Goal: Task Accomplishment & Management: Manage account settings

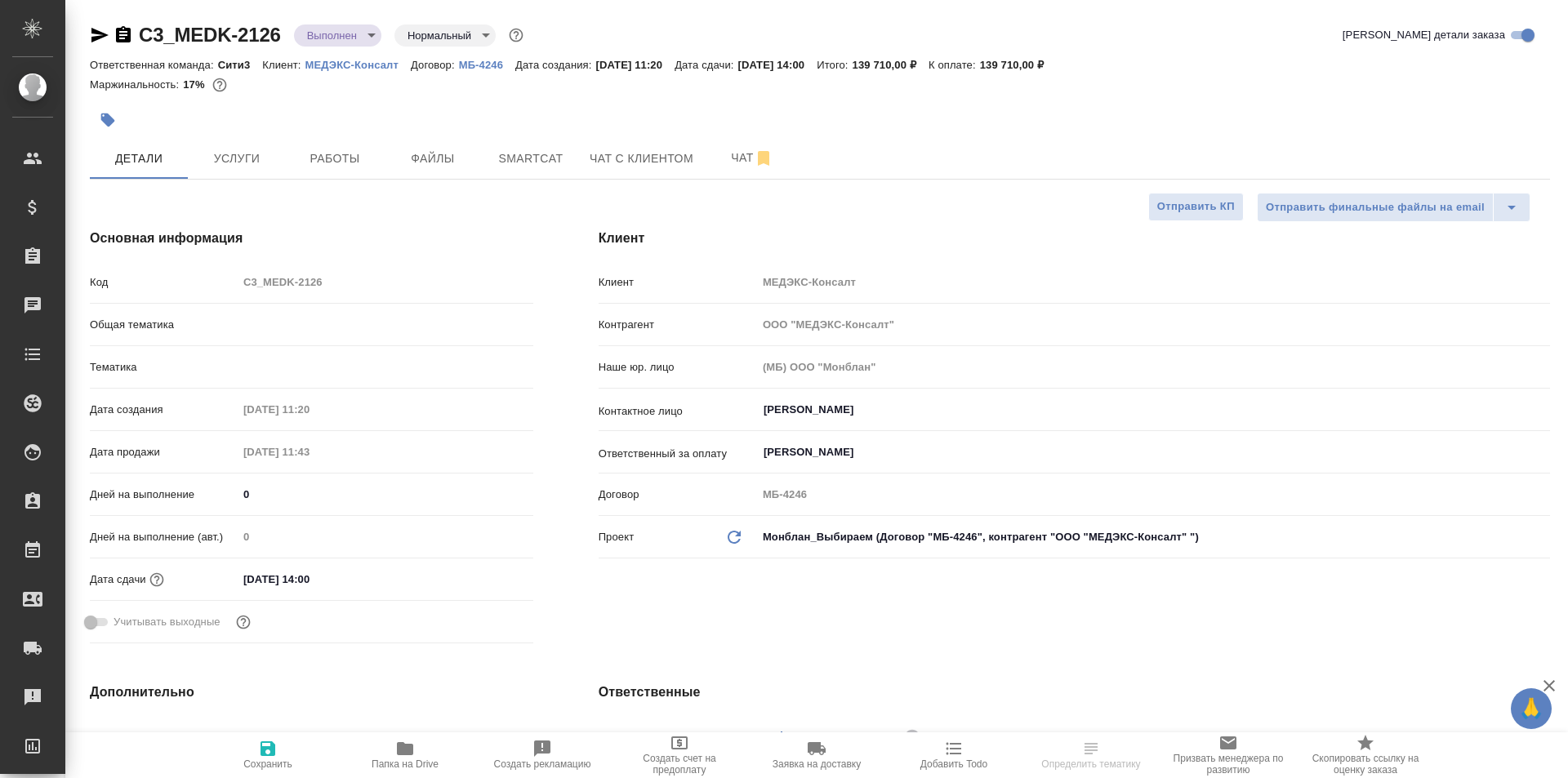
select select "RU"
type input "[PERSON_NAME]"
type input "Сити3"
select select "RU"
type textarea "x"
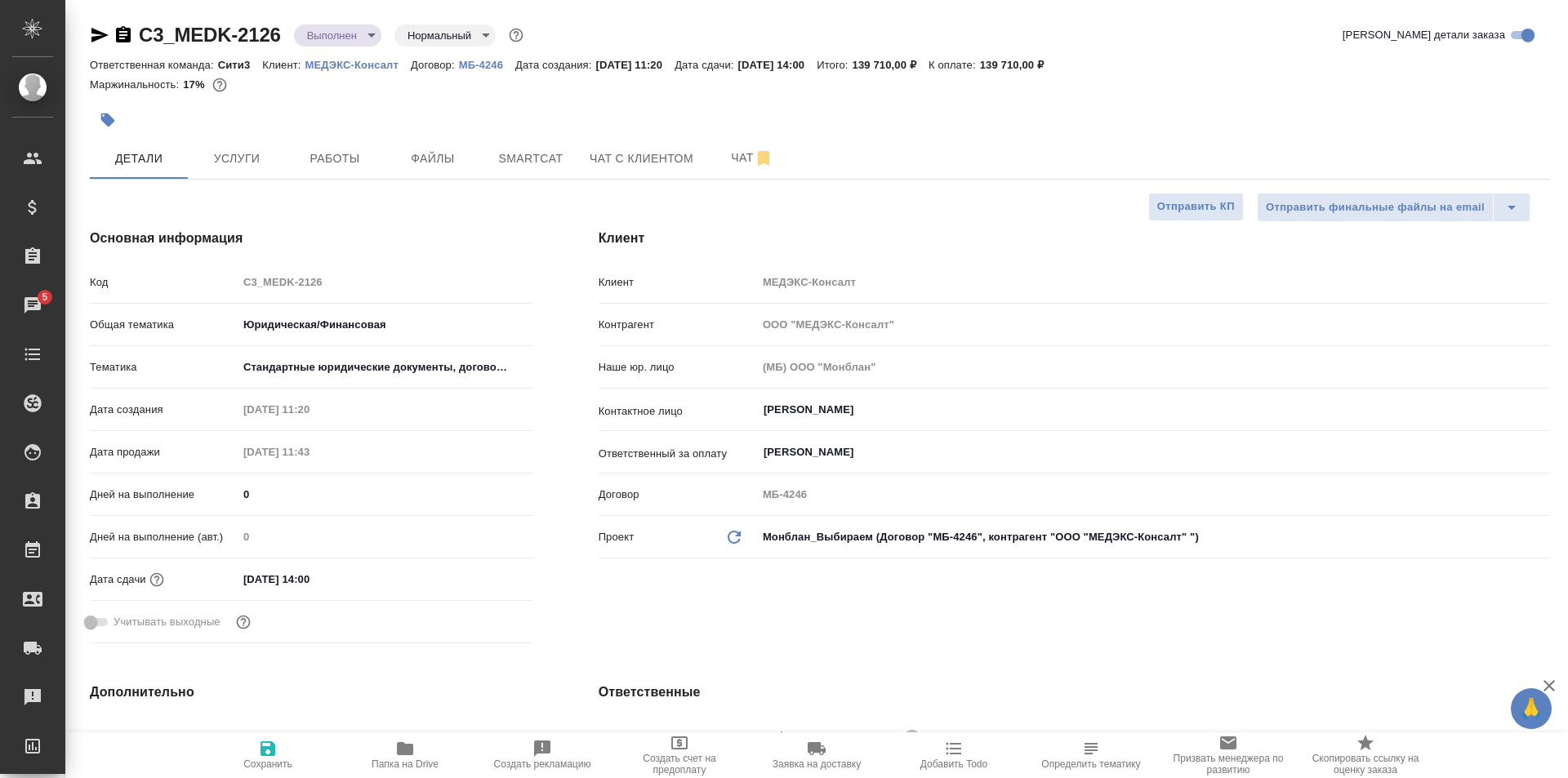
type textarea "x"
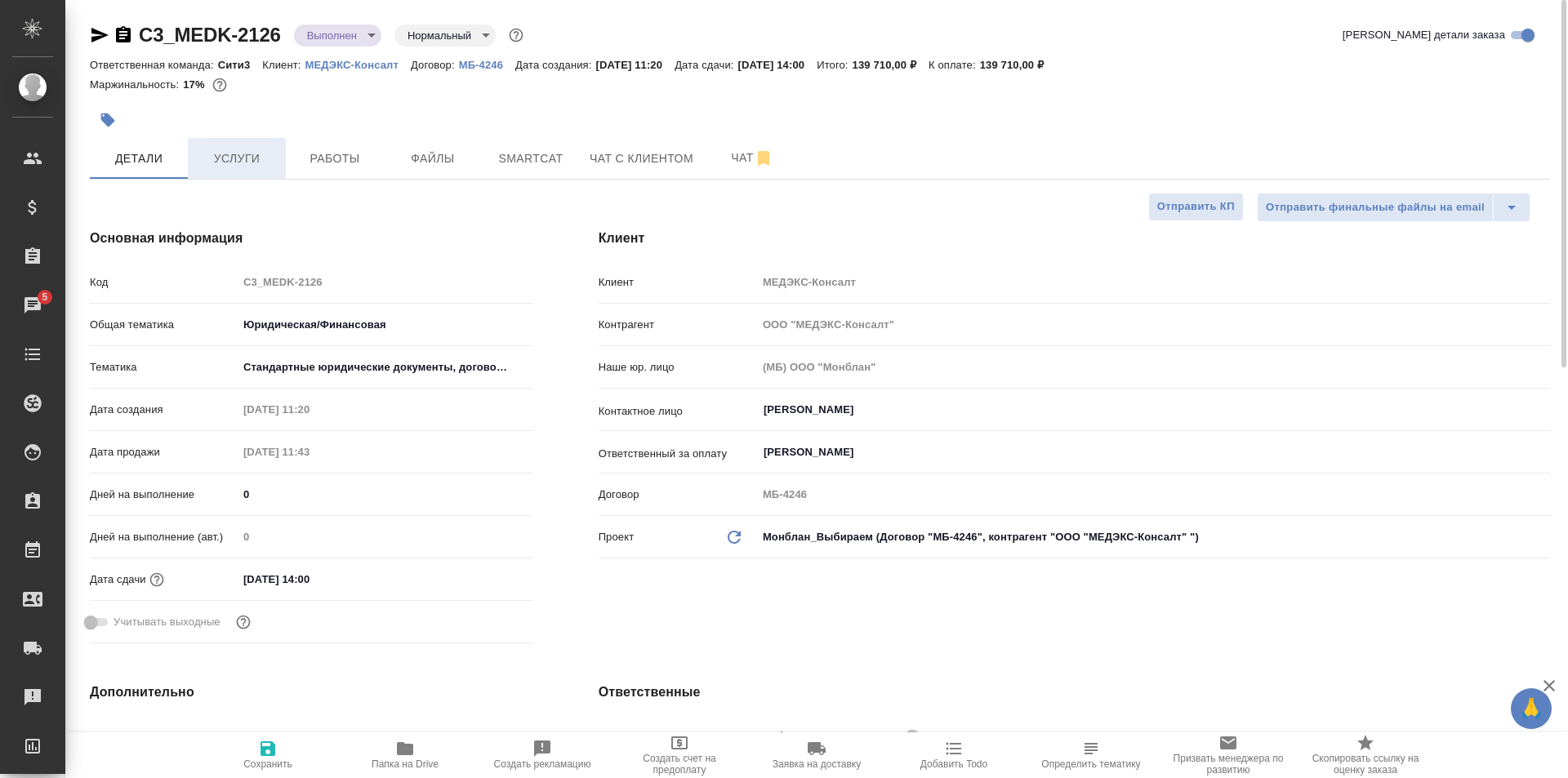
click at [265, 151] on span "Услуги" at bounding box center [236, 158] width 78 height 20
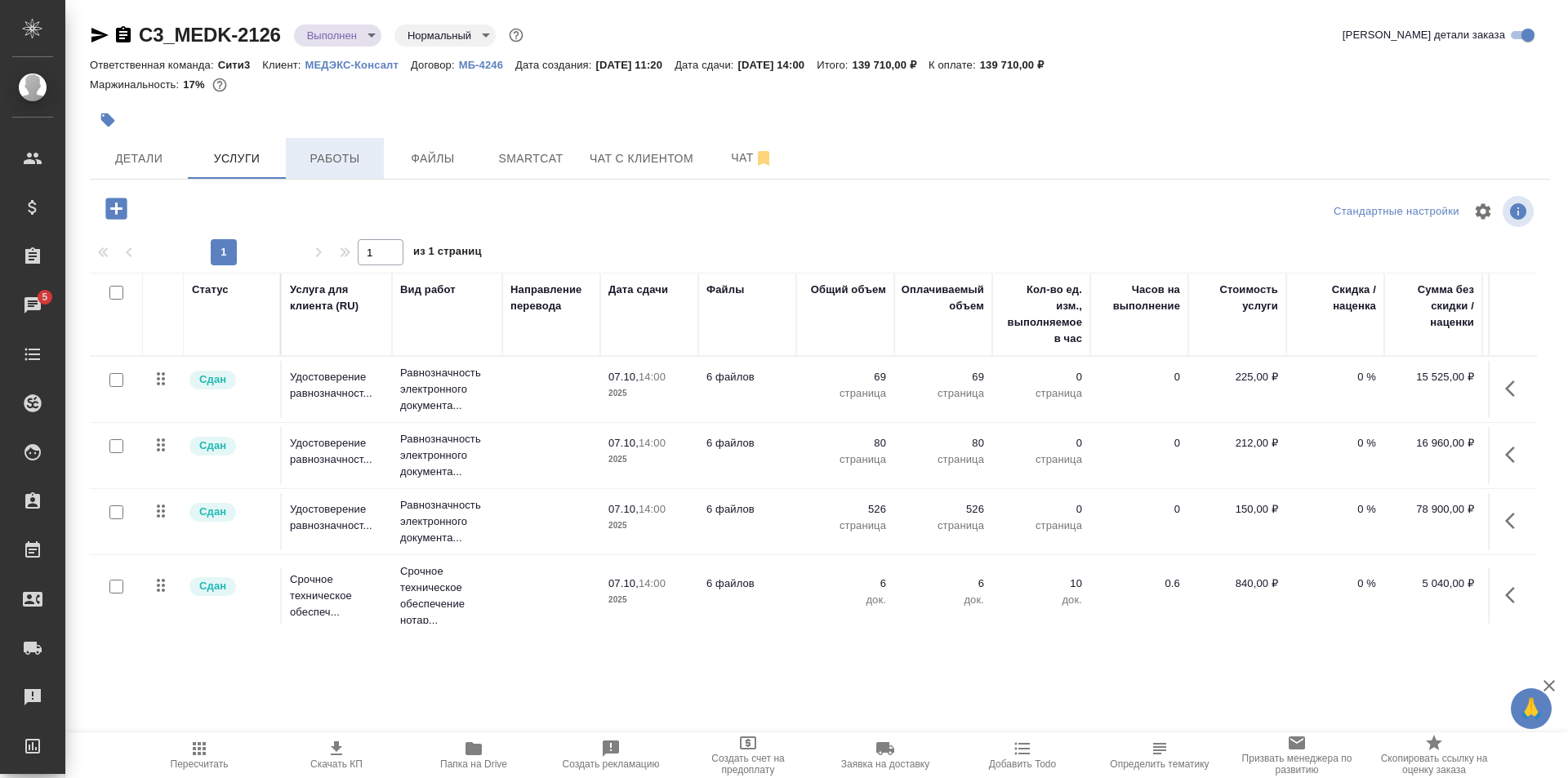
click at [343, 142] on button "Работы" at bounding box center [334, 158] width 98 height 40
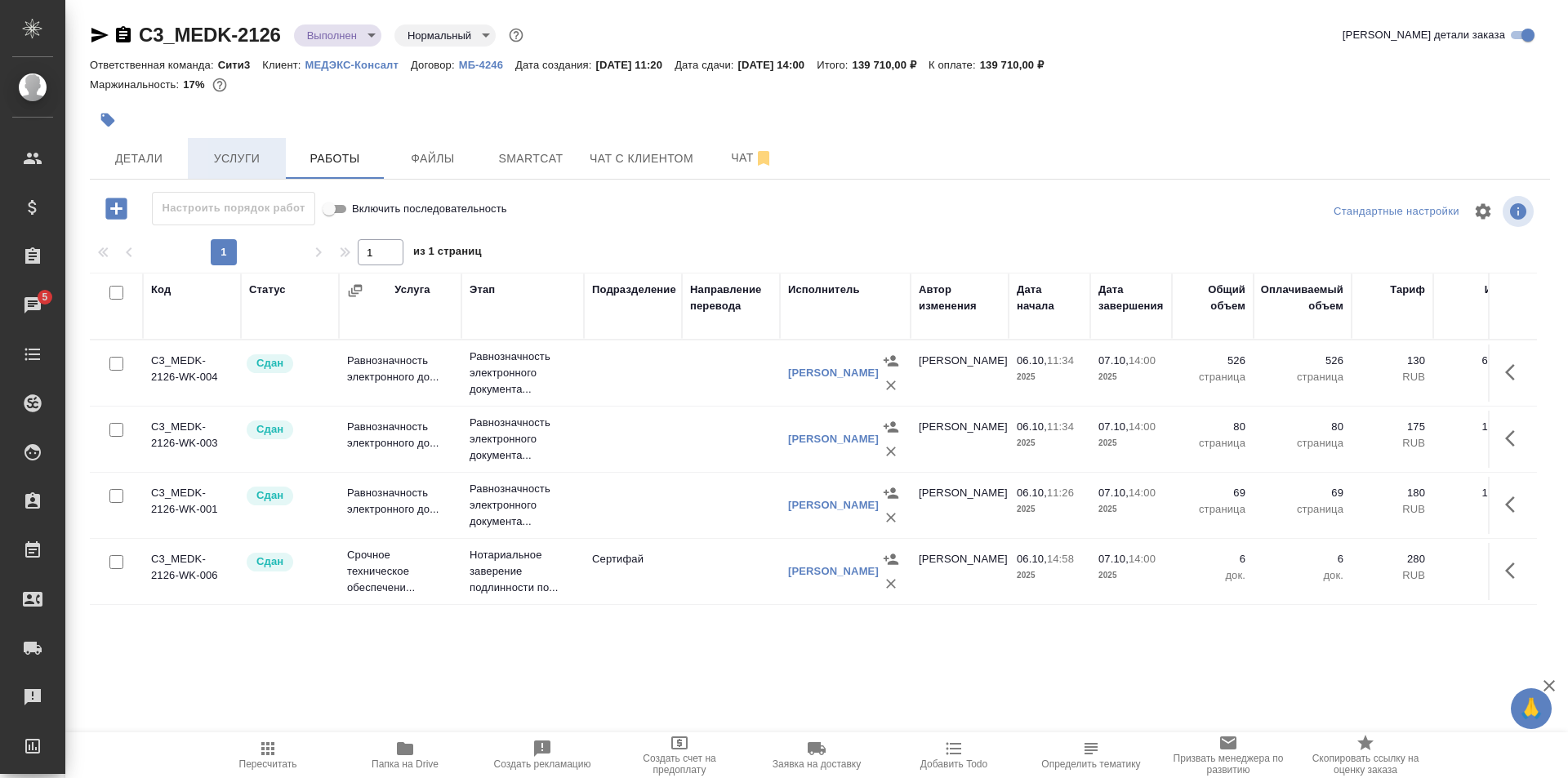
click at [248, 152] on span "Услуги" at bounding box center [236, 158] width 78 height 20
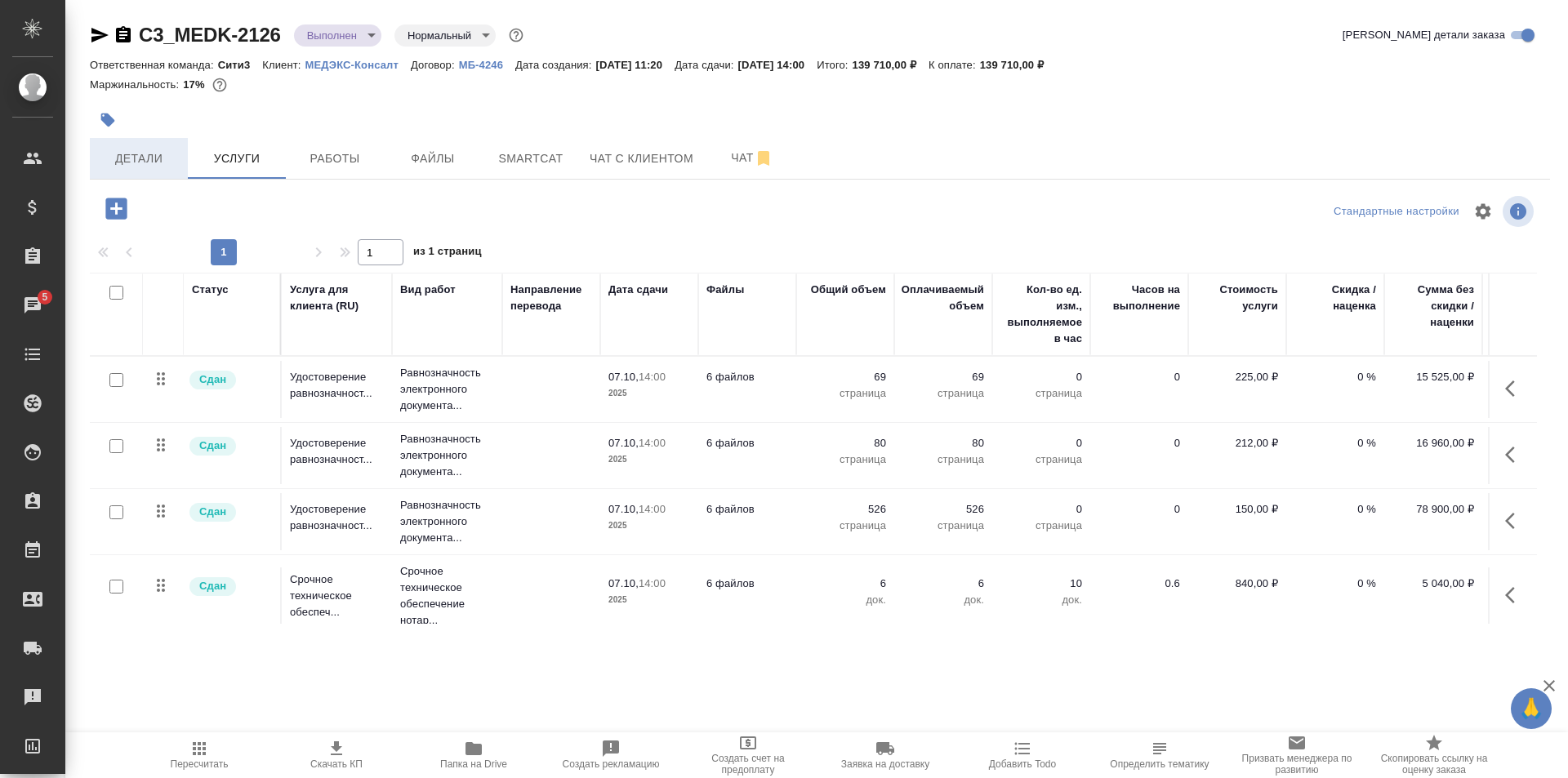
click at [154, 156] on span "Детали" at bounding box center [138, 158] width 78 height 20
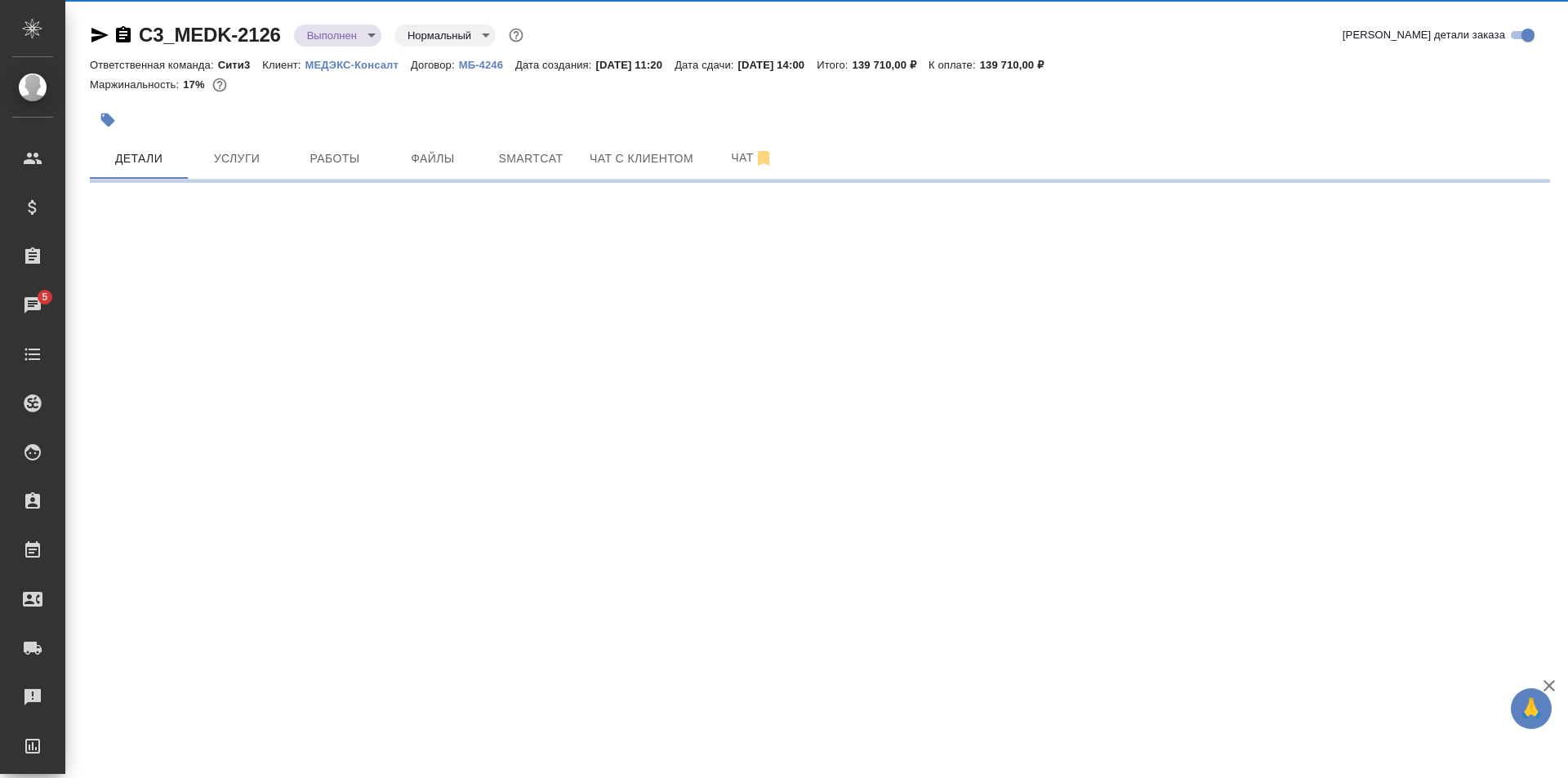
select select "RU"
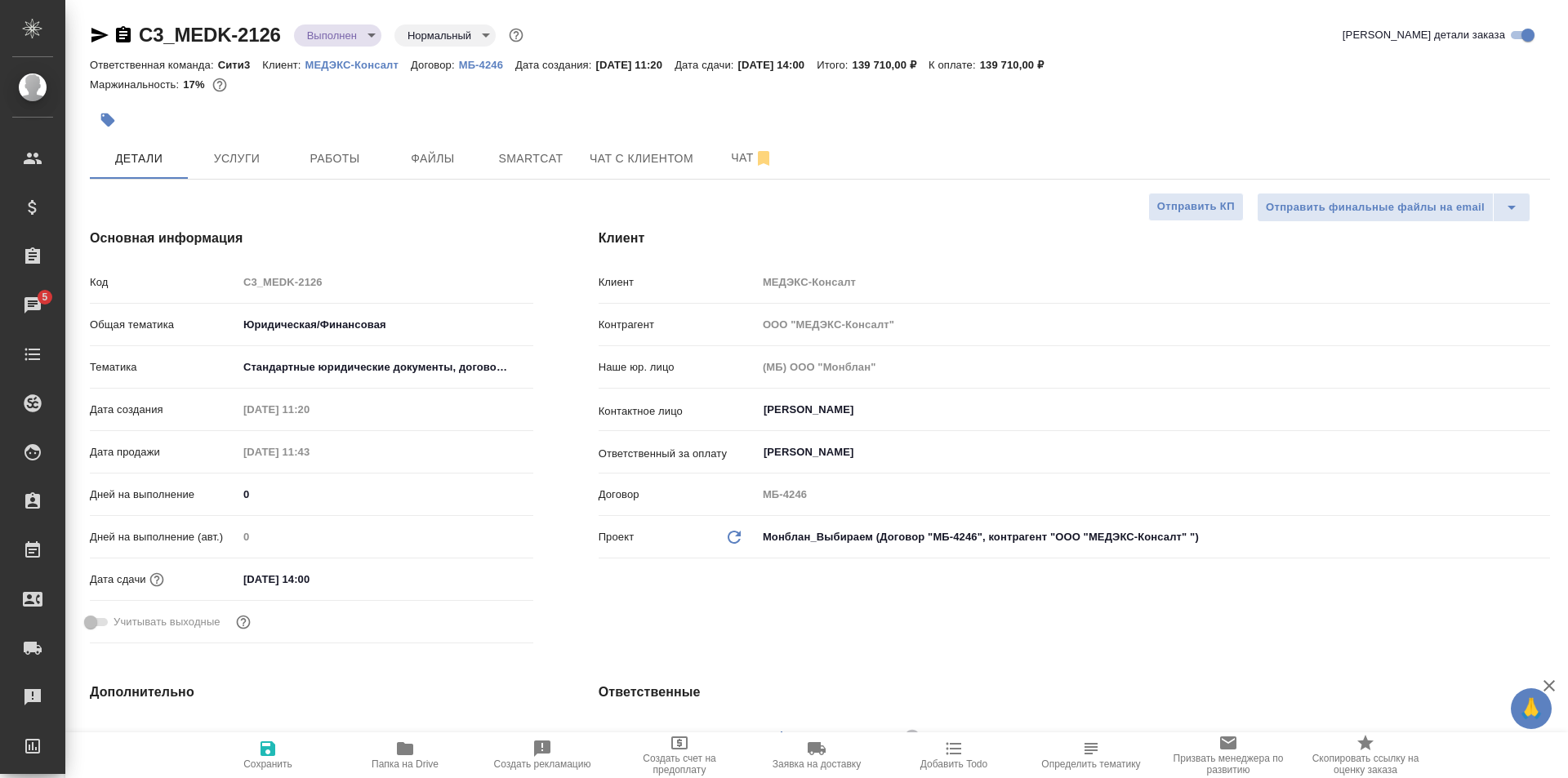
type textarea "x"
click at [353, 36] on body "🙏 .cls-1 fill:#fff; AWATERA Galisheva Mariya Клиенты Спецификации Заказы 5 Чаты…" at bounding box center [784, 389] width 1568 height 778
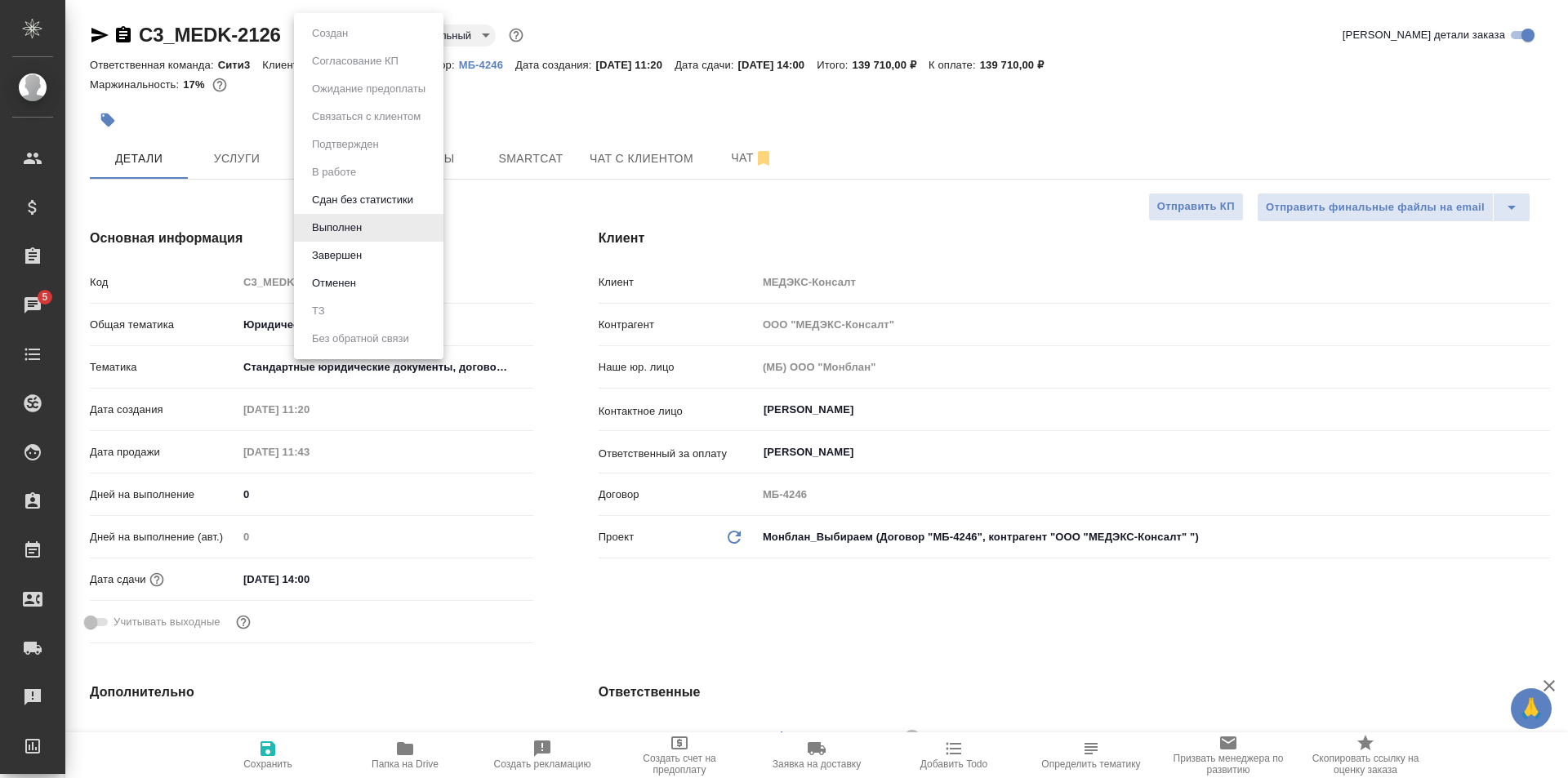
click at [533, 211] on div at bounding box center [784, 389] width 1568 height 778
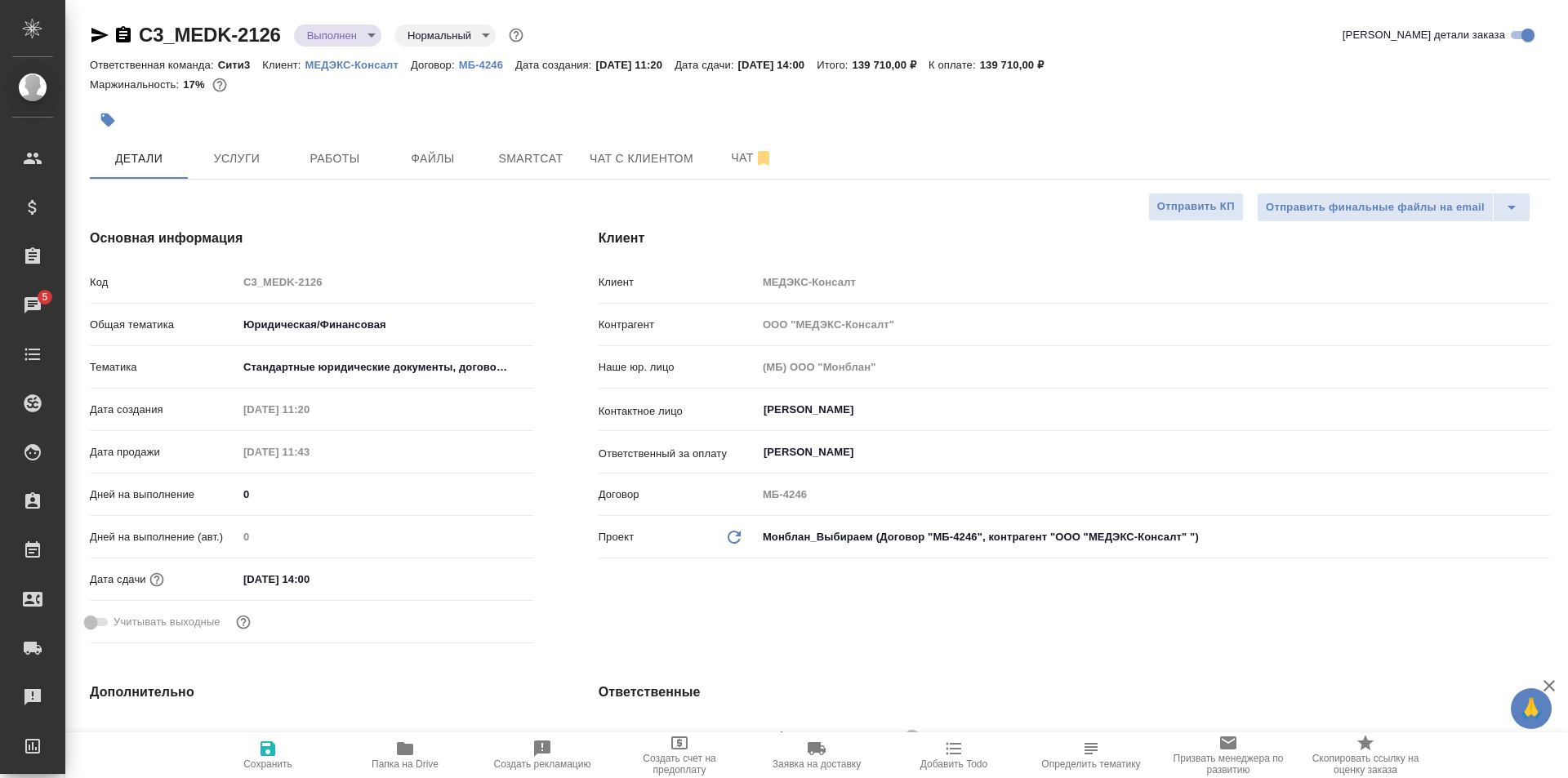
type textarea "x"
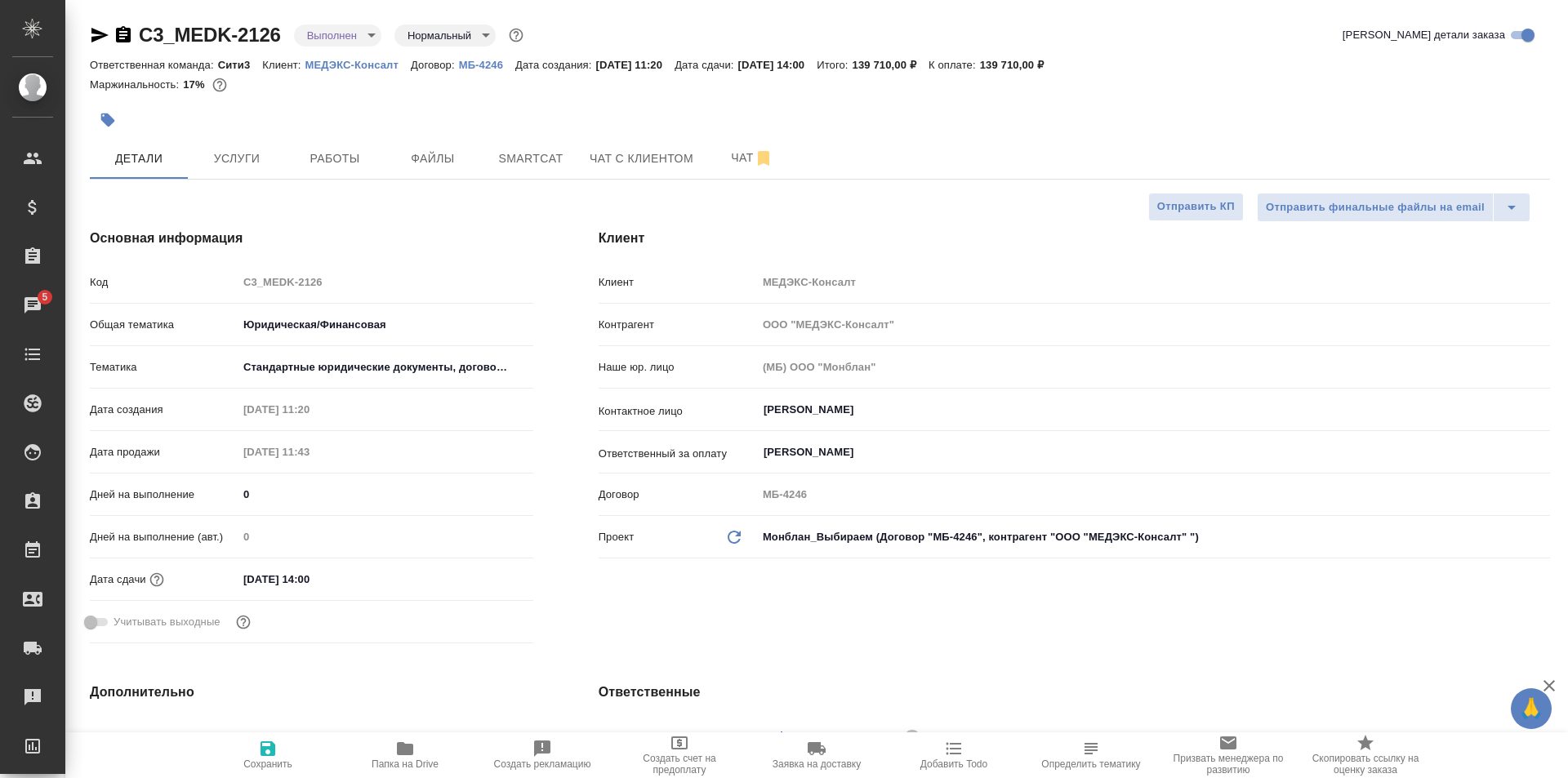
type textarea "x"
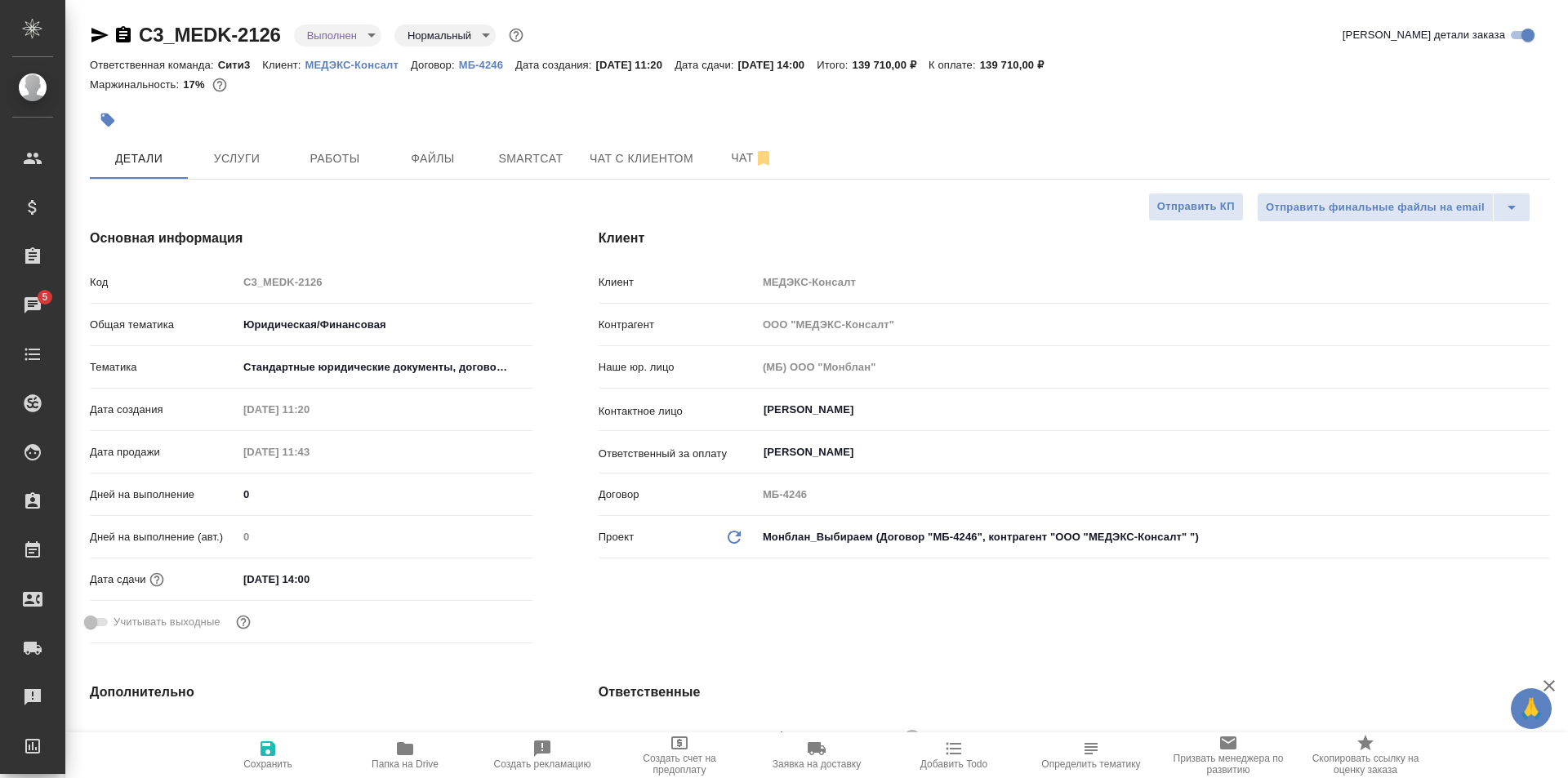
type textarea "x"
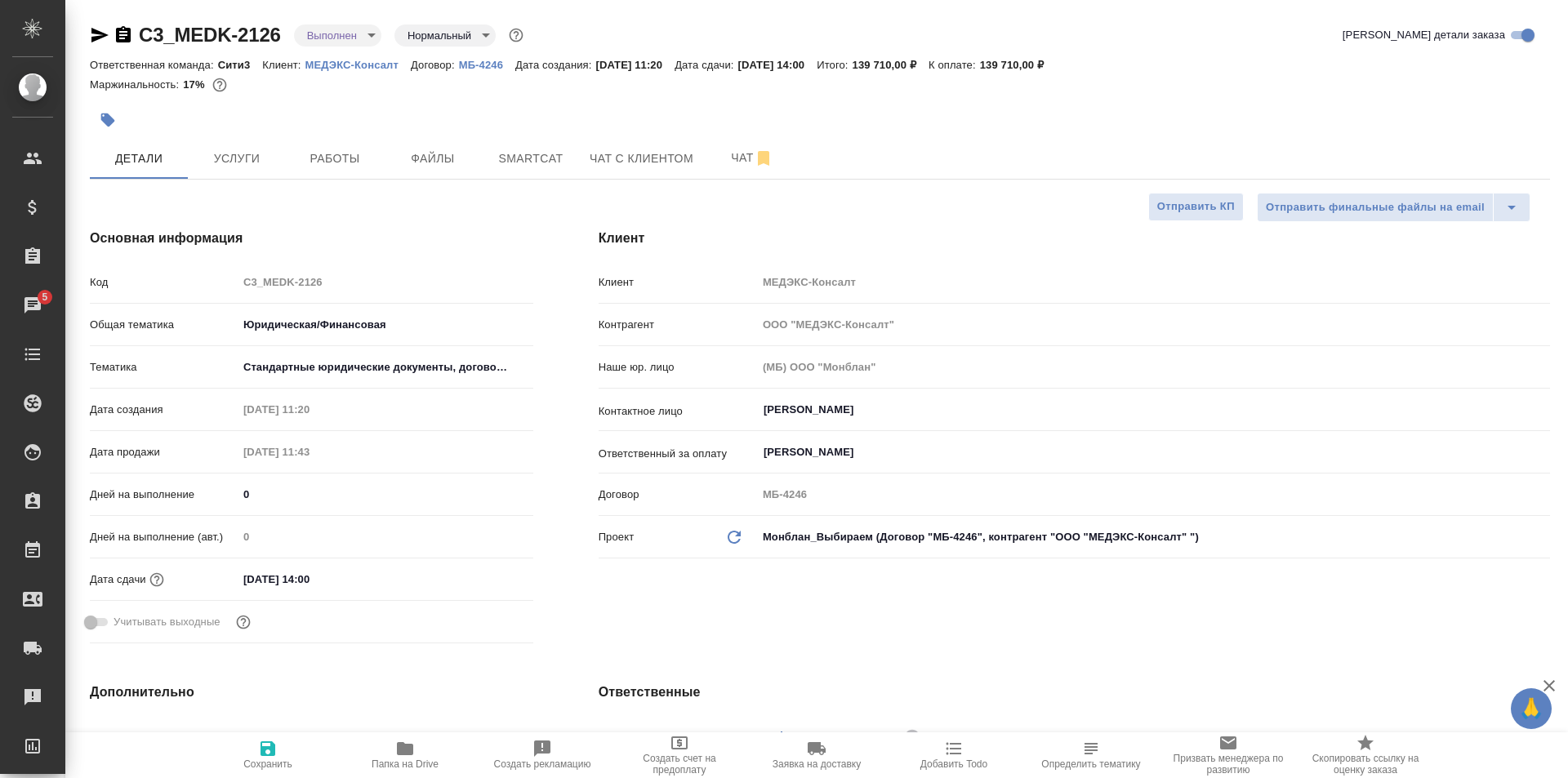
type textarea "x"
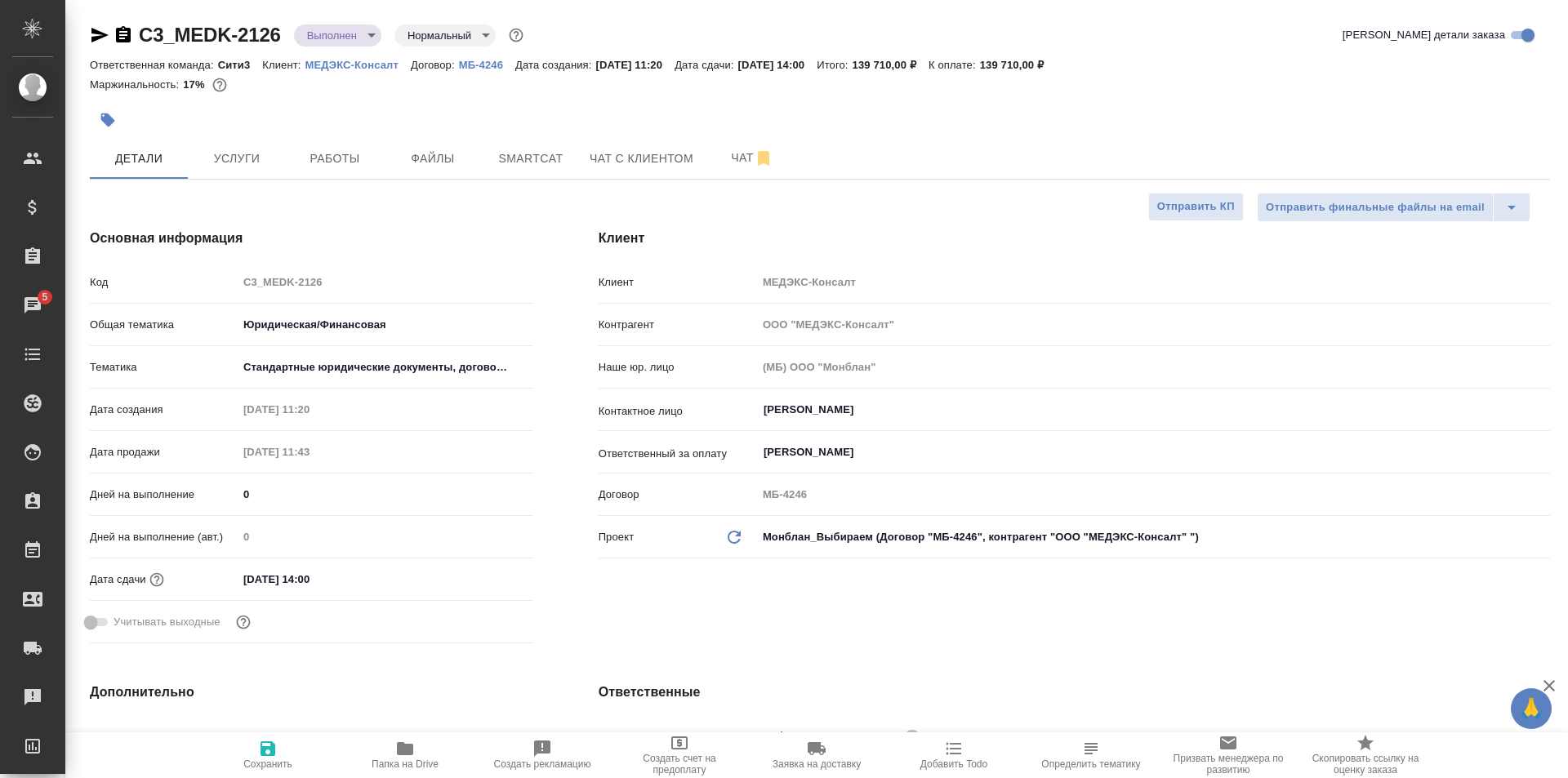
type textarea "x"
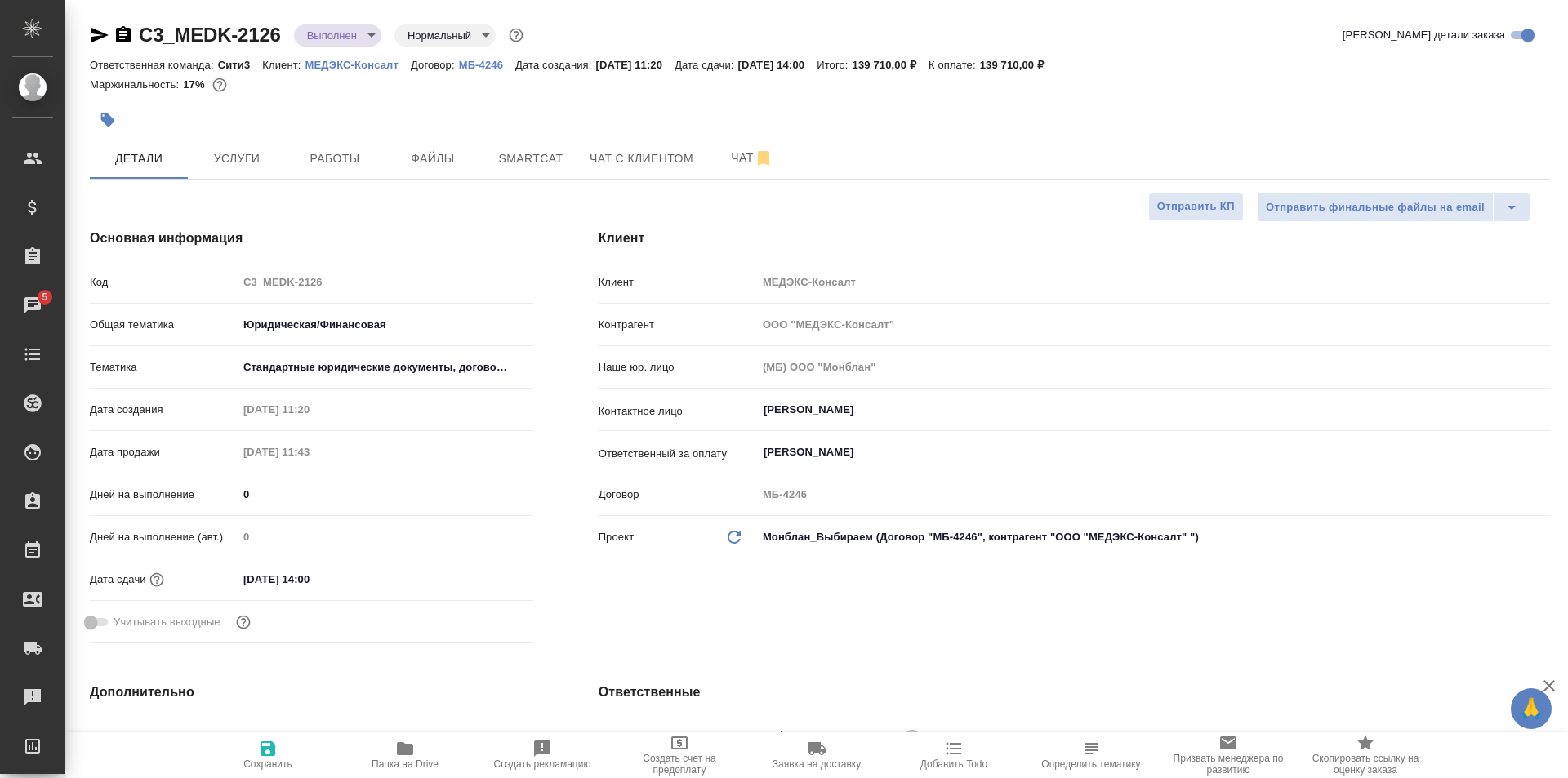
type textarea "x"
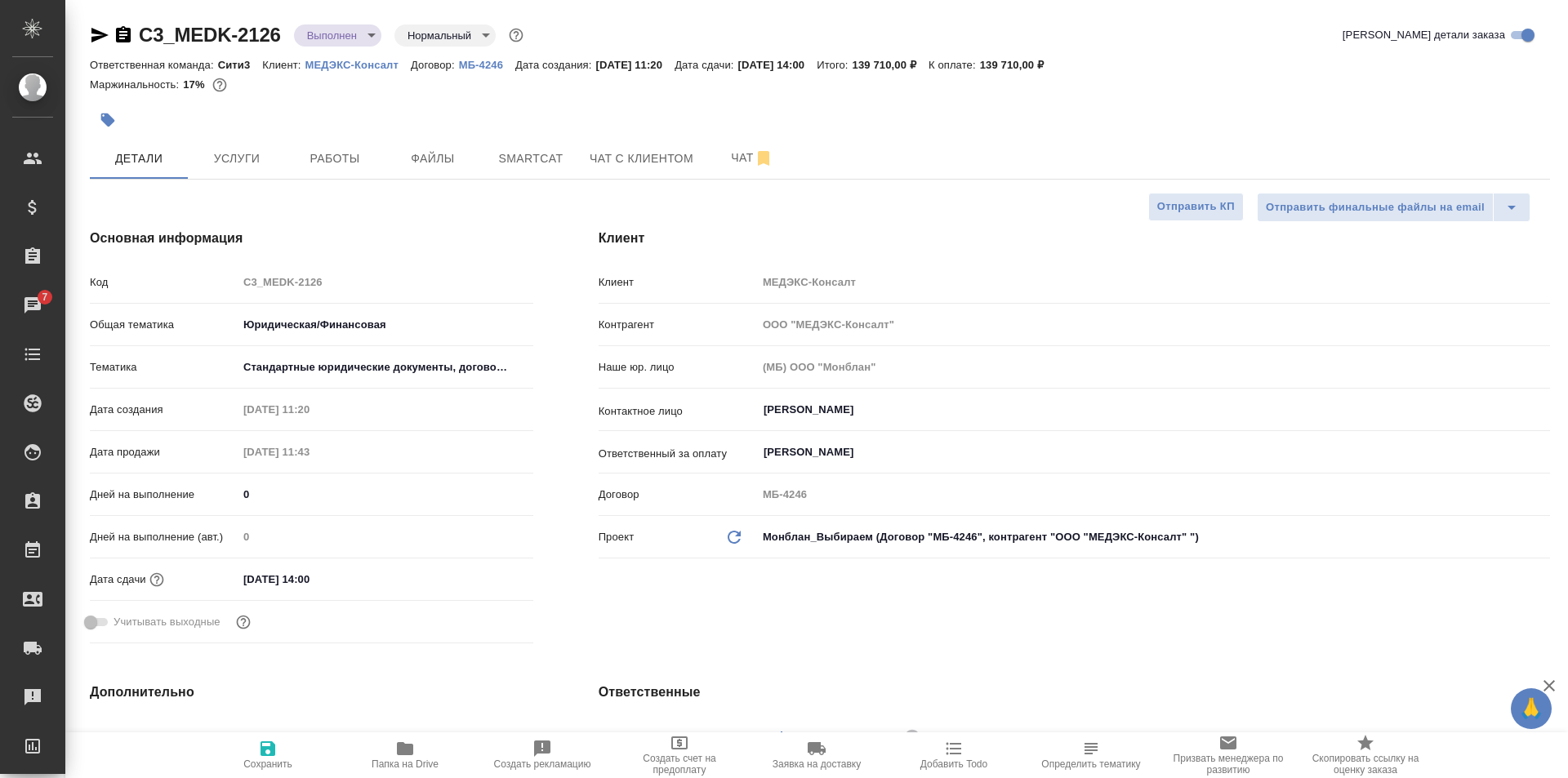
type textarea "x"
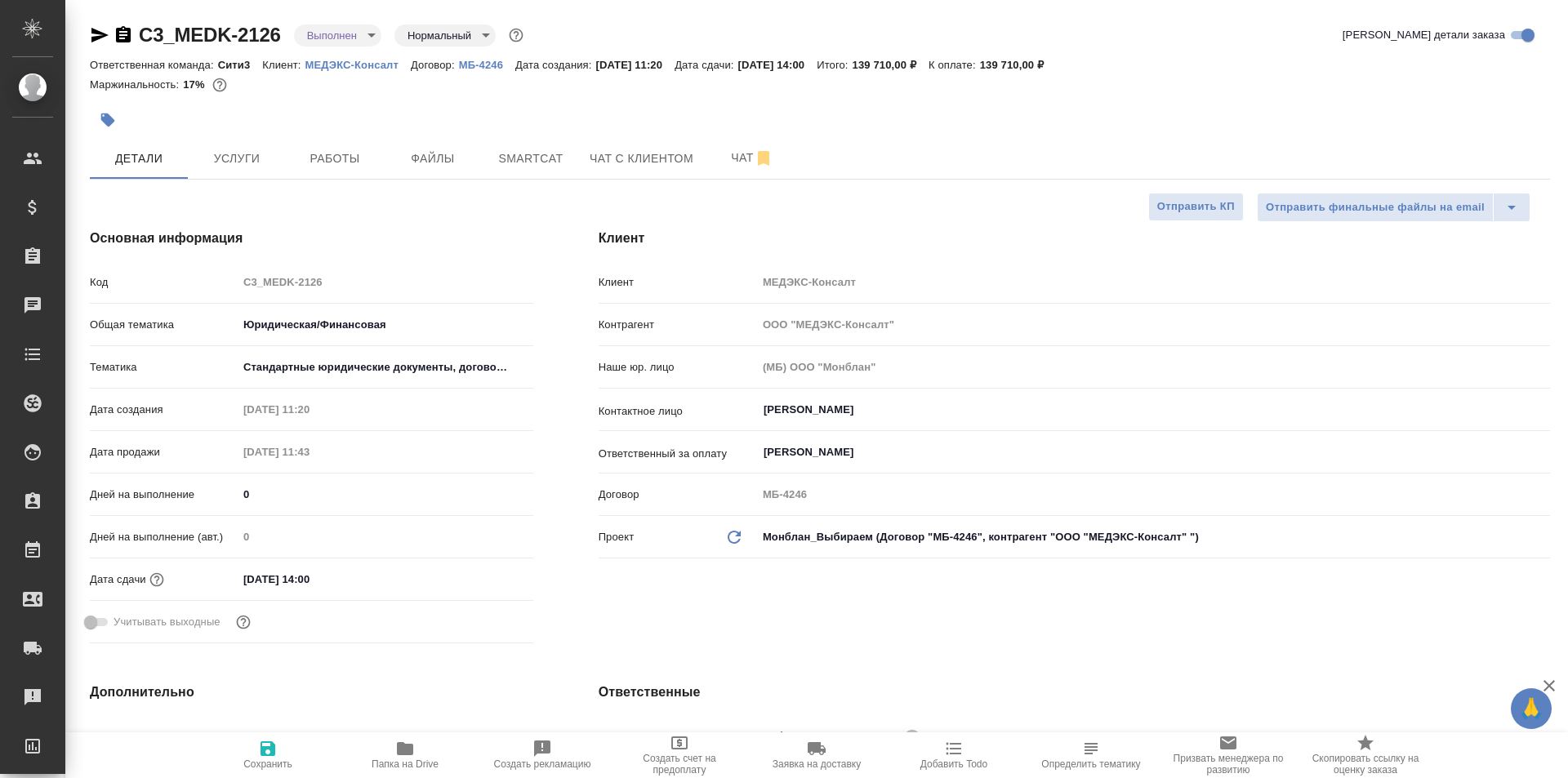
type textarea "x"
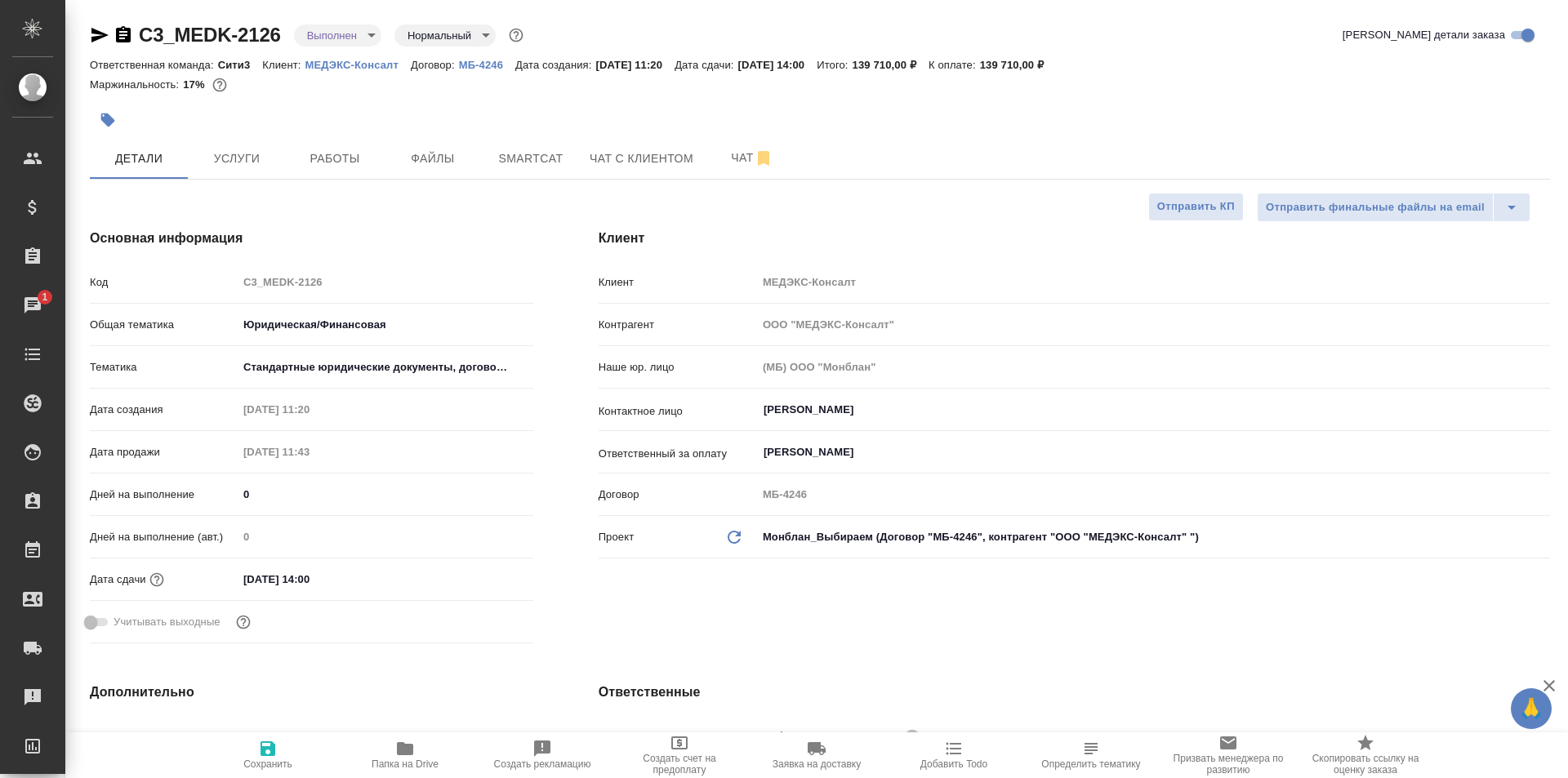
type textarea "x"
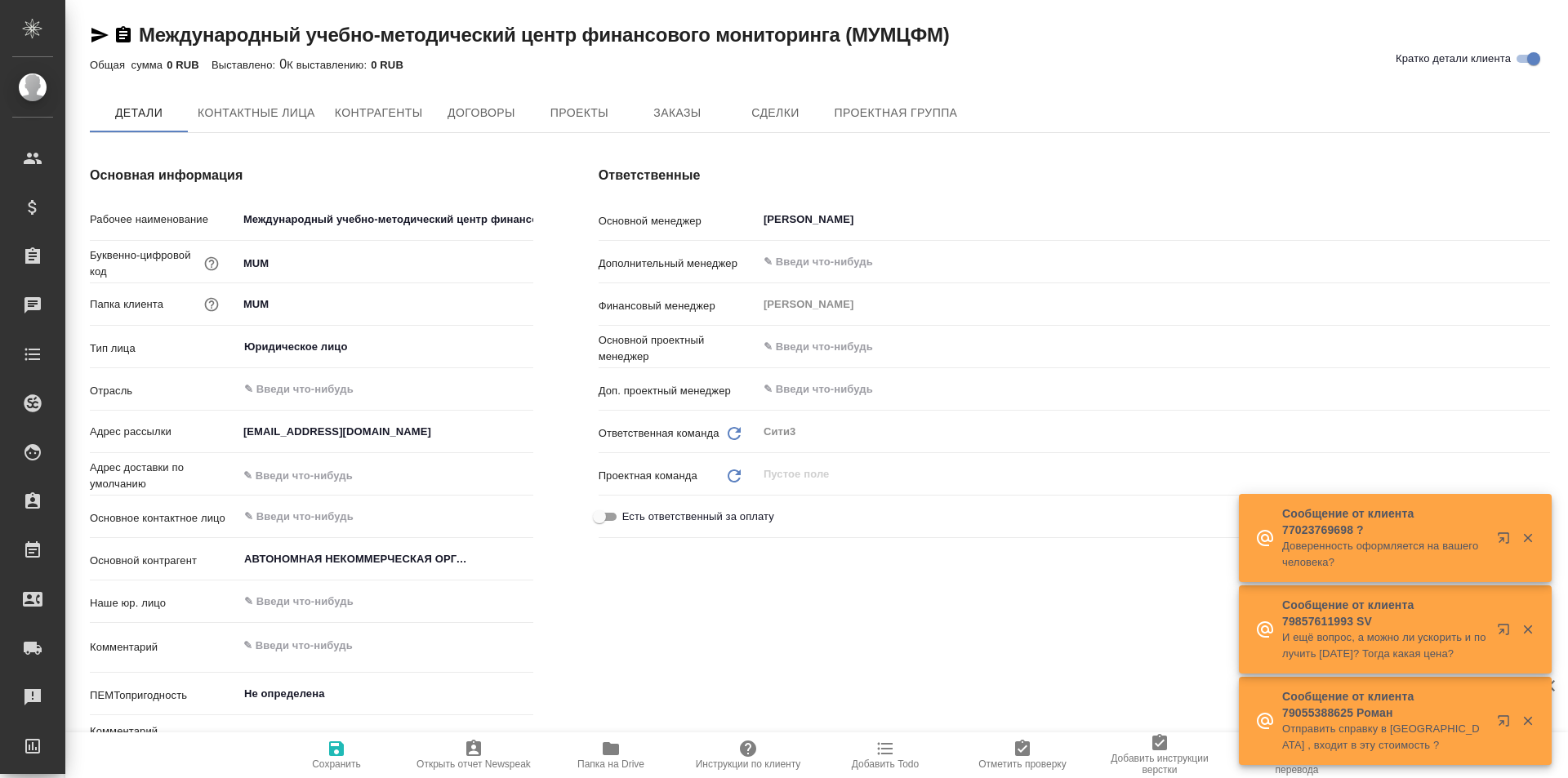
type textarea "x"
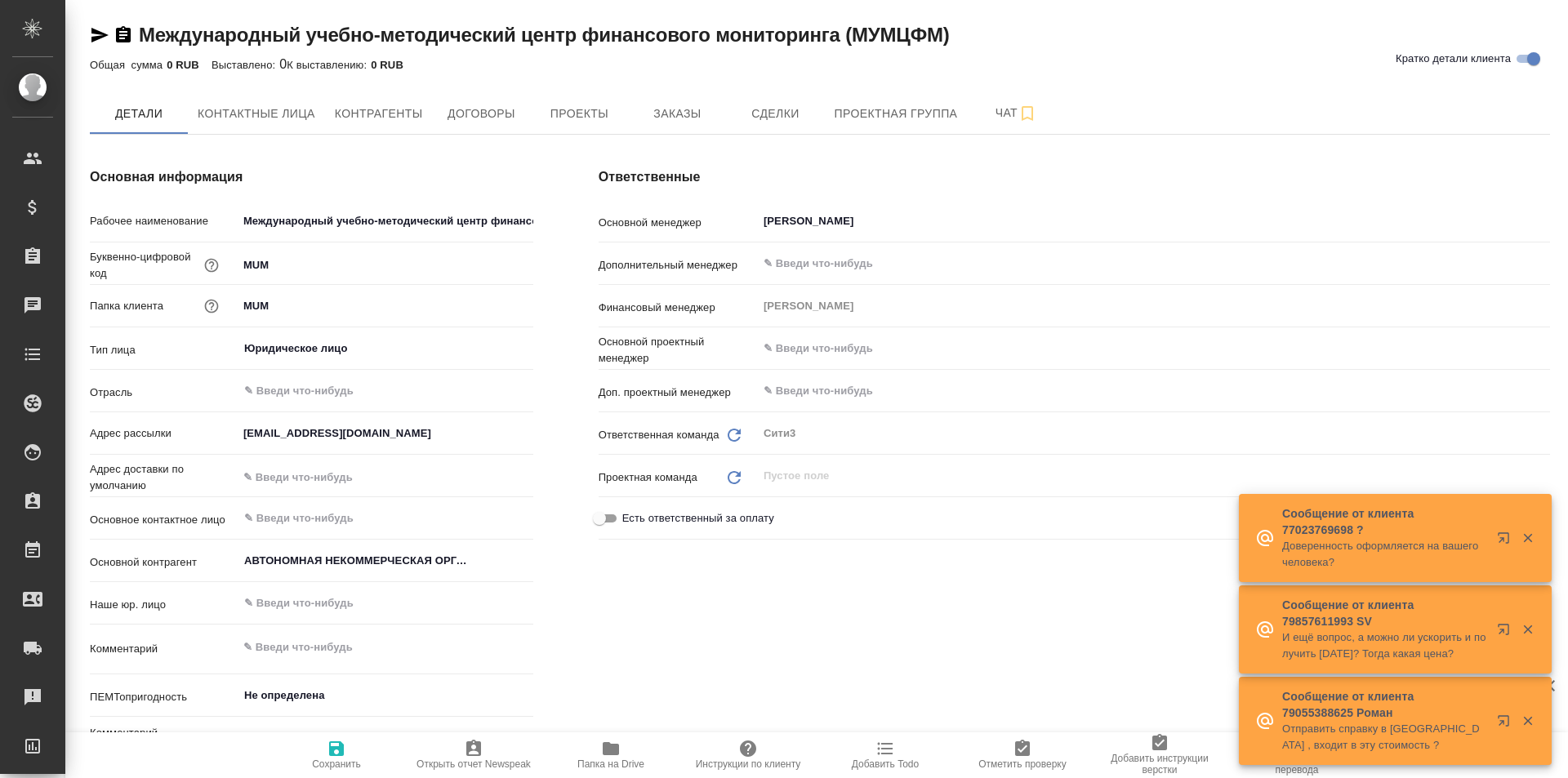
type textarea "x"
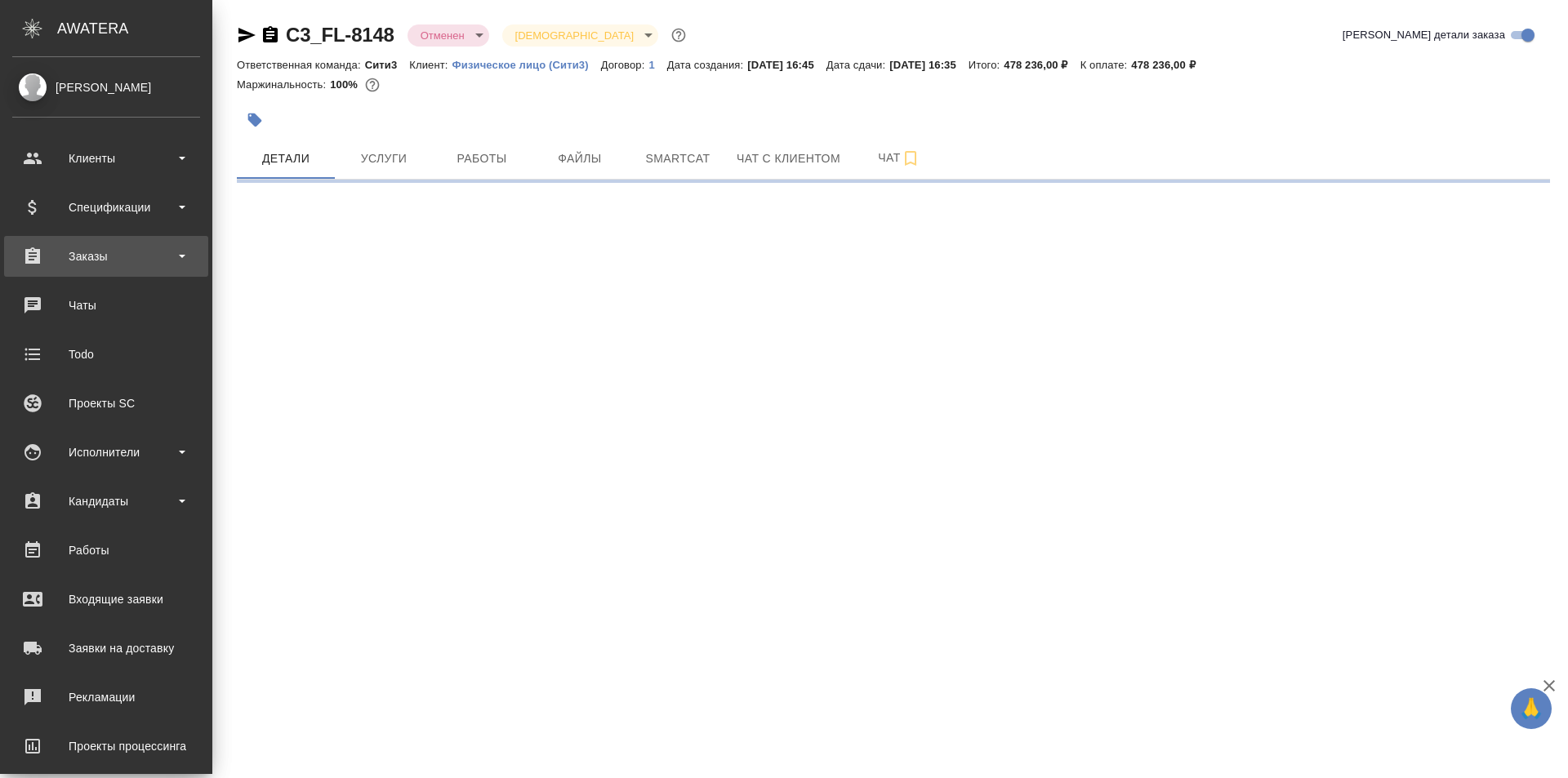
click at [168, 262] on div "Заказы" at bounding box center [106, 257] width 188 height 25
select select "RU"
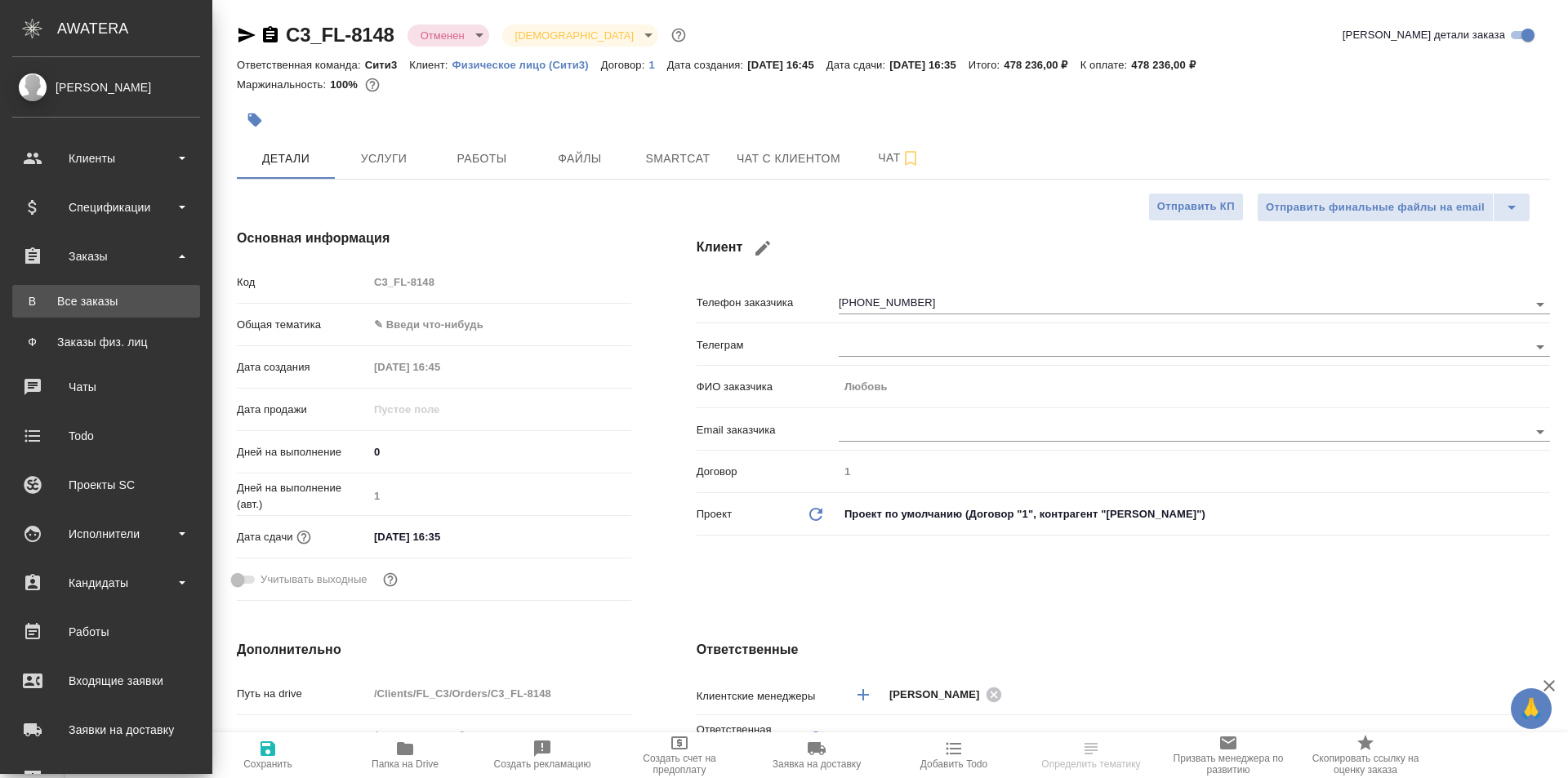
type textarea "x"
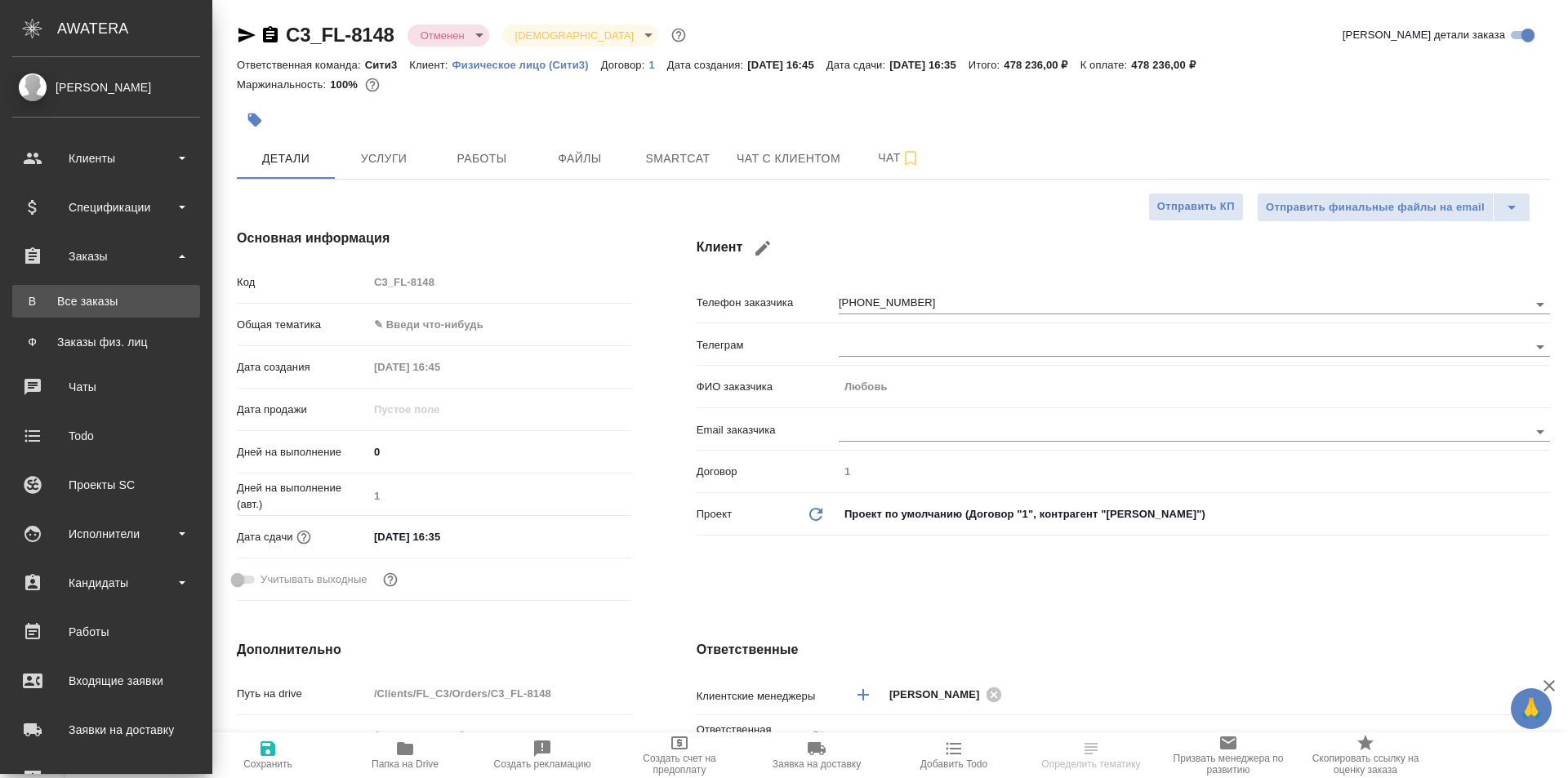
type textarea "x"
click at [163, 296] on div "Все заказы" at bounding box center [105, 302] width 171 height 17
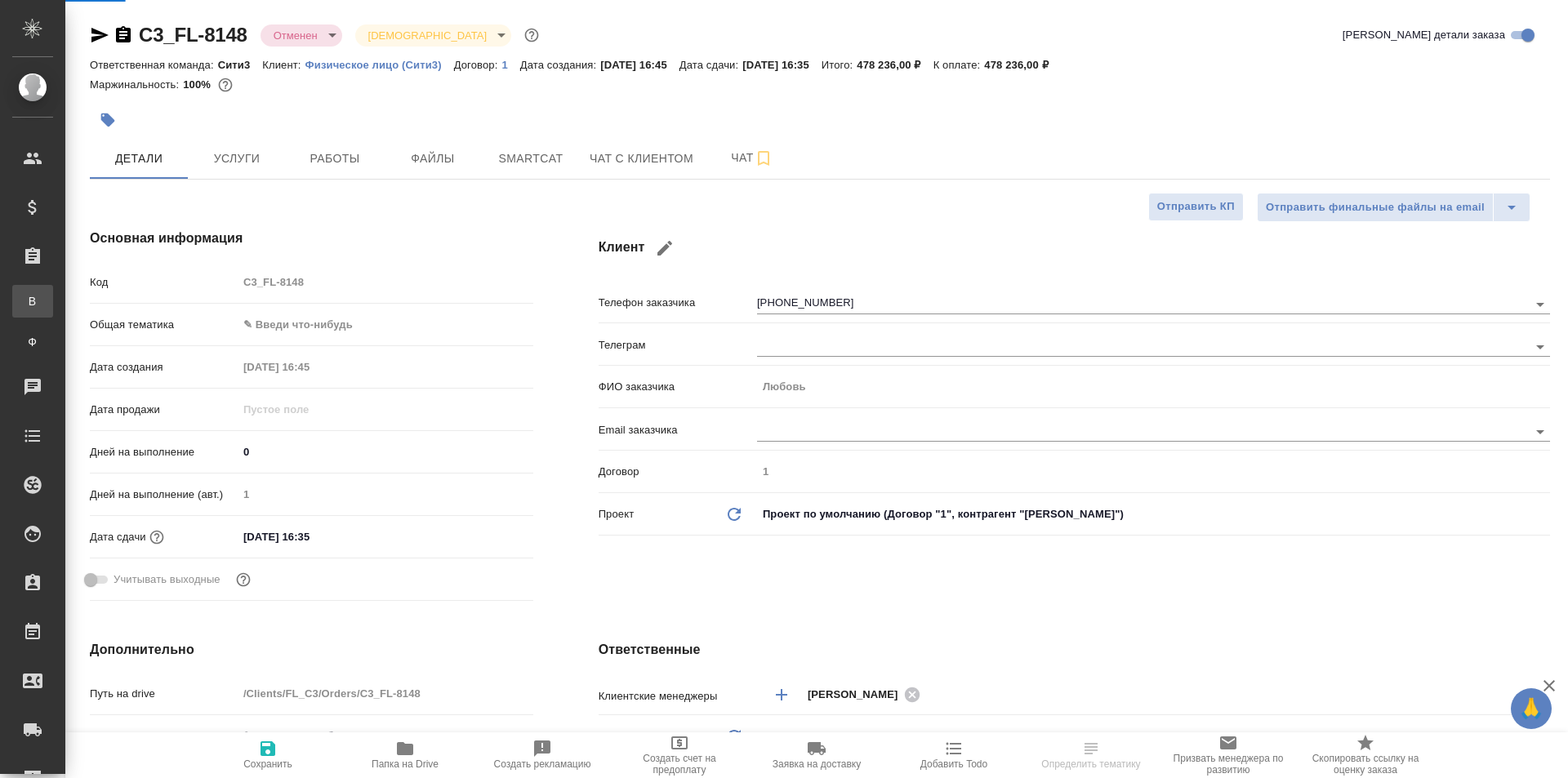
type textarea "x"
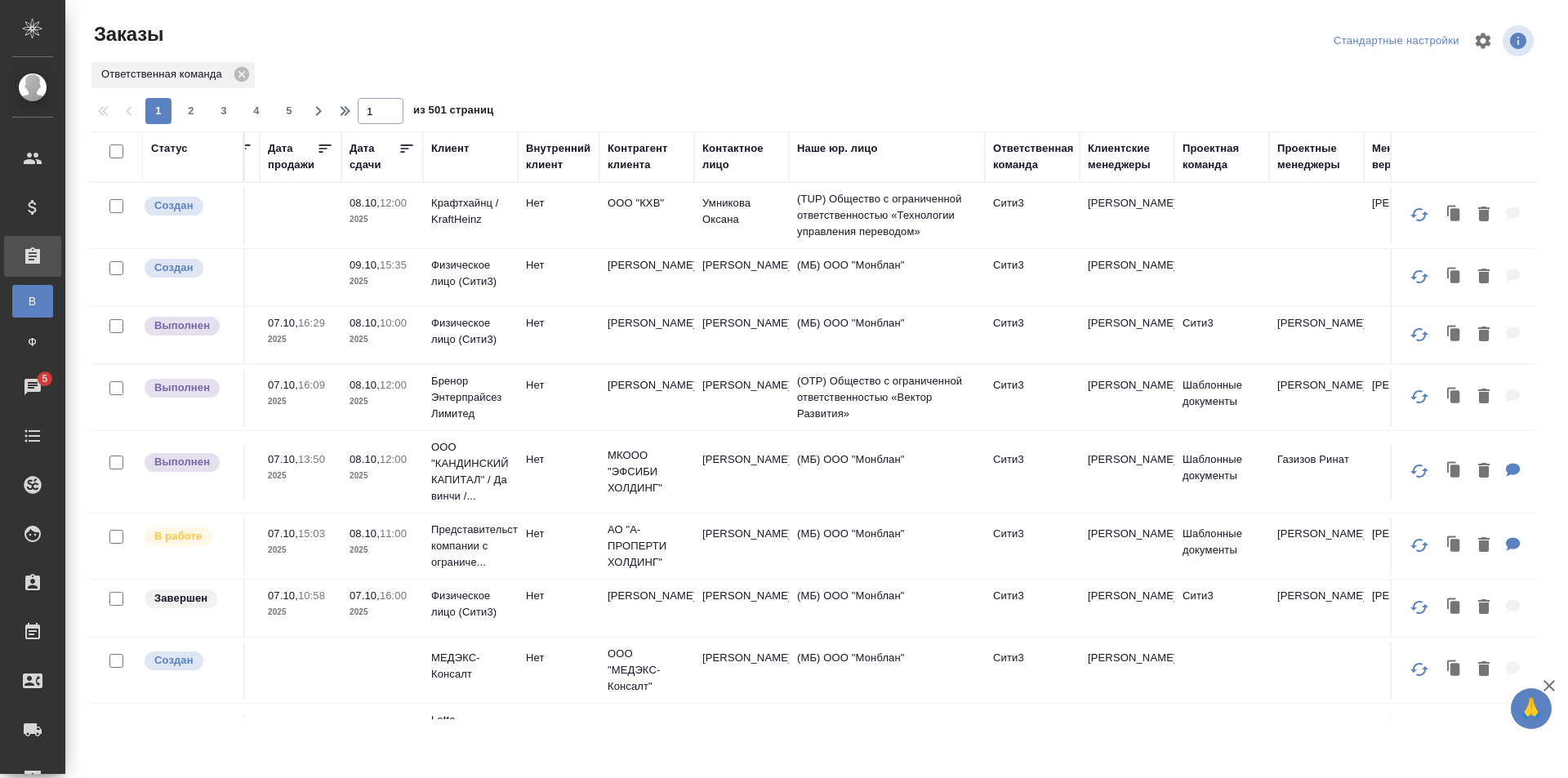
scroll to position [0, 533]
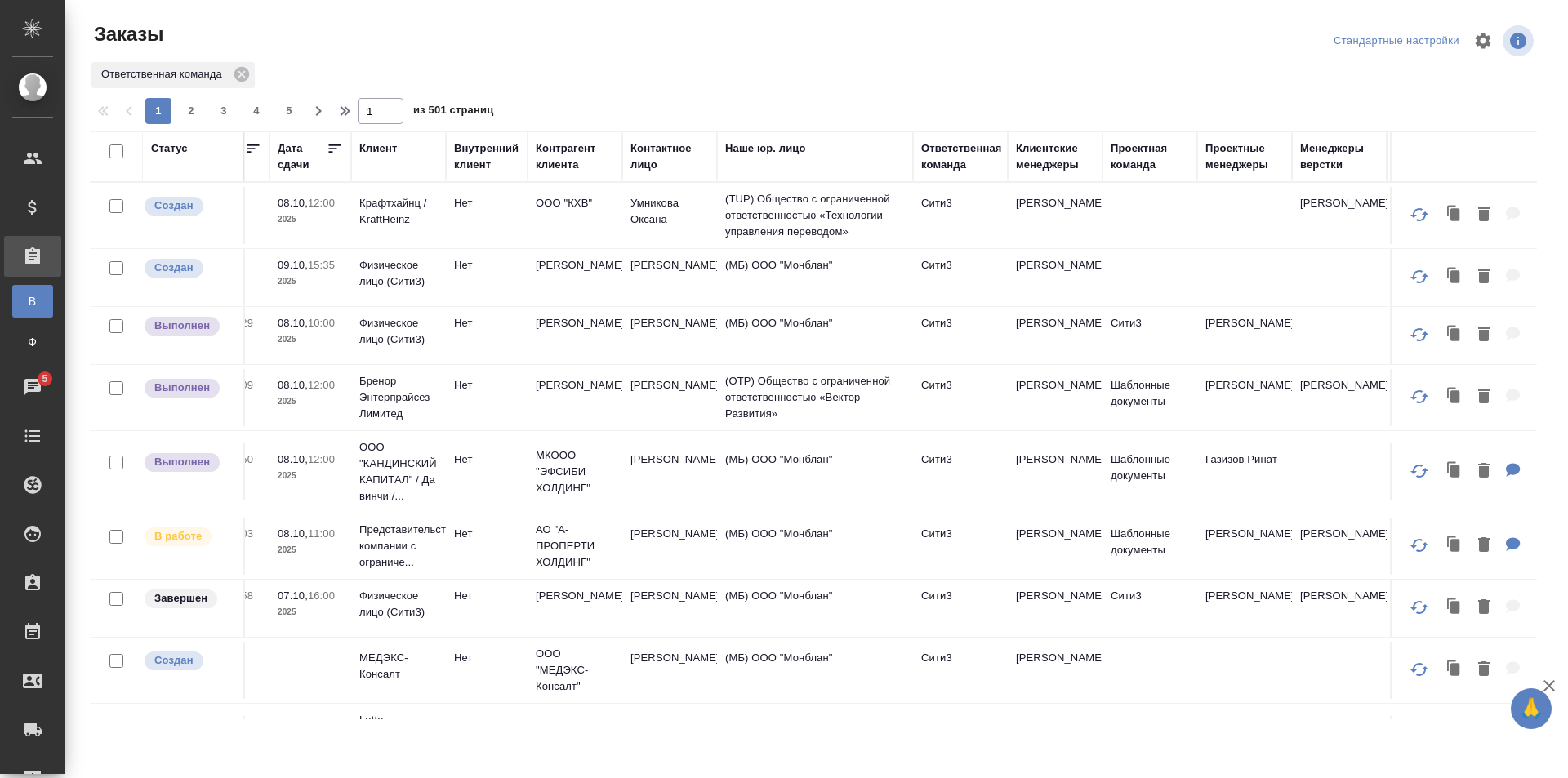
click at [1041, 163] on div "Клиентские менеджеры" at bounding box center [1055, 156] width 78 height 33
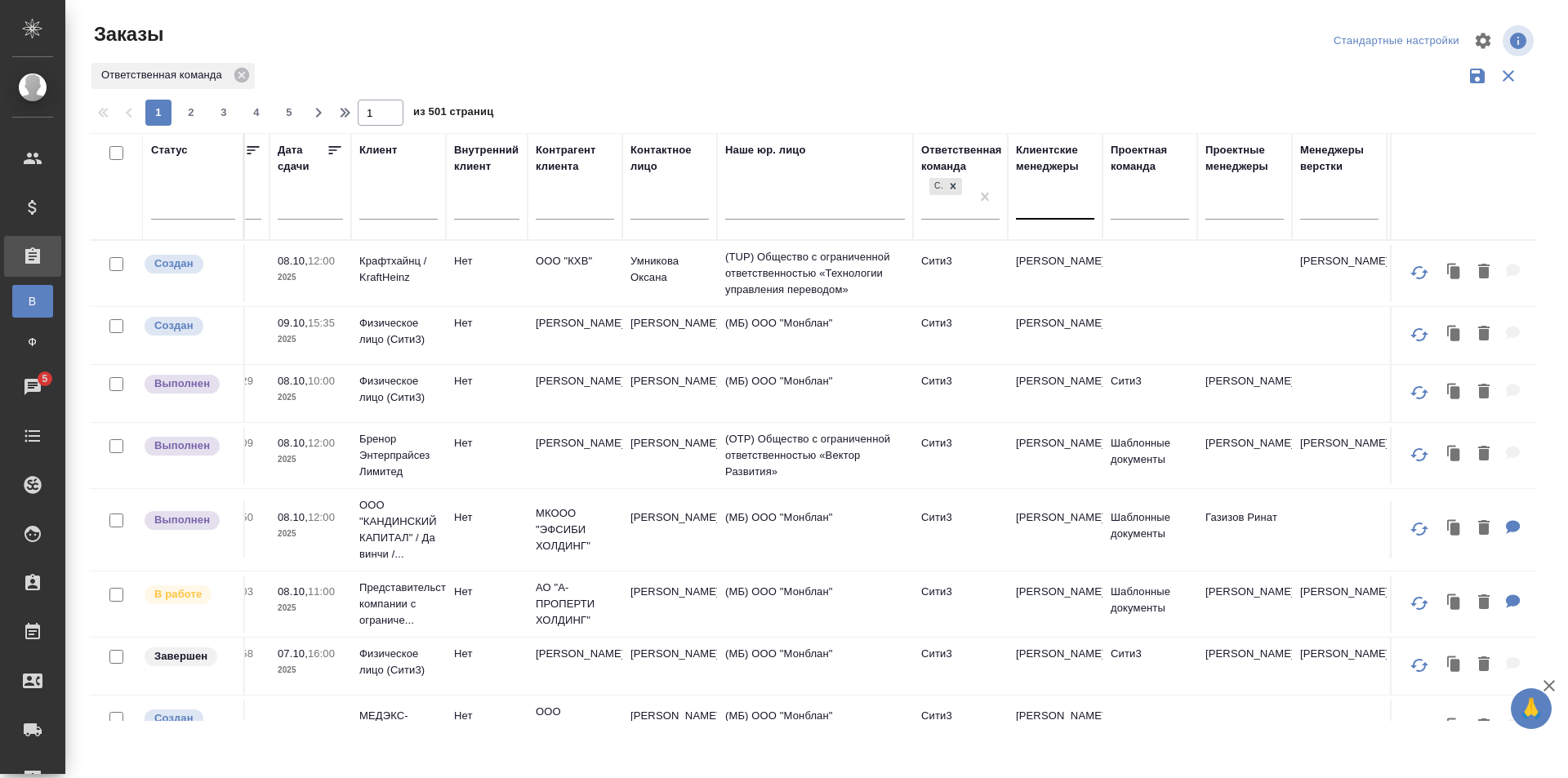
click at [1047, 207] on div at bounding box center [1055, 202] width 78 height 24
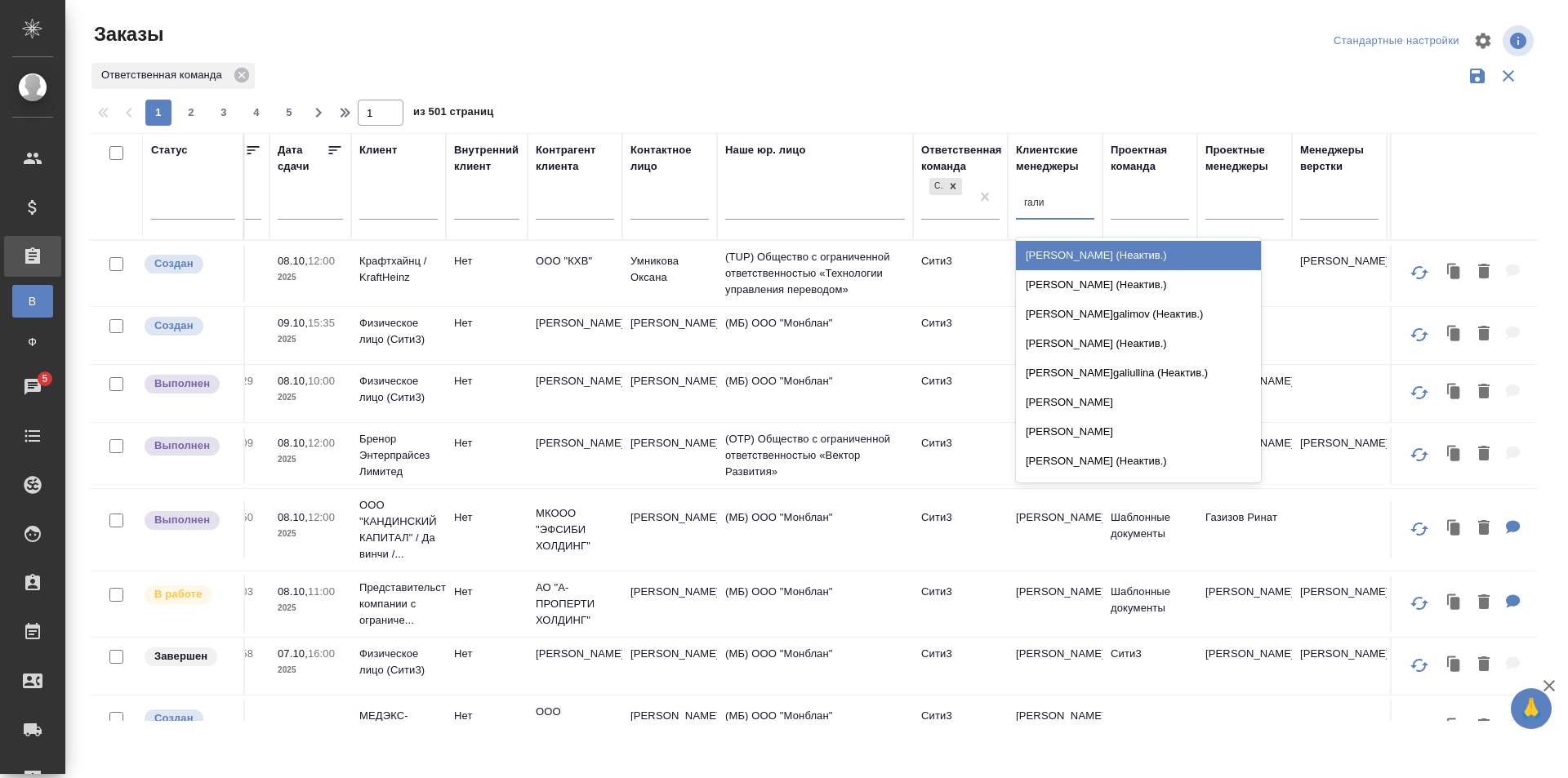
type input "галиш"
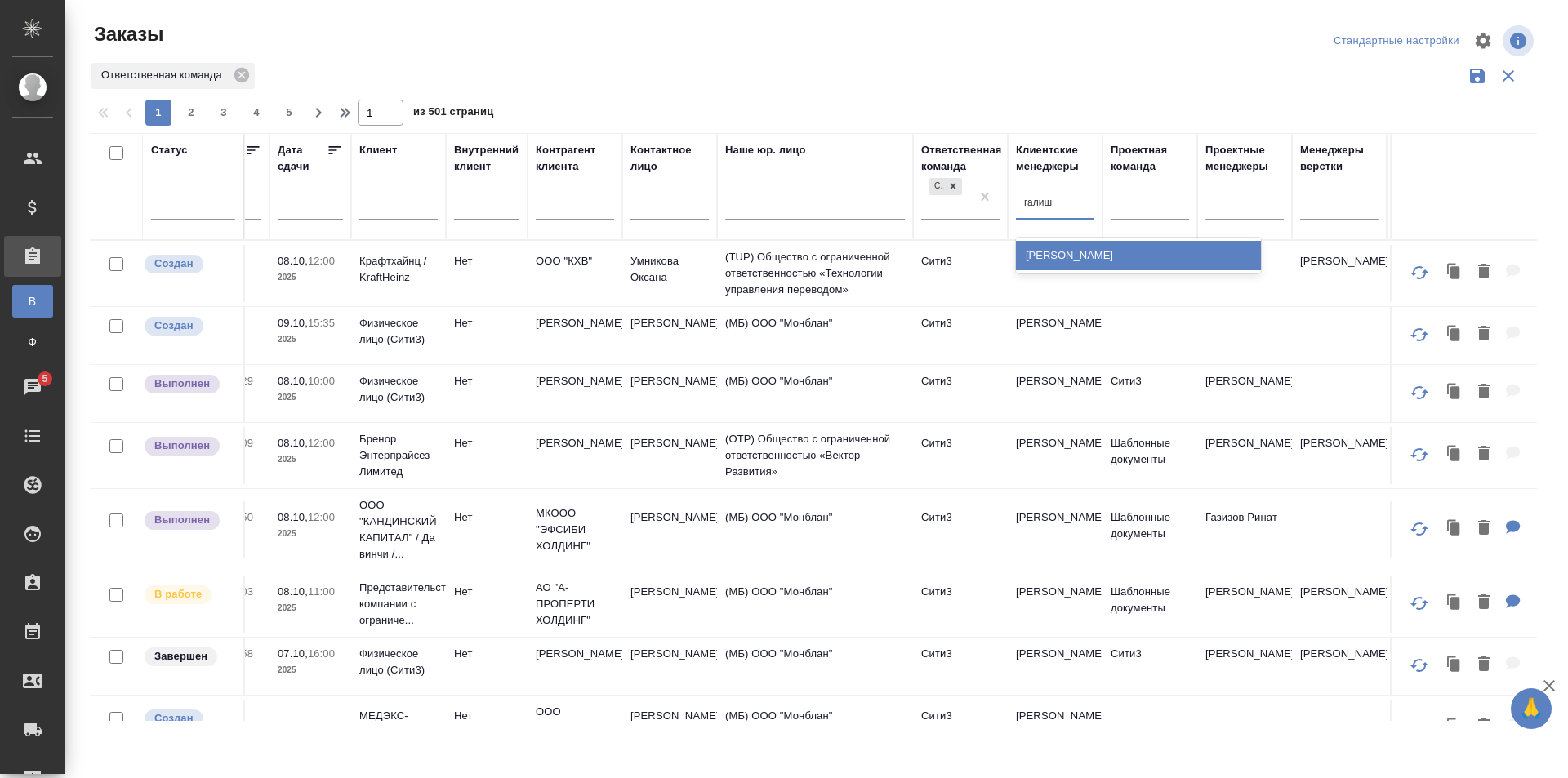
click at [1148, 255] on div "Галишева Мария" at bounding box center [1138, 255] width 245 height 29
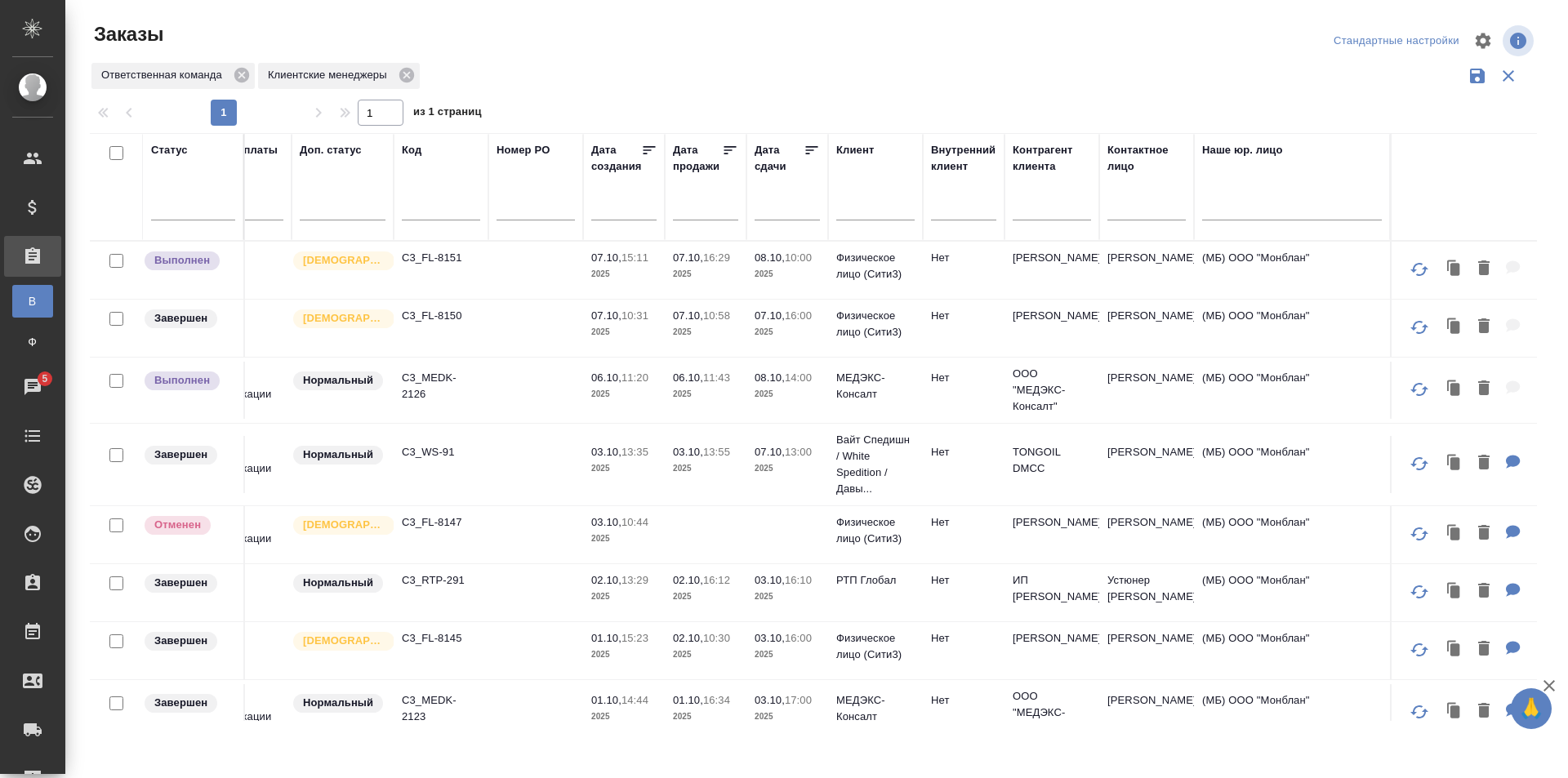
scroll to position [0, 0]
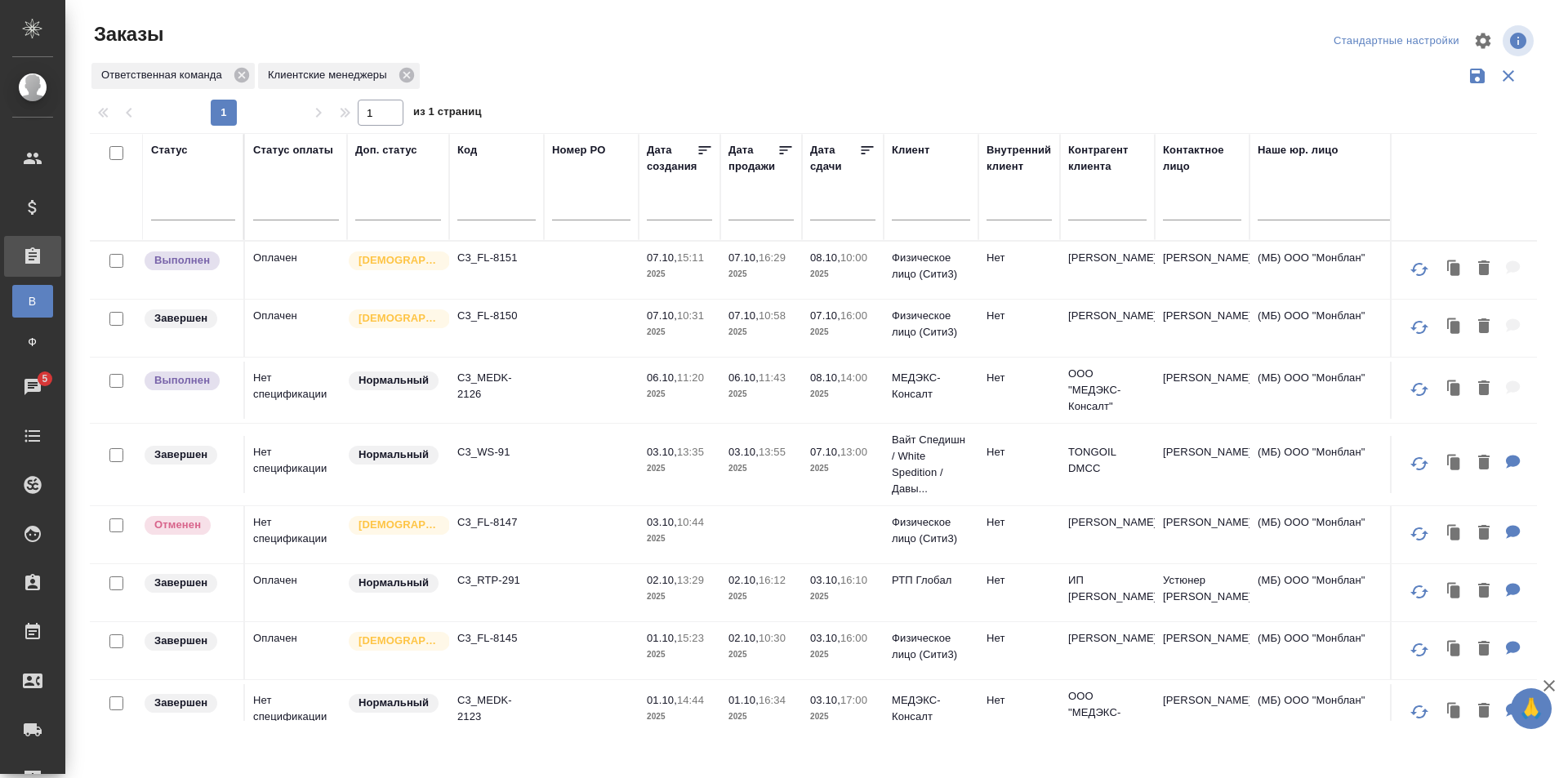
click at [606, 294] on td at bounding box center [592, 270] width 95 height 57
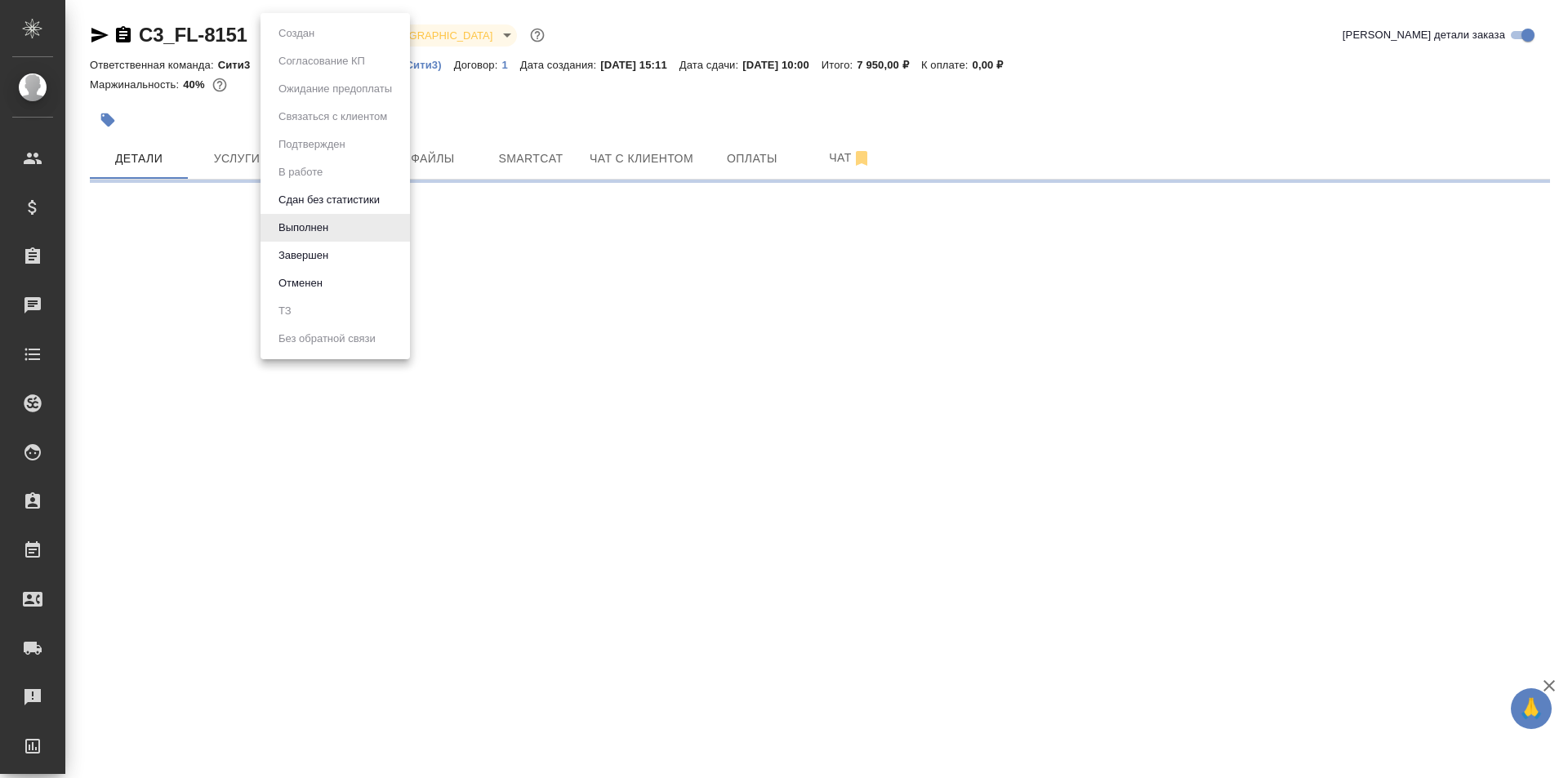
click at [316, 28] on body "🙏 .cls-1 fill:#fff; AWATERA Galisheva Mariya Клиенты Спецификации Заказы Чаты T…" at bounding box center [784, 389] width 1568 height 778
select select "RU"
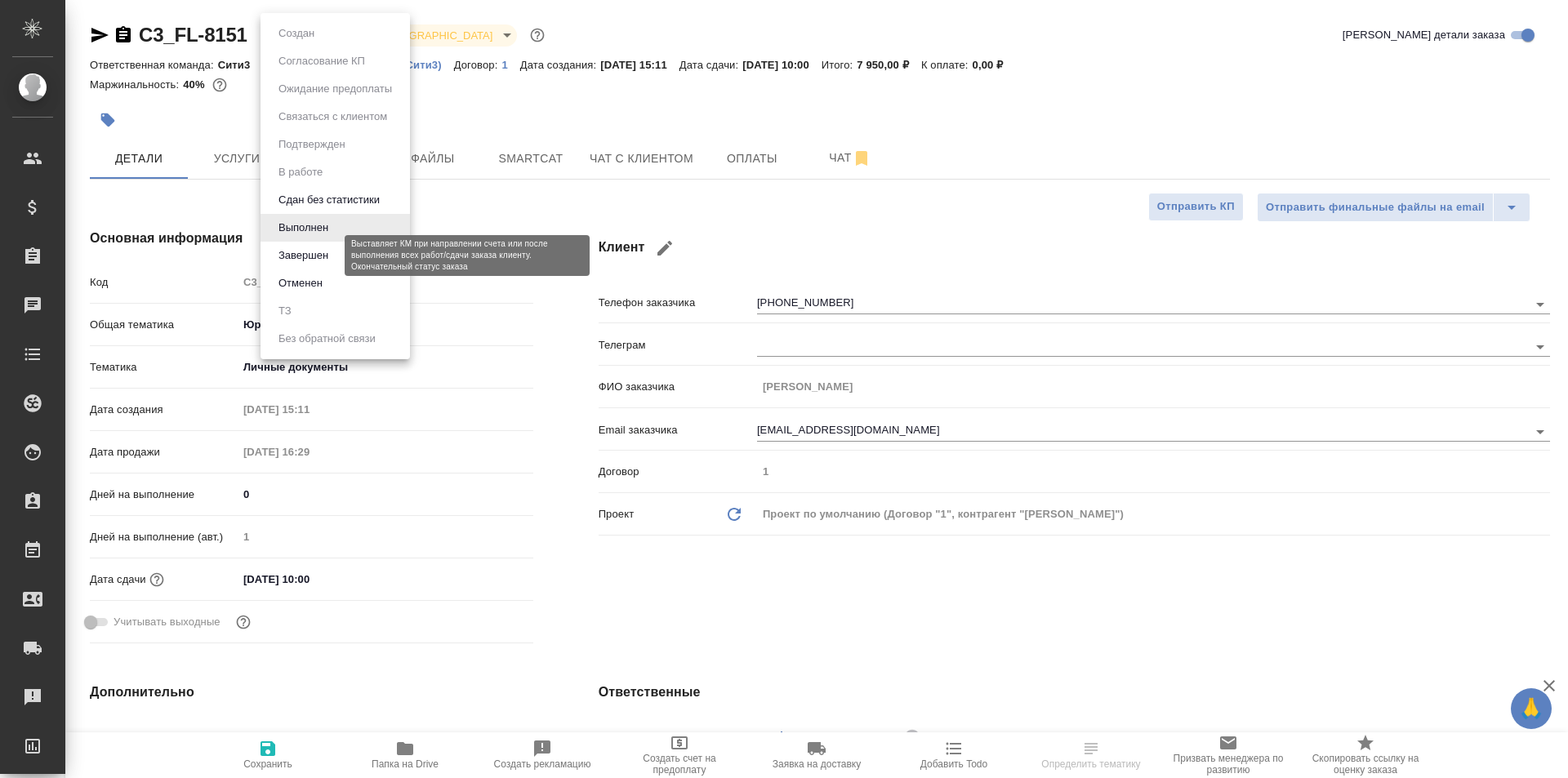
type textarea "x"
click at [330, 254] on button "Завершен" at bounding box center [303, 256] width 60 height 18
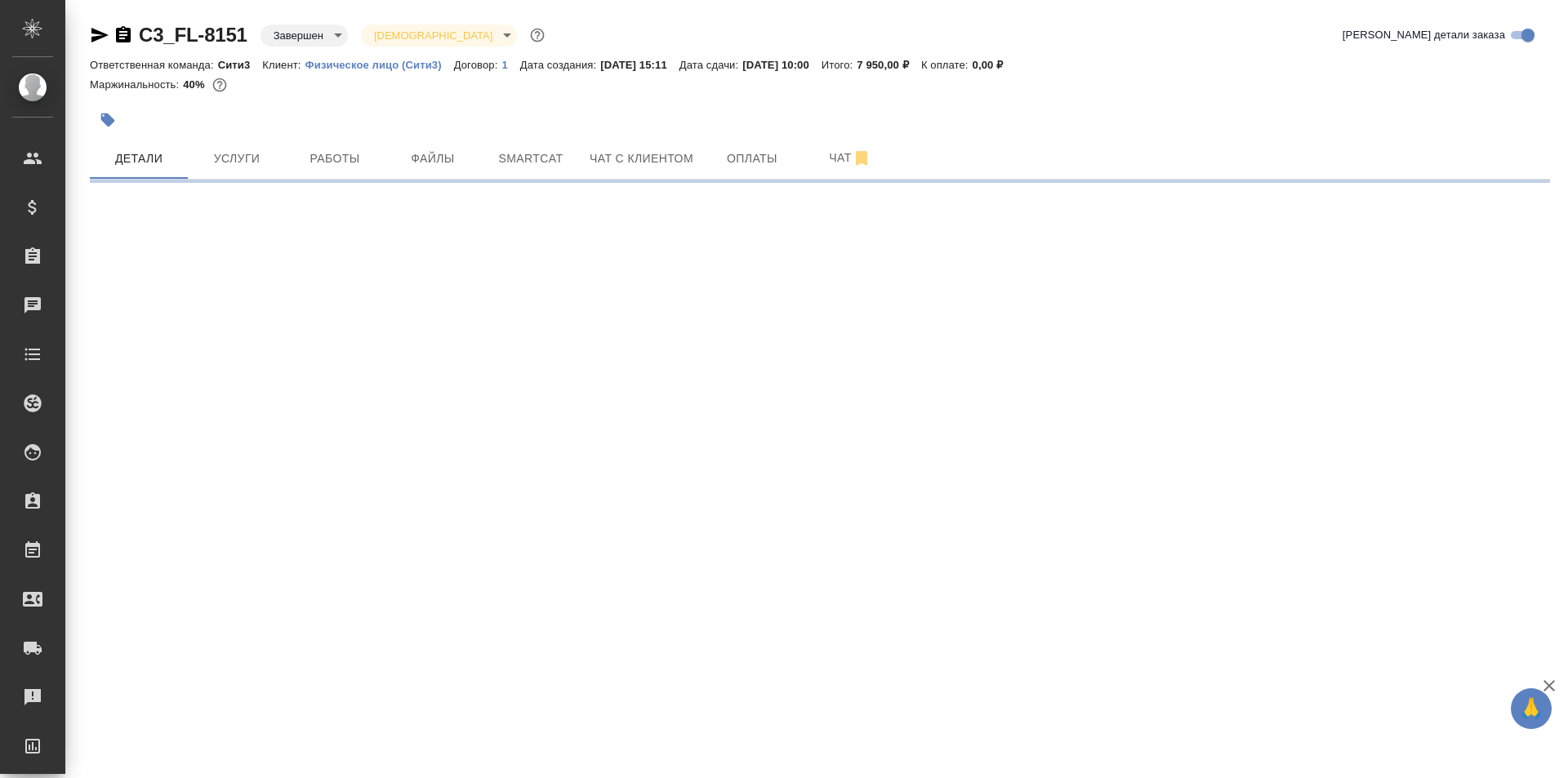
select select "RU"
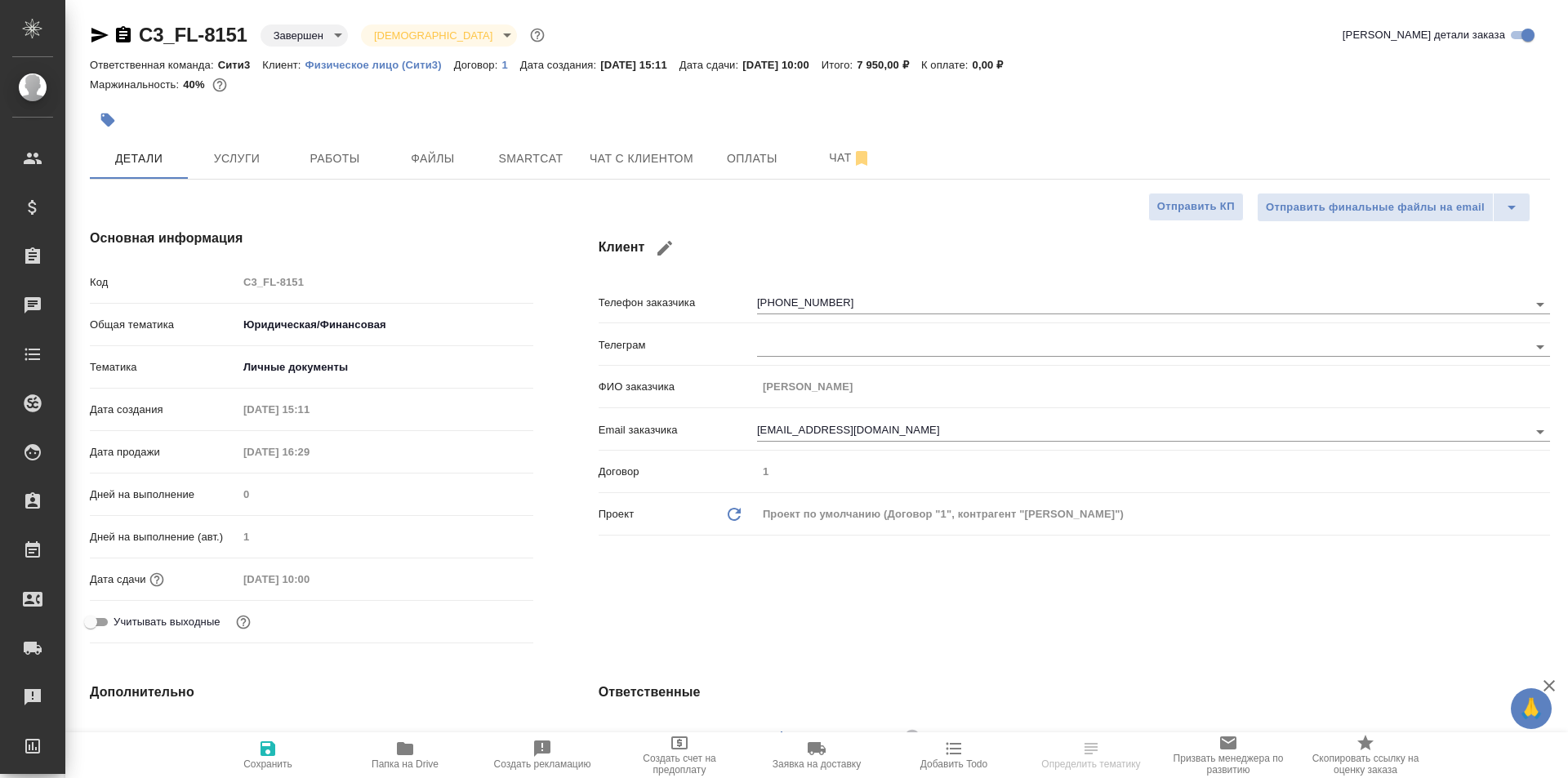
type textarea "x"
click at [257, 756] on span "Сохранить" at bounding box center [268, 754] width 118 height 31
type textarea "x"
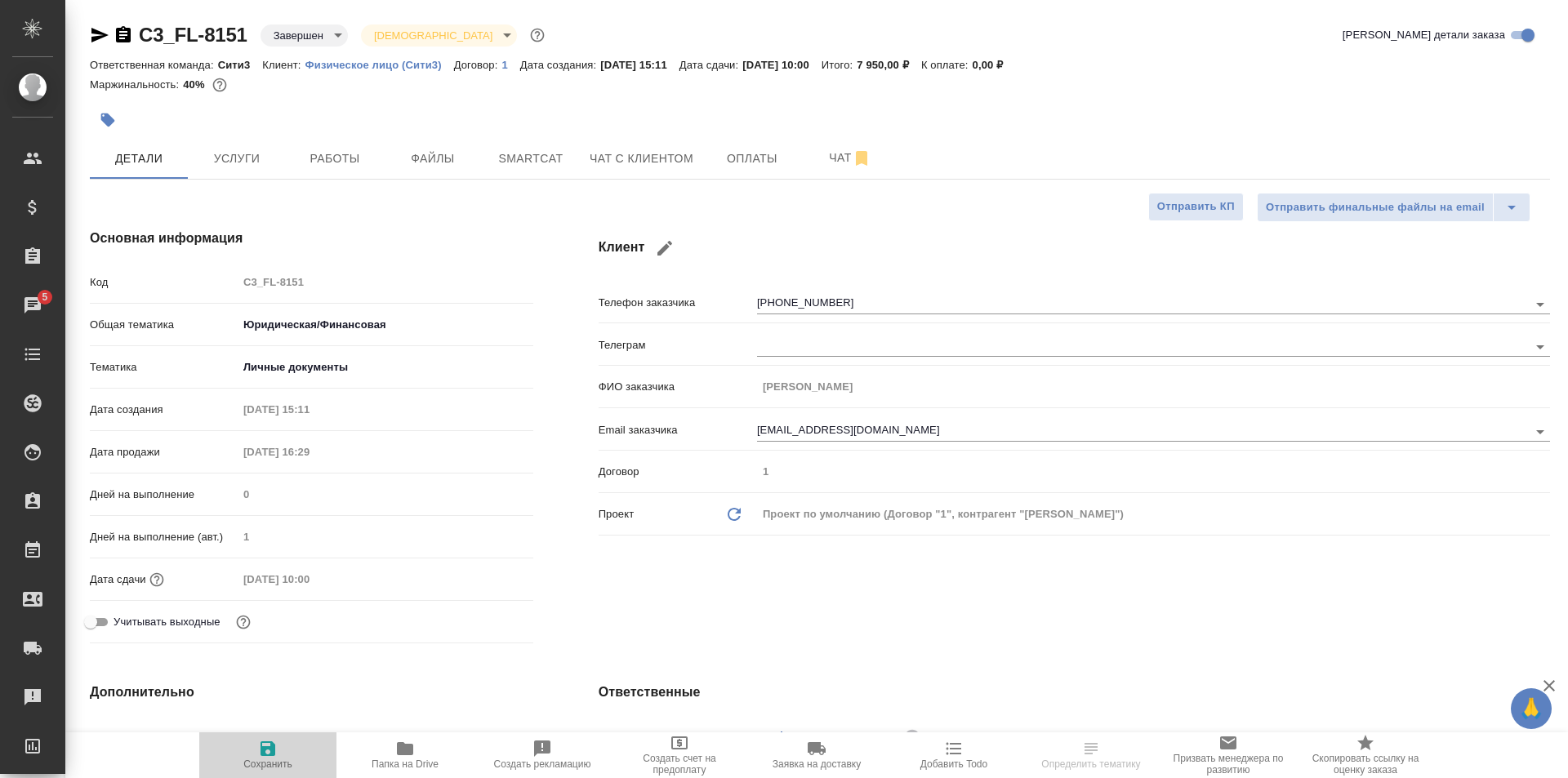
type textarea "x"
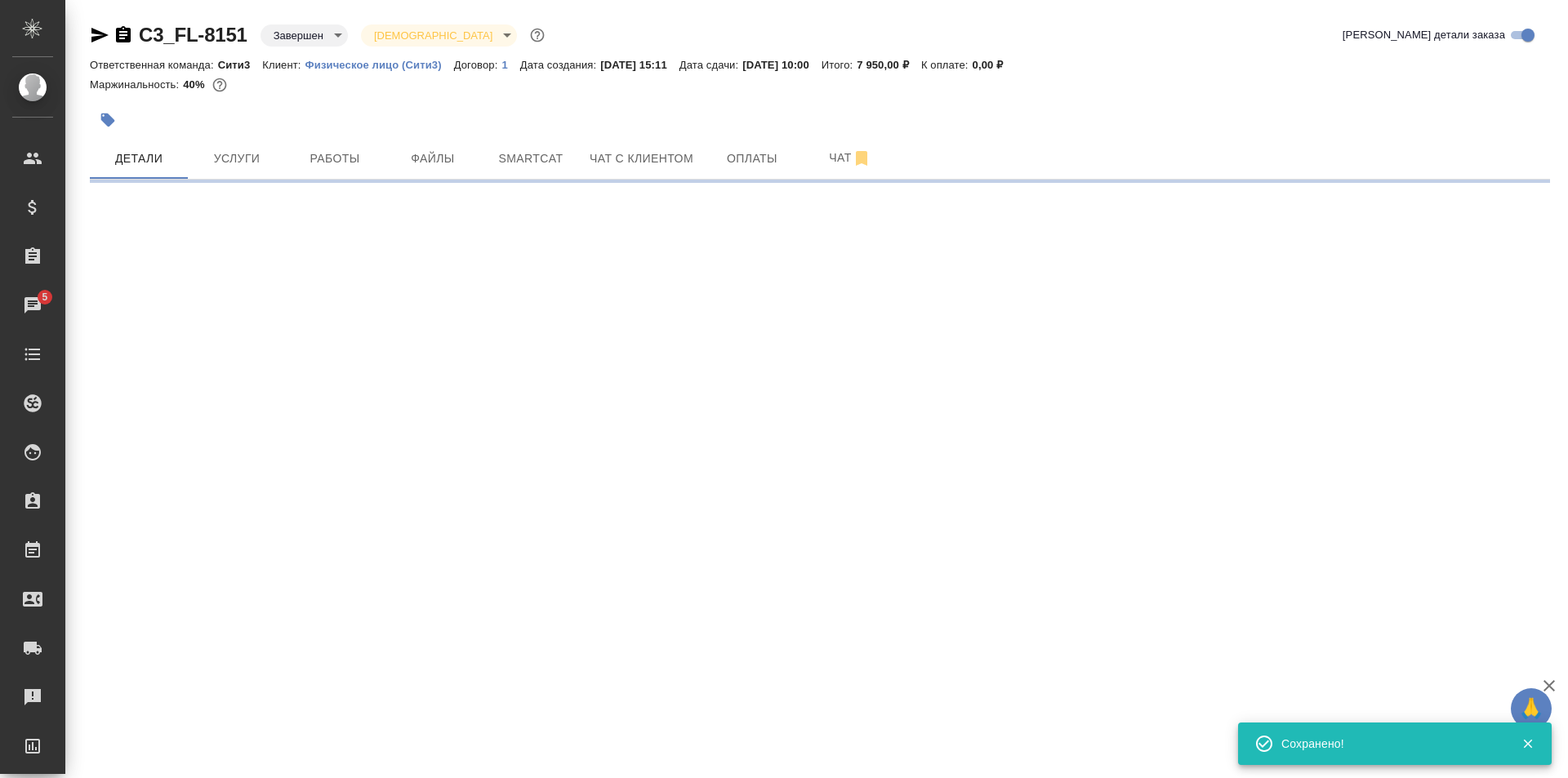
select select "RU"
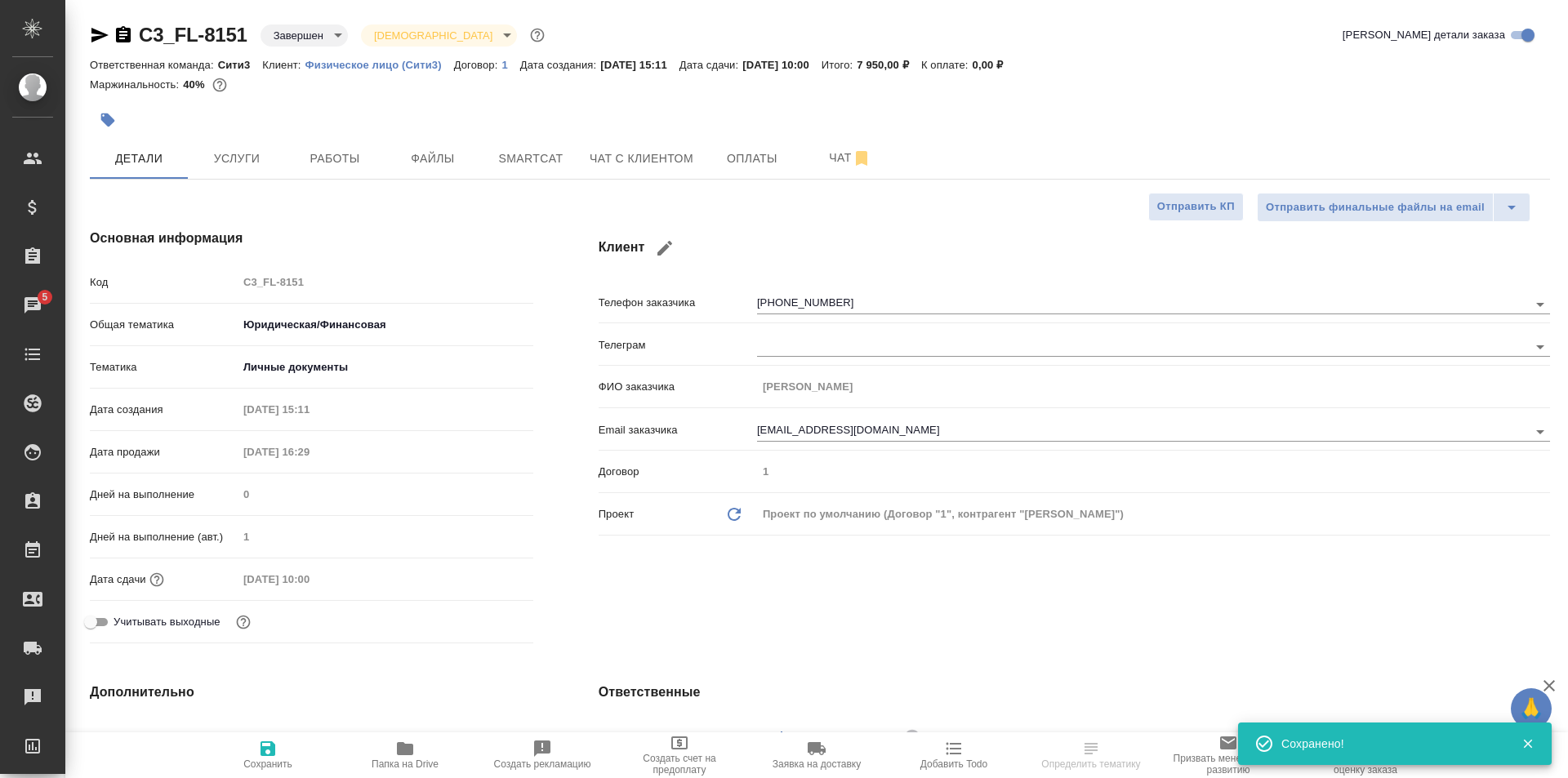
type textarea "x"
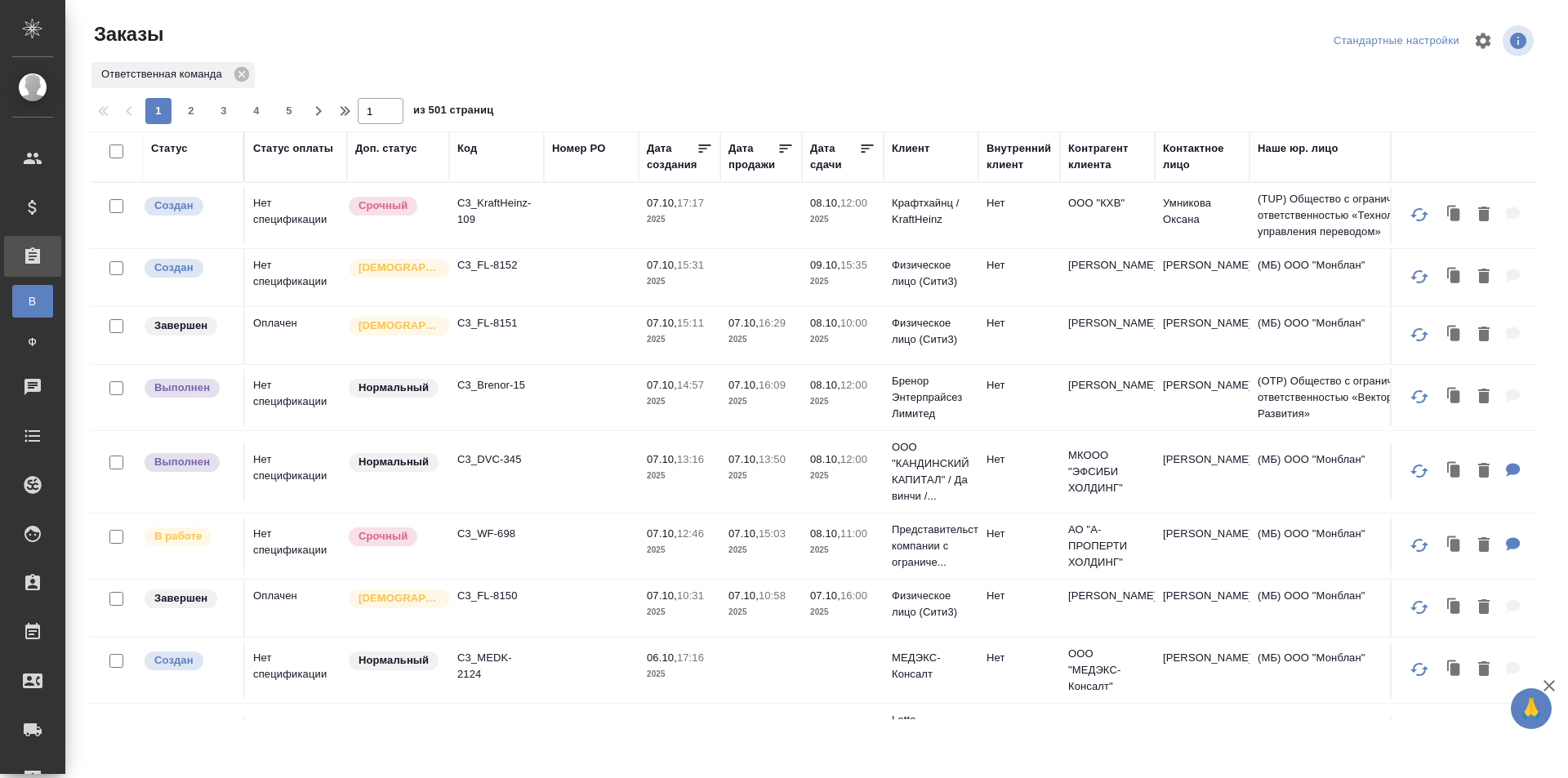
scroll to position [0, 862]
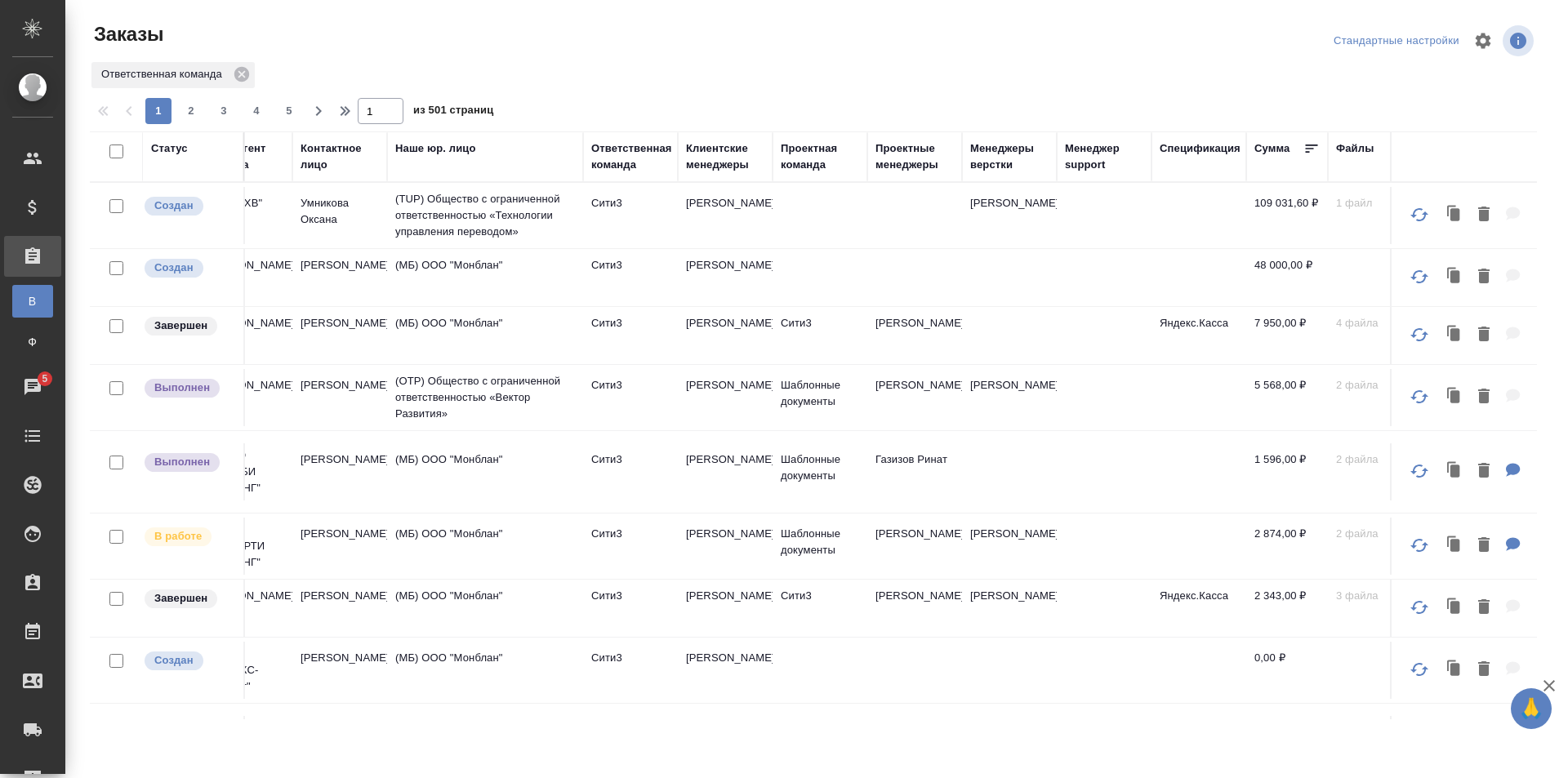
click at [707, 156] on div "Клиентские менеджеры" at bounding box center [724, 156] width 78 height 33
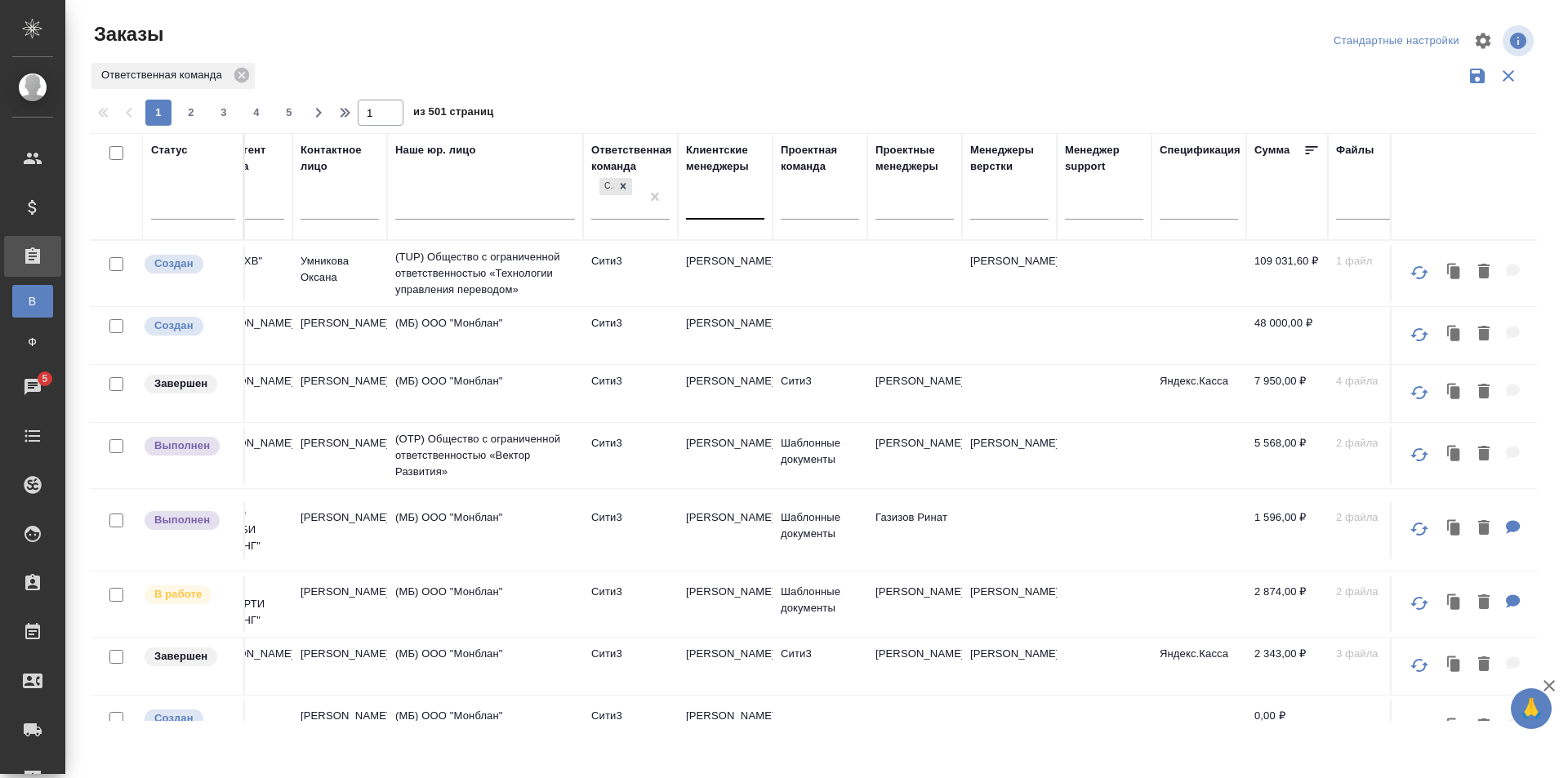
click at [710, 200] on div at bounding box center [724, 202] width 78 height 24
type input "[PERSON_NAME]"
click at [777, 247] on div "[PERSON_NAME]" at bounding box center [808, 255] width 245 height 29
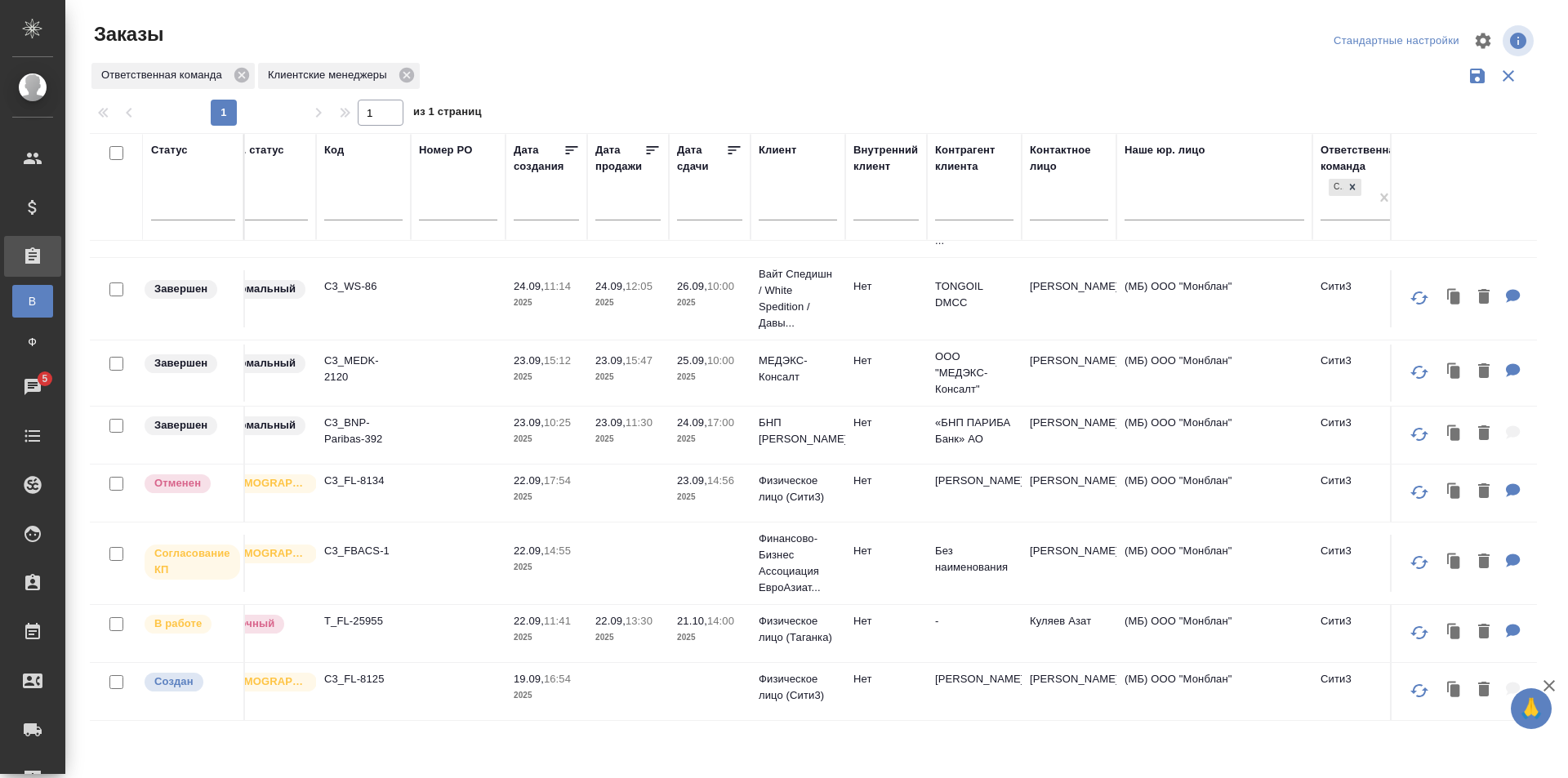
scroll to position [1226, 0]
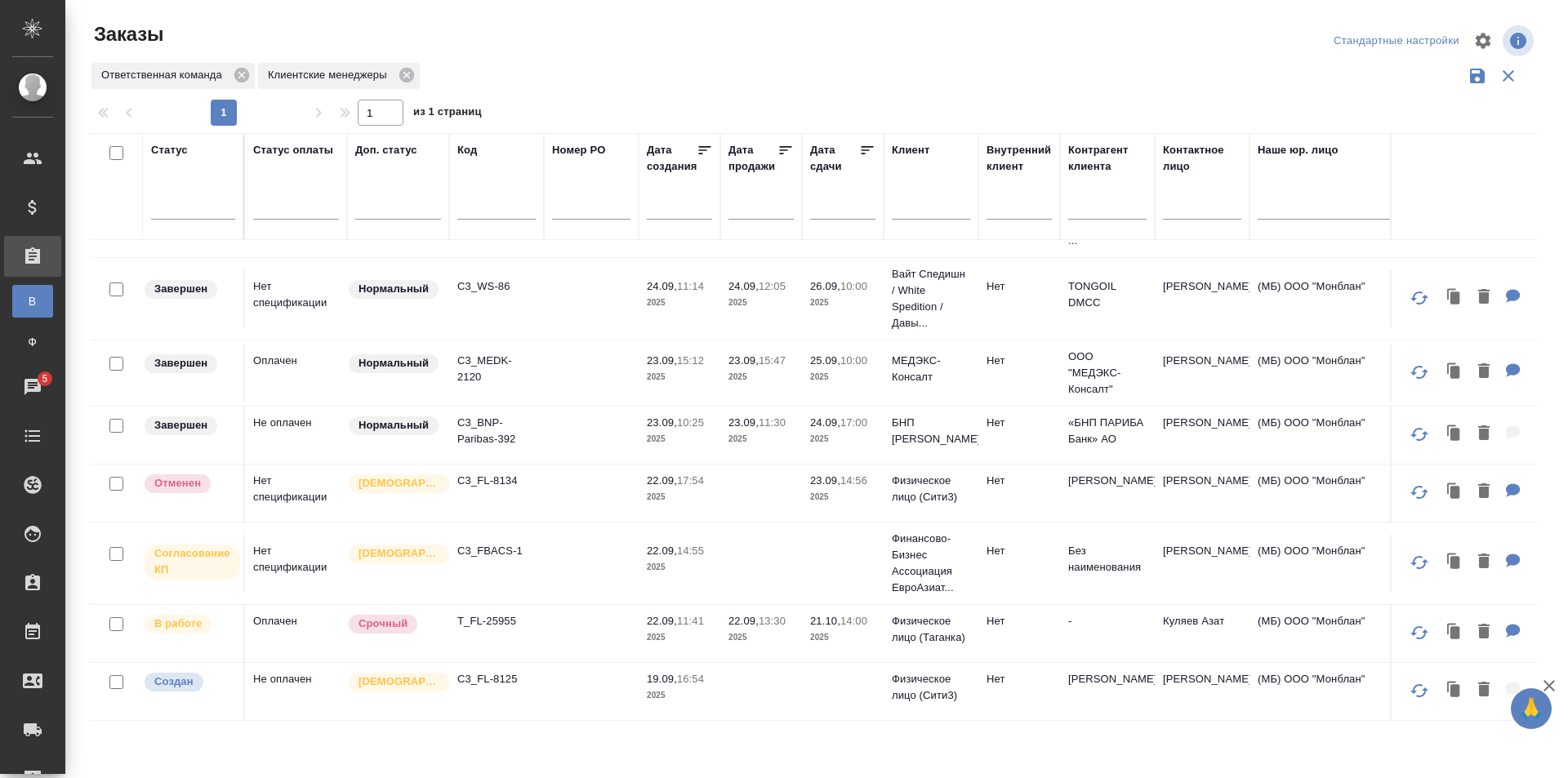
click at [550, 676] on td at bounding box center [592, 691] width 95 height 57
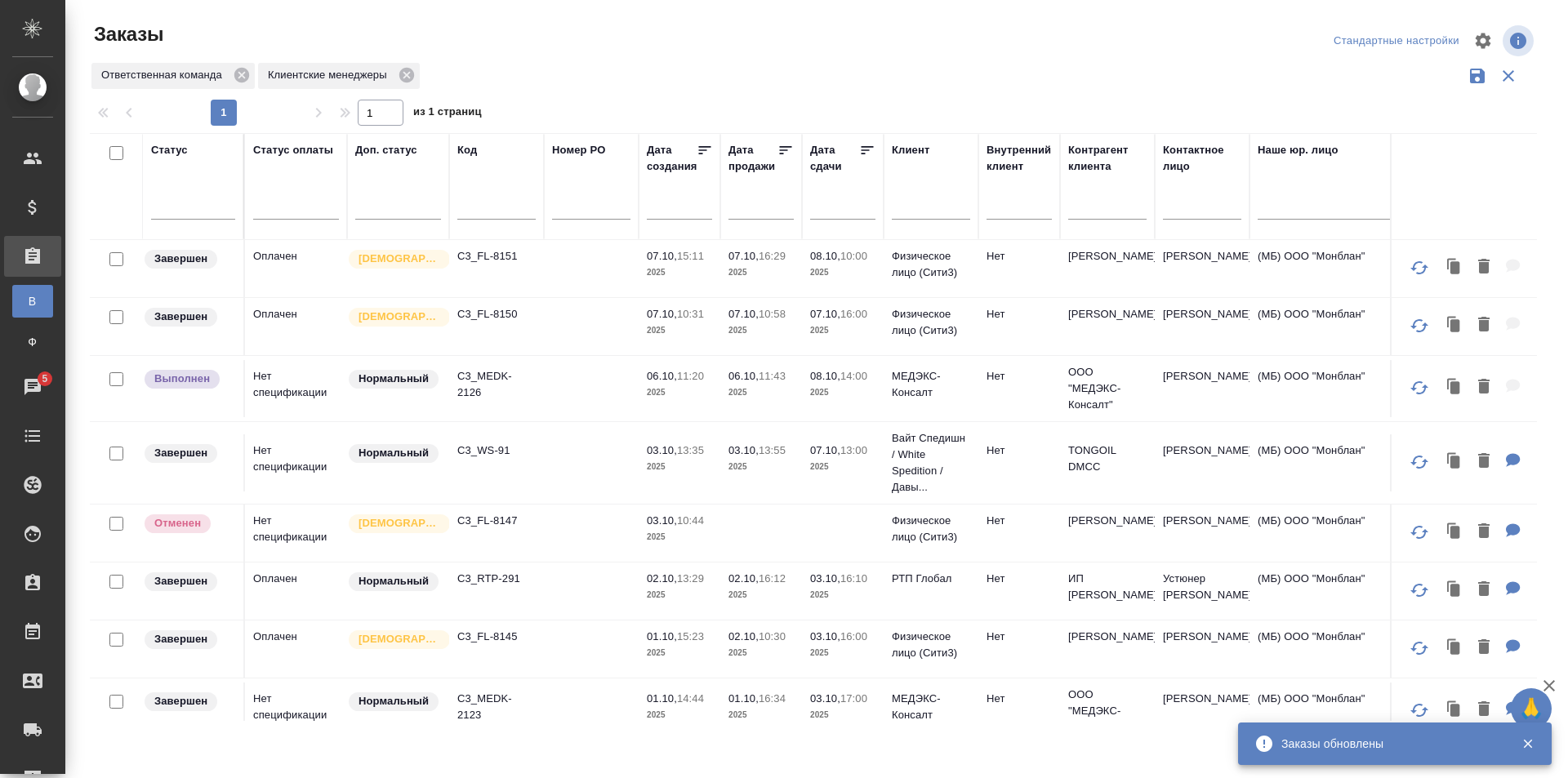
scroll to position [0, 0]
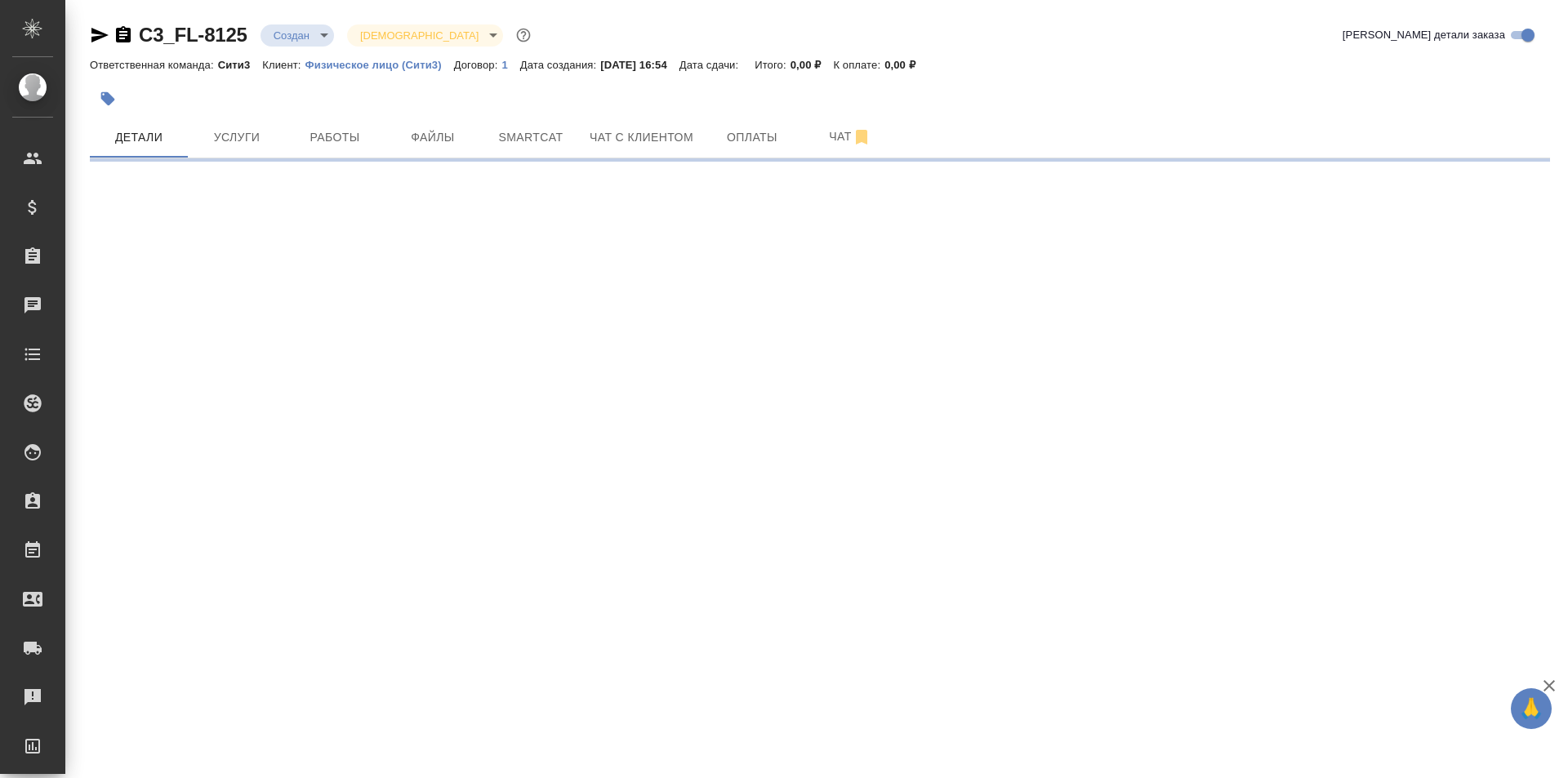
select select "RU"
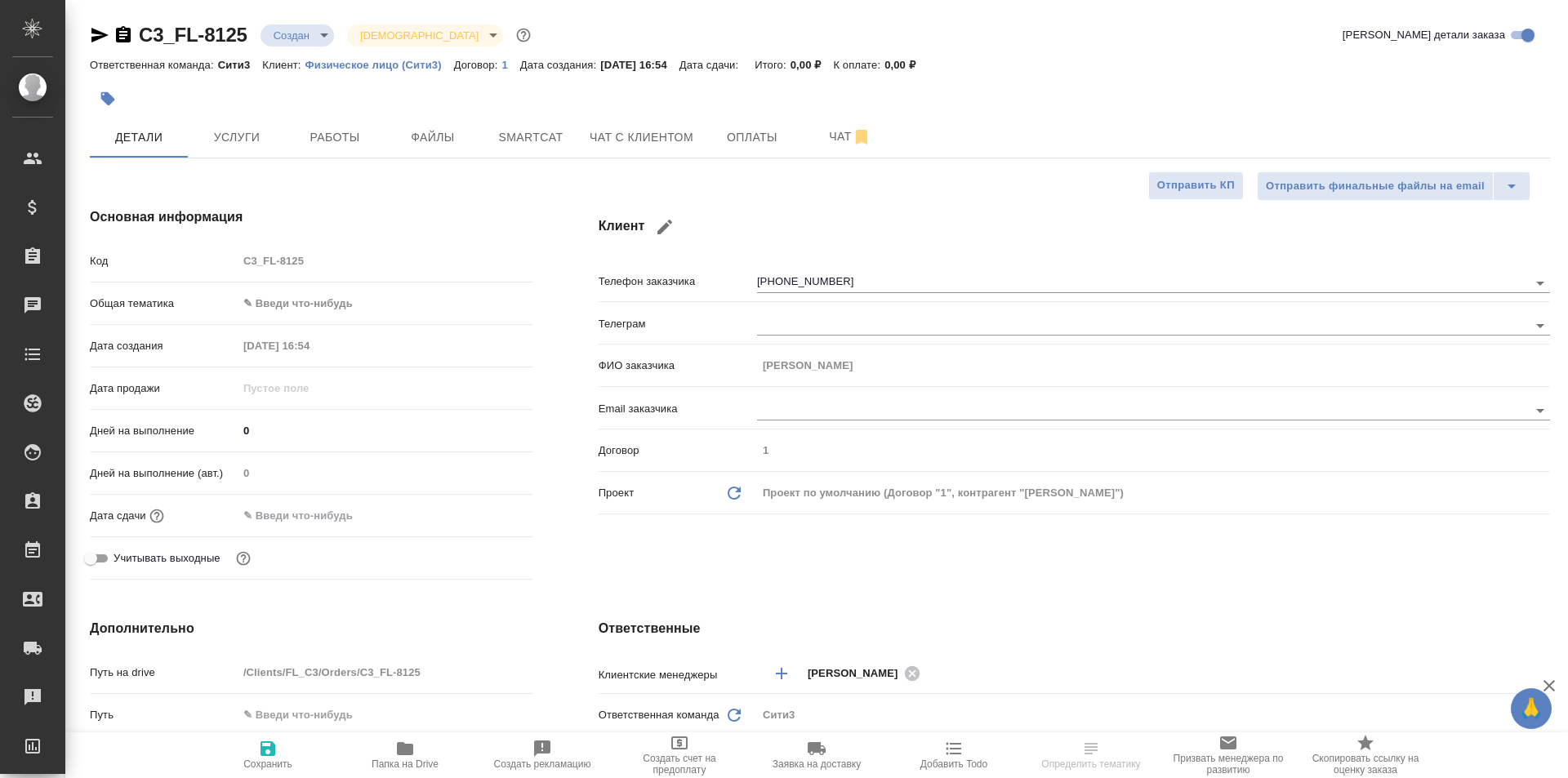
type textarea "x"
click at [218, 128] on span "Услуги" at bounding box center [236, 137] width 78 height 20
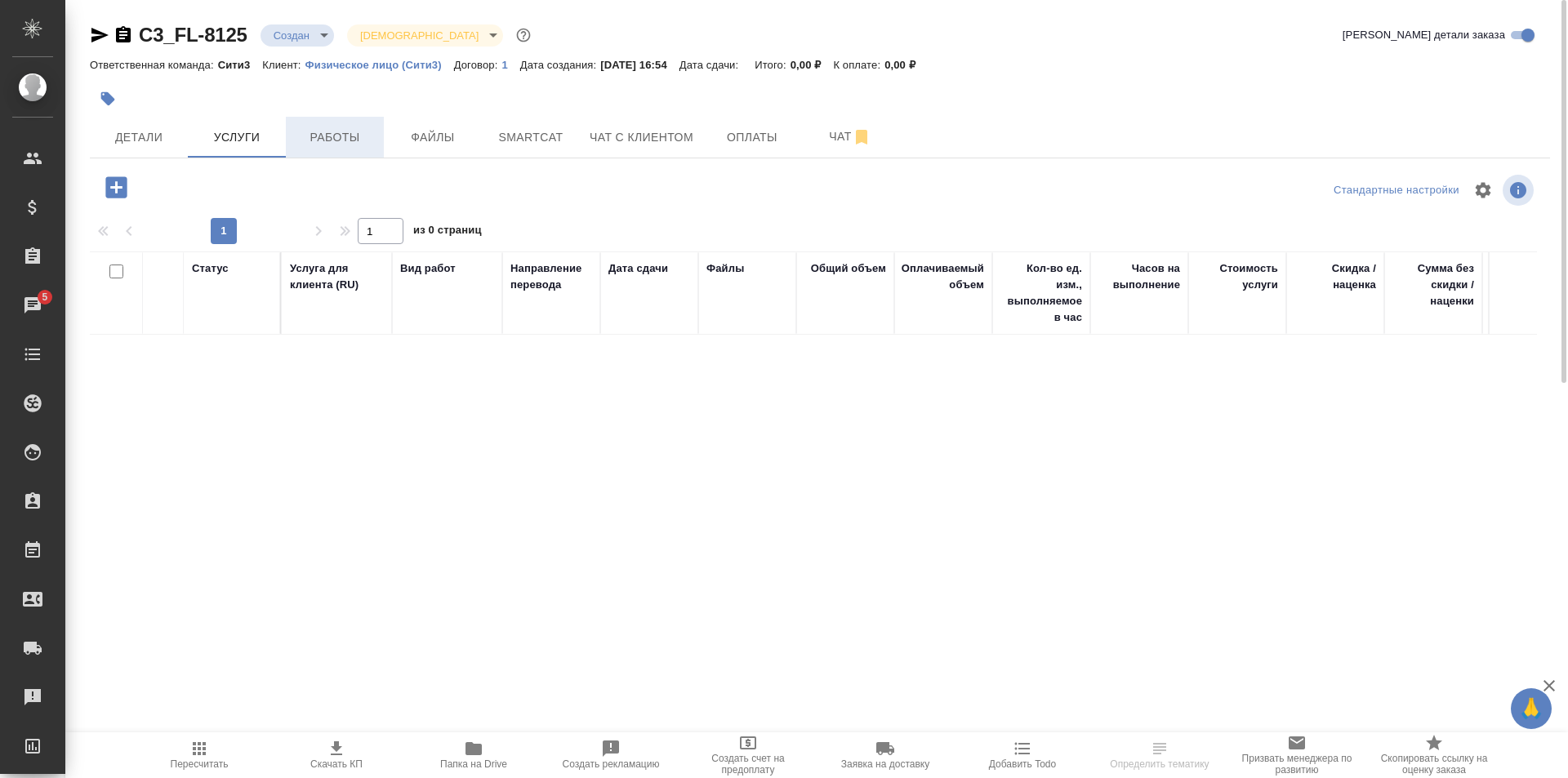
click at [374, 136] on span "Работы" at bounding box center [334, 137] width 78 height 20
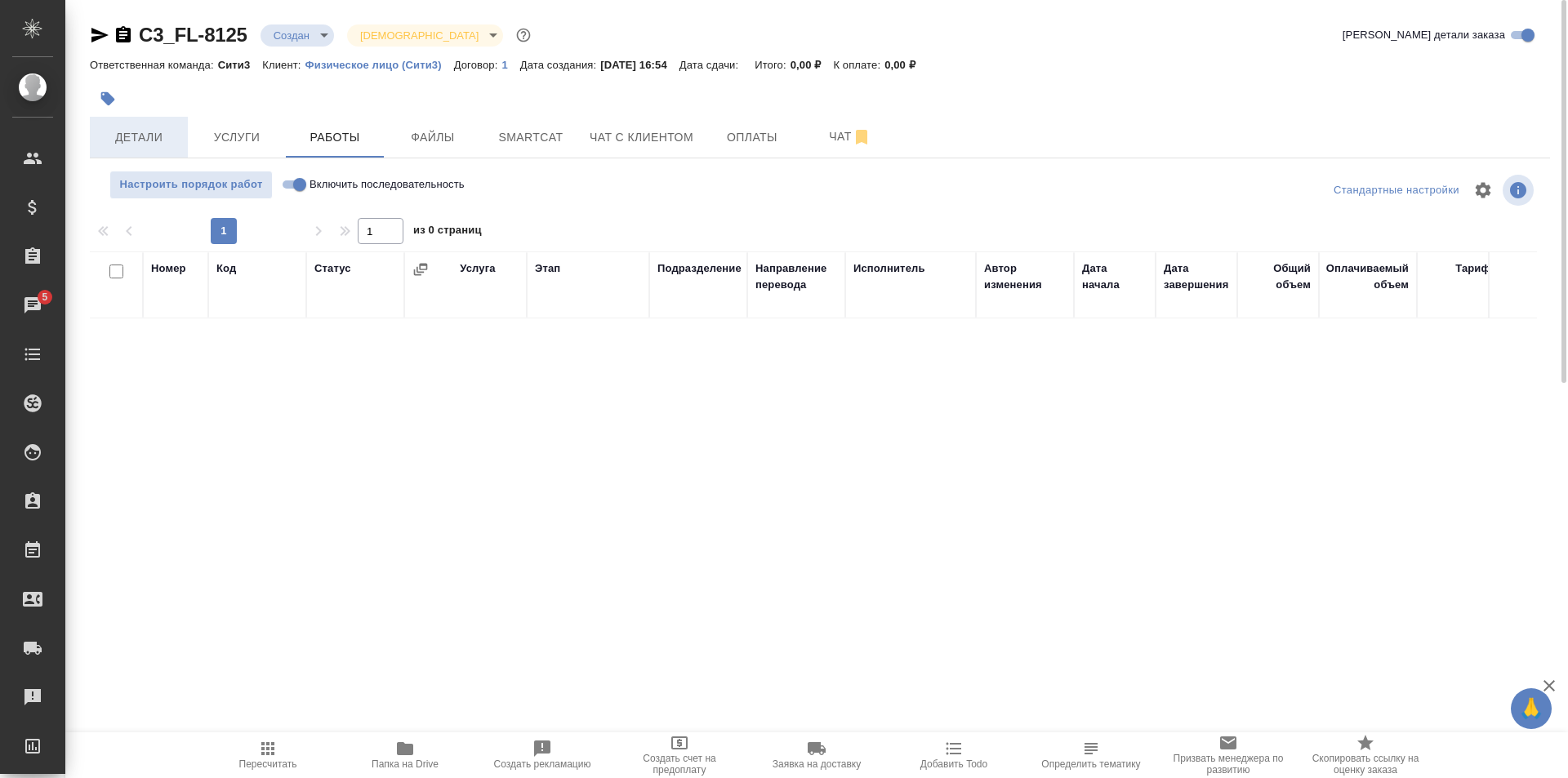
click at [156, 137] on span "Детали" at bounding box center [138, 137] width 78 height 20
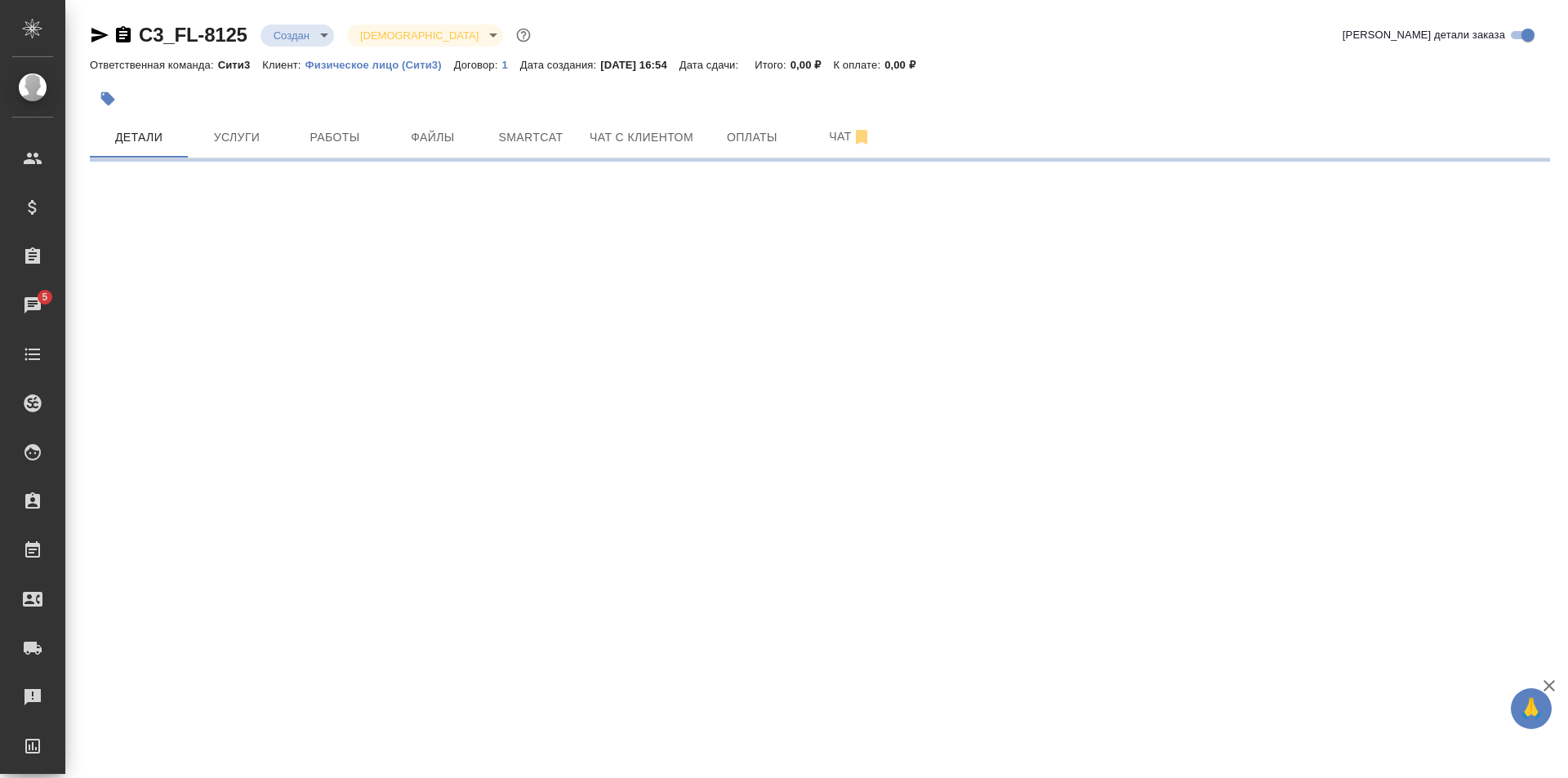
select select "RU"
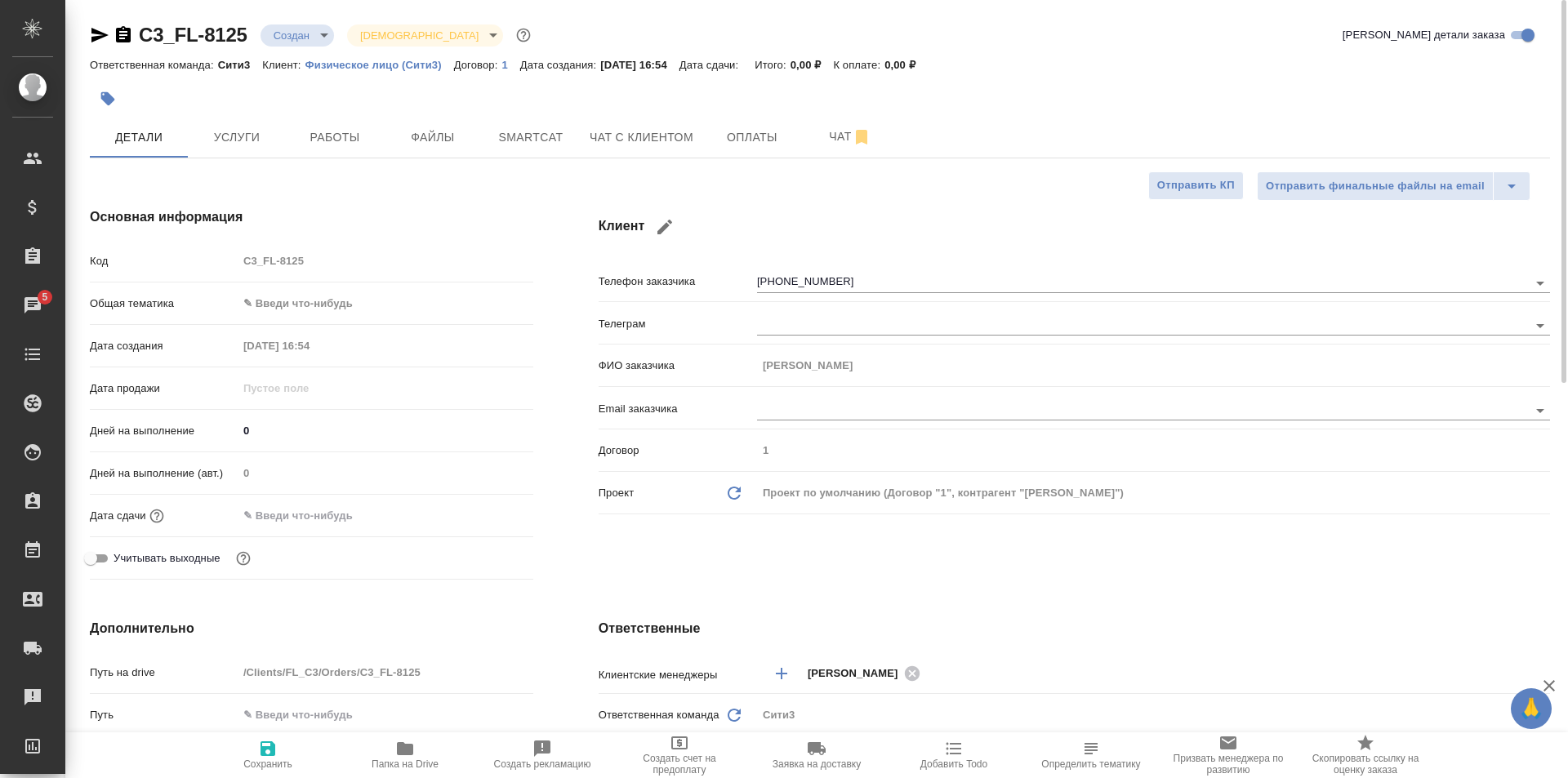
type textarea "x"
click at [676, 150] on button "Чат с клиентом" at bounding box center [642, 137] width 123 height 40
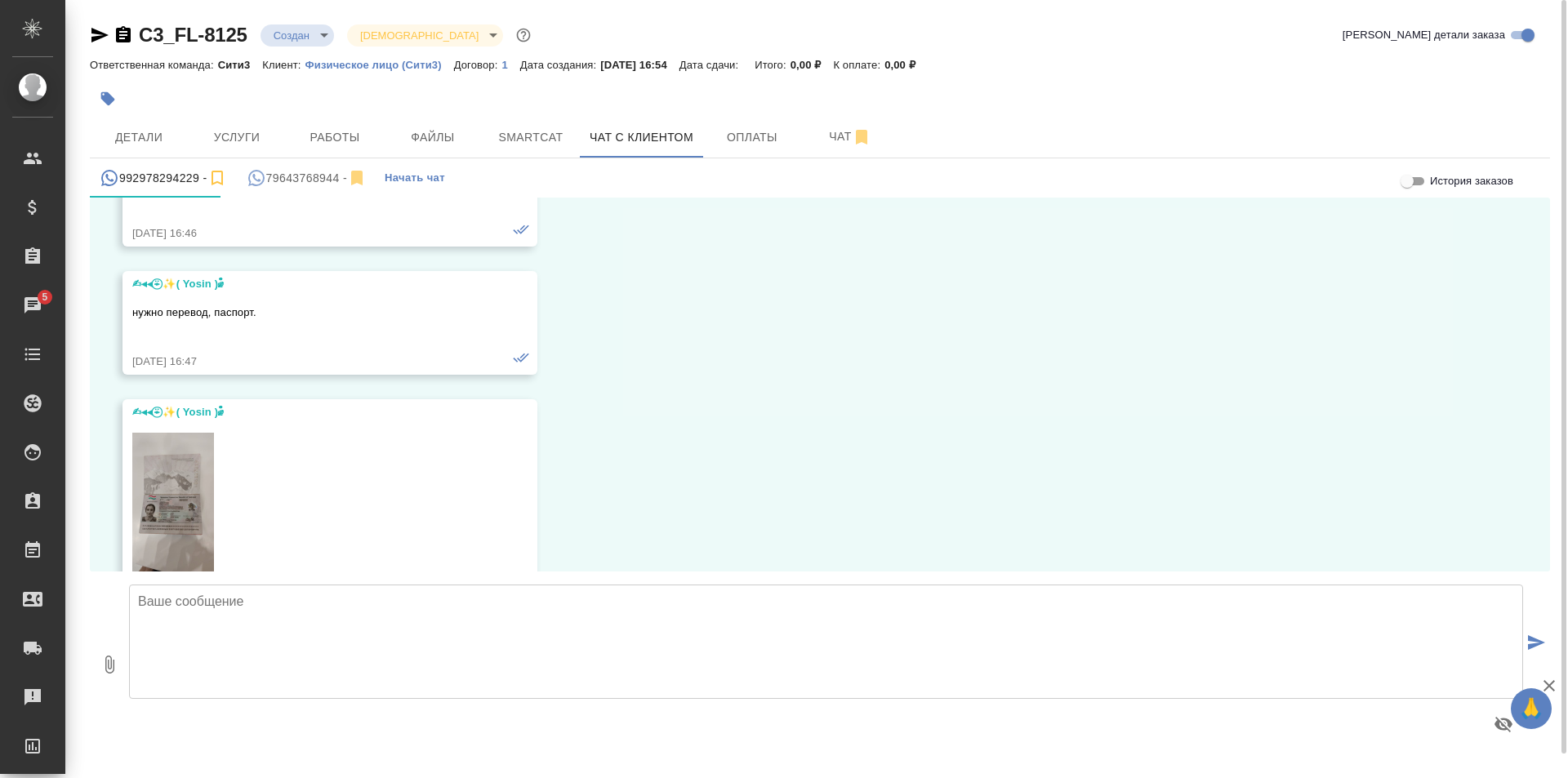
scroll to position [232, 0]
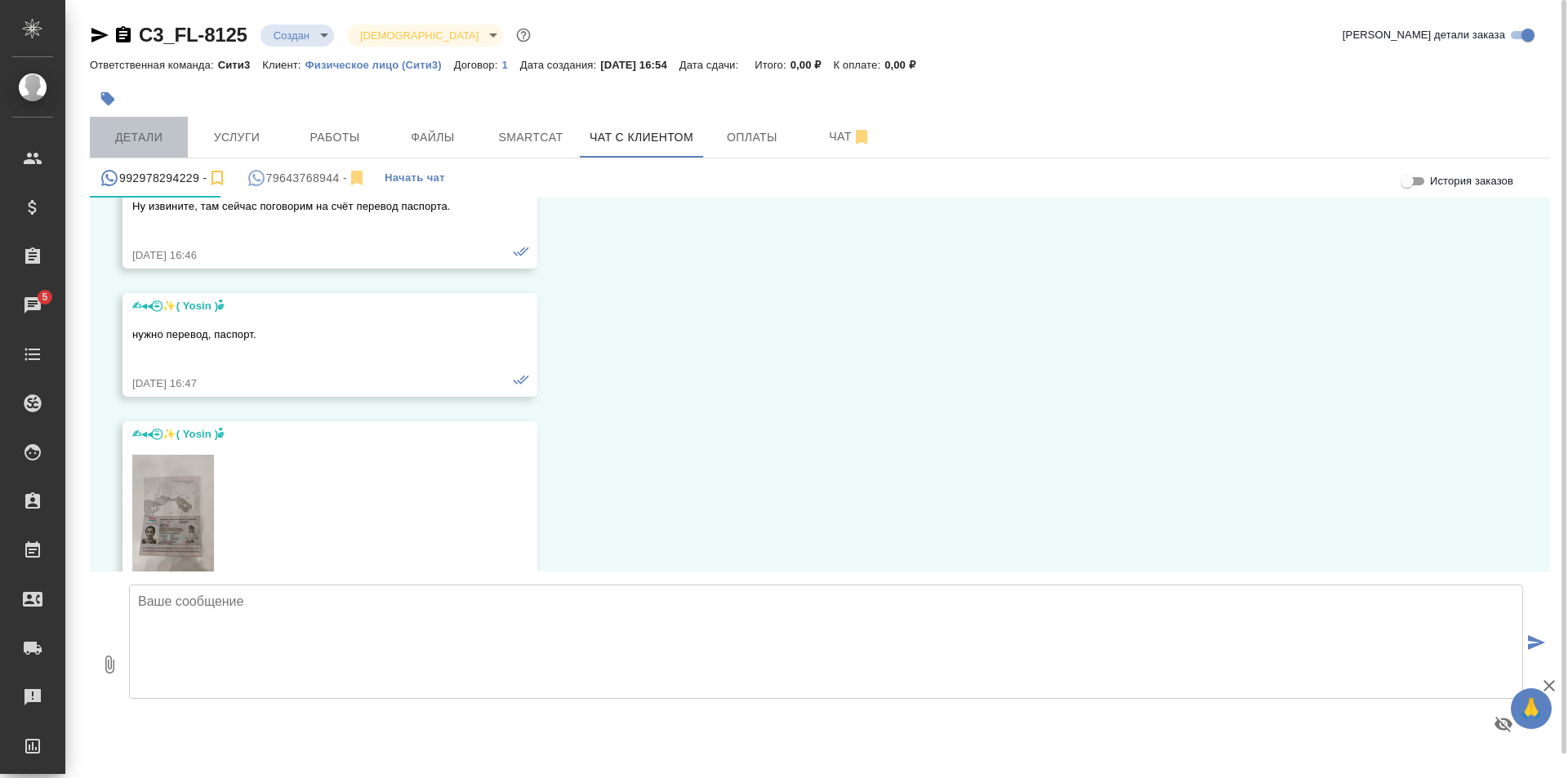
click at [120, 135] on span "Детали" at bounding box center [138, 137] width 78 height 20
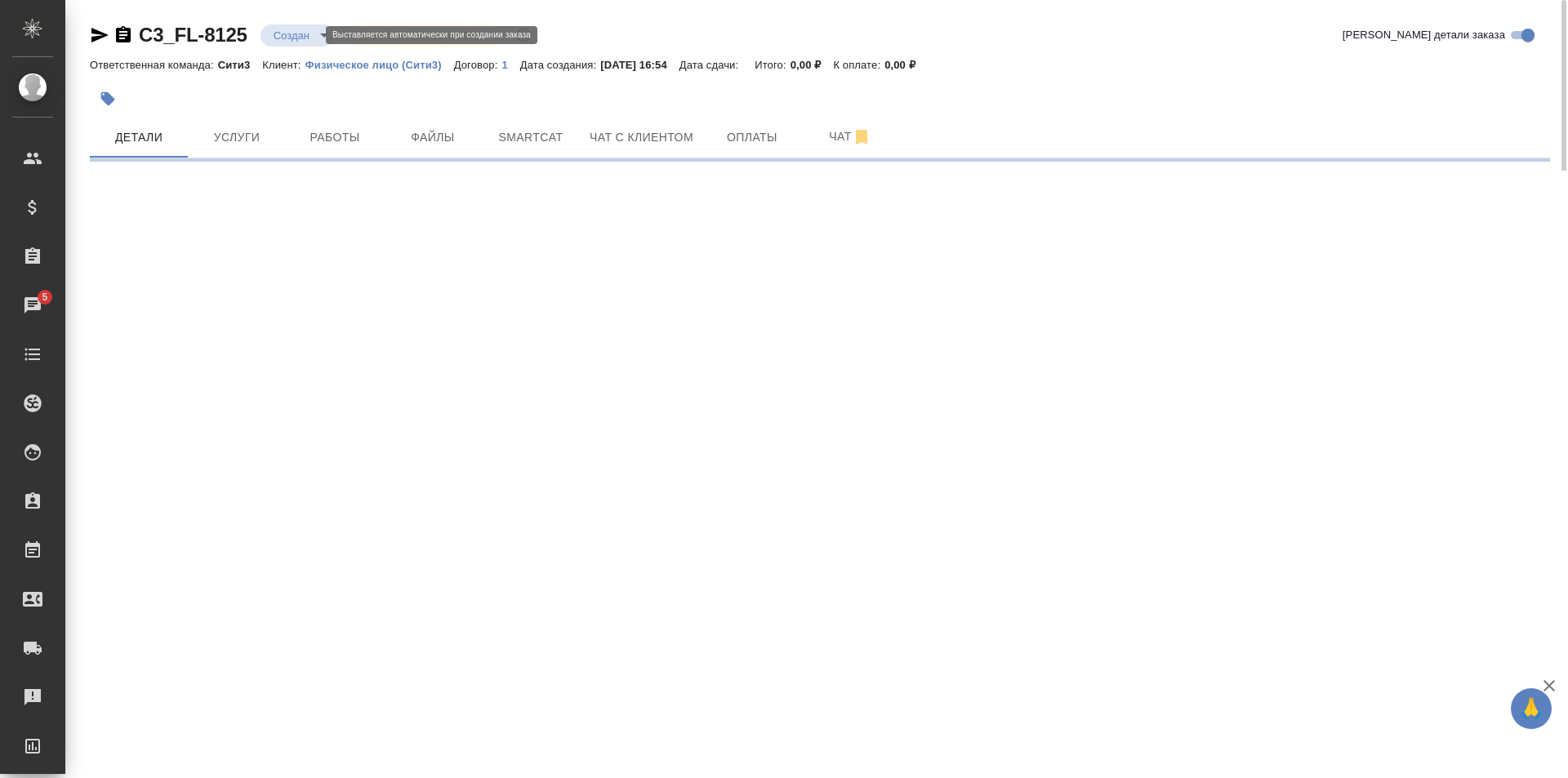
click at [292, 30] on body "🙏 .cls-1 fill:#fff; AWATERA Galisheva Mariya Клиенты Спецификации Заказы 5 Чаты…" at bounding box center [784, 389] width 1568 height 778
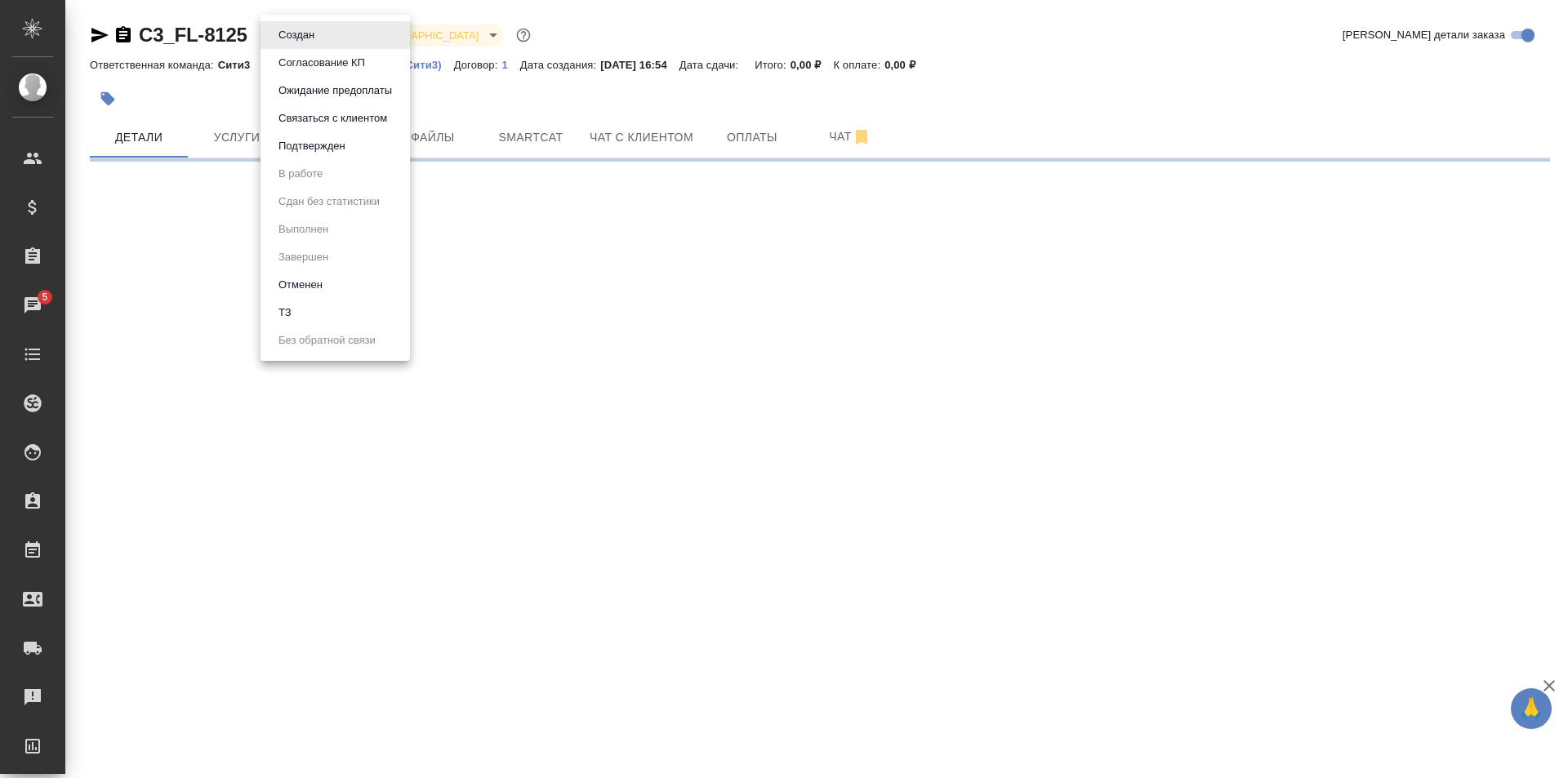
select select "RU"
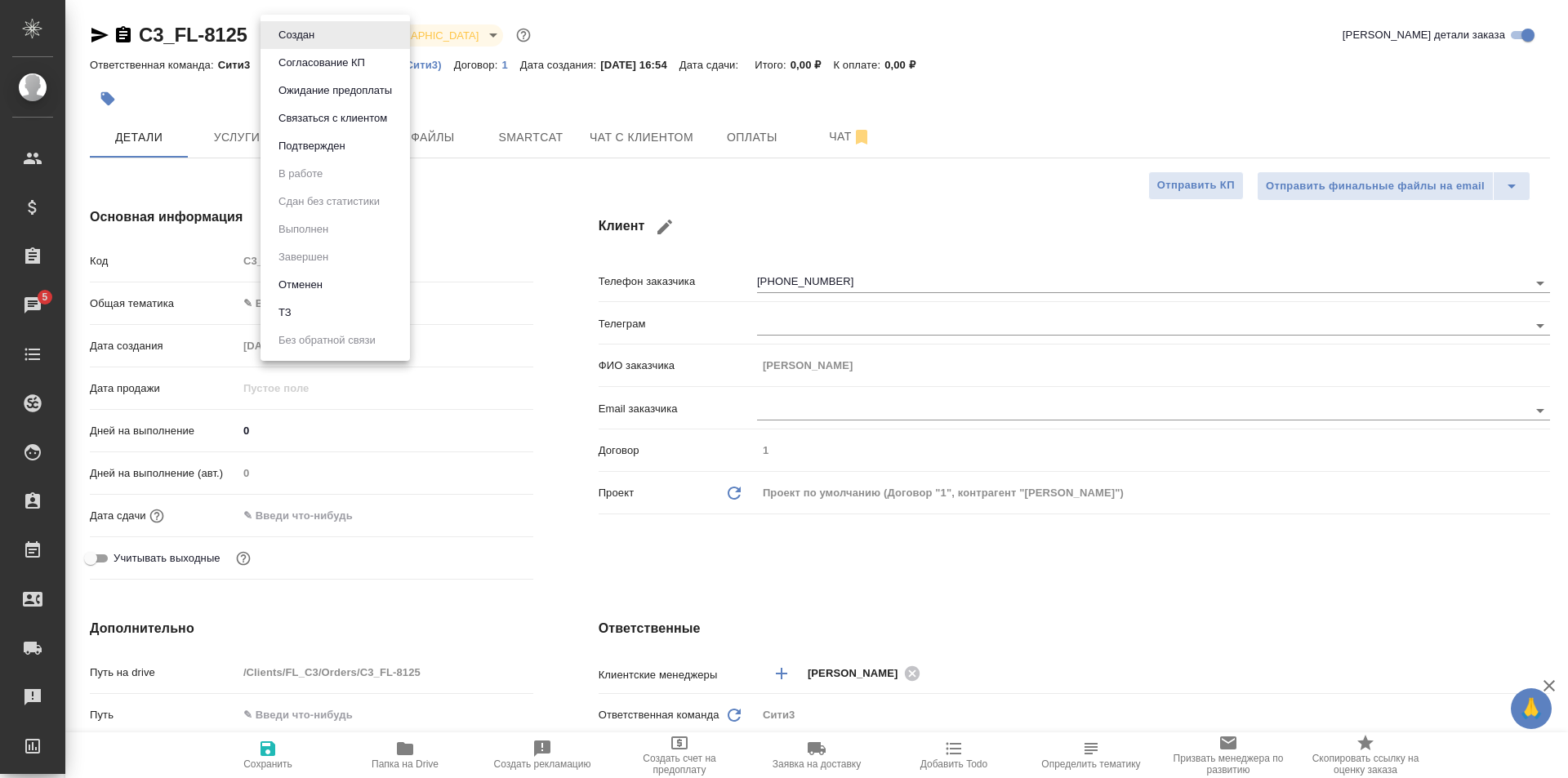
type textarea "x"
click at [373, 294] on li "Отменен" at bounding box center [335, 285] width 149 height 28
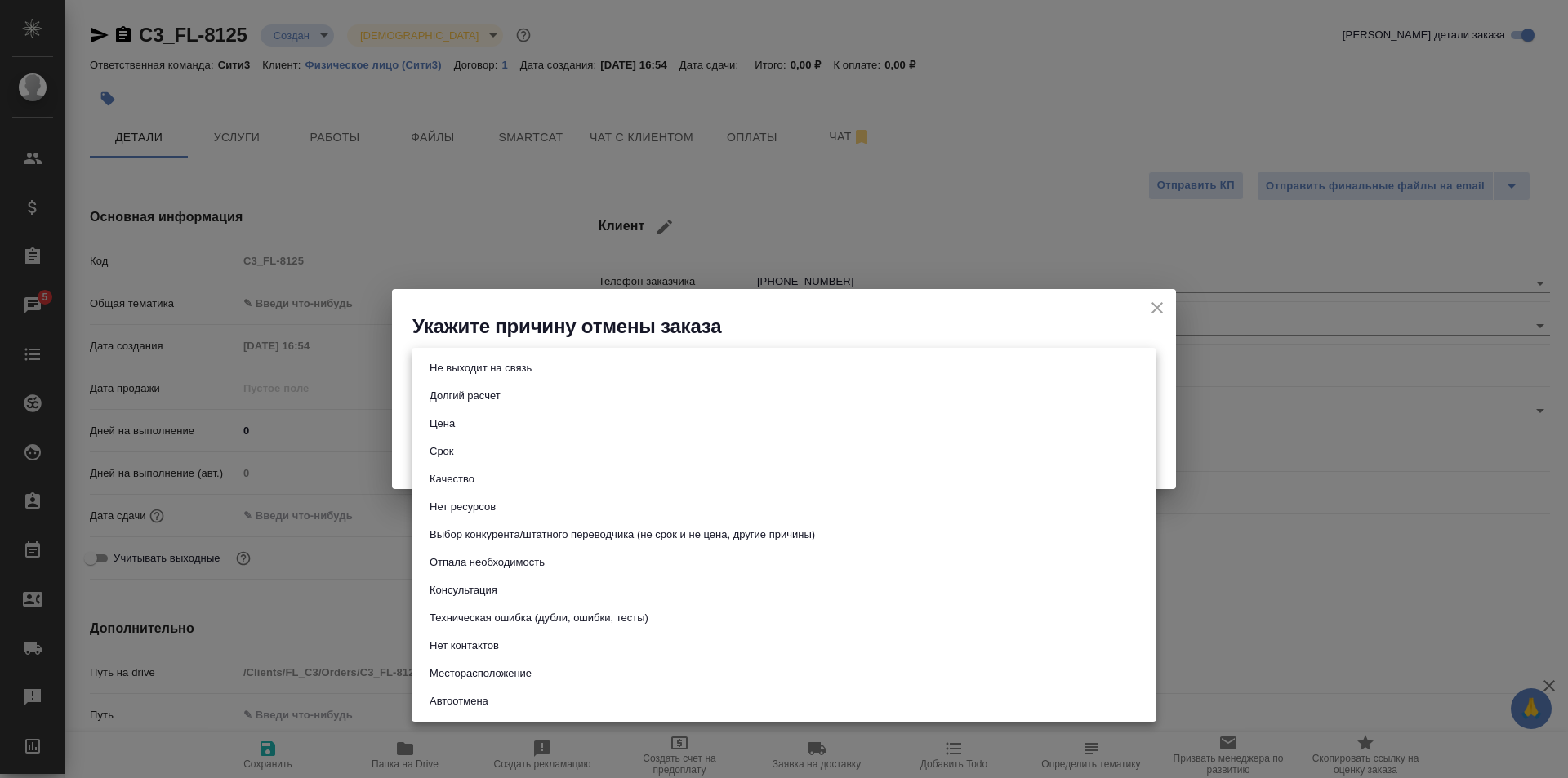
click at [565, 368] on body "🙏 .cls-1 fill:#fff; AWATERA Galisheva Mariya Клиенты Спецификации Заказы 5 Чаты…" at bounding box center [784, 389] width 1568 height 778
click at [623, 357] on li "Не выходит на связь" at bounding box center [783, 368] width 744 height 28
type input "stopContacting"
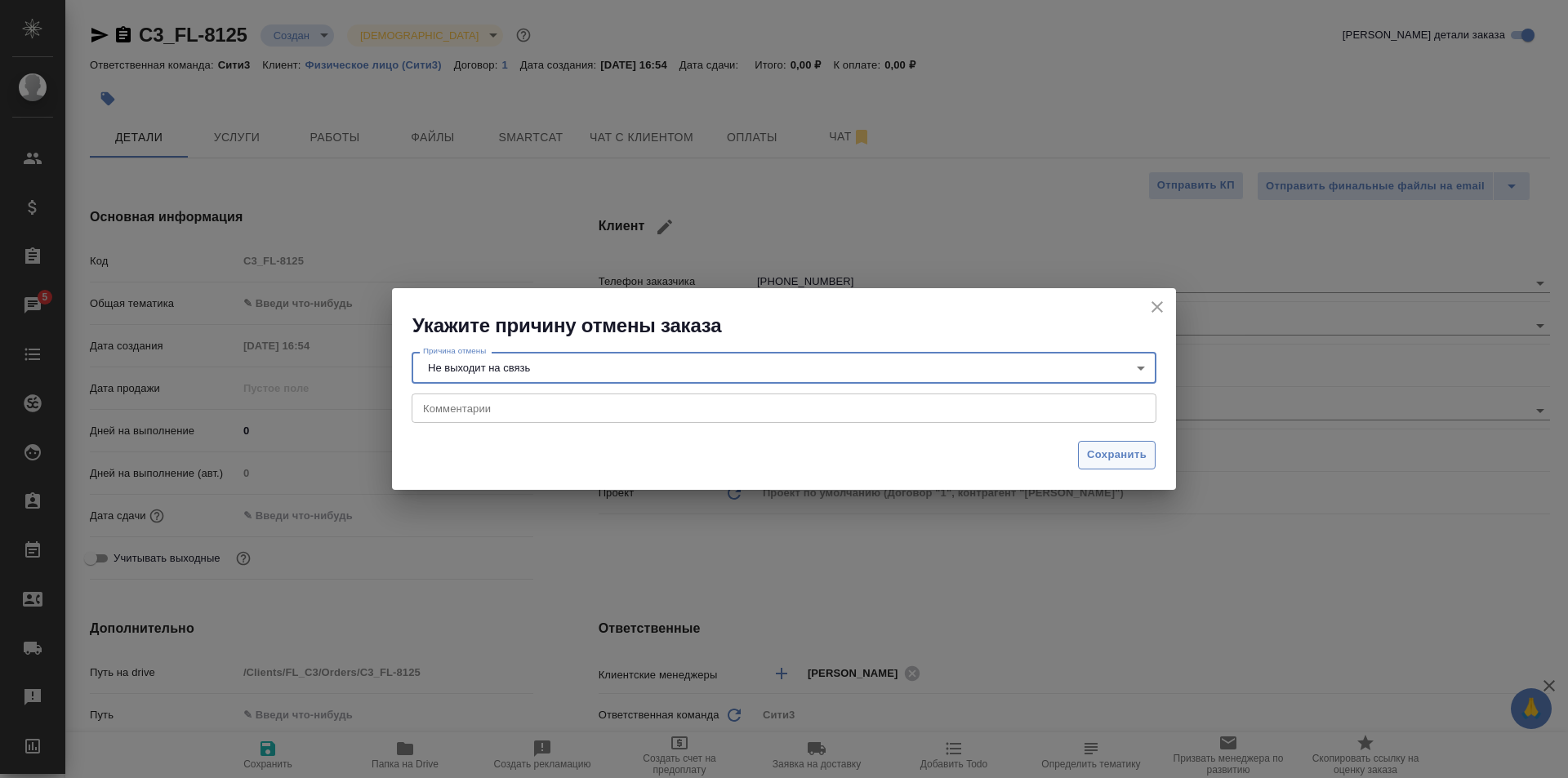
click at [1099, 449] on span "Сохранить" at bounding box center [1117, 454] width 60 height 18
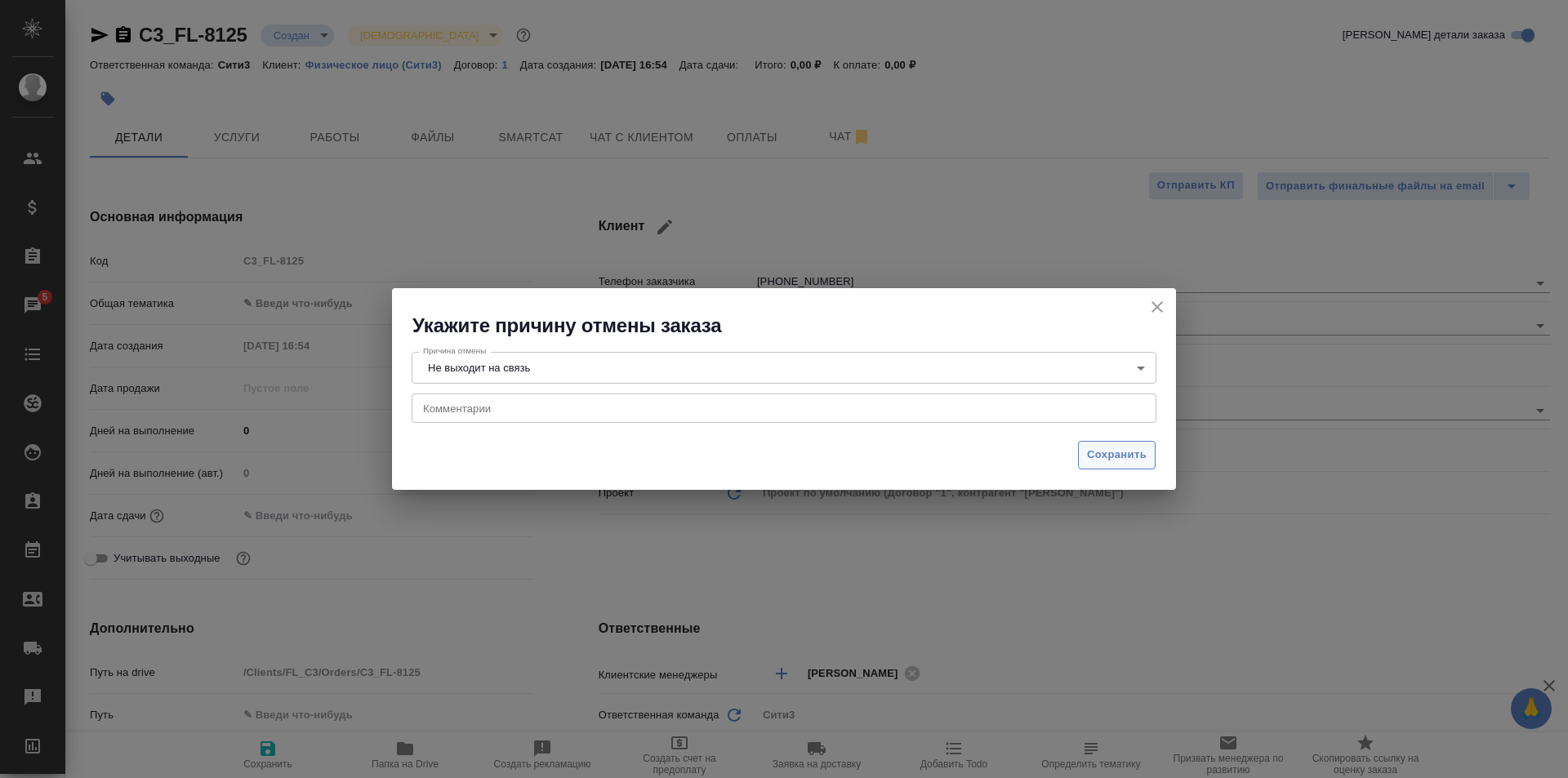
type textarea "x"
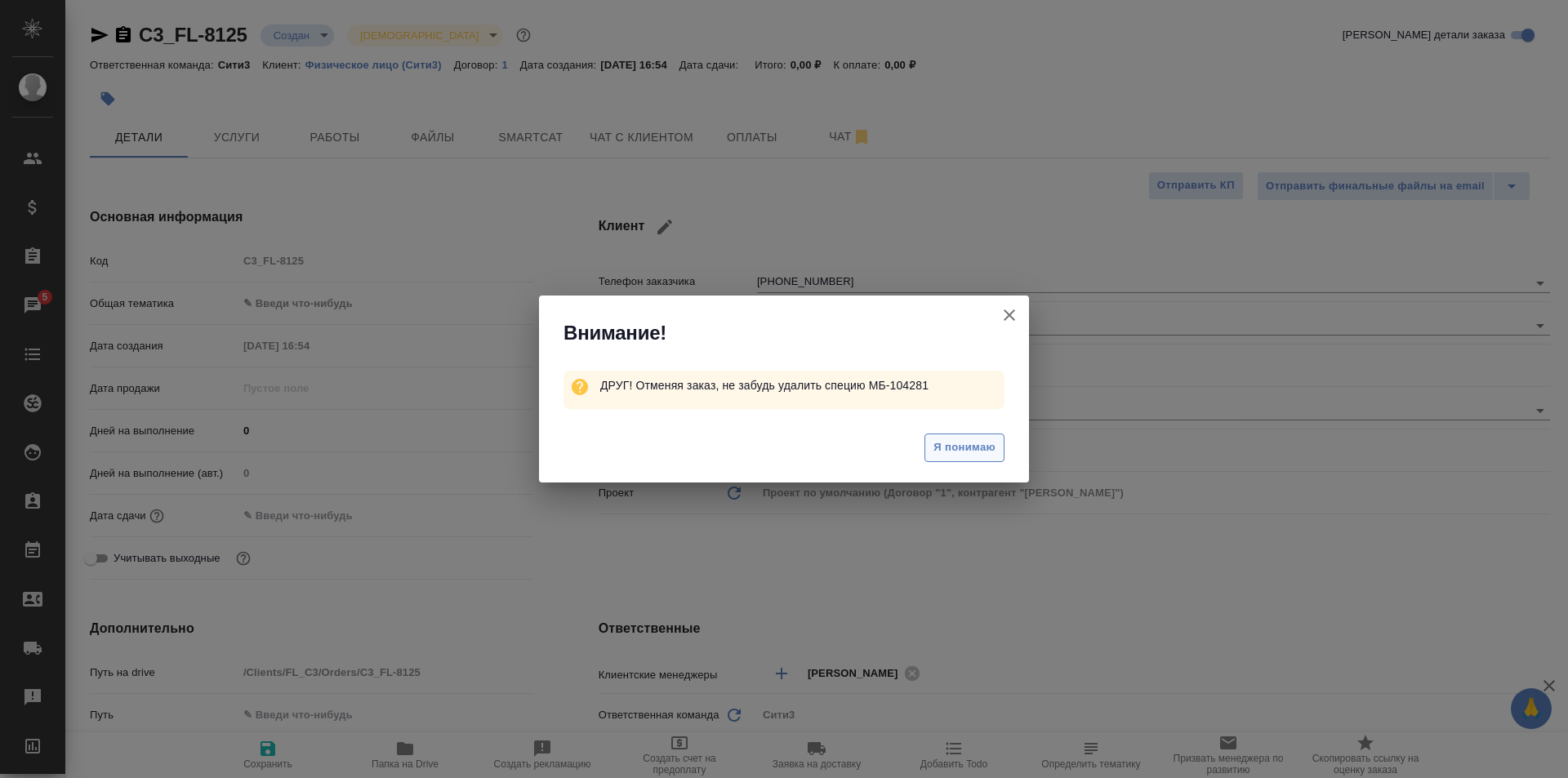
click at [985, 454] on span "Я понимаю" at bounding box center [964, 447] width 62 height 18
type textarea "x"
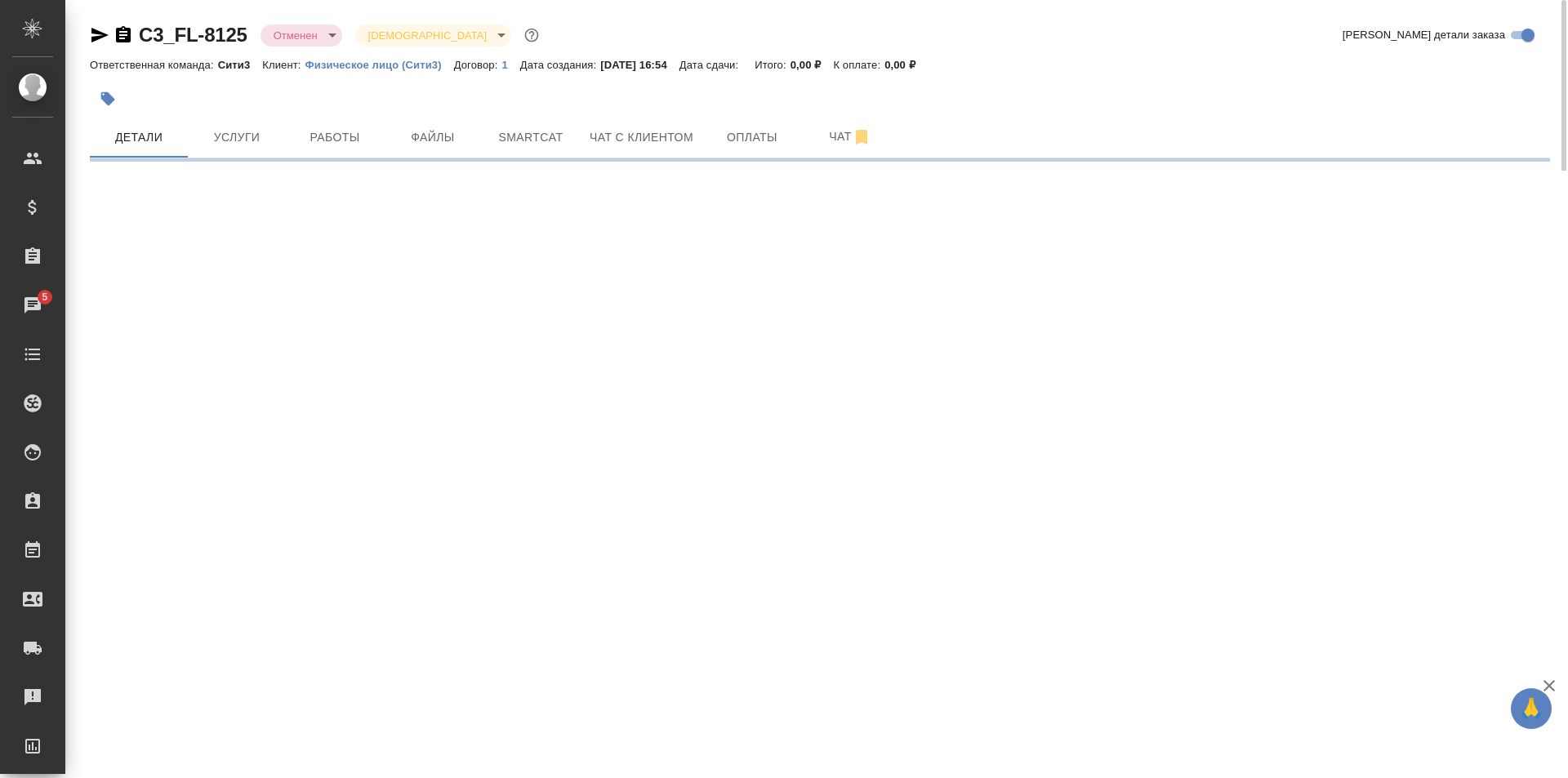
select select "RU"
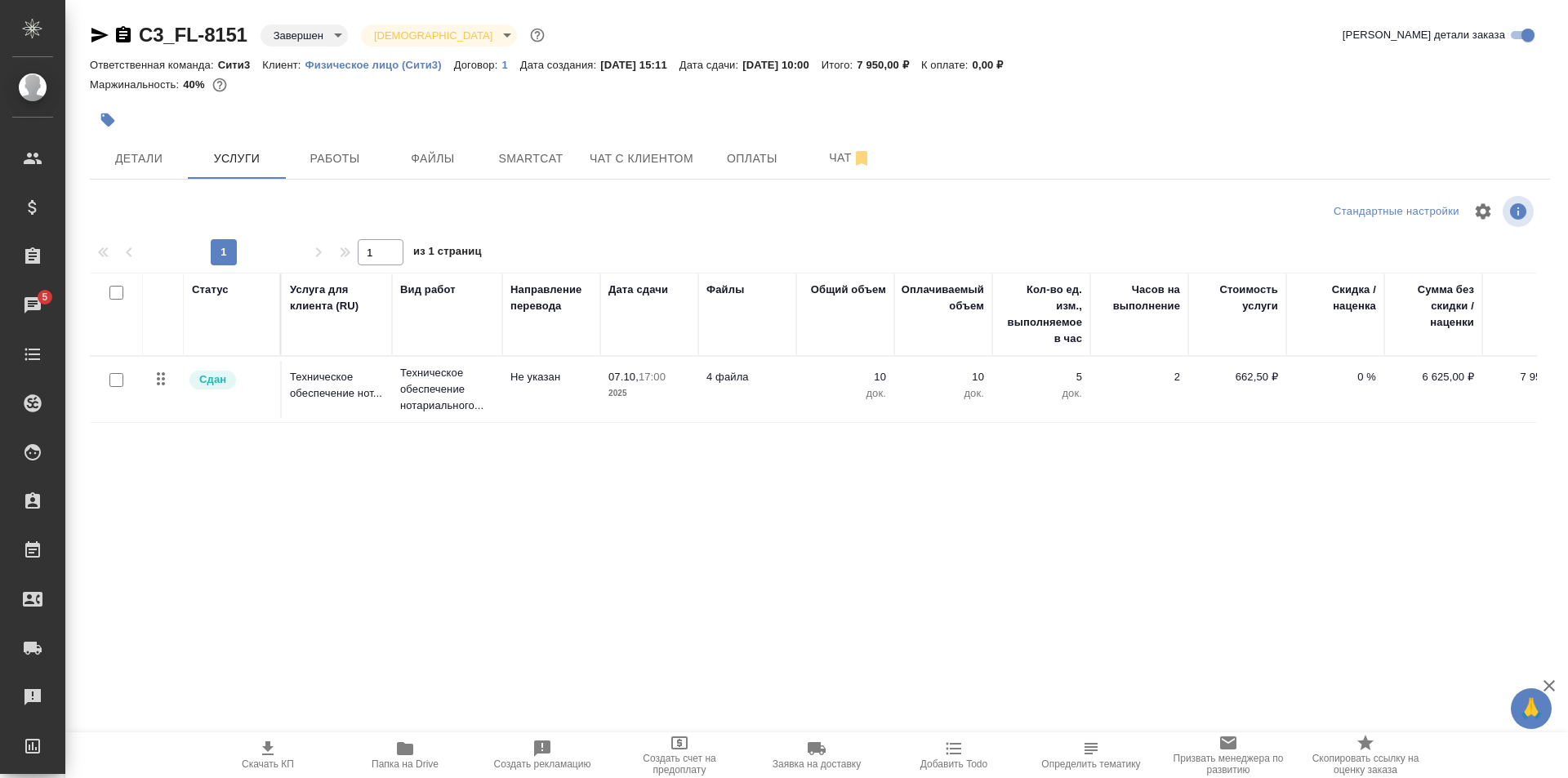
scroll to position [0, 44]
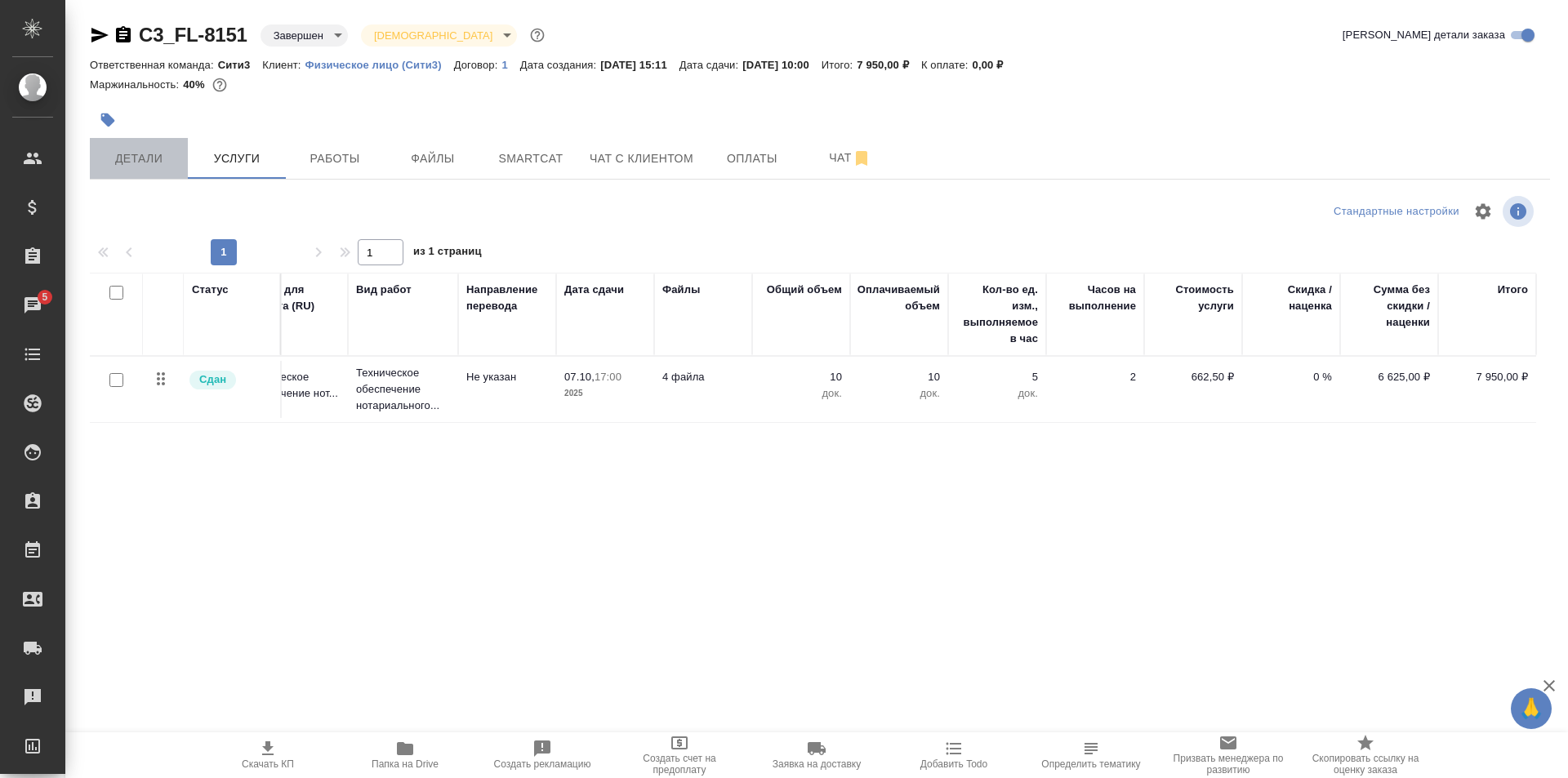
click at [156, 155] on span "Детали" at bounding box center [138, 158] width 78 height 20
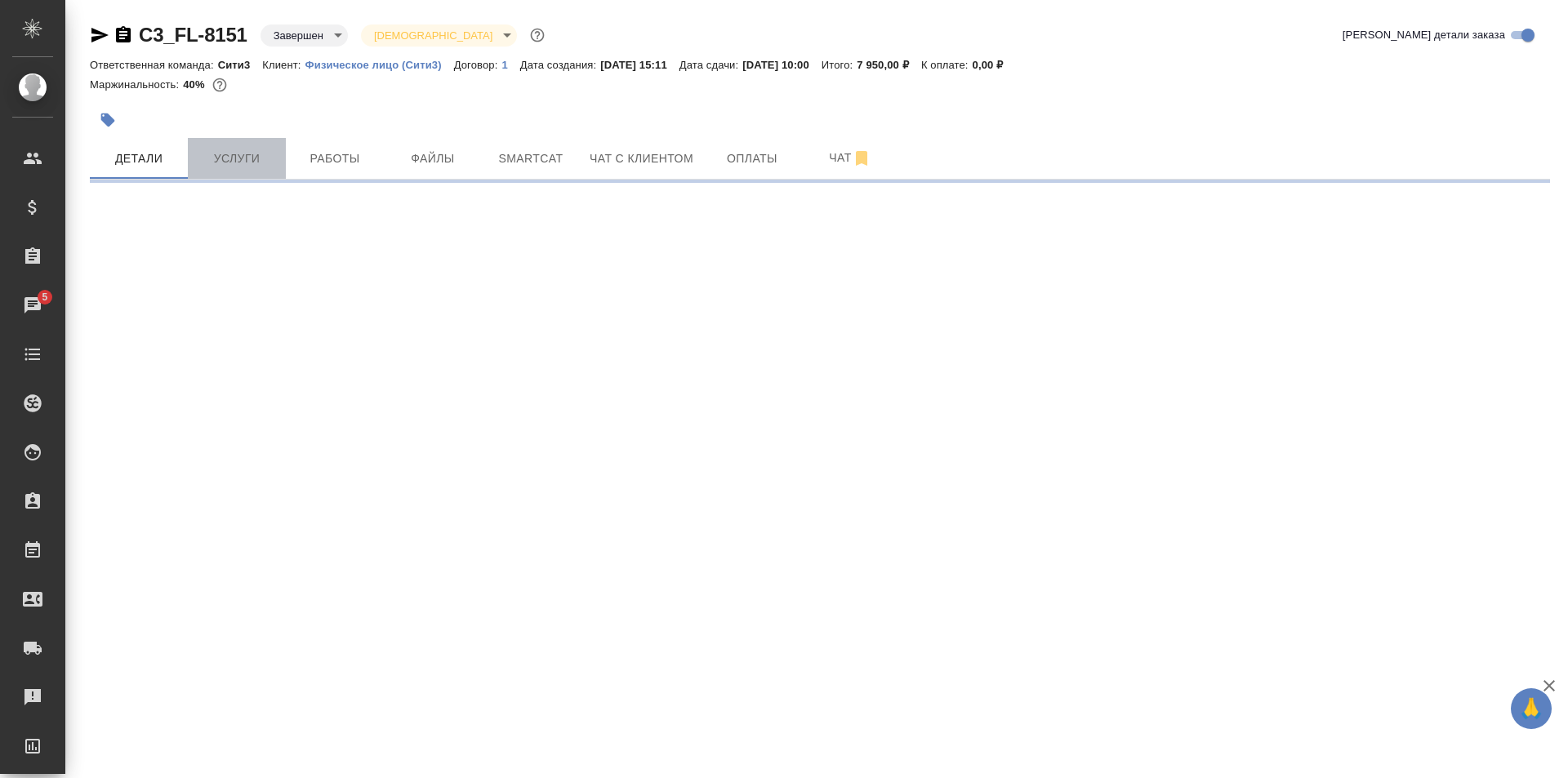
click at [264, 161] on span "Услуги" at bounding box center [236, 158] width 78 height 20
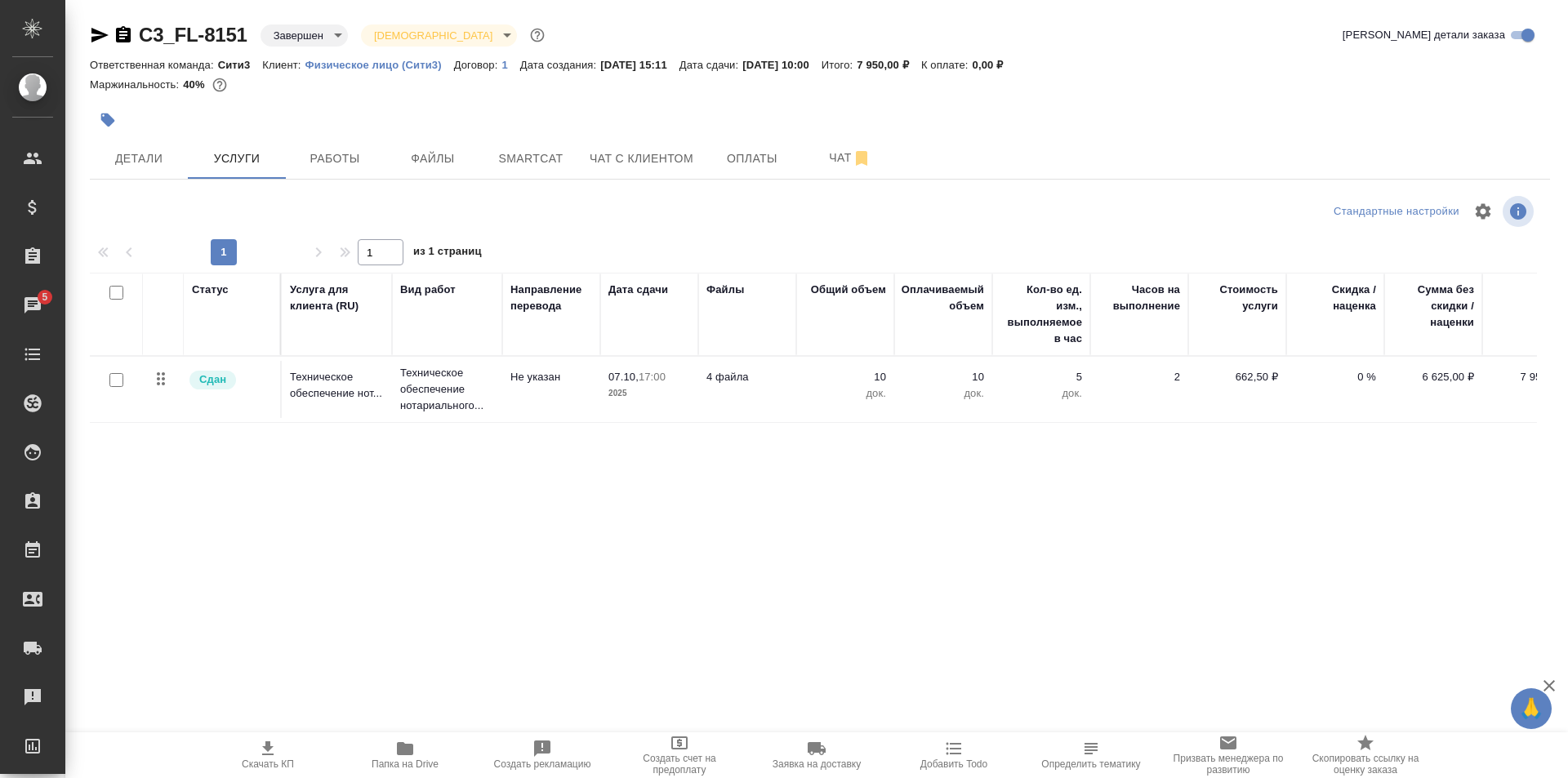
scroll to position [0, 44]
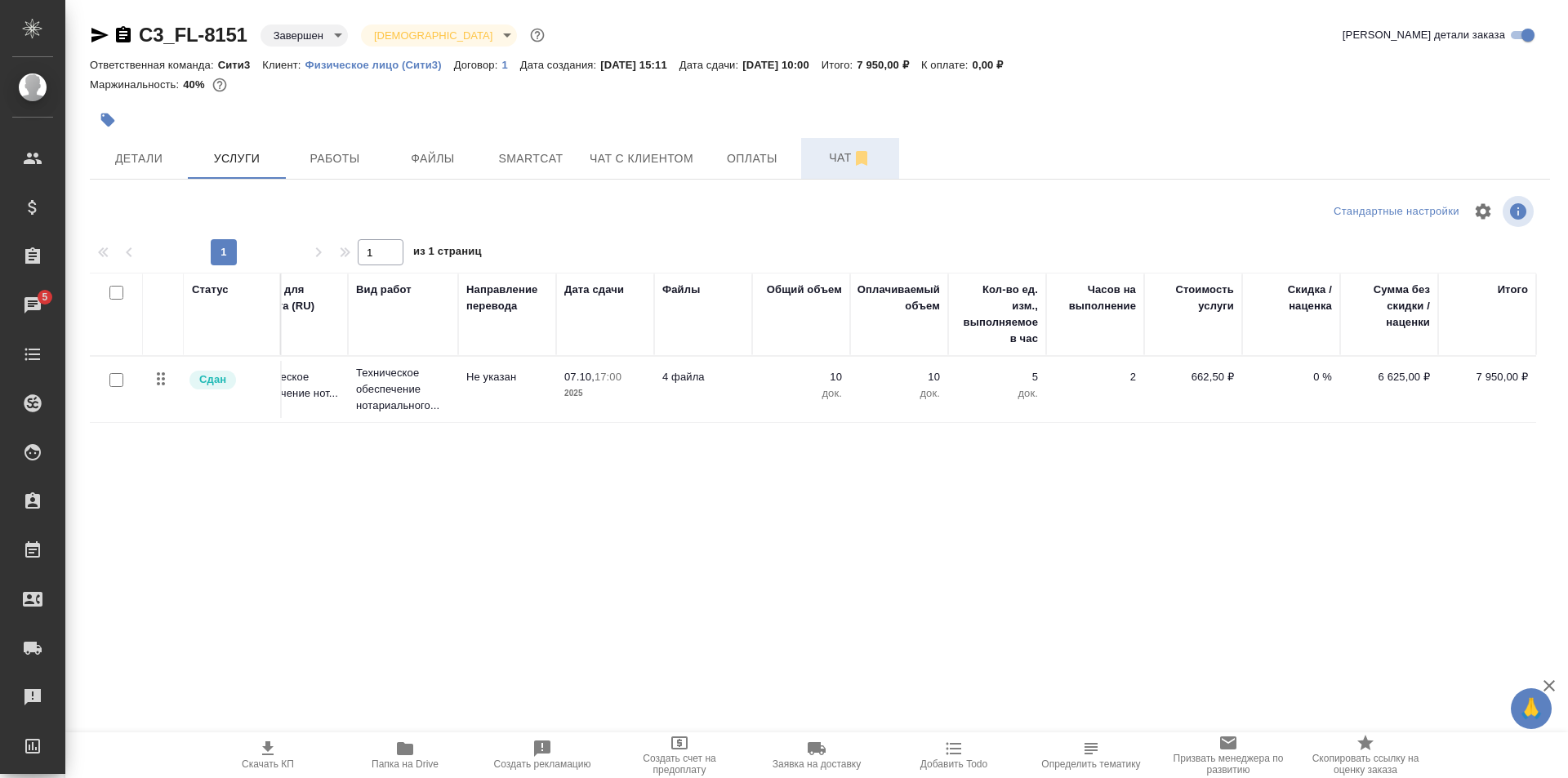
click at [832, 142] on button "Чат" at bounding box center [849, 158] width 98 height 40
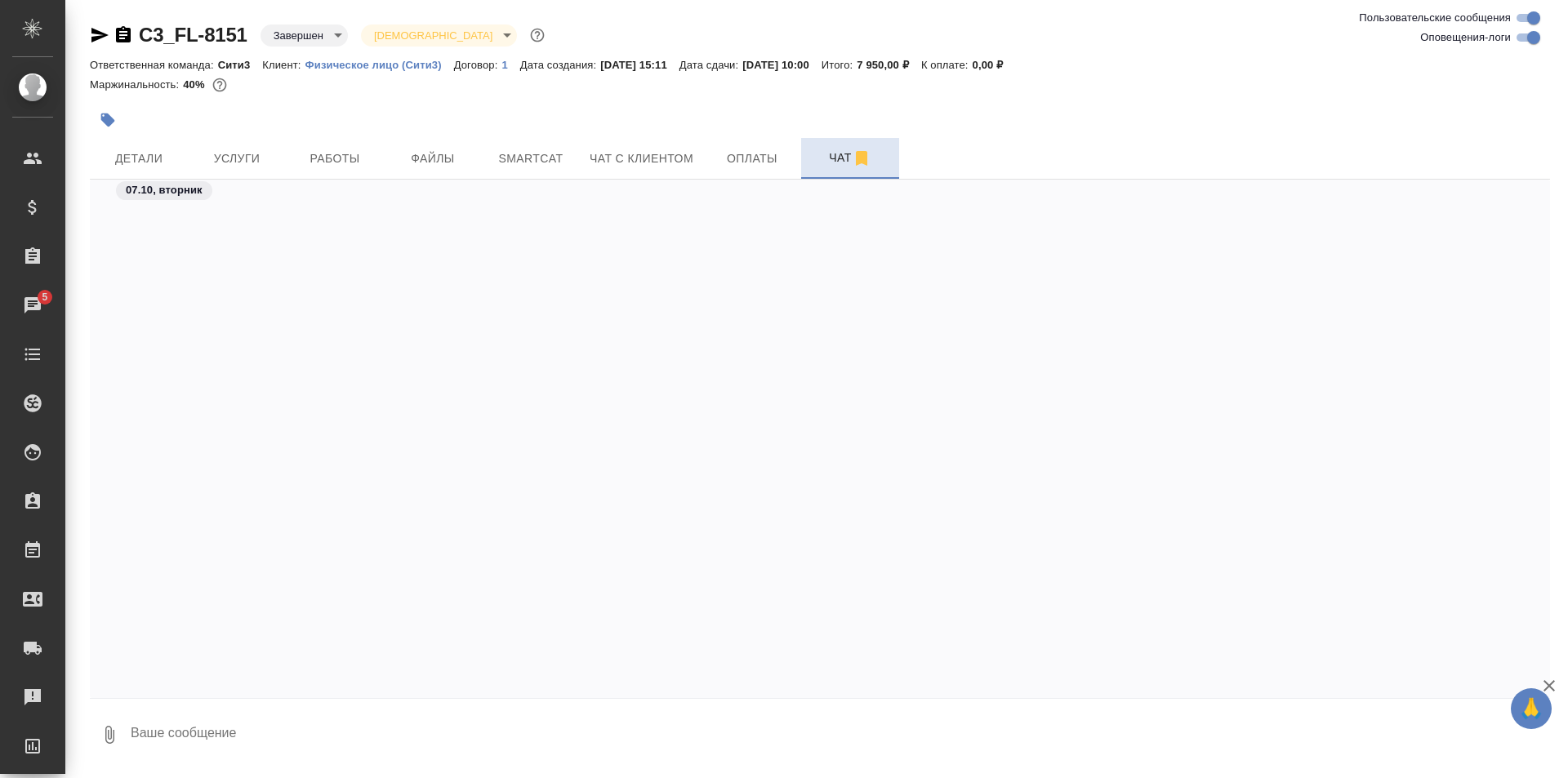
scroll to position [913, 0]
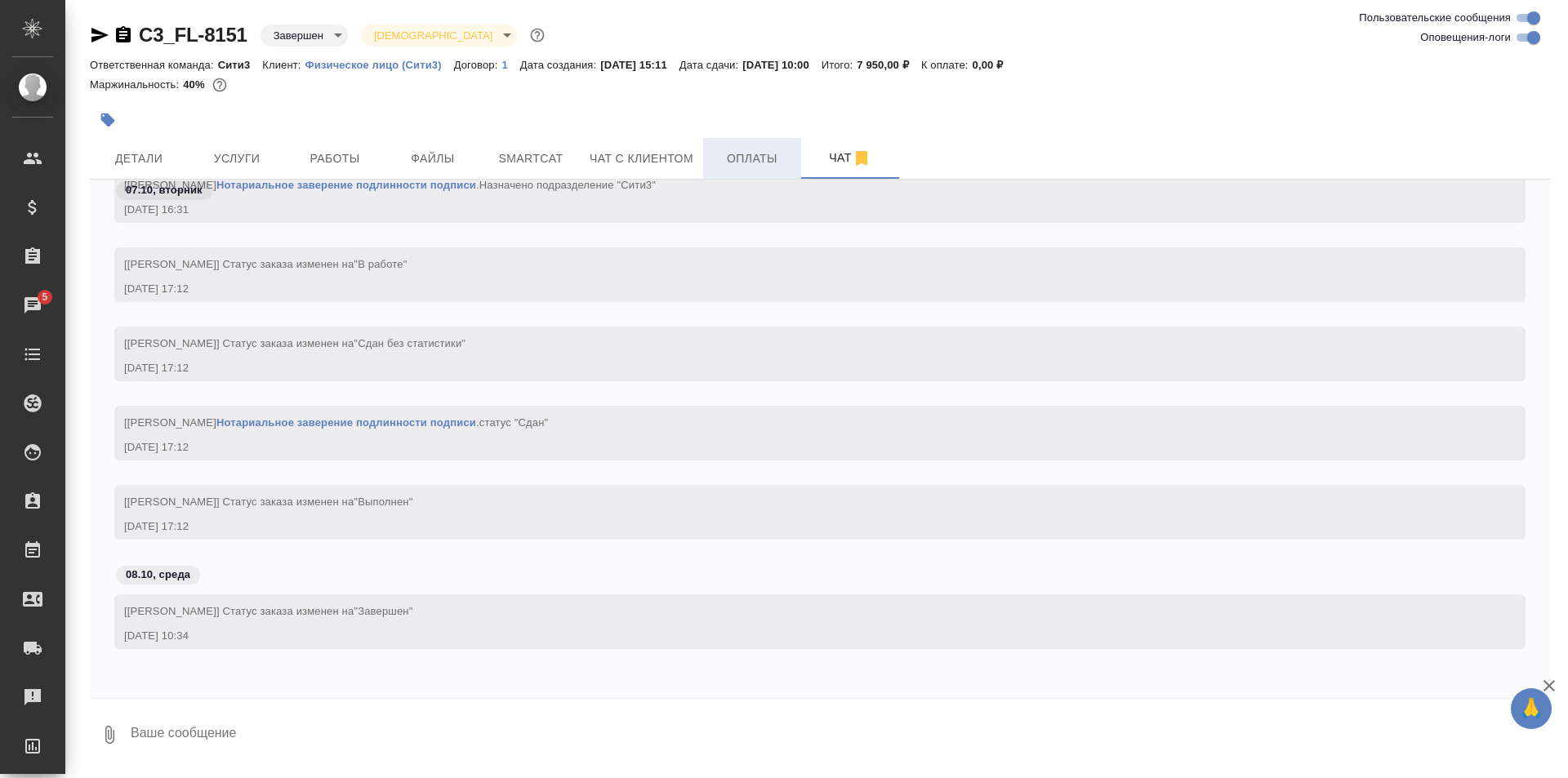
click at [741, 147] on button "Оплаты" at bounding box center [751, 158] width 98 height 40
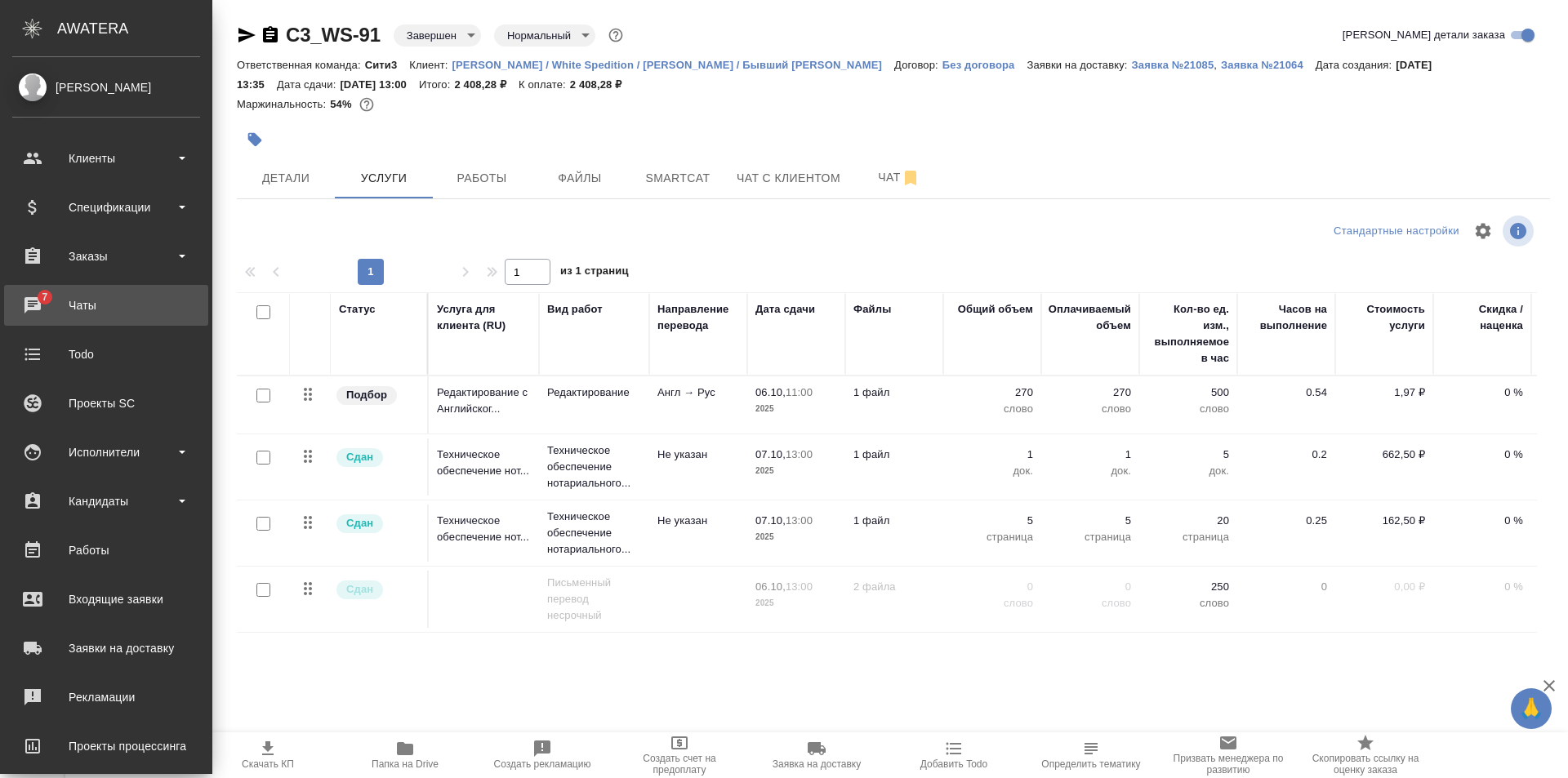
click at [28, 313] on div "Чаты" at bounding box center [106, 306] width 188 height 25
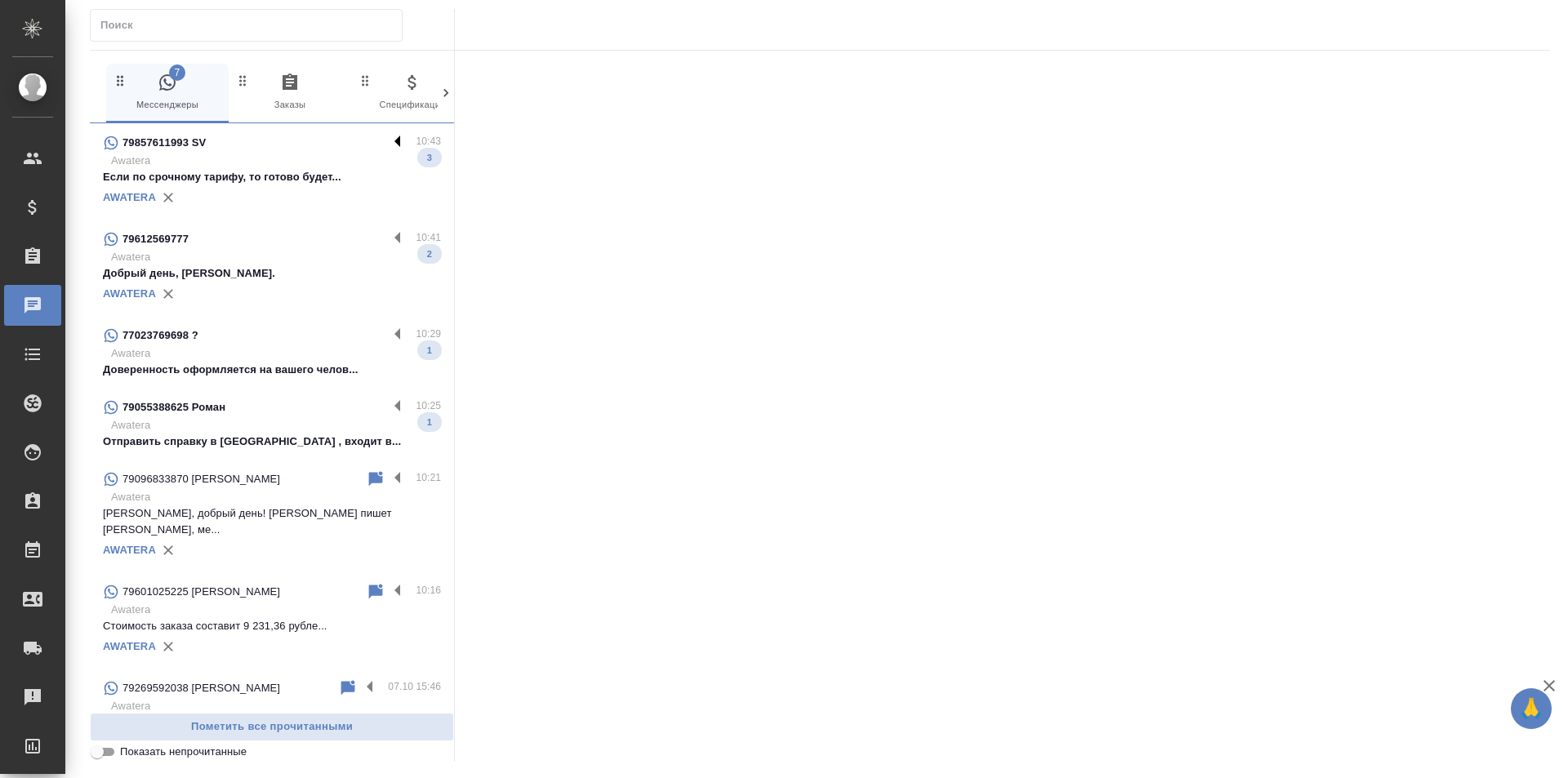
click at [388, 139] on label at bounding box center [402, 142] width 28 height 18
click at [0, 0] on input "checkbox" at bounding box center [0, 0] width 0 height 0
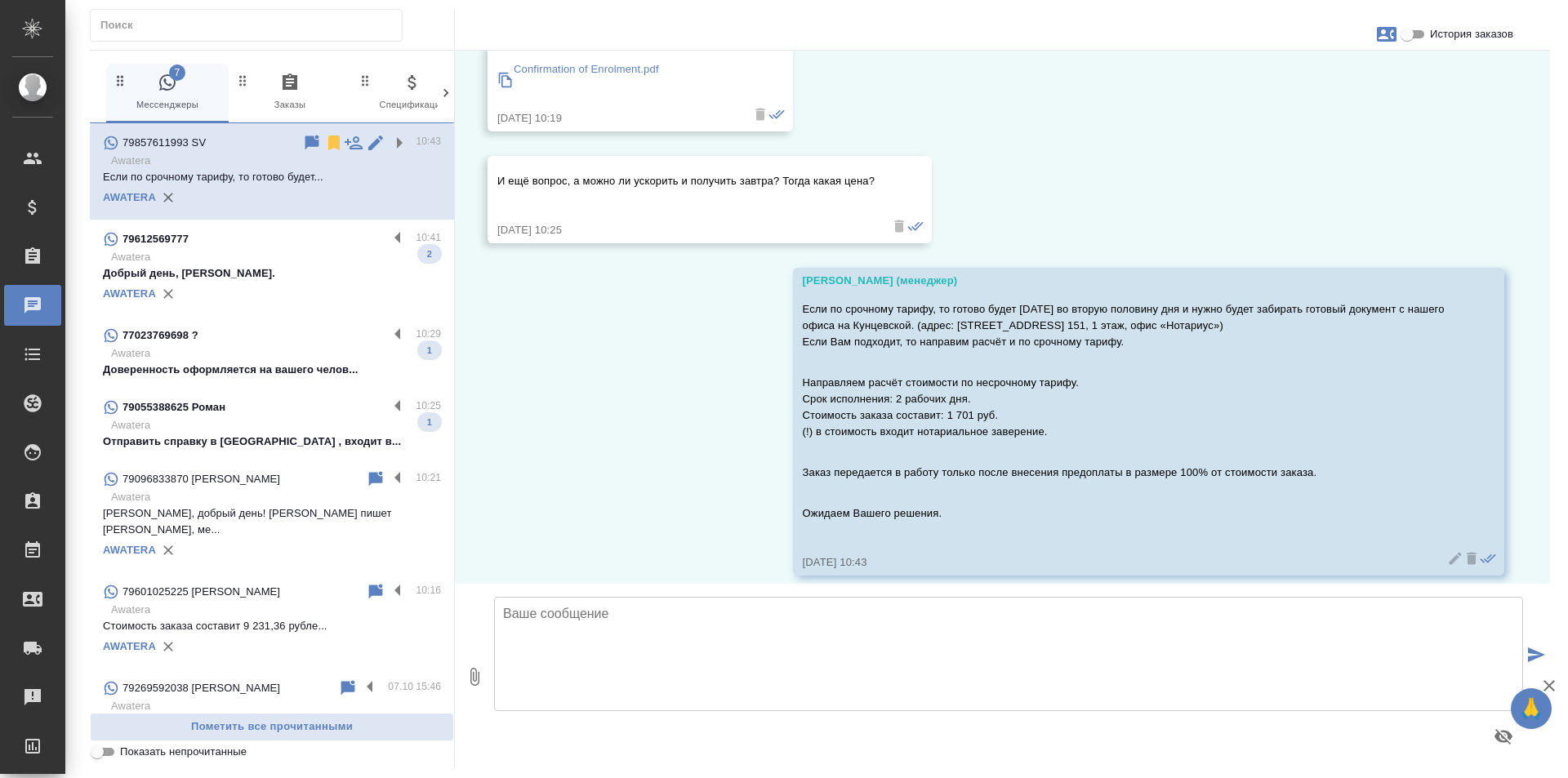
scroll to position [351, 0]
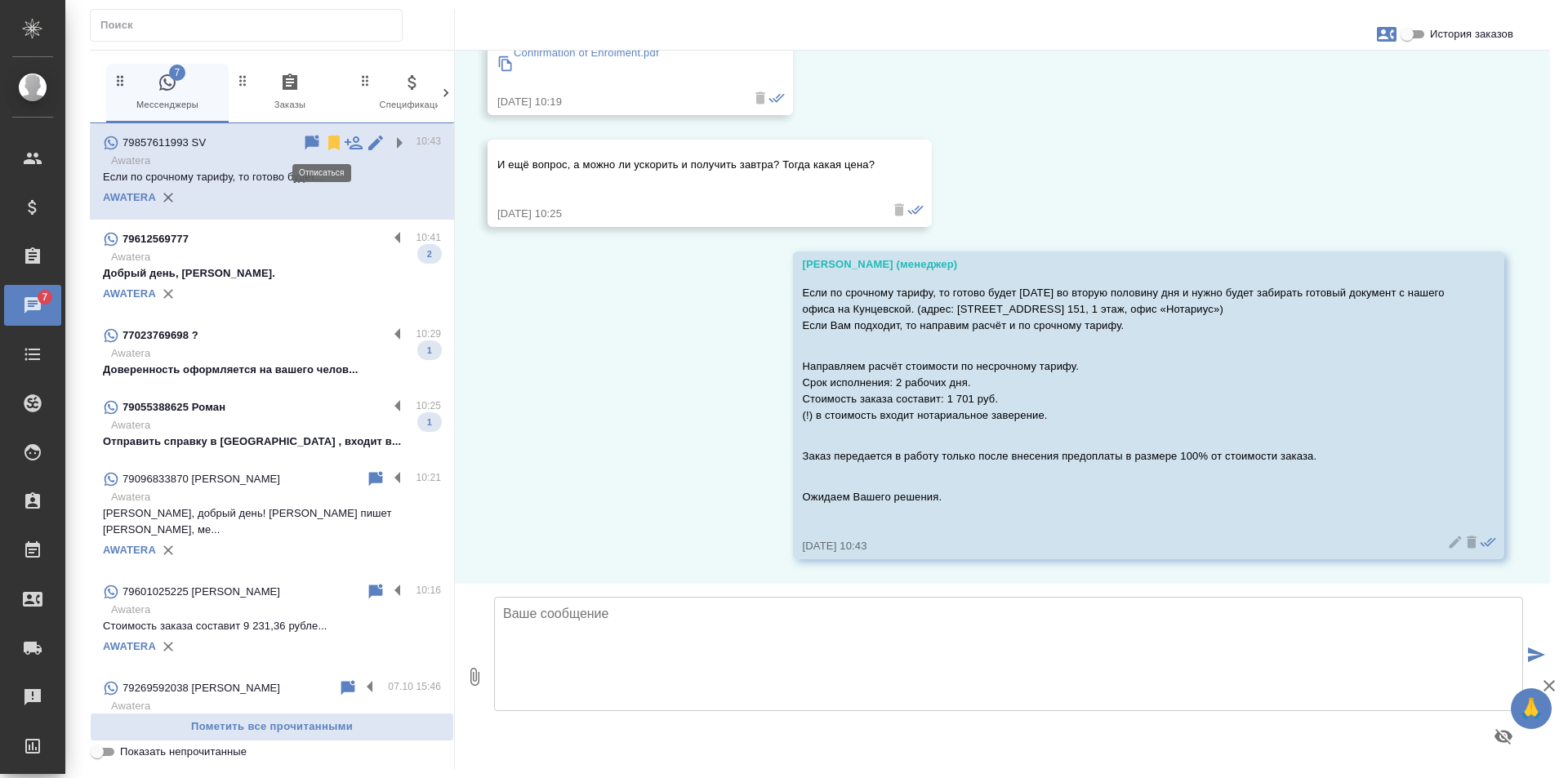
click at [328, 136] on icon at bounding box center [333, 142] width 11 height 15
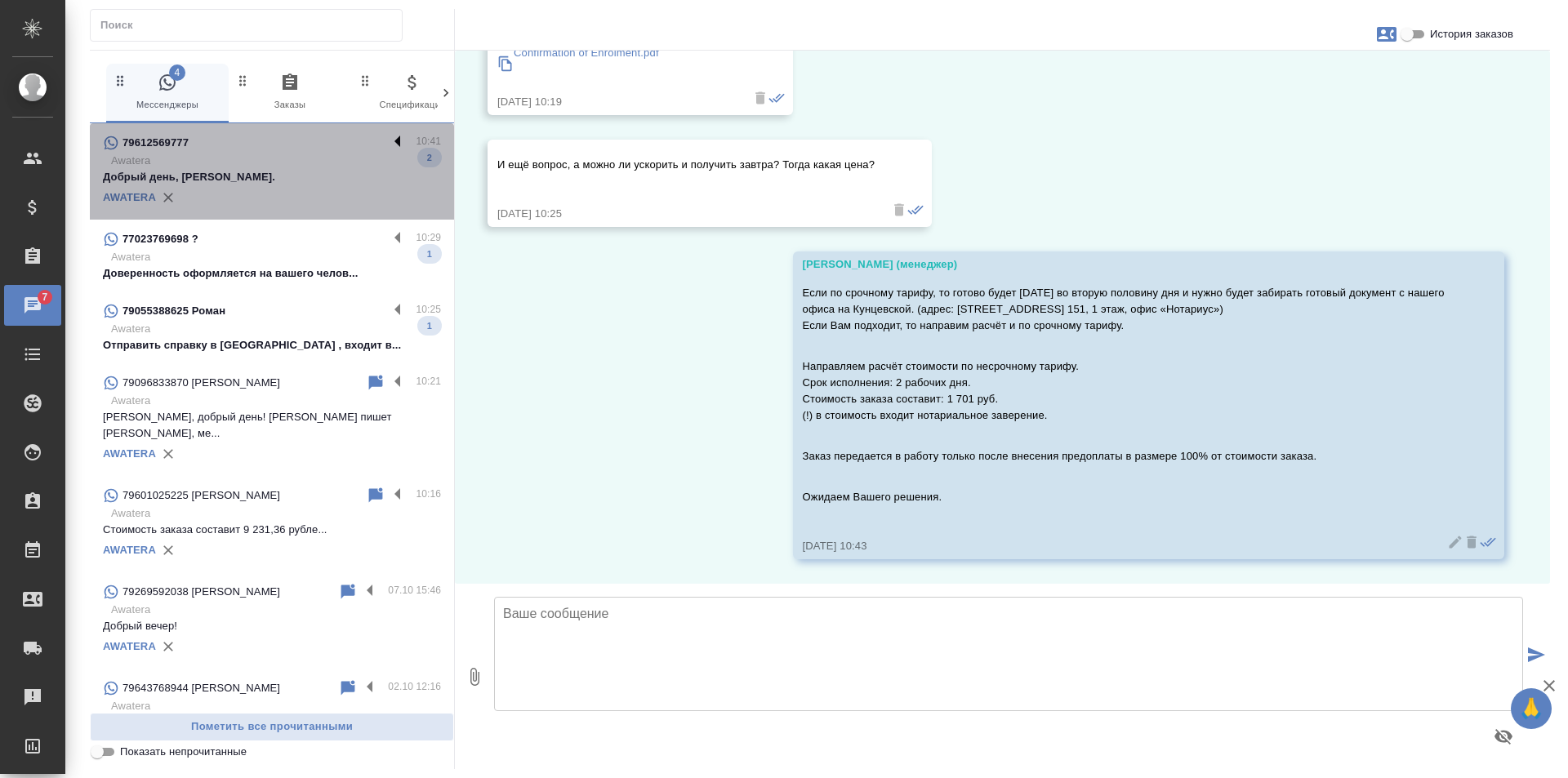
click at [388, 135] on label at bounding box center [402, 142] width 28 height 18
click at [0, 0] on input "checkbox" at bounding box center [0, 0] width 0 height 0
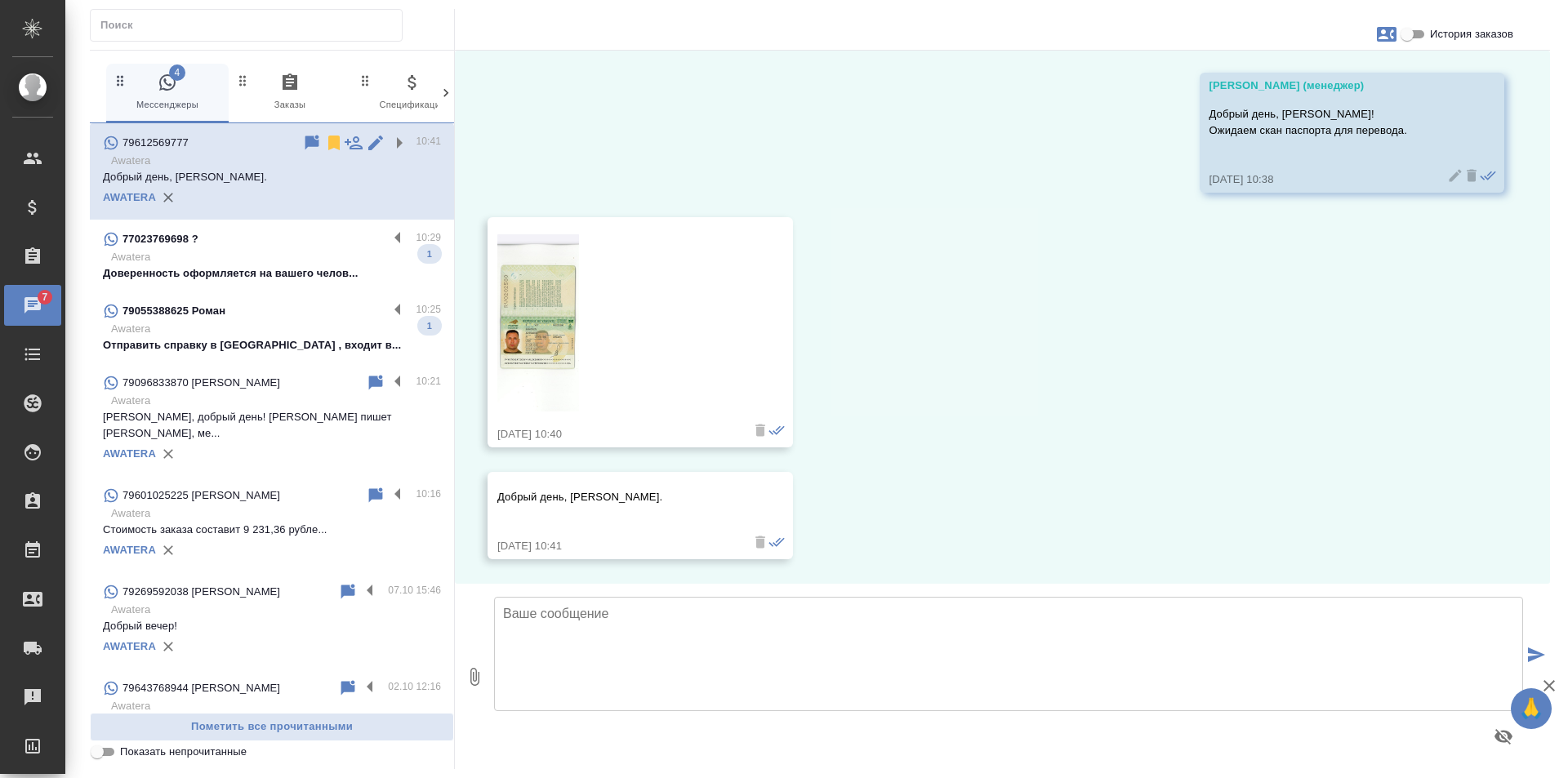
scroll to position [0, 0]
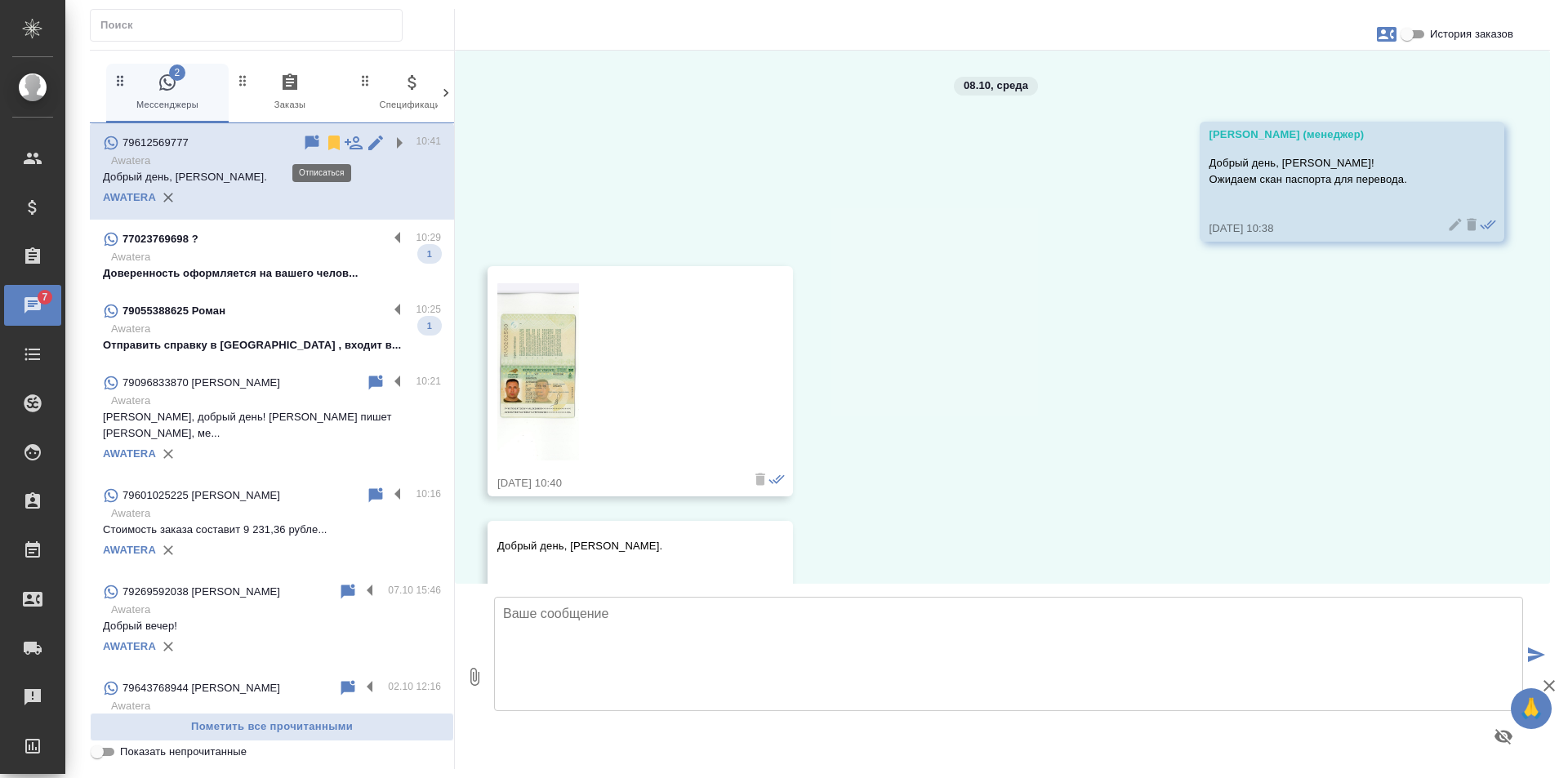
click at [328, 142] on icon at bounding box center [333, 142] width 11 height 15
click at [388, 236] on label at bounding box center [402, 238] width 28 height 18
click at [0, 0] on input "checkbox" at bounding box center [0, 0] width 0 height 0
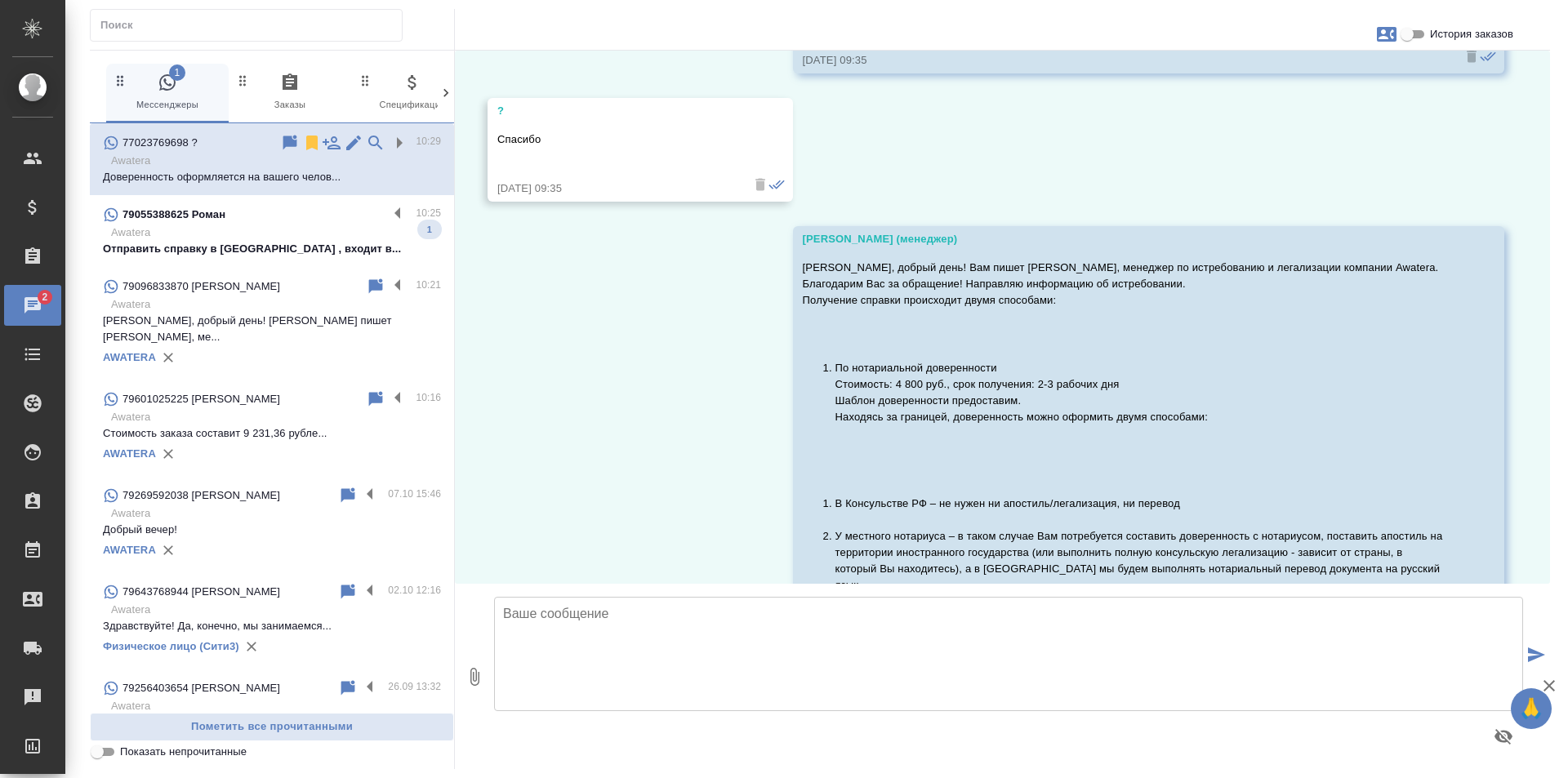
scroll to position [854, 0]
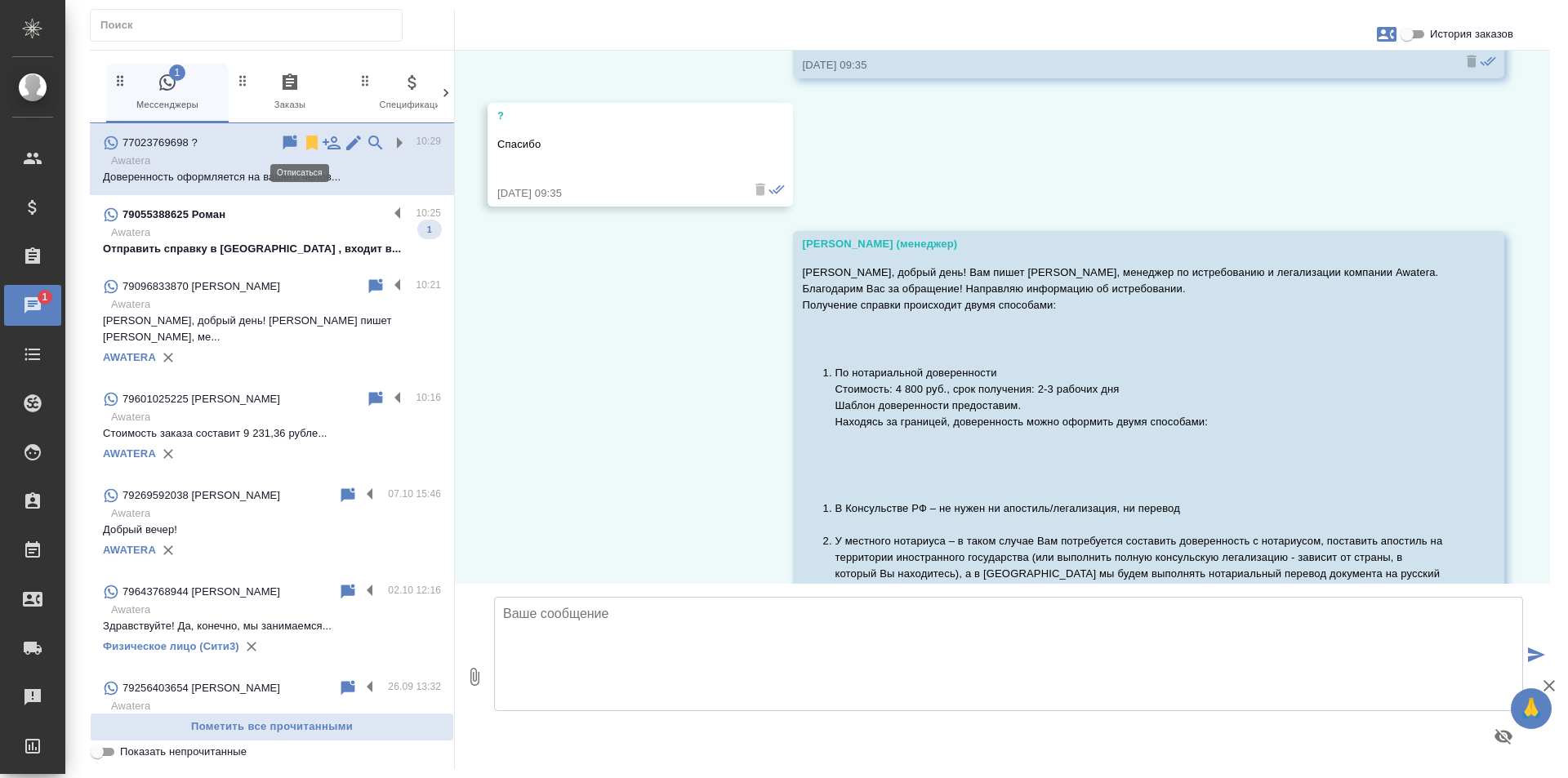
click at [306, 140] on icon at bounding box center [311, 142] width 11 height 15
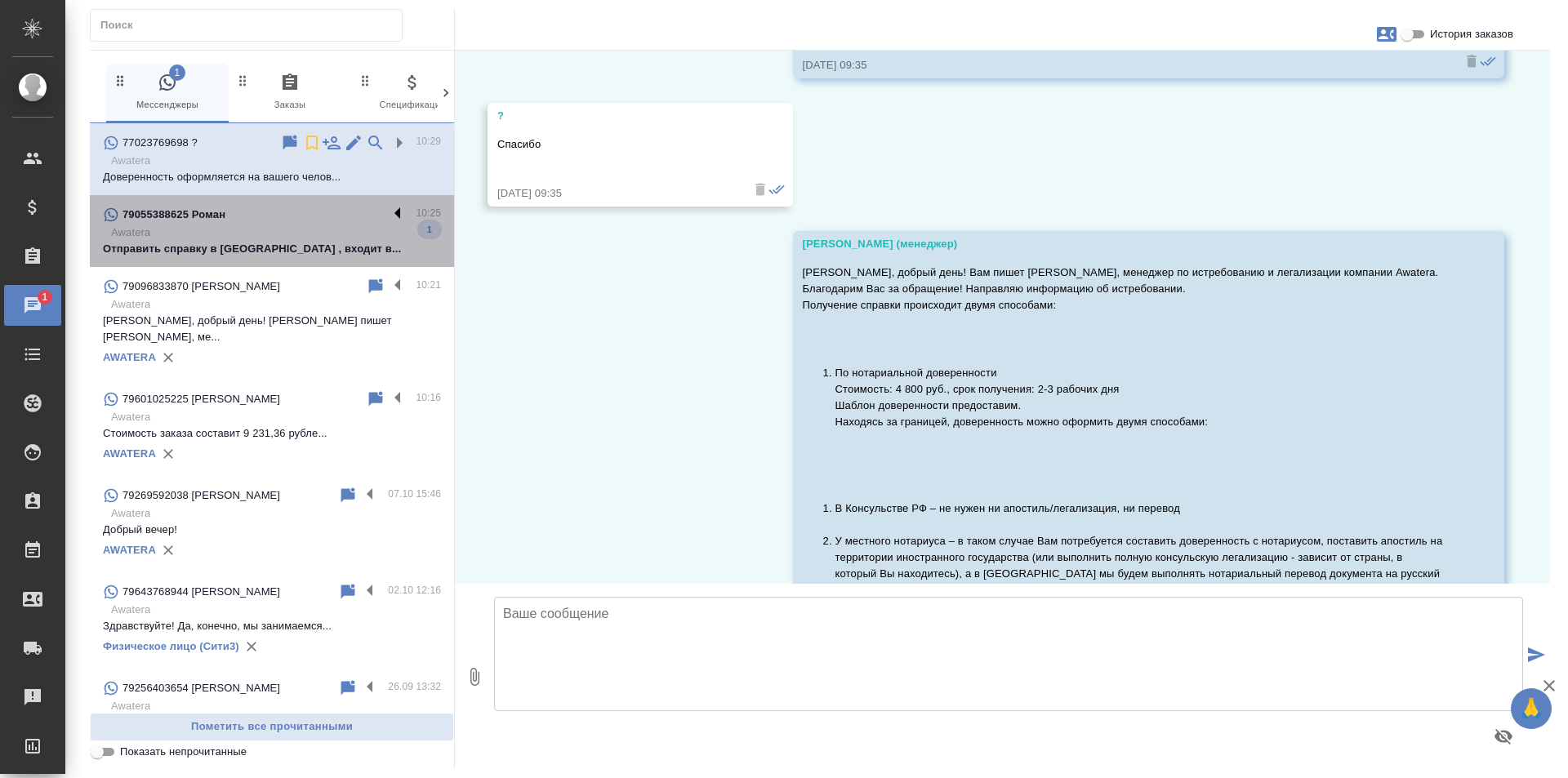
click at [388, 209] on label at bounding box center [402, 214] width 28 height 18
click at [0, 0] on input "checkbox" at bounding box center [0, 0] width 0 height 0
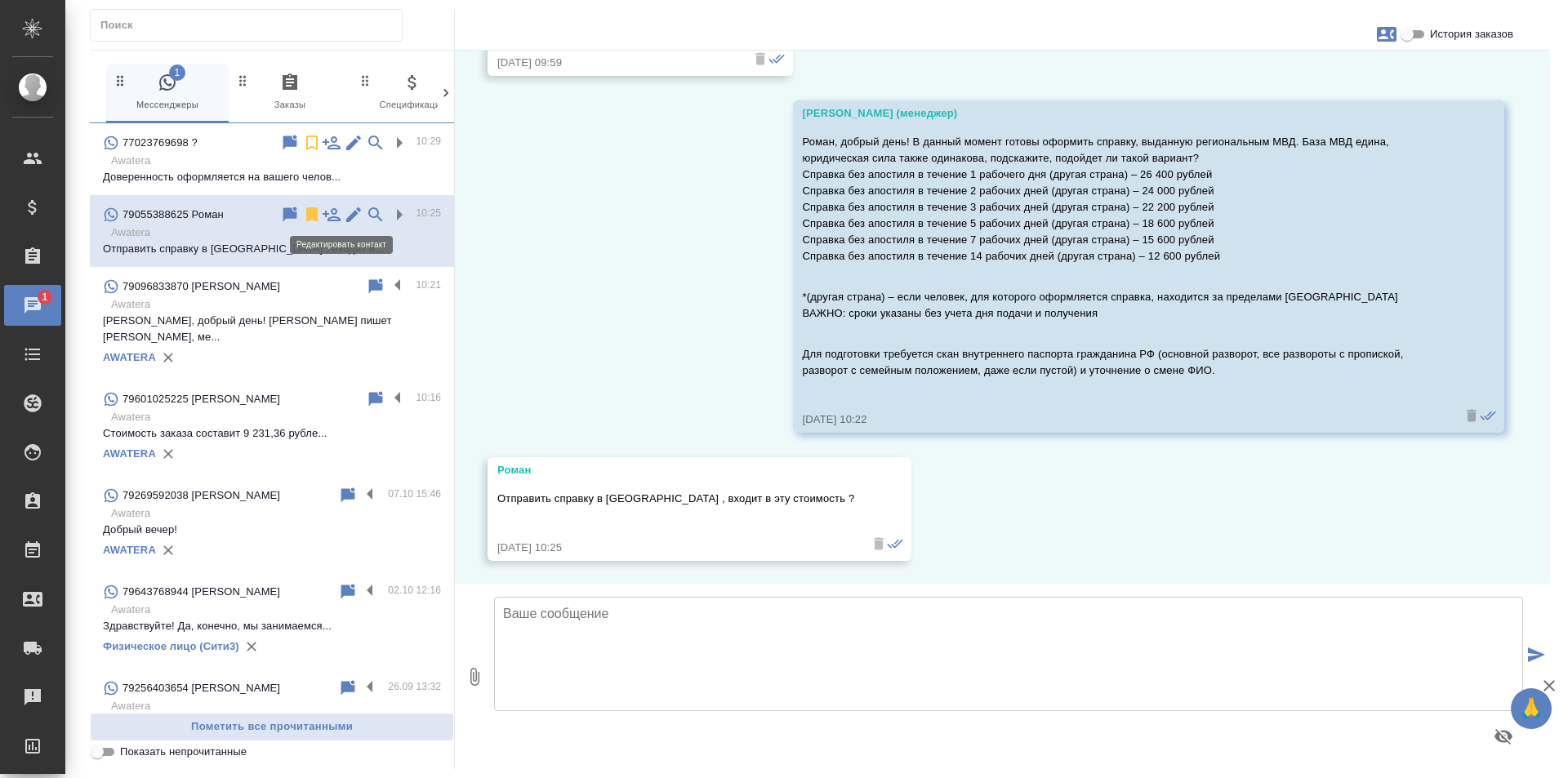
scroll to position [1298, 0]
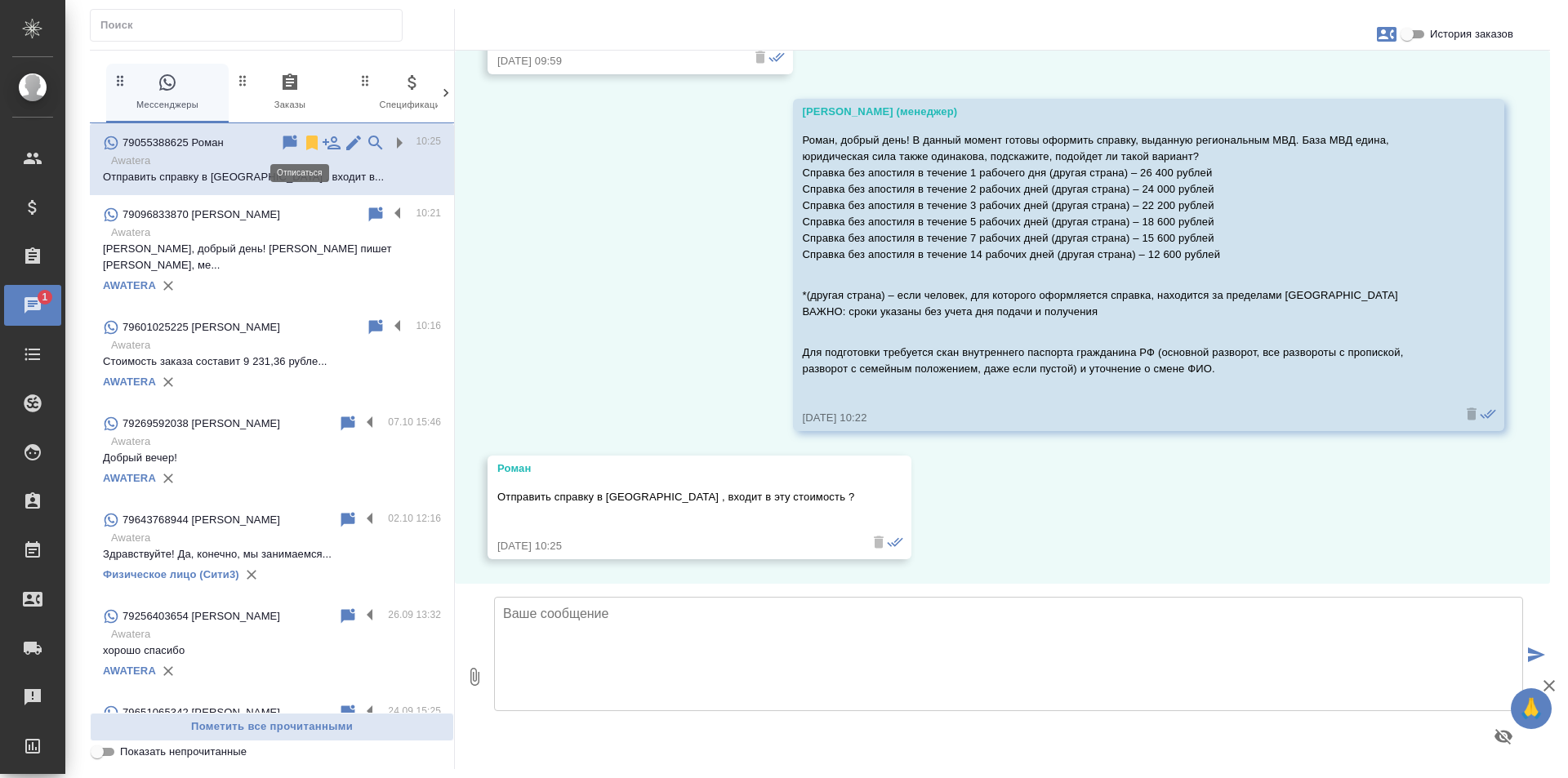
click at [306, 143] on icon at bounding box center [311, 142] width 11 height 15
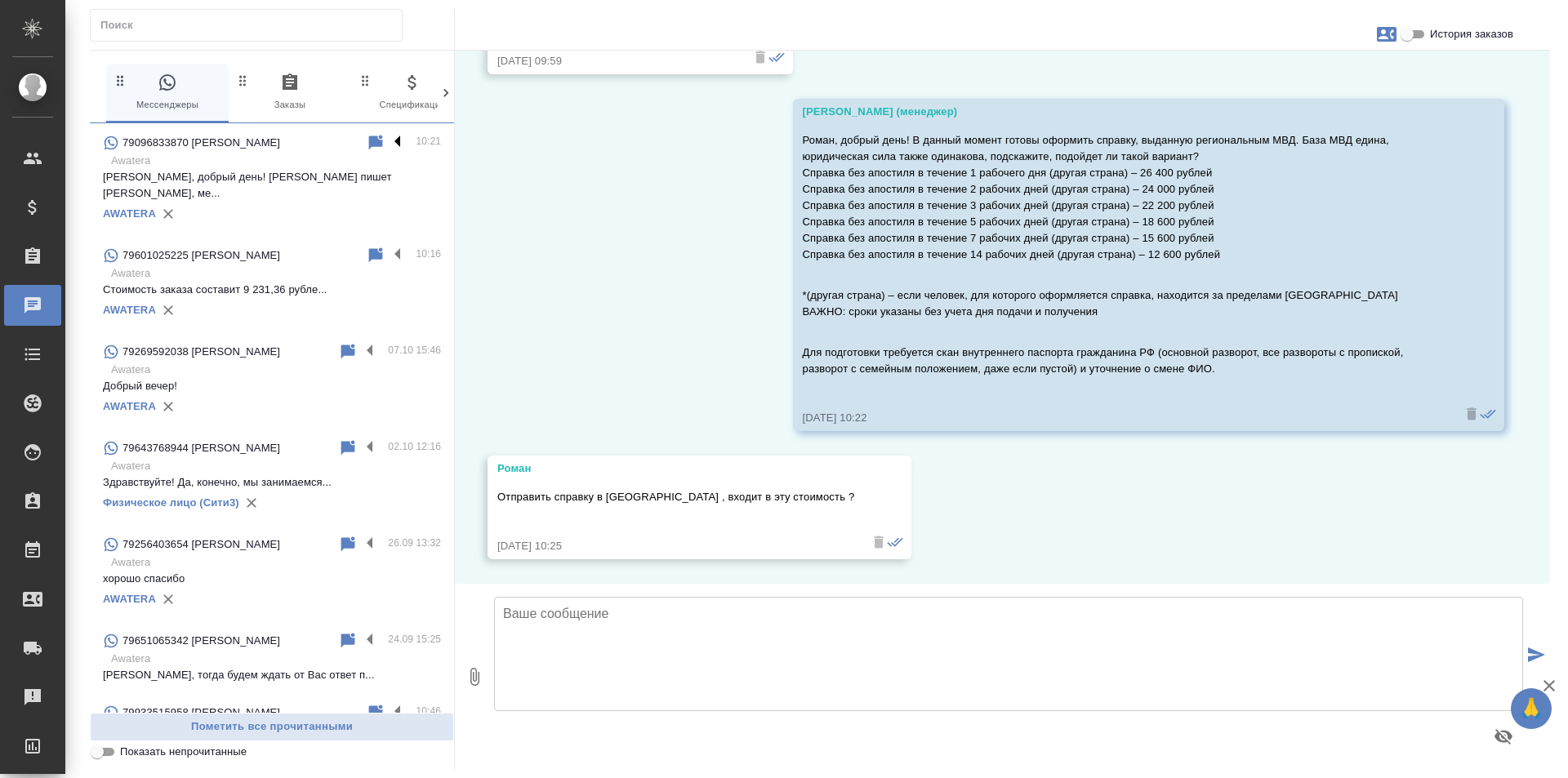
click at [388, 141] on label at bounding box center [402, 142] width 28 height 18
click at [0, 0] on input "checkbox" at bounding box center [0, 0] width 0 height 0
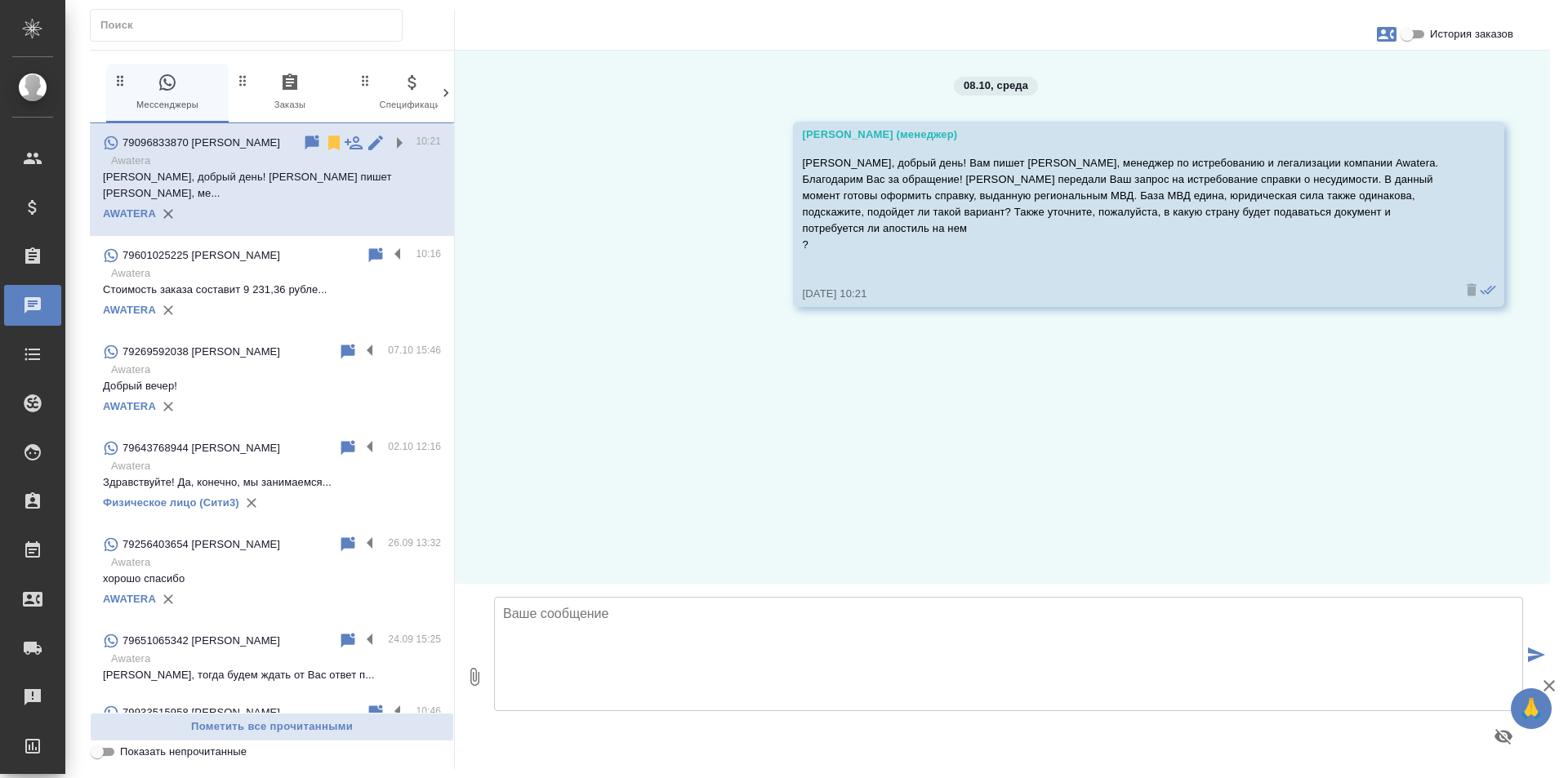
scroll to position [0, 0]
click at [328, 142] on icon at bounding box center [333, 142] width 11 height 15
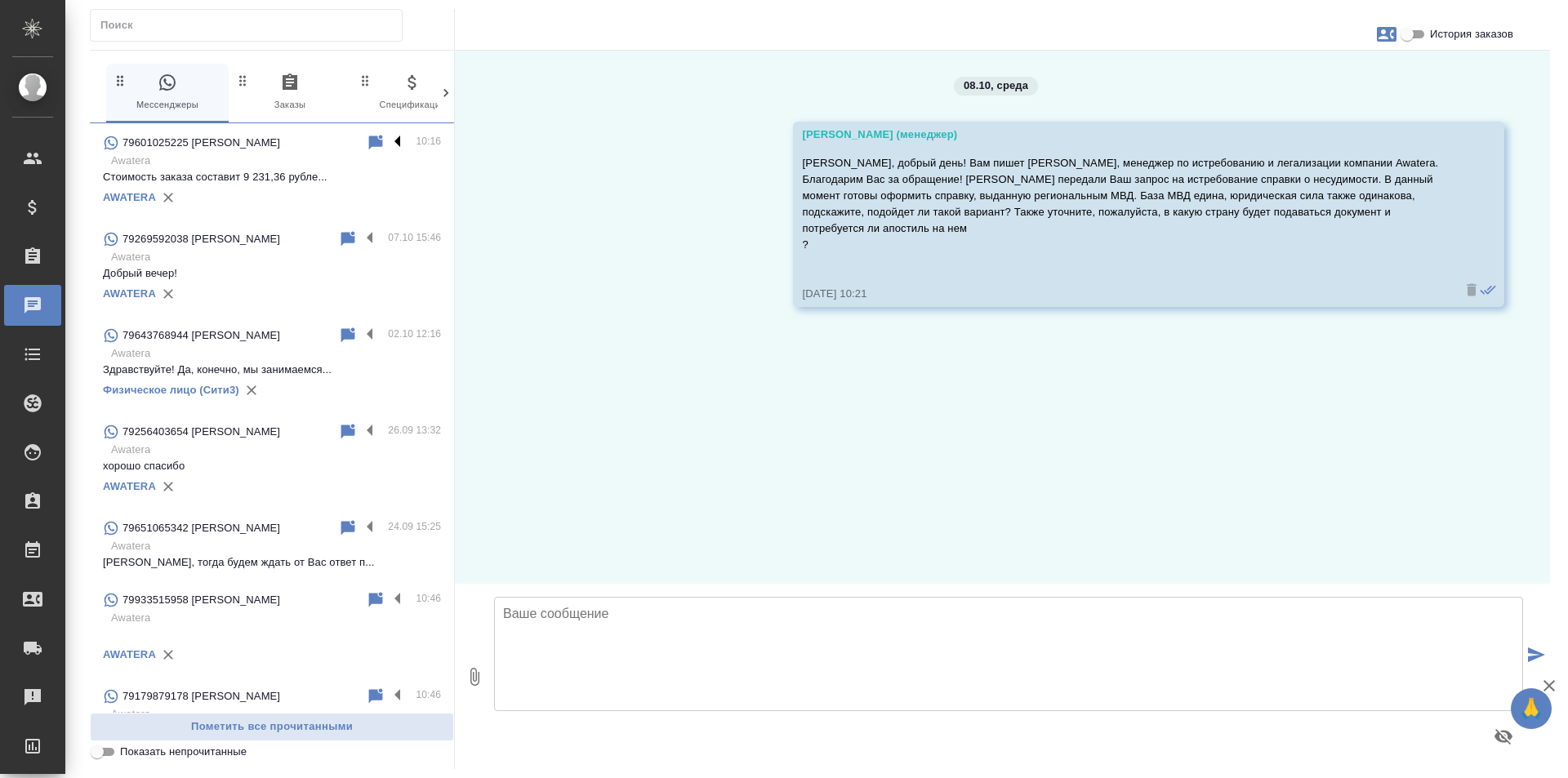
click at [388, 139] on label at bounding box center [402, 142] width 28 height 18
click at [0, 0] on input "checkbox" at bounding box center [0, 0] width 0 height 0
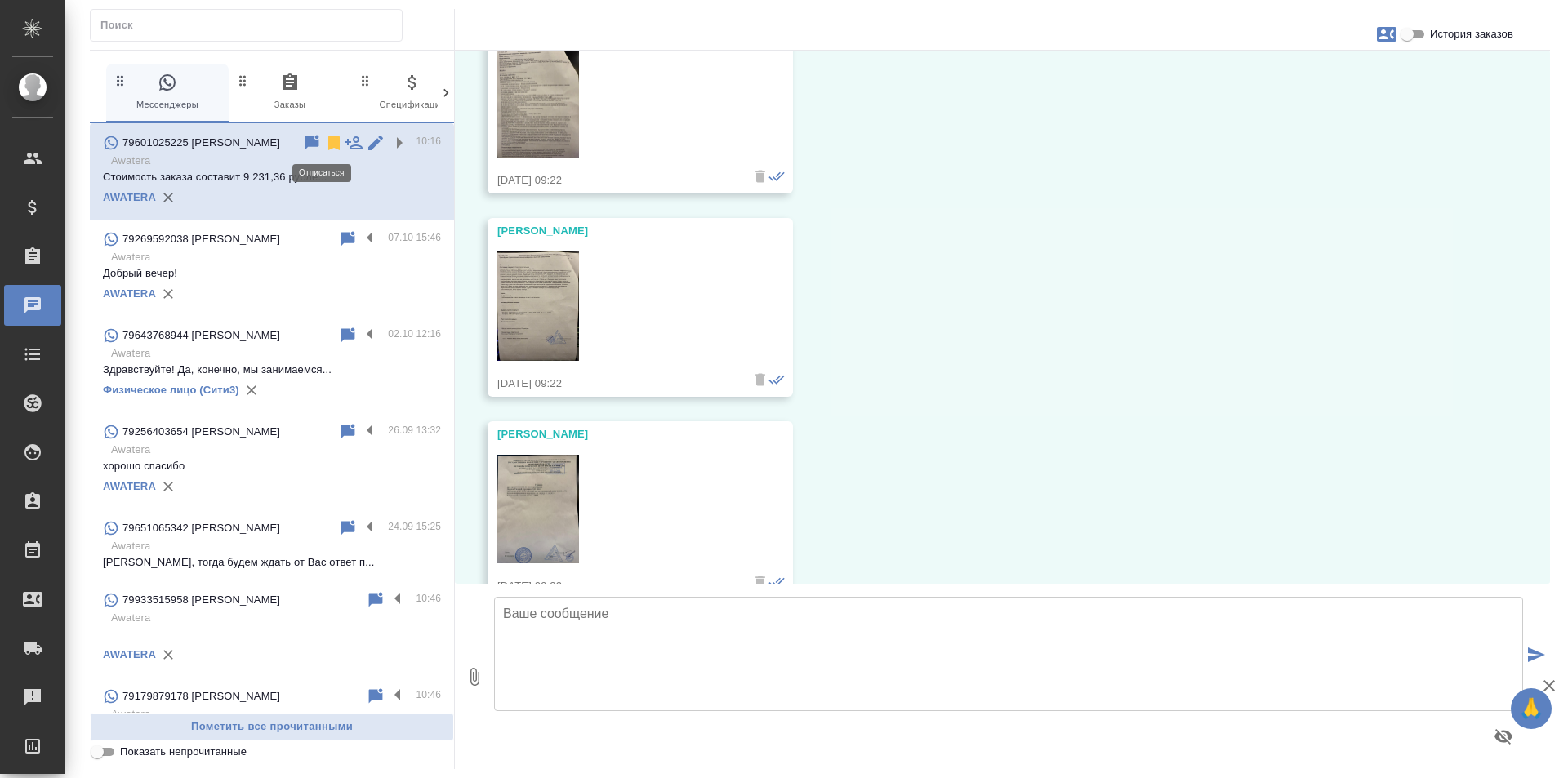
scroll to position [517, 0]
click at [328, 143] on icon at bounding box center [333, 142] width 11 height 15
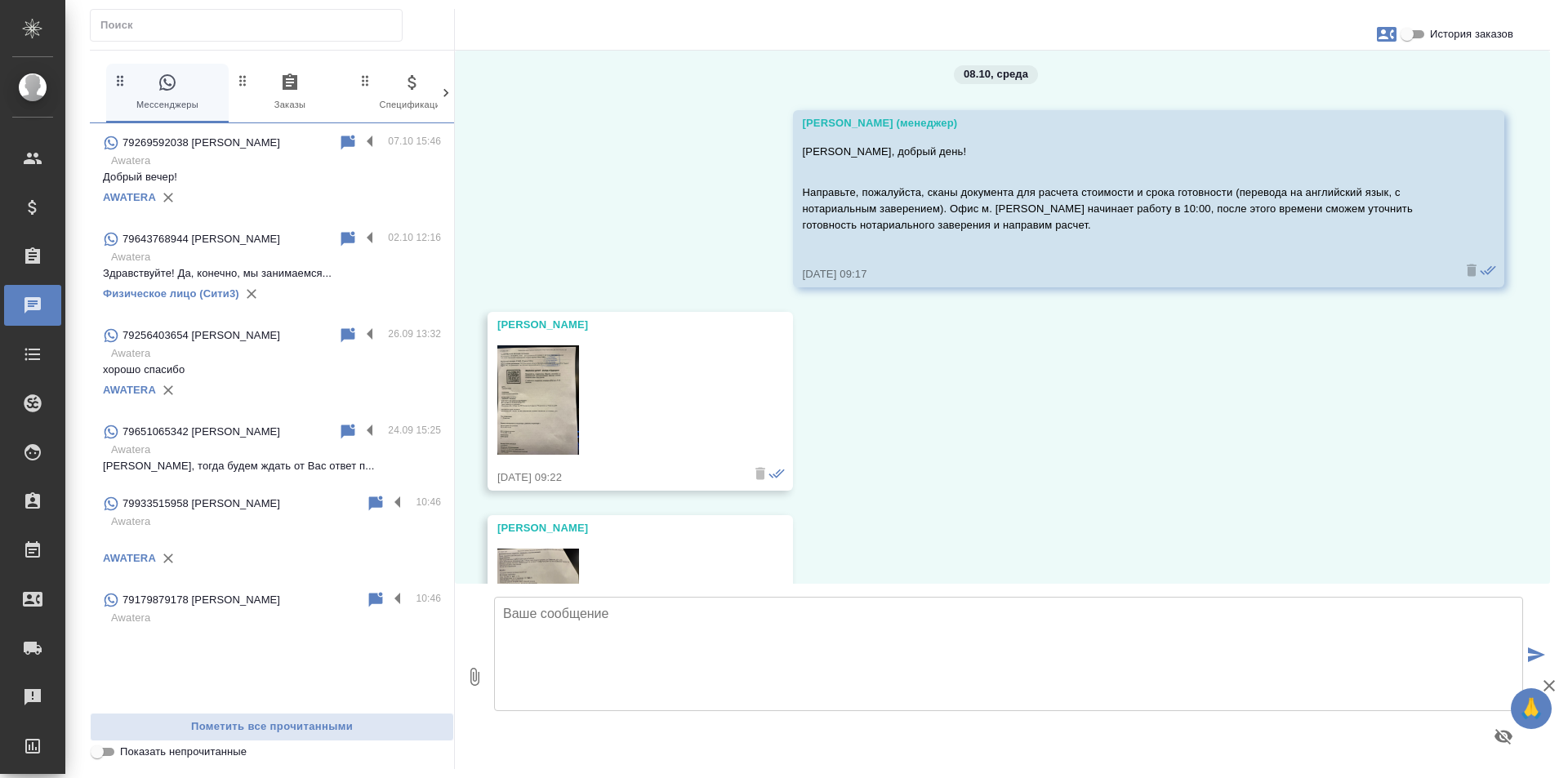
scroll to position [0, 0]
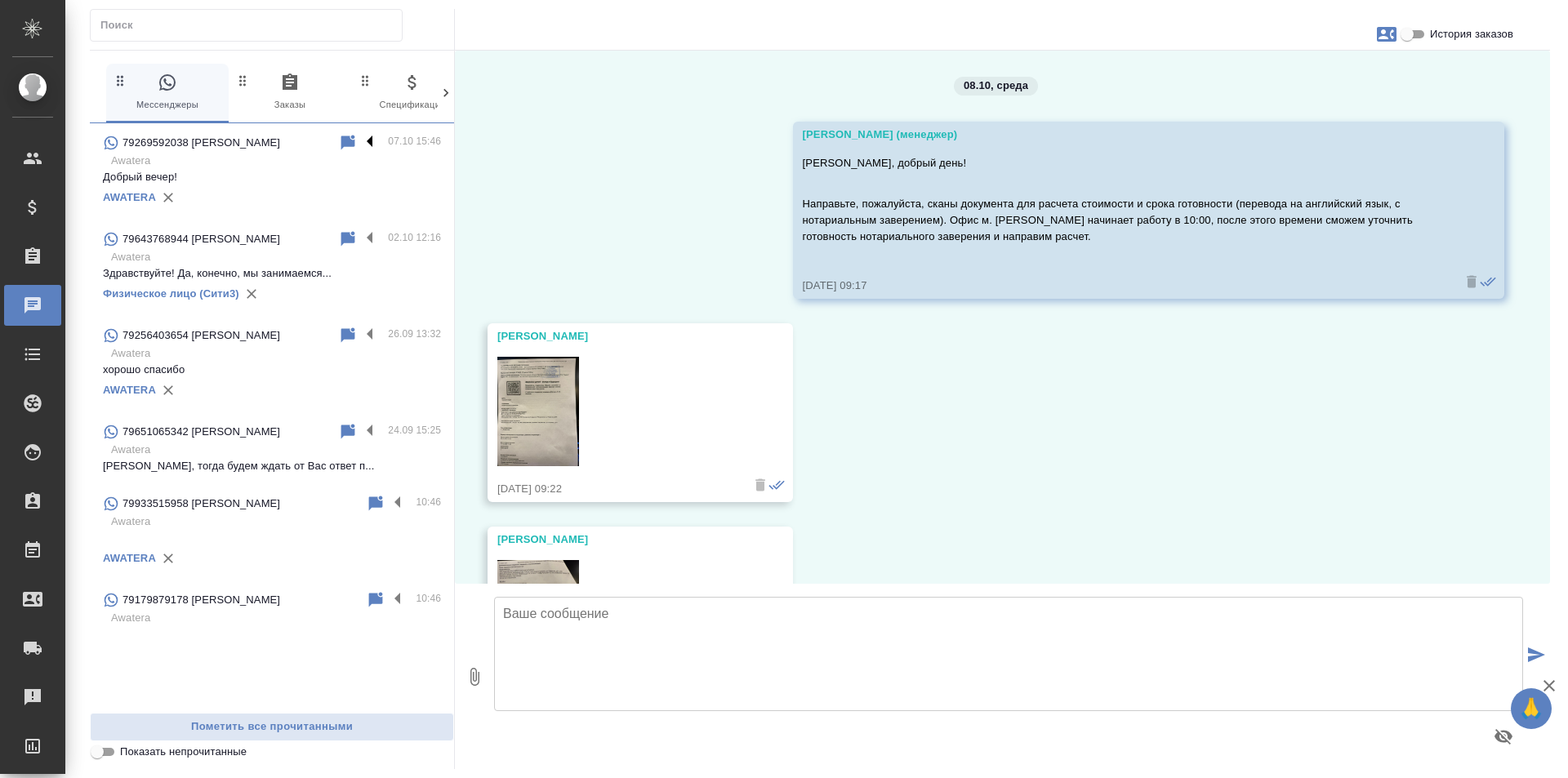
click at [369, 136] on label at bounding box center [374, 142] width 28 height 18
click at [0, 0] on input "checkbox" at bounding box center [0, 0] width 0 height 0
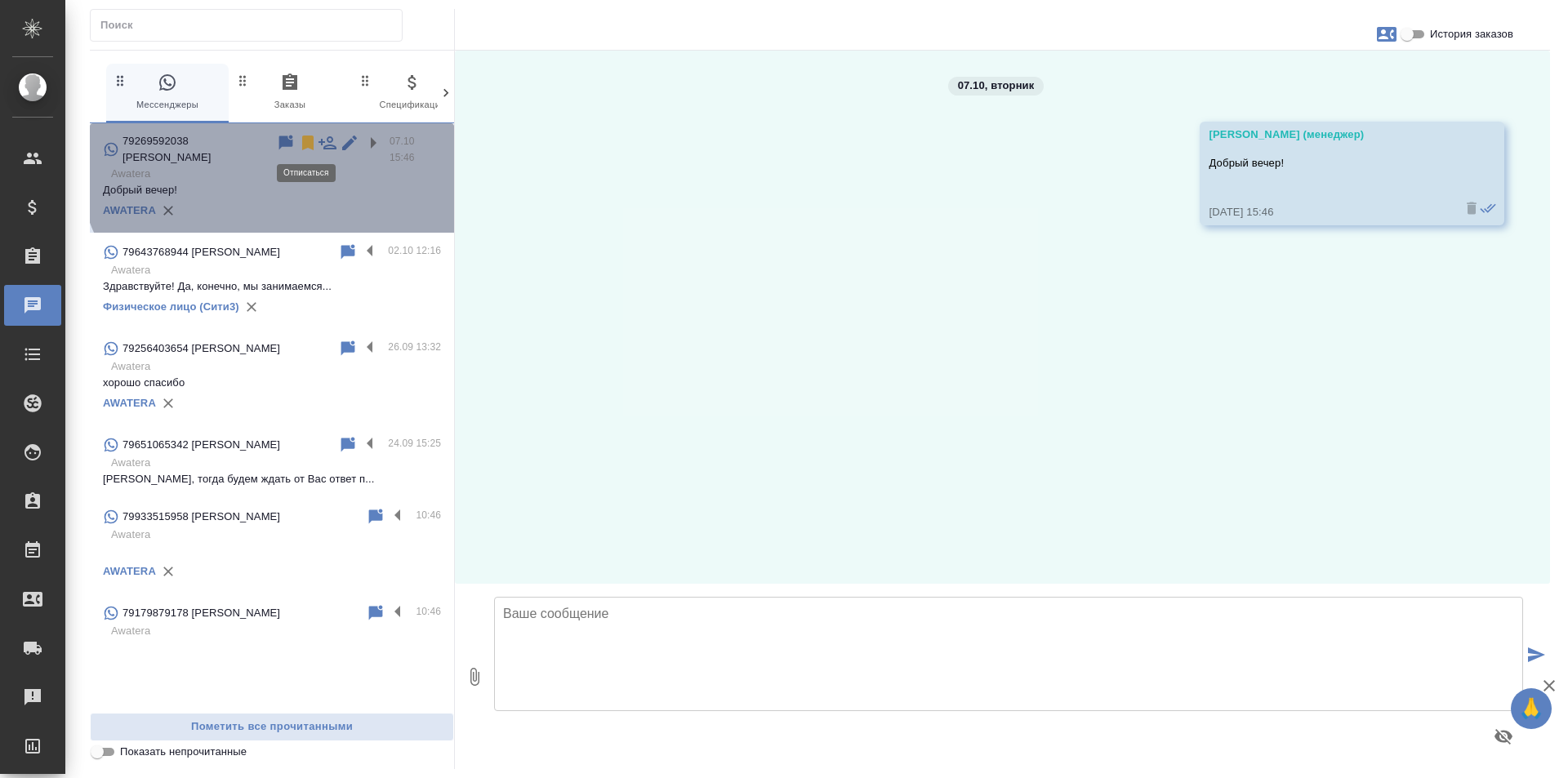
click at [305, 140] on icon at bounding box center [308, 142] width 11 height 15
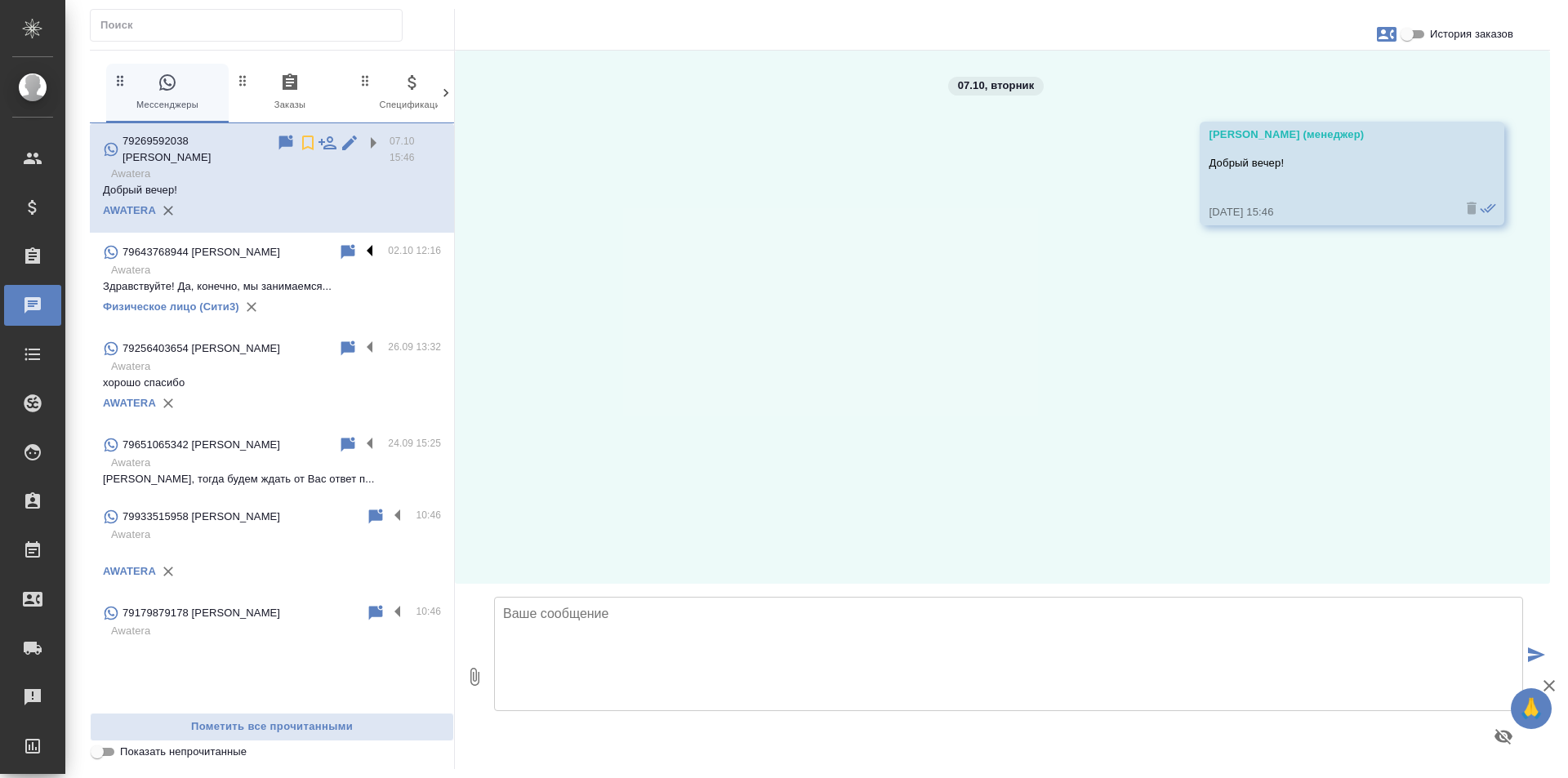
click at [373, 243] on label at bounding box center [374, 251] width 28 height 18
click at [0, 0] on input "checkbox" at bounding box center [0, 0] width 0 height 0
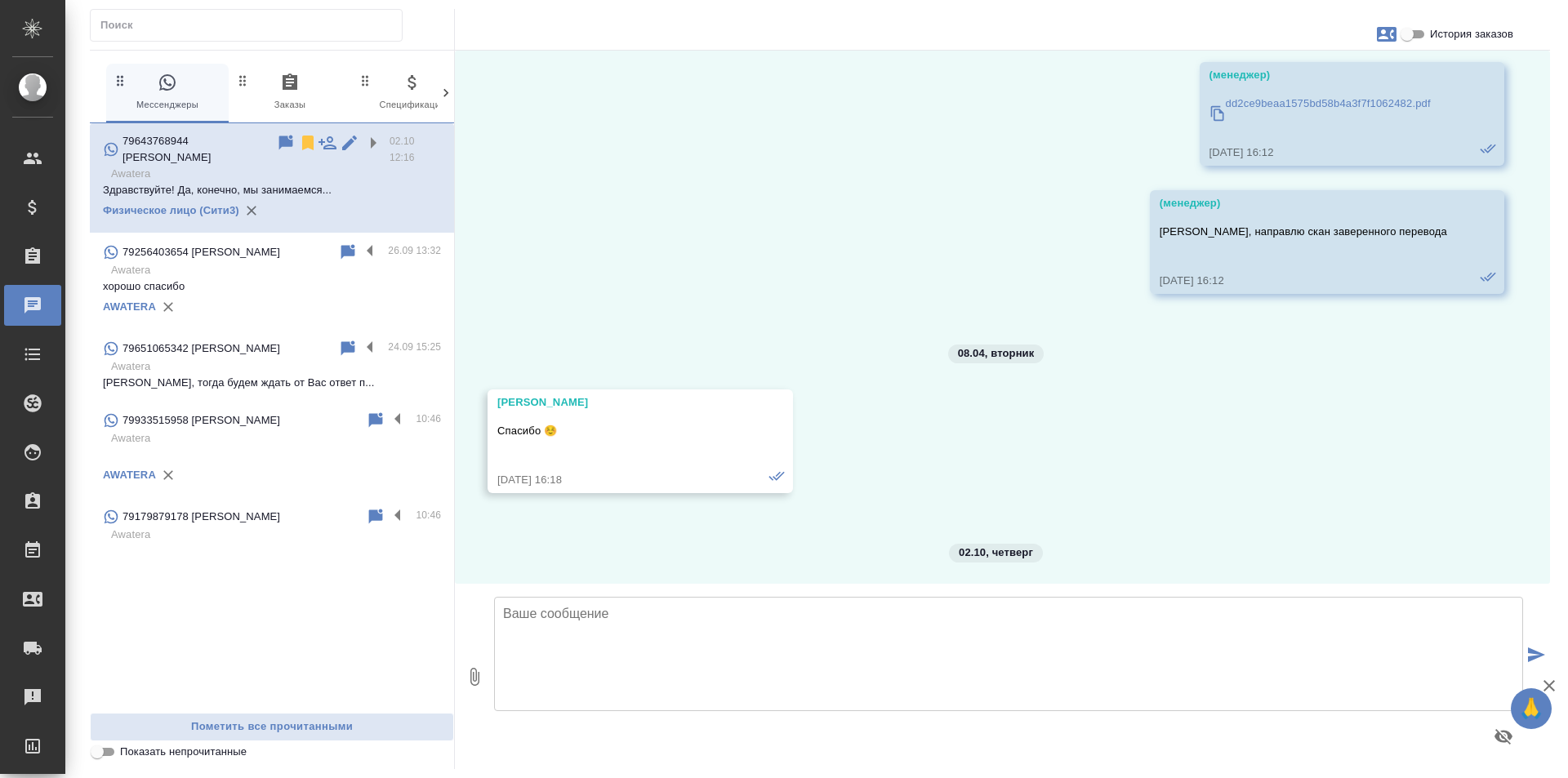
scroll to position [48231, 0]
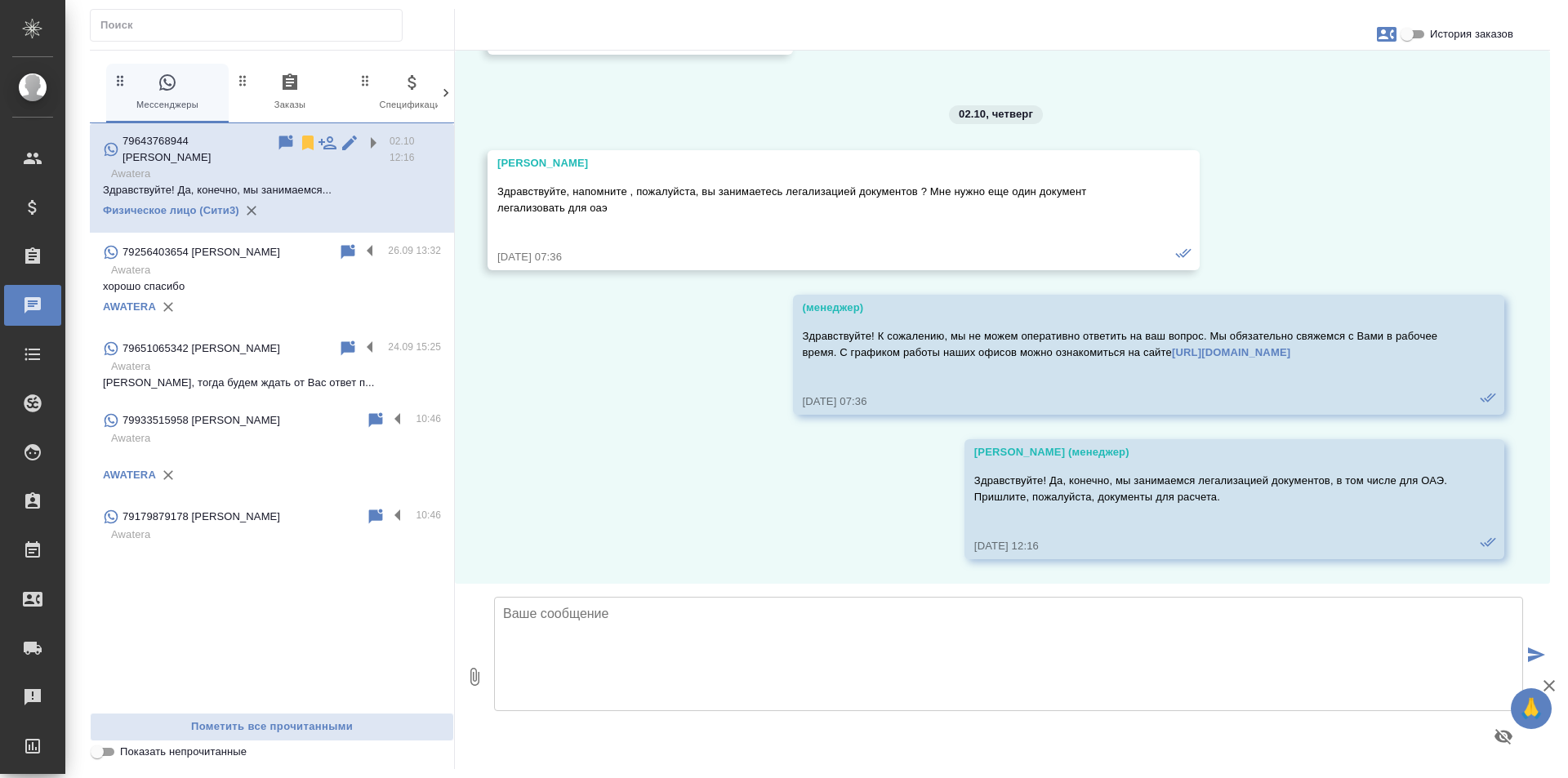
click at [372, 279] on p "хорошо спасибо" at bounding box center [272, 287] width 338 height 17
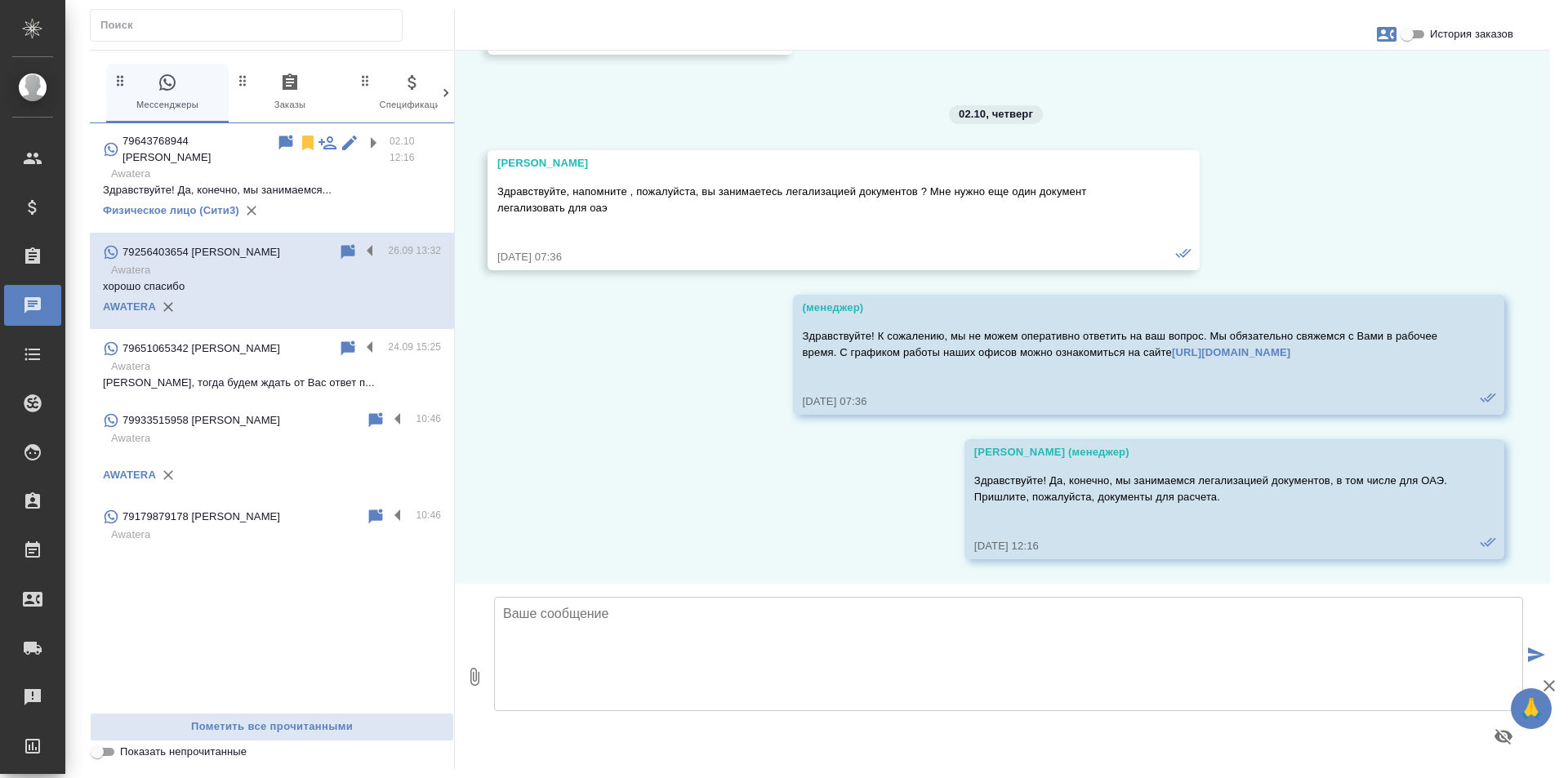
click at [267, 527] on p "Awatera" at bounding box center [275, 534] width 330 height 17
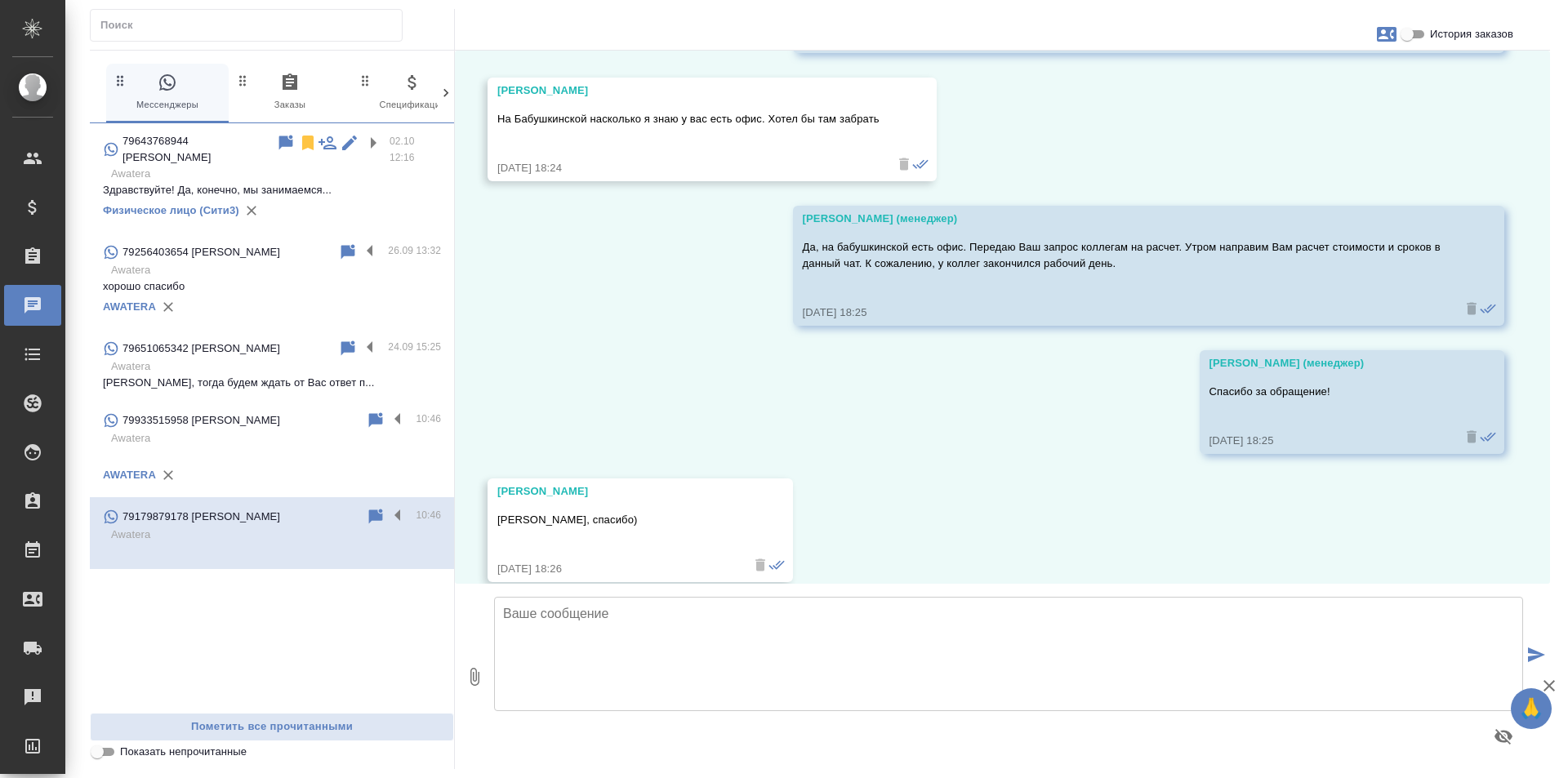
scroll to position [869, 0]
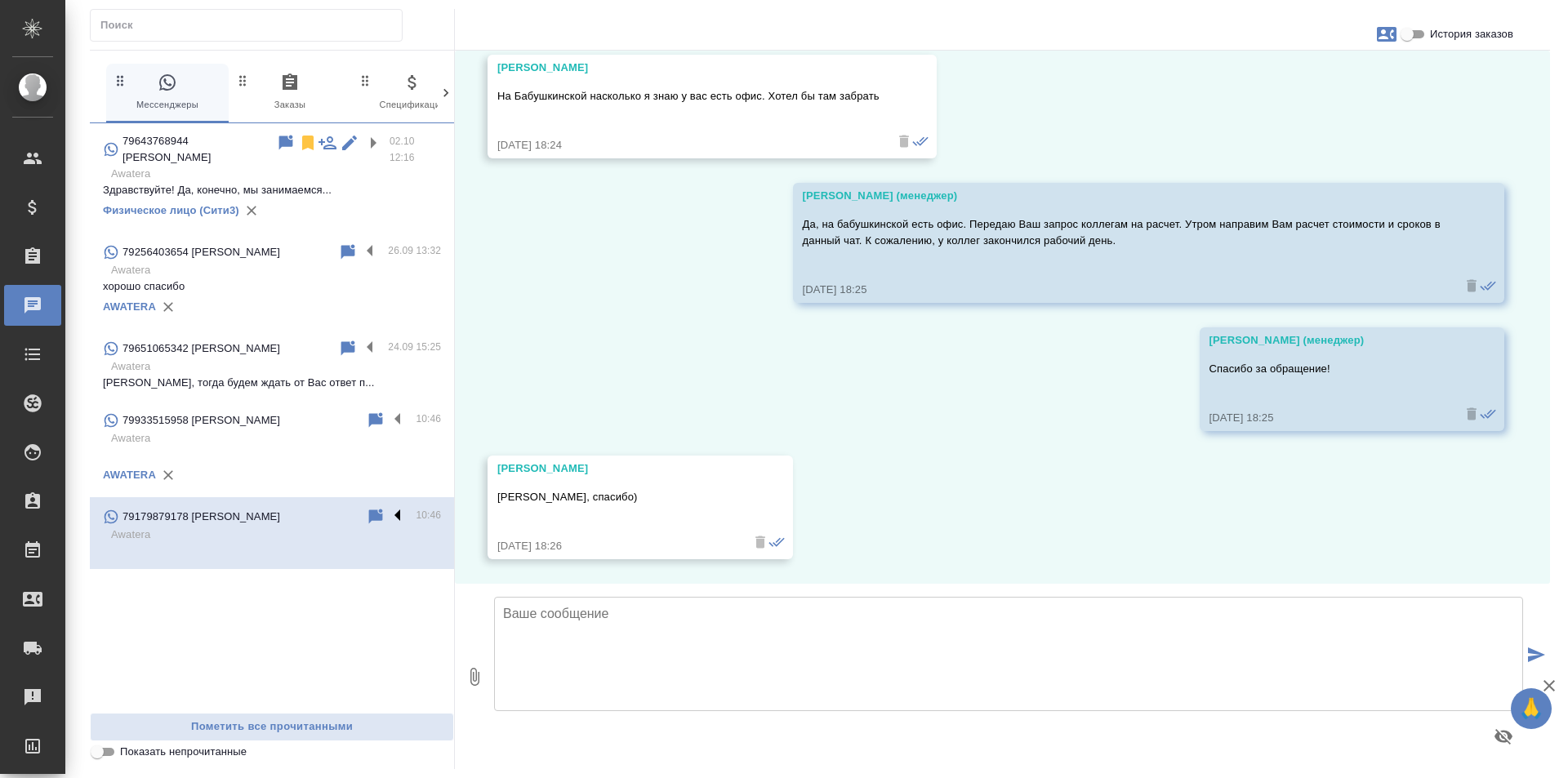
click at [396, 507] on label at bounding box center [402, 516] width 28 height 18
click at [0, 0] on input "checkbox" at bounding box center [0, 0] width 0 height 0
click at [309, 510] on icon at bounding box center [311, 517] width 11 height 15
click at [396, 411] on label at bounding box center [402, 419] width 28 height 18
click at [0, 0] on input "checkbox" at bounding box center [0, 0] width 0 height 0
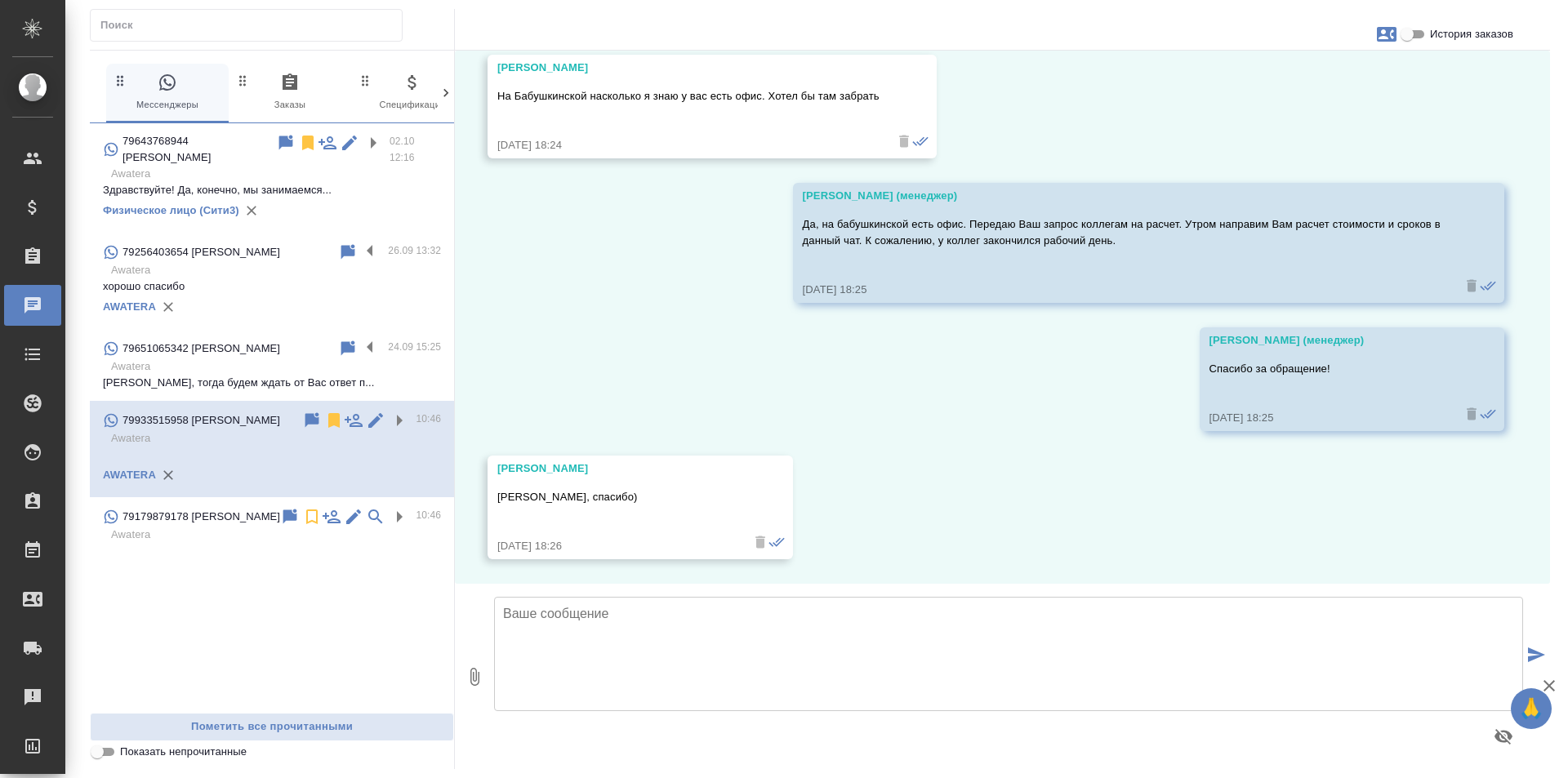
scroll to position [0, 0]
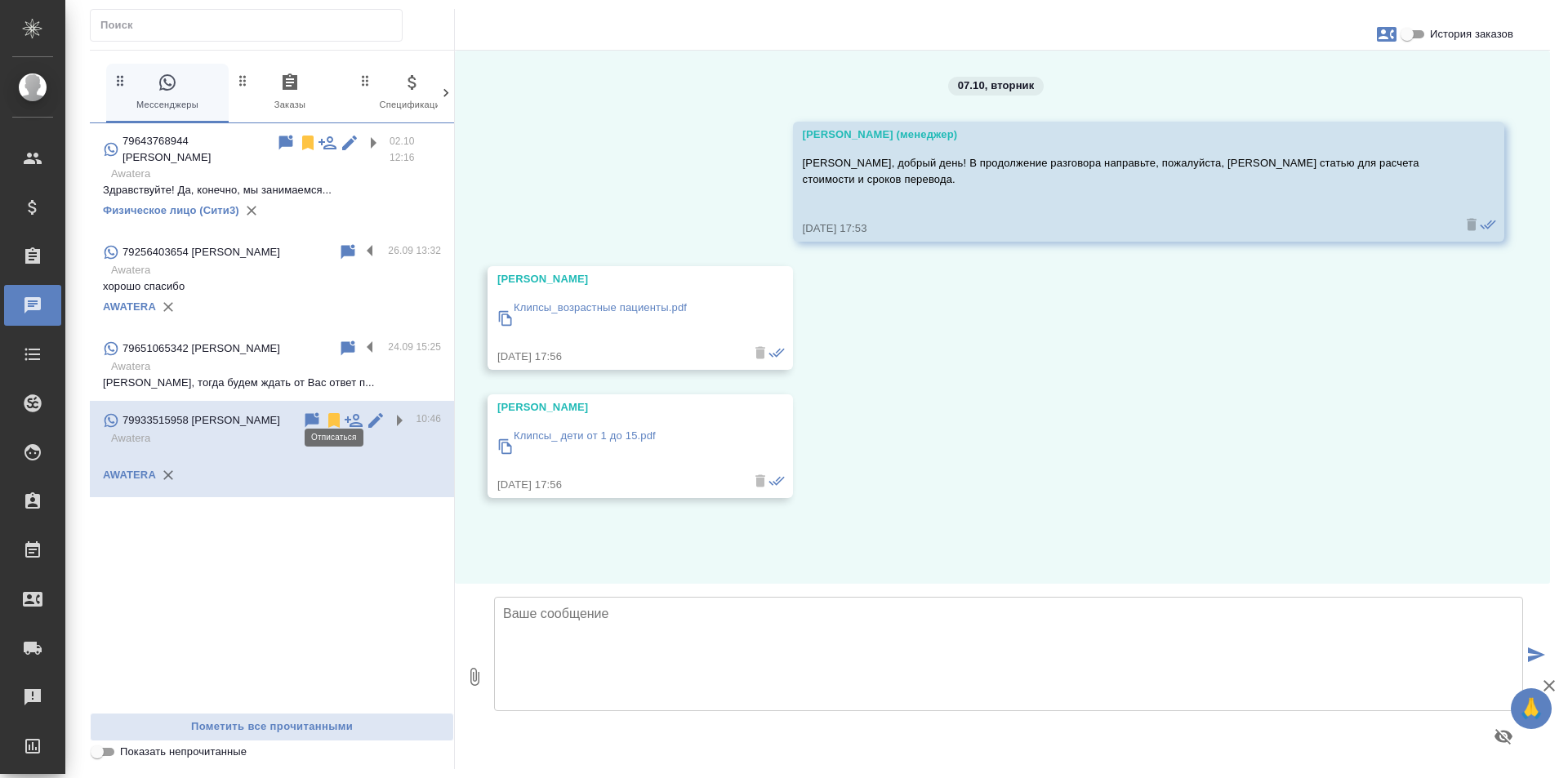
click at [332, 413] on icon at bounding box center [333, 420] width 11 height 15
click at [266, 521] on div "79643768944 Светлана 02.10 12:16 Awatera Здравствуйте! Да, конечно, мы занимаем…" at bounding box center [272, 418] width 364 height 590
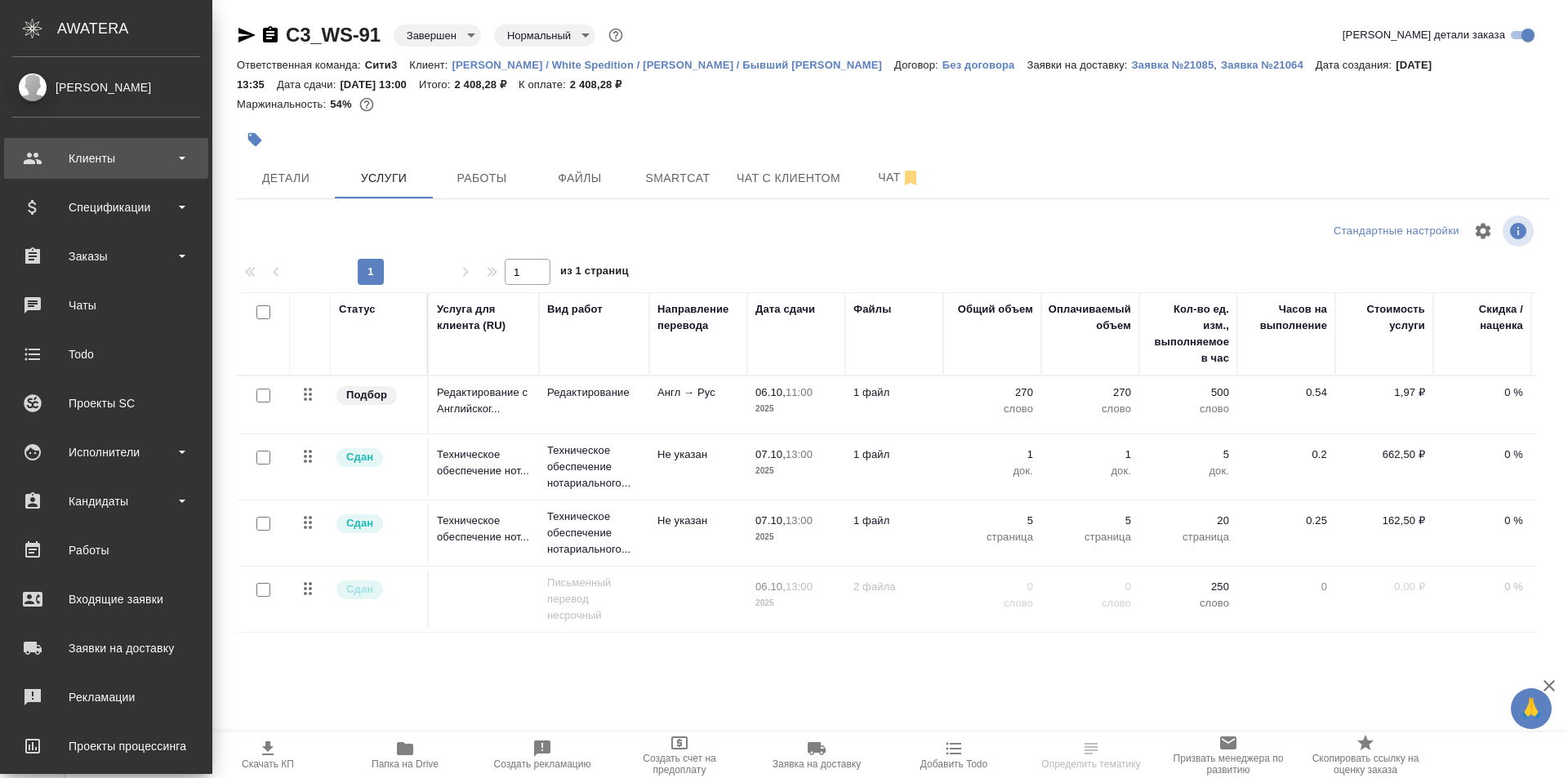
click at [154, 170] on div "Клиенты" at bounding box center [106, 158] width 188 height 25
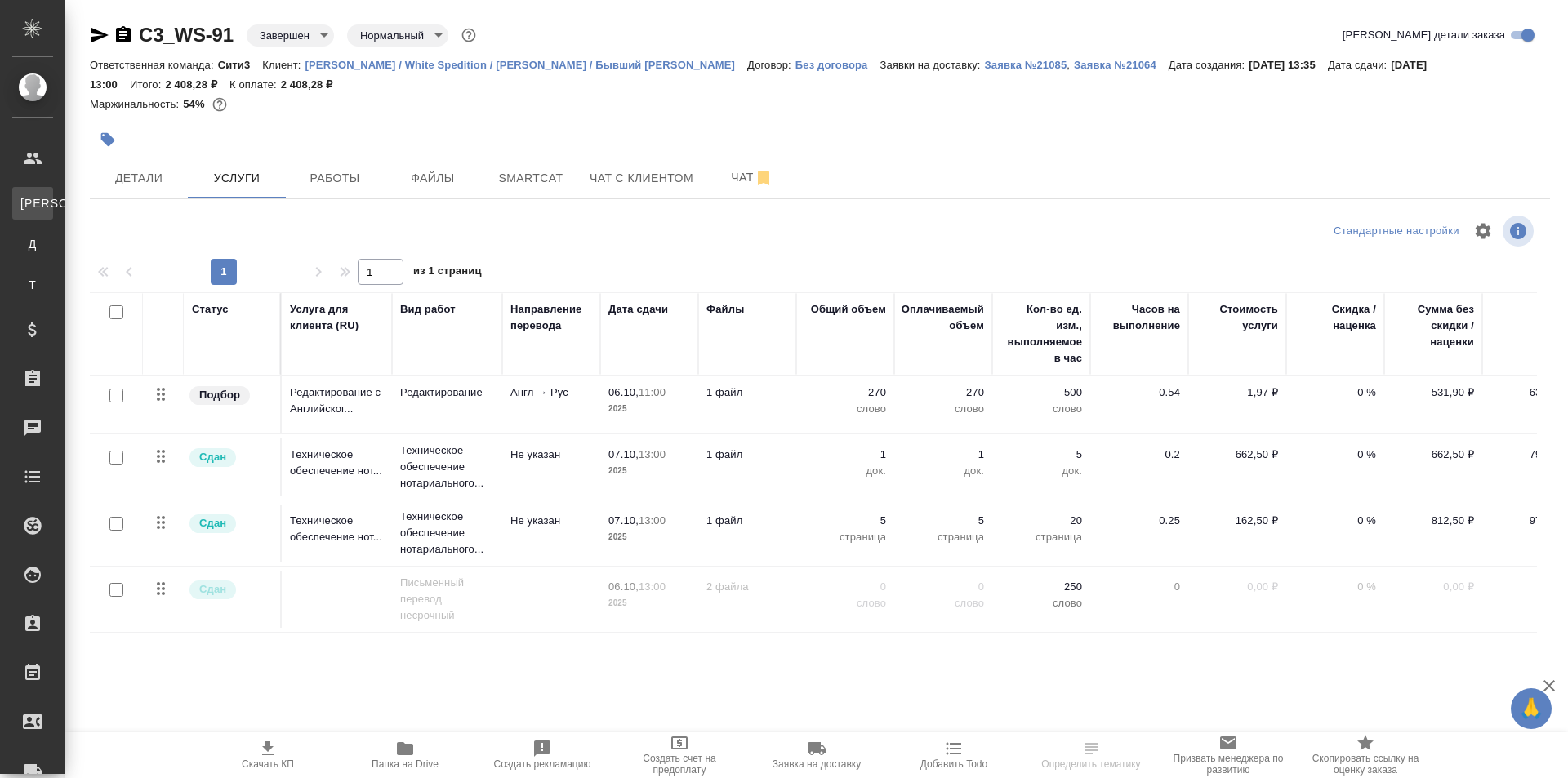
click at [25, 208] on div "Клиенты" at bounding box center [12, 203] width 25 height 17
select select "RU"
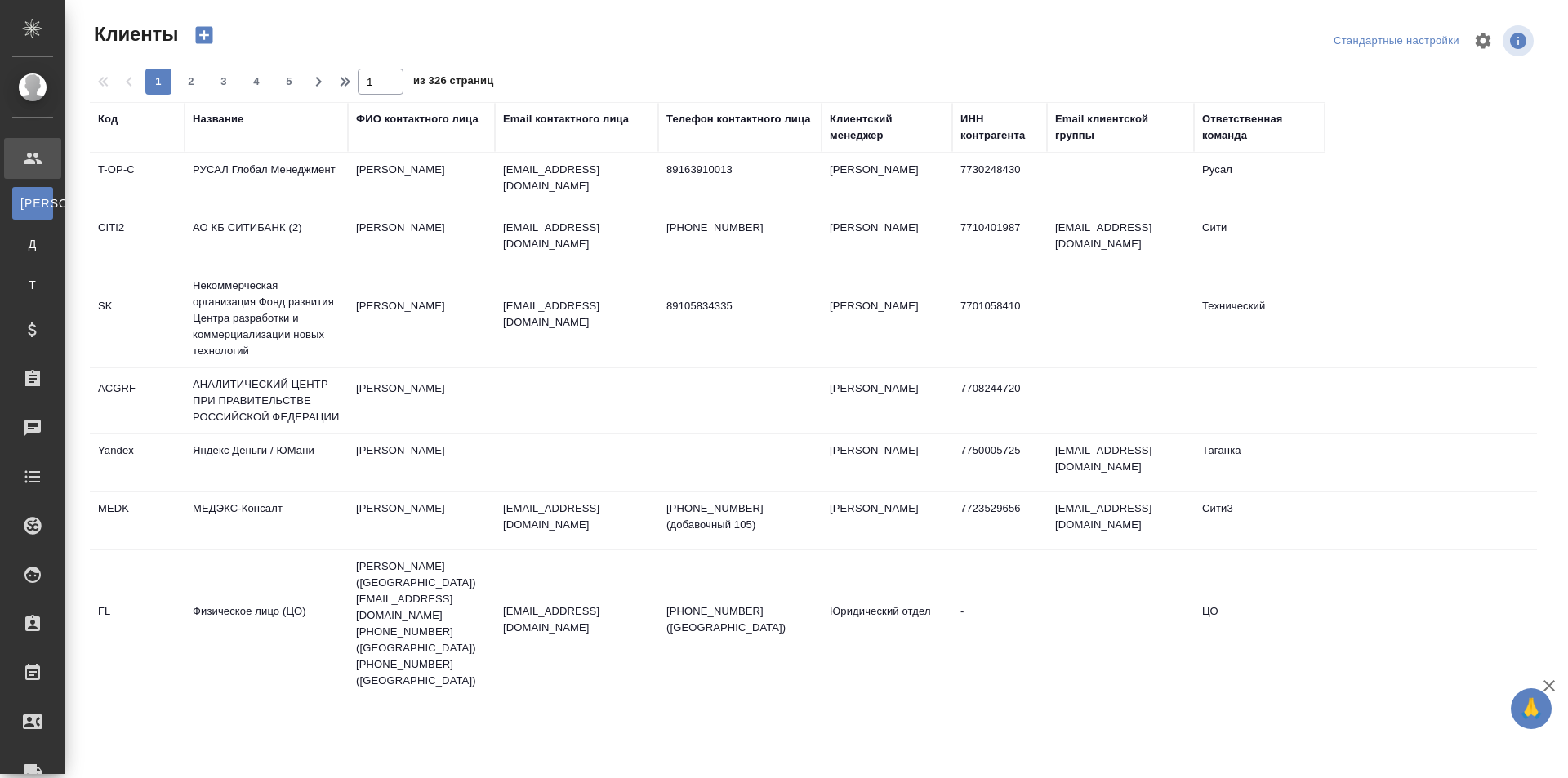
click at [214, 127] on div "Название" at bounding box center [265, 127] width 147 height 33
click at [209, 116] on div "Название" at bounding box center [218, 119] width 51 height 17
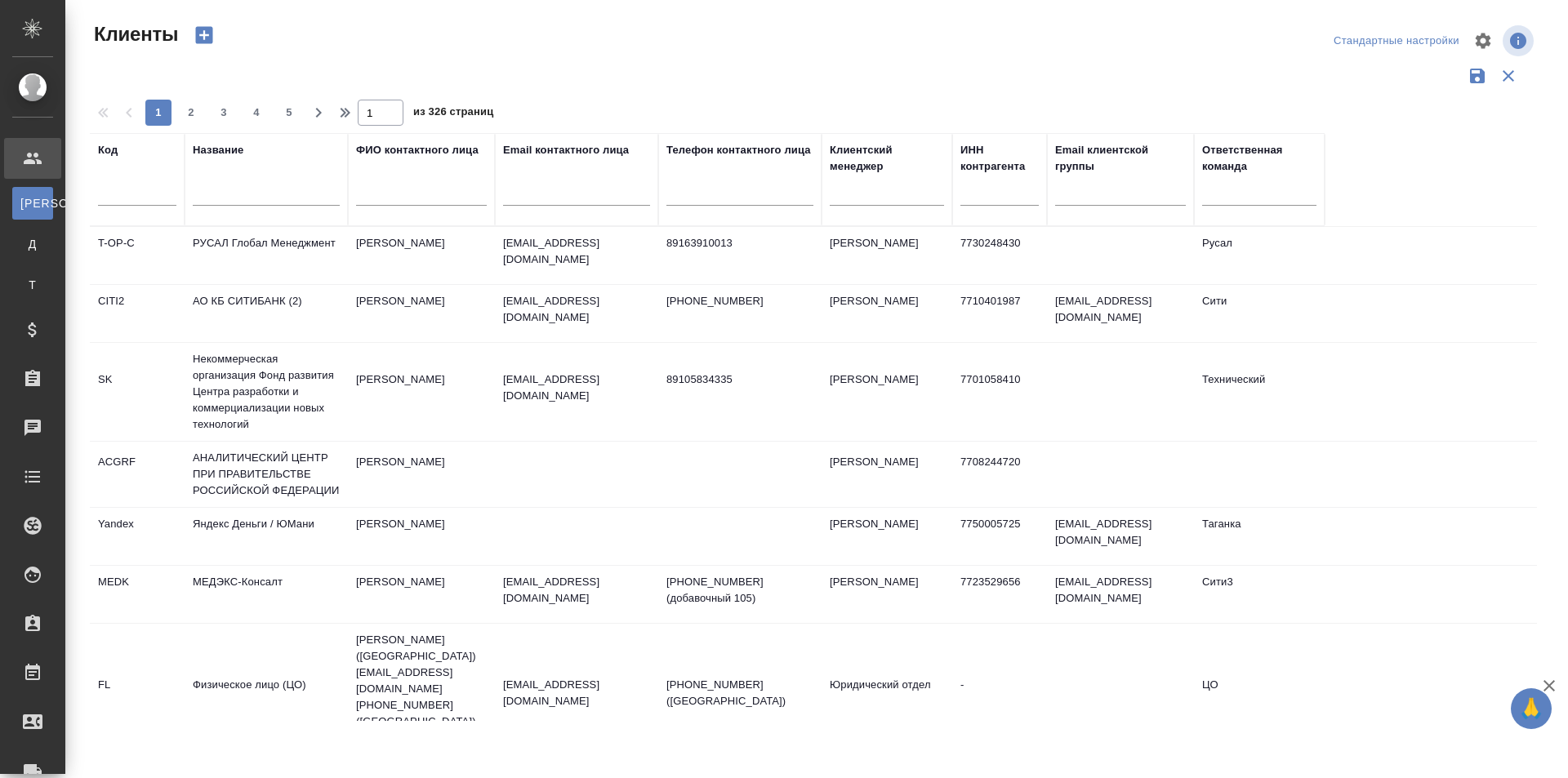
click at [250, 193] on input "text" at bounding box center [265, 195] width 147 height 20
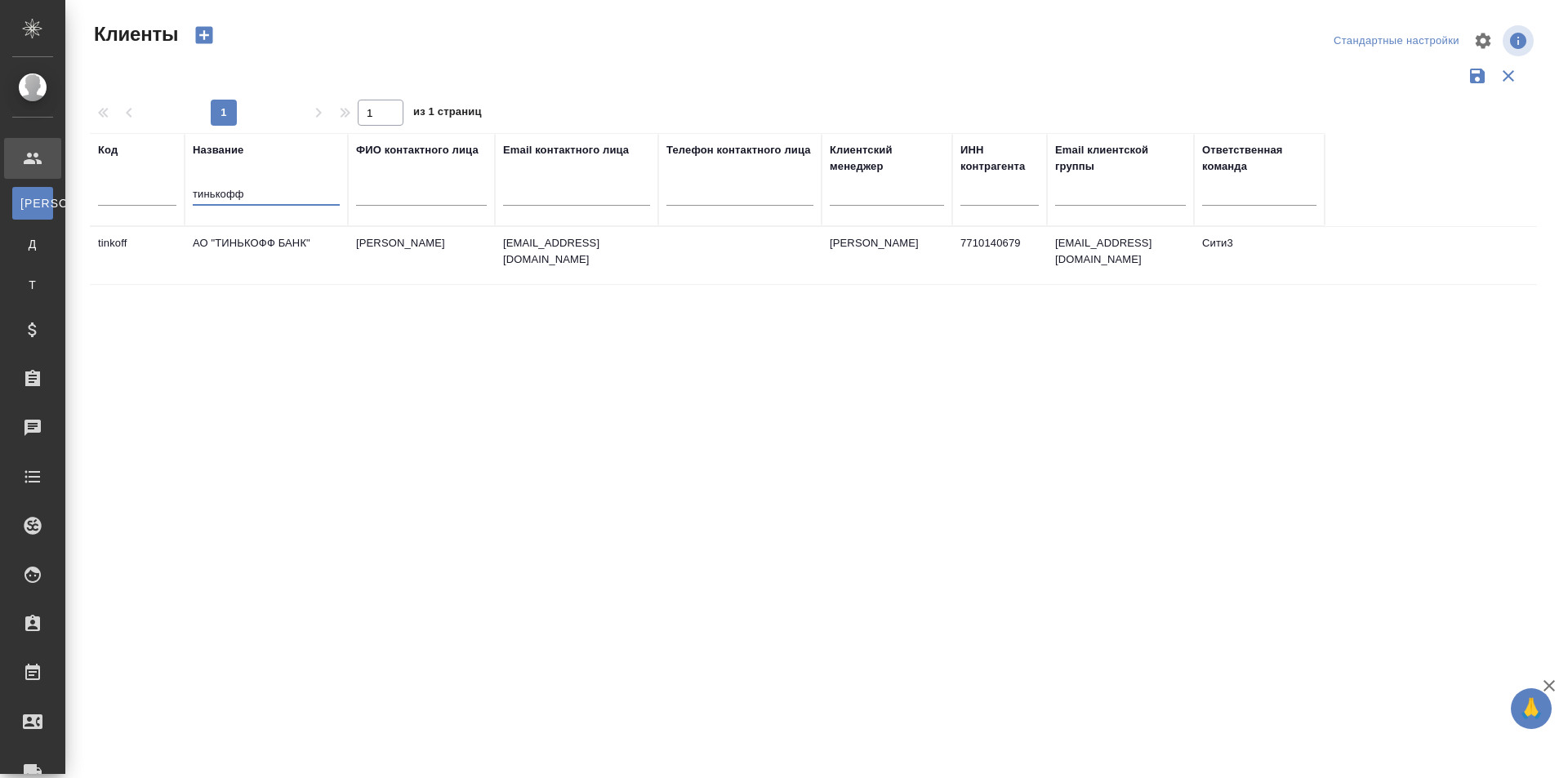
click at [268, 268] on td "АО "ТИНЬКОФФ БАНК"" at bounding box center [266, 255] width 163 height 57
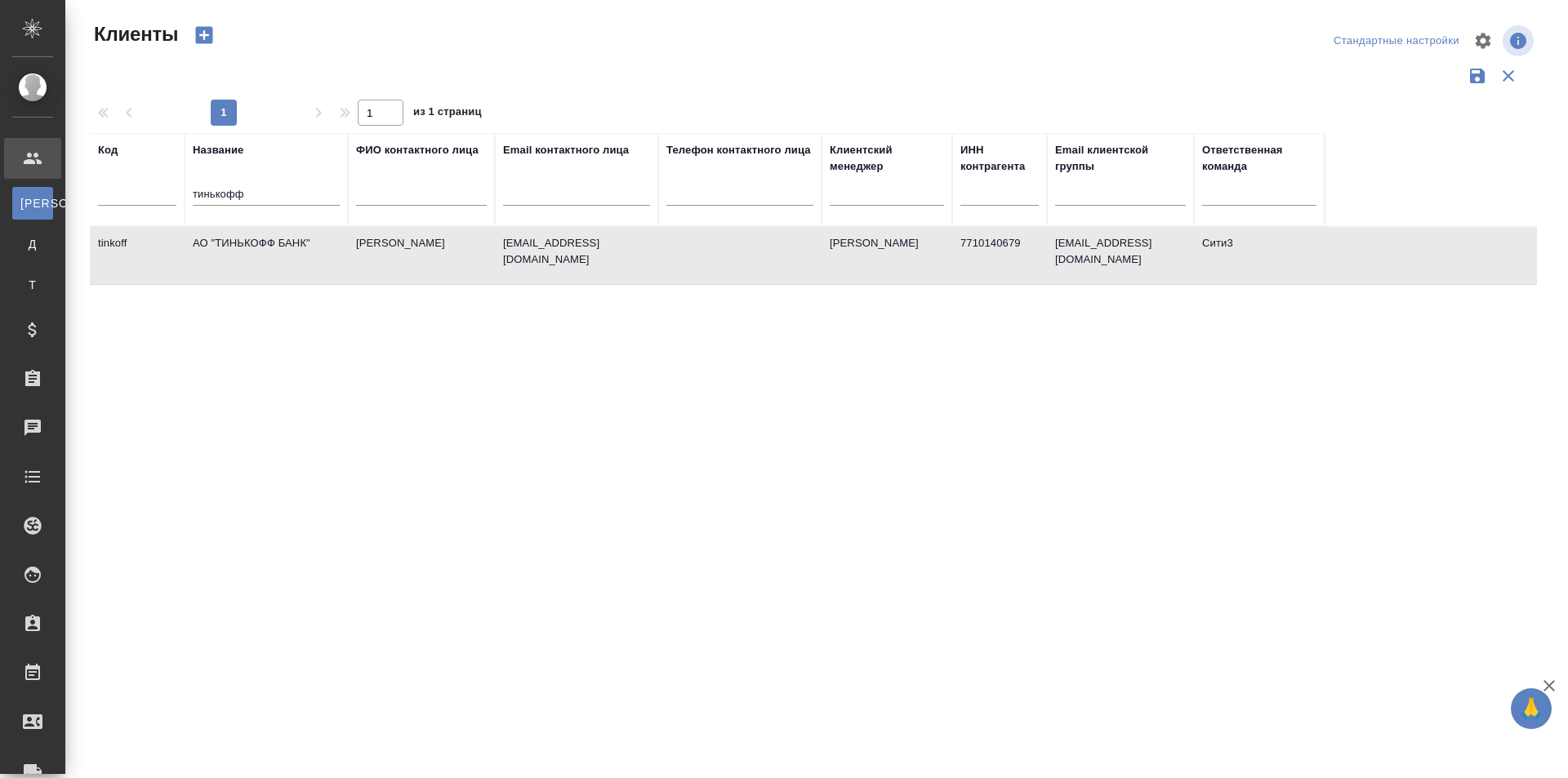
click at [268, 268] on td "АО "ТИНЬКОФФ БАНК"" at bounding box center [266, 255] width 163 height 57
drag, startPoint x: 252, startPoint y: 196, endPoint x: 109, endPoint y: 206, distance: 143.3
click at [109, 206] on tr "Код Название тинькофф ФИО контактного лица Email контактного лица Телефон конта…" at bounding box center [707, 179] width 1235 height 93
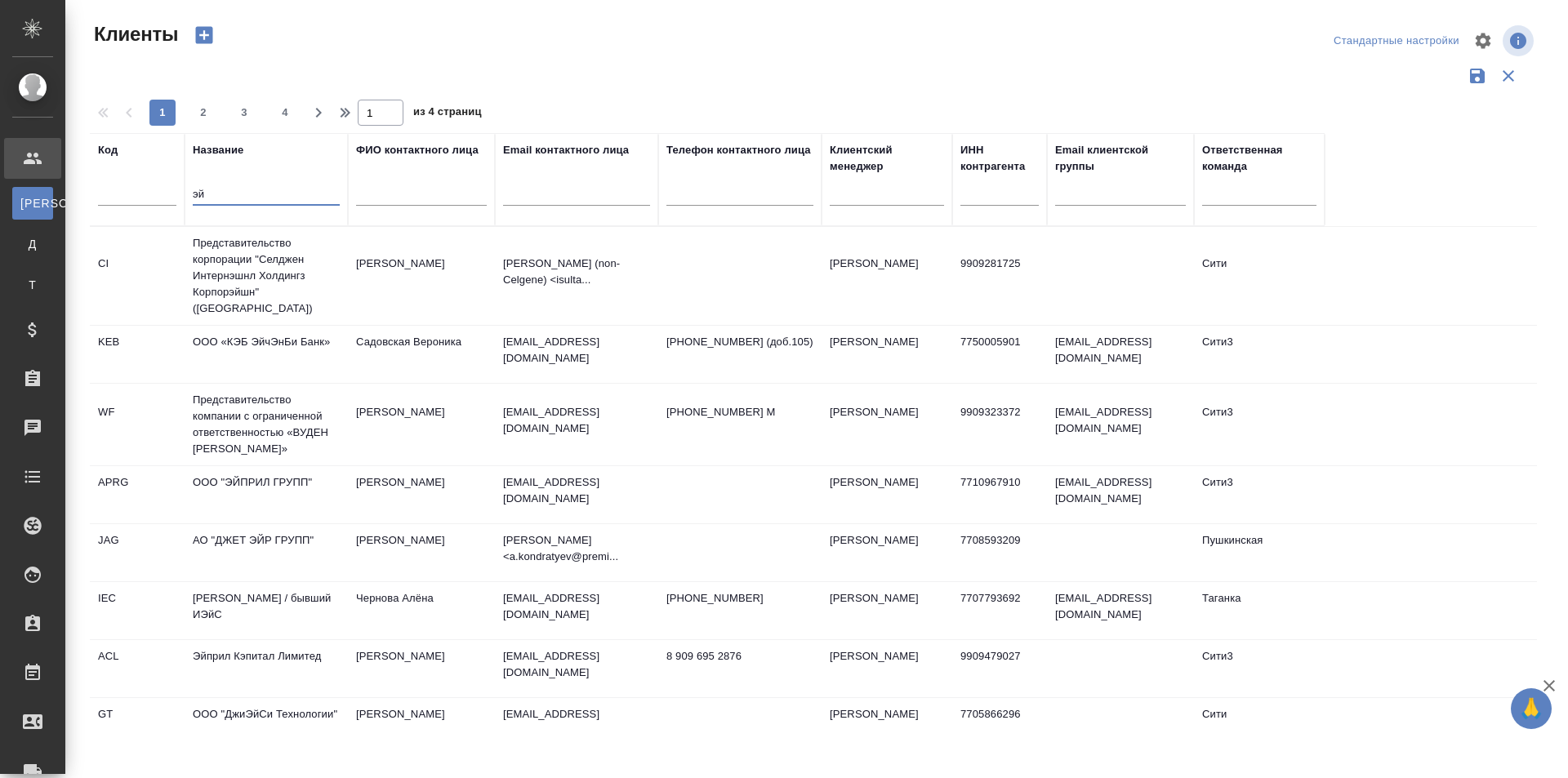
type input "э"
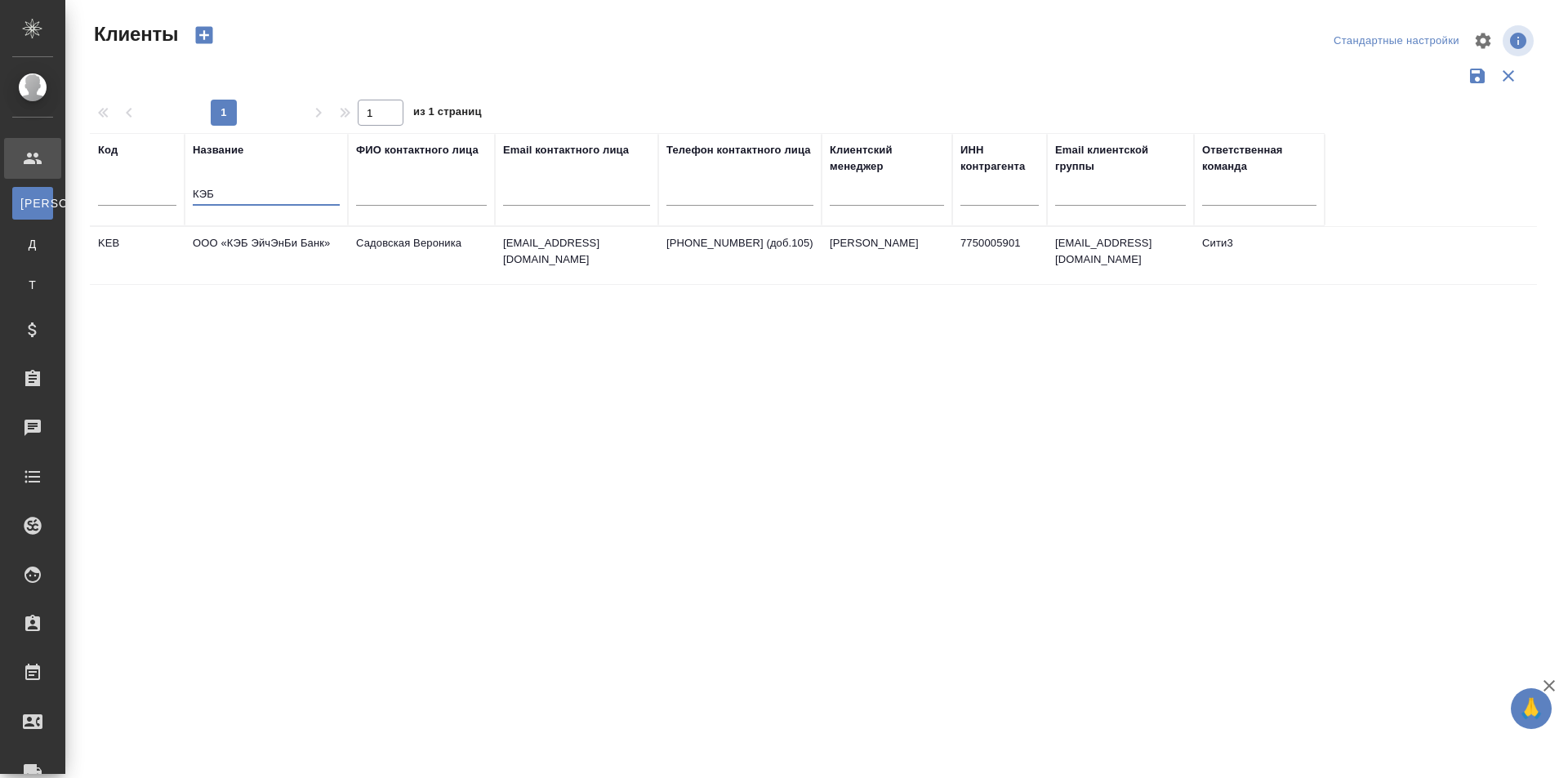
type input "КЭБ"
click at [328, 270] on td "ООО «КЭБ ЭйчЭнБи Банк»" at bounding box center [266, 255] width 163 height 57
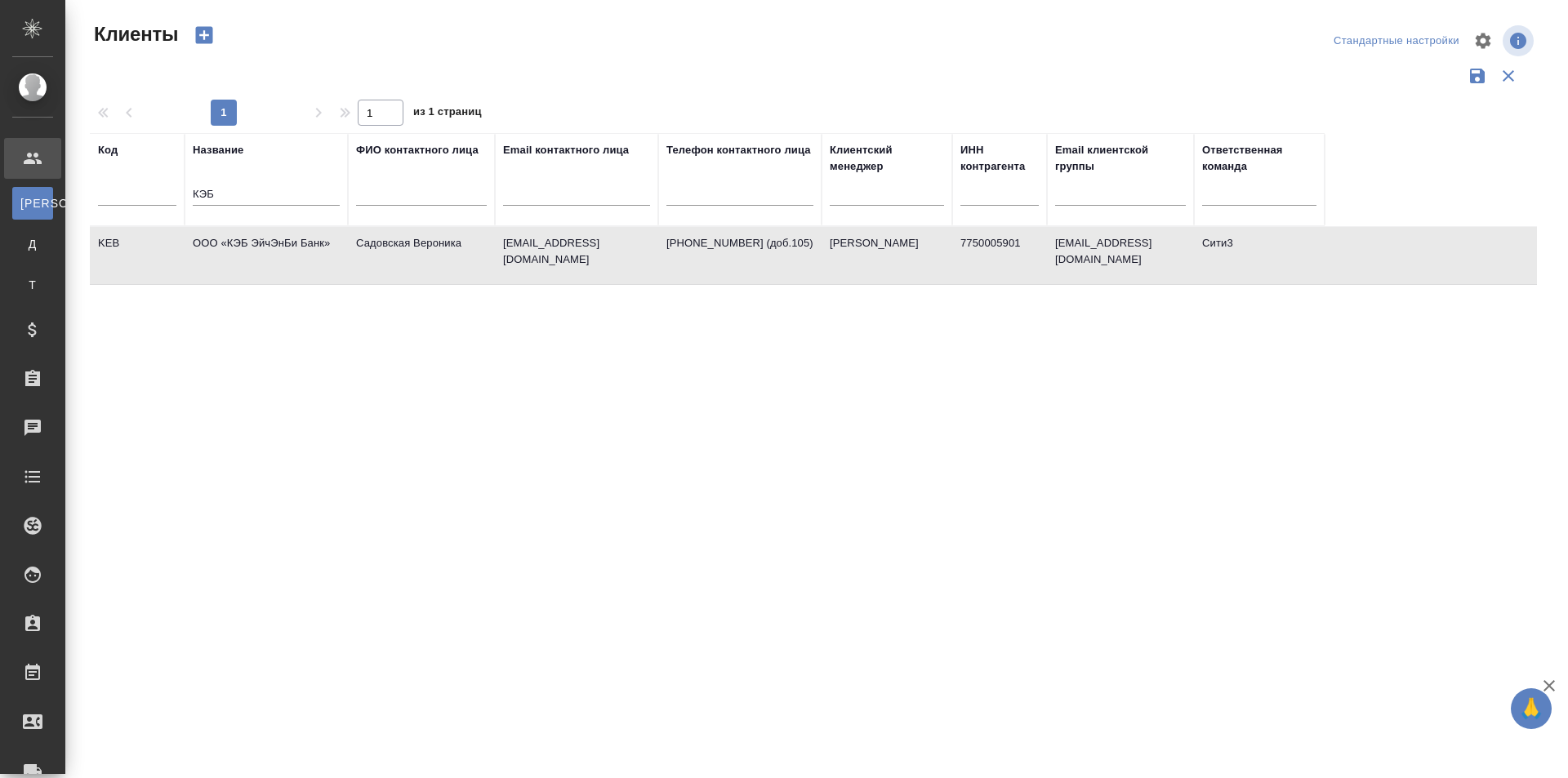
click at [328, 270] on td "ООО «КЭБ ЭйчЭнБи Банк»" at bounding box center [266, 255] width 163 height 57
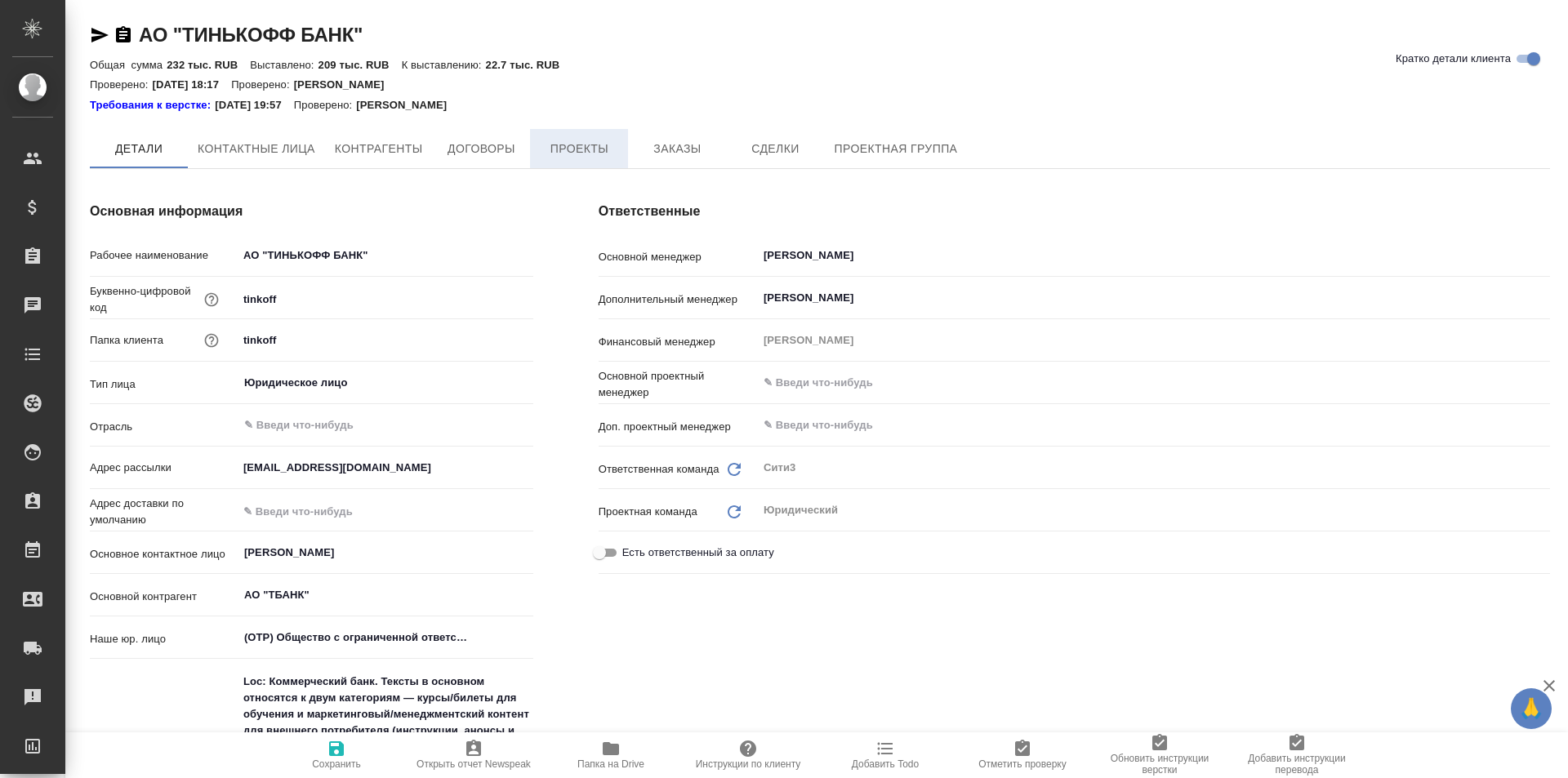
type textarea "x"
click at [646, 144] on span "Заказы" at bounding box center [677, 149] width 78 height 20
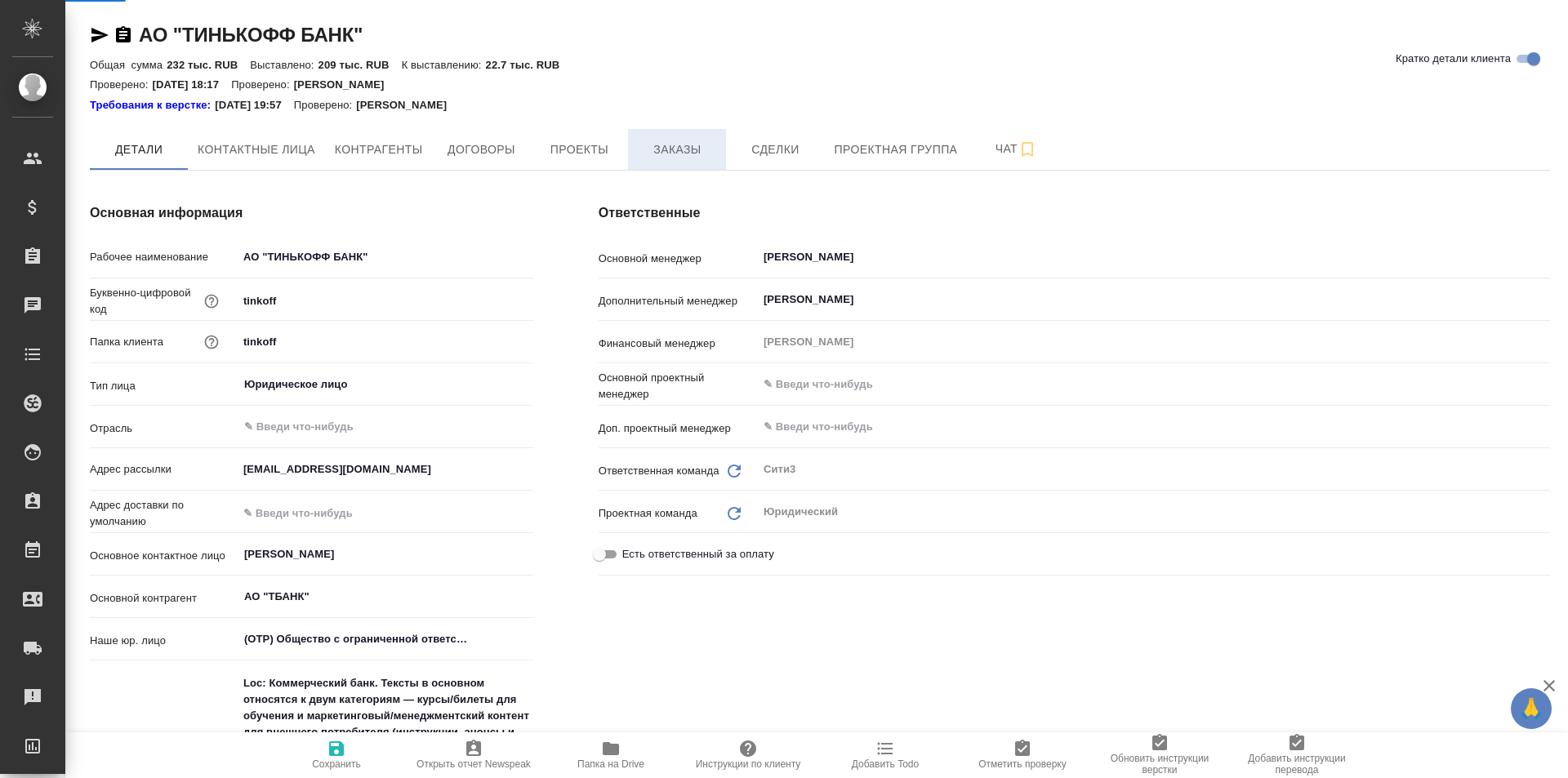
type textarea "x"
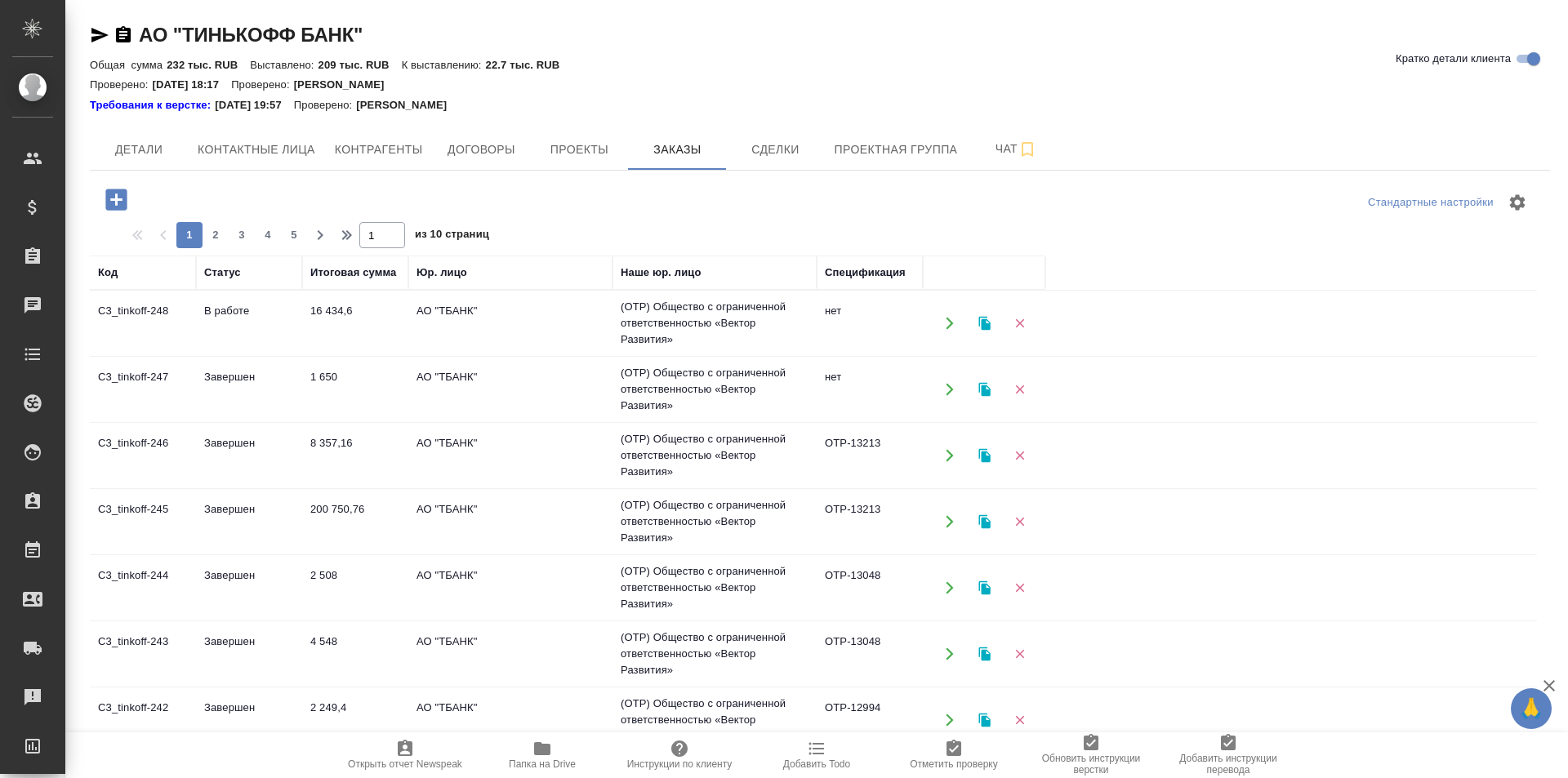
click at [122, 204] on icon "button" at bounding box center [116, 200] width 21 height 21
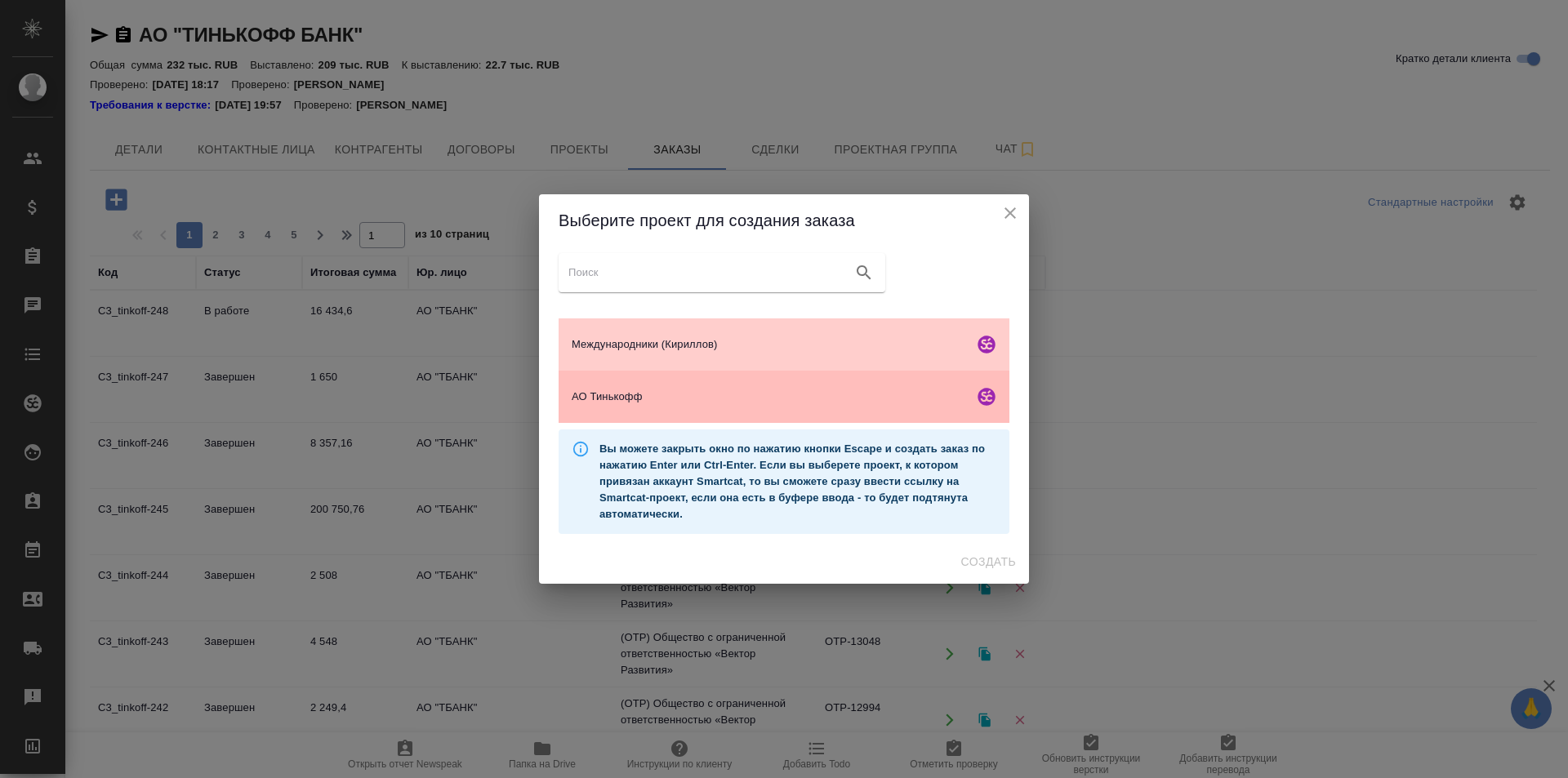
click at [741, 388] on div "АО Тинькофф" at bounding box center [783, 396] width 451 height 52
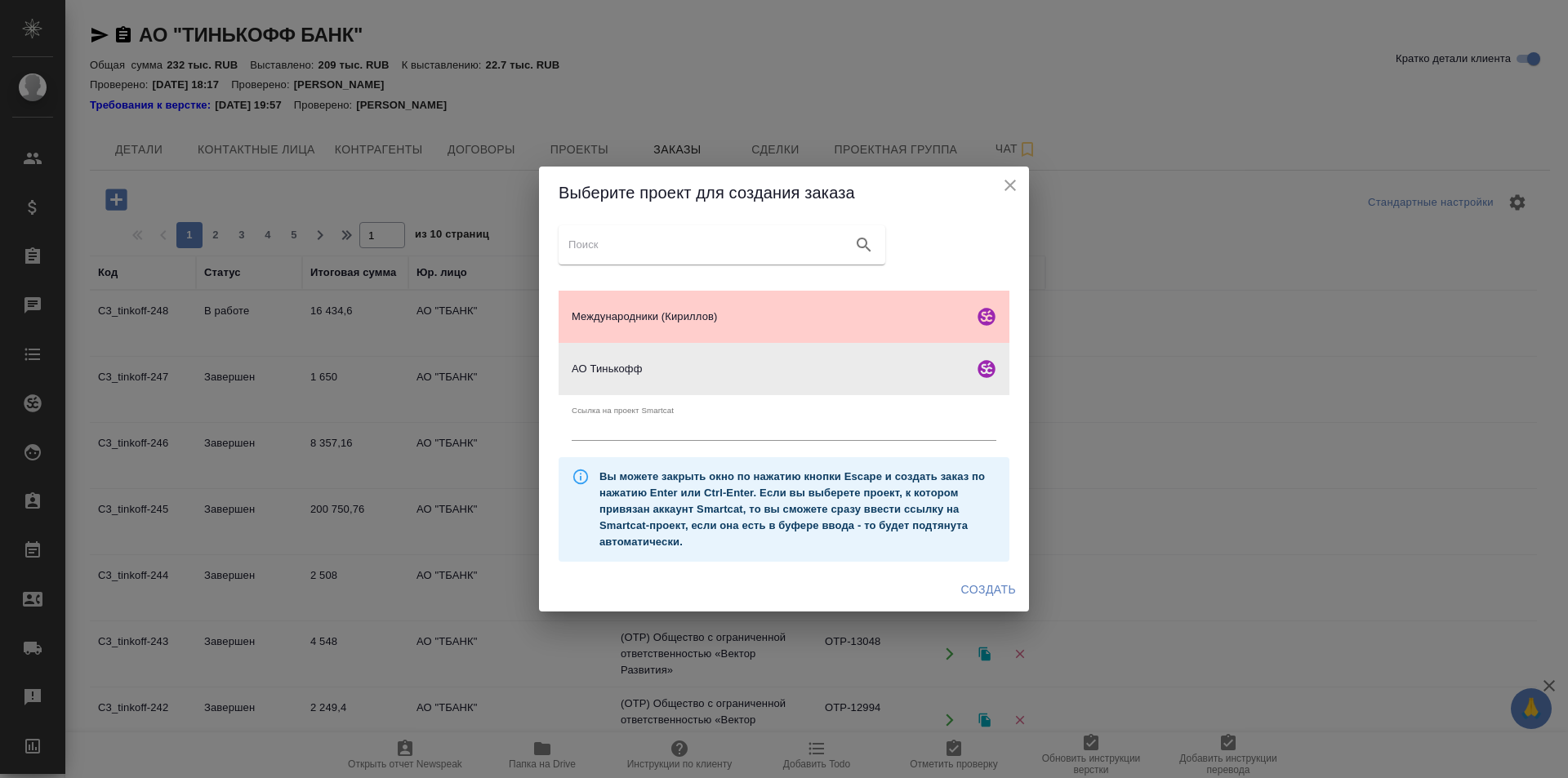
click at [998, 593] on span "Создать" at bounding box center [988, 590] width 54 height 20
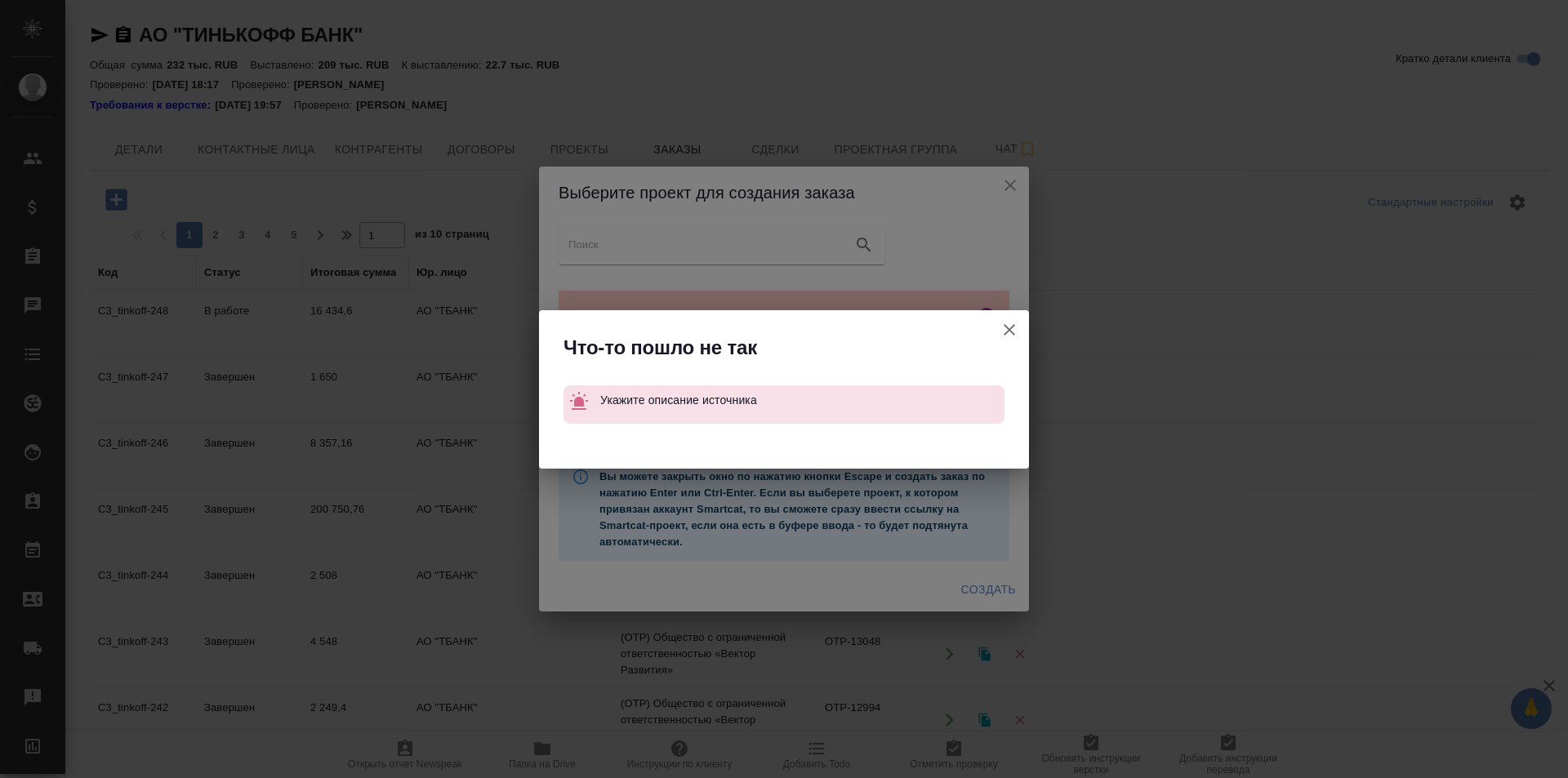
click at [1009, 328] on icon "button" at bounding box center [1009, 330] width 19 height 19
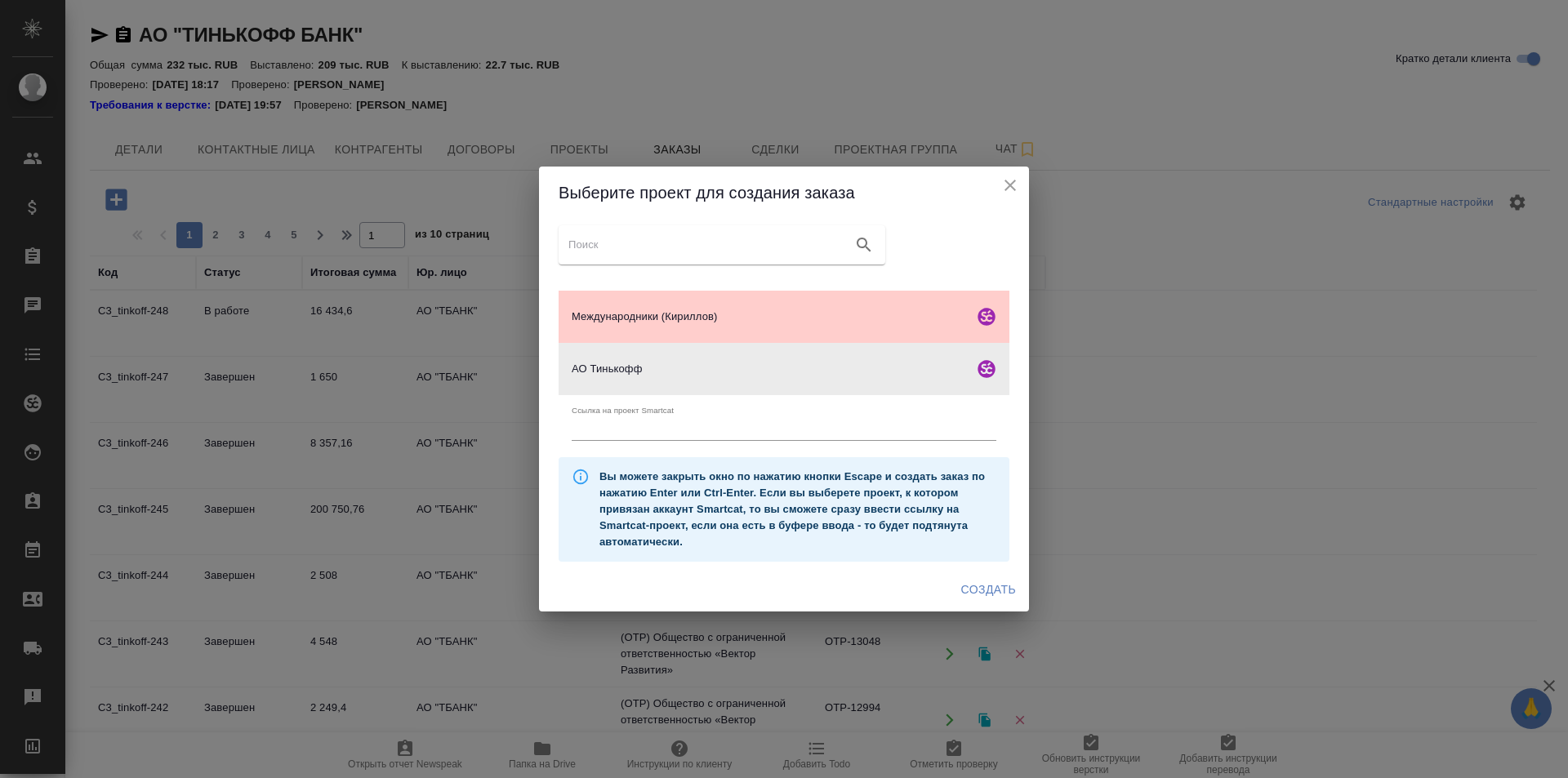
click at [1013, 191] on icon "close" at bounding box center [1010, 185] width 19 height 19
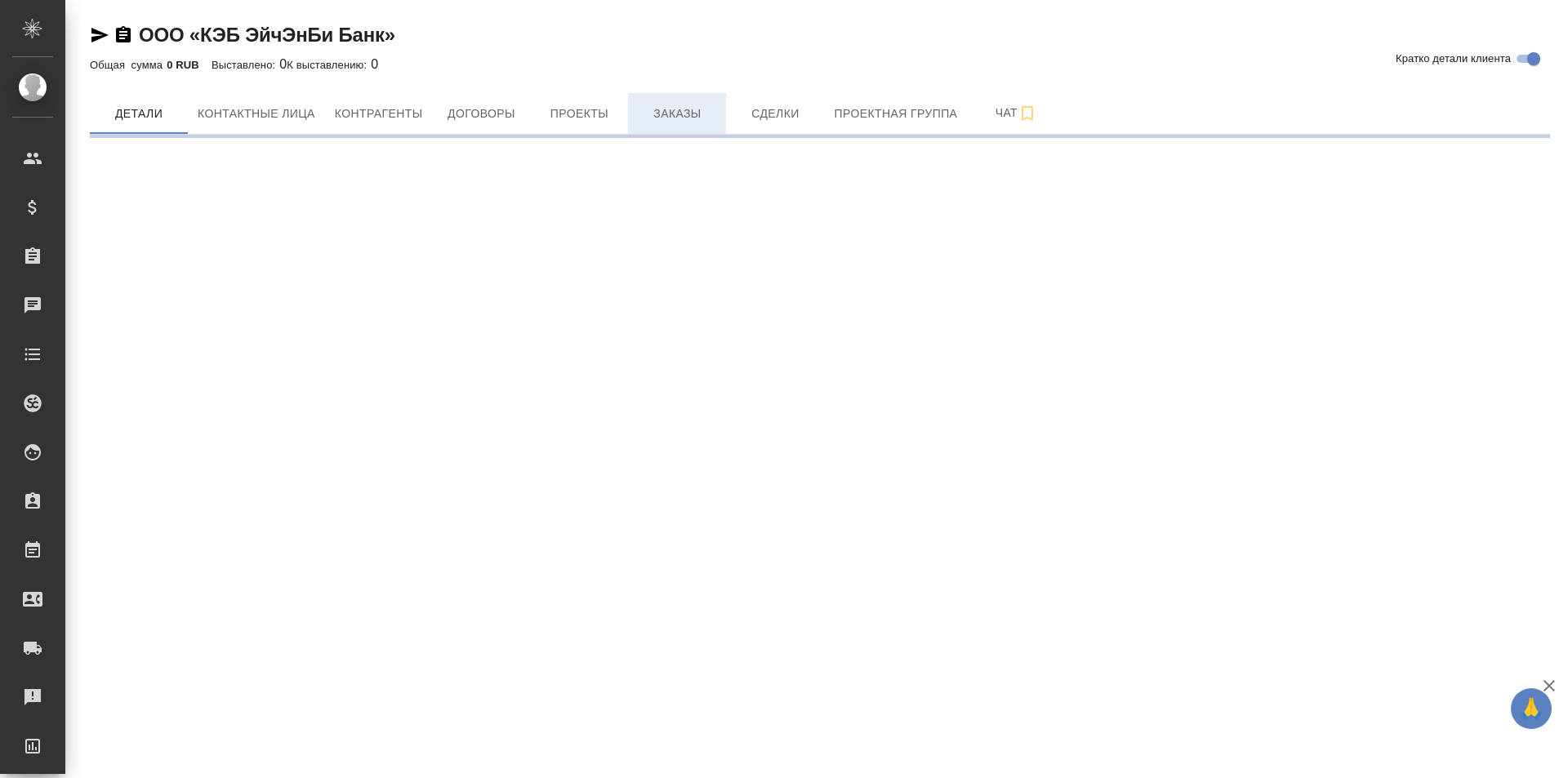
click at [662, 99] on button "Заказы" at bounding box center [676, 113] width 98 height 40
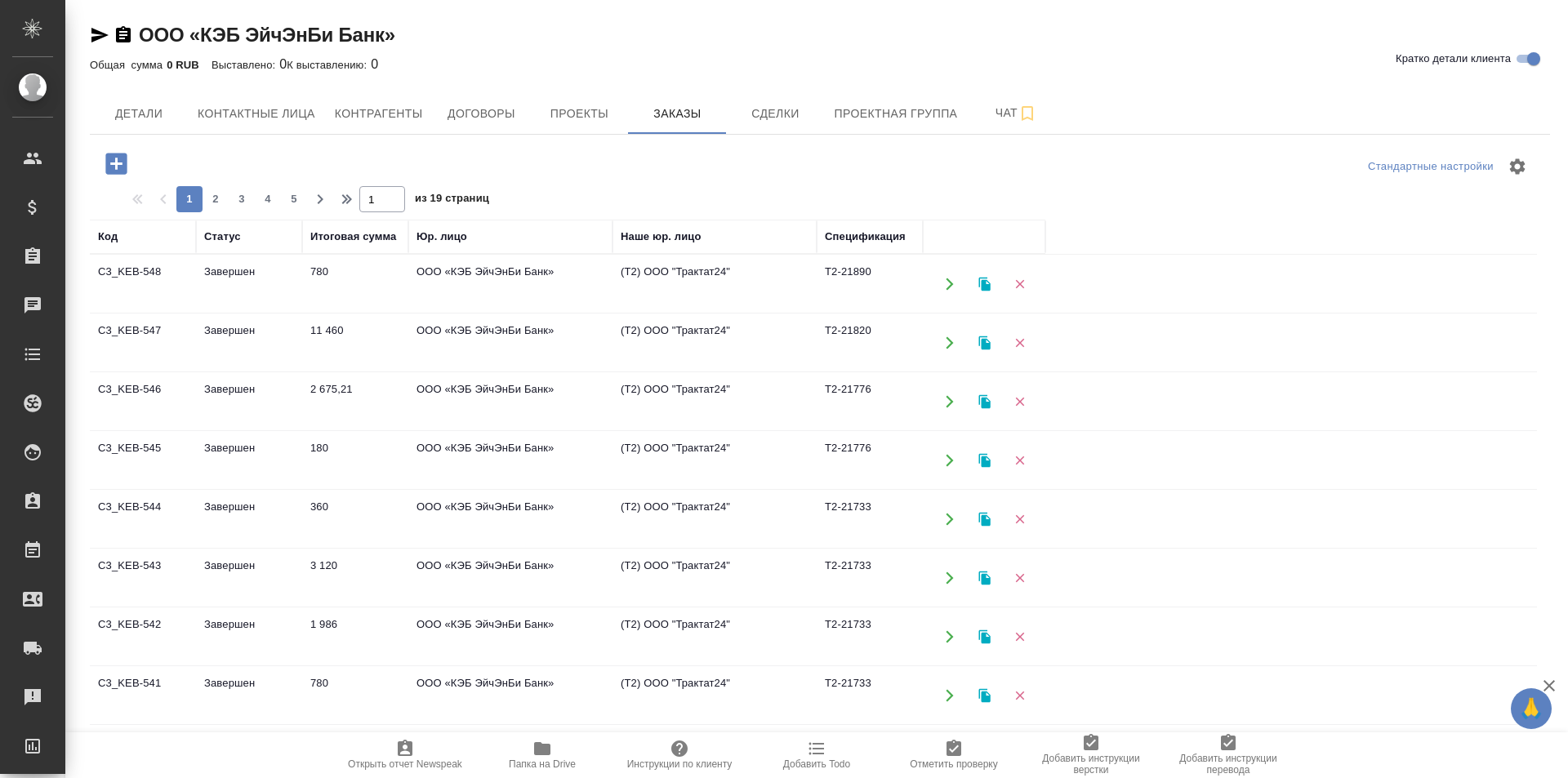
click at [116, 160] on icon "button" at bounding box center [116, 164] width 29 height 29
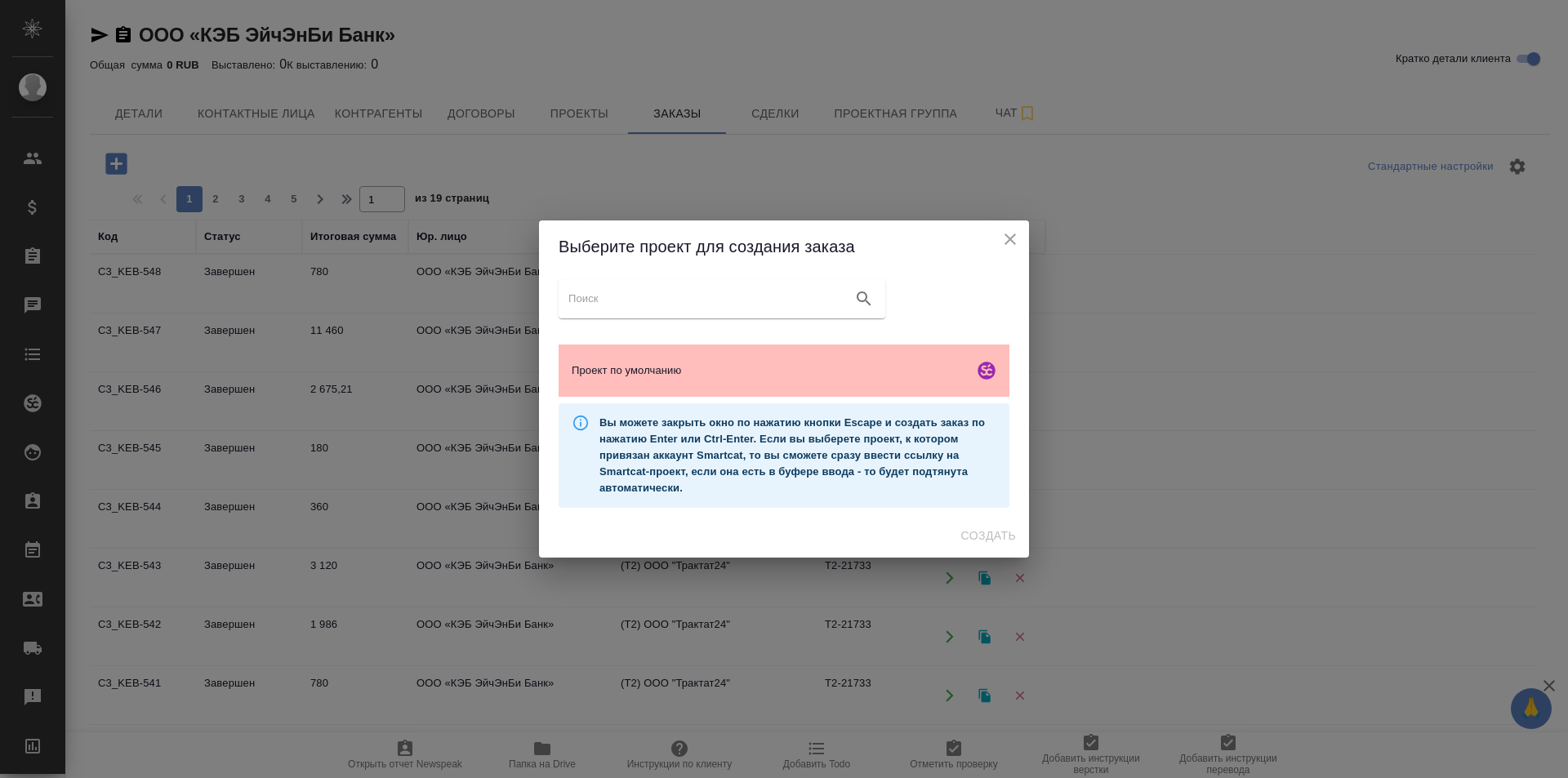
click at [801, 365] on span "Проект по умолчанию" at bounding box center [769, 370] width 396 height 17
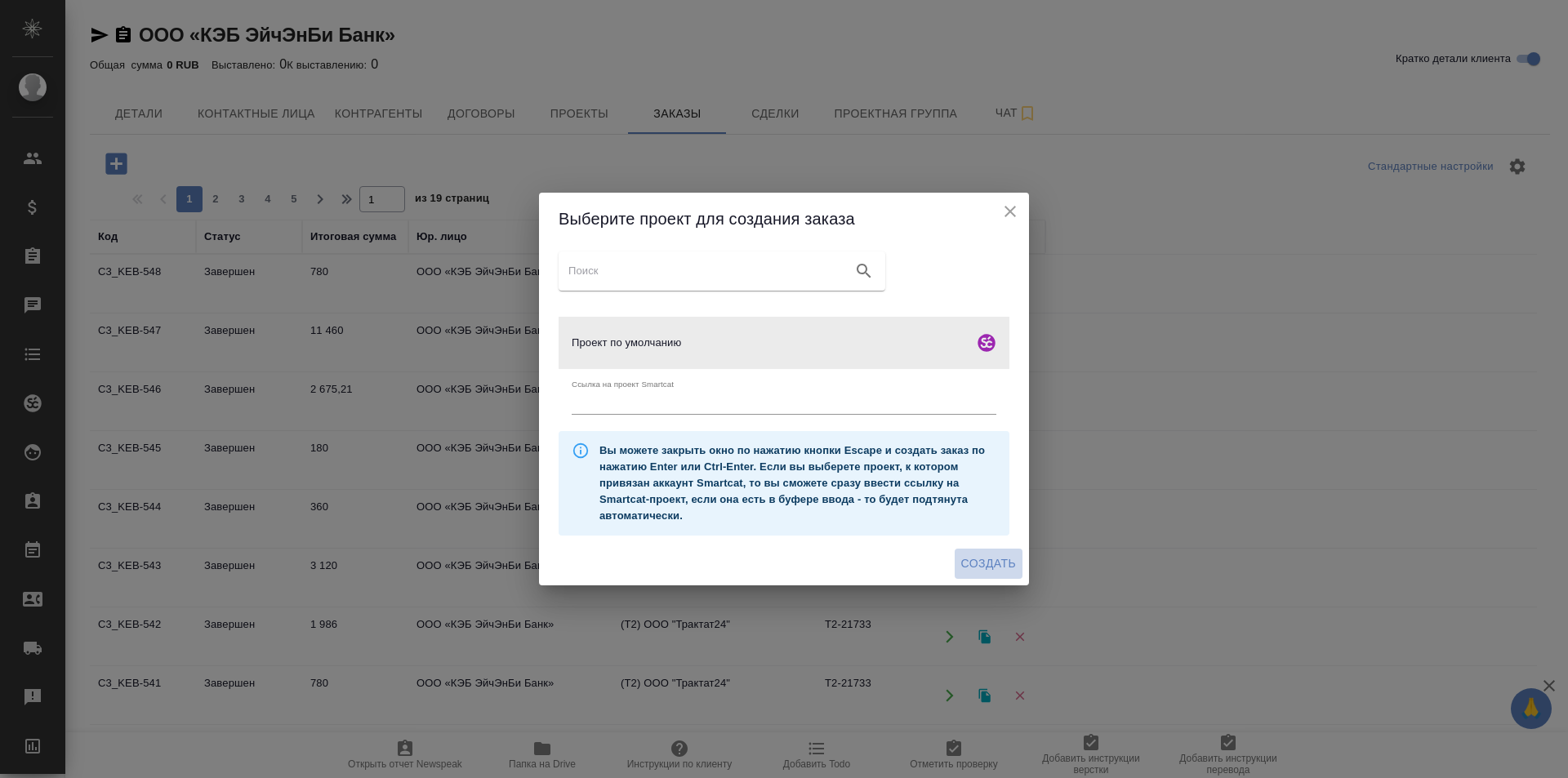
click at [991, 563] on span "Создать" at bounding box center [988, 564] width 54 height 20
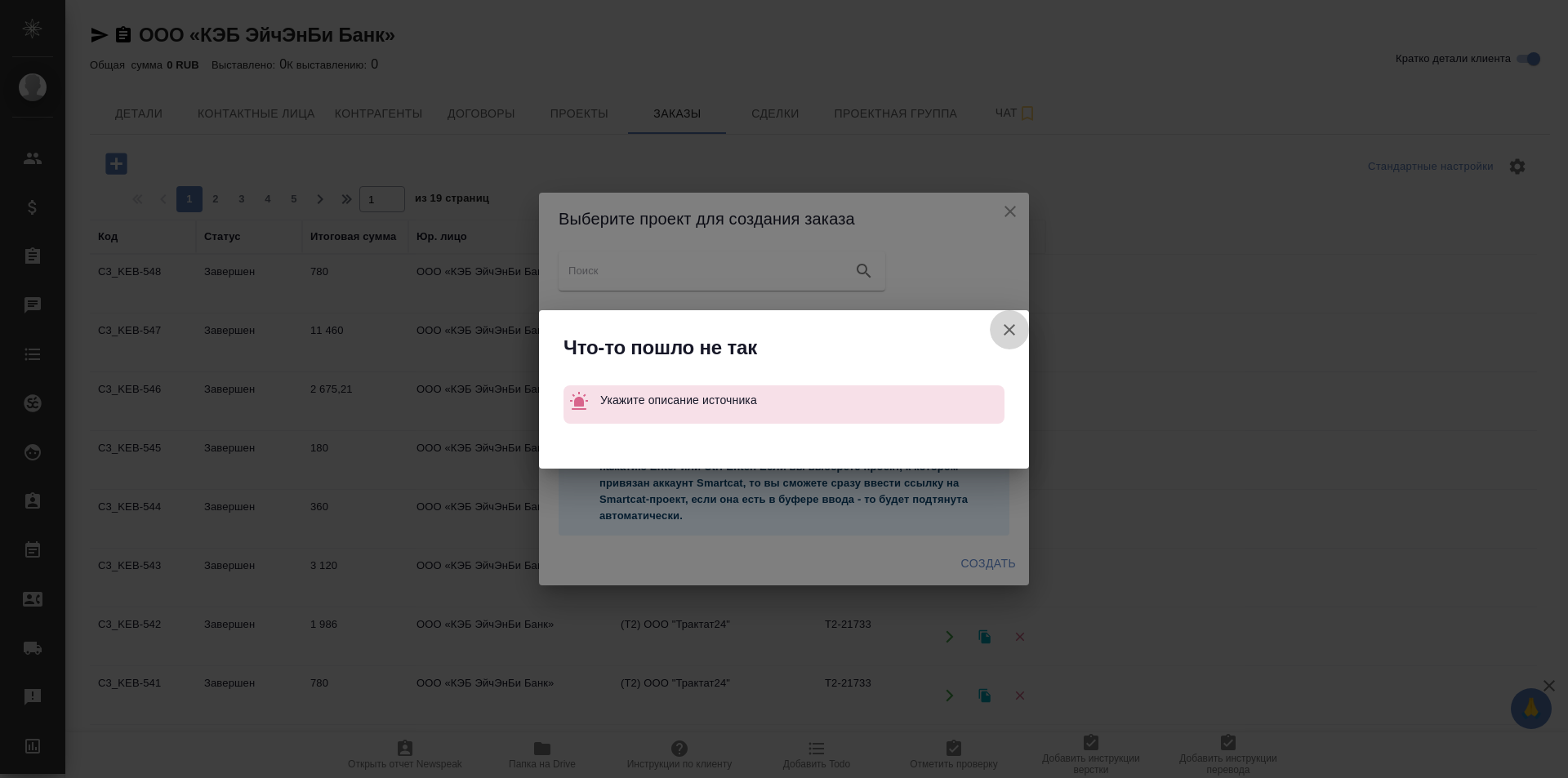
click at [1010, 328] on icon "button" at bounding box center [1009, 330] width 11 height 11
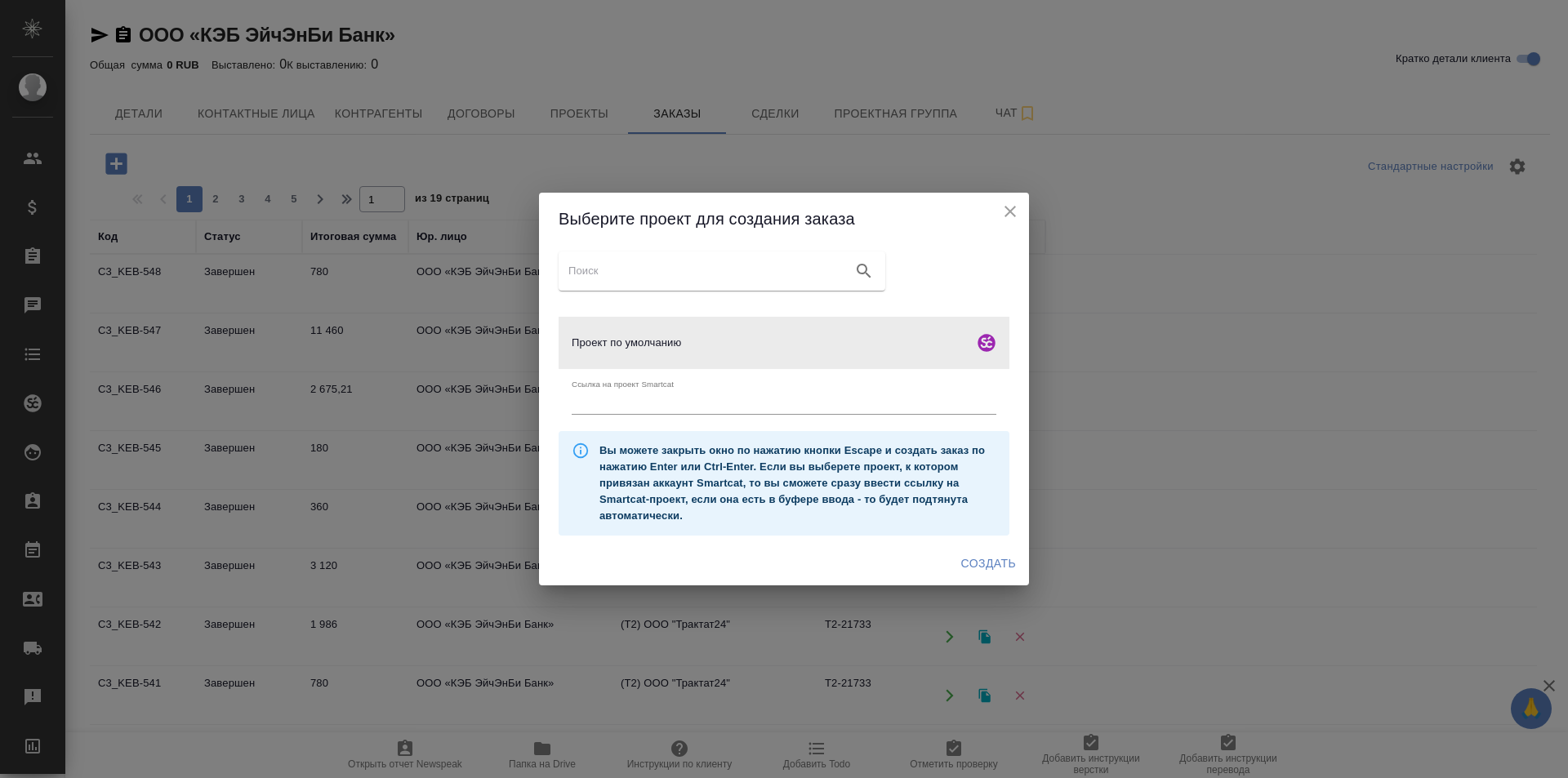
click at [1003, 215] on icon "close" at bounding box center [1010, 211] width 19 height 19
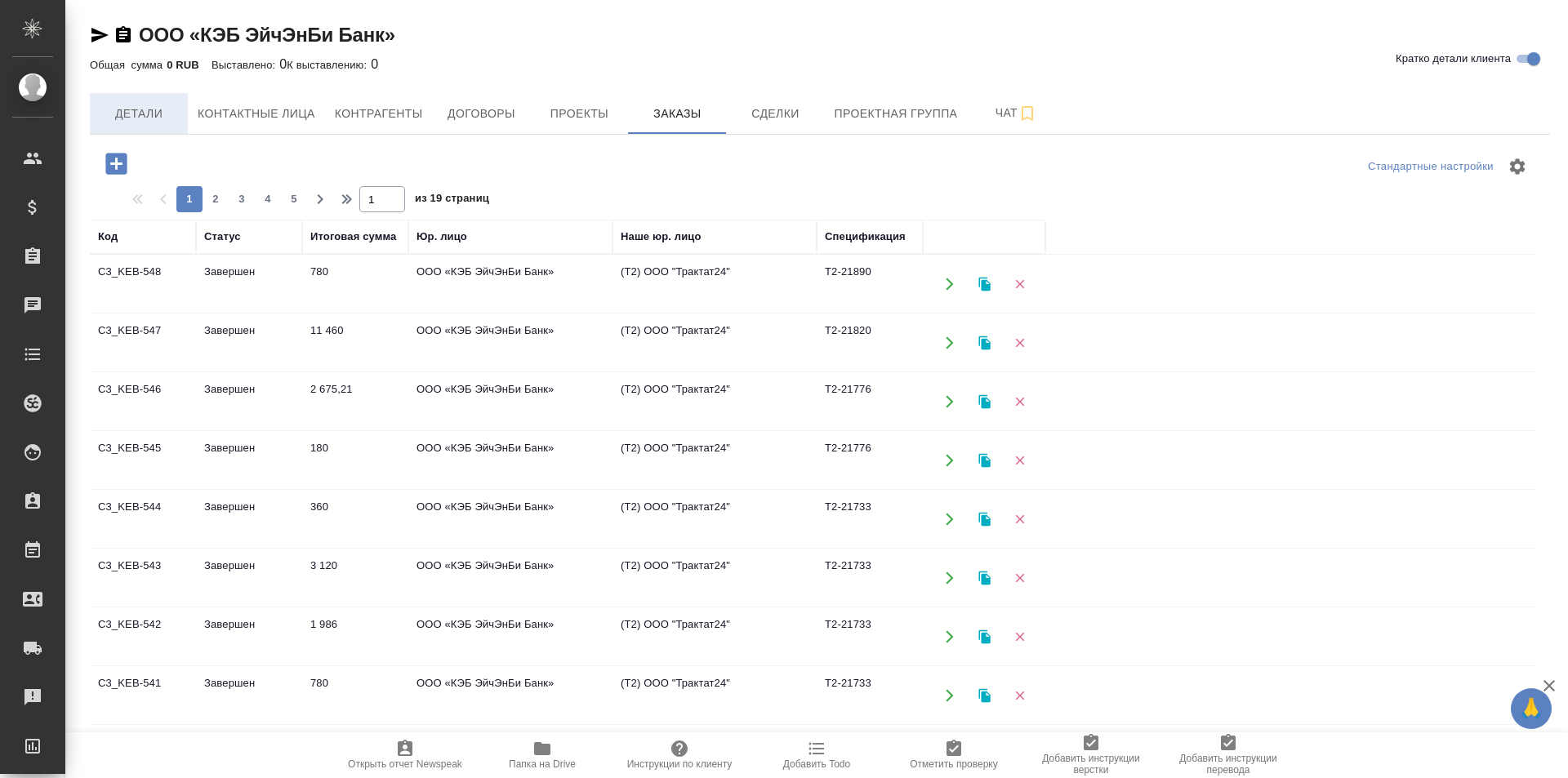
click at [148, 111] on span "Детали" at bounding box center [138, 113] width 78 height 20
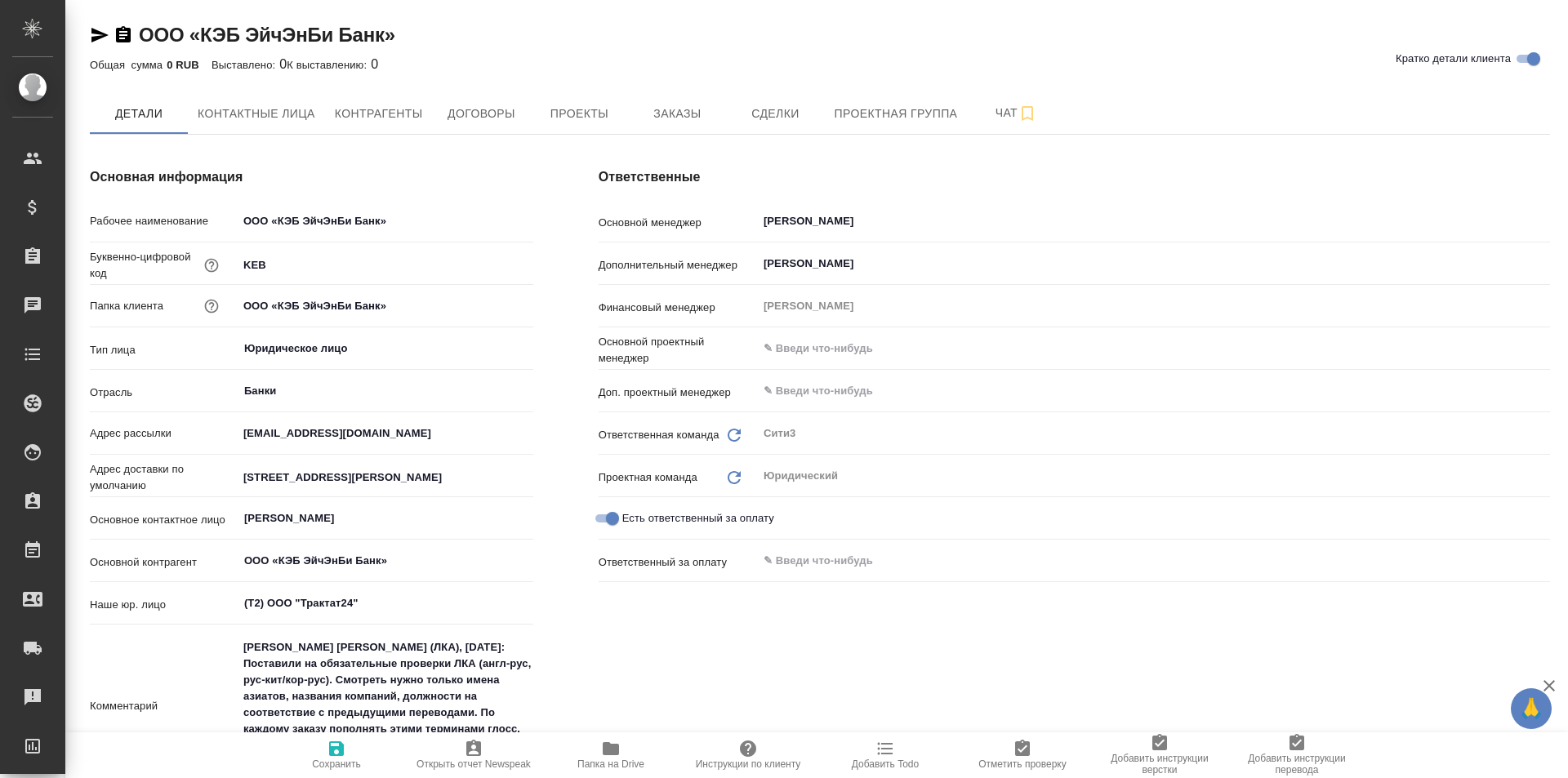
type textarea "x"
click at [608, 113] on span "Проекты" at bounding box center [578, 113] width 78 height 20
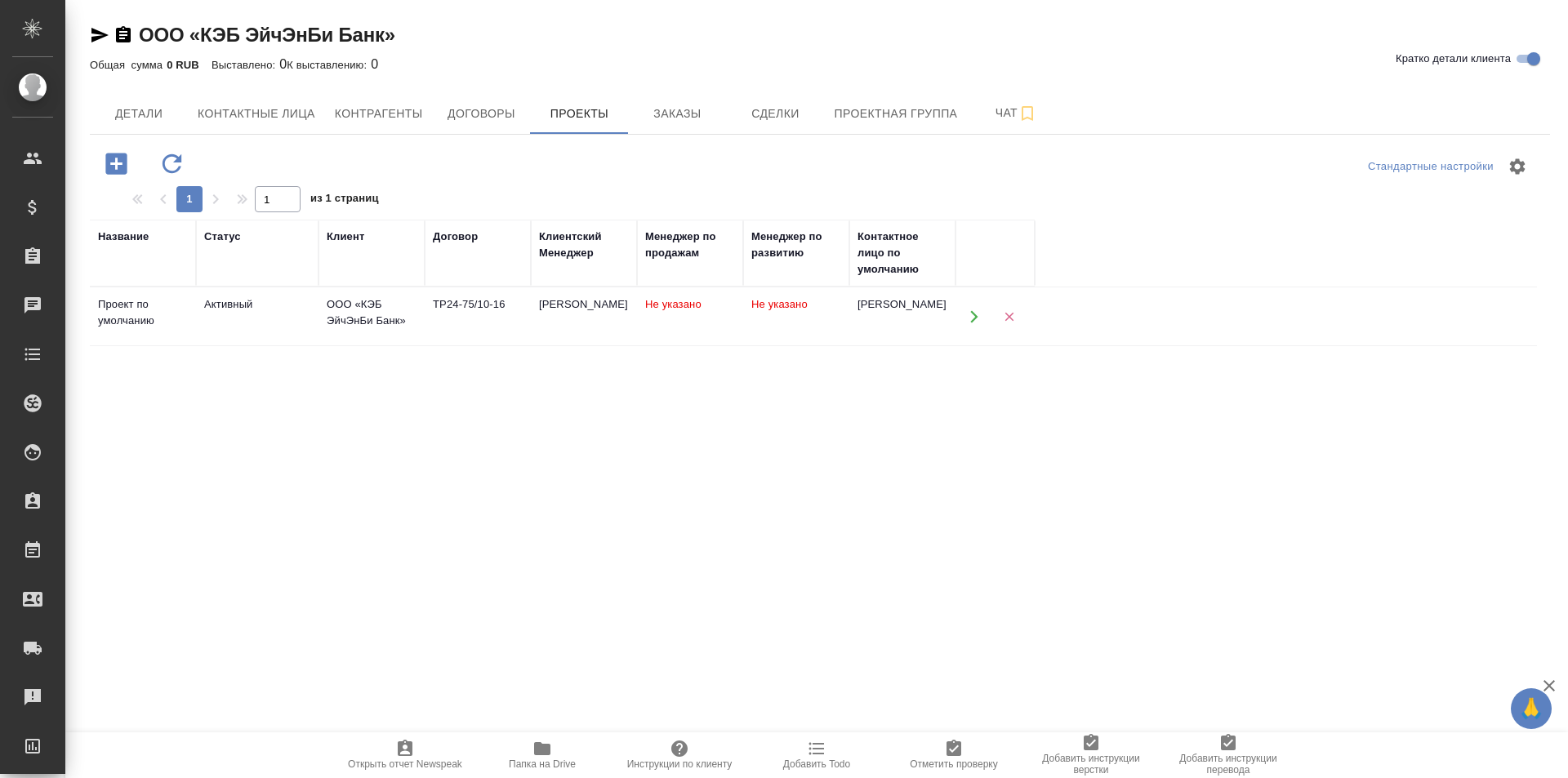
click at [448, 319] on td "ТР24-75/10-16" at bounding box center [477, 316] width 106 height 57
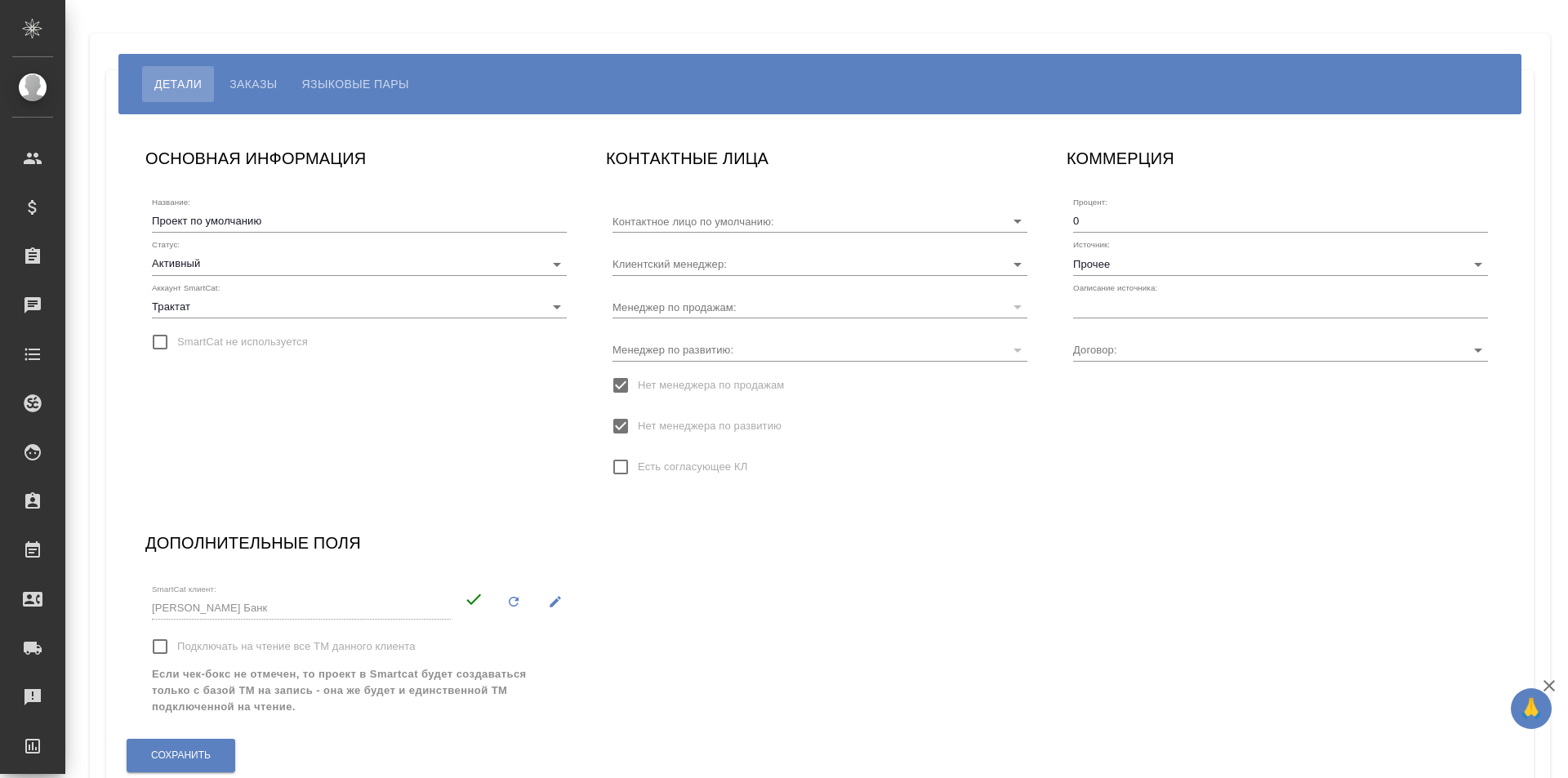
type input "[PERSON_NAME]"
type input "ТР24-75/10-16"
type input "[PERSON_NAME]"
click at [1158, 258] on input "Прочее" at bounding box center [1254, 263] width 362 height 22
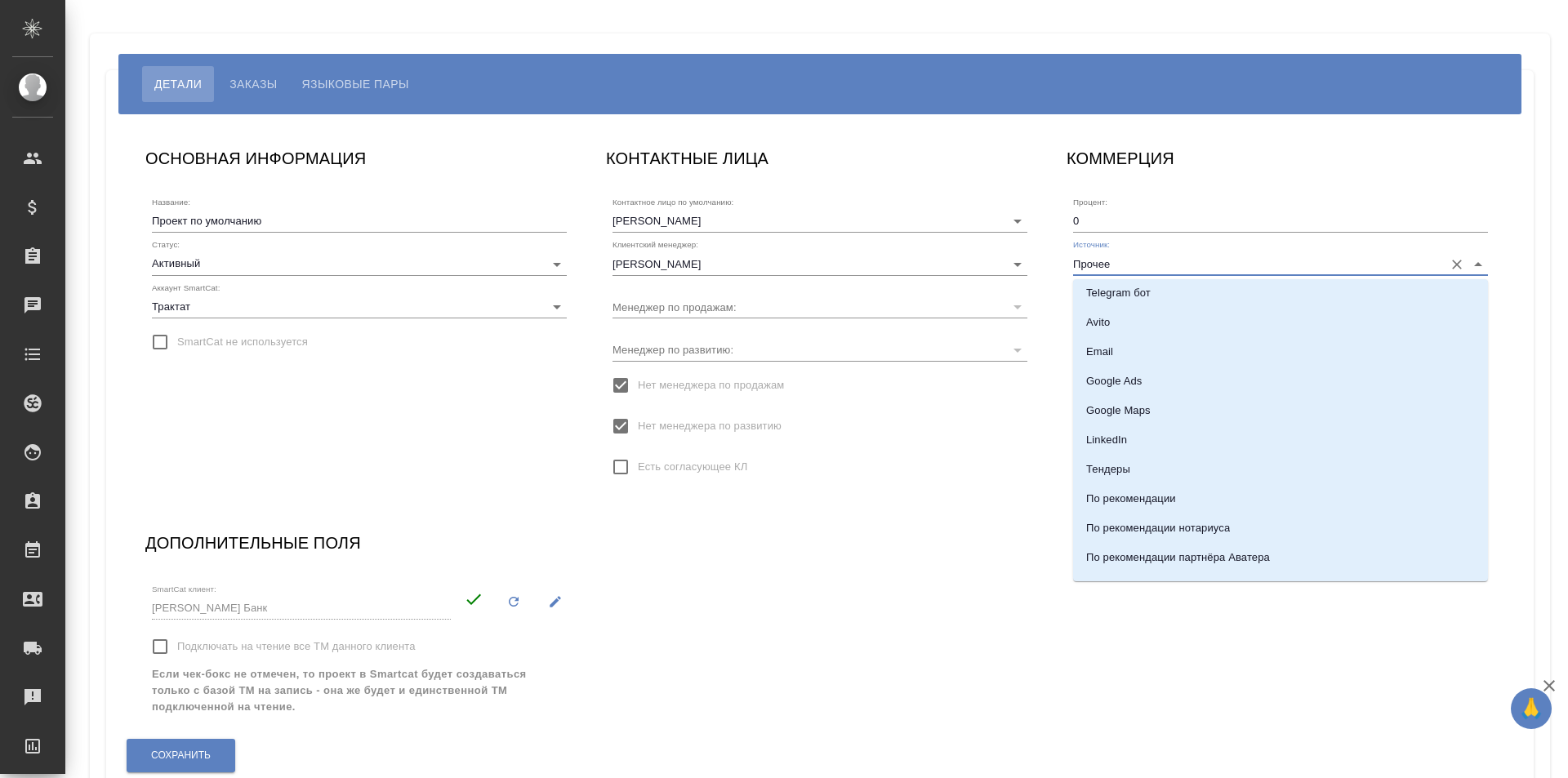
scroll to position [245, 0]
click at [1213, 346] on li "Email" at bounding box center [1281, 346] width 415 height 29
type input "Email"
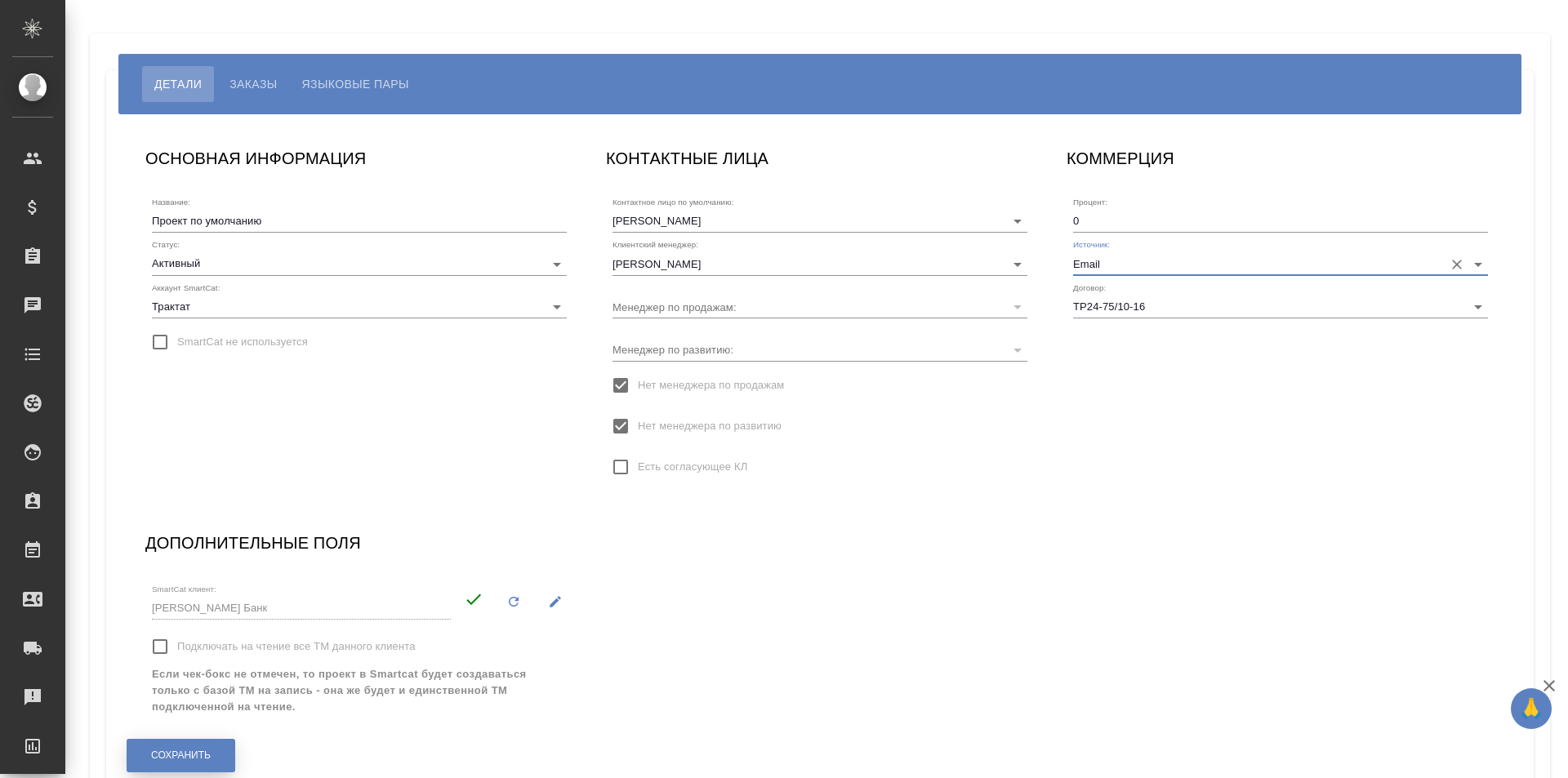
click at [210, 753] on span "Сохранить" at bounding box center [181, 756] width 60 height 14
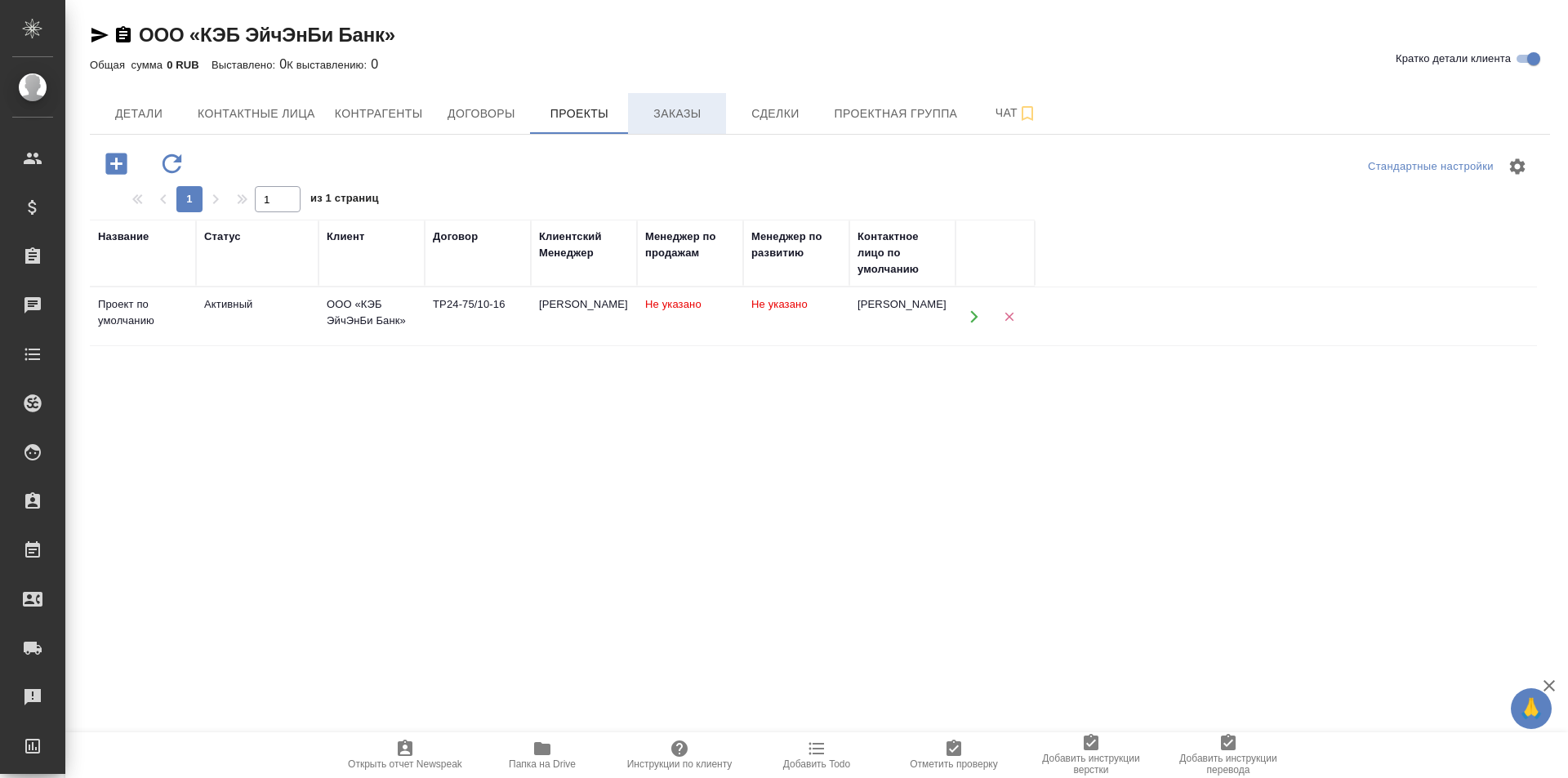
click at [683, 120] on span "Заказы" at bounding box center [677, 113] width 78 height 20
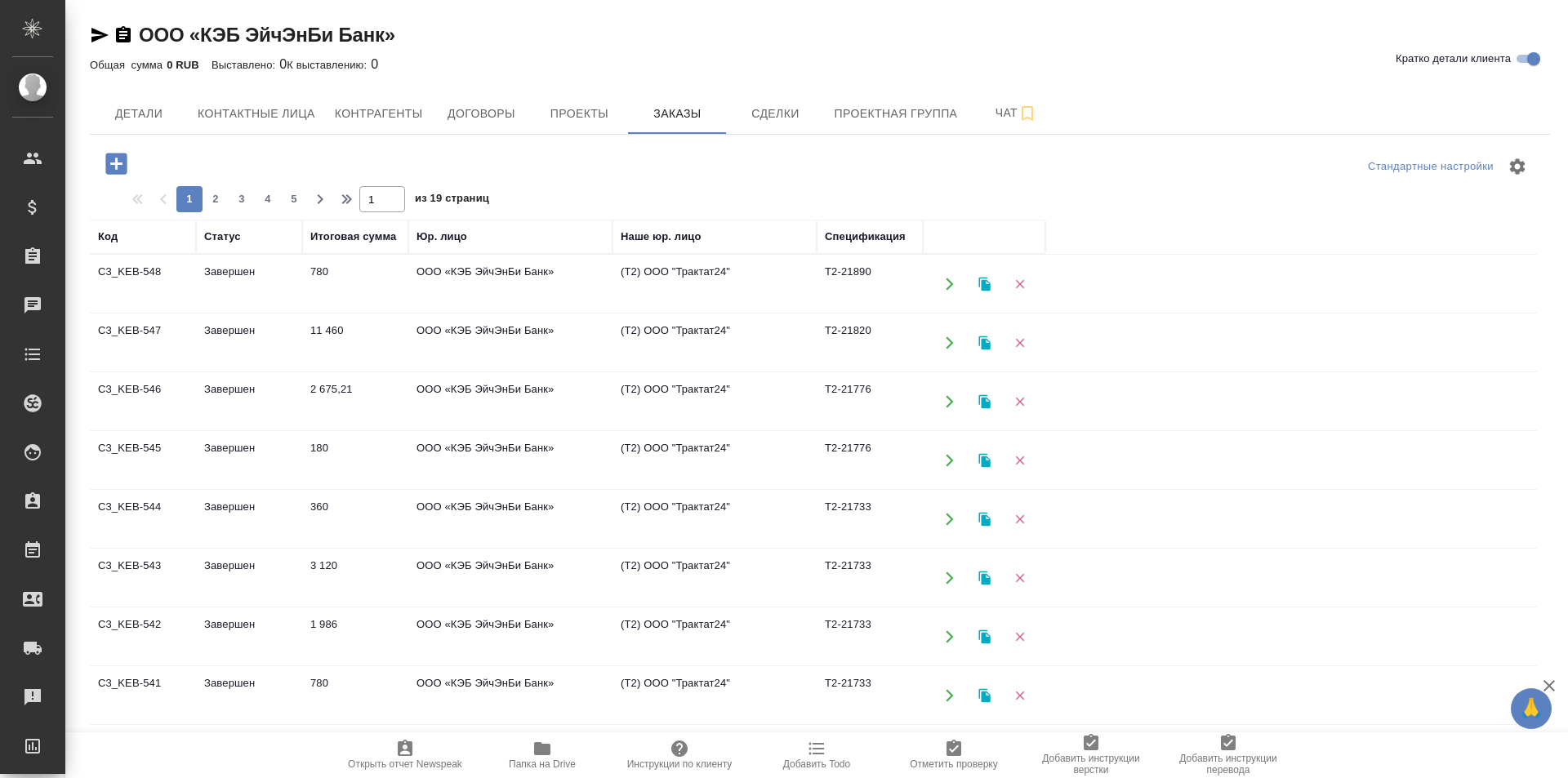
click at [122, 167] on icon "button" at bounding box center [116, 164] width 21 height 21
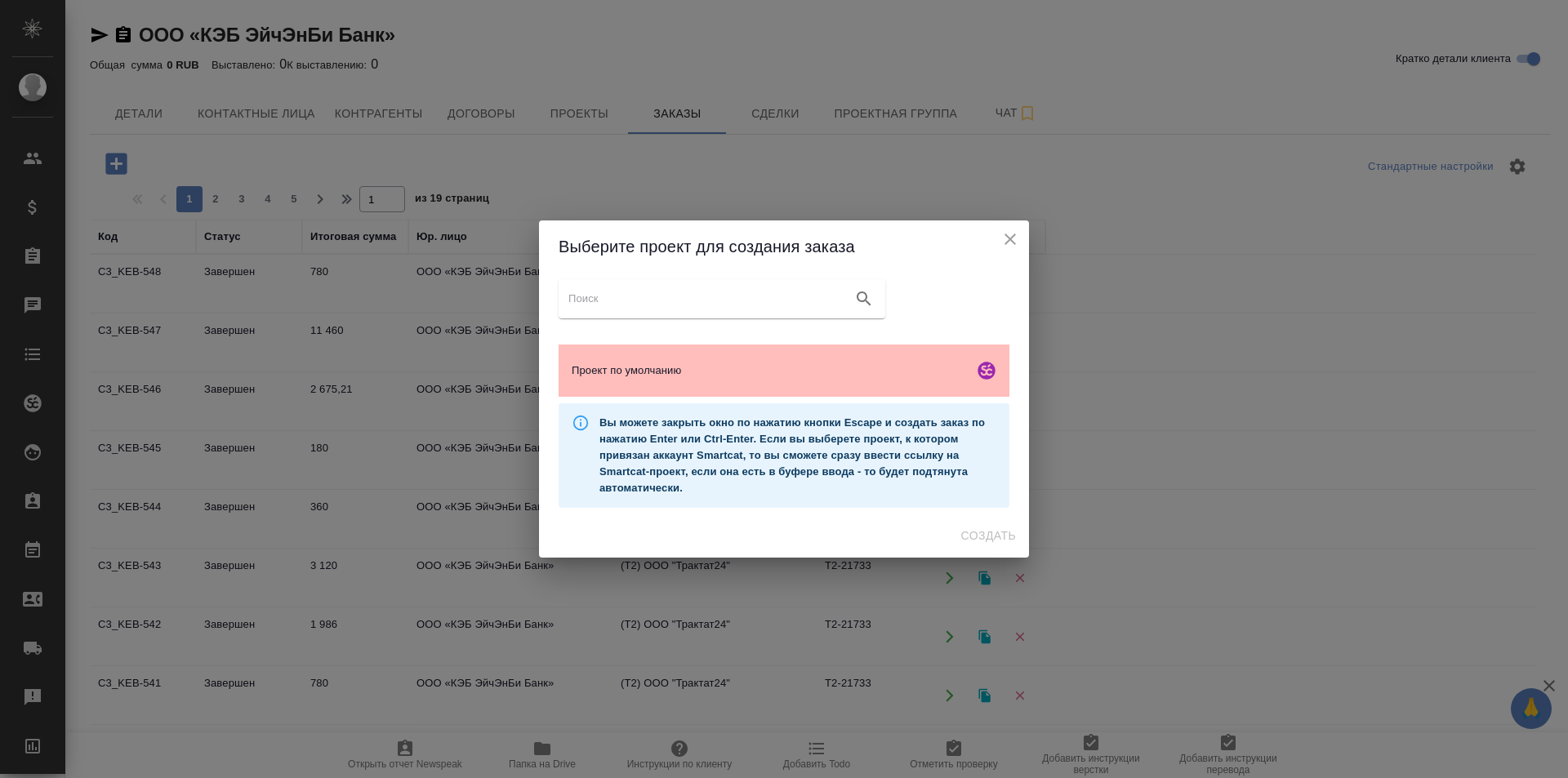
click at [741, 362] on span "Проект по умолчанию" at bounding box center [769, 370] width 396 height 17
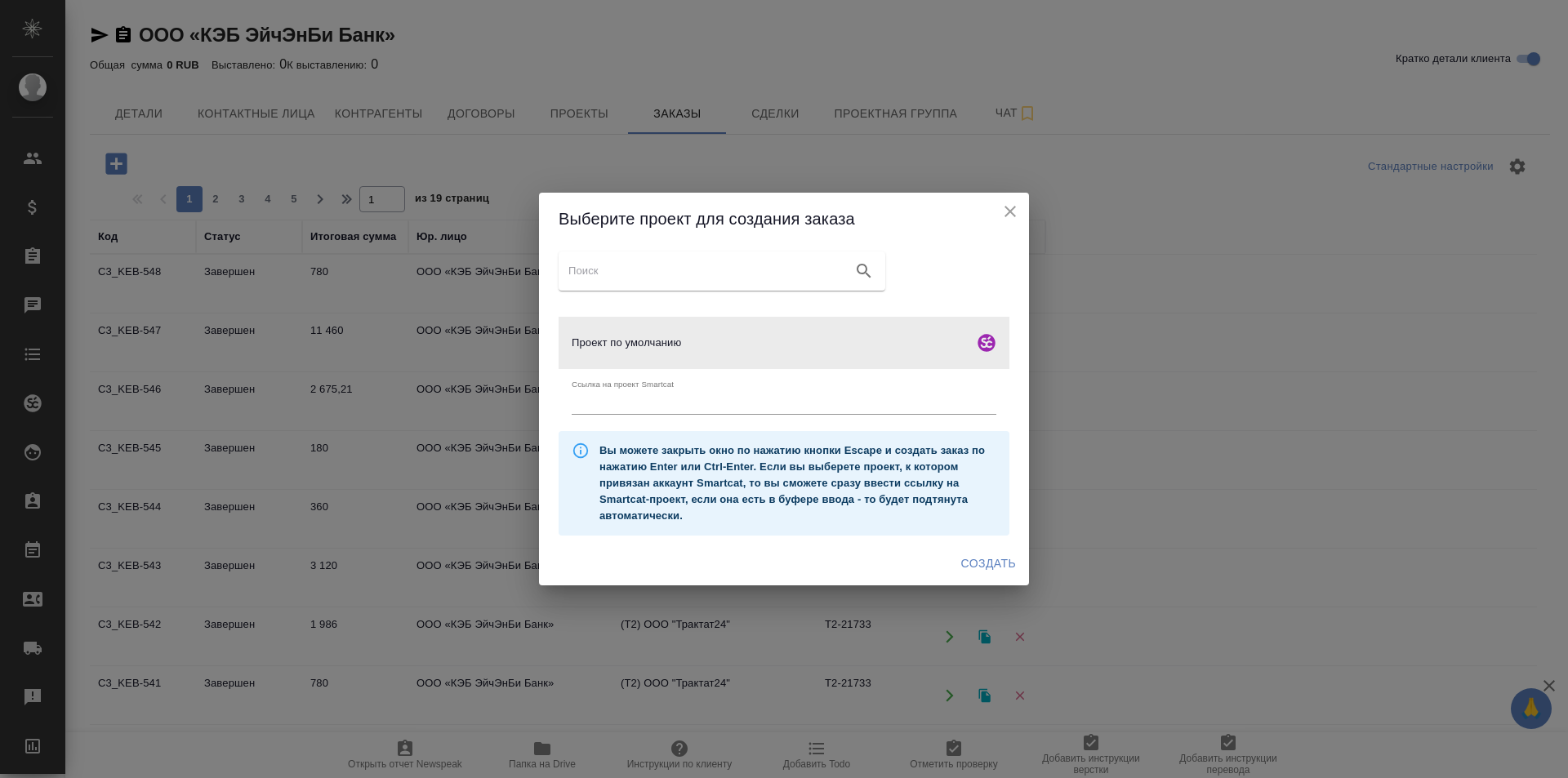
click at [977, 571] on span "Создать" at bounding box center [988, 564] width 54 height 20
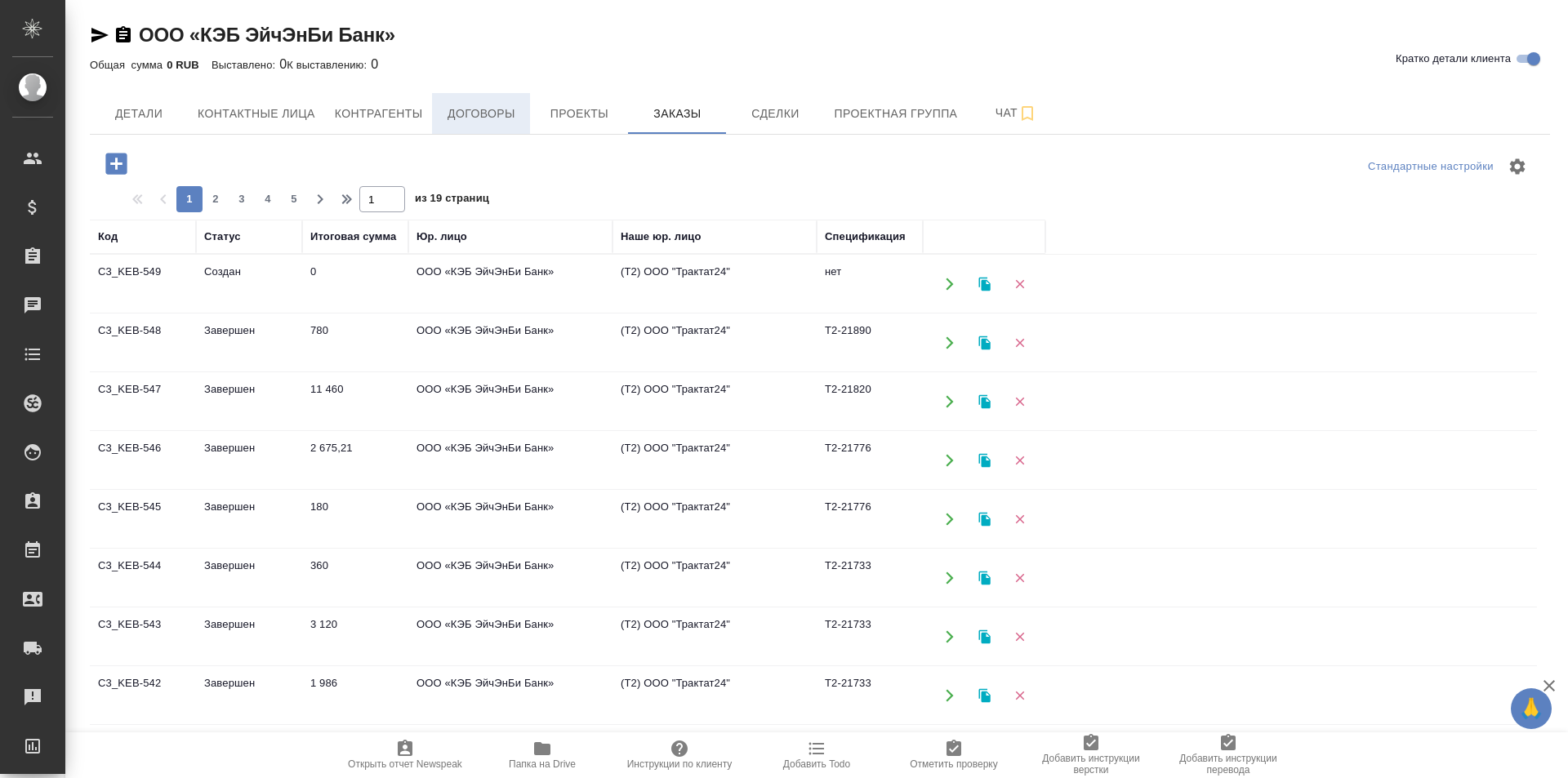
click at [512, 129] on button "Договоры" at bounding box center [480, 113] width 98 height 40
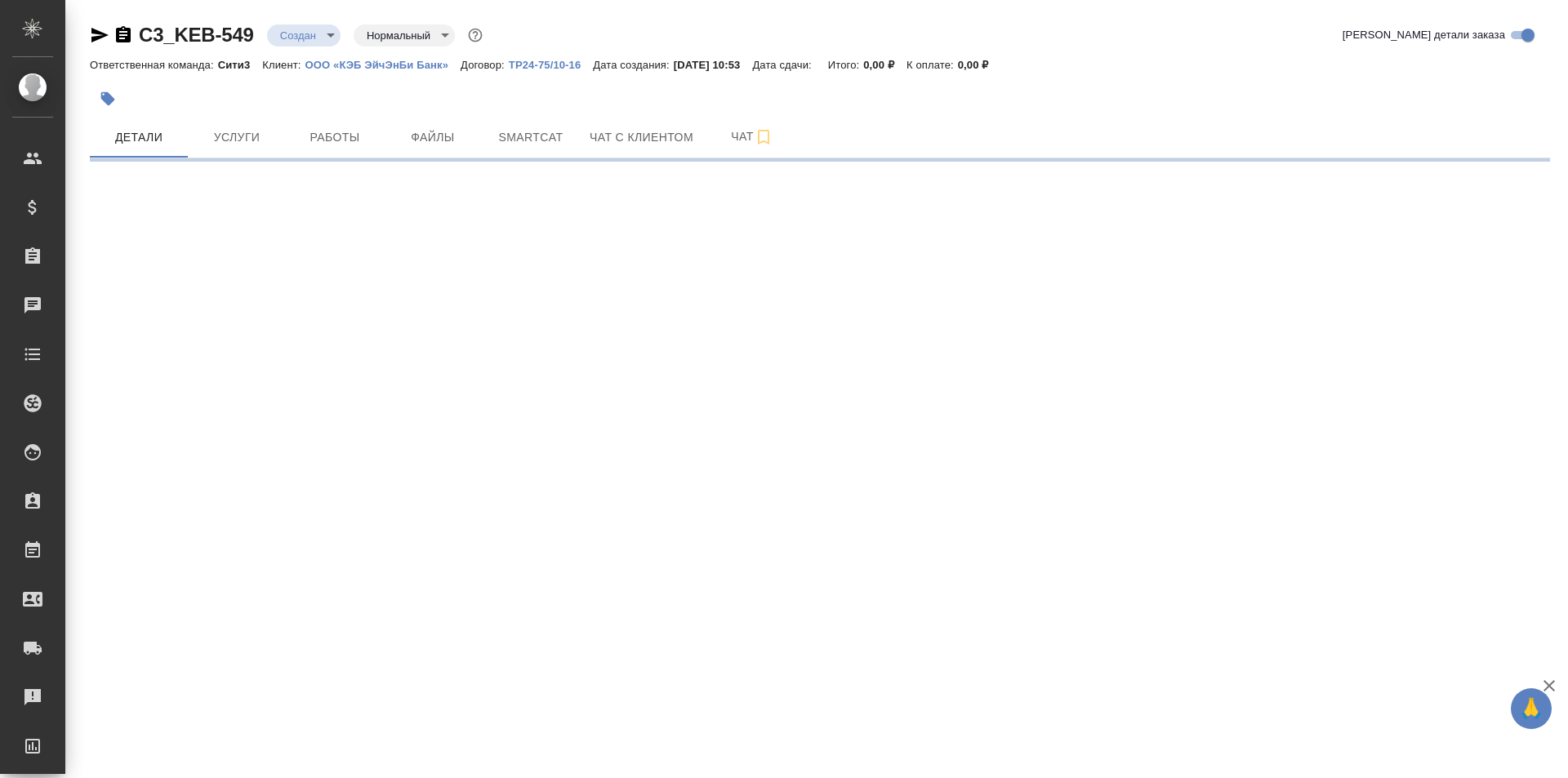
select select "RU"
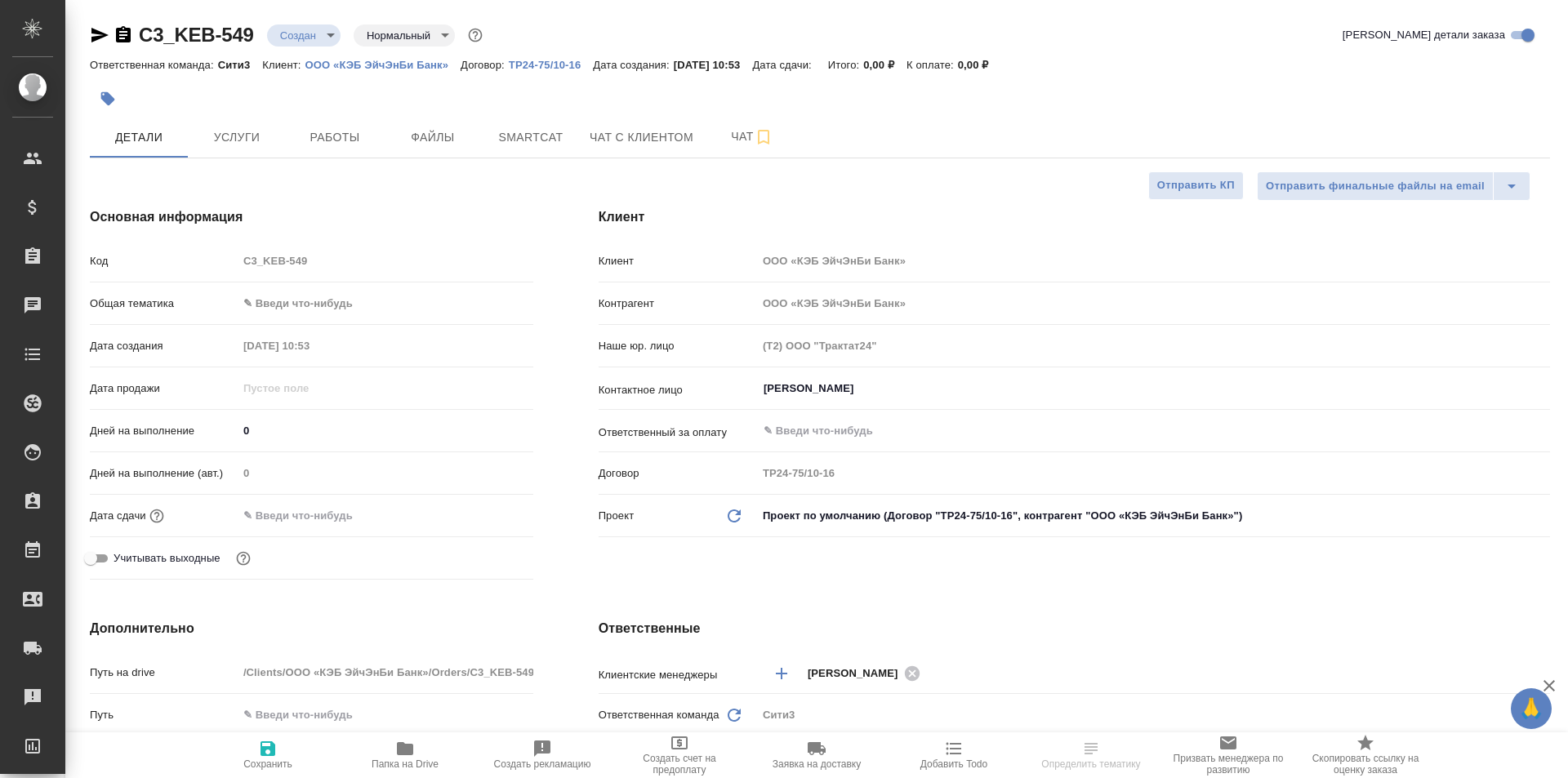
type textarea "x"
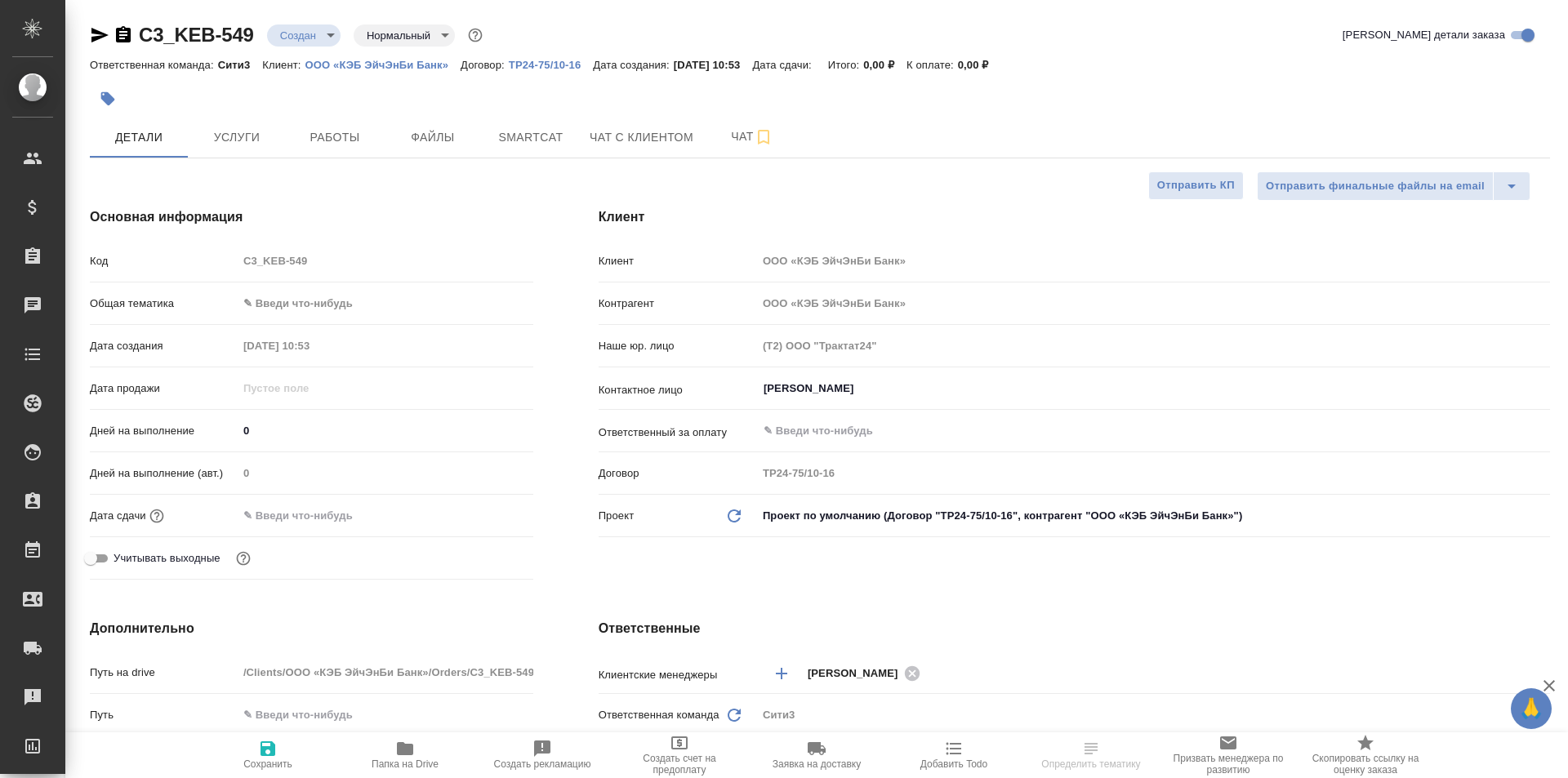
type textarea "x"
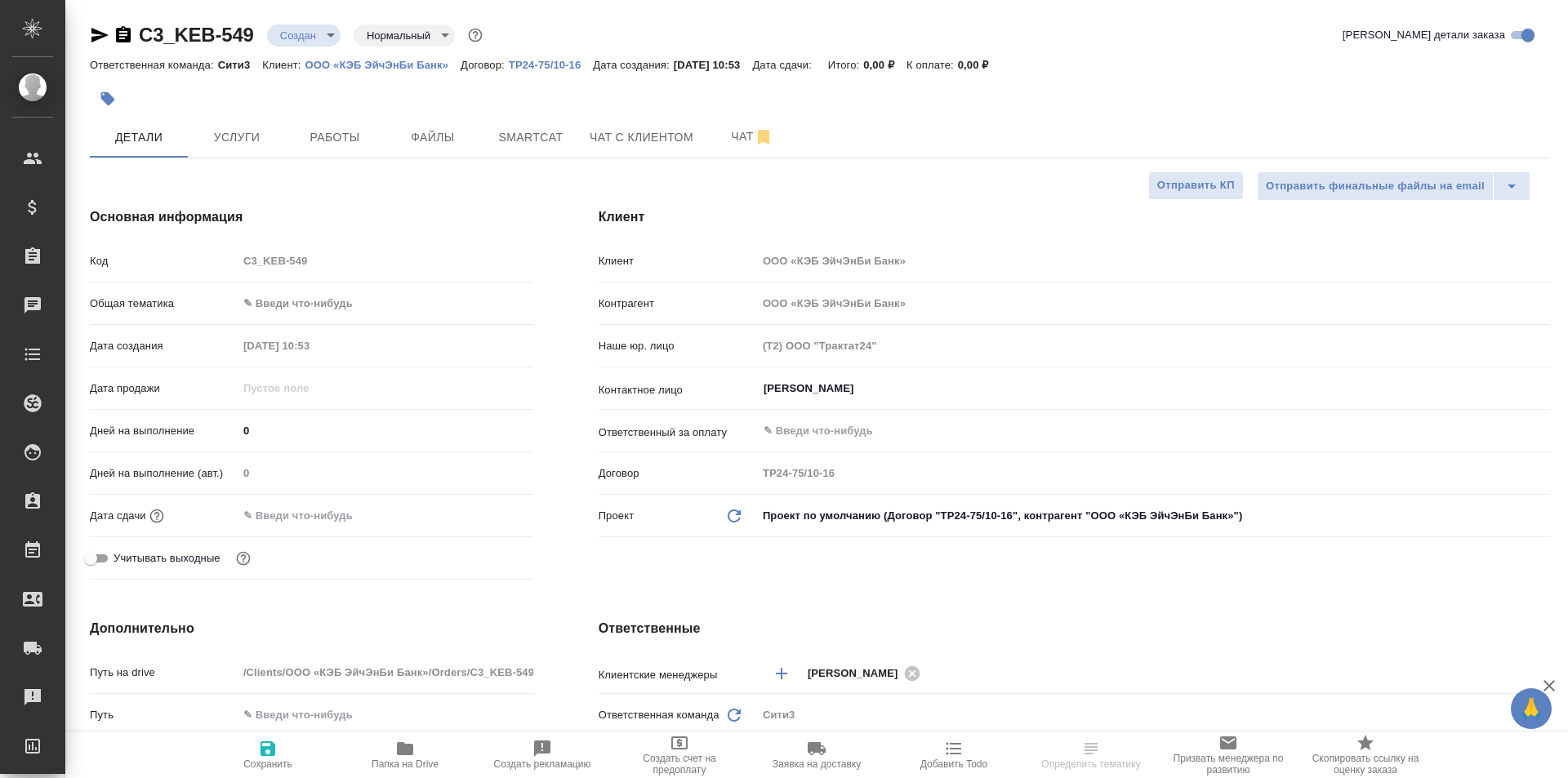
type textarea "x"
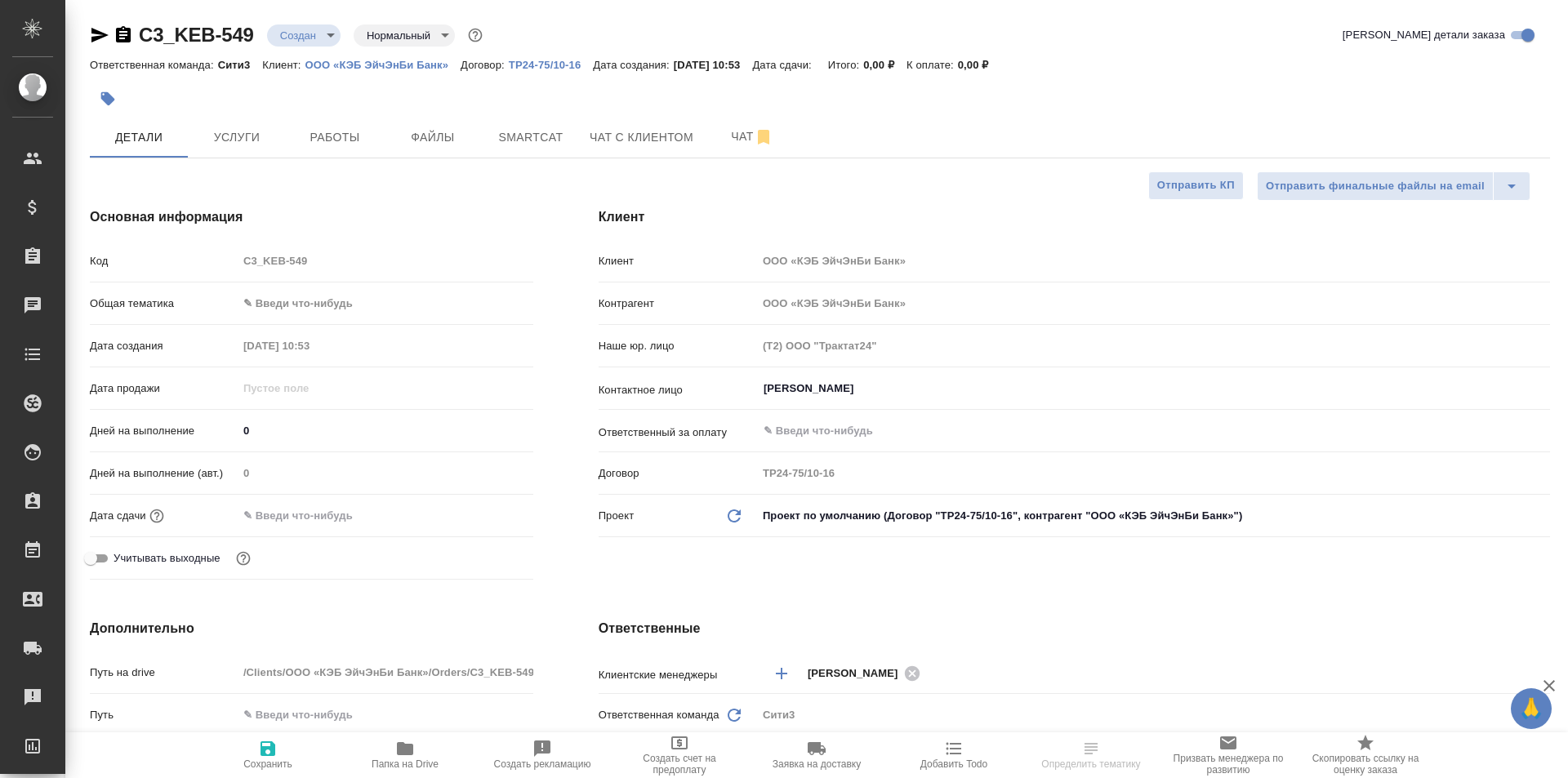
type textarea "x"
select select "RU"
type textarea "x"
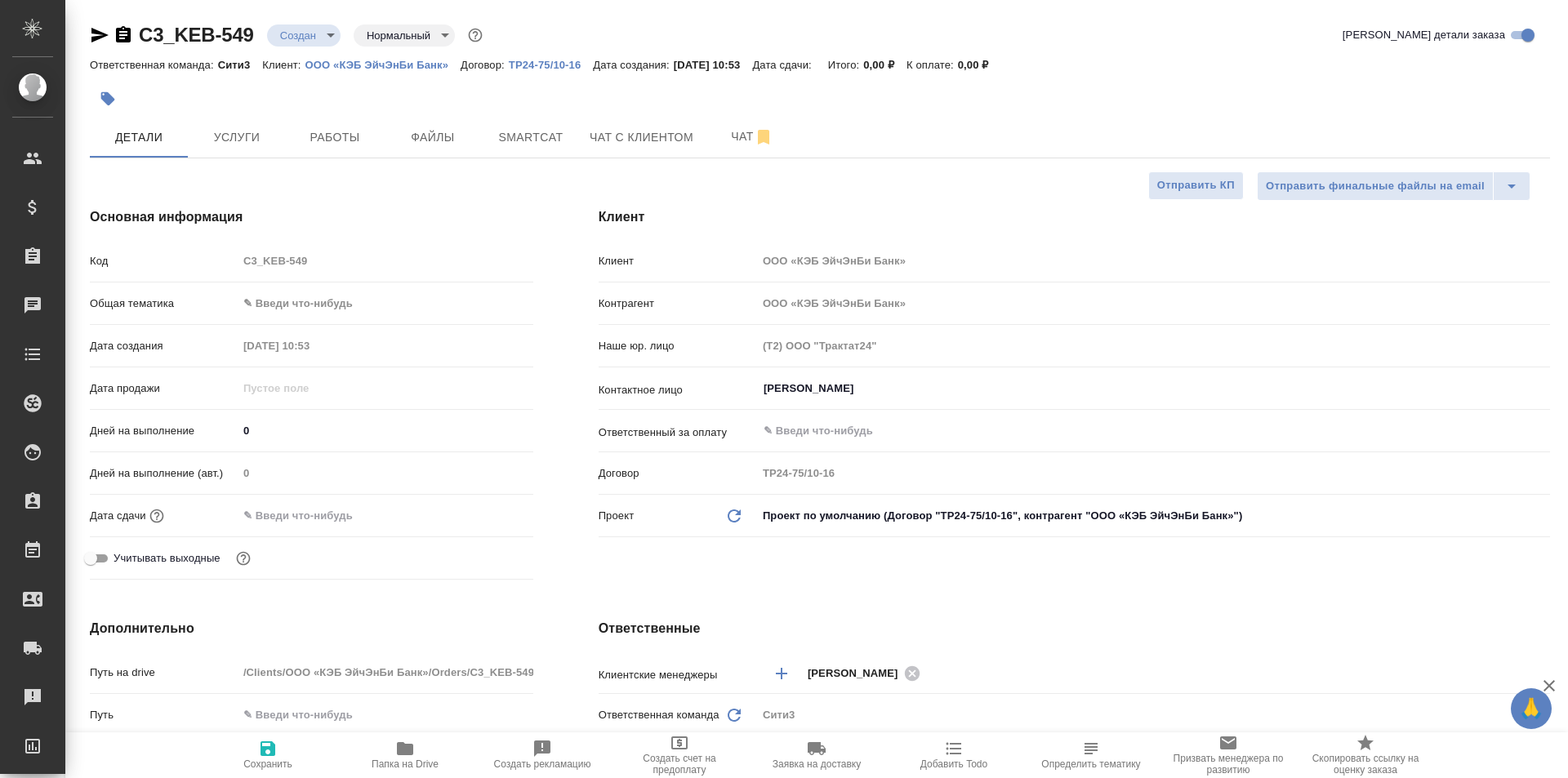
type textarea "x"
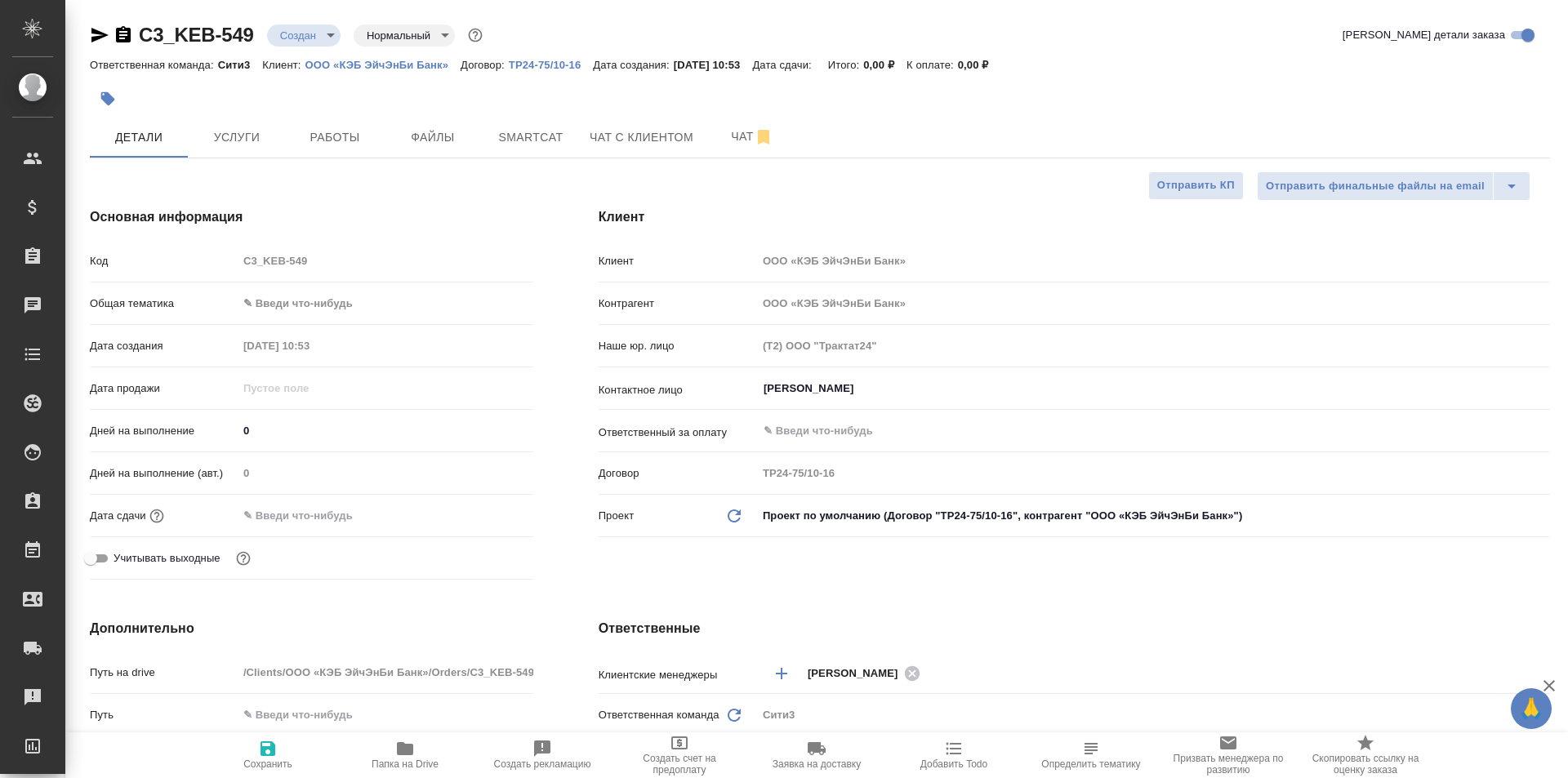
type textarea "x"
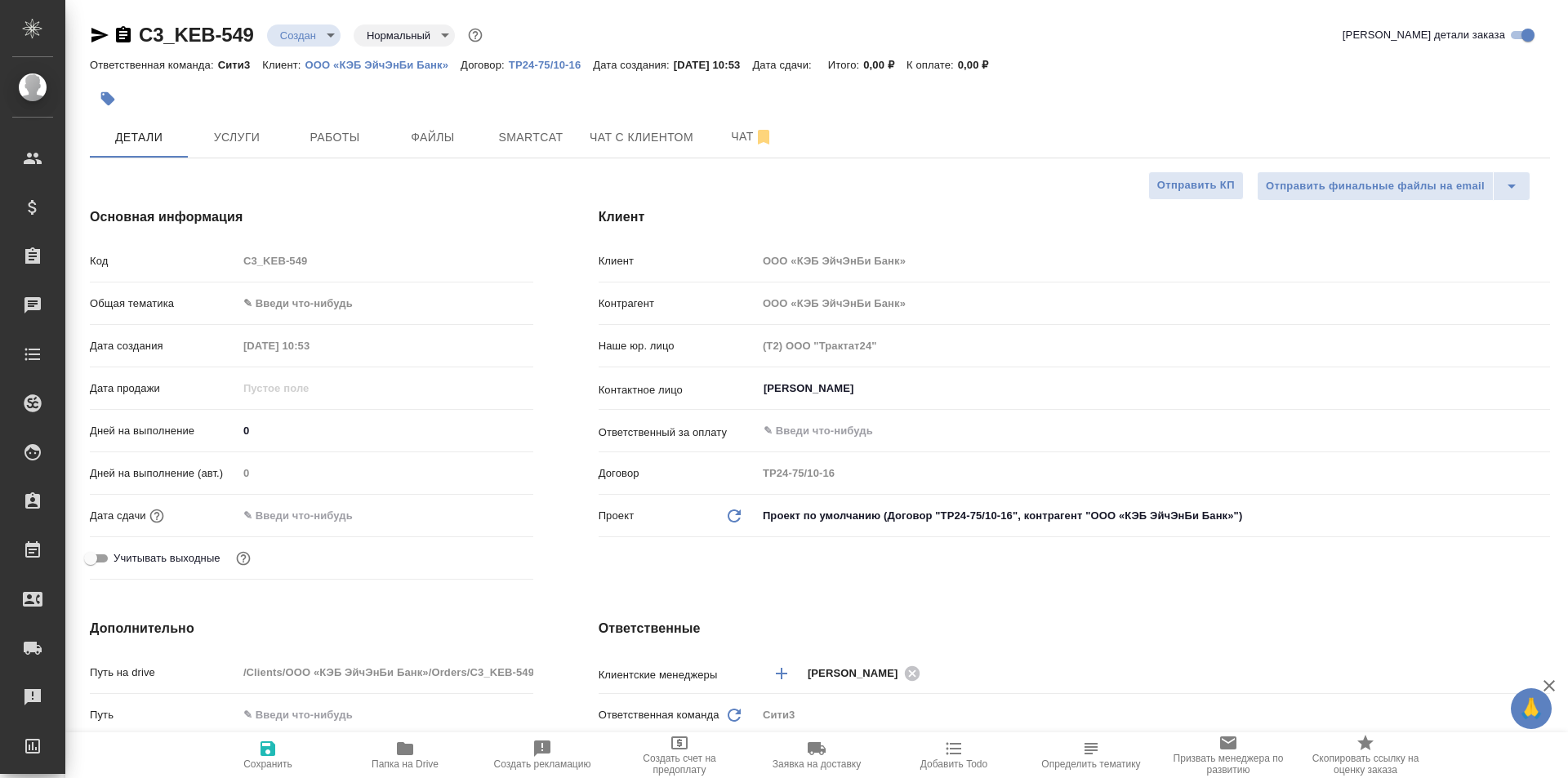
type textarea "x"
click at [409, 290] on body "🙏 .cls-1 fill:#fff; AWATERA Galisheva Mariya Клиенты Спецификации Заказы 0 Чаты…" at bounding box center [784, 389] width 1568 height 778
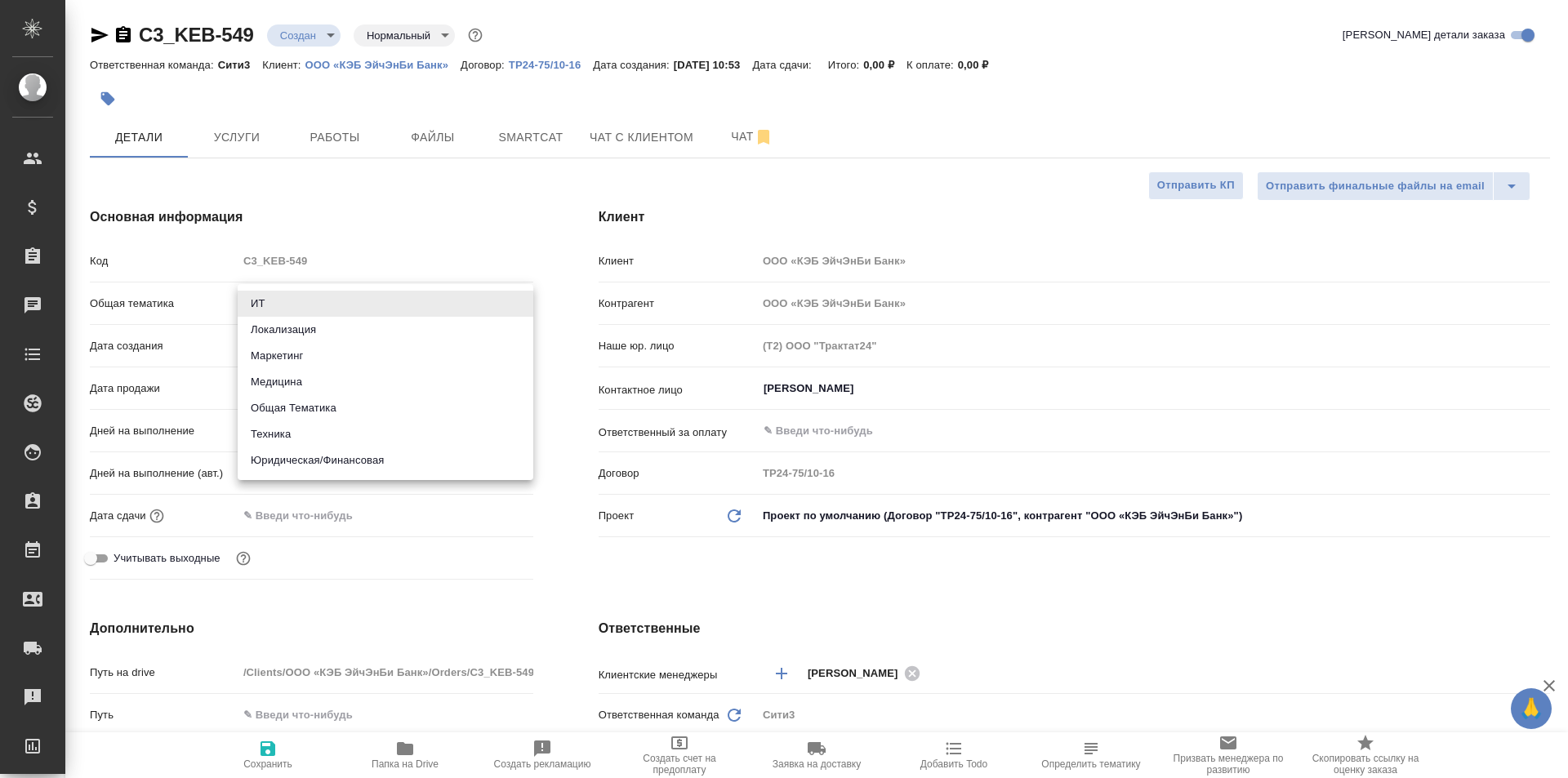
click at [429, 452] on li "Юридическая/Финансовая" at bounding box center [385, 461] width 295 height 26
type input "yr-fn"
type textarea "x"
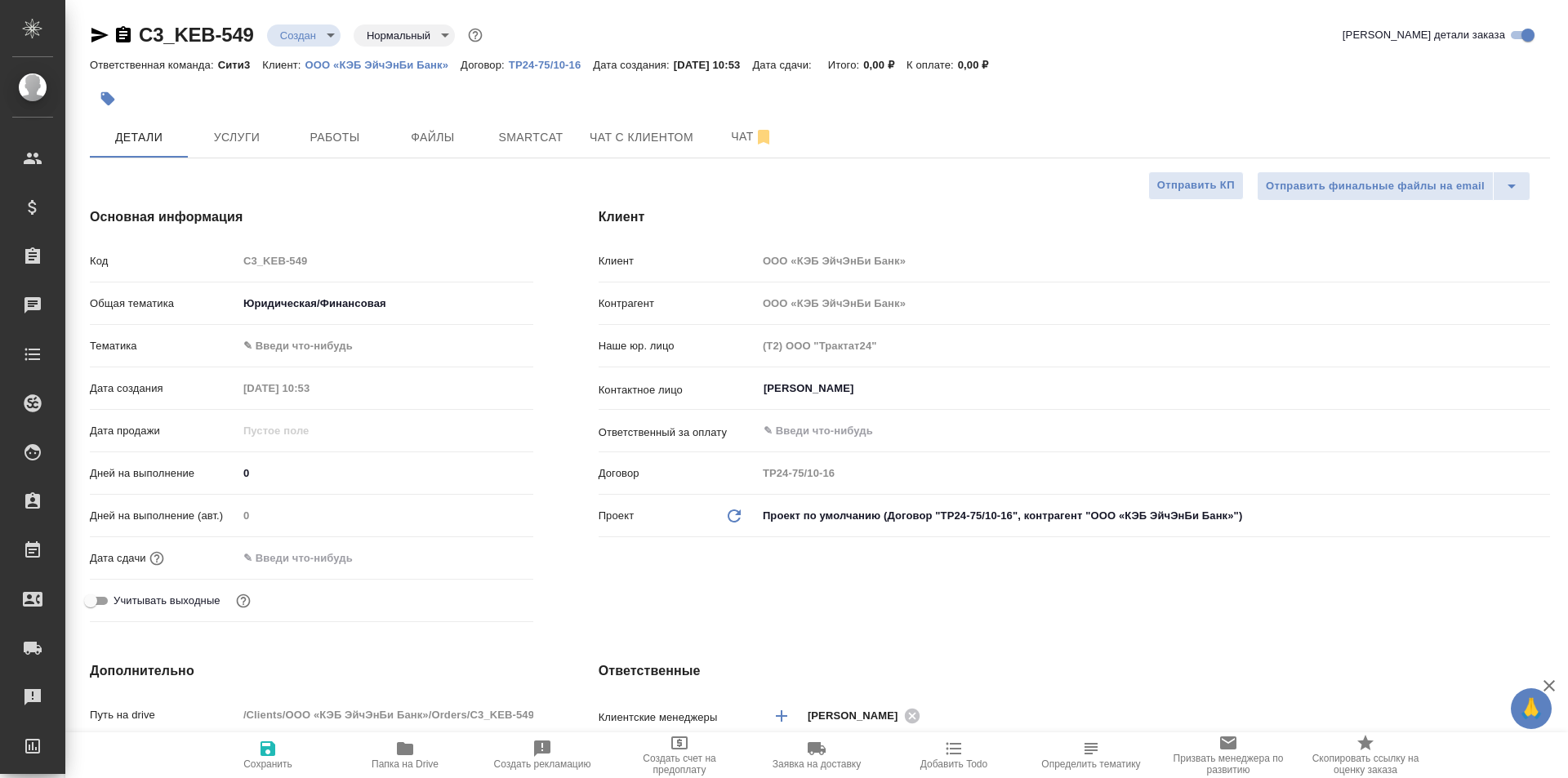
click at [394, 348] on body "🙏 .cls-1 fill:#fff; AWATERA Galisheva Mariya Клиенты Спецификации Заказы 0 Чаты…" at bounding box center [784, 389] width 1568 height 778
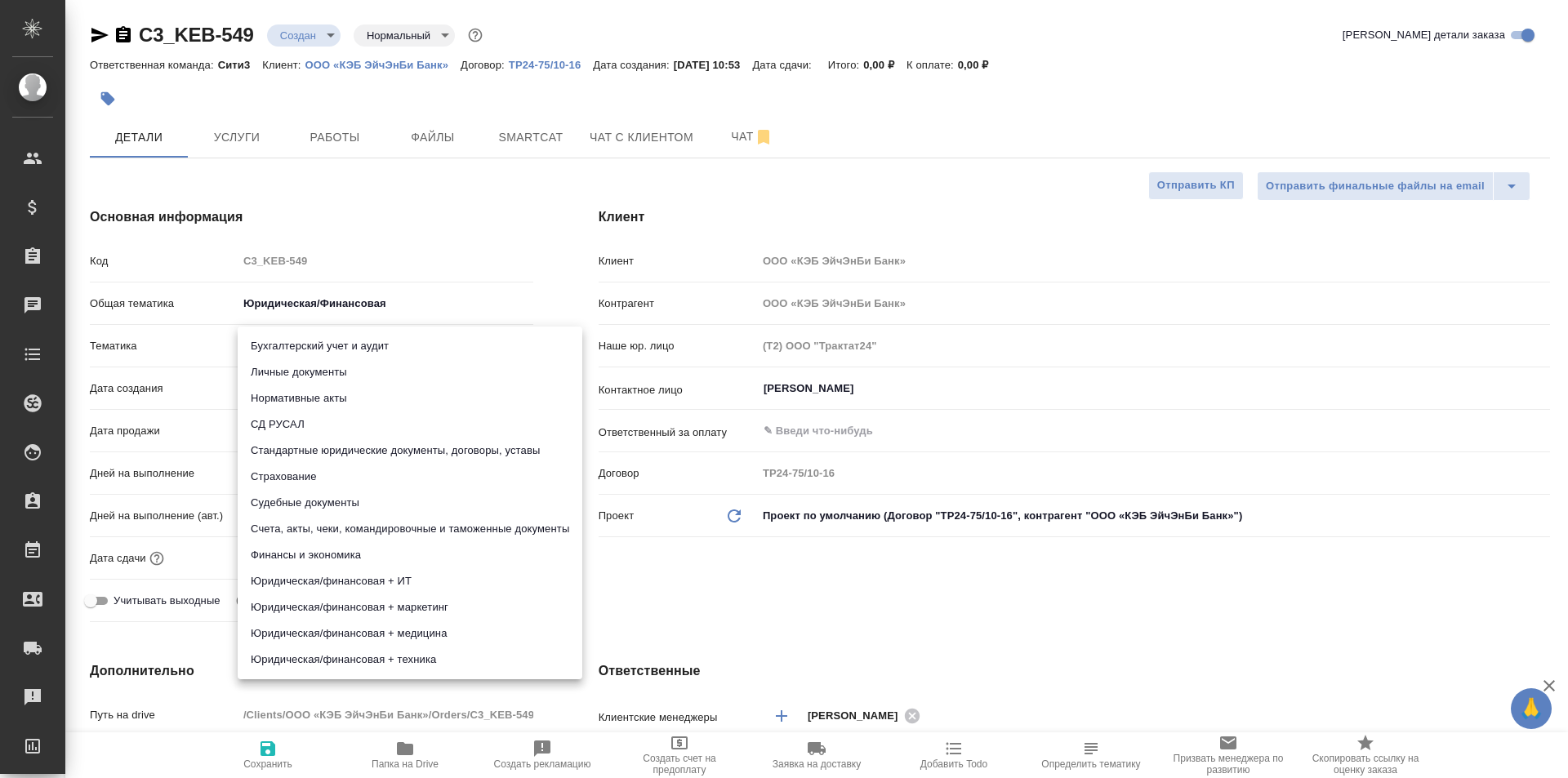
click at [405, 362] on li "Личные документы" at bounding box center [410, 373] width 345 height 26
type textarea "x"
type input "5a8b8b956a9677013d343cfe"
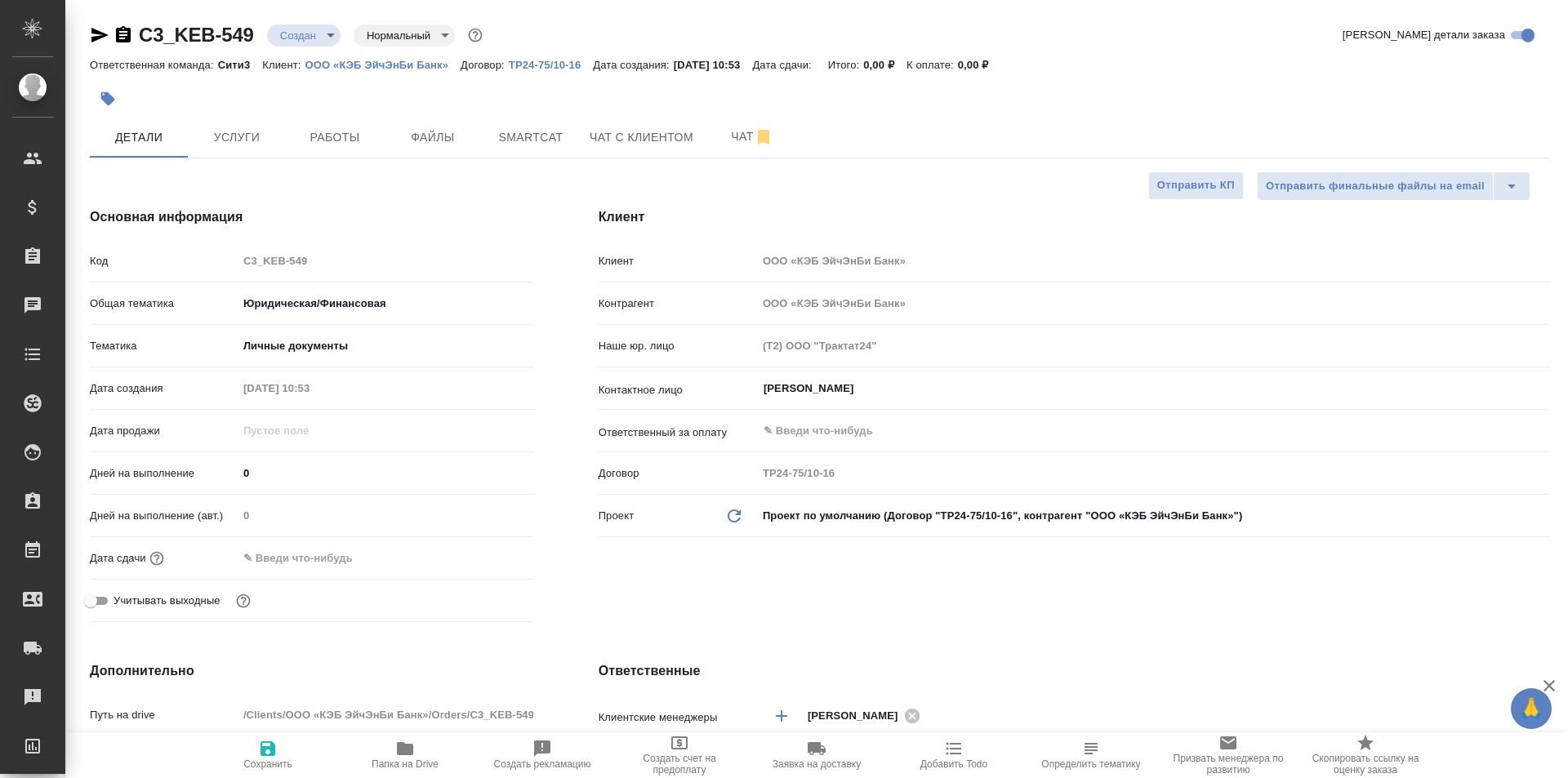
click at [273, 745] on icon "button" at bounding box center [267, 749] width 15 height 15
type textarea "x"
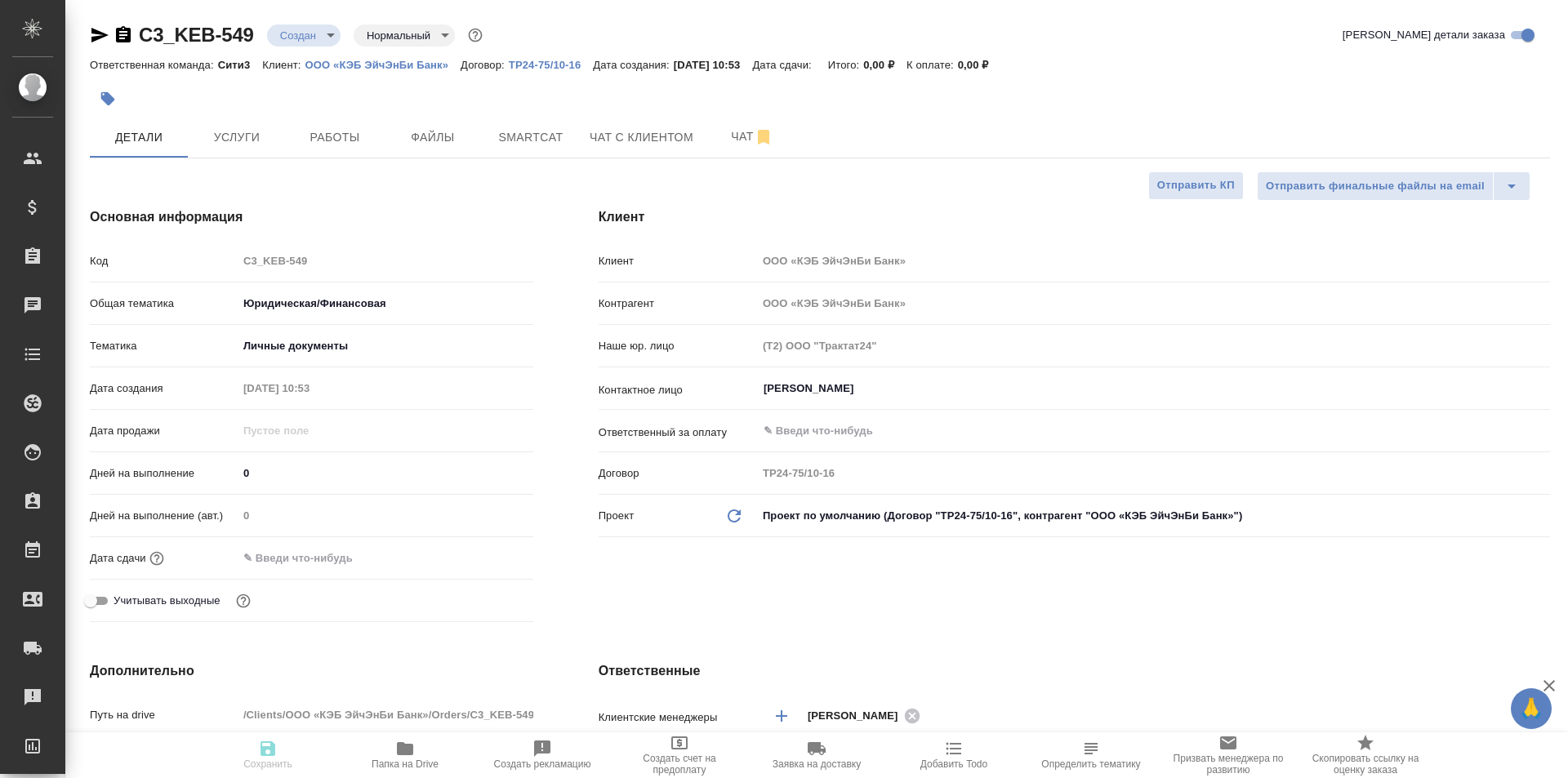
type textarea "x"
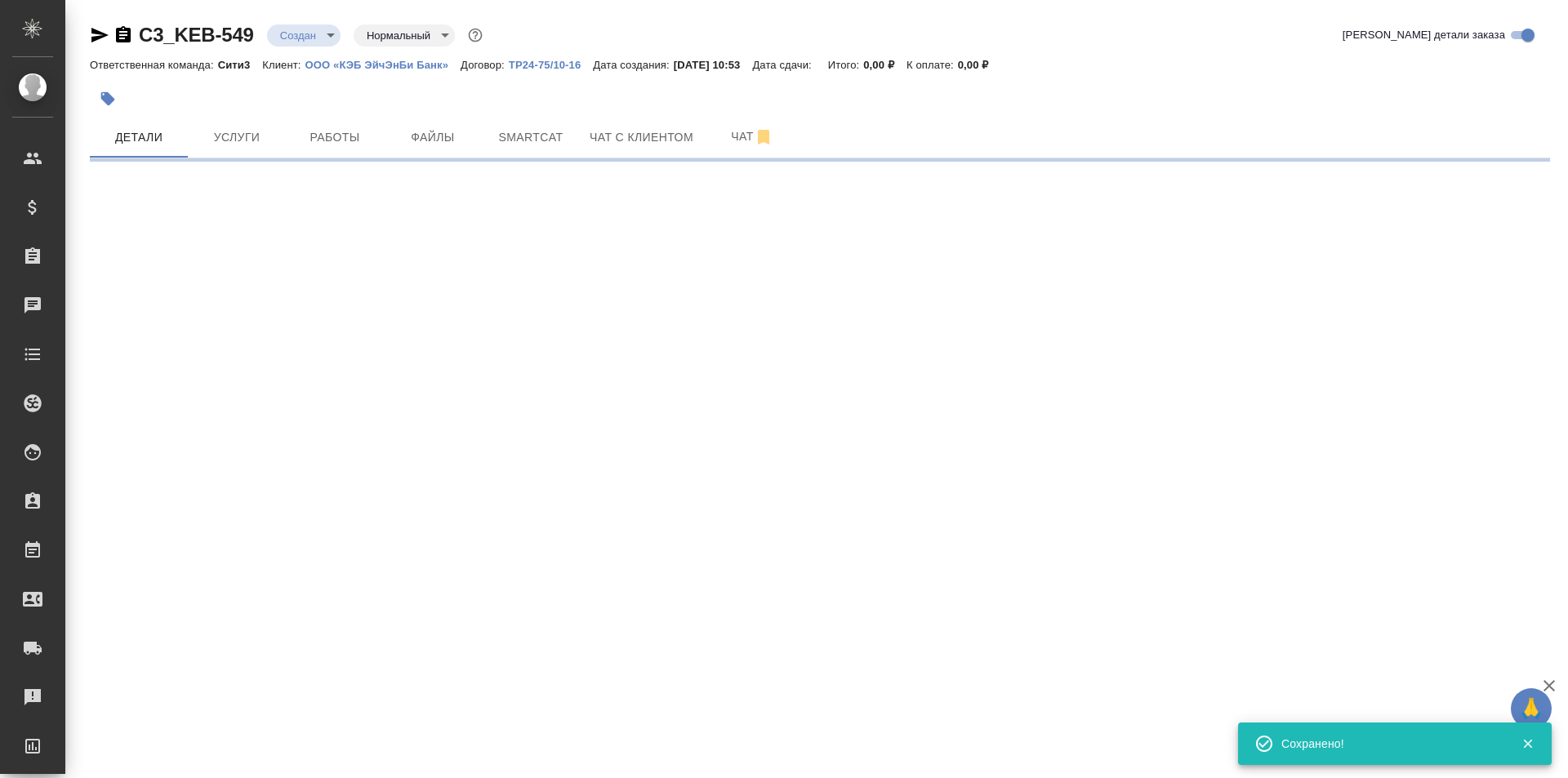
select select "RU"
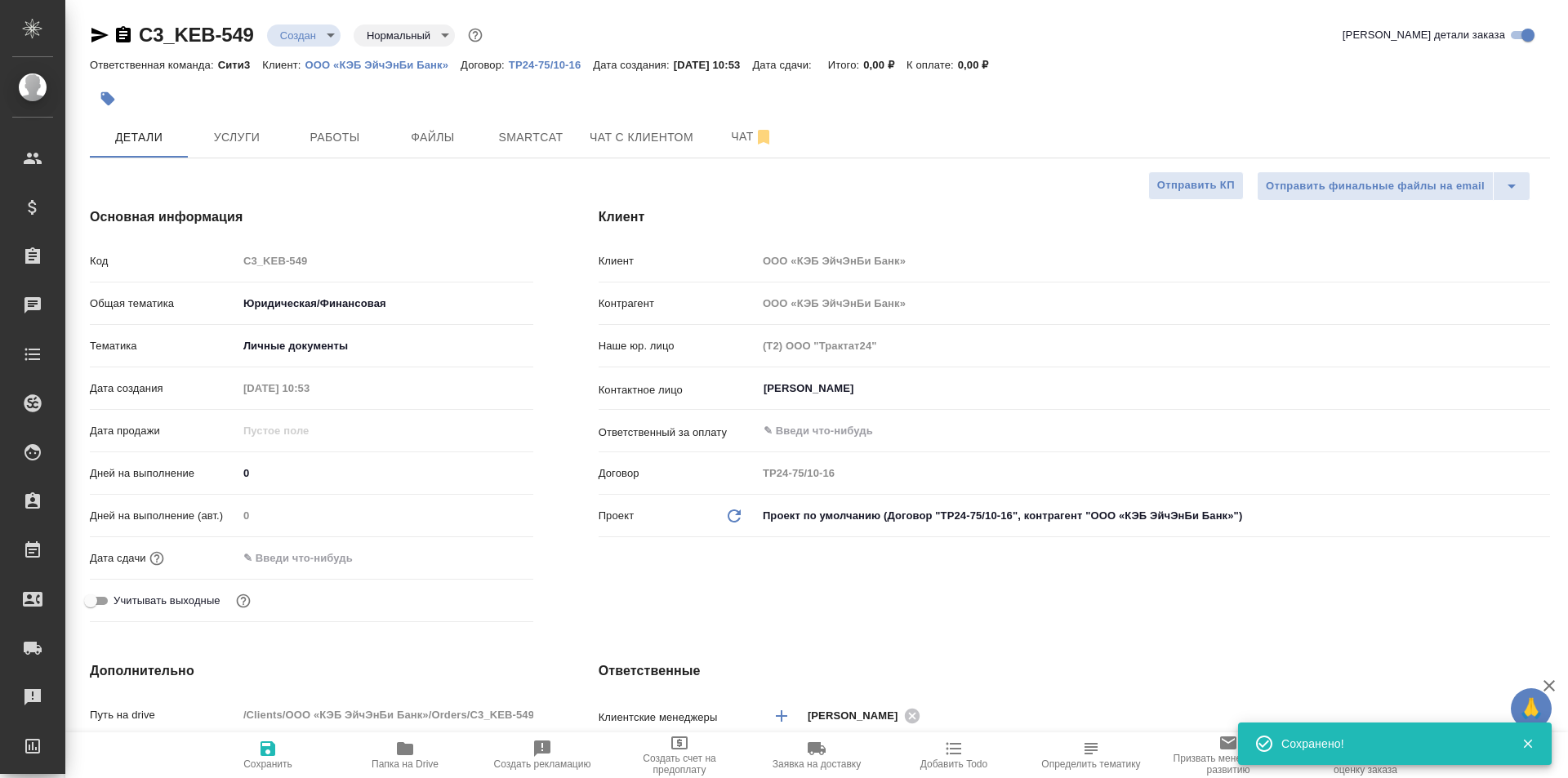
type textarea "x"
click at [238, 117] on button "Услуги" at bounding box center [236, 137] width 98 height 40
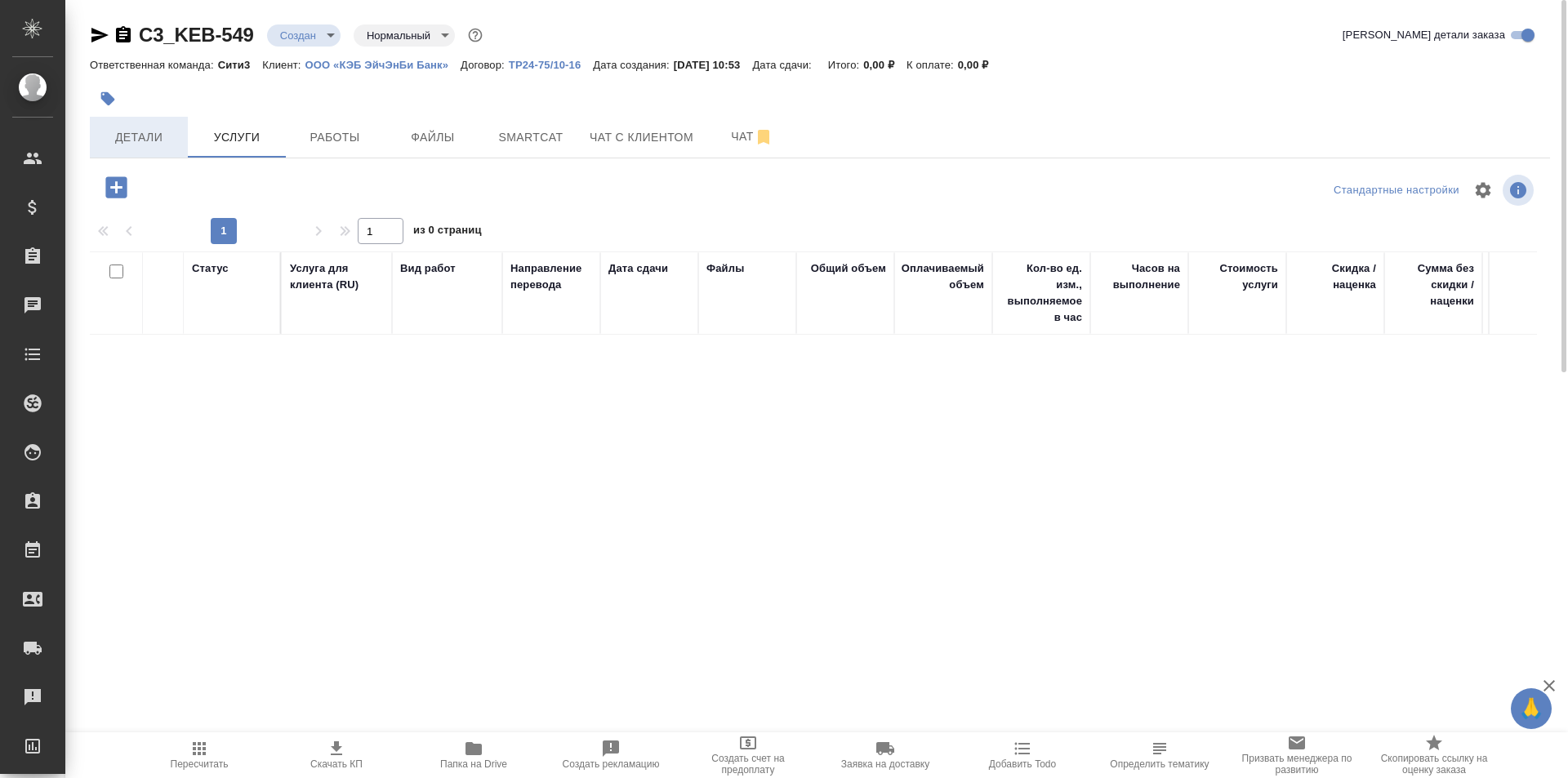
click at [135, 150] on button "Детали" at bounding box center [138, 137] width 98 height 40
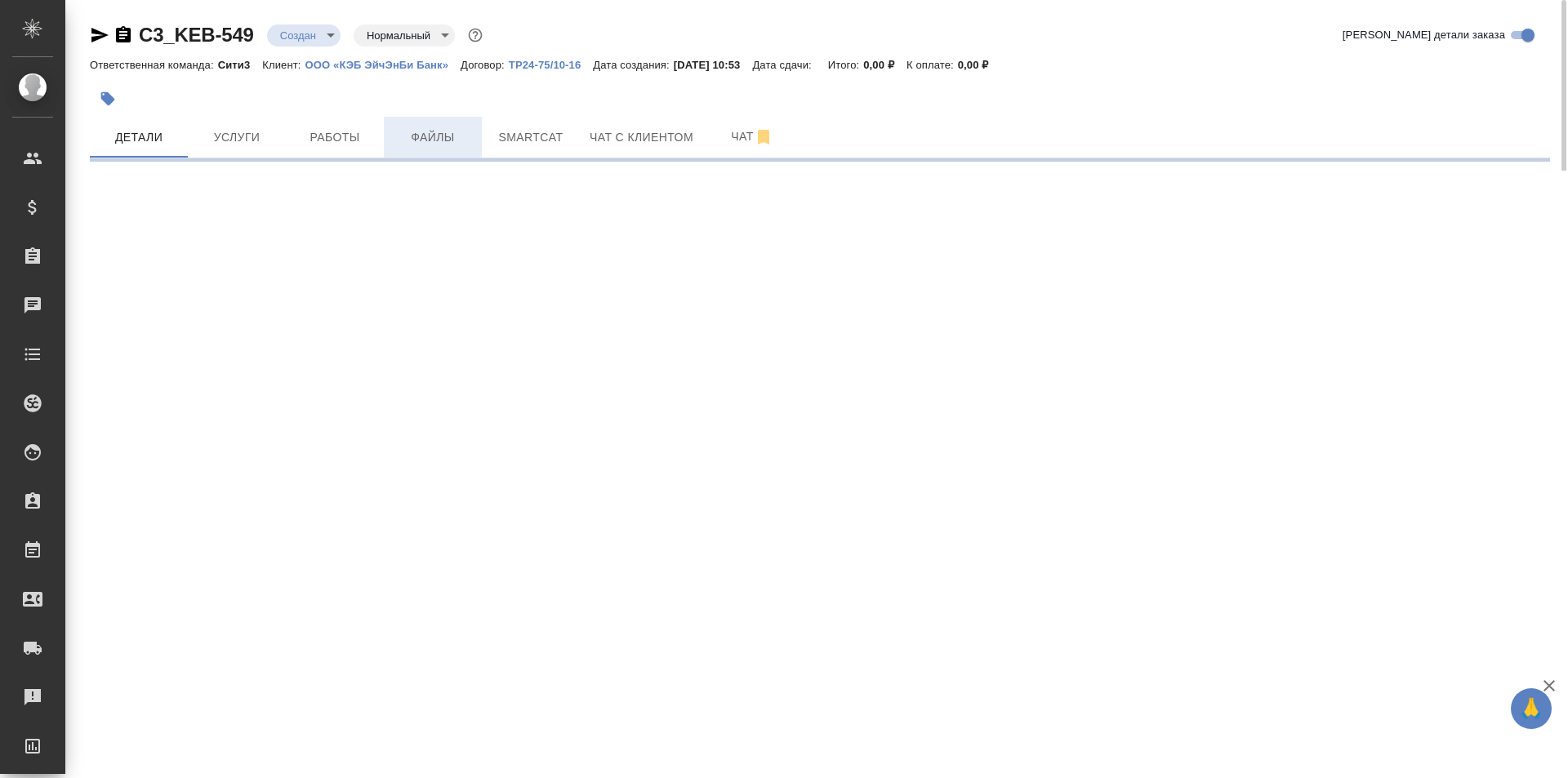
select select "RU"
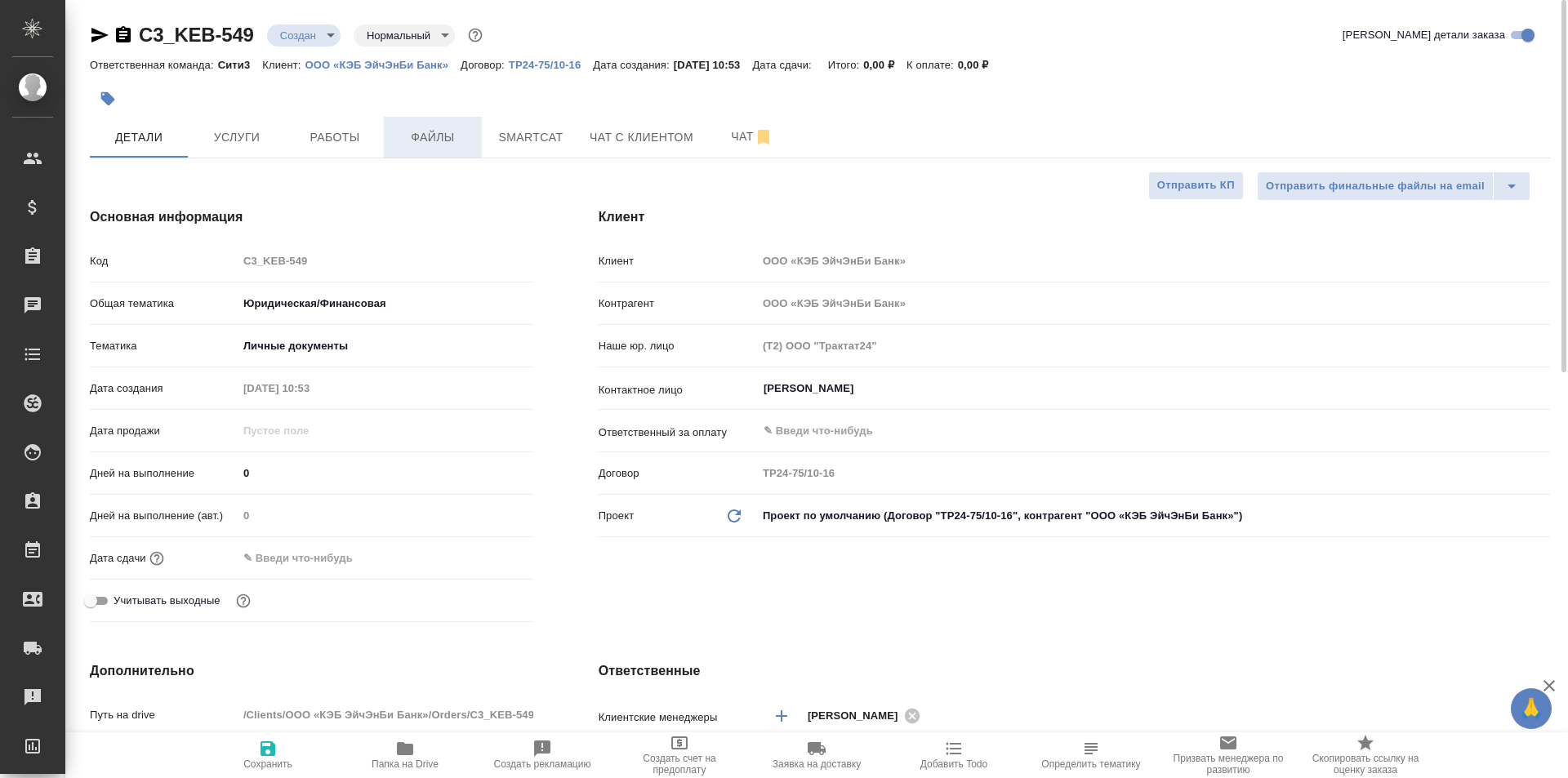
click at [431, 131] on span "Файлы" at bounding box center [432, 137] width 78 height 20
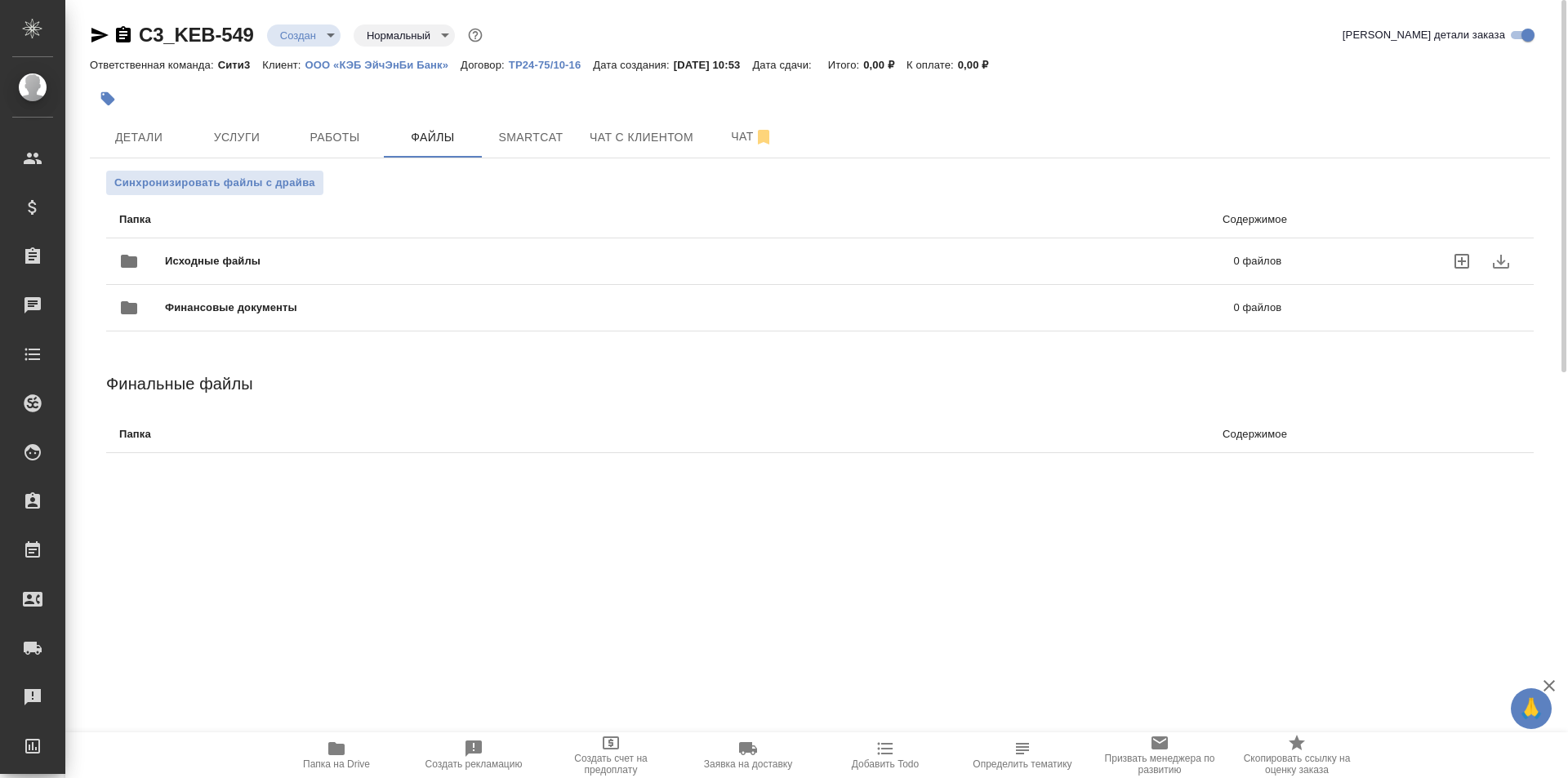
click at [210, 247] on div "Исходные файлы 0 файлов" at bounding box center [701, 261] width 1162 height 40
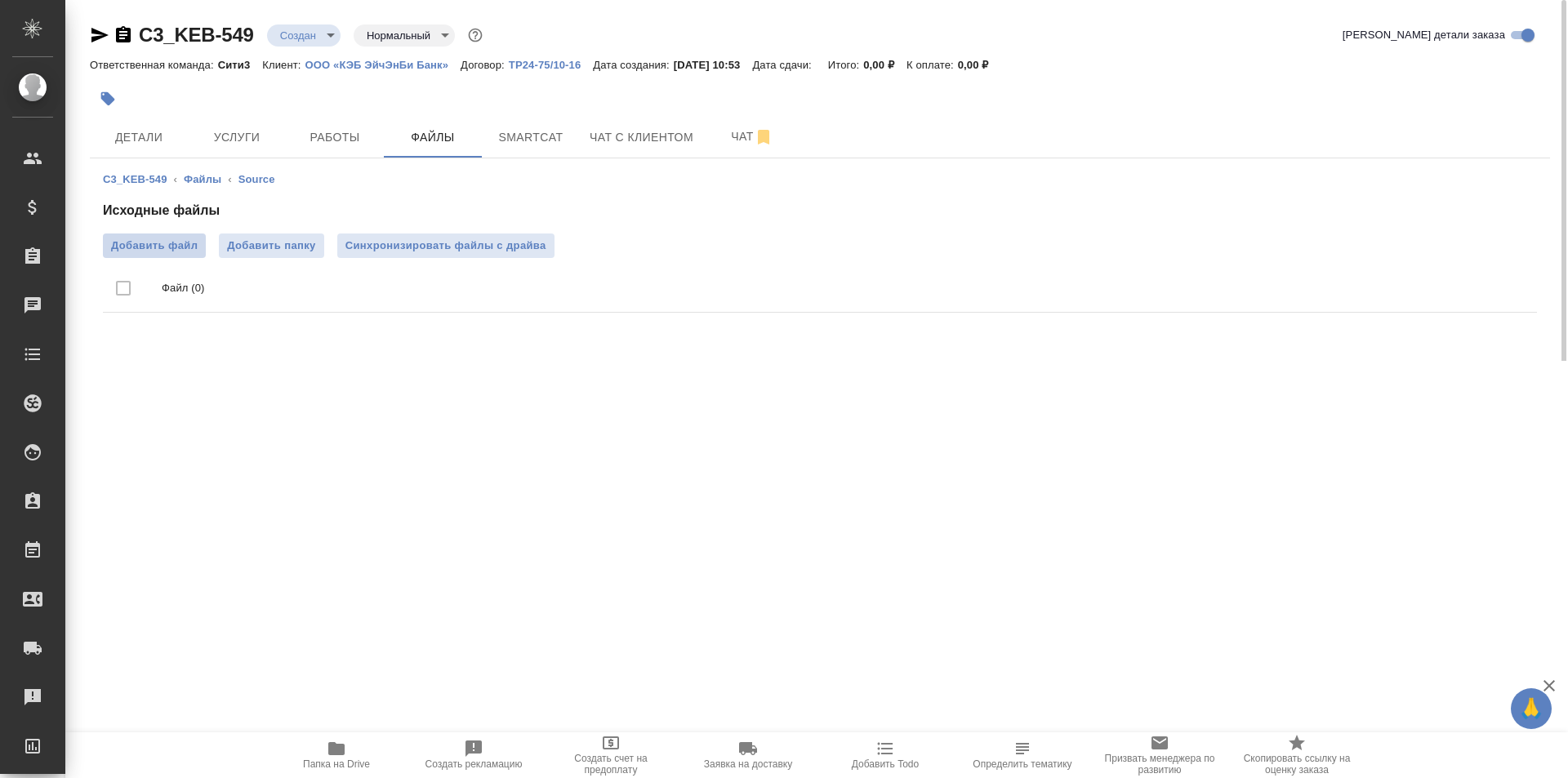
click at [166, 239] on span "Добавить файл" at bounding box center [154, 245] width 86 height 17
click at [0, 0] on input "Добавить файл" at bounding box center [0, 0] width 0 height 0
click at [186, 246] on span "Добавить файл" at bounding box center [154, 245] width 86 height 17
click at [0, 0] on input "Добавить файл" at bounding box center [0, 0] width 0 height 0
click at [177, 247] on span "Добавить файл" at bounding box center [154, 245] width 86 height 17
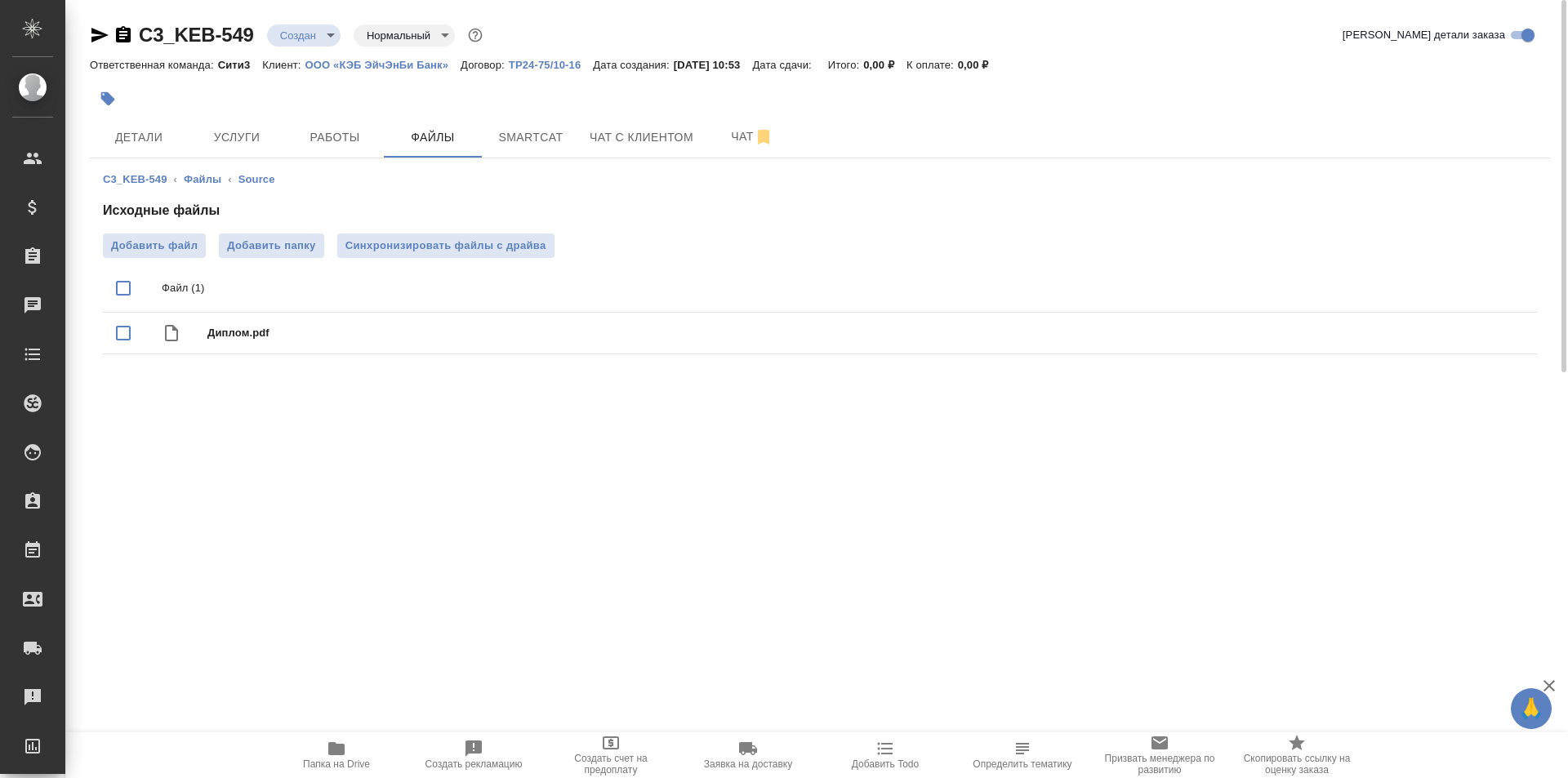
click at [0, 0] on input "Добавить файл" at bounding box center [0, 0] width 0 height 0
click at [158, 240] on span "Добавить файл" at bounding box center [154, 245] width 86 height 17
click at [0, 0] on input "Добавить файл" at bounding box center [0, 0] width 0 height 0
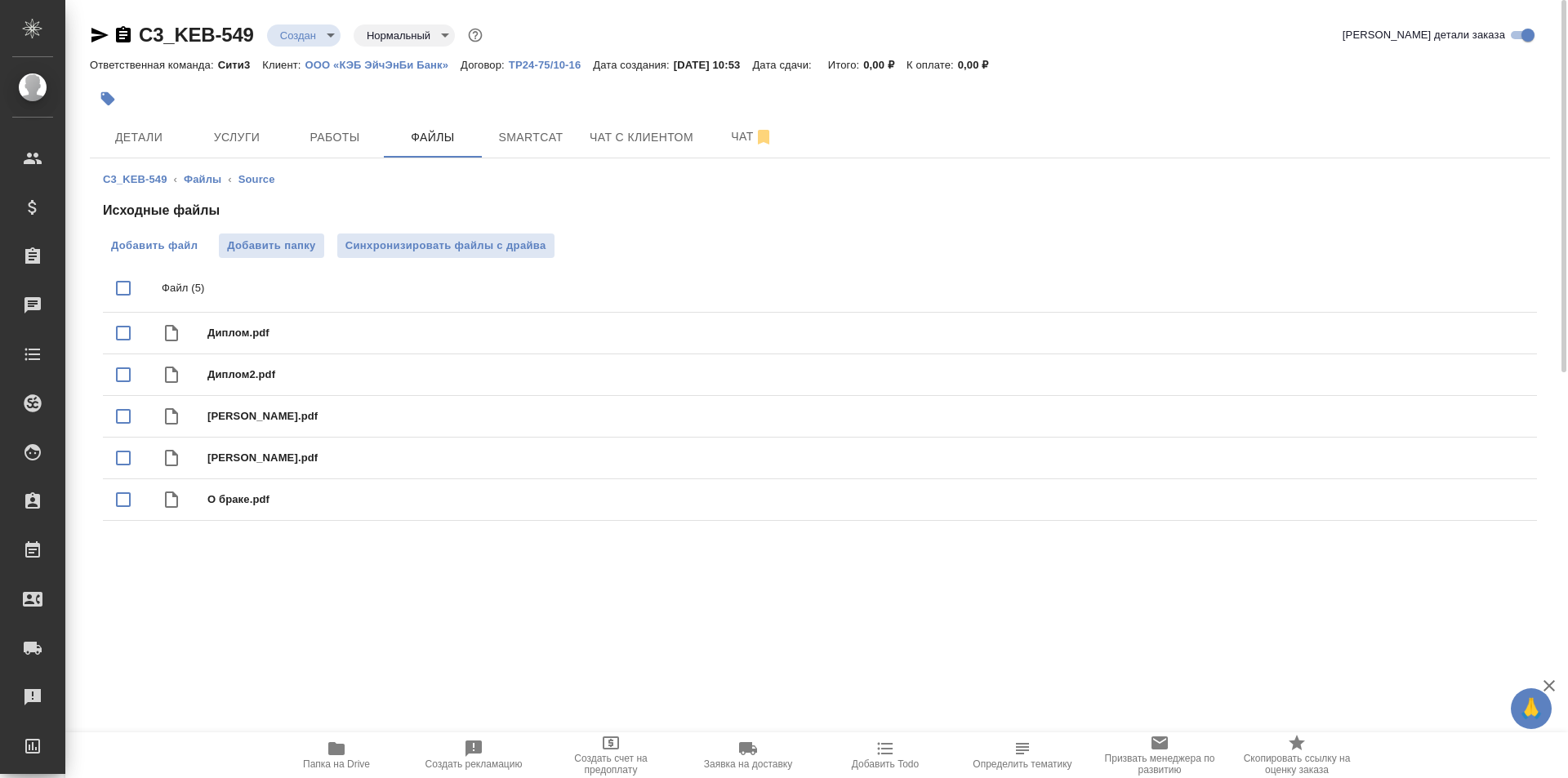
click at [145, 236] on label "Добавить файл" at bounding box center [154, 246] width 103 height 25
click at [0, 0] on input "Добавить файл" at bounding box center [0, 0] width 0 height 0
click at [158, 135] on span "Детали" at bounding box center [138, 137] width 78 height 20
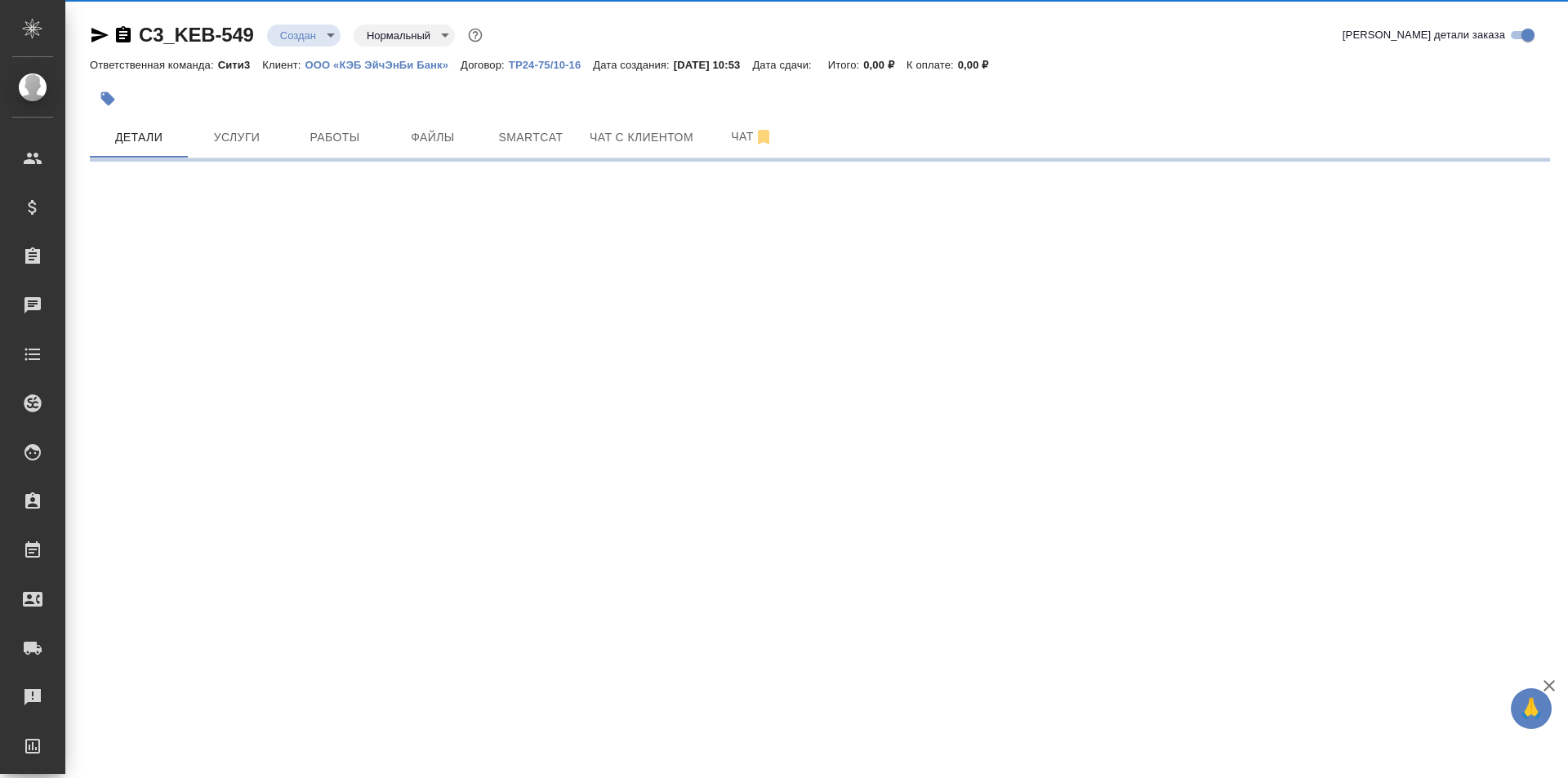
select select "RU"
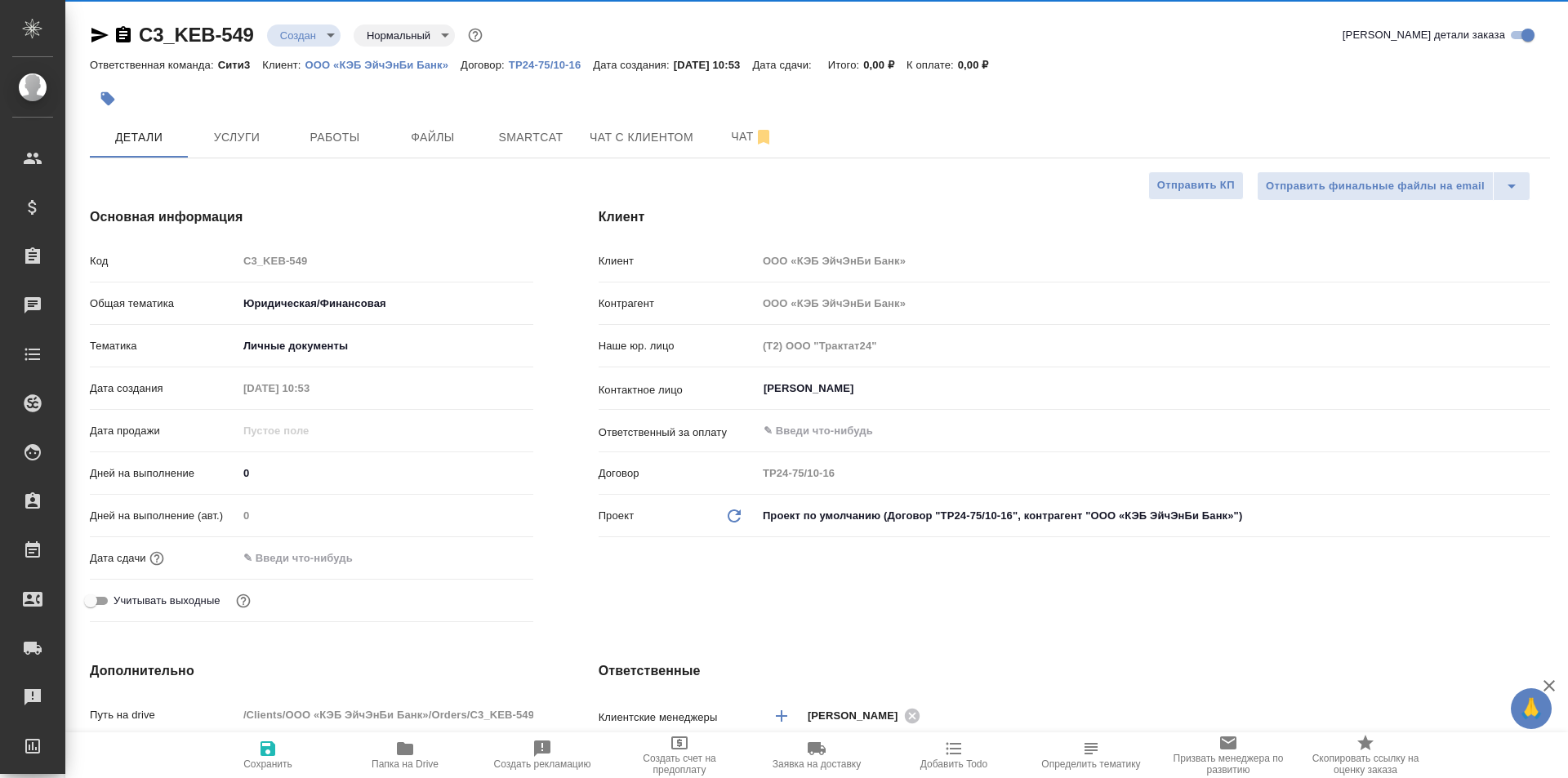
type textarea "x"
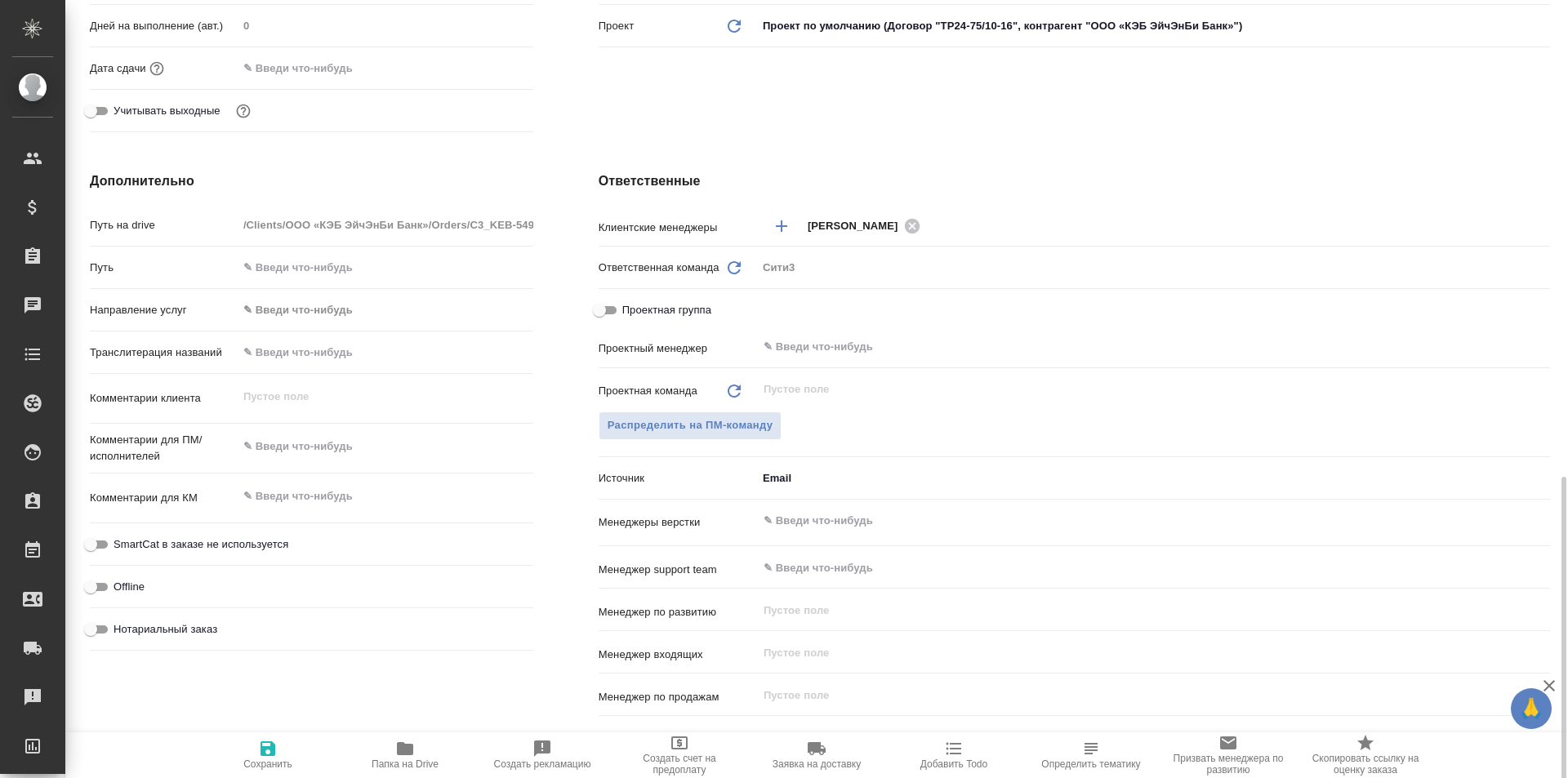
scroll to position [653, 0]
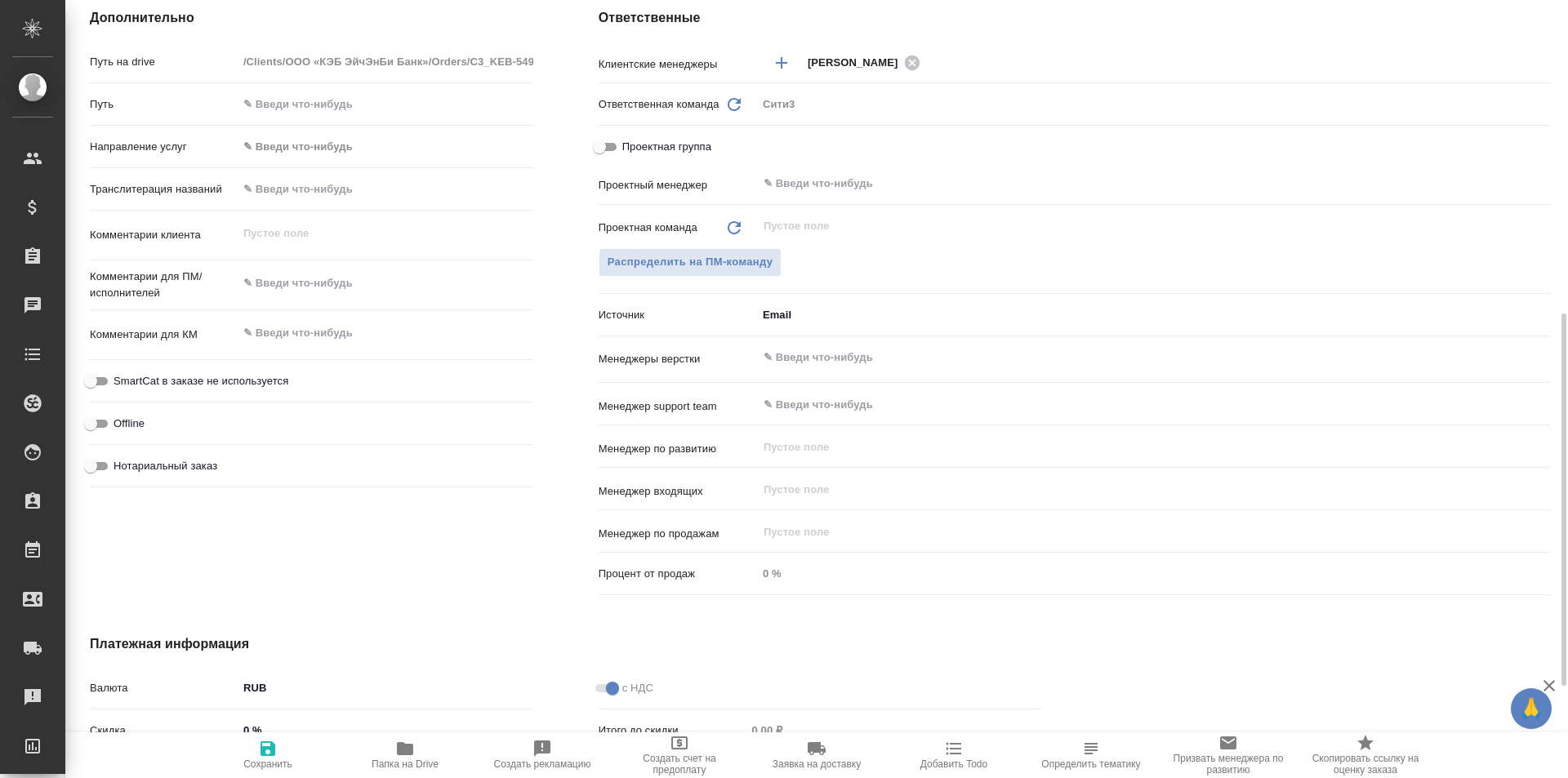
click at [813, 353] on input "text" at bounding box center [1126, 358] width 729 height 19
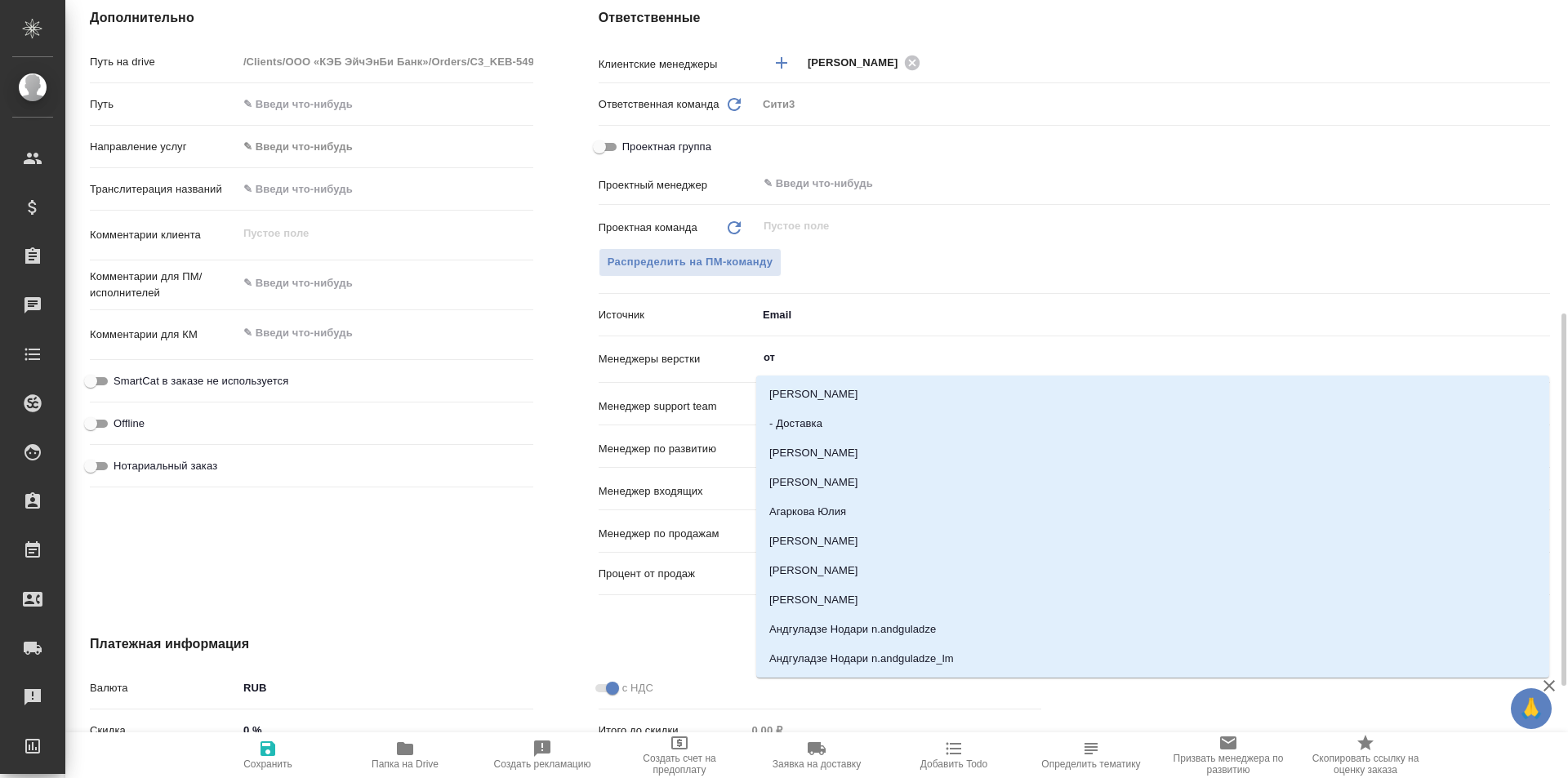
type input "отд"
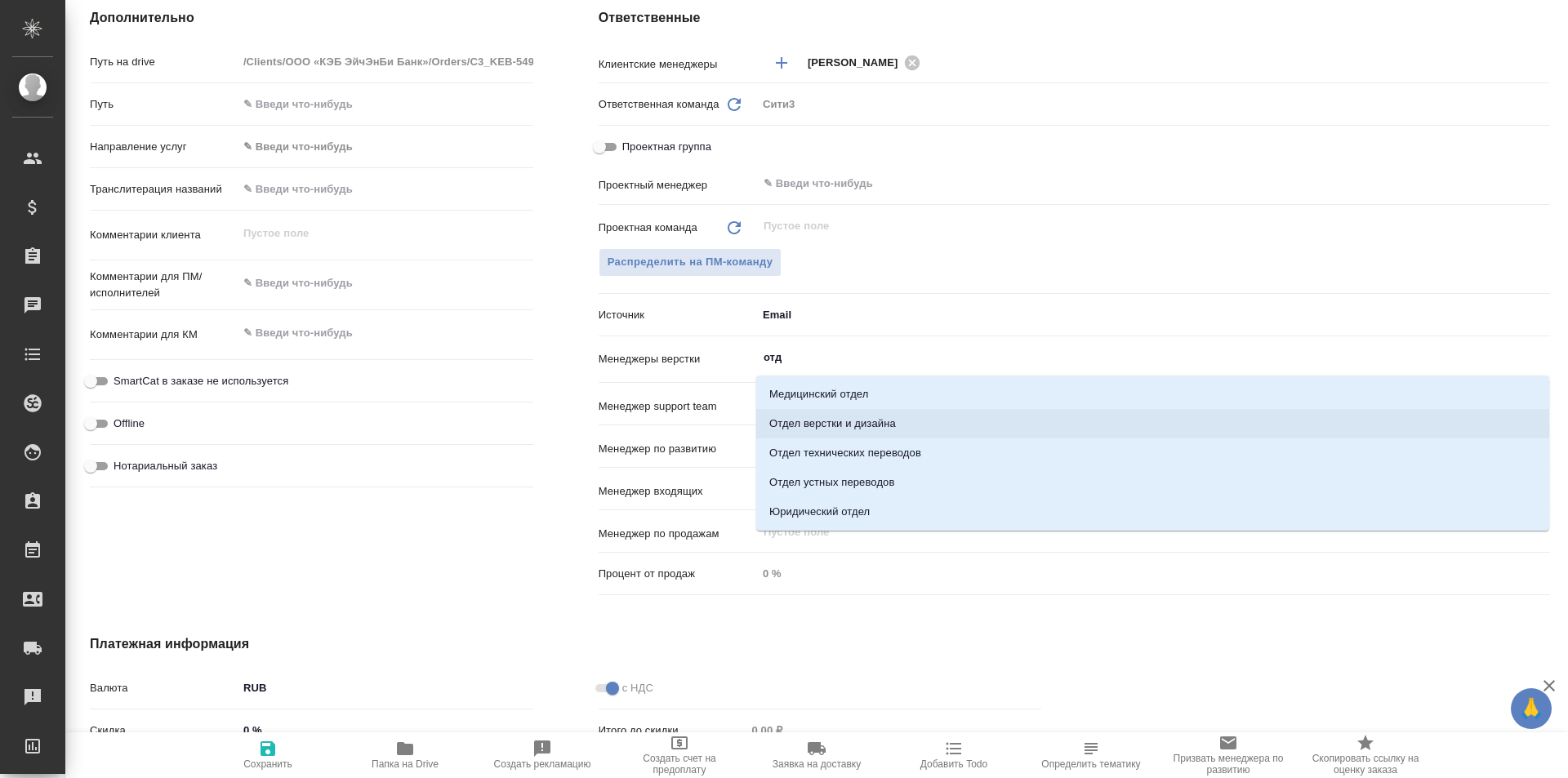
click at [904, 420] on li "Отдел верстки и дизайна" at bounding box center [1152, 423] width 793 height 29
type textarea "x"
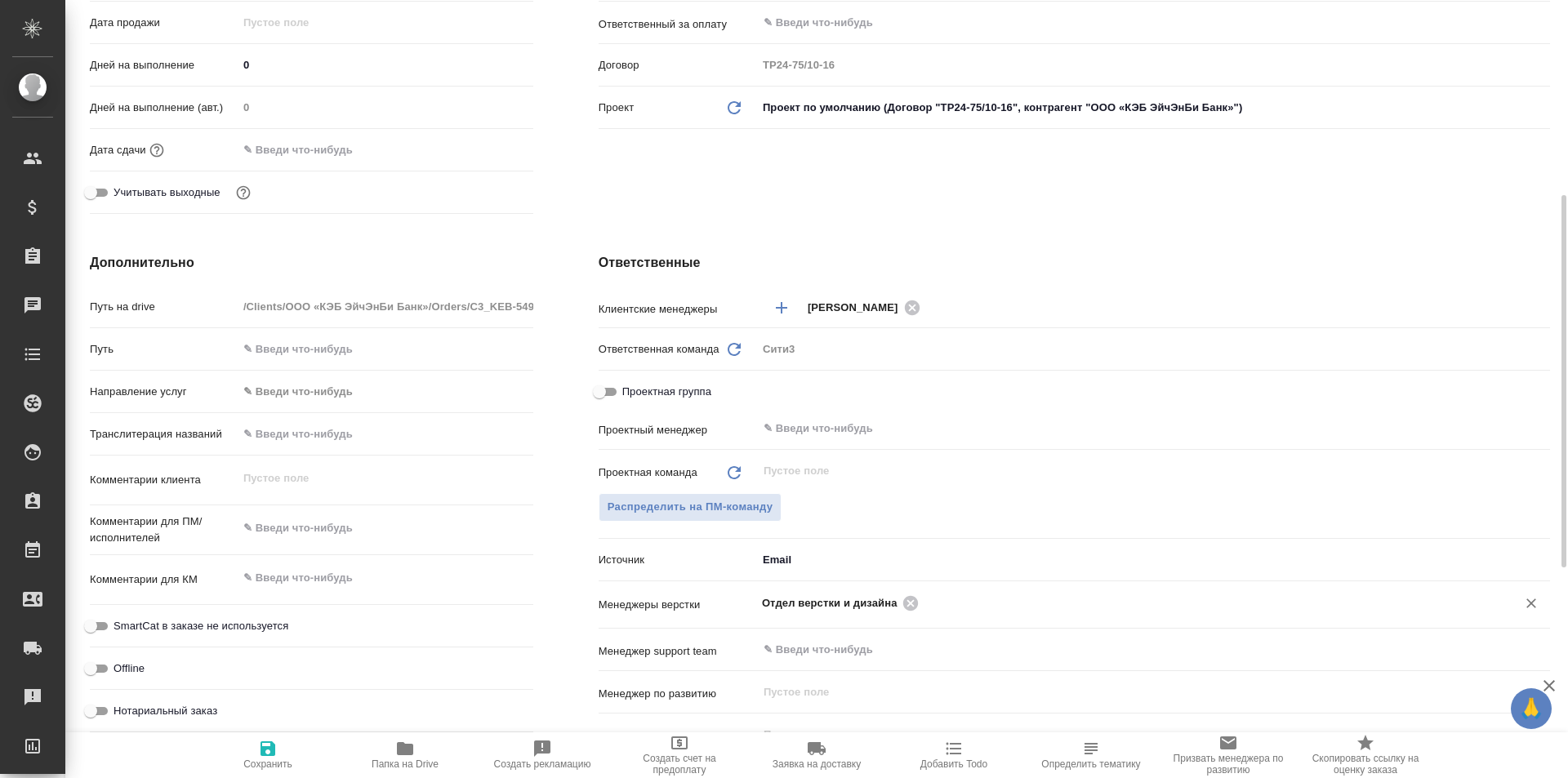
scroll to position [0, 0]
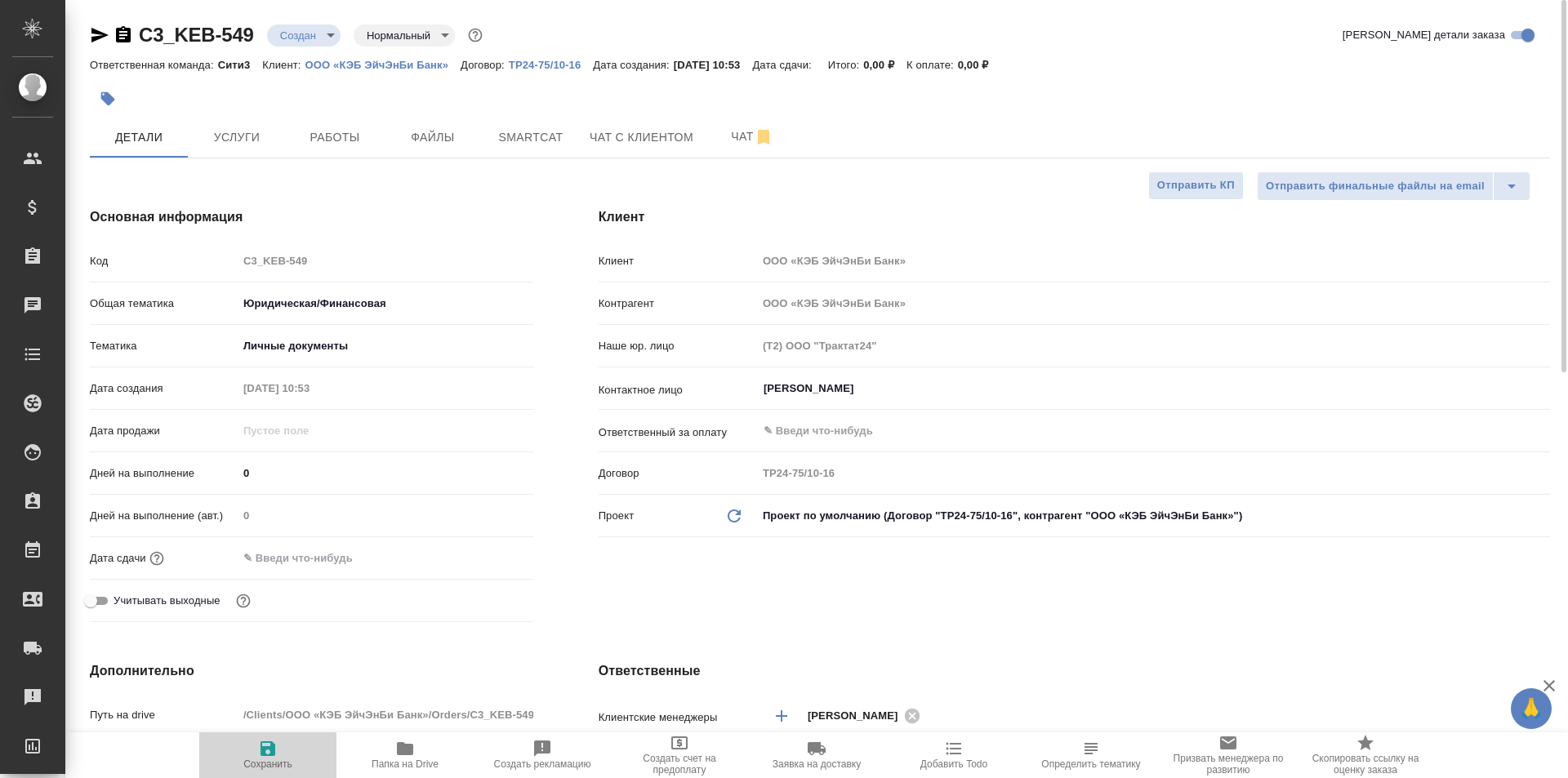
click at [258, 753] on span "Сохранить" at bounding box center [268, 754] width 118 height 31
type textarea "x"
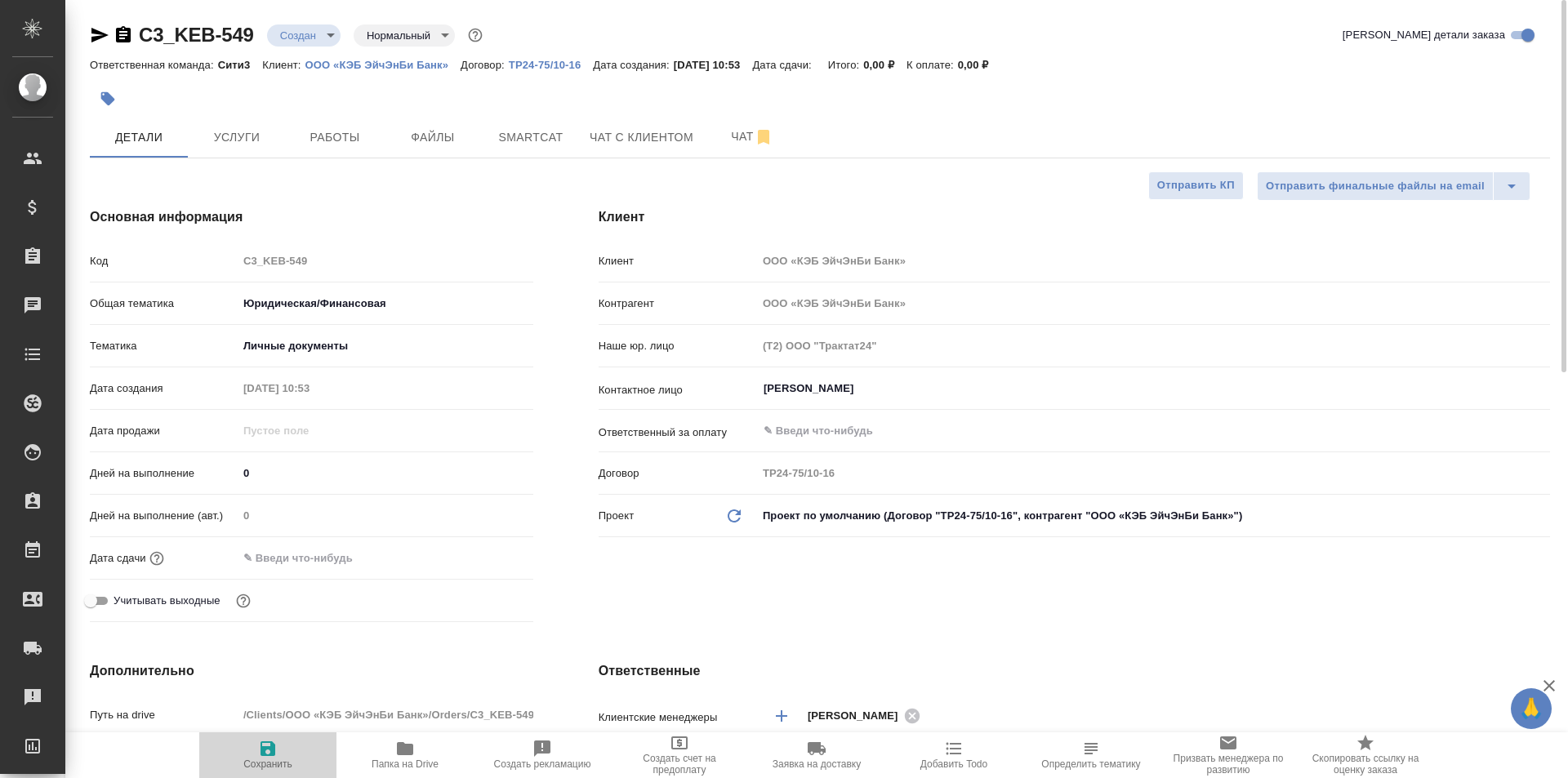
type textarea "x"
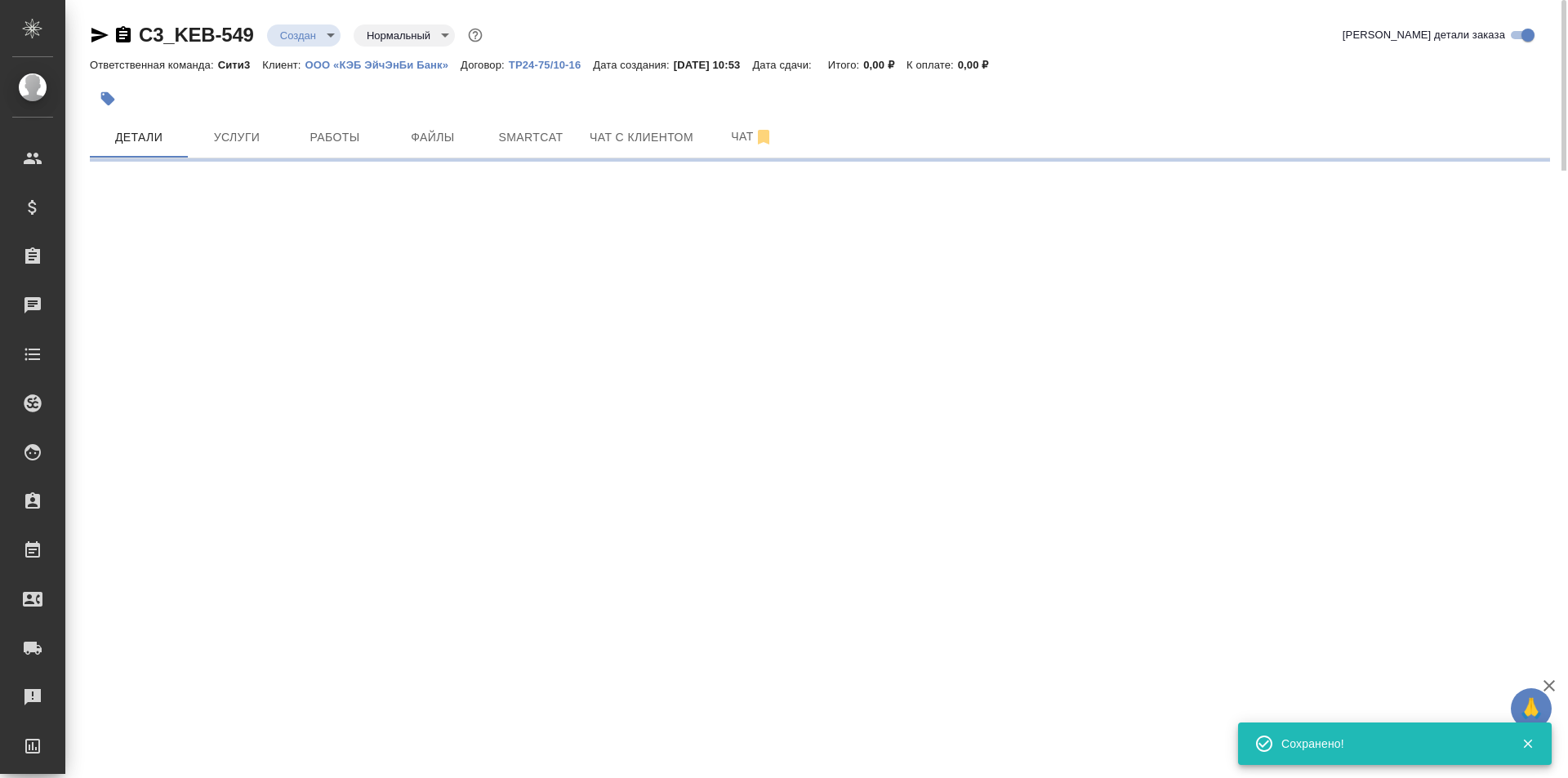
select select "RU"
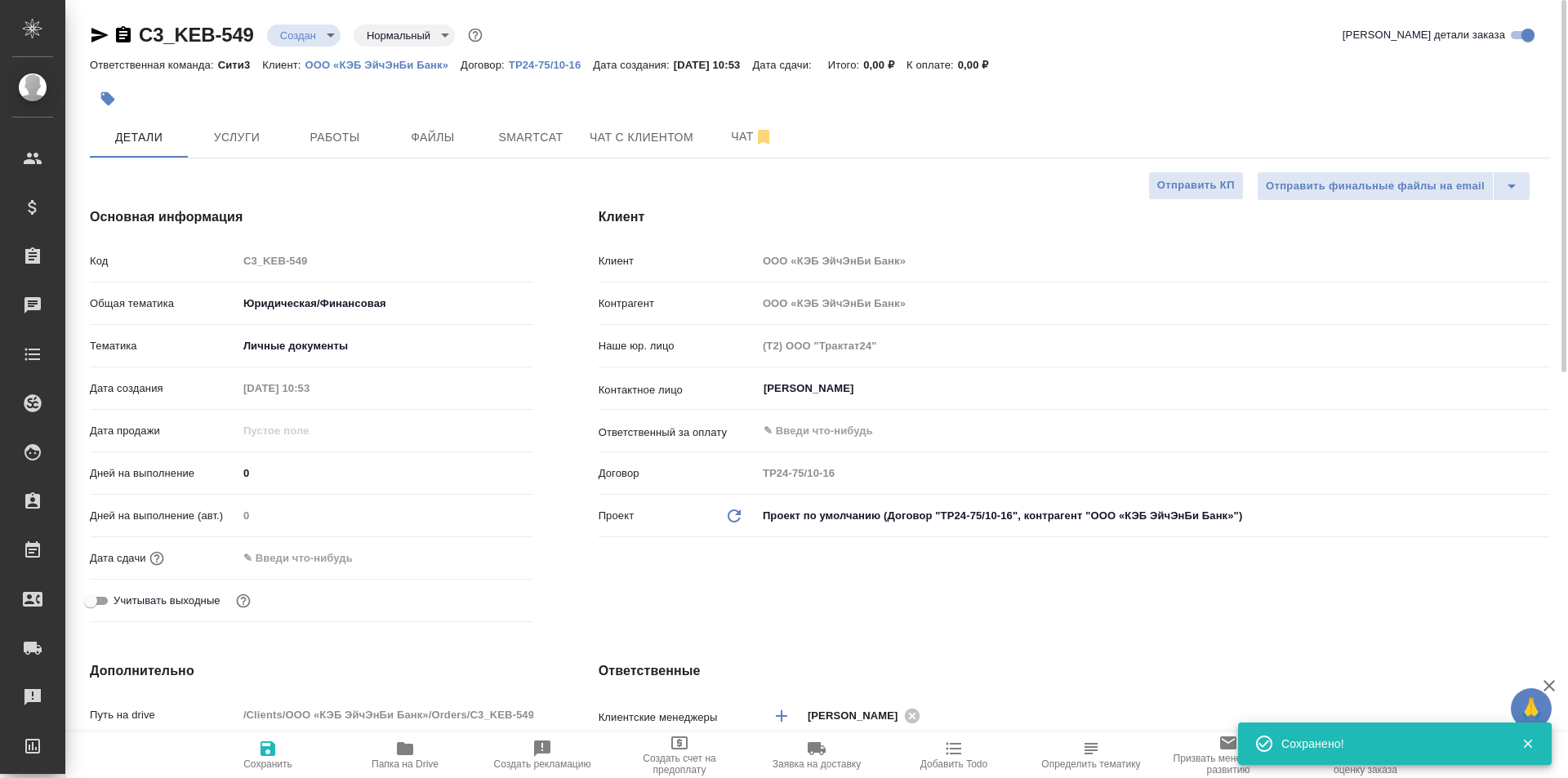
type textarea "x"
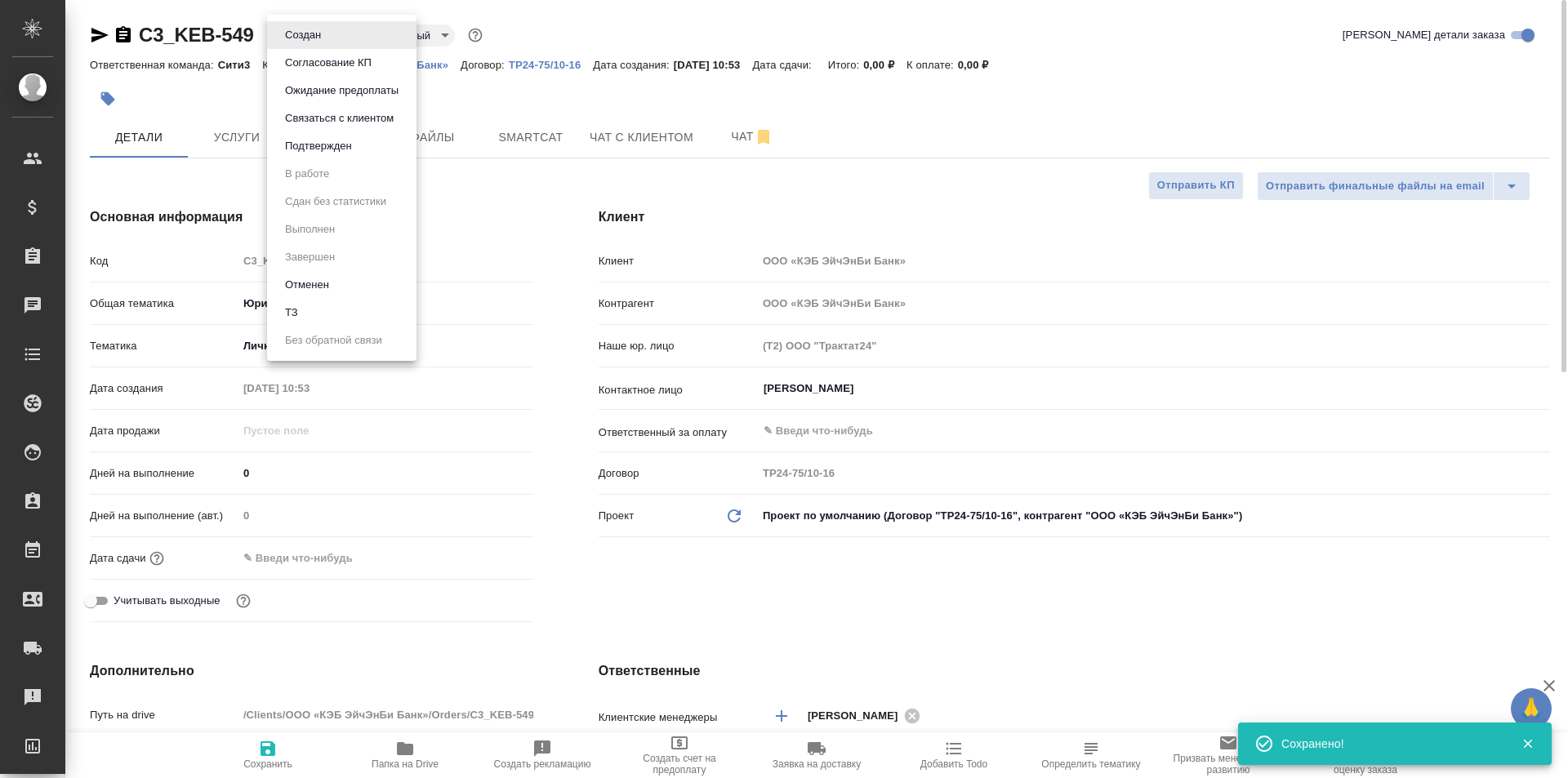
click at [314, 32] on body "🙏 .cls-1 fill:#fff; AWATERA Galisheva Mariya Клиенты Спецификации Заказы 0 Чаты…" at bounding box center [784, 389] width 1568 height 778
click at [373, 325] on li "ТЗ" at bounding box center [342, 313] width 149 height 28
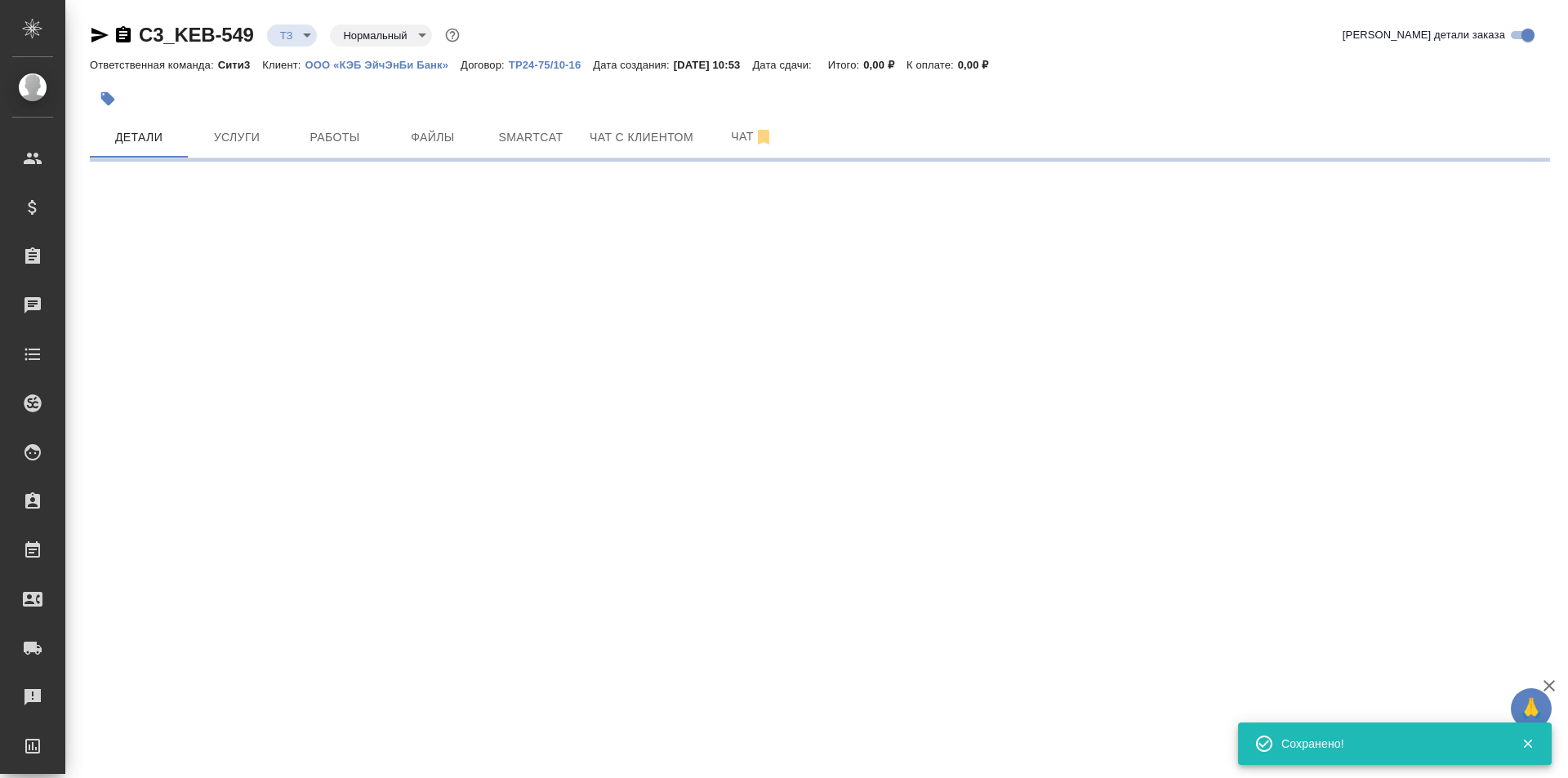
select select "RU"
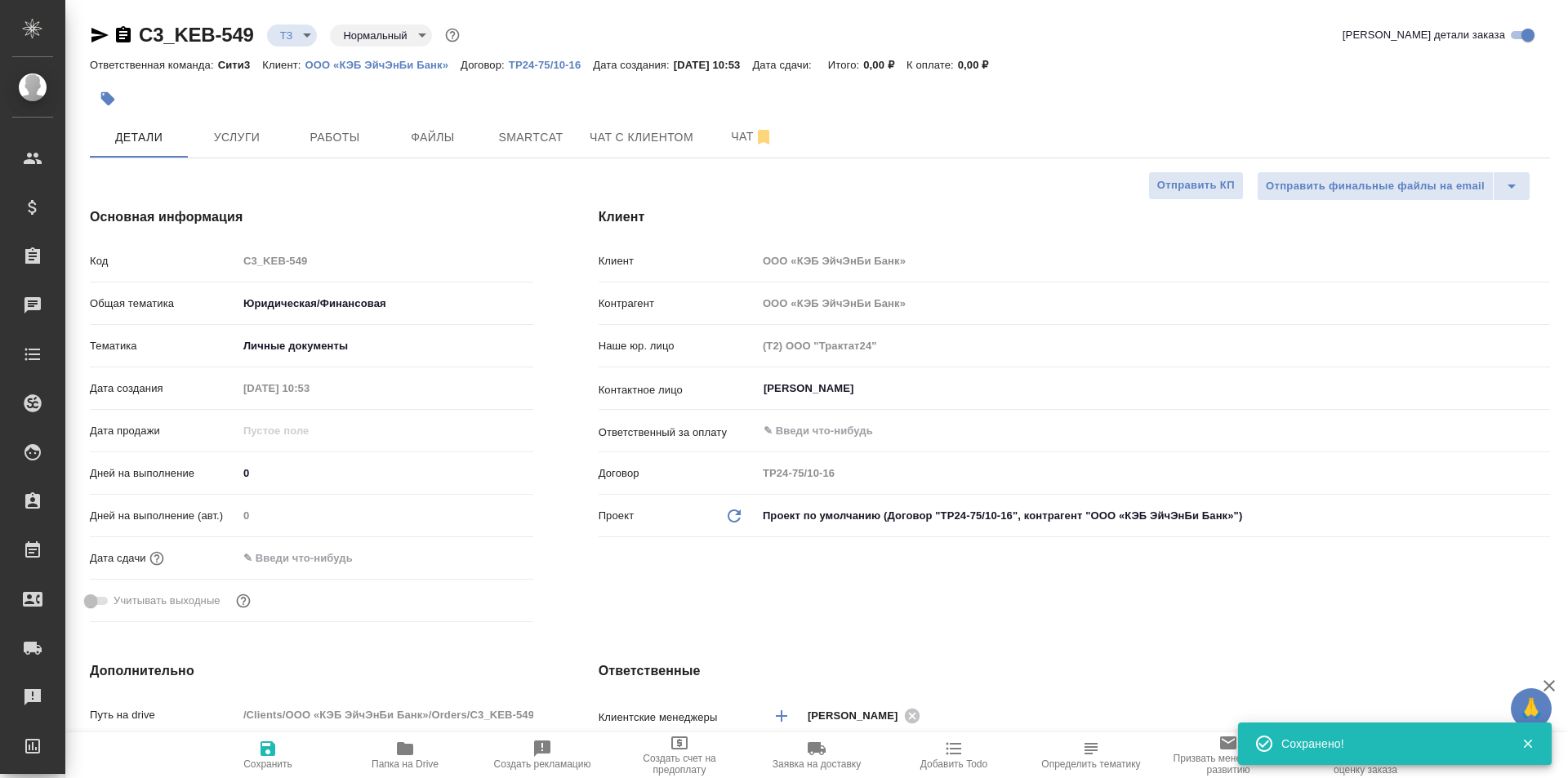
type textarea "x"
click at [258, 748] on icon "button" at bounding box center [268, 749] width 19 height 19
type textarea "x"
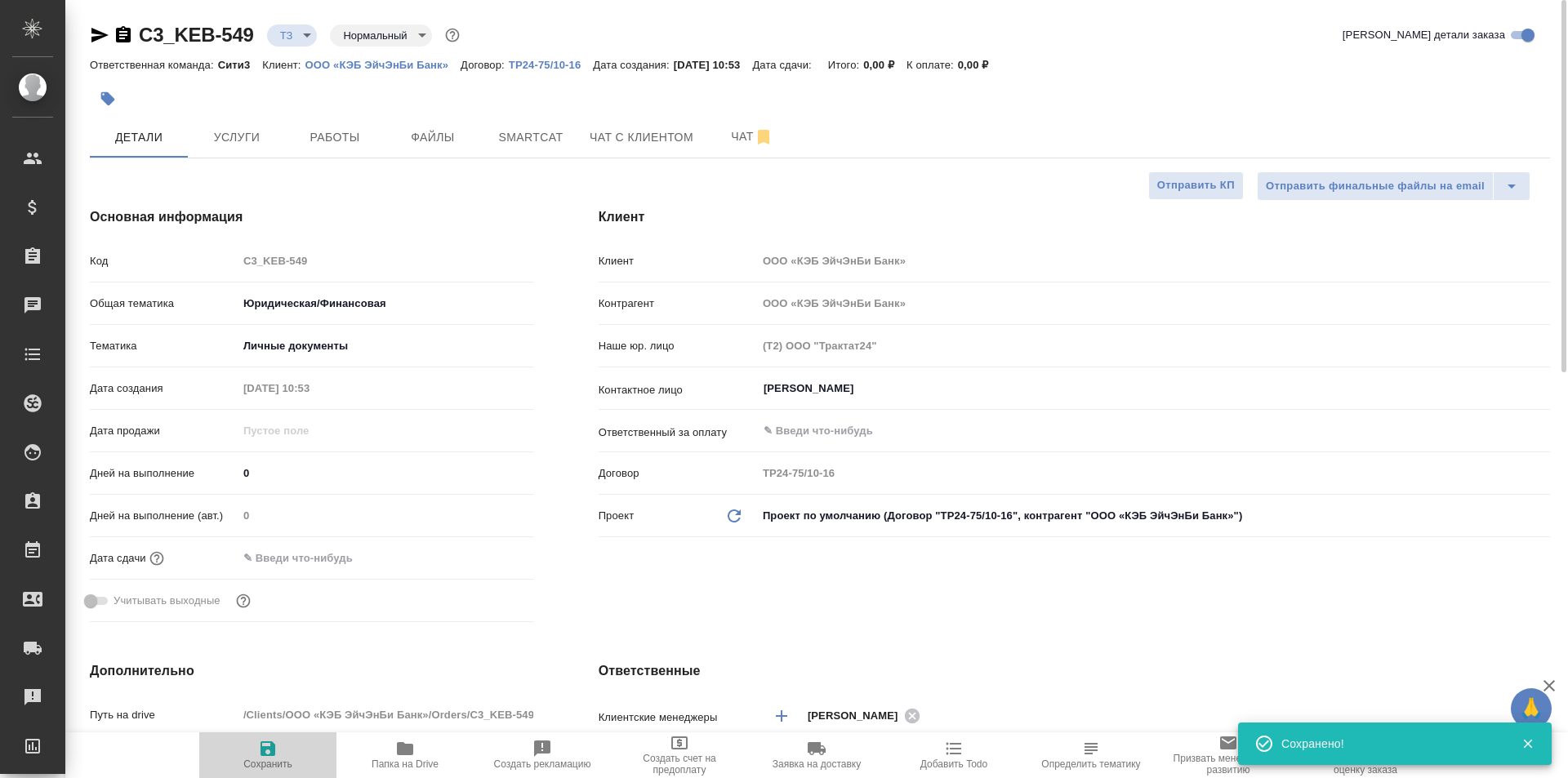
type textarea "x"
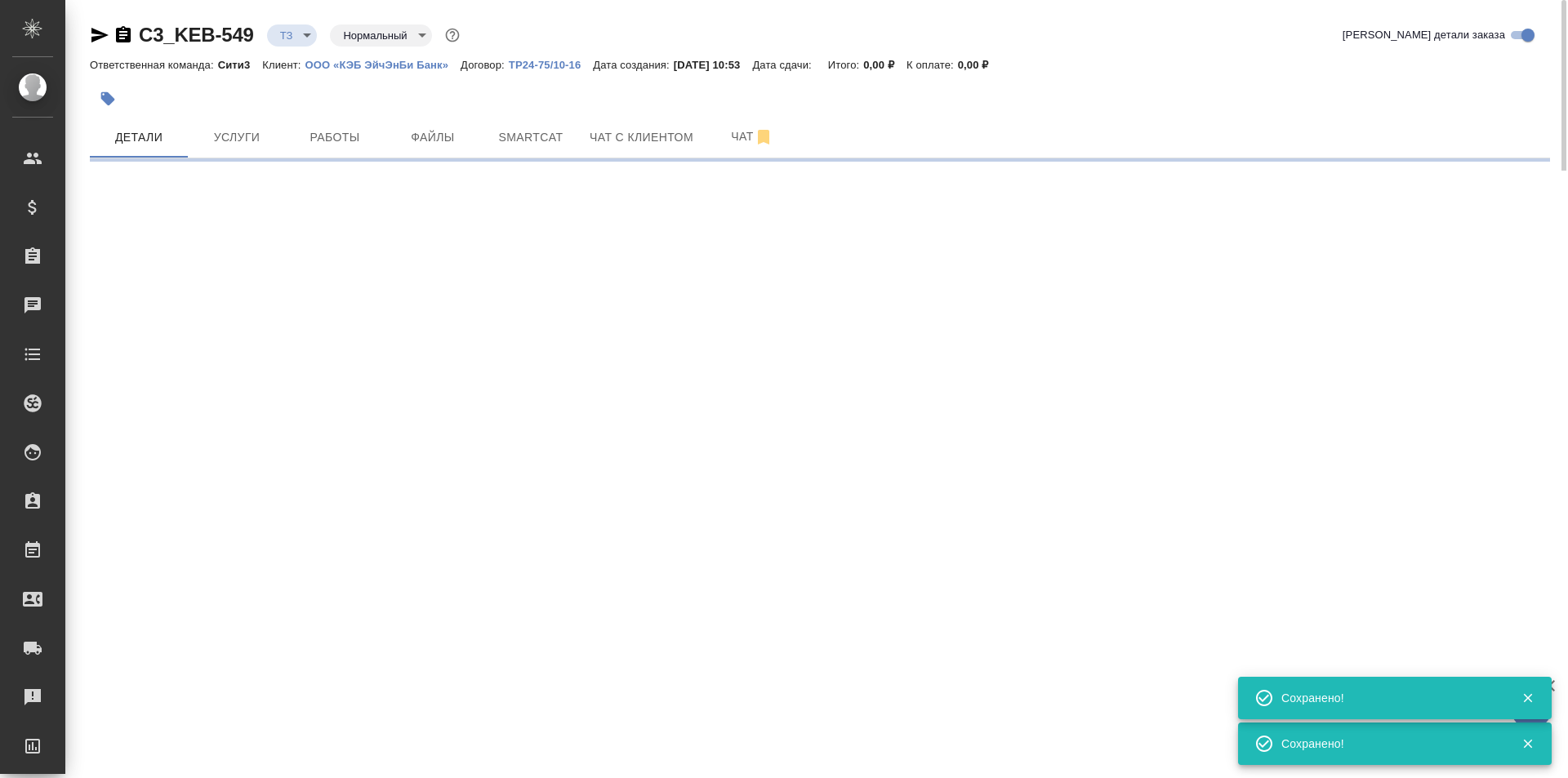
select select "RU"
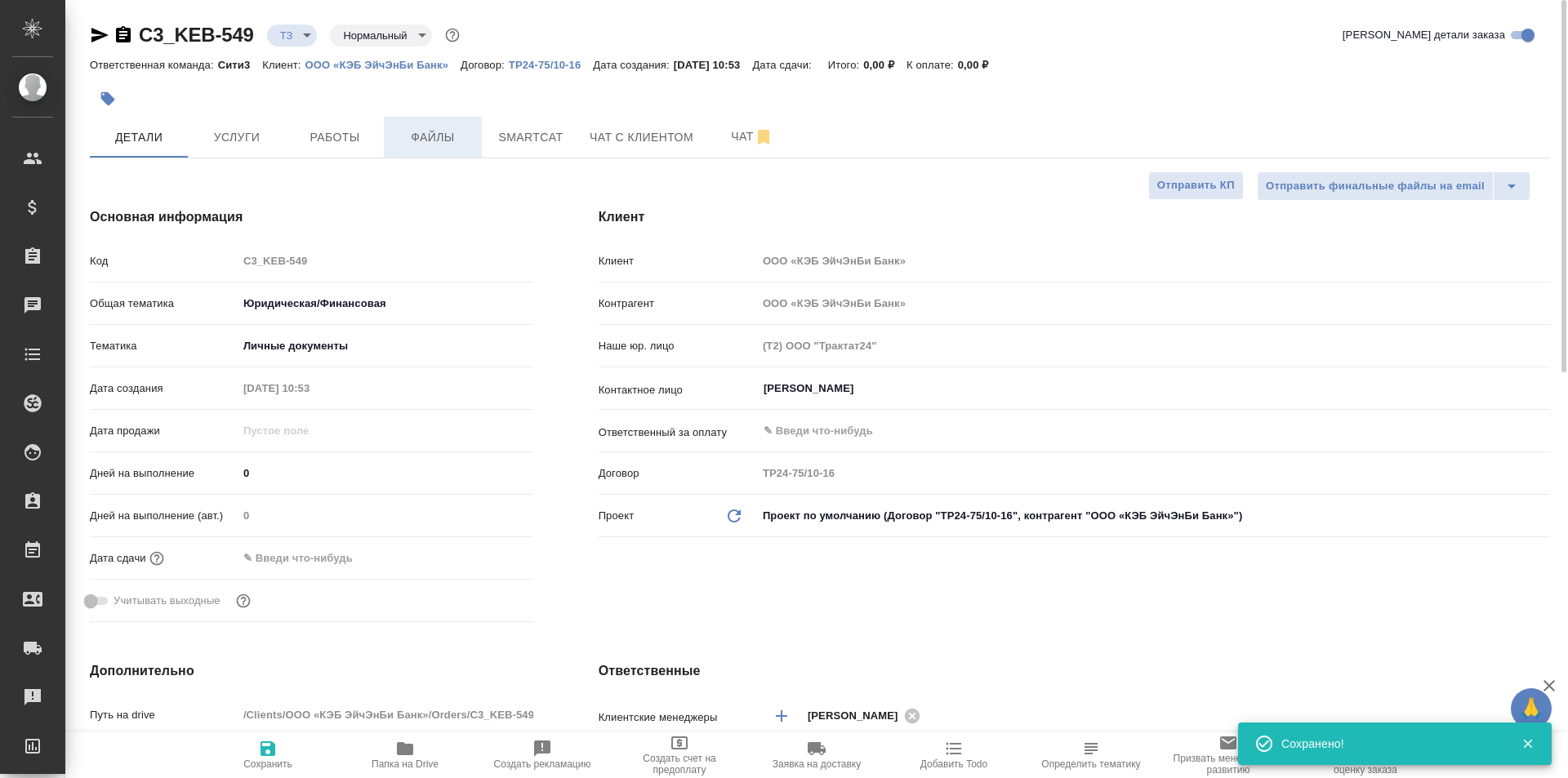
click at [420, 145] on span "Файлы" at bounding box center [432, 137] width 78 height 20
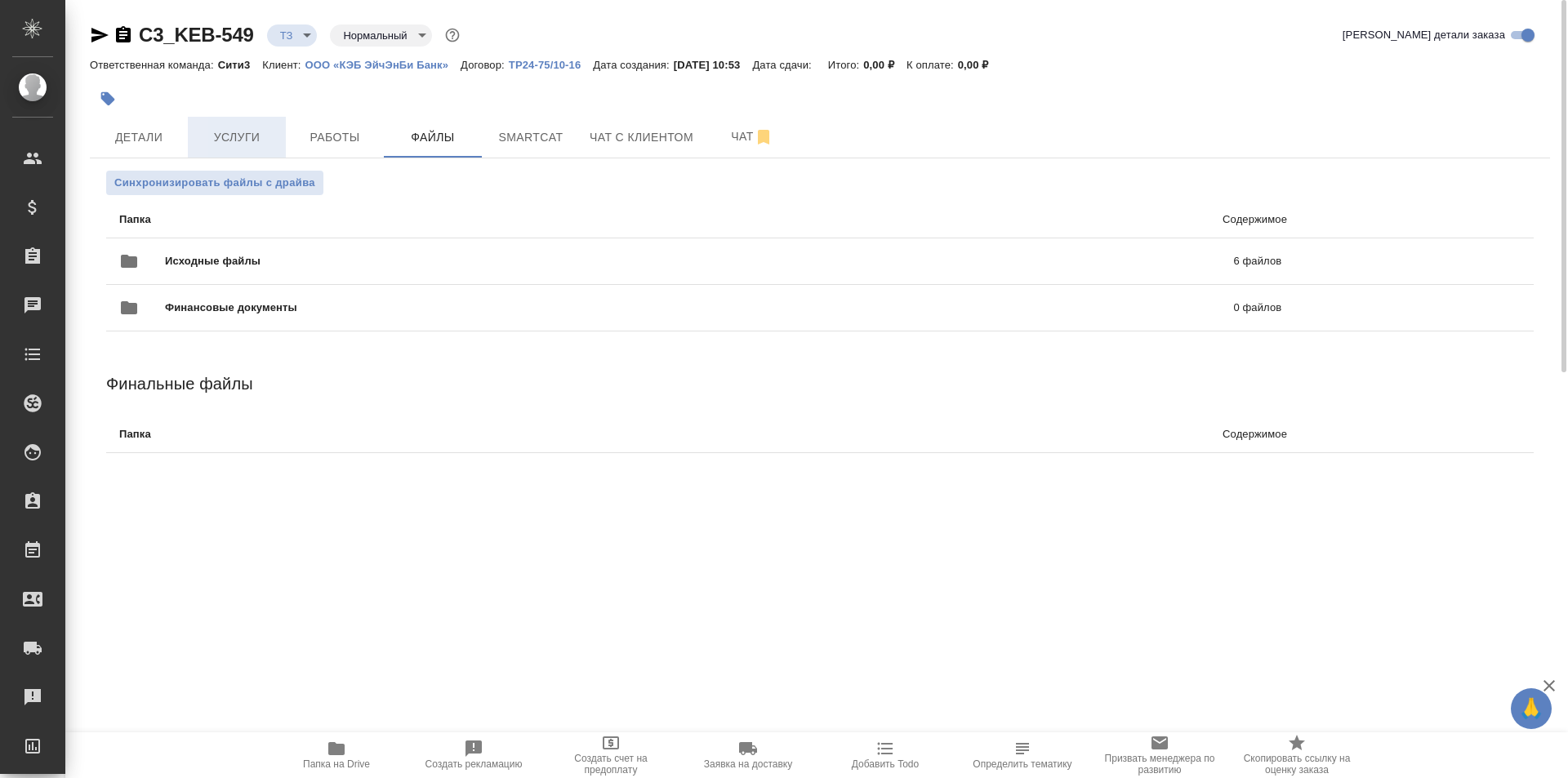
click at [216, 124] on button "Услуги" at bounding box center [236, 137] width 98 height 40
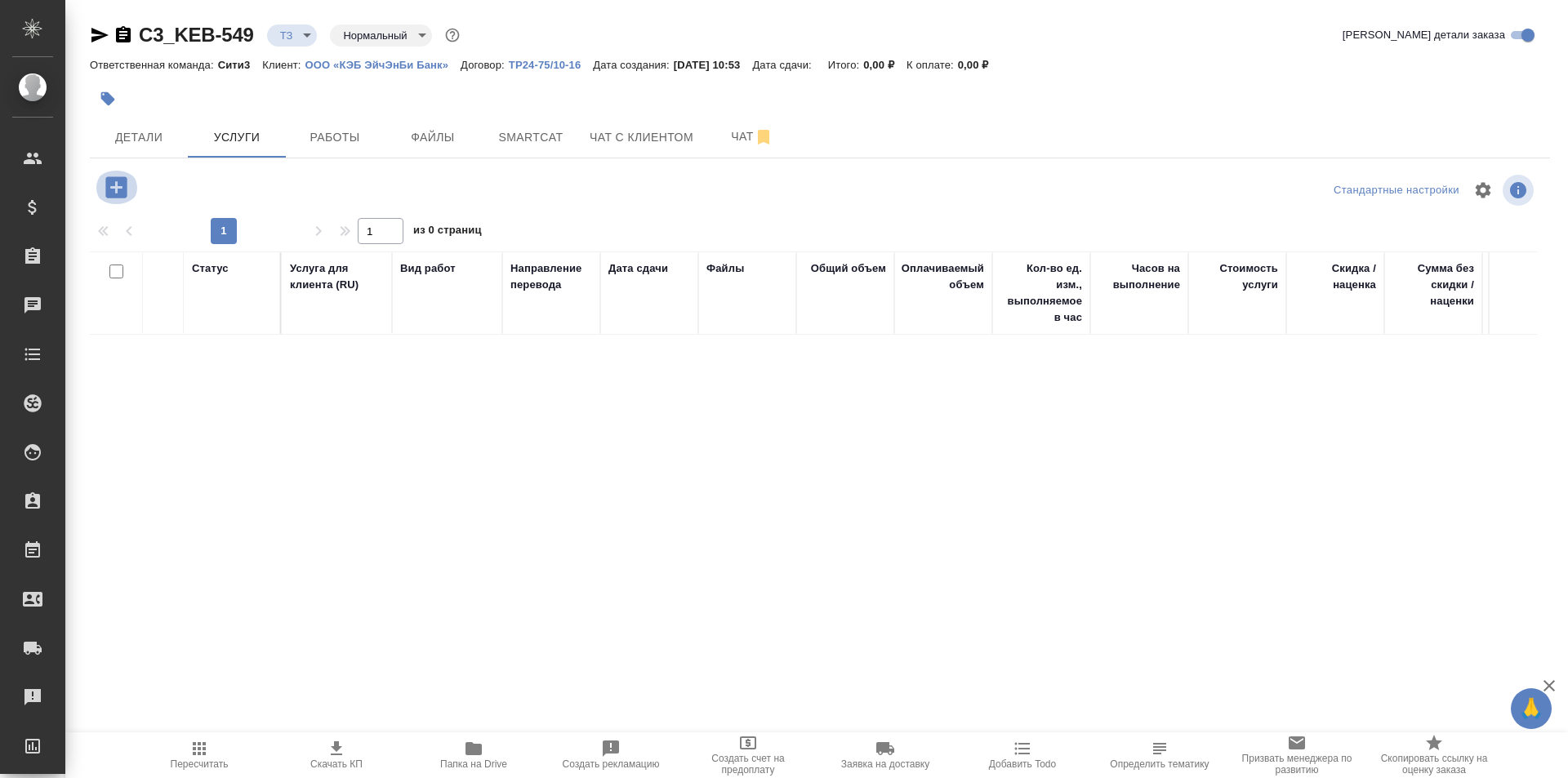
click at [125, 185] on icon "button" at bounding box center [116, 187] width 21 height 21
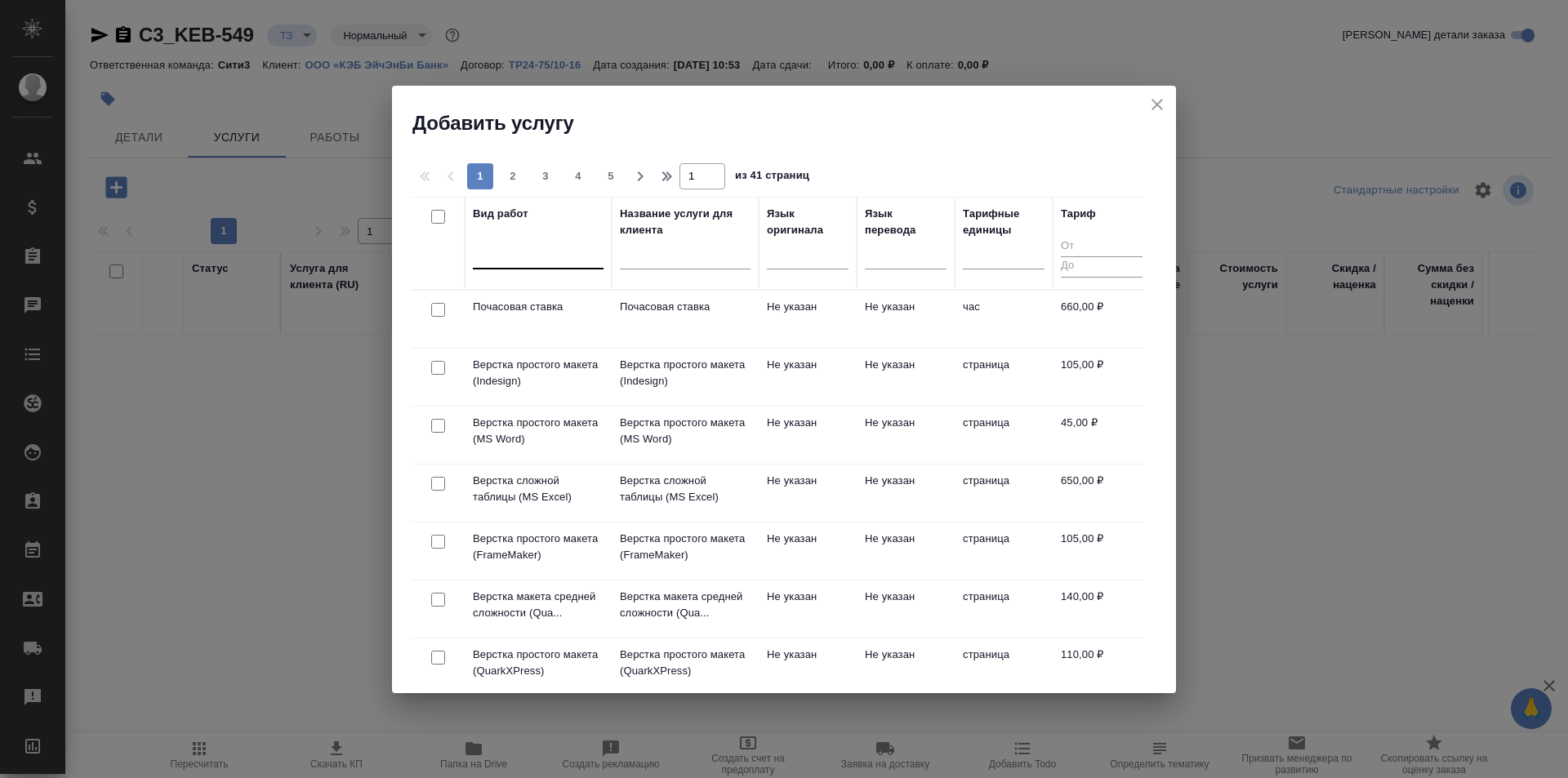
click at [542, 255] on div at bounding box center [538, 252] width 131 height 24
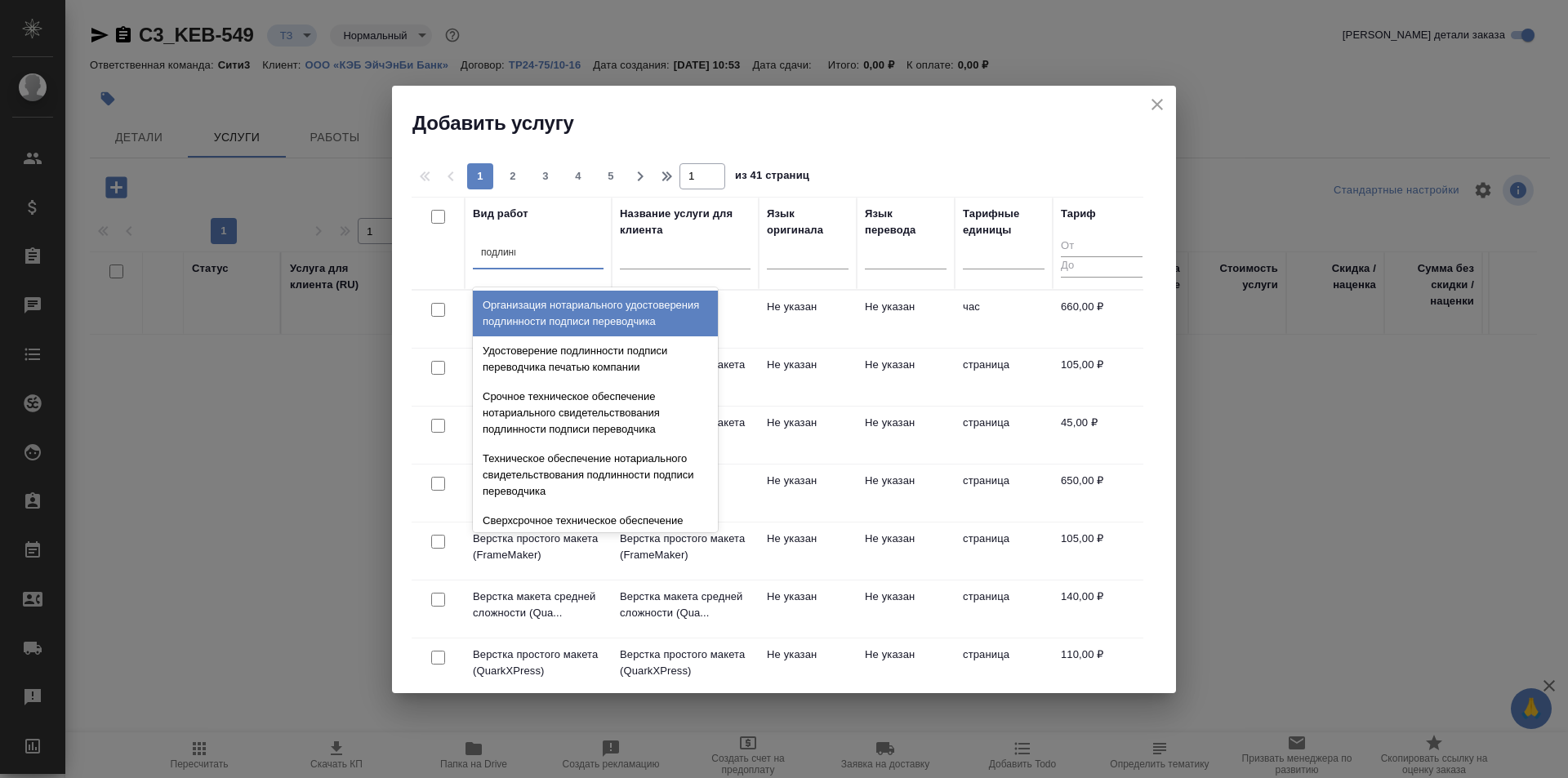
type input "подлинно"
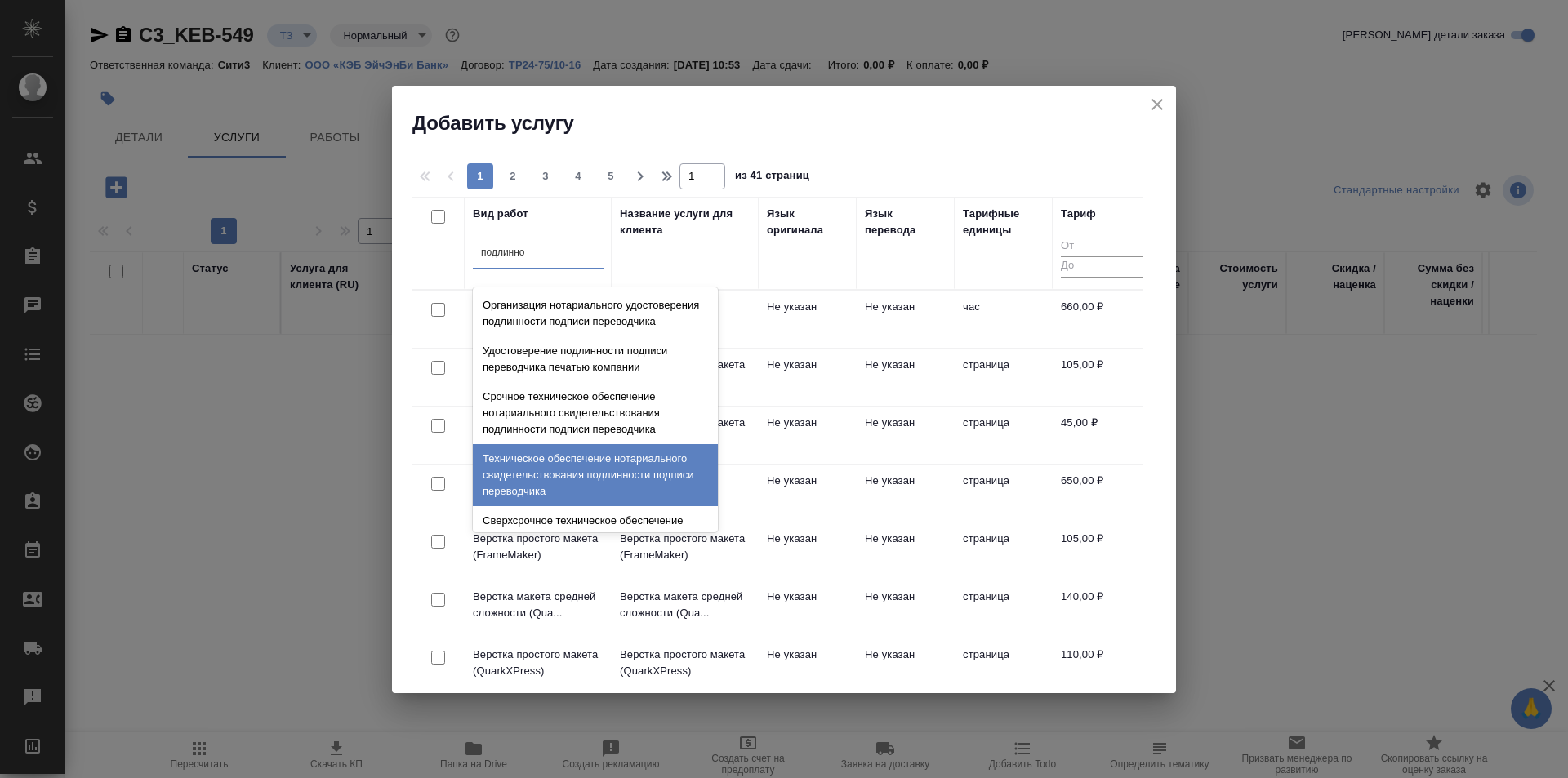
click at [634, 496] on div "Техническое обеспечение нотариального свидетельствования подлинности подписи пе…" at bounding box center [595, 475] width 245 height 62
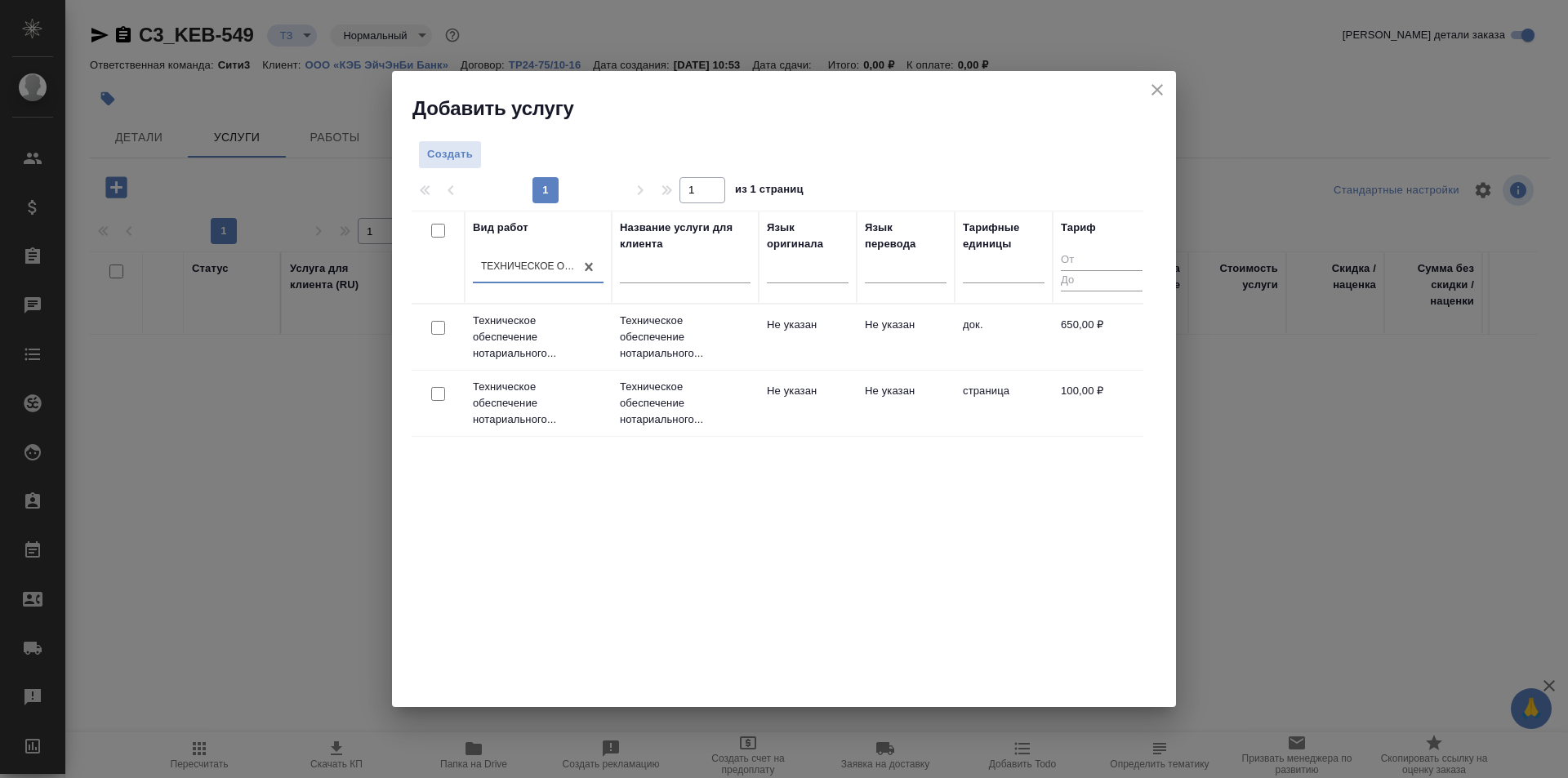
click at [807, 349] on td "Не указан" at bounding box center [807, 337] width 98 height 57
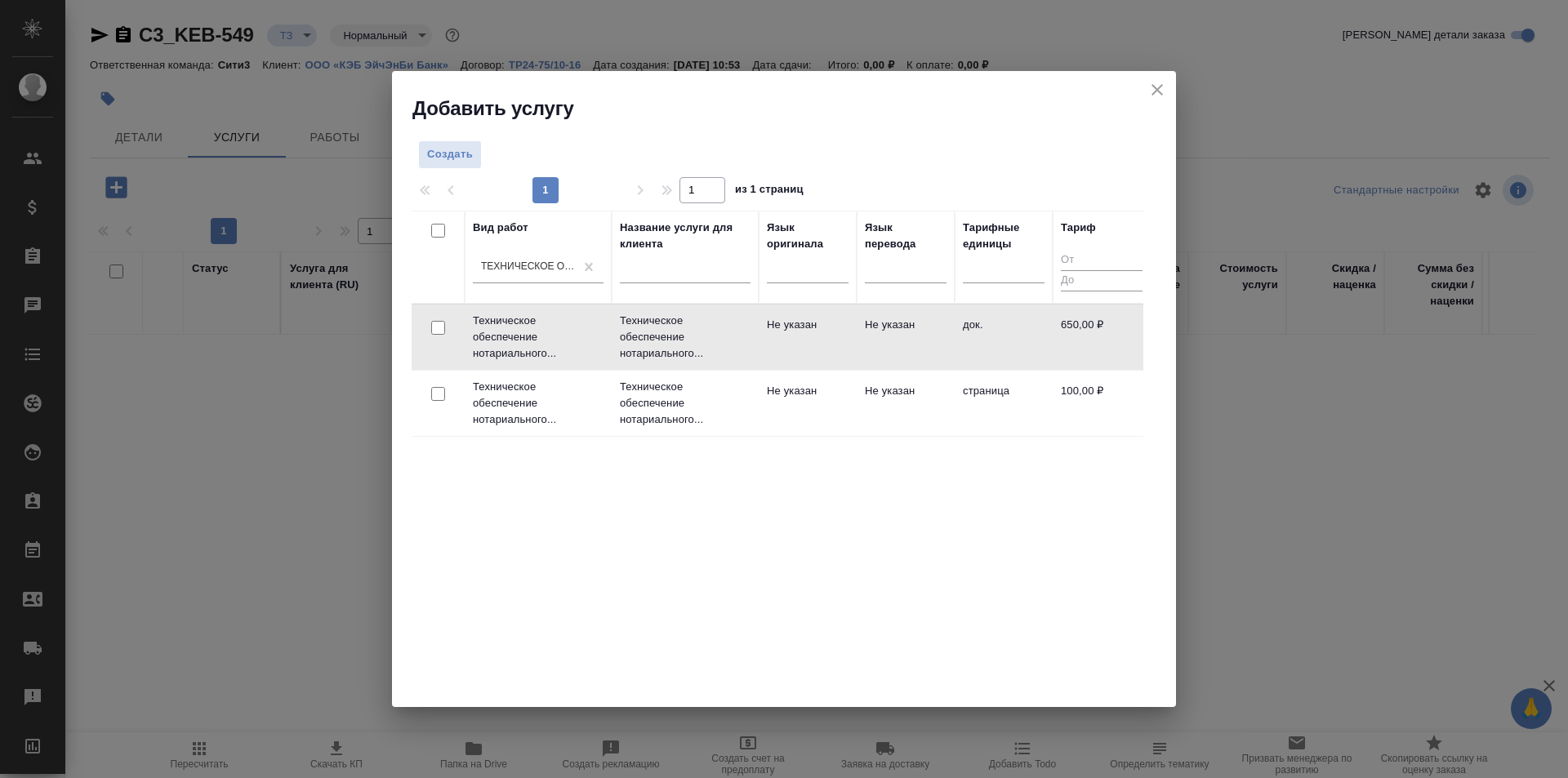
click at [807, 349] on td "Не указан" at bounding box center [807, 337] width 98 height 57
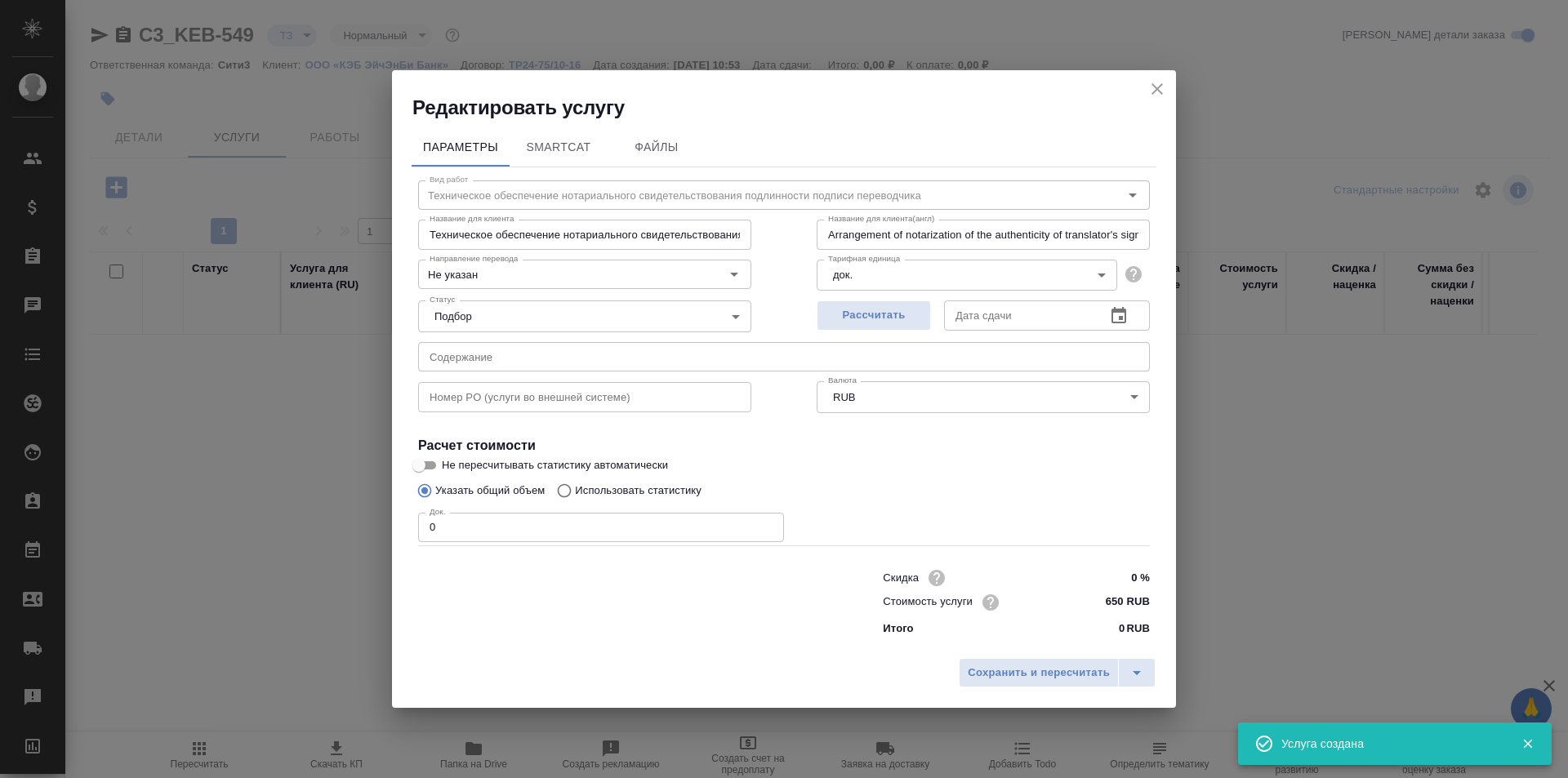
type input "Техническое обеспечение нотариального свидетельствования подлинности подписи пе…"
type input "Arrangement of notarization of the authenticity of translator's signature,3 bus…"
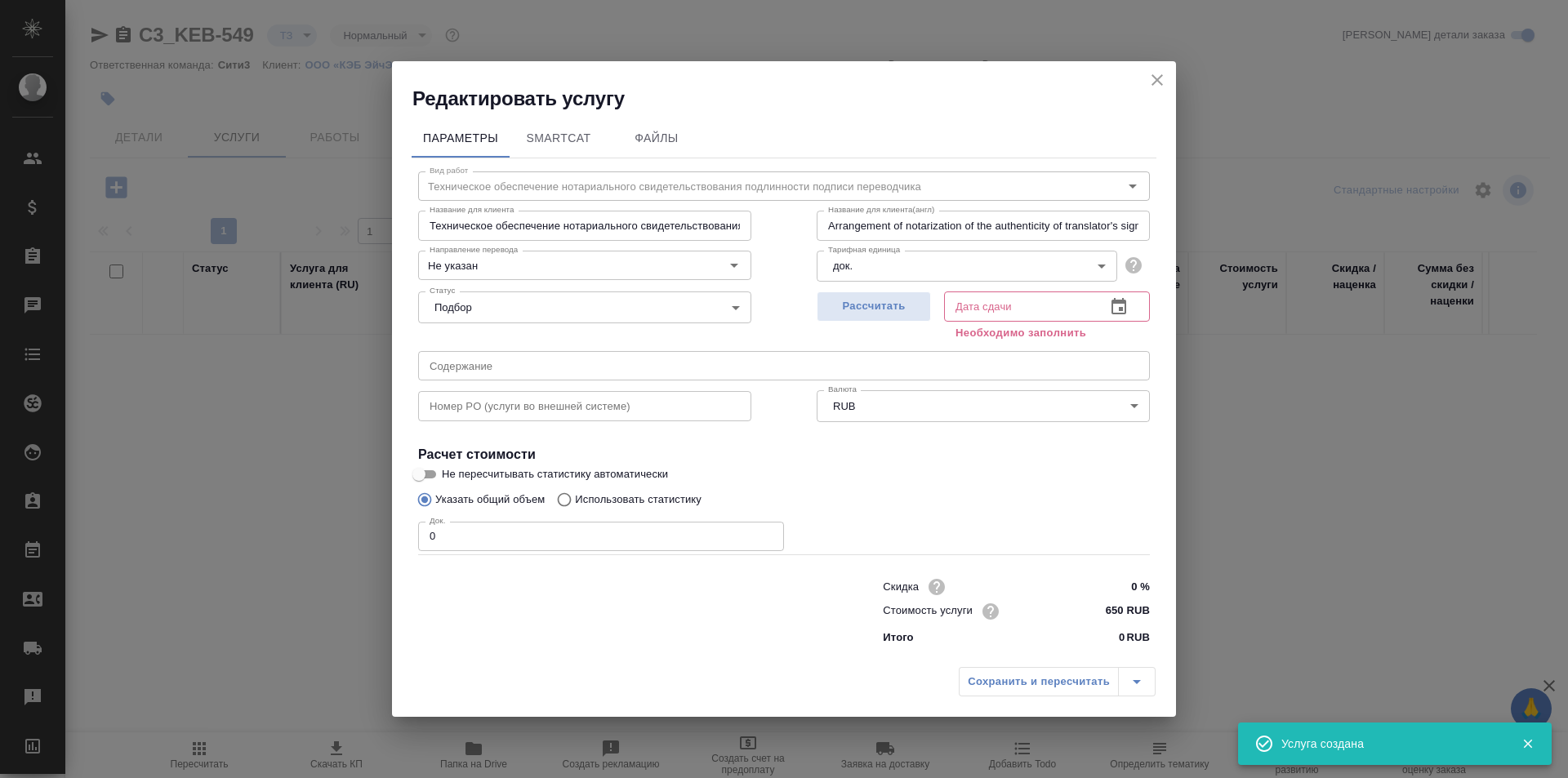
type input "Техническое обеспечение нотариального свидетельствования подлинности подписи пе…"
type input "Arrangement of notarization of the authenticity of translator's signature,3 bus…"
click at [496, 535] on input "0" at bounding box center [601, 536] width 366 height 29
type input "Техническое обеспечение нотариального свидетельствования подлинности подписи пе…"
type input "Arrangement of notarization of the authenticity of translator's signature,3 bus…"
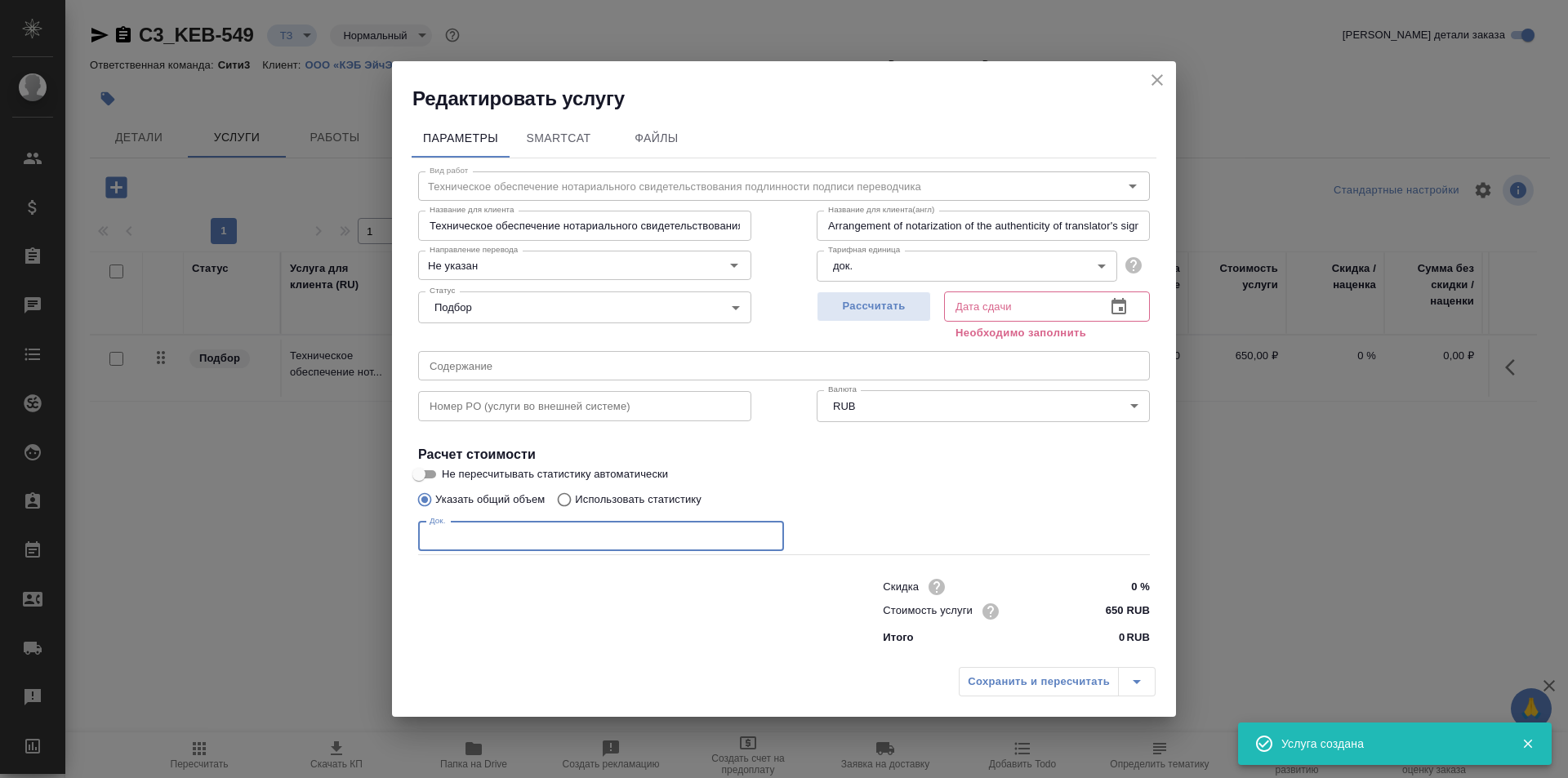
type input "Техническое обеспечение нотариального свидетельствования подлинности подписи пе…"
type input "Arrangement of notarization of the authenticity of translator's signature,3 bus…"
type input "Техническое обеспечение нотариального свидетельствования подлинности подписи пе…"
type input "Arrangement of notarization of the authenticity of translator's signature,3 bus…"
type input "1"
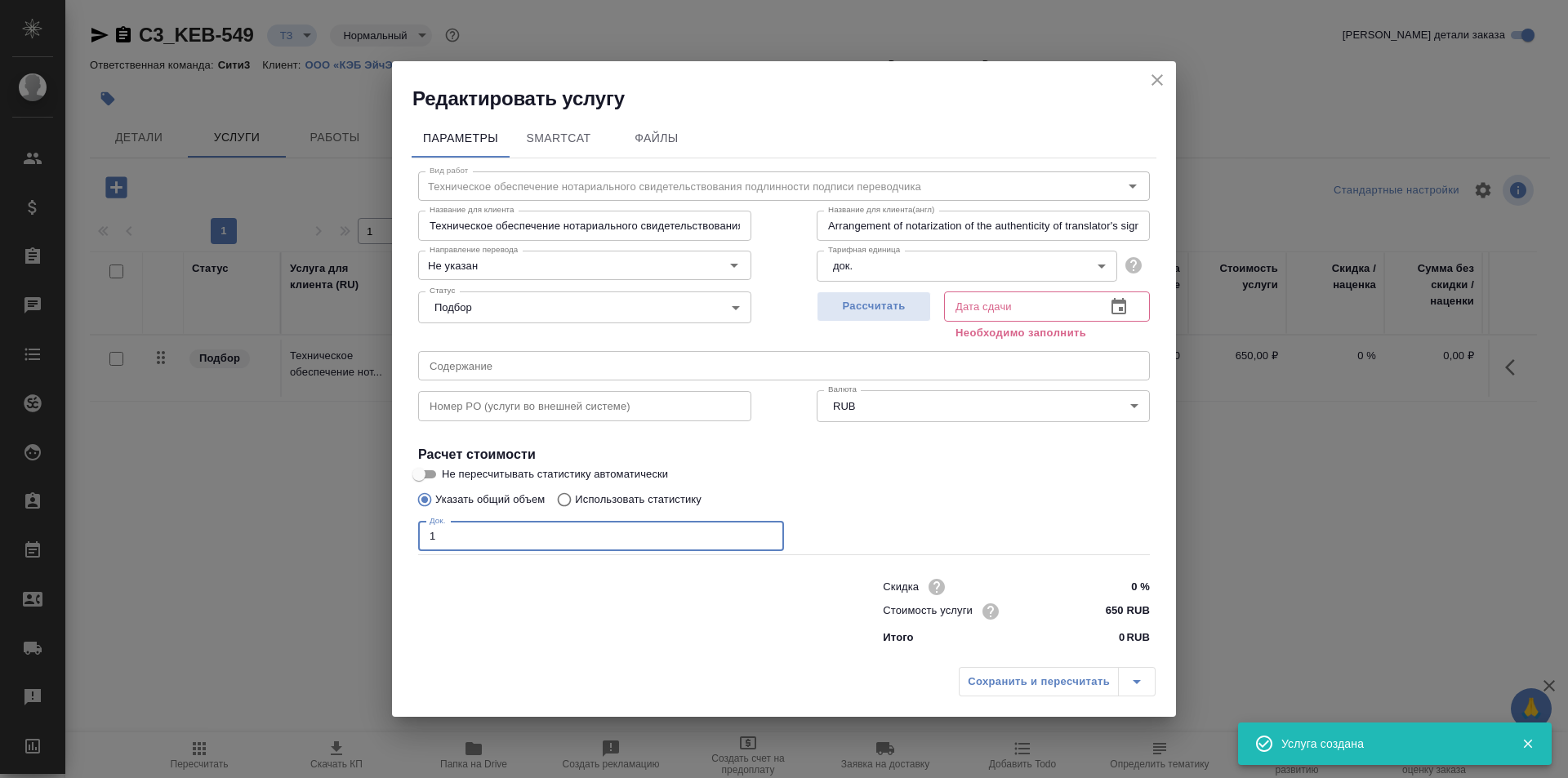
type input "Техническое обеспечение нотариального свидетельствования подлинности подписи пе…"
type input "Arrangement of notarization of the authenticity of translator's signature,3 bus…"
type input "Техническое обеспечение нотариального свидетельствования подлинности подписи пе…"
type input "Arrangement of notarization of the authenticity of translator's signature,3 bus…"
type input "19"
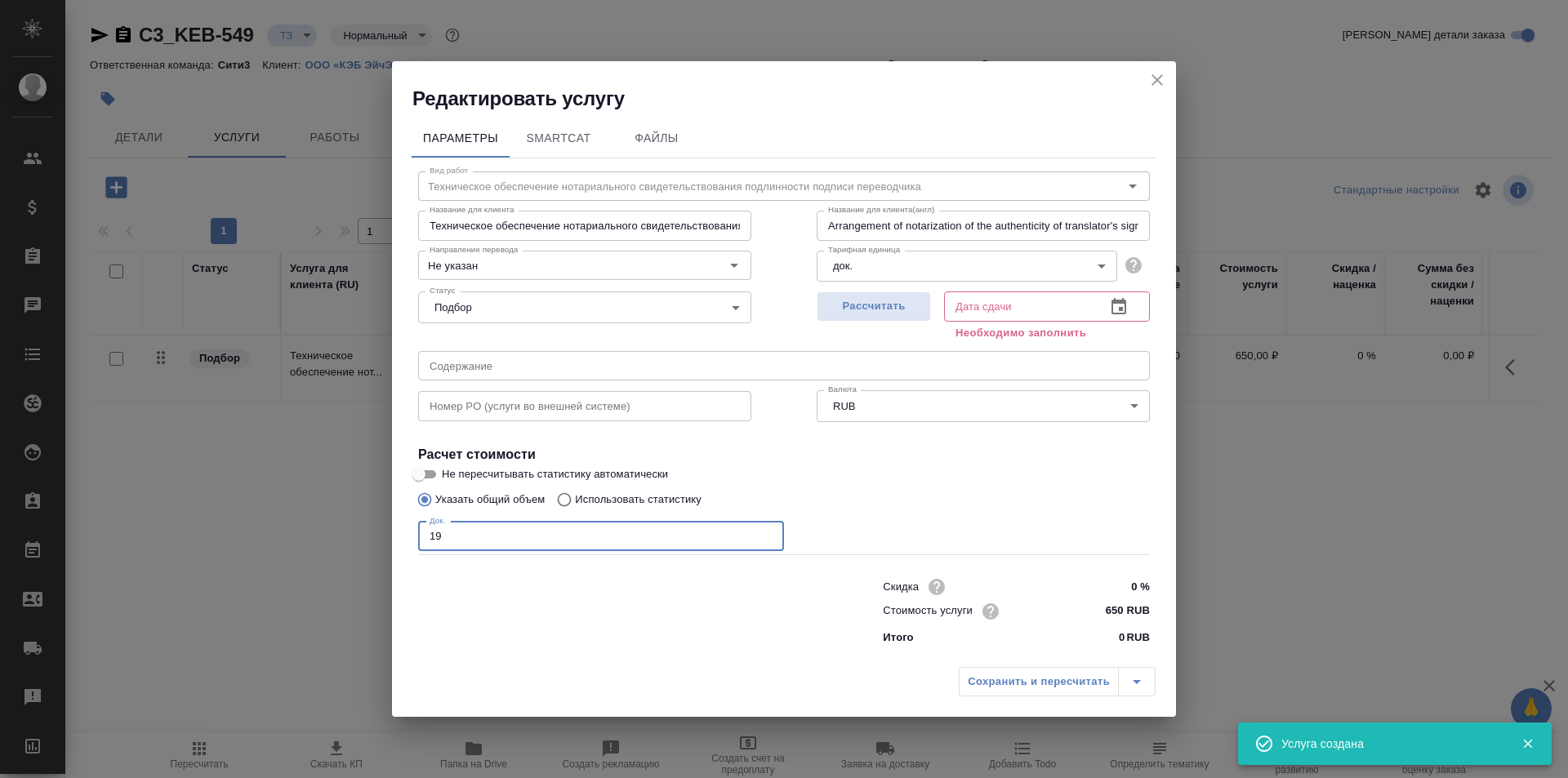
type input "Техническое обеспечение нотариального свидетельствования подлинности подписи пе…"
type input "Arrangement of notarization of the authenticity of translator's signature,3 bus…"
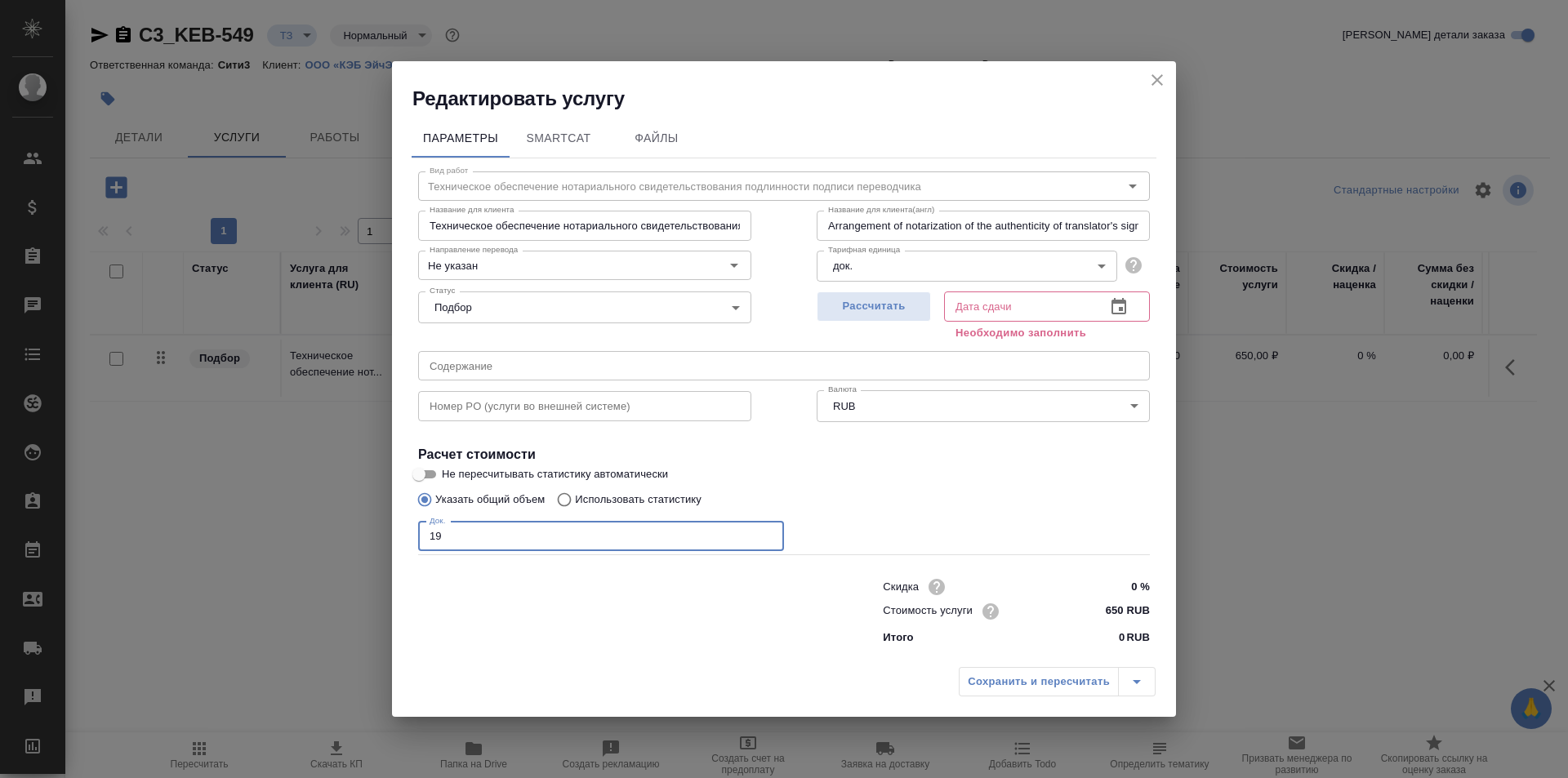
type input "19"
click at [1101, 308] on button "button" at bounding box center [1118, 307] width 40 height 40
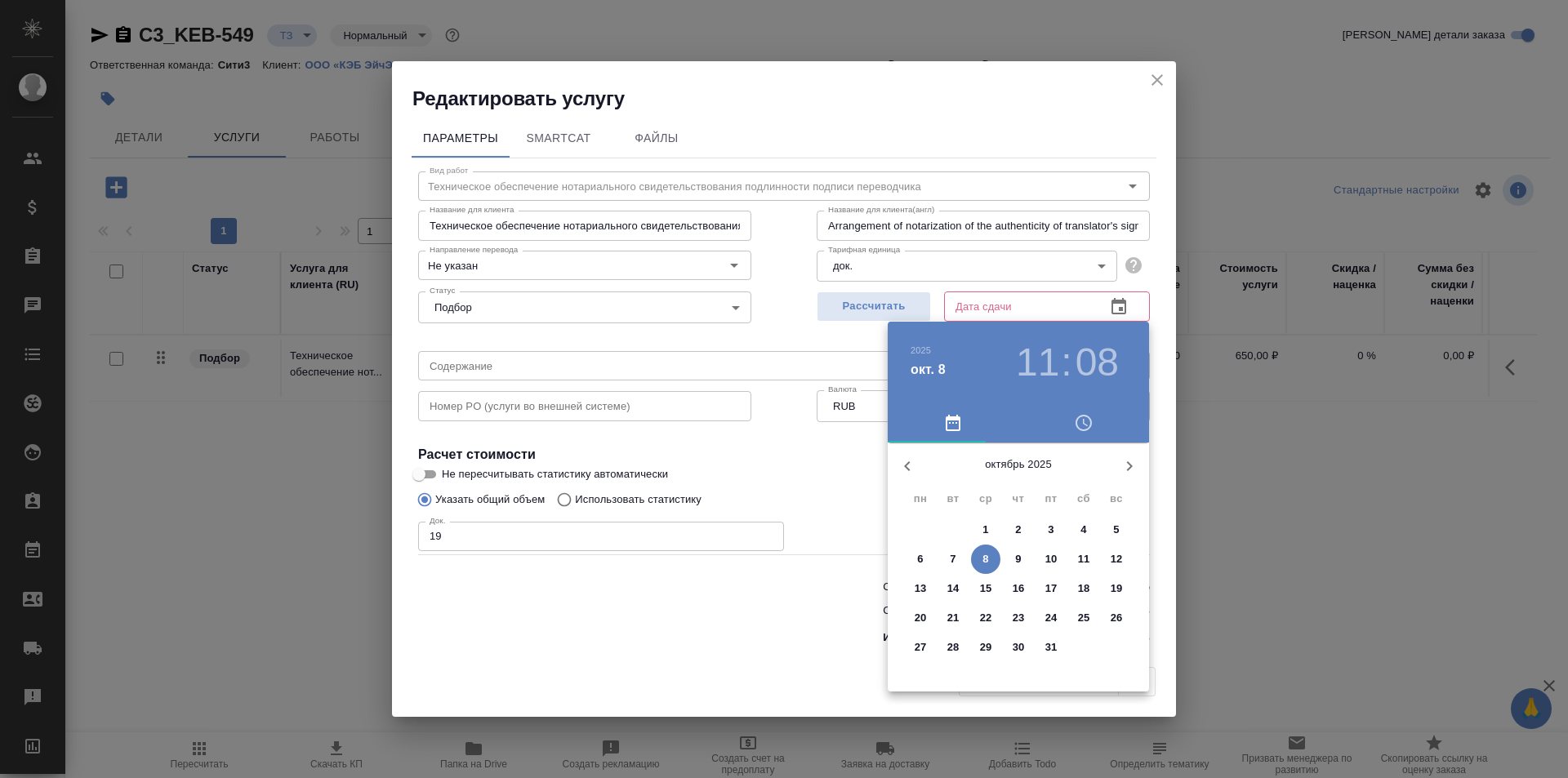
click at [1005, 558] on span "9" at bounding box center [1018, 559] width 29 height 17
type input "Техническое обеспечение нотариального свидетельствования подлинности подписи пе…"
type input "Arrangement of notarization of the authenticity of translator's signature,3 bus…"
type input "09.10.2025 11:08"
type input "Техническое обеспечение нотариального свидетельствования подлинности подписи пе…"
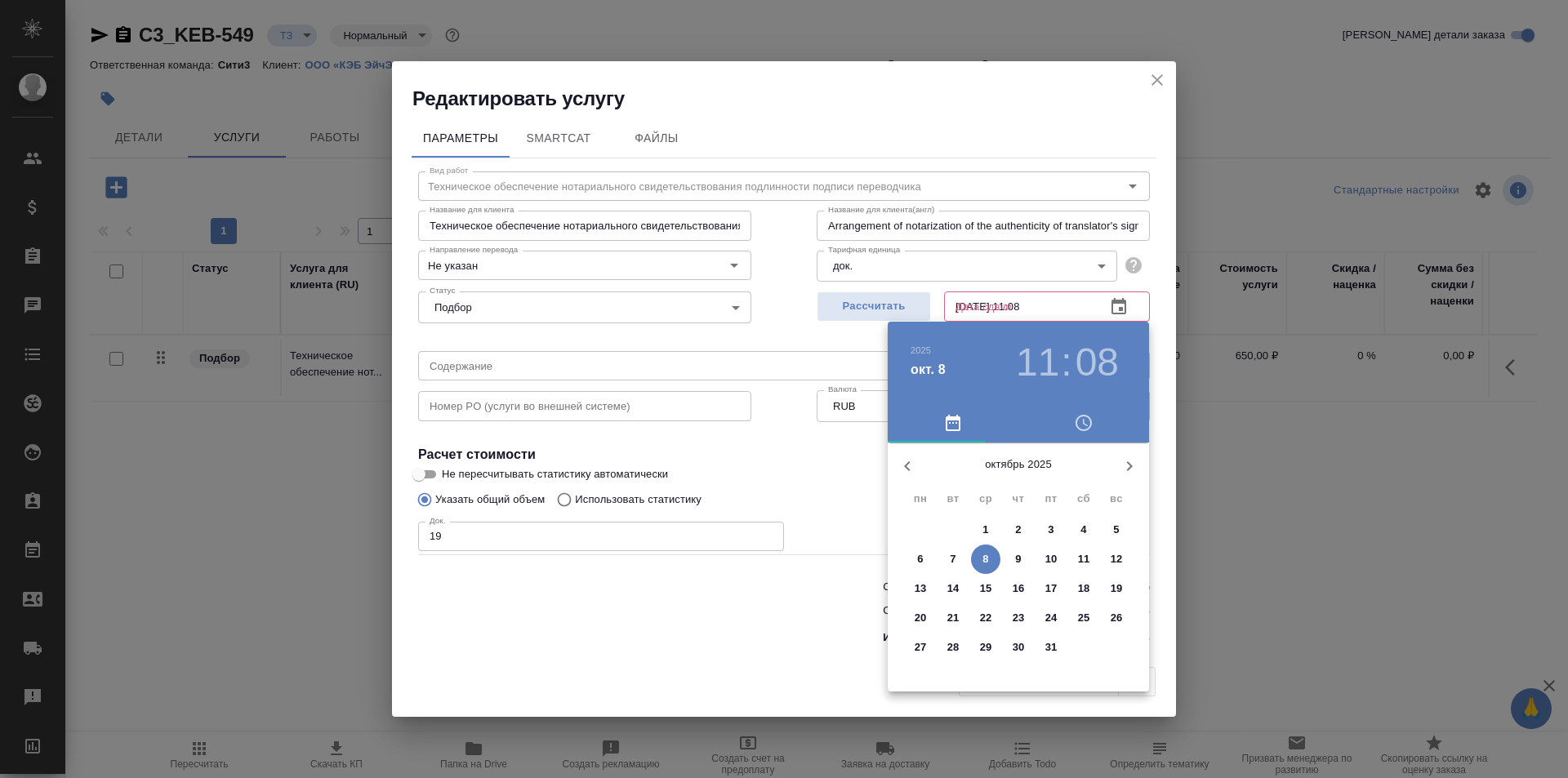
type input "Arrangement of notarization of the authenticity of translator's signature,3 bus…"
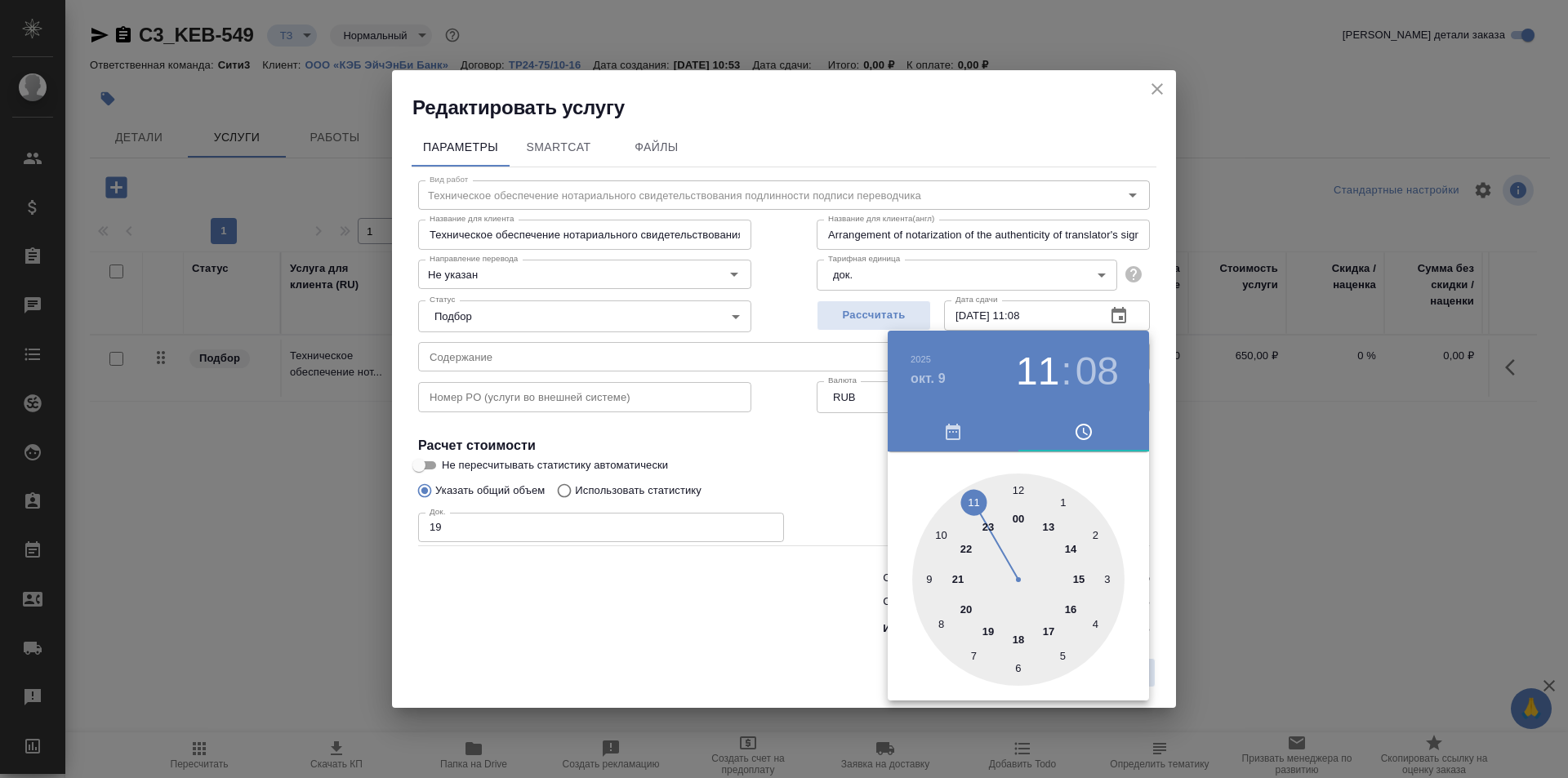
click at [1079, 579] on div at bounding box center [1019, 580] width 213 height 213
type input "Техническое обеспечение нотариального свидетельствования подлинности подписи пе…"
type input "Arrangement of notarization of the authenticity of translator's signature,3 bus…"
type input "09.10.2025 15:08"
type input "Техническое обеспечение нотариального свидетельствования подлинности подписи пе…"
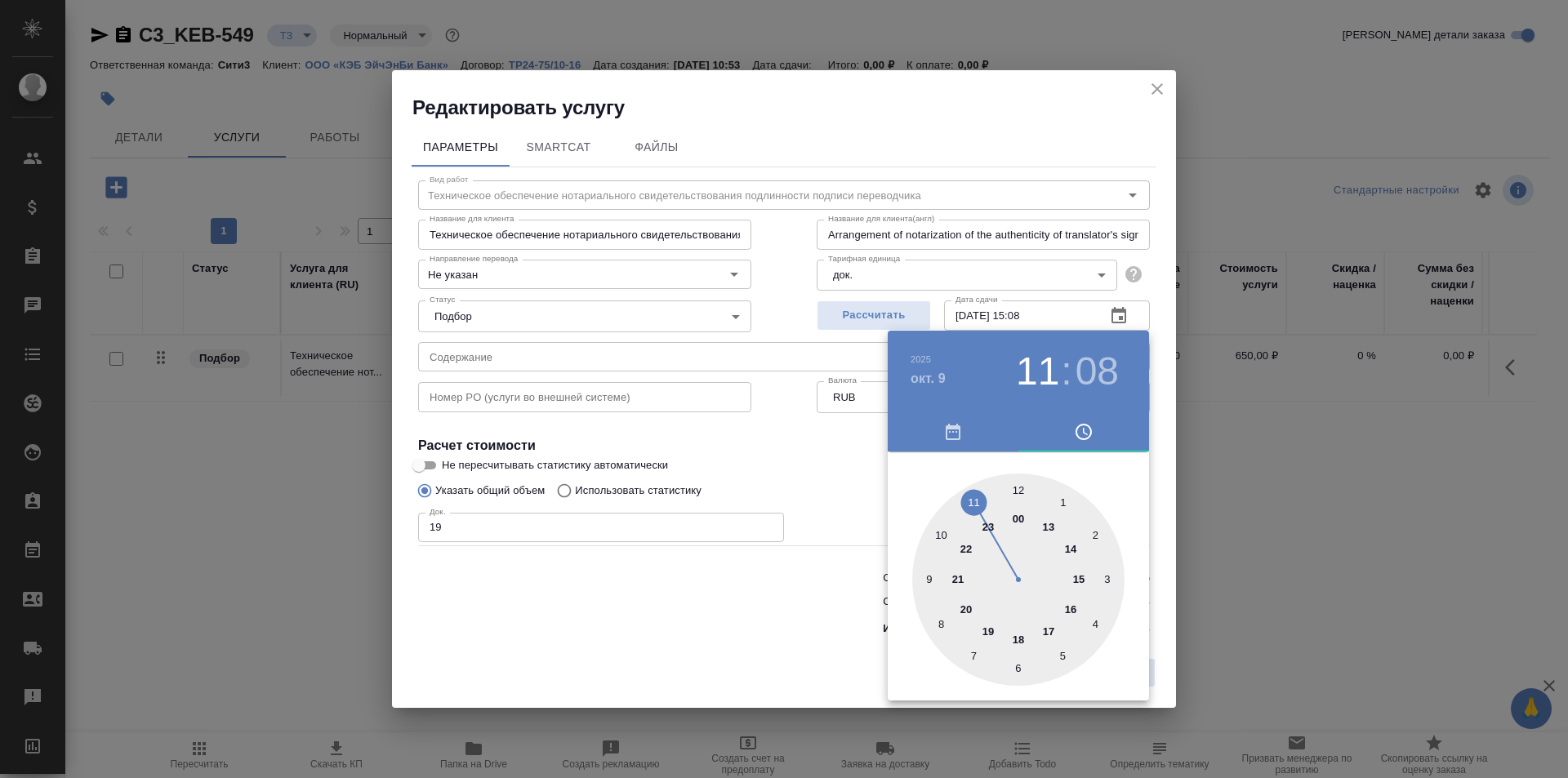
type input "Arrangement of notarization of the authenticity of translator's signature,3 bus…"
click at [1023, 491] on div at bounding box center [1019, 580] width 213 height 213
type input "Техническое обеспечение нотариального свидетельствования подлинности подписи пе…"
type input "Arrangement of notarization of the authenticity of translator's signature,3 bus…"
type input "09.10.2025 15:01"
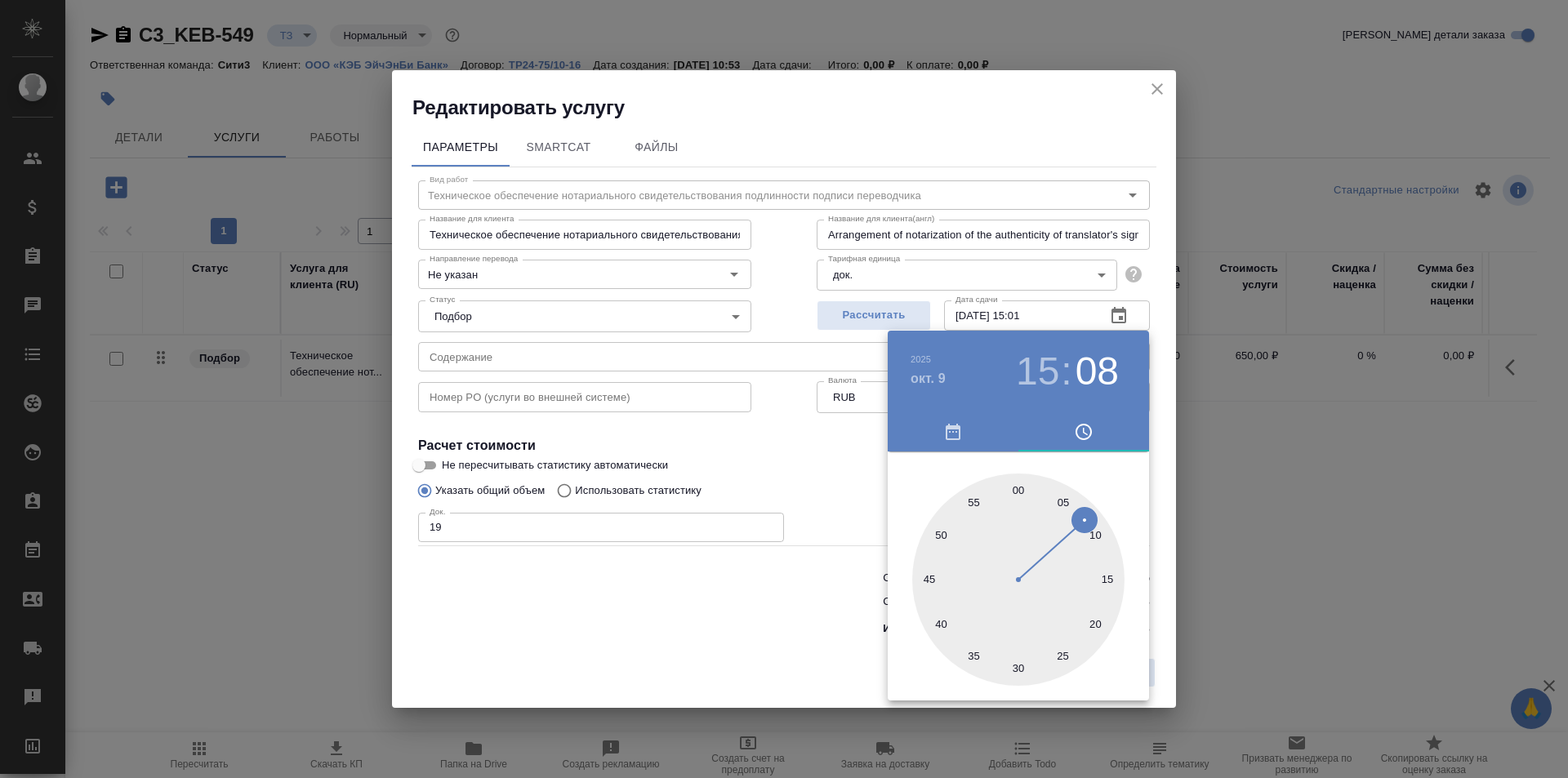
type input "Техническое обеспечение нотариального свидетельствования подлинности подписи пе…"
type input "Arrangement of notarization of the authenticity of translator's signature,3 bus…"
click at [831, 480] on div at bounding box center [784, 389] width 1568 height 778
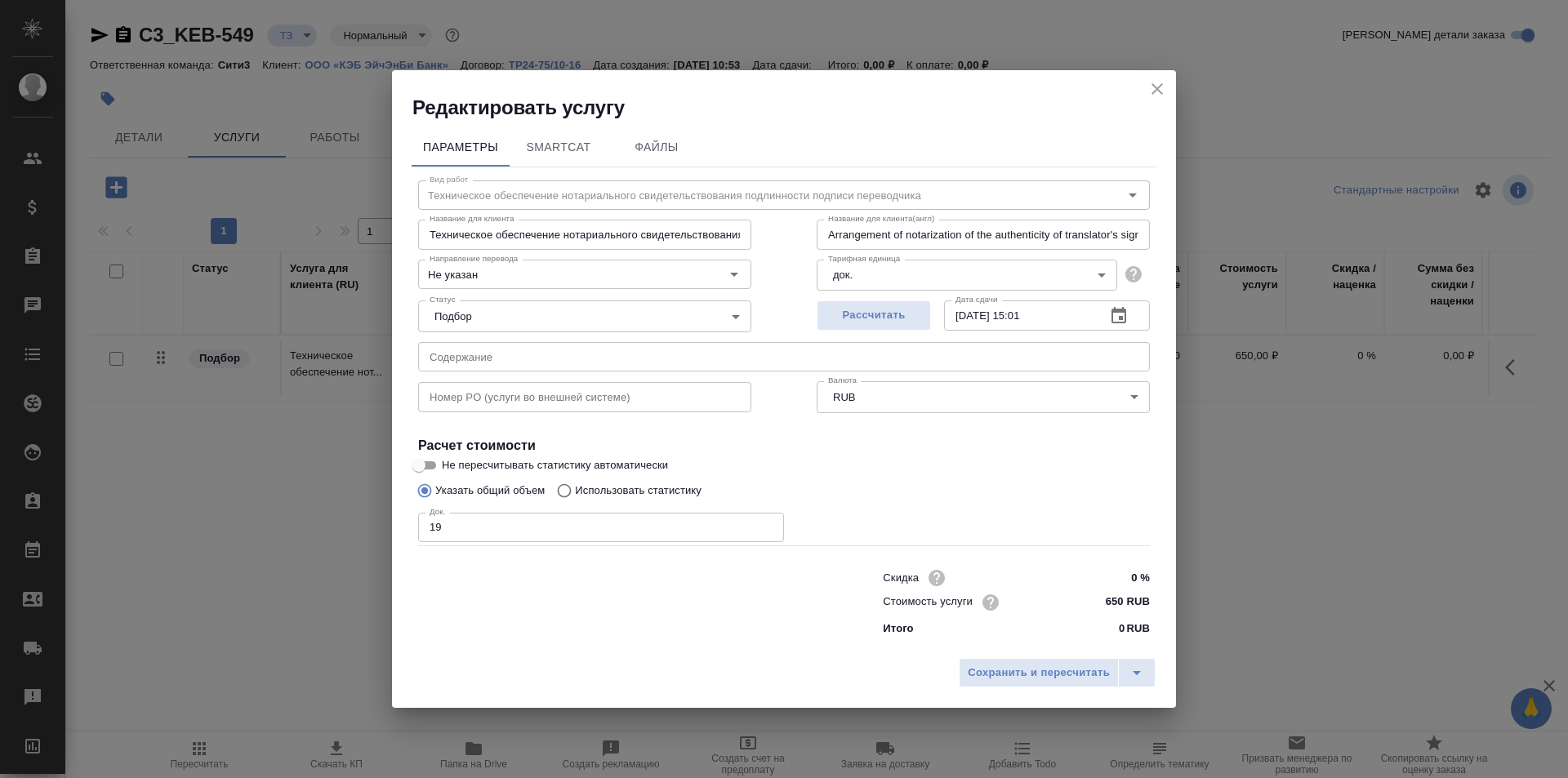
click at [1114, 309] on icon "button" at bounding box center [1118, 315] width 15 height 17
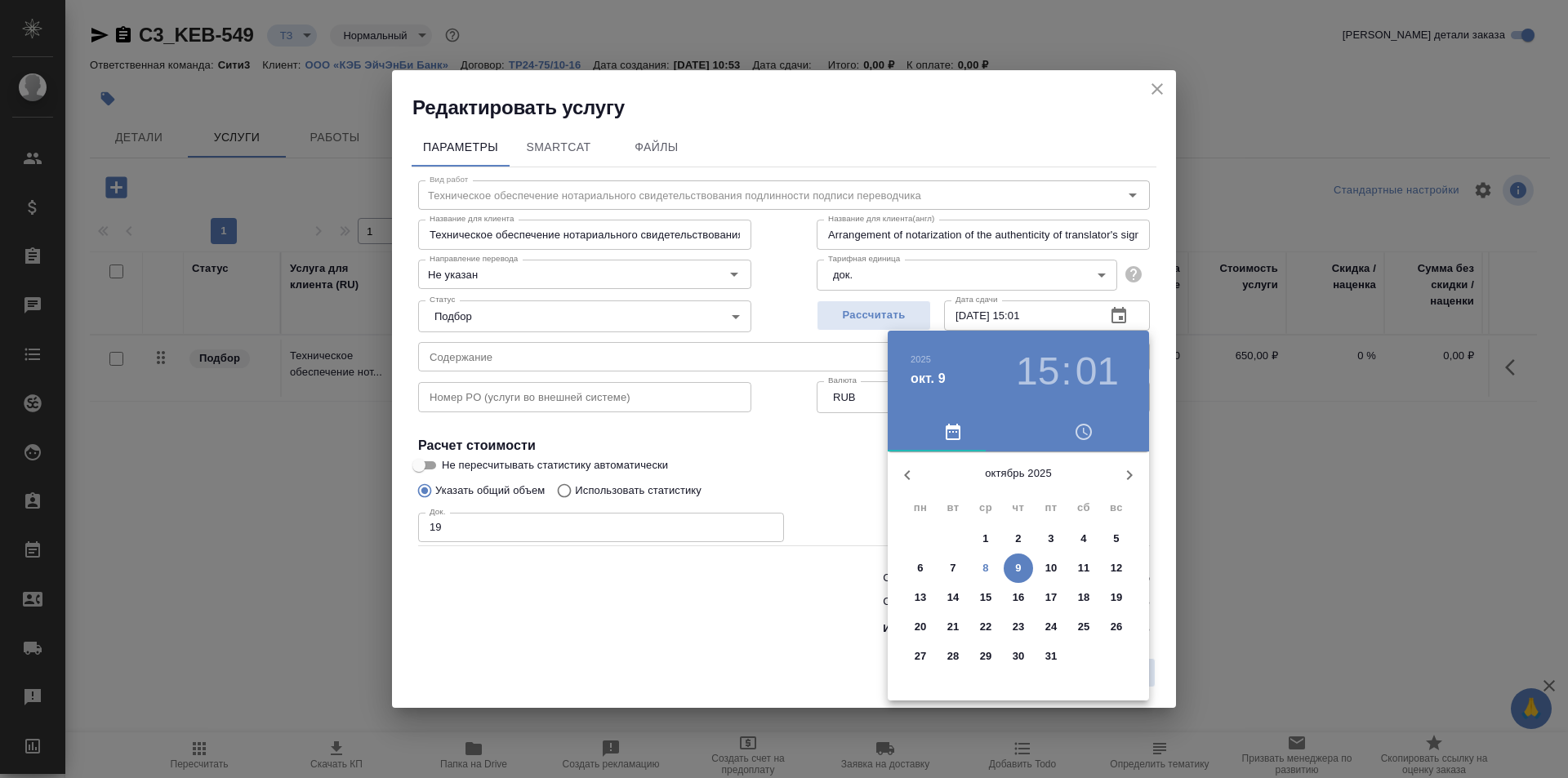
click at [1094, 373] on h3 "01" at bounding box center [1097, 372] width 43 height 46
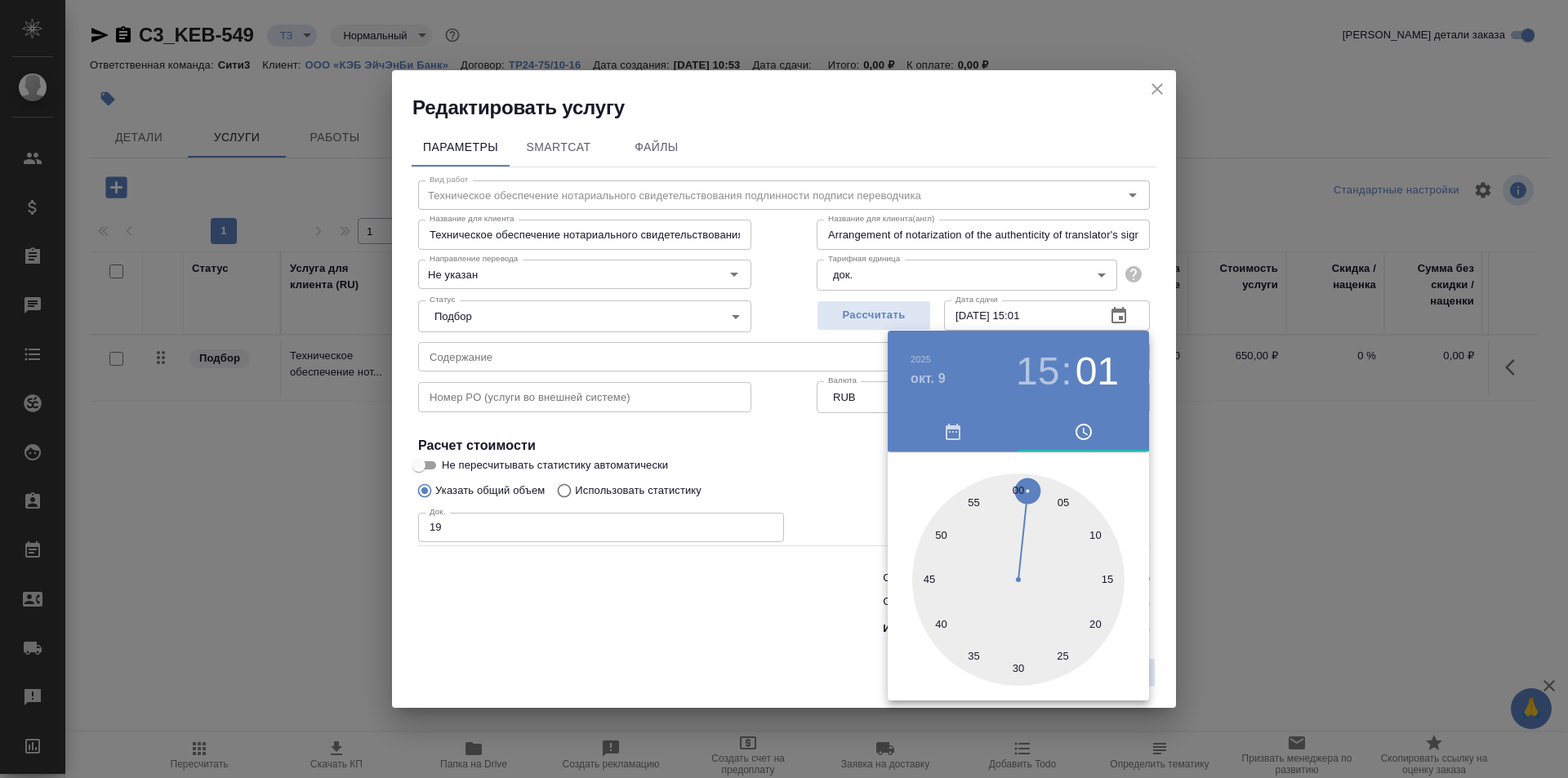
click at [1013, 488] on div at bounding box center [1019, 580] width 213 height 213
type input "Техническое обеспечение нотариального свидетельствования подлинности подписи пе…"
type input "Arrangement of notarization of the authenticity of translator's signature,3 bus…"
type input "09.10.2025 15:59"
type input "Техническое обеспечение нотариального свидетельствования подлинности подписи пе…"
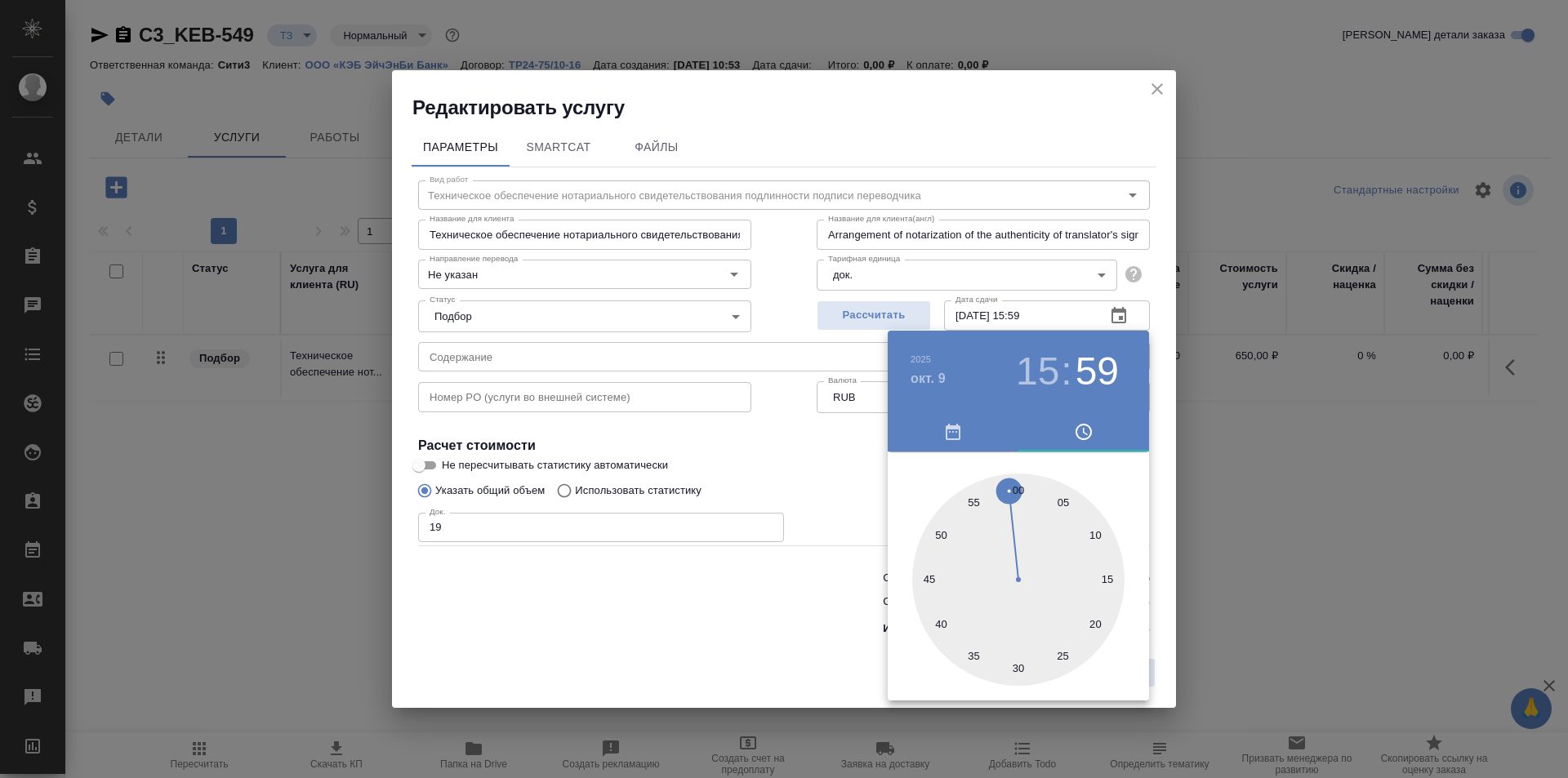
type input "Arrangement of notarization of the authenticity of translator's signature,3 bus…"
click at [1020, 486] on div at bounding box center [1019, 580] width 213 height 213
type input "Техническое обеспечение нотариального свидетельствования подлинности подписи пе…"
type input "Arrangement of notarization of the authenticity of translator's signature,3 bus…"
type input "09.10.2025 15:00"
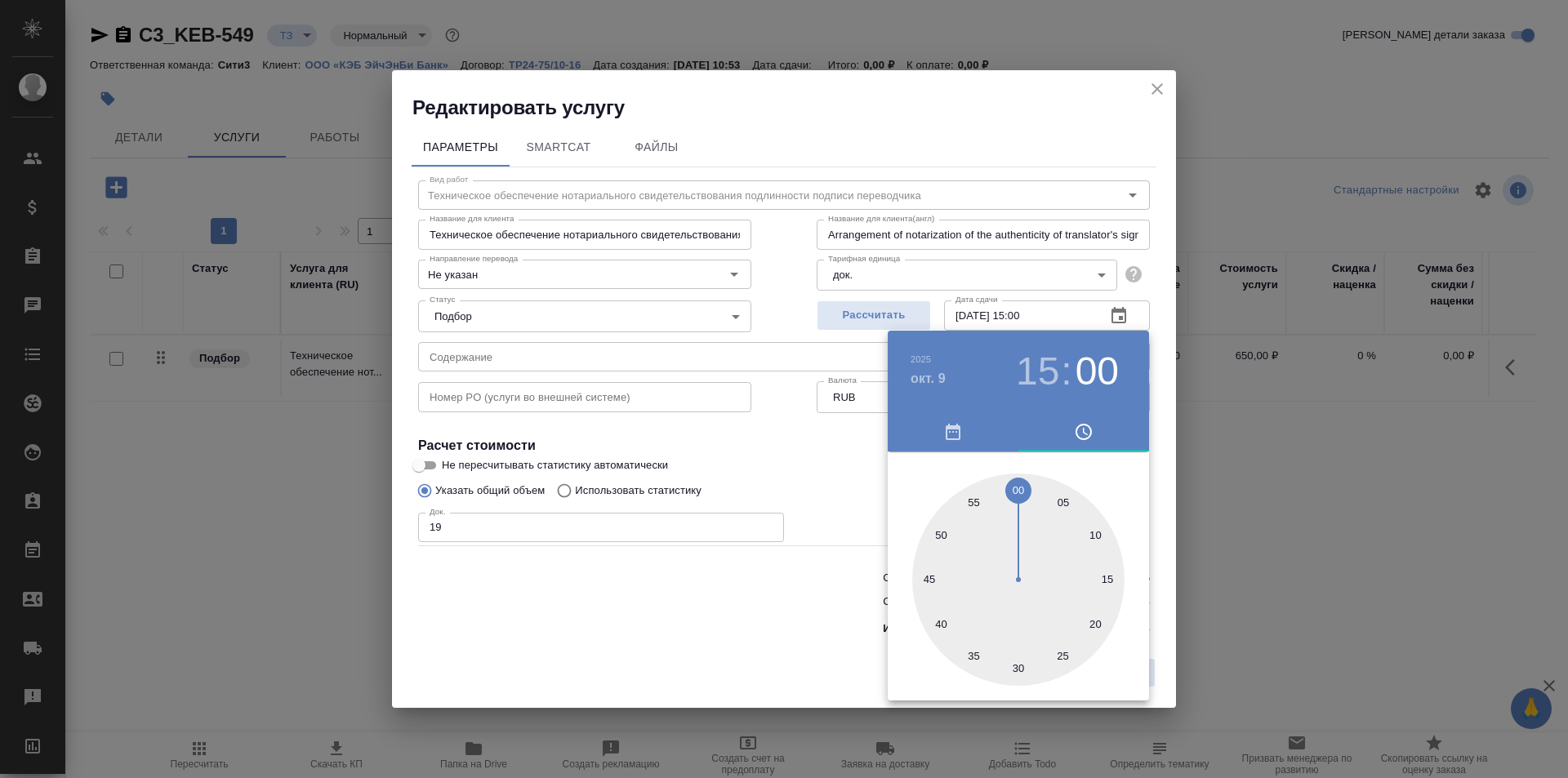
type input "Техническое обеспечение нотариального свидетельствования подлинности подписи пе…"
type input "Arrangement of notarization of the authenticity of translator's signature,3 bus…"
click at [765, 467] on div at bounding box center [784, 389] width 1568 height 778
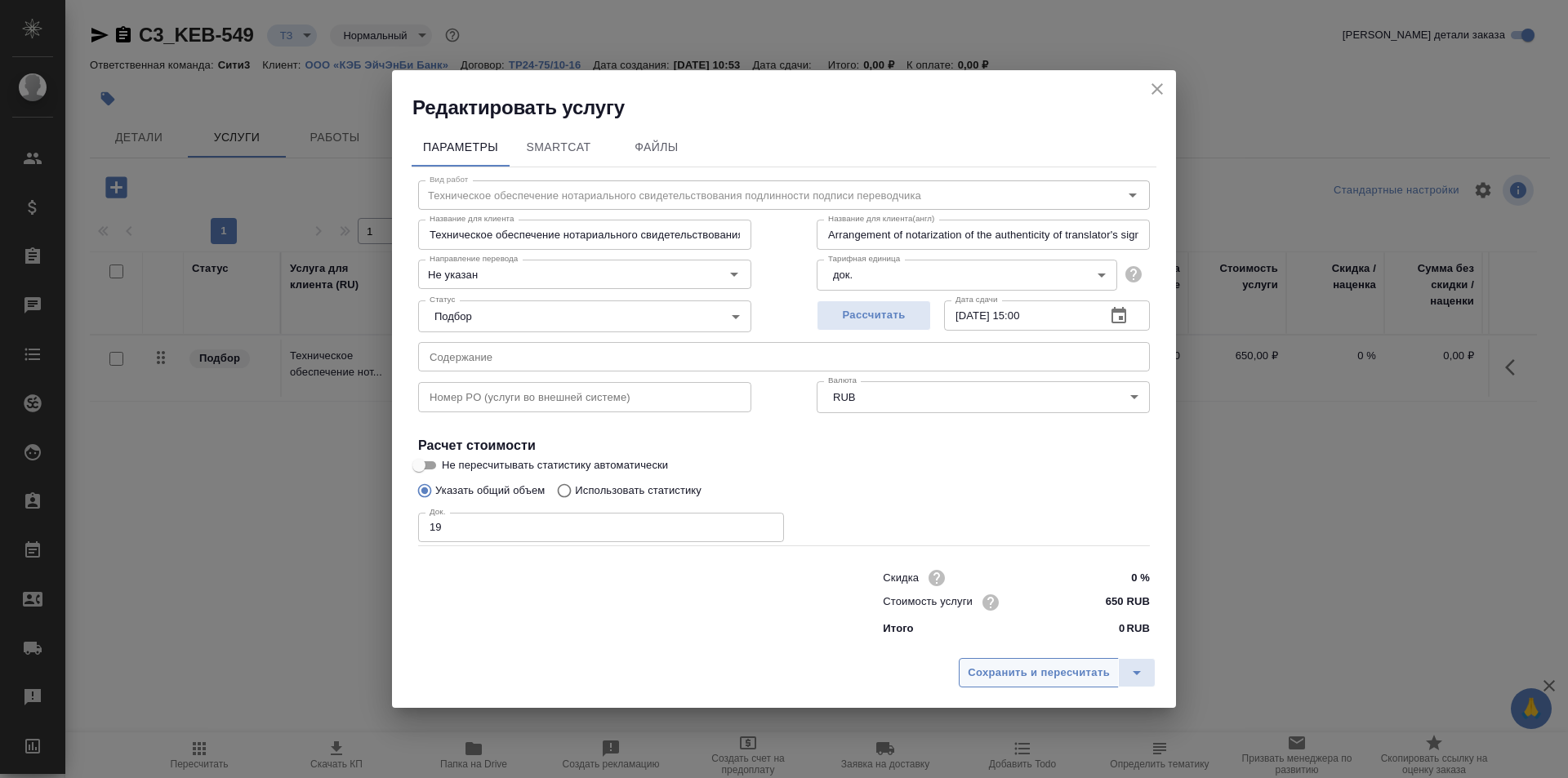
click at [1042, 670] on span "Сохранить и пересчитать" at bounding box center [1039, 673] width 142 height 18
type input "Техническое обеспечение нотариального свидетельствования подлинности подписи пе…"
type input "Arrangement of notarization of the authenticity of translator's signature,3 bus…"
type input "Техническое обеспечение нотариального свидетельствования подлинности подписи пе…"
type input "Arrangement of notarization of the authenticity of translator's signature,3 bus…"
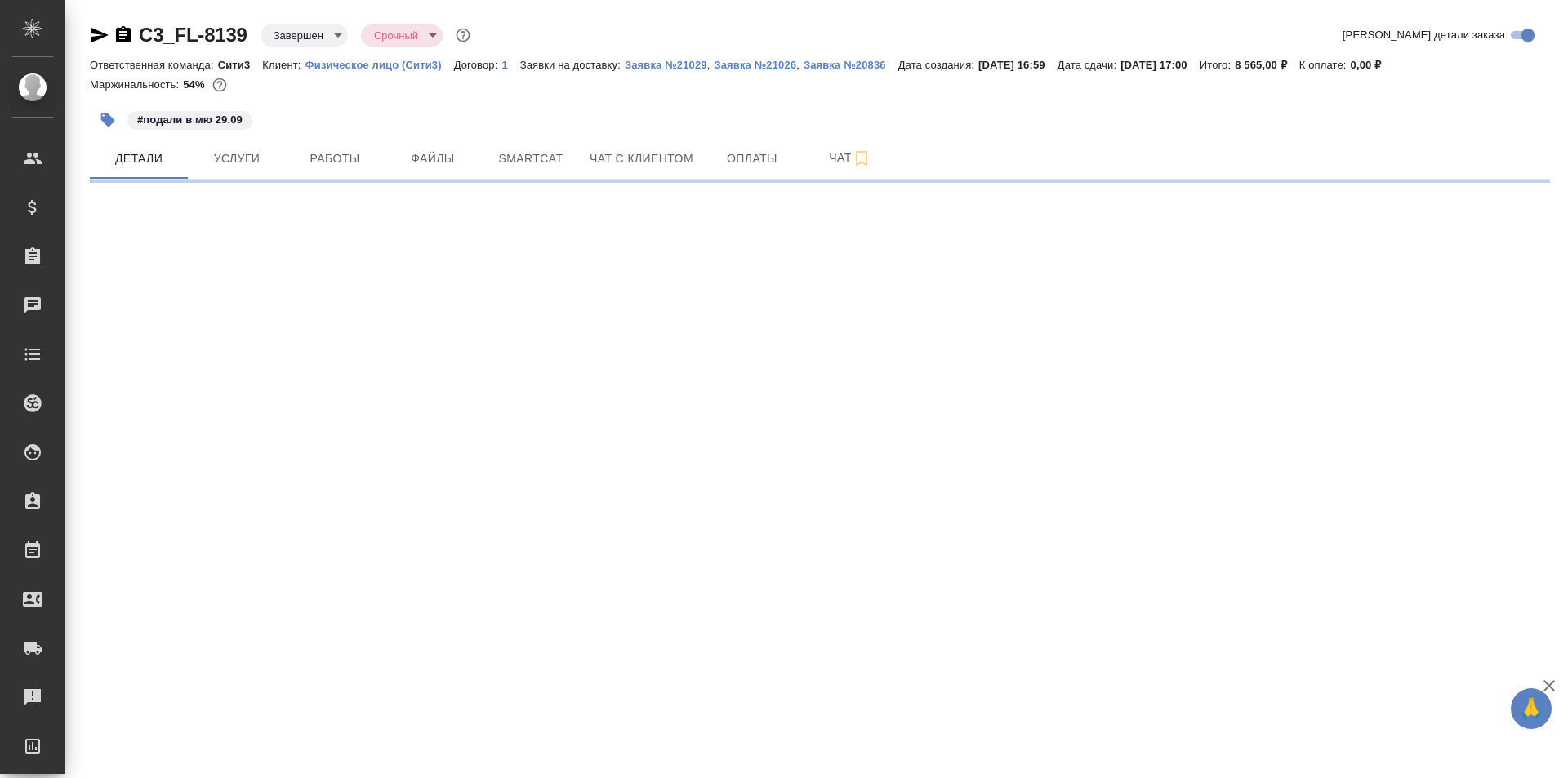
select select "RU"
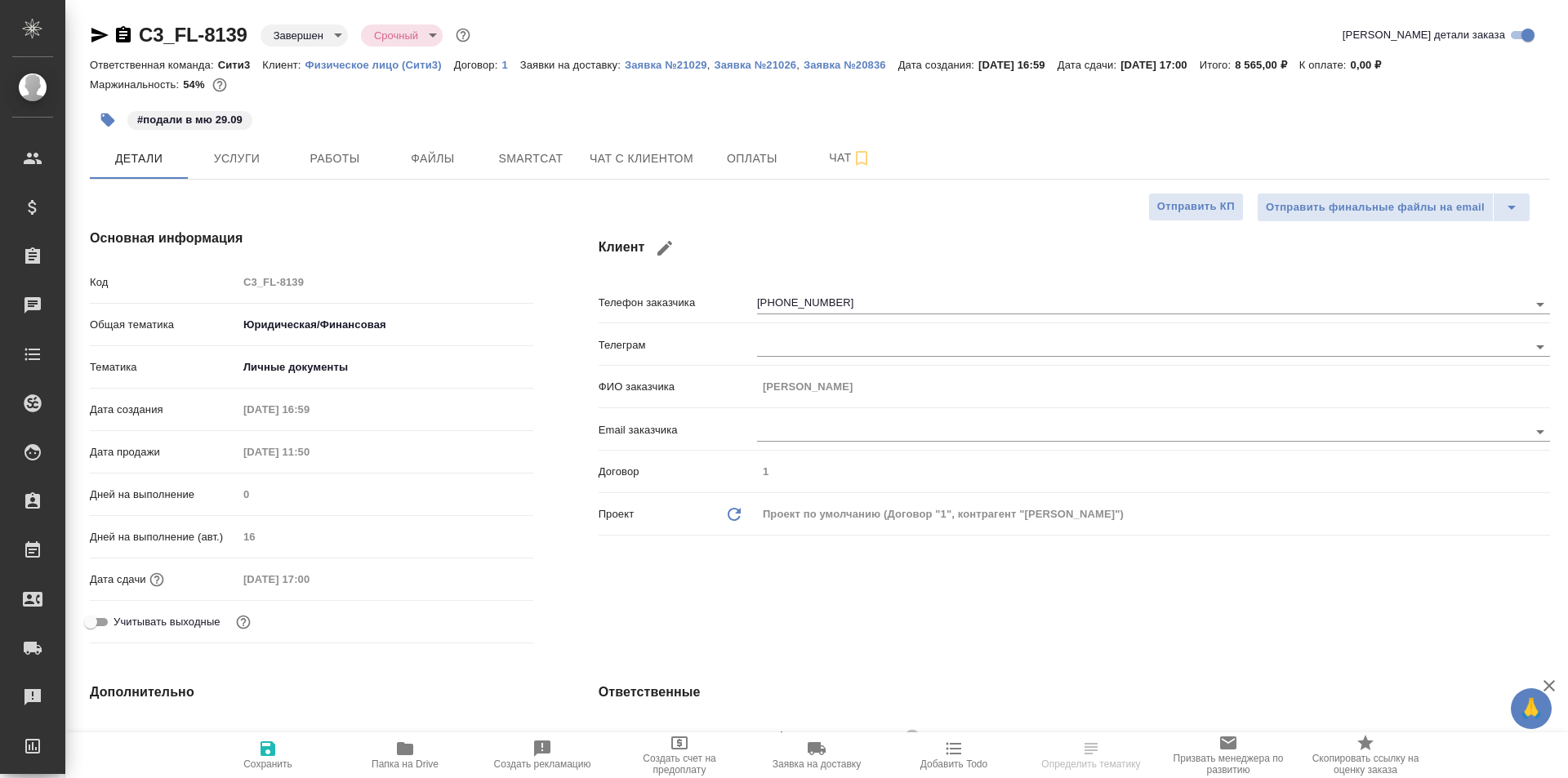
type textarea "x"
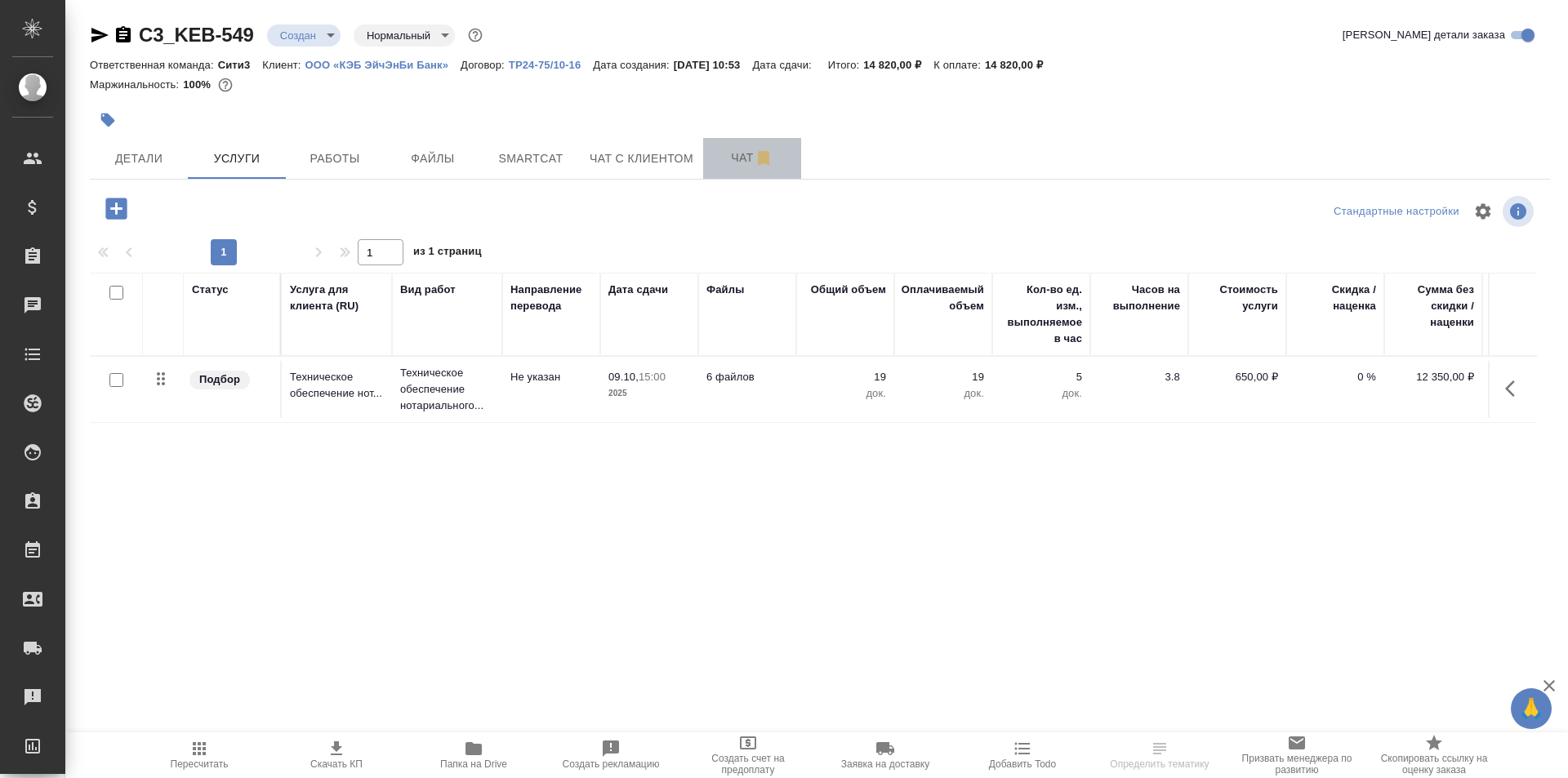
click at [724, 148] on span "Чат" at bounding box center [751, 157] width 78 height 20
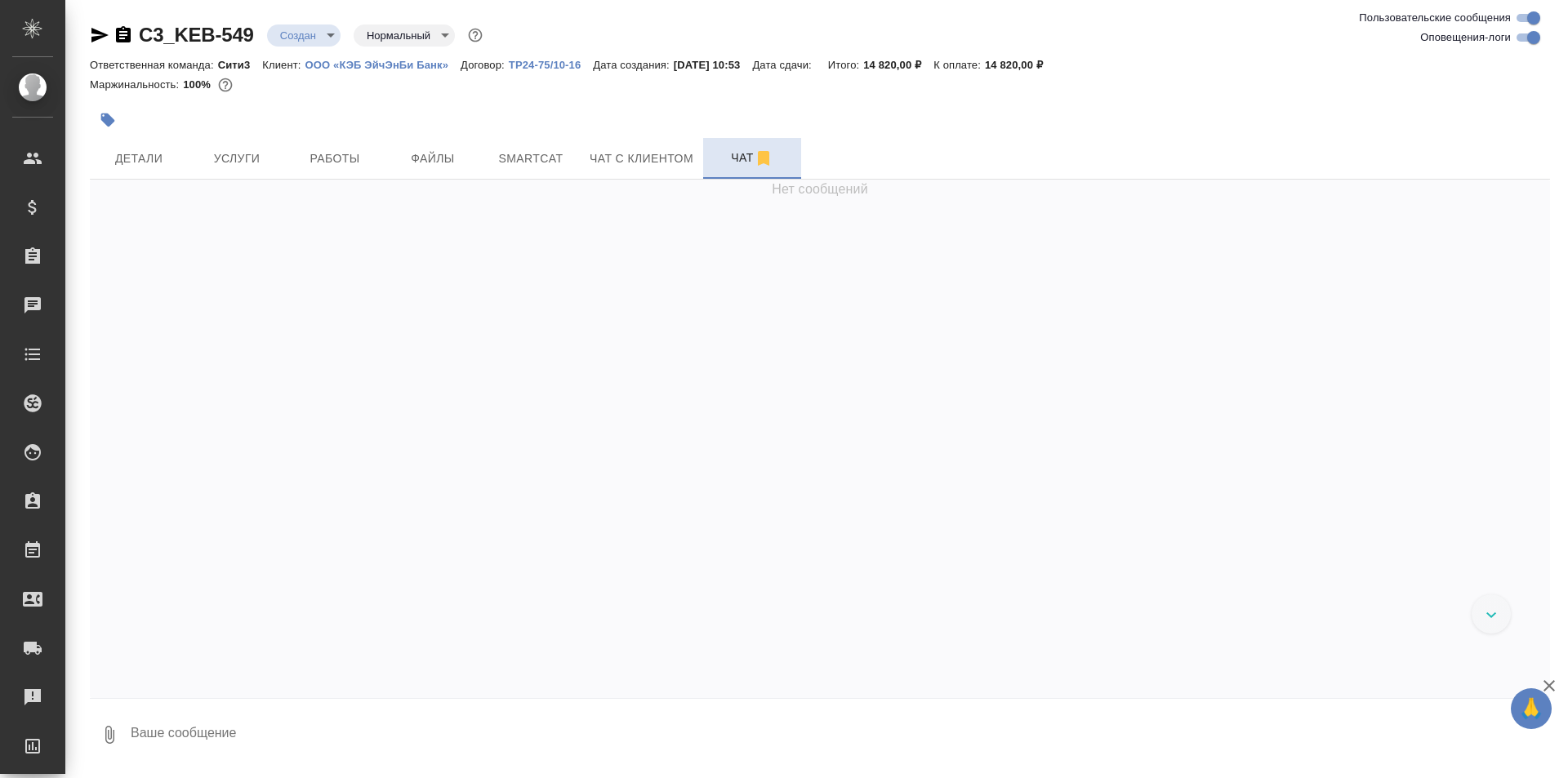
scroll to position [81, 0]
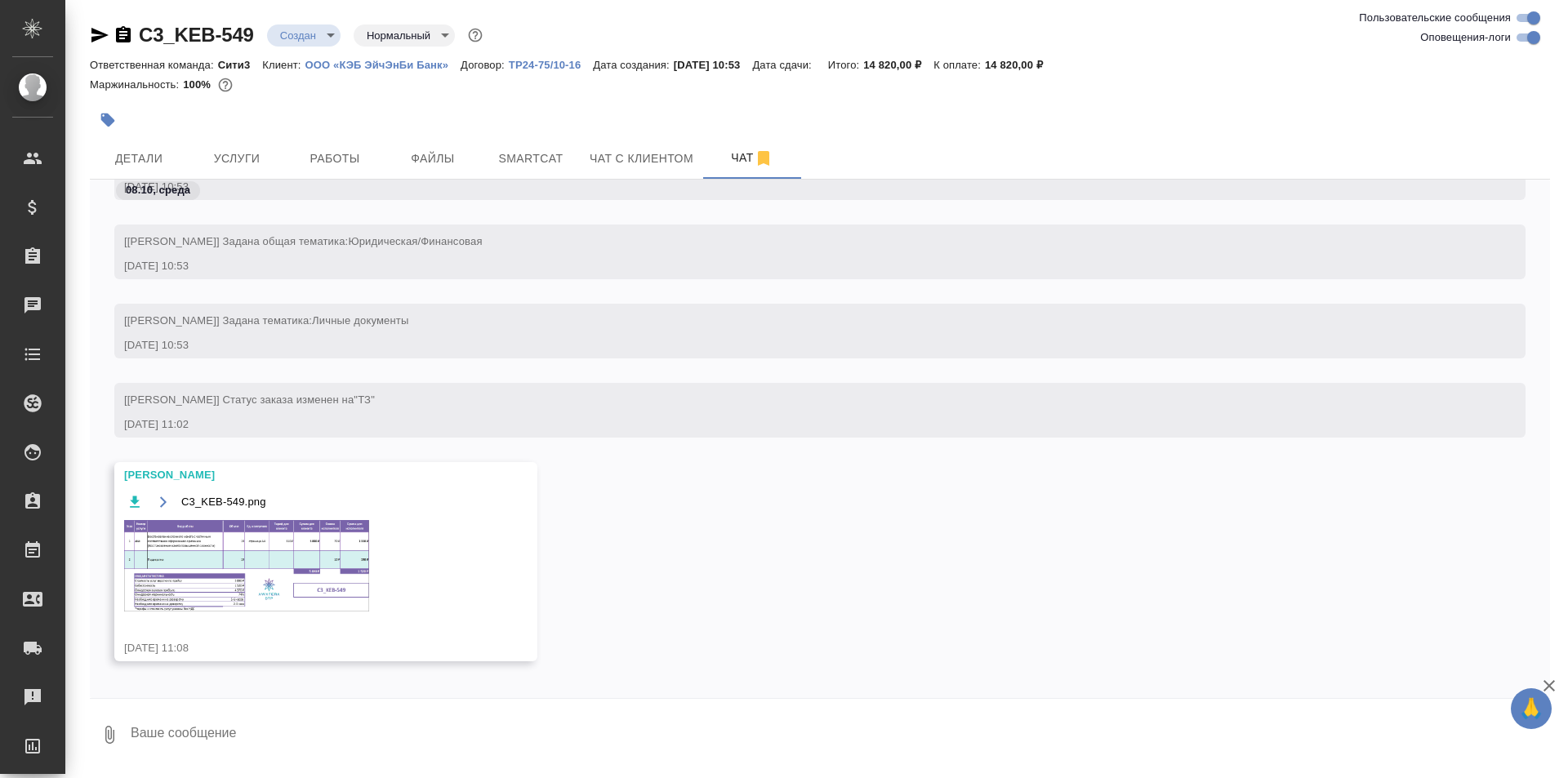
click at [144, 504] on div "C3_KEB-549.png" at bounding box center [301, 501] width 356 height 20
click at [153, 504] on button "button" at bounding box center [163, 501] width 20 height 20
click at [234, 566] on img at bounding box center [246, 566] width 245 height 91
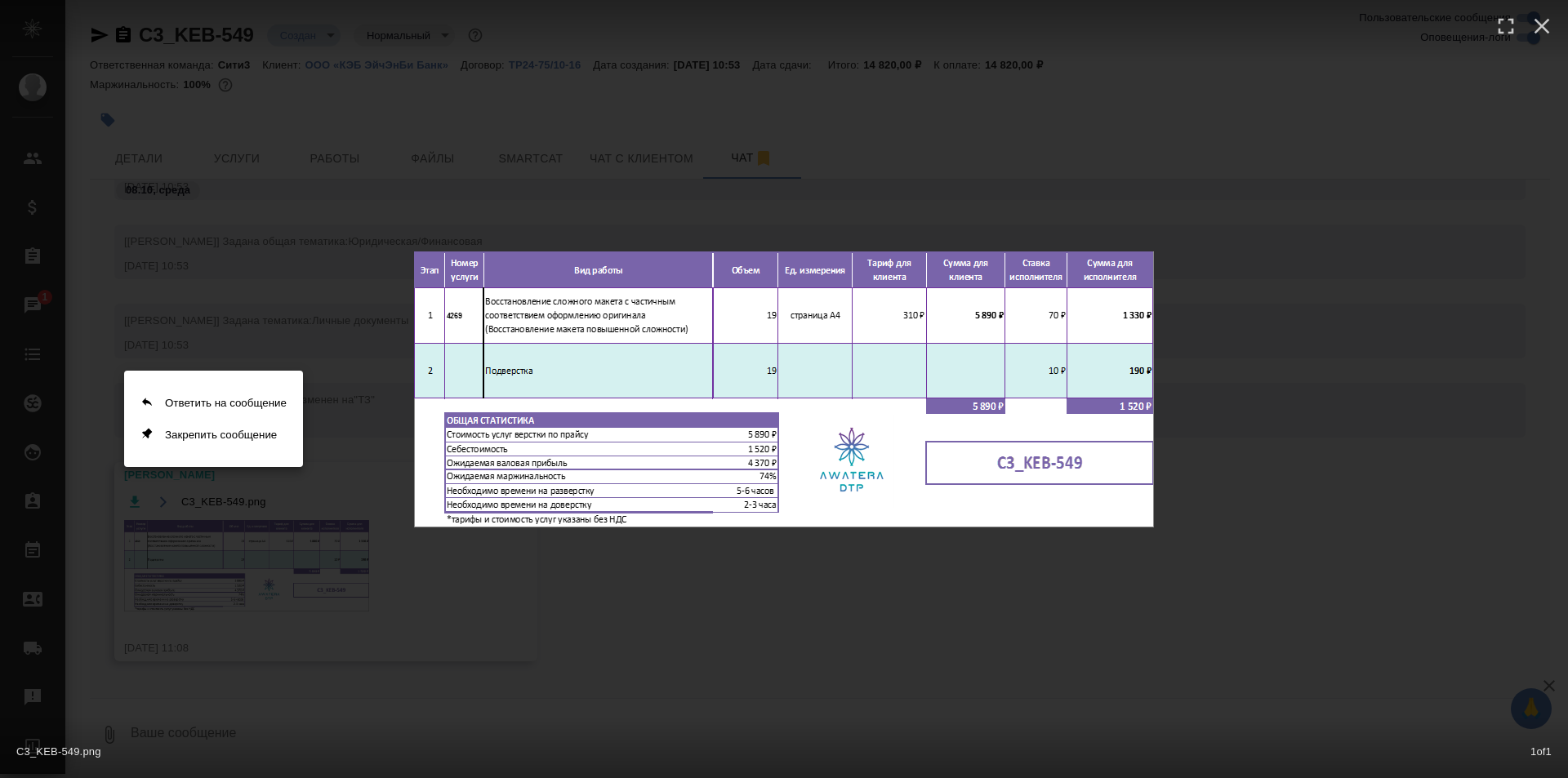
click at [826, 430] on div at bounding box center [784, 389] width 1568 height 778
click at [662, 395] on div at bounding box center [784, 389] width 1568 height 778
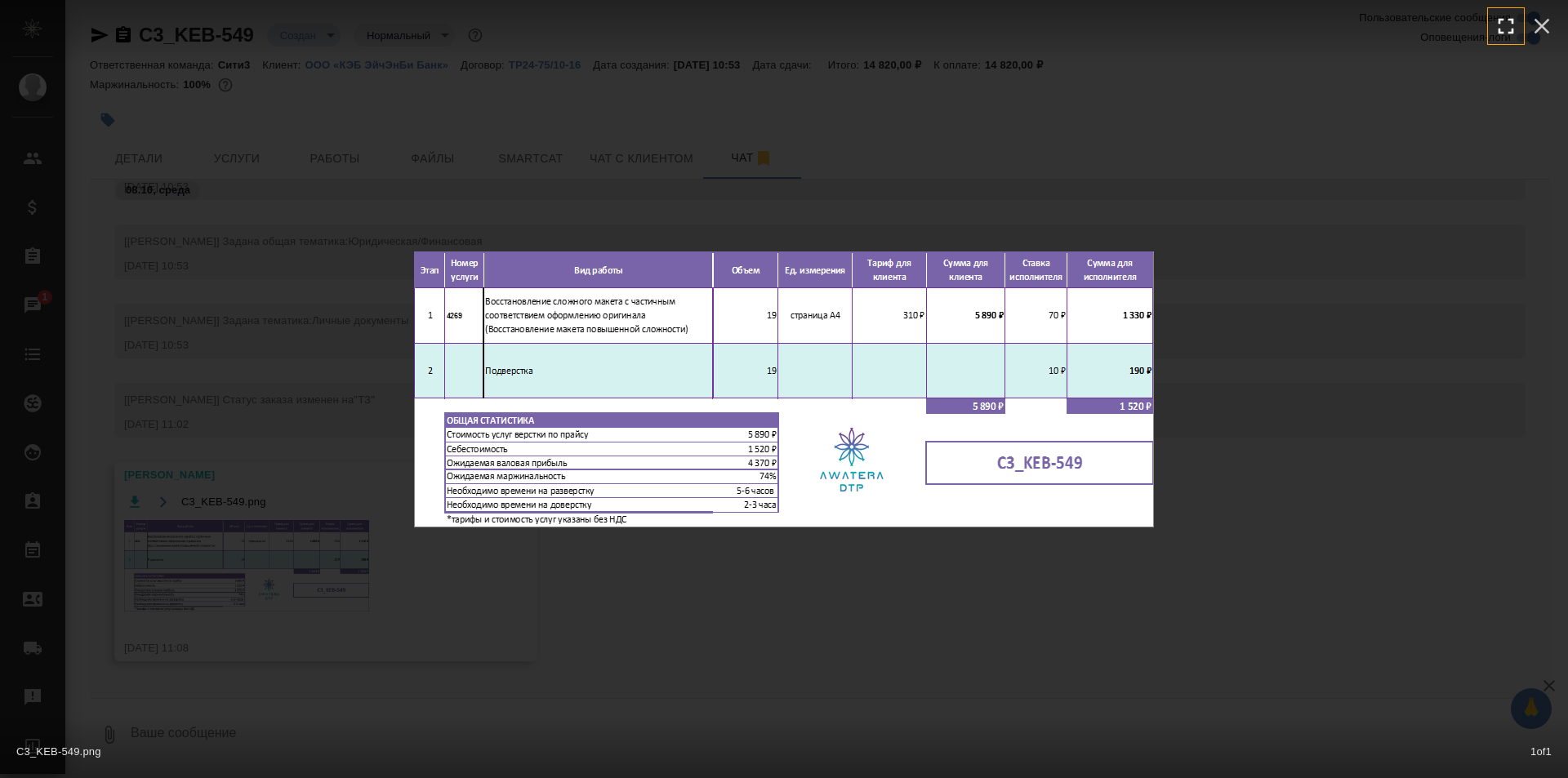
click at [1492, 29] on button "button" at bounding box center [1506, 25] width 36 height 36
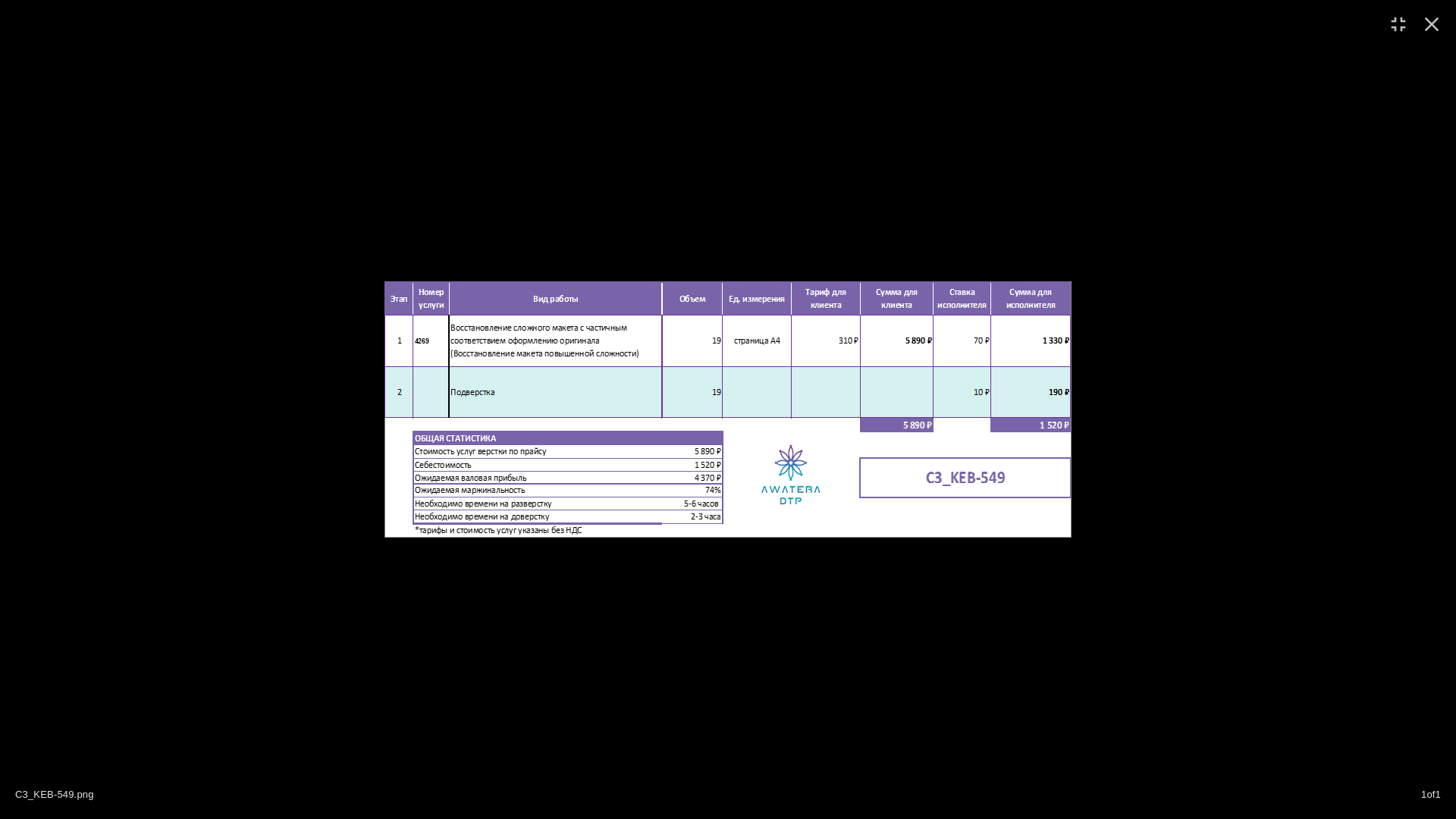
click at [1135, 174] on div "C3_KEB-549.png 1 of 1" at bounding box center [728, 409] width 1456 height 819
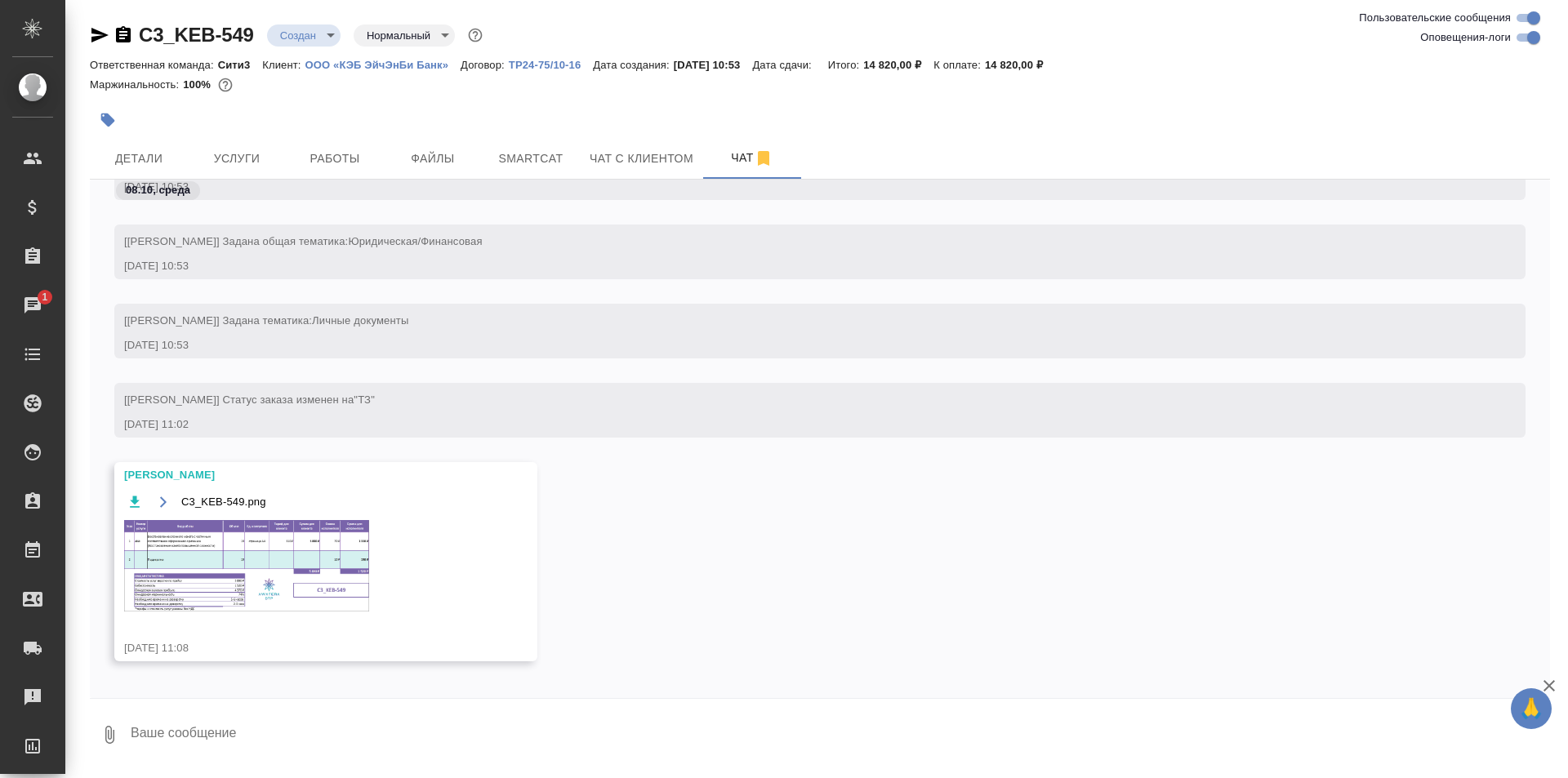
click at [298, 565] on img at bounding box center [246, 566] width 245 height 91
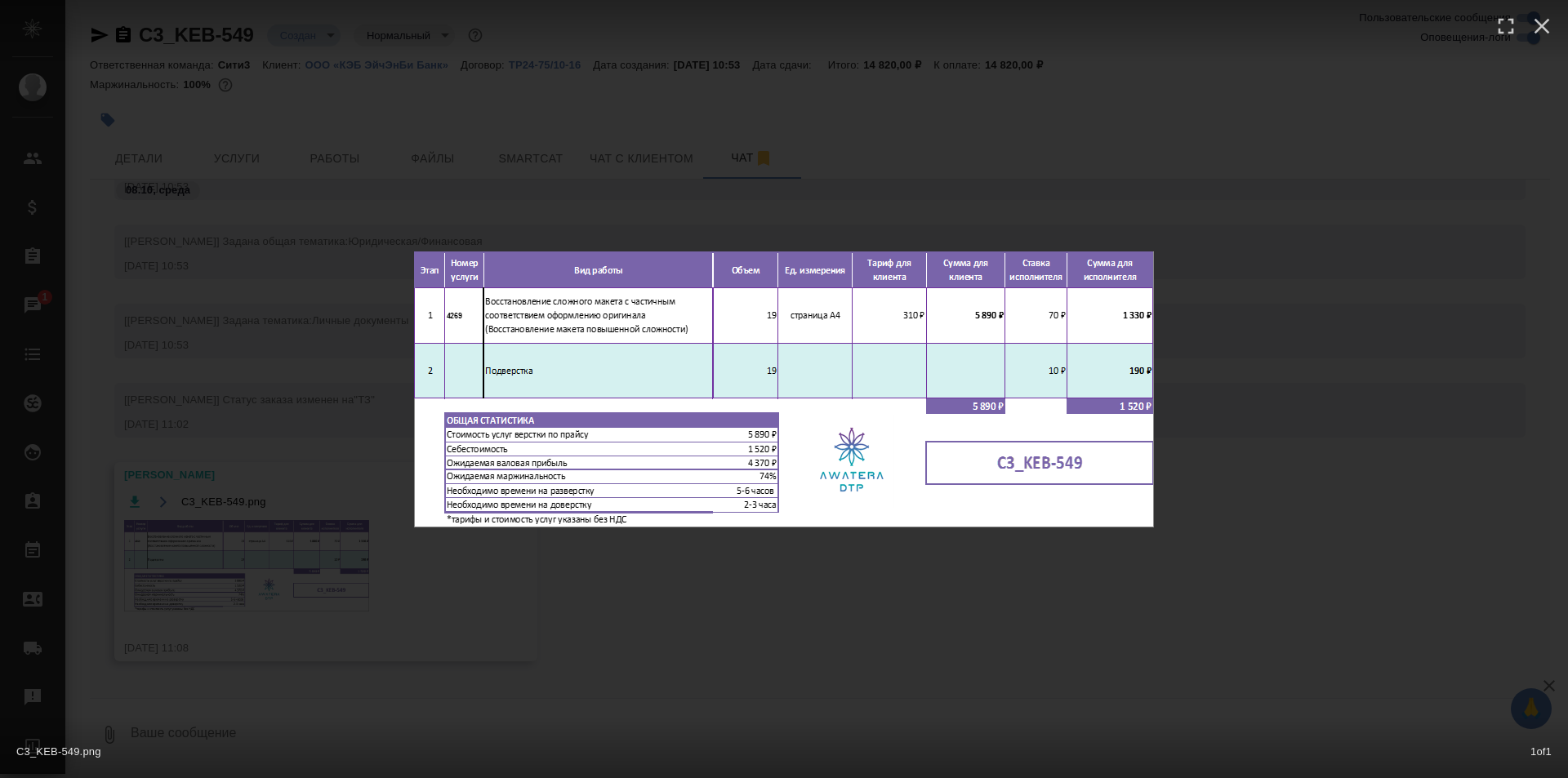
click at [1021, 113] on div "C3_KEB-549.png 1 of 1" at bounding box center [784, 389] width 1568 height 778
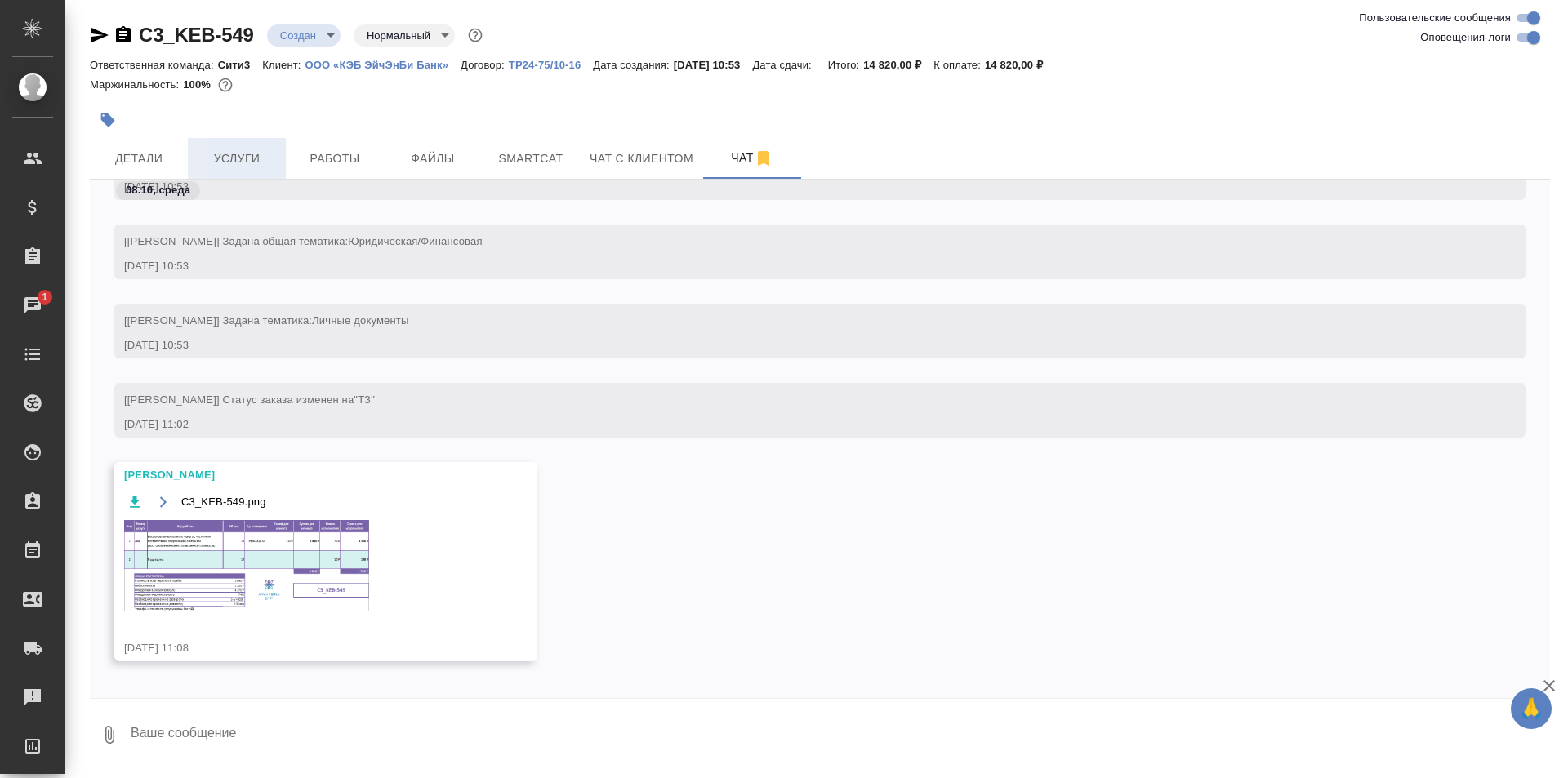
click at [244, 159] on span "Услуги" at bounding box center [236, 158] width 78 height 20
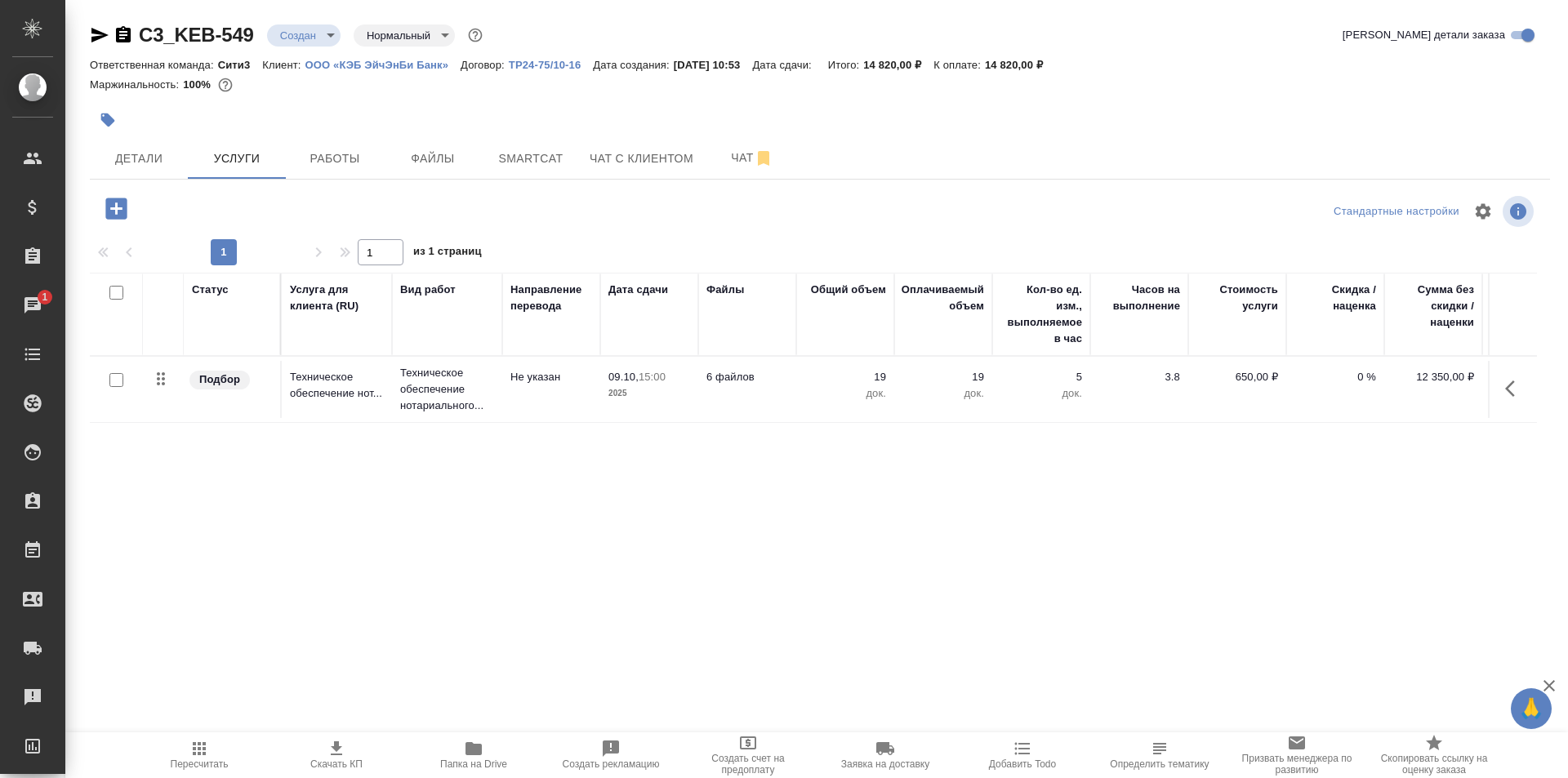
click at [126, 211] on icon "button" at bounding box center [116, 208] width 21 height 21
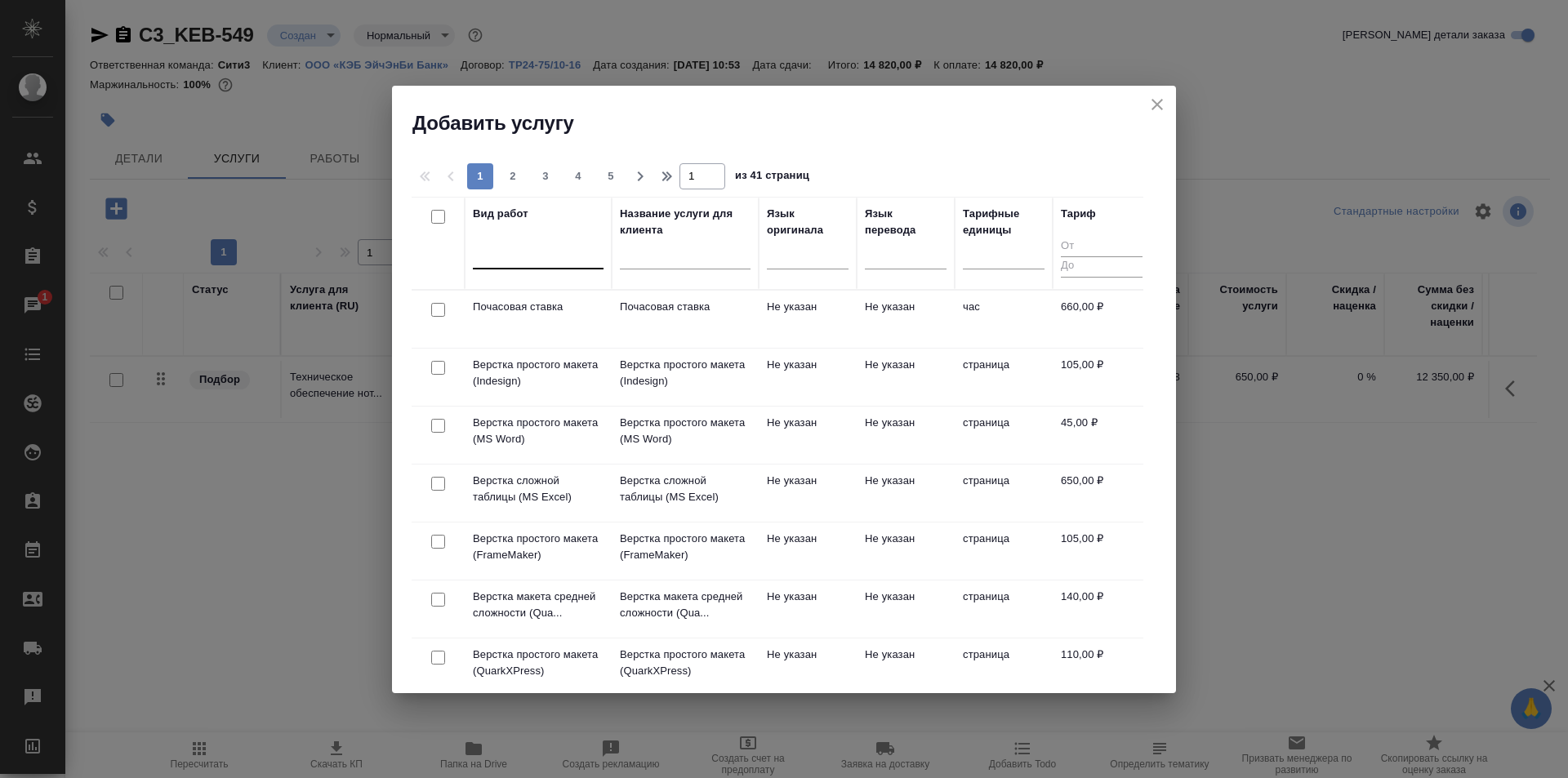
click at [526, 250] on div at bounding box center [538, 252] width 131 height 24
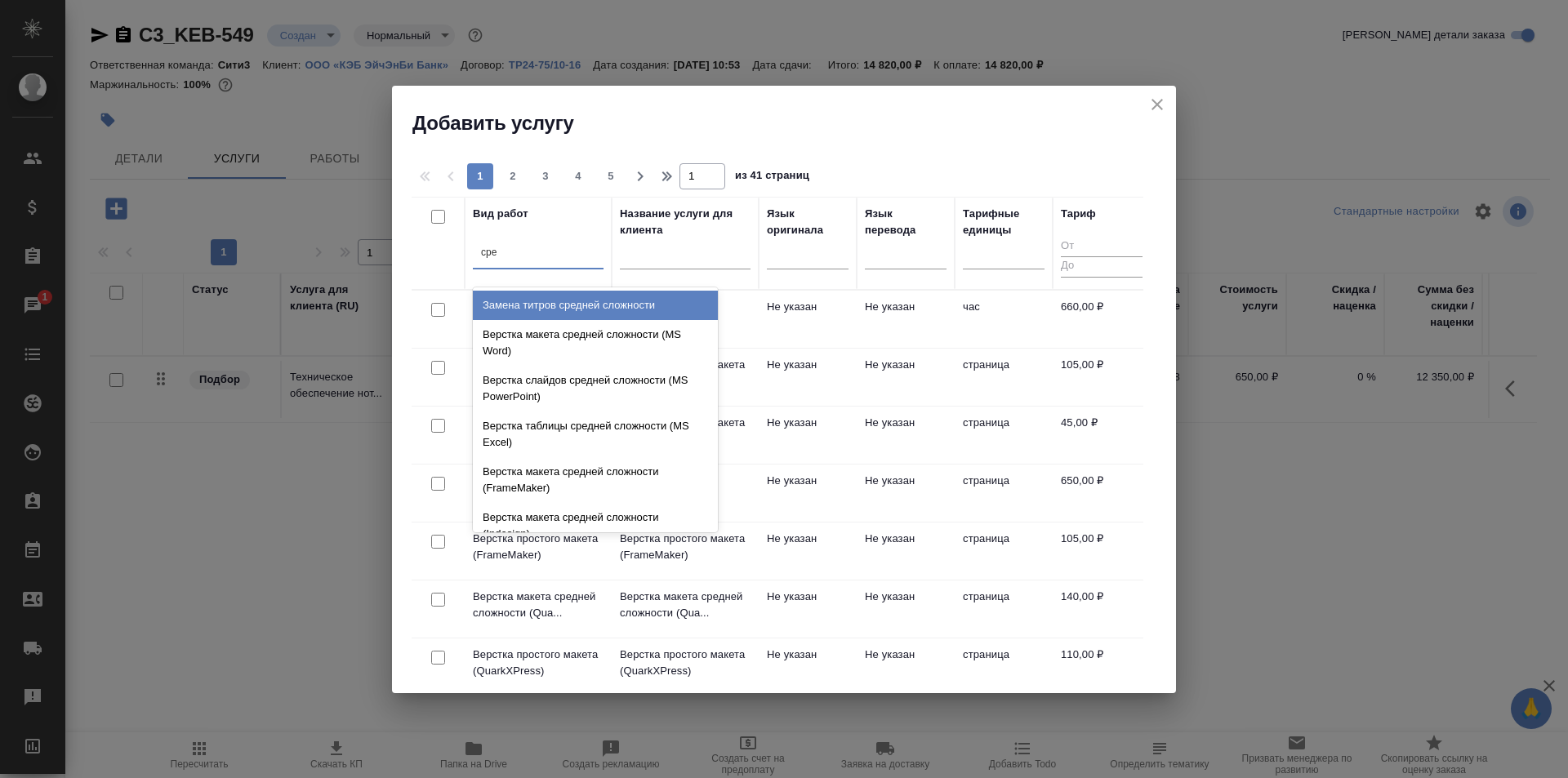
type input "сред"
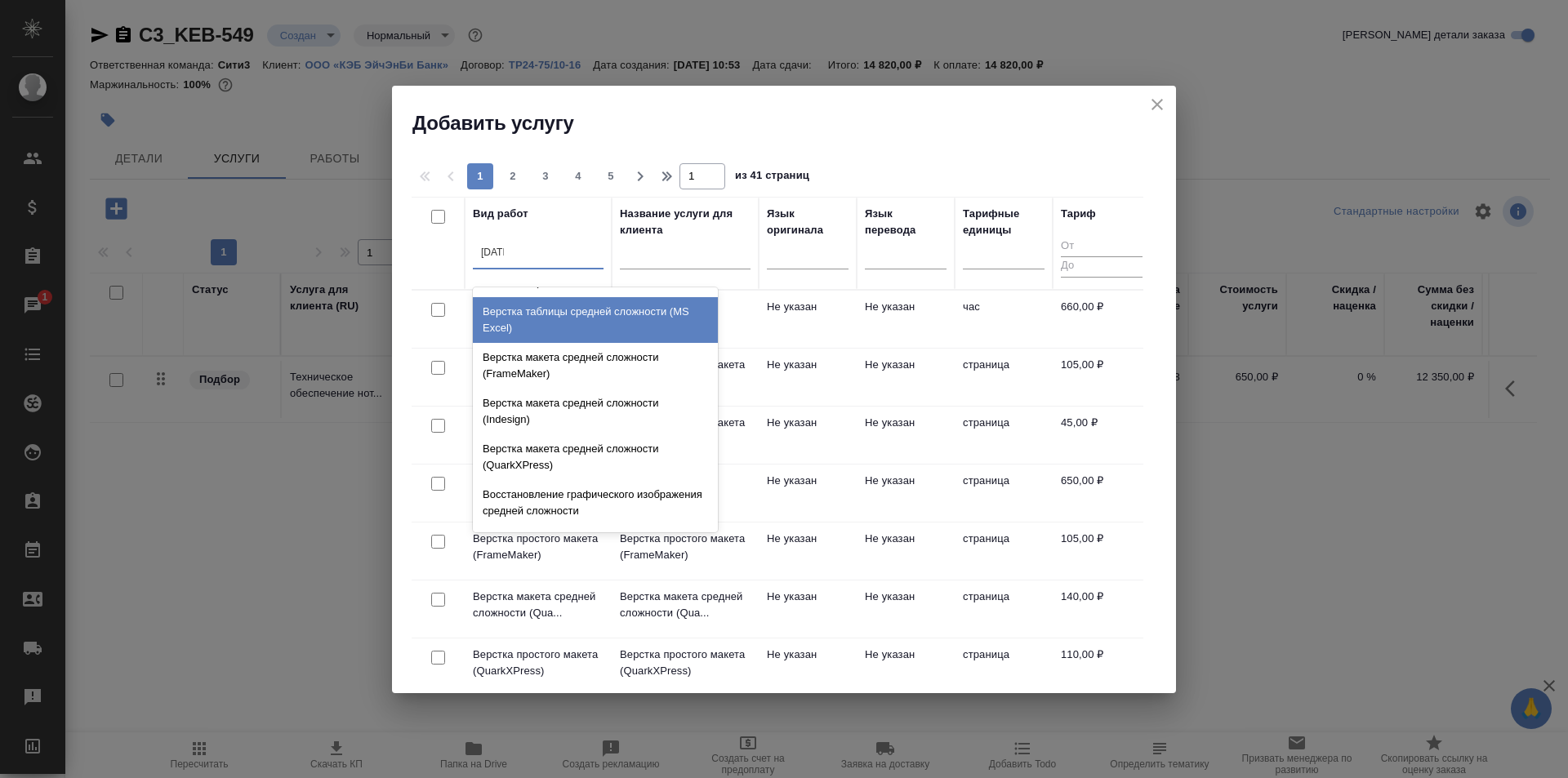
scroll to position [173, 0]
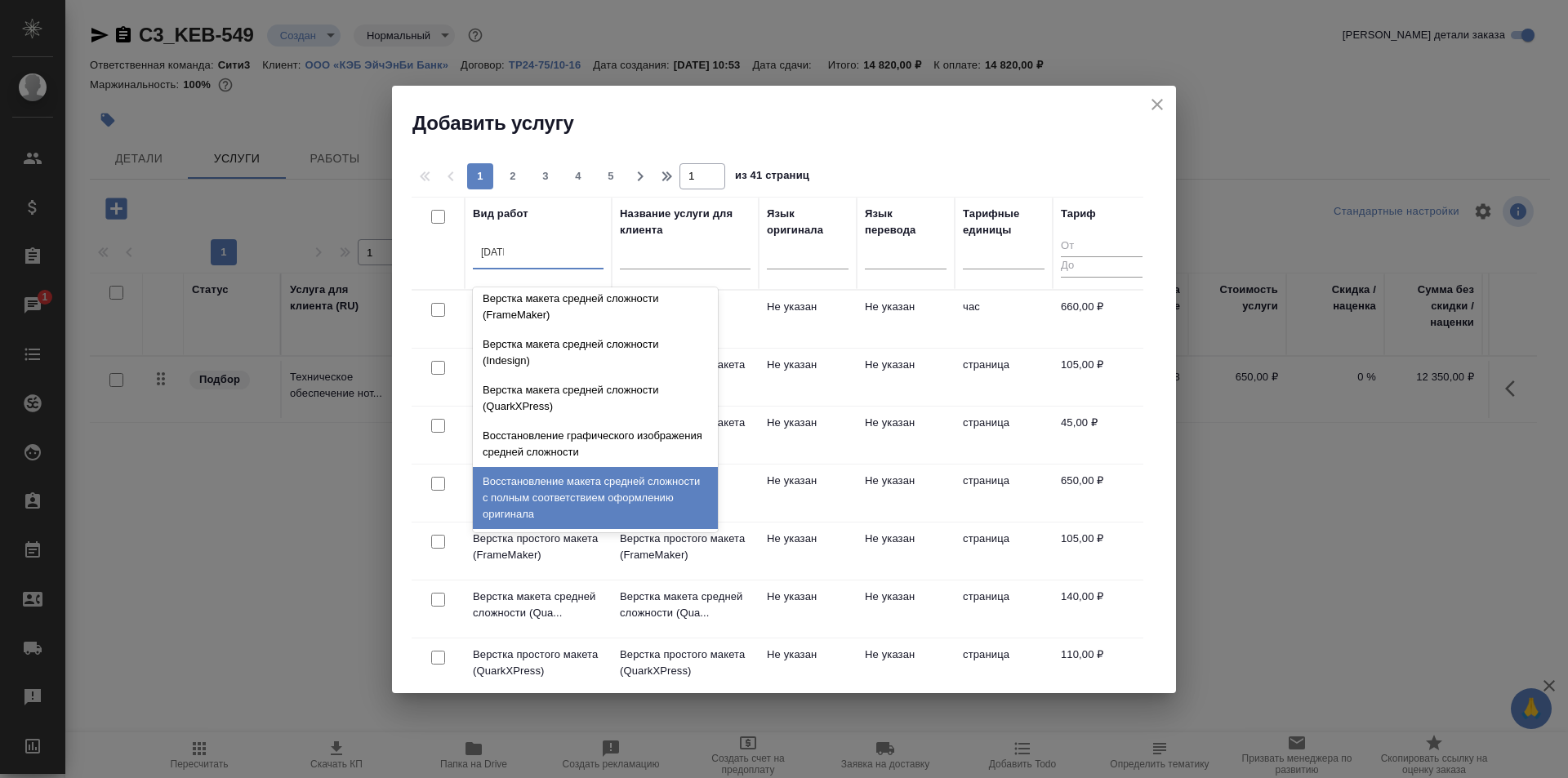
click at [669, 487] on div "Восстановление макета средней сложности с полным соответствием оформлению ориги…" at bounding box center [595, 498] width 245 height 62
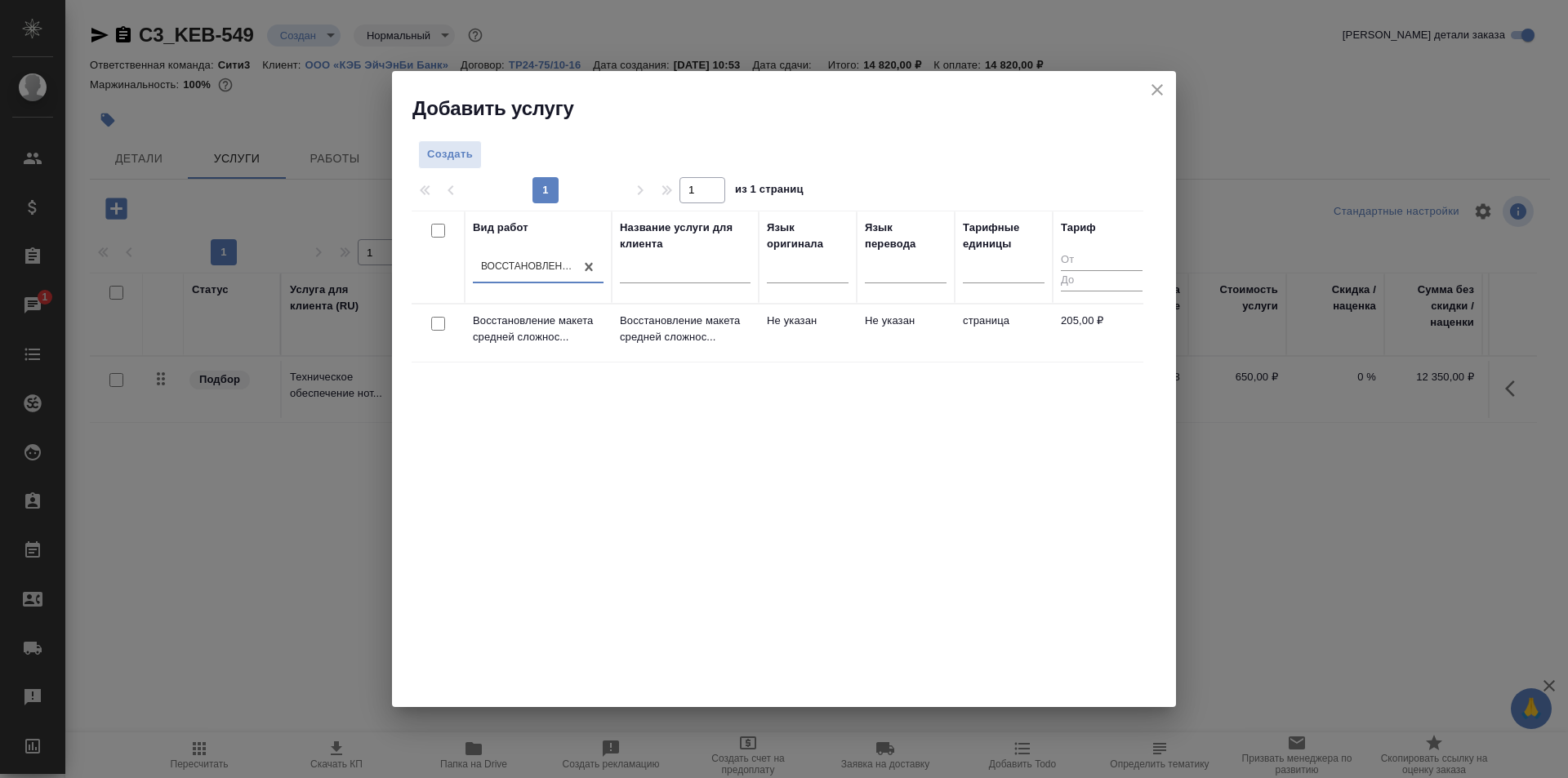
click at [865, 348] on td "Не указан" at bounding box center [905, 333] width 98 height 57
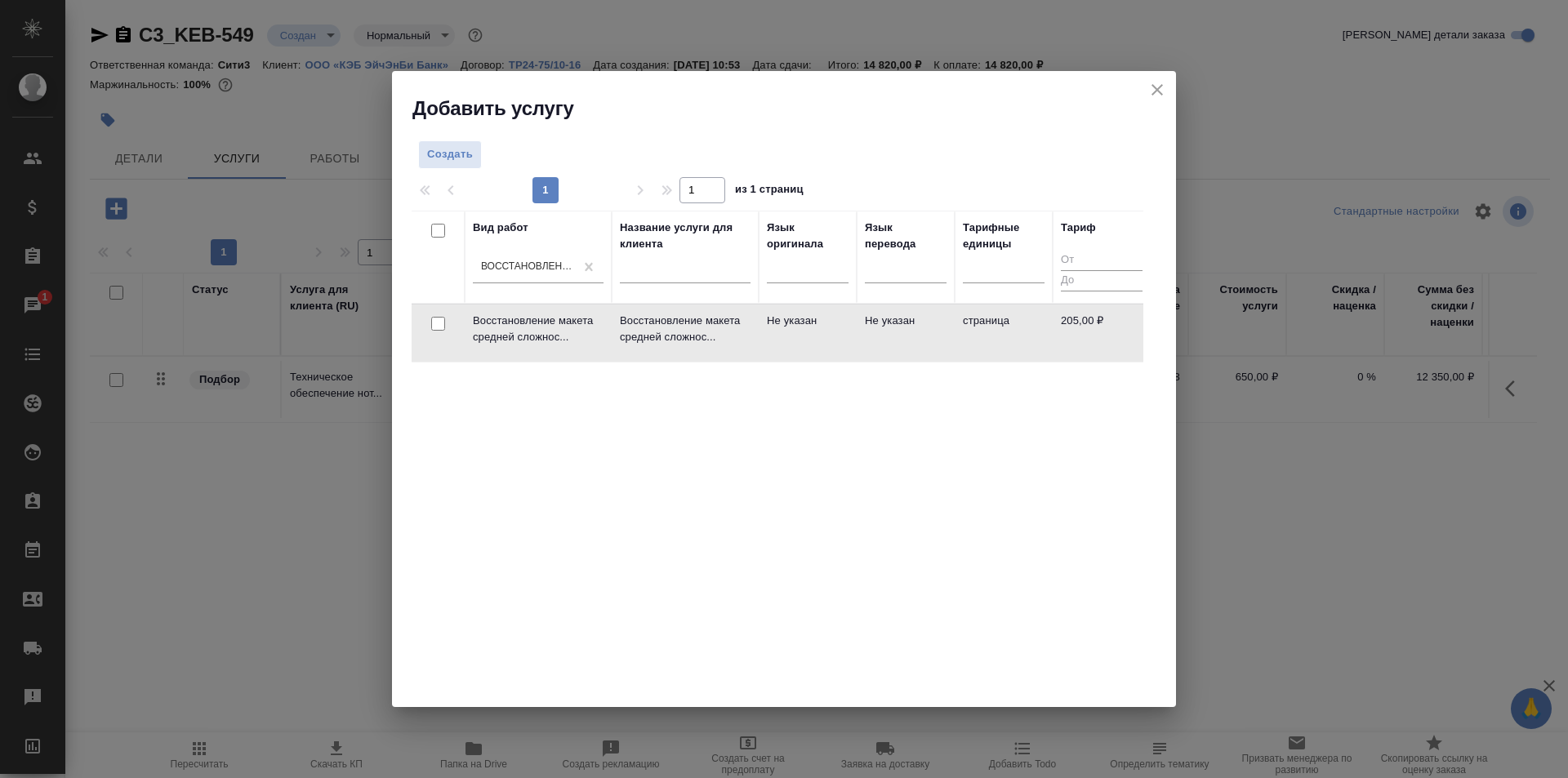
click at [865, 348] on td "Не указан" at bounding box center [905, 333] width 98 height 57
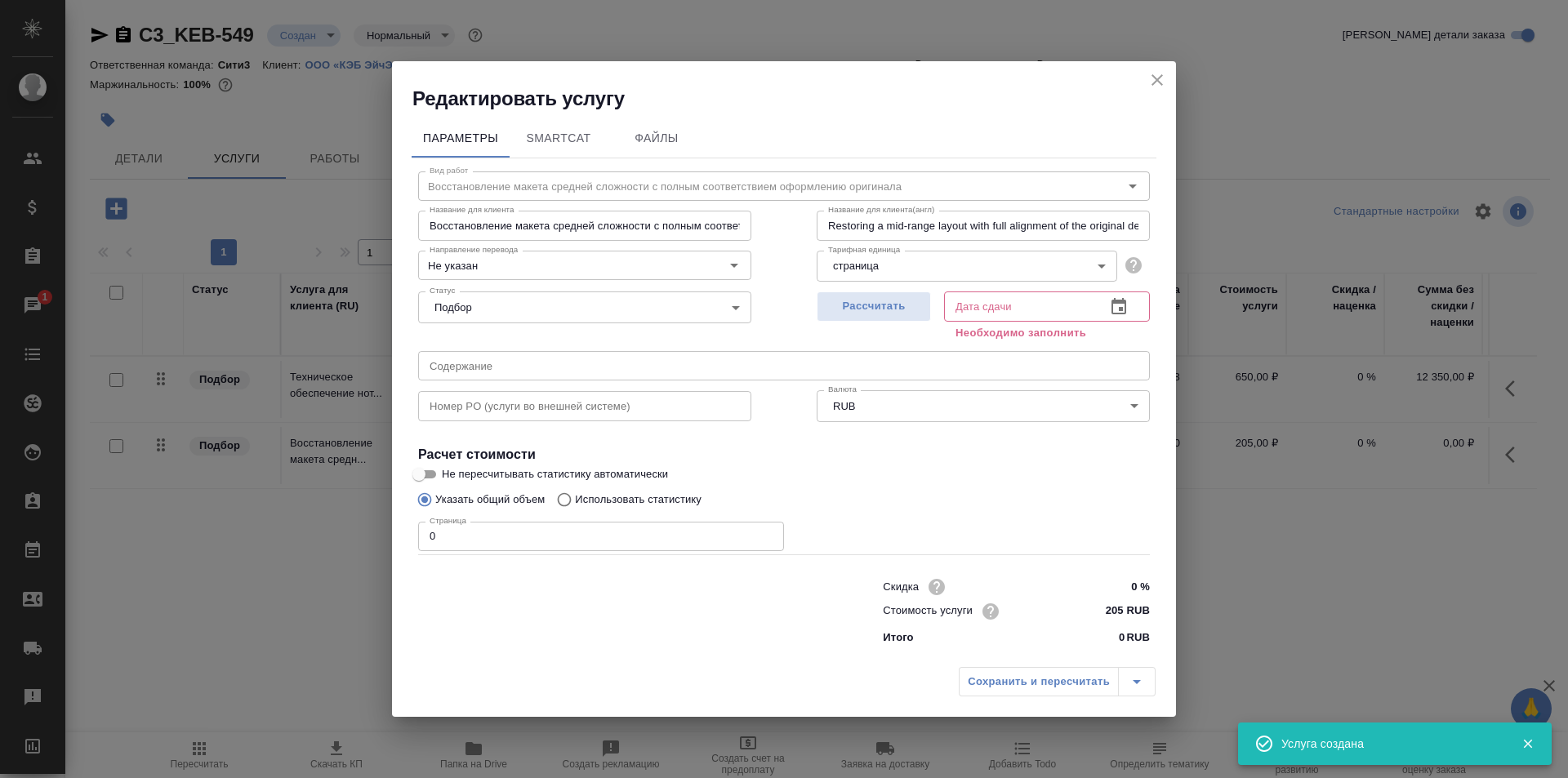
click at [565, 535] on input "0" at bounding box center [601, 536] width 366 height 29
type input "19"
click at [1126, 305] on icon "button" at bounding box center [1118, 306] width 15 height 17
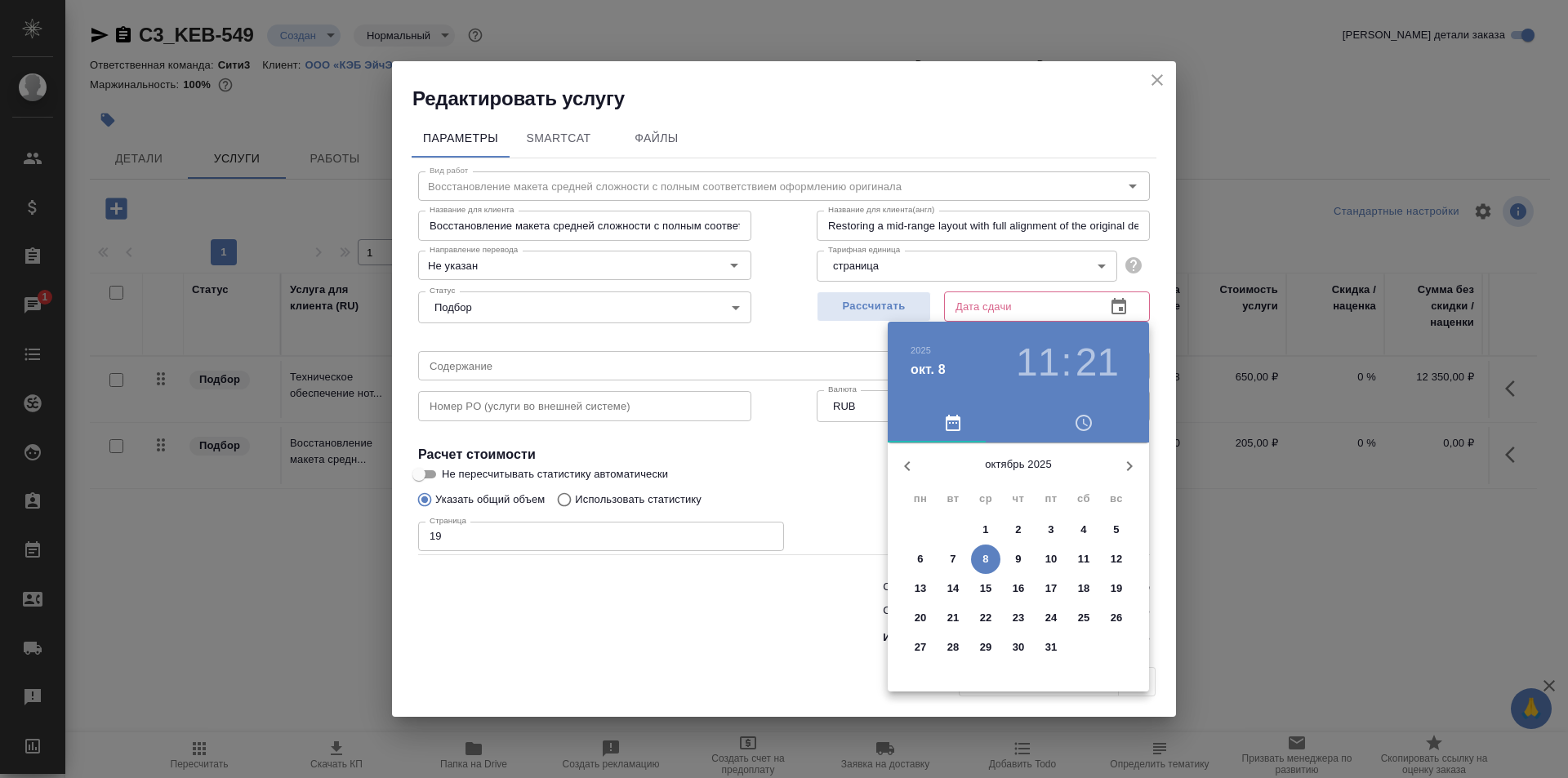
click at [1042, 360] on h3 "11" at bounding box center [1037, 362] width 43 height 46
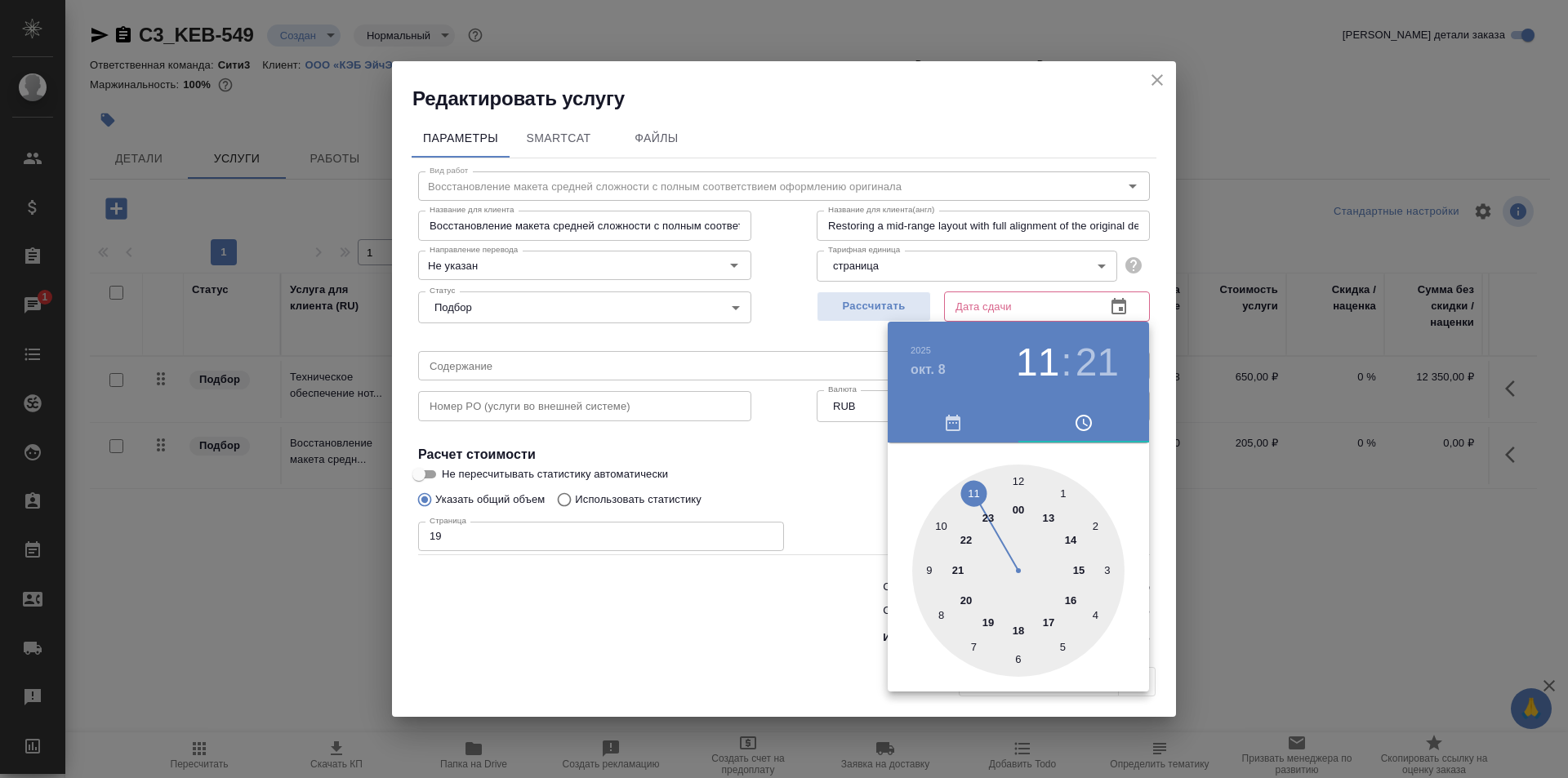
click at [1053, 618] on div at bounding box center [1019, 571] width 213 height 213
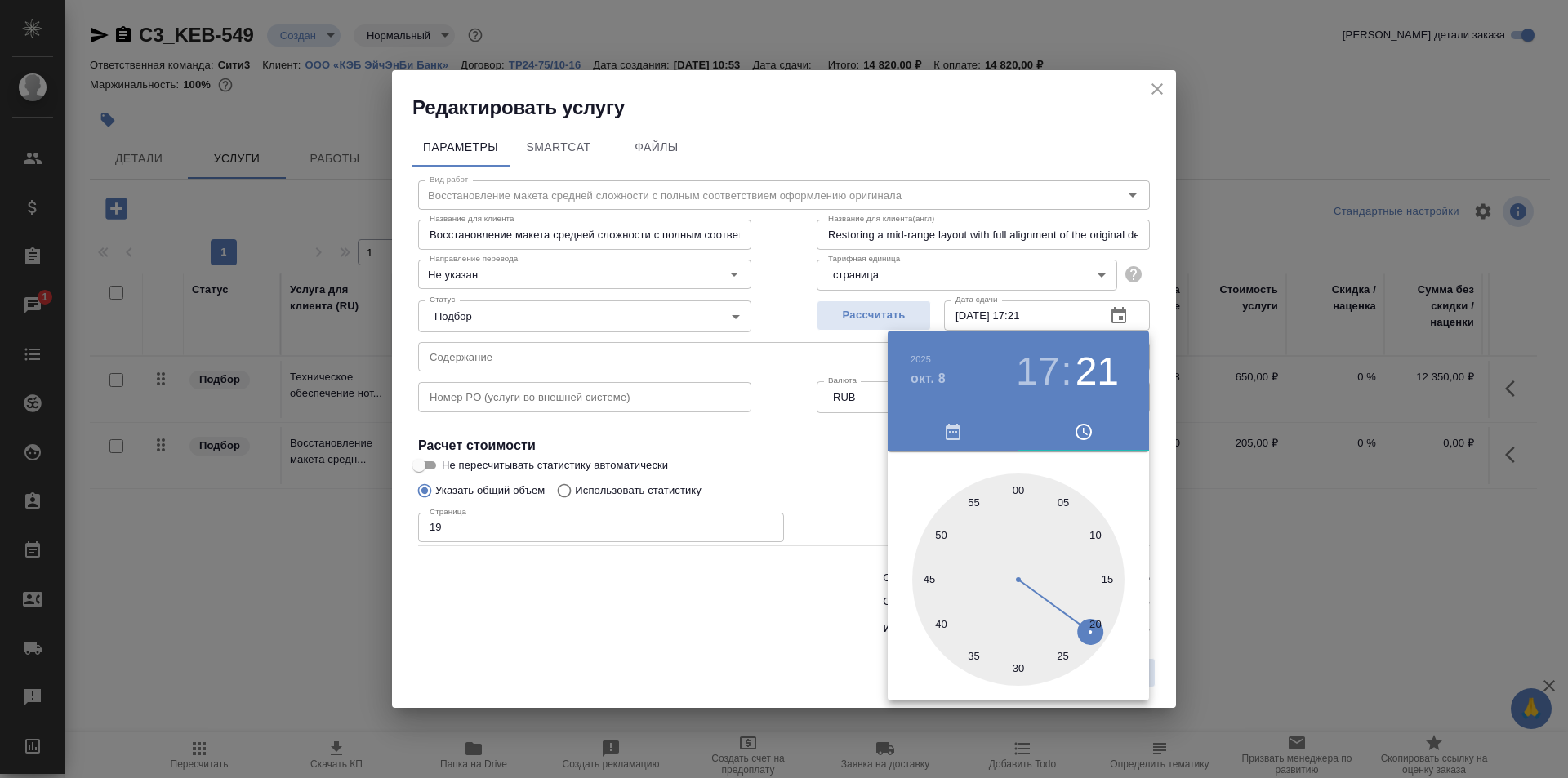
click at [1020, 495] on div at bounding box center [1019, 580] width 213 height 213
type input "08.10.2025 17:00"
click at [802, 442] on div at bounding box center [784, 389] width 1568 height 778
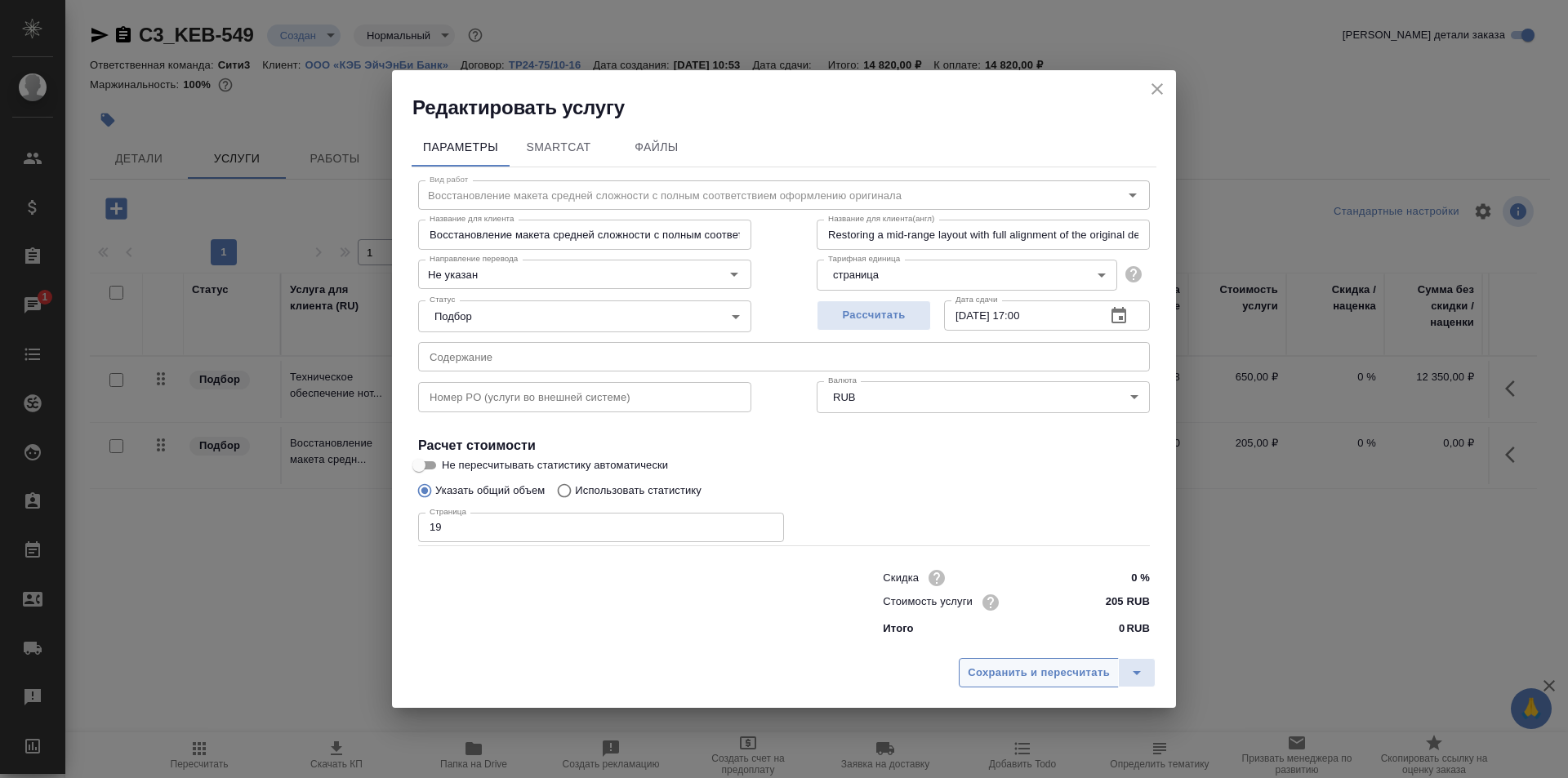
click at [1018, 671] on span "Сохранить и пересчитать" at bounding box center [1039, 673] width 142 height 18
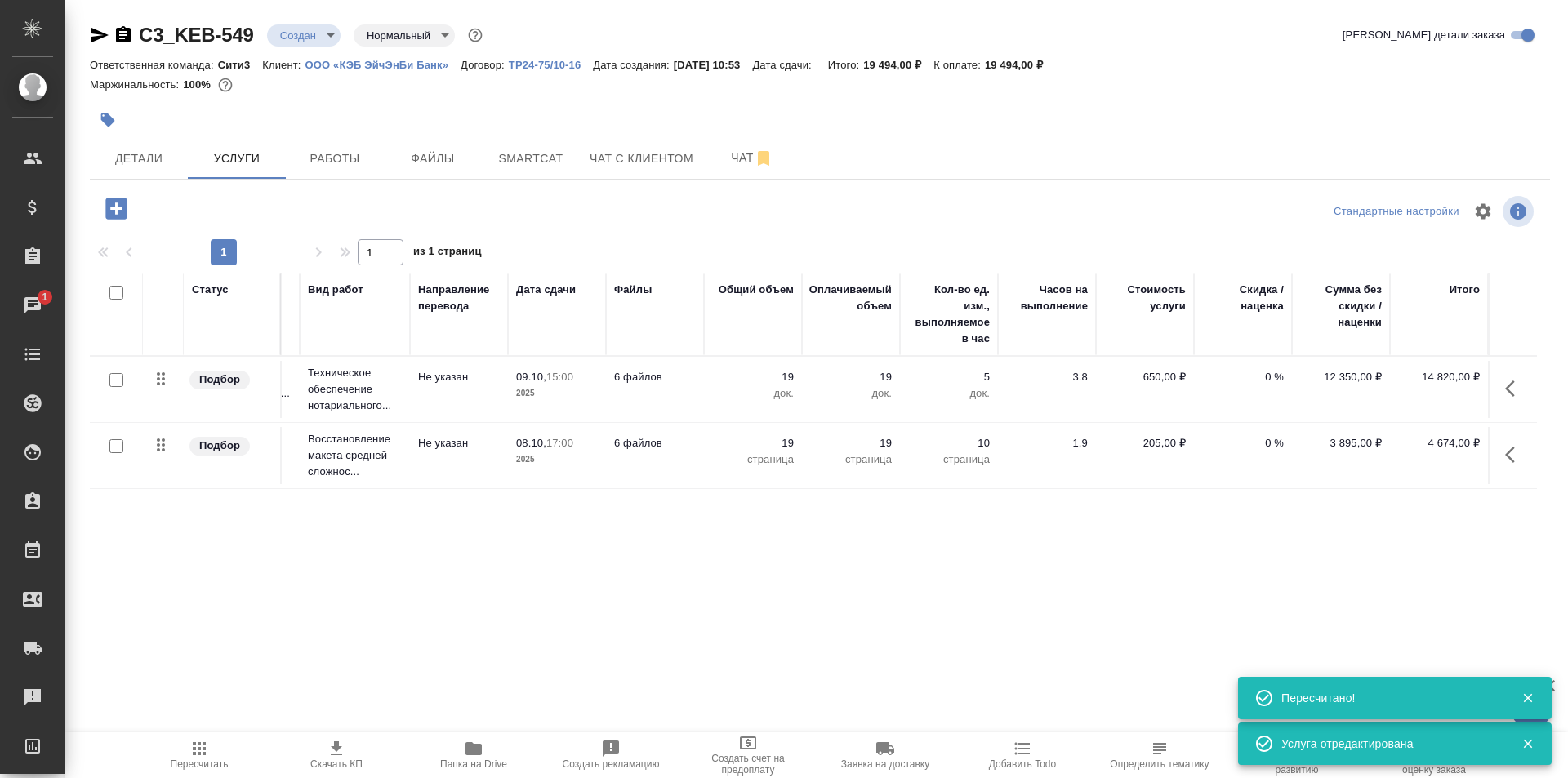
scroll to position [0, 0]
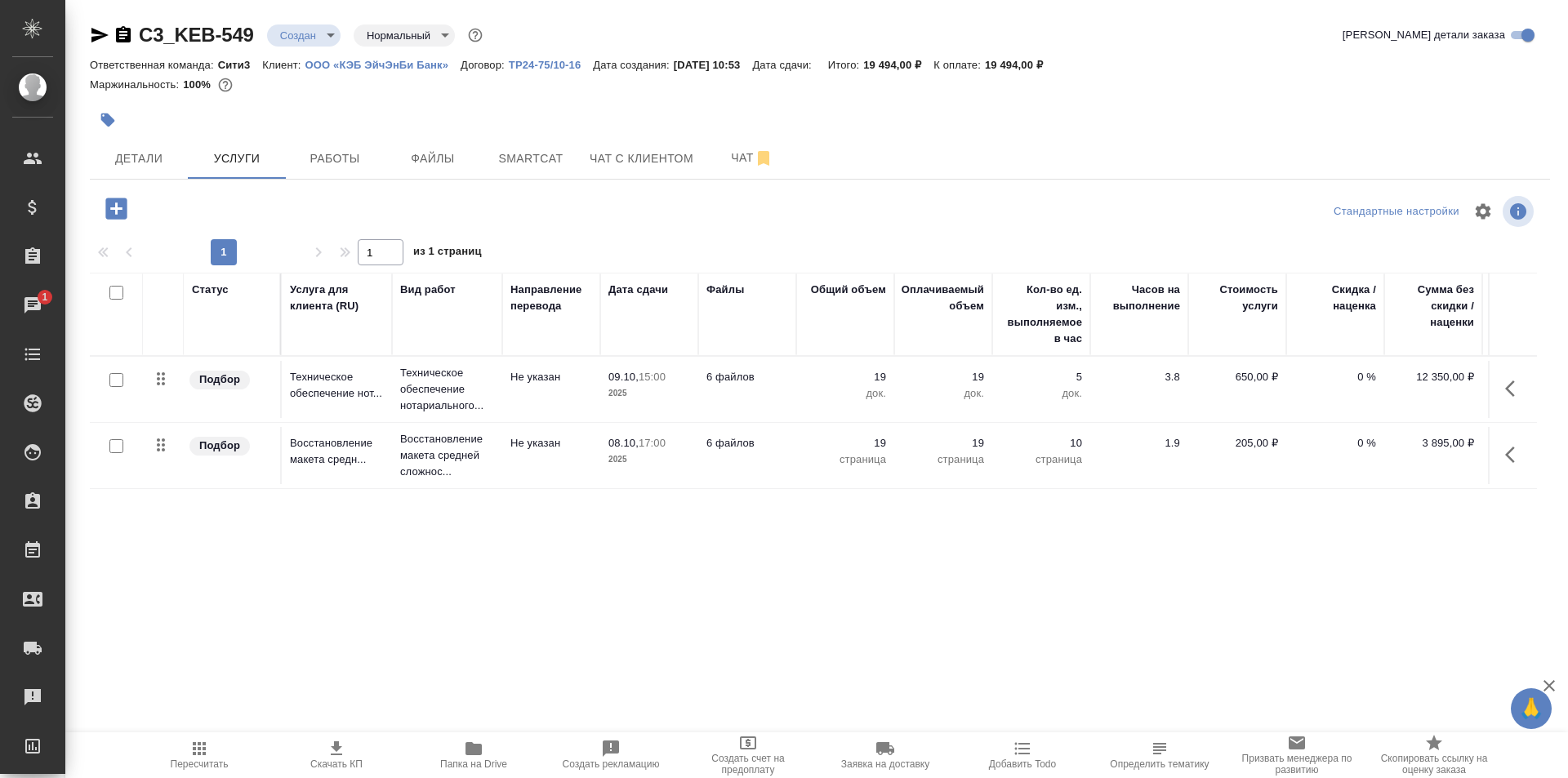
click at [103, 197] on icon "button" at bounding box center [116, 208] width 29 height 29
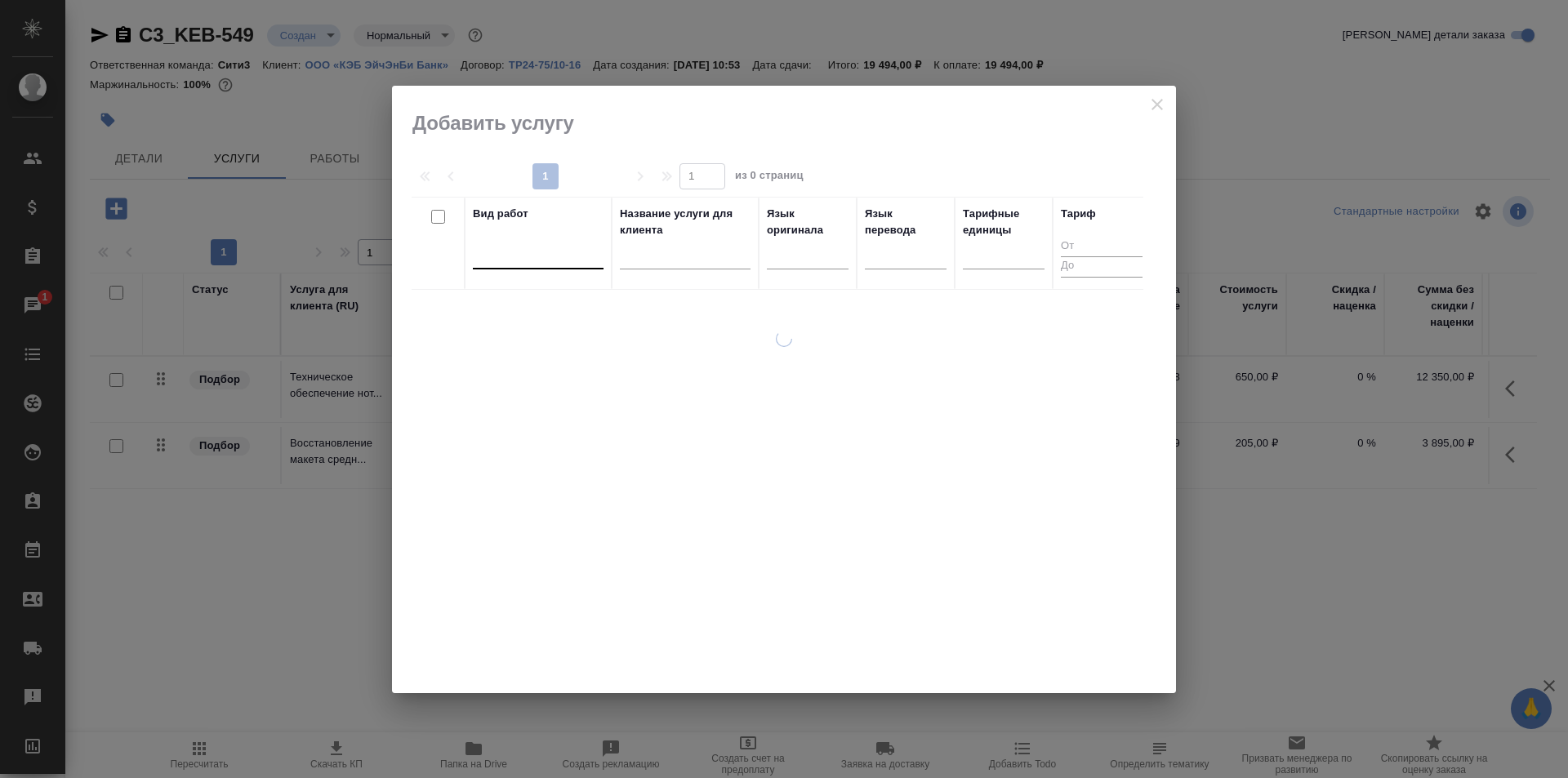
click at [558, 263] on div at bounding box center [538, 252] width 131 height 24
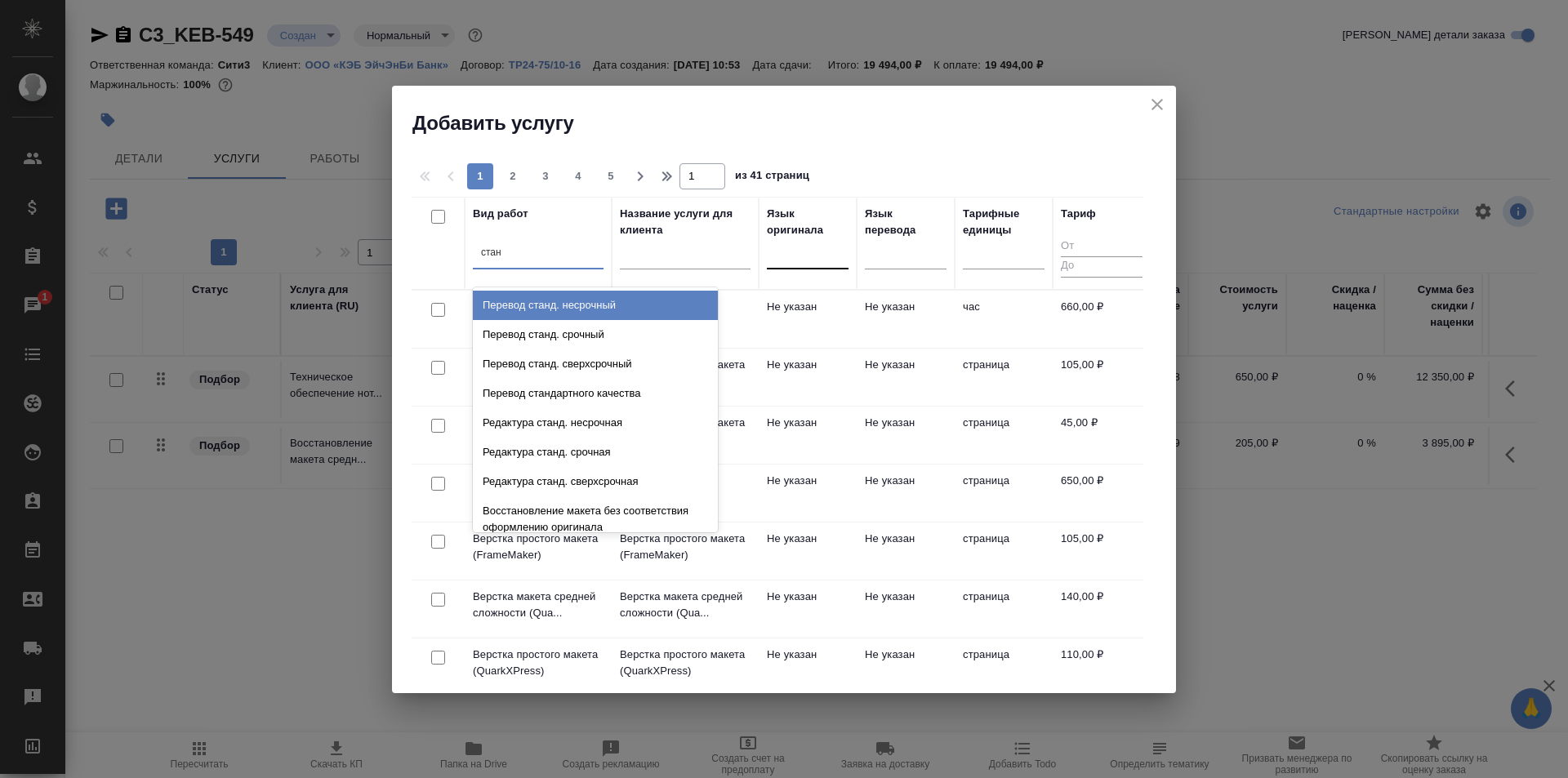
type input "стан"
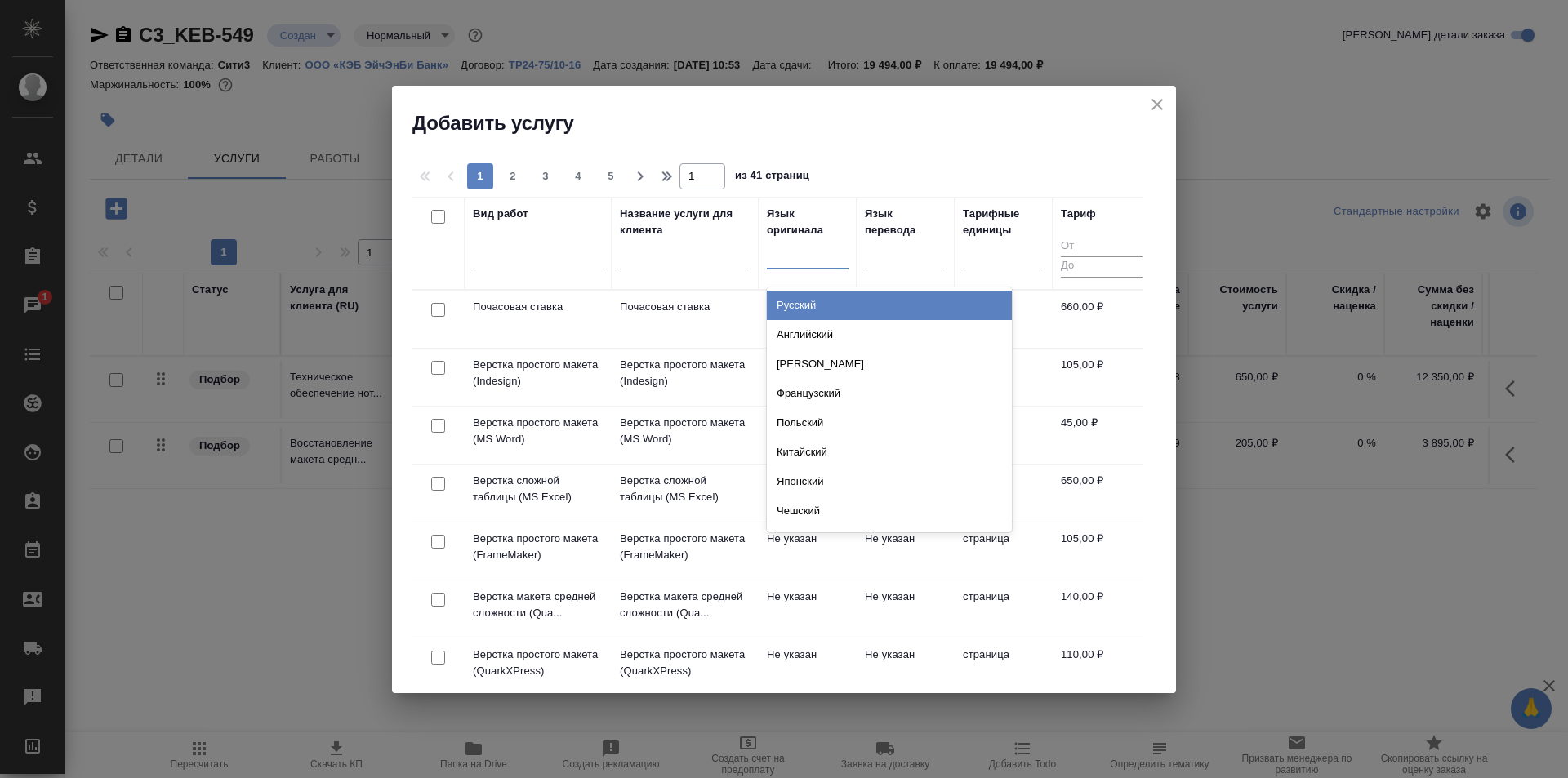
click at [824, 250] on div at bounding box center [807, 252] width 82 height 24
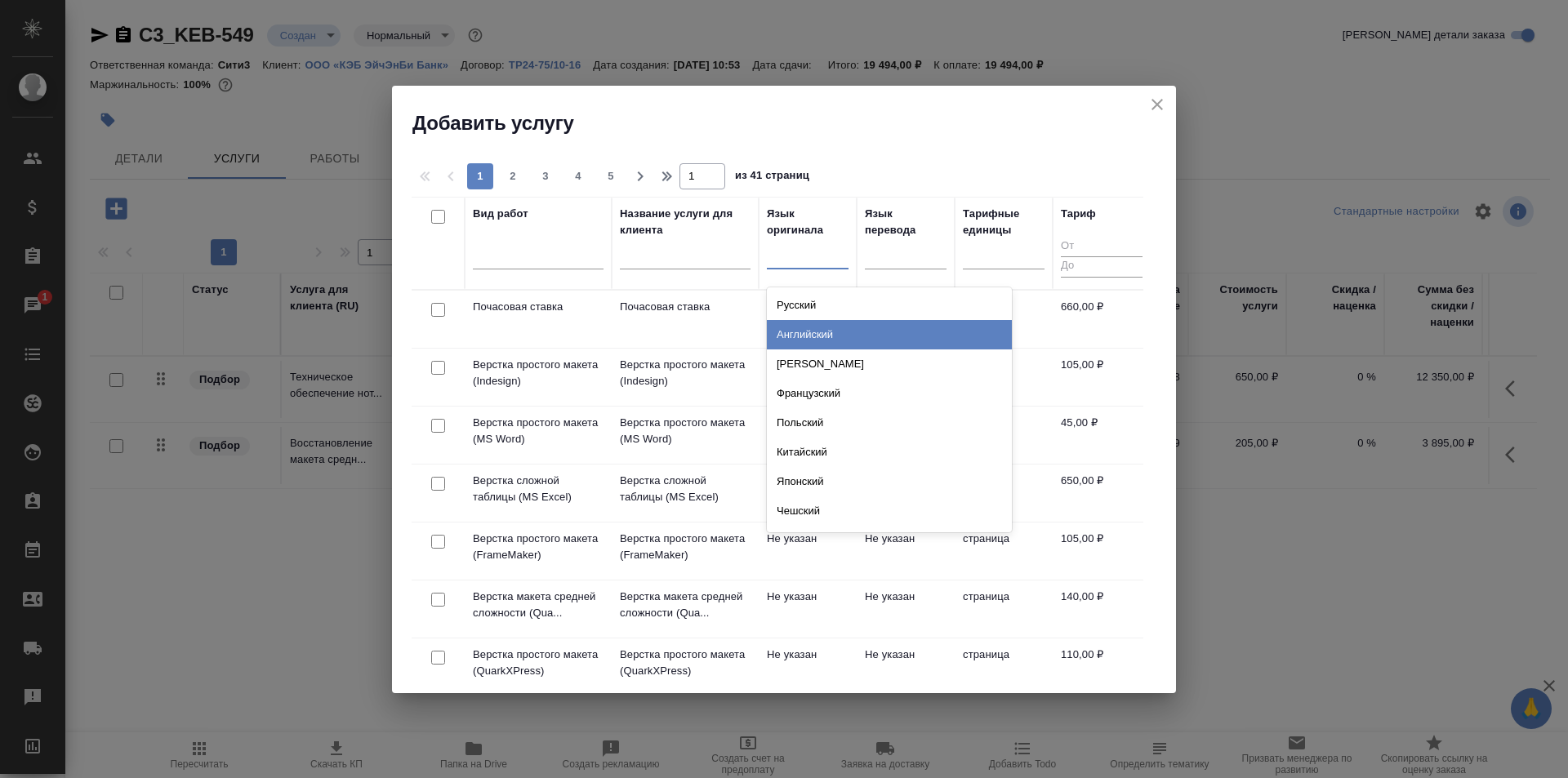
click at [856, 324] on div "Английский" at bounding box center [889, 334] width 245 height 29
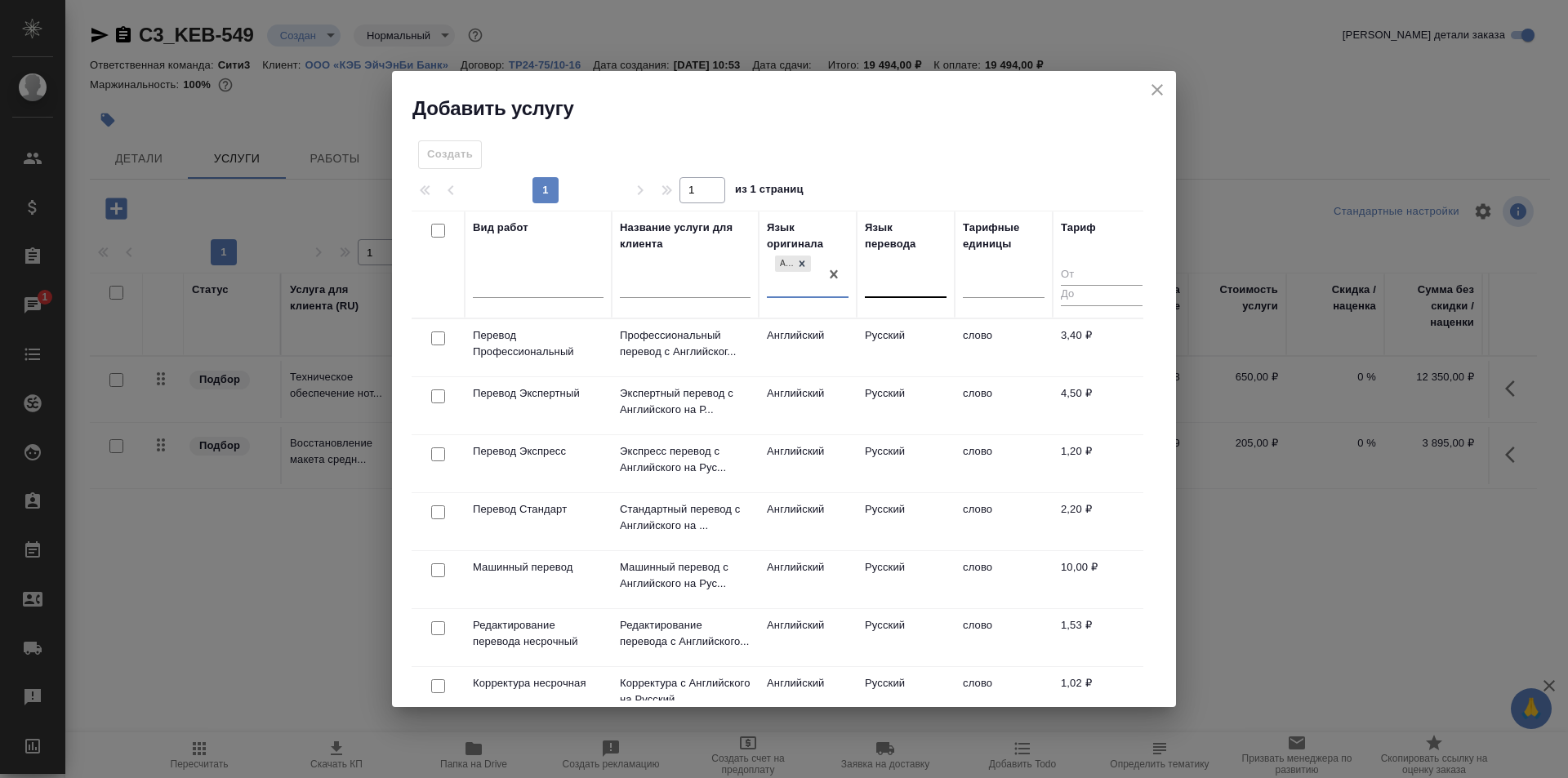
click at [889, 269] on div at bounding box center [905, 282] width 82 height 31
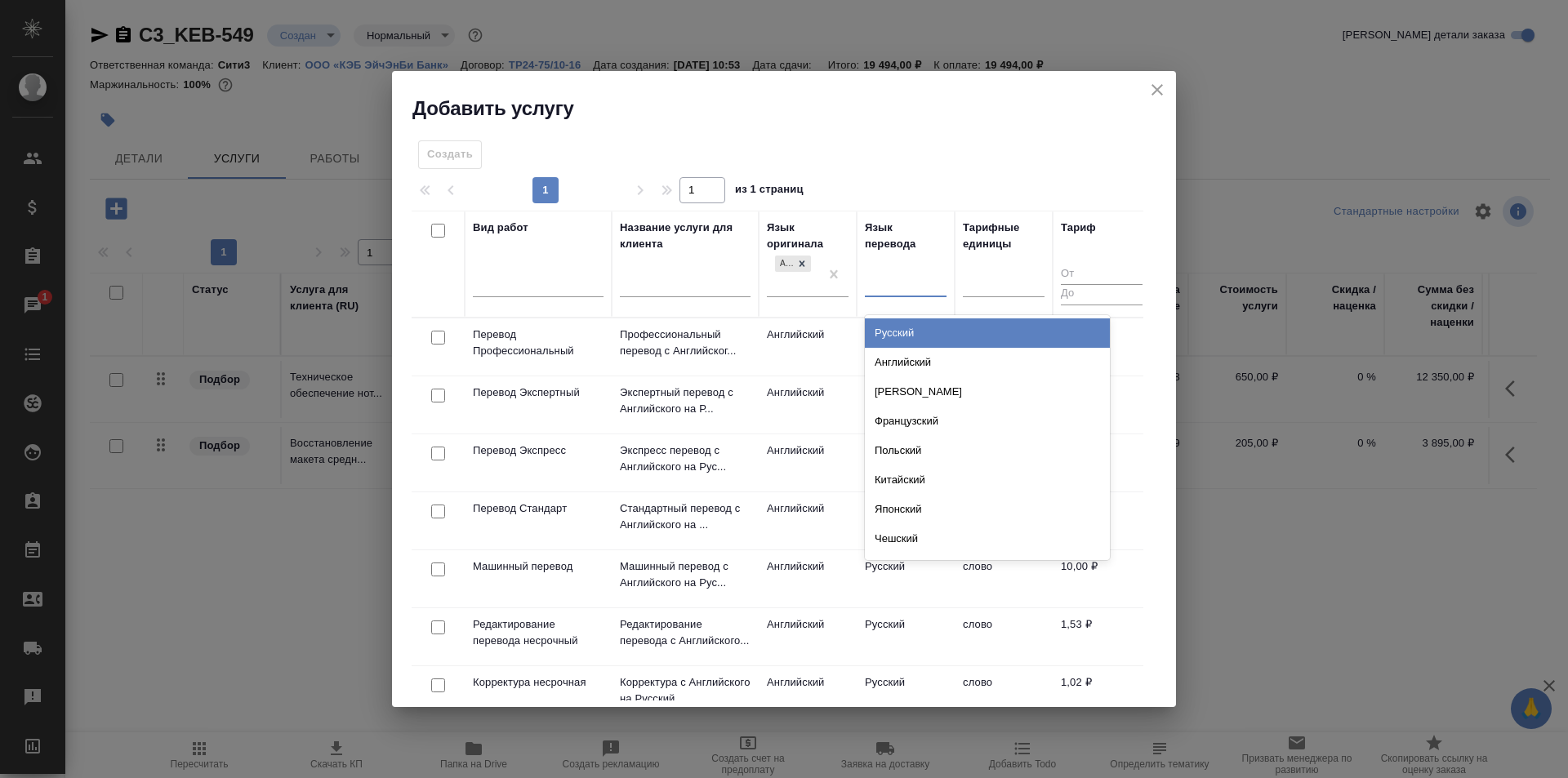
click at [914, 324] on div "Русский" at bounding box center [987, 332] width 245 height 29
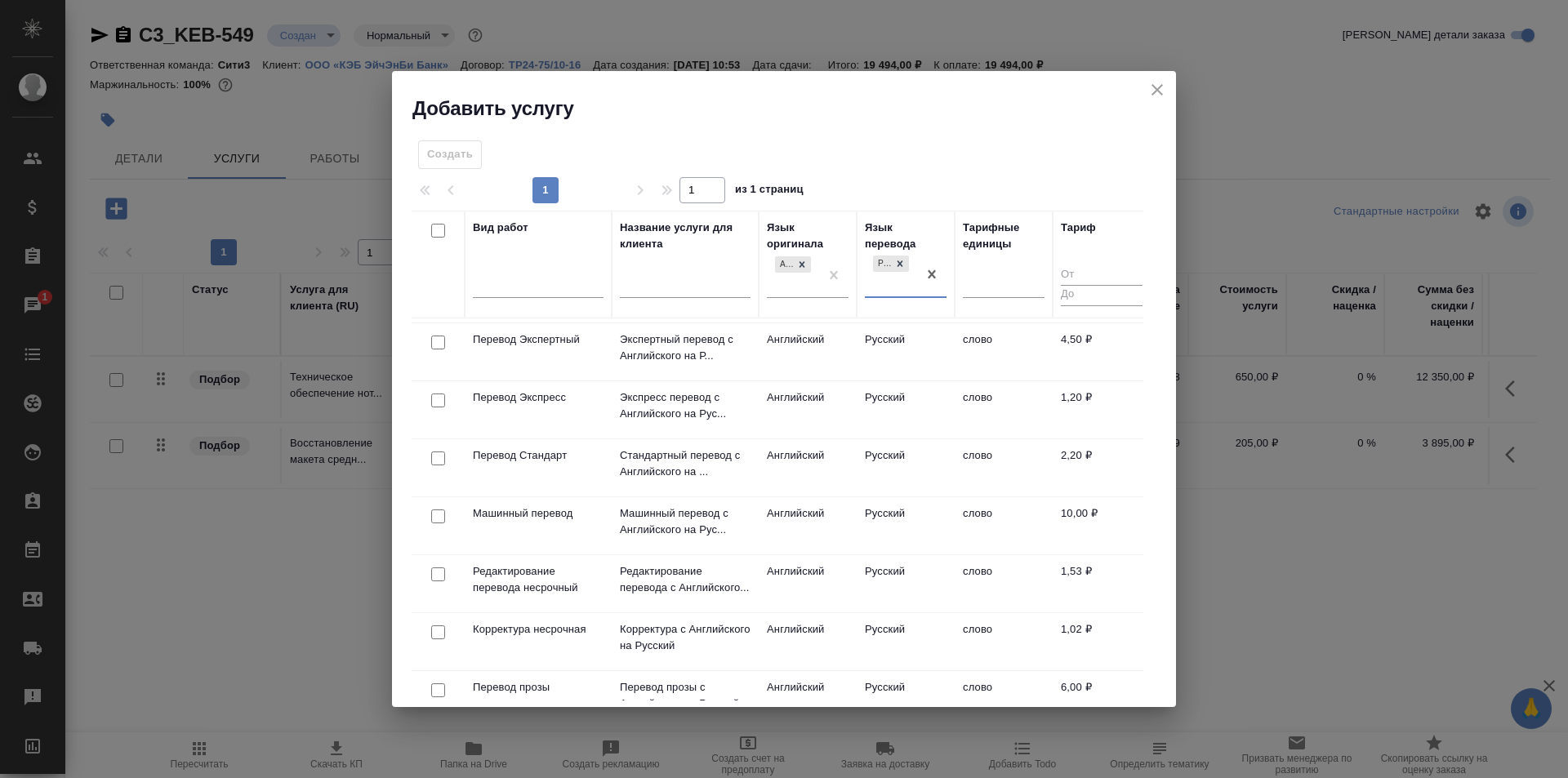
scroll to position [82, 0]
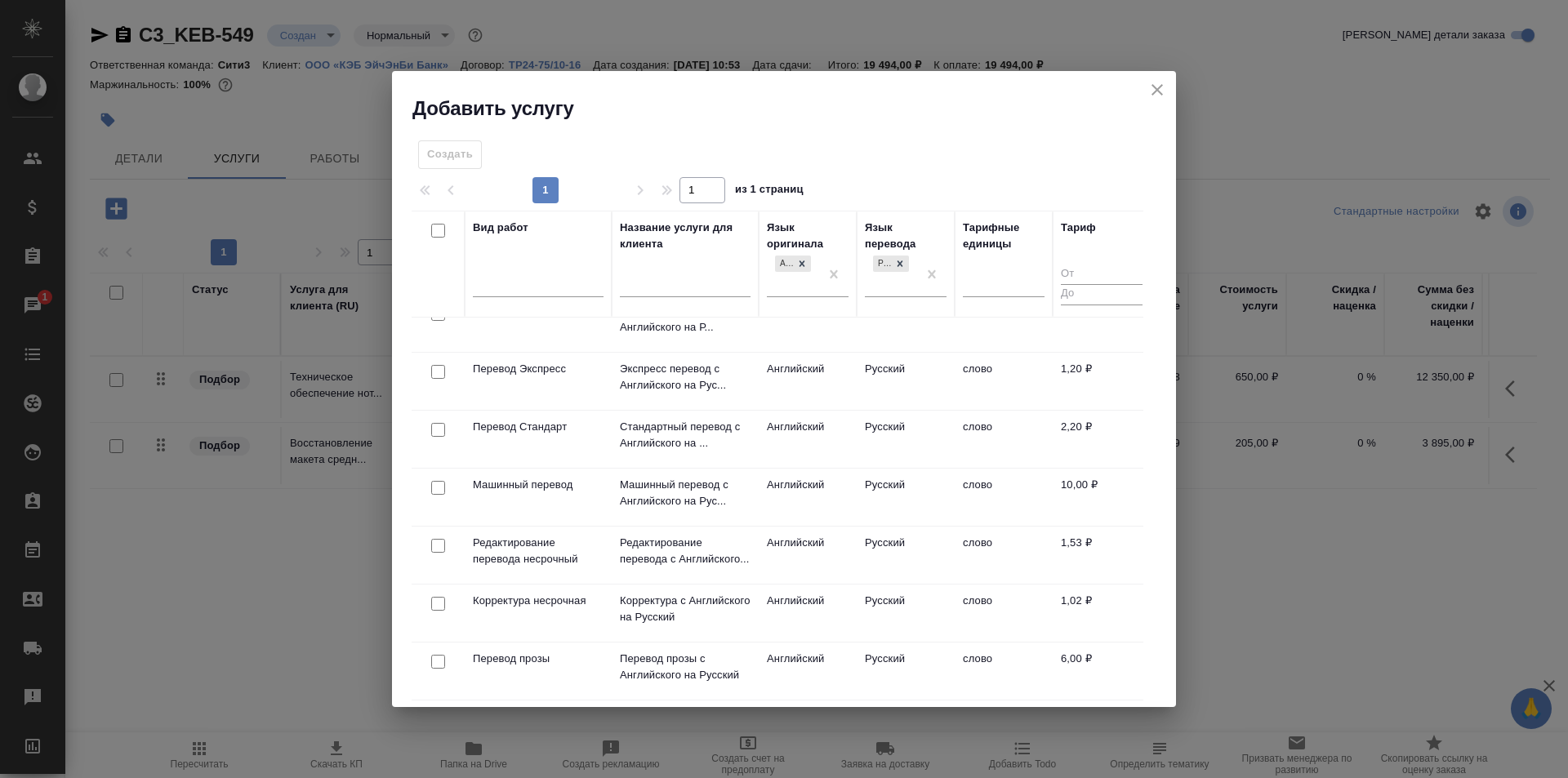
click at [758, 447] on td "Стандартный перевод с Английского на ..." at bounding box center [685, 439] width 147 height 57
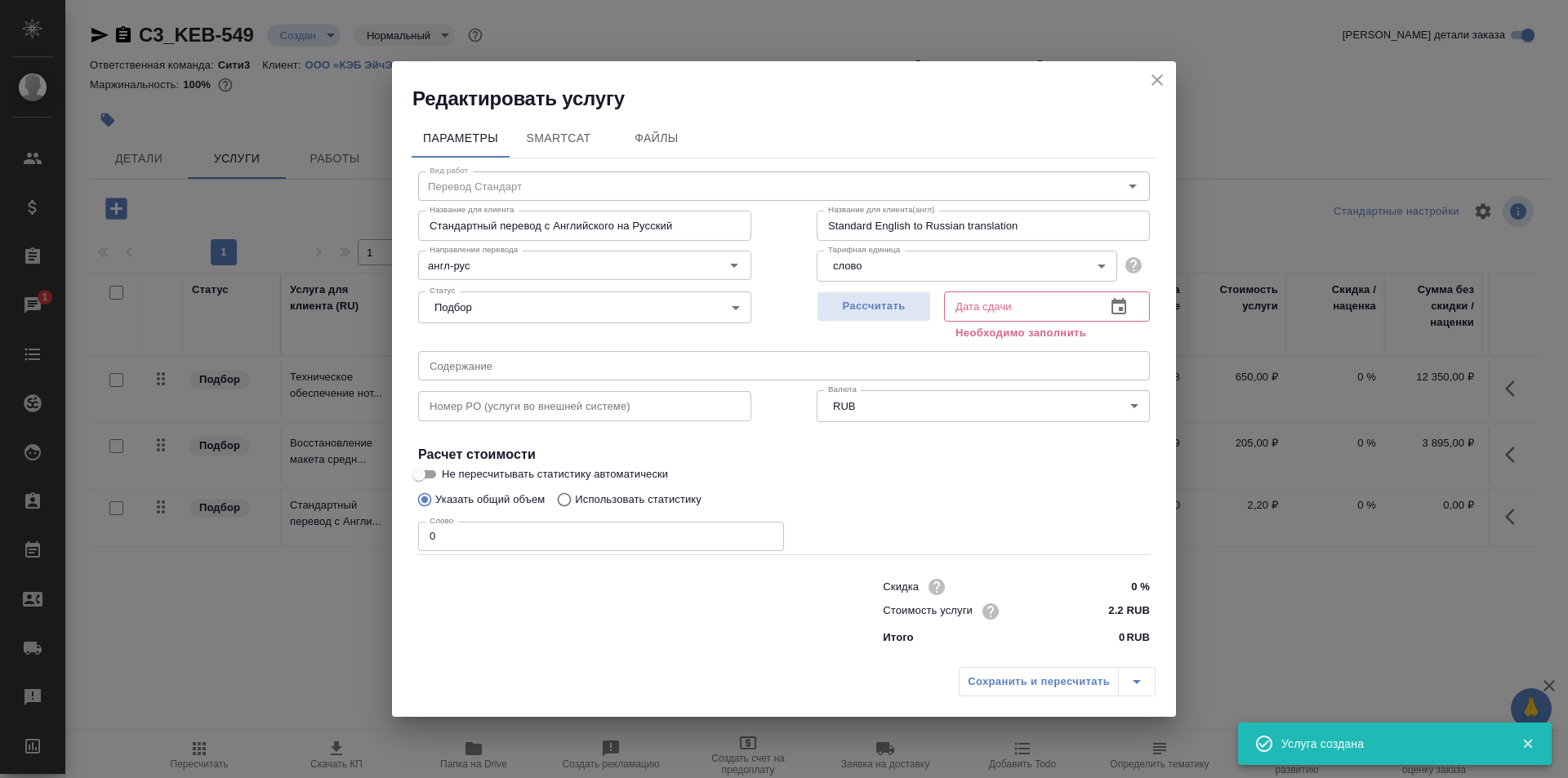
click at [526, 538] on input "0" at bounding box center [601, 536] width 366 height 29
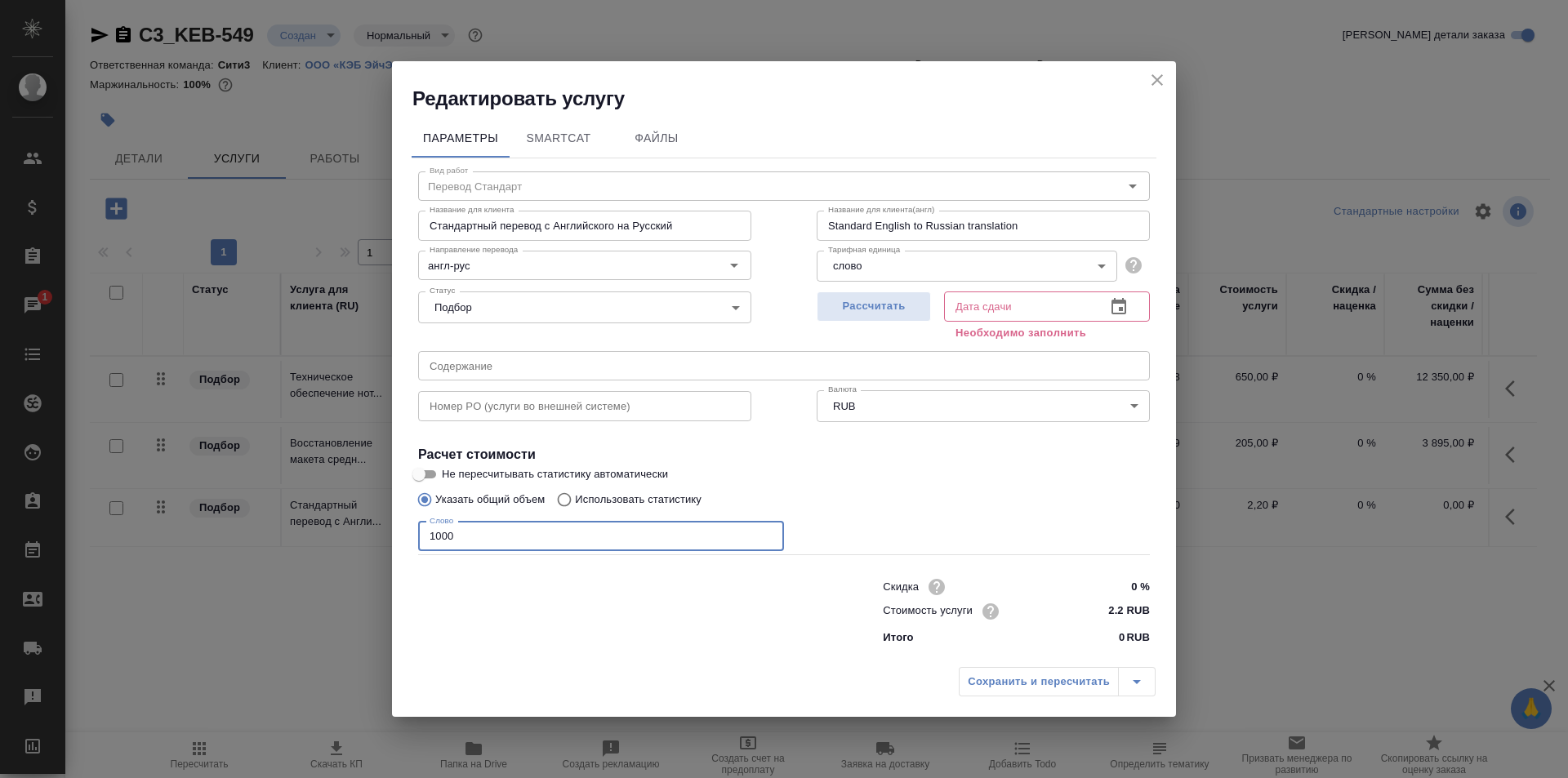
type input "1000"
click at [1118, 294] on button "button" at bounding box center [1118, 307] width 40 height 40
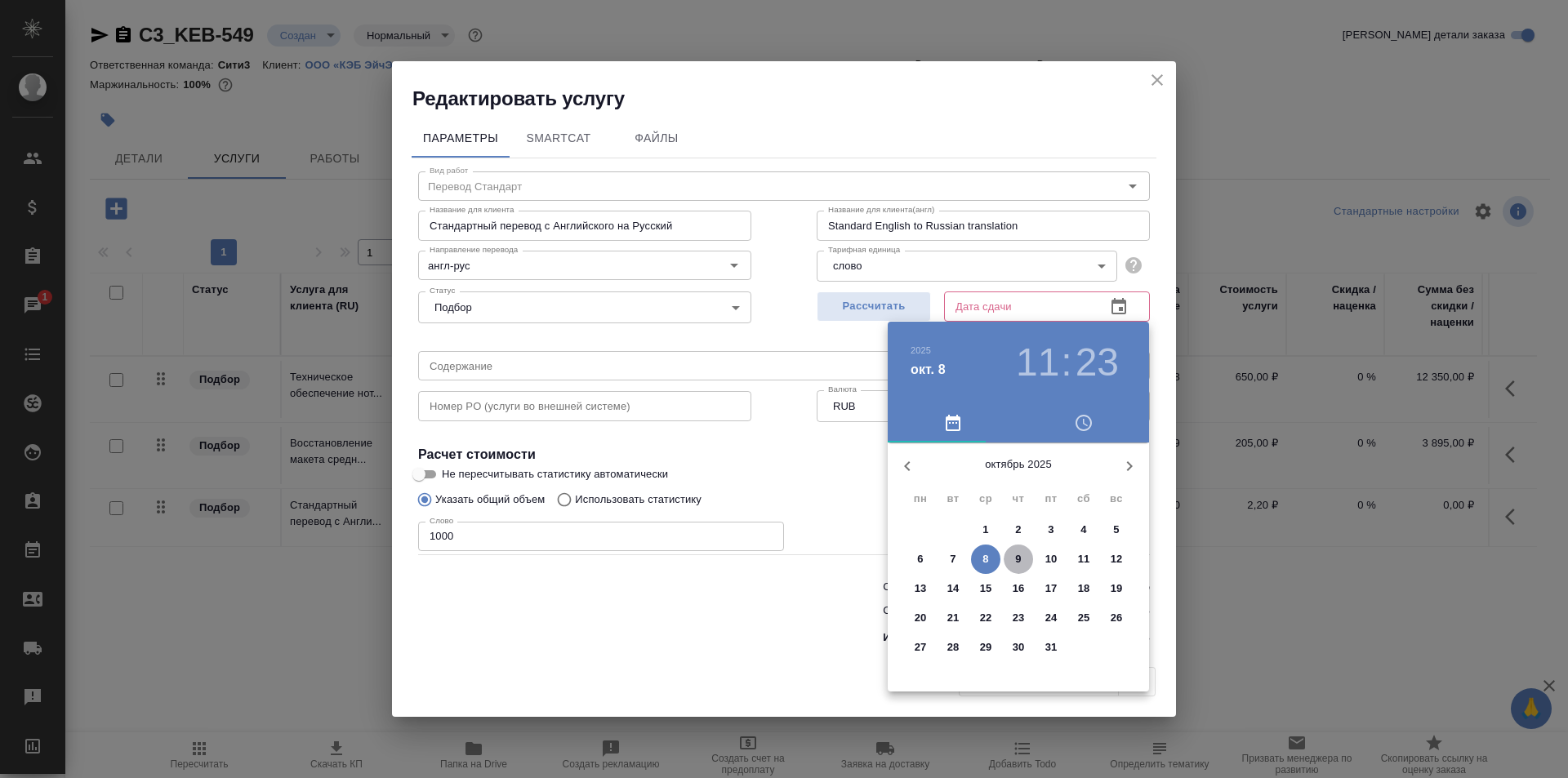
click at [1015, 564] on p "9" at bounding box center [1018, 559] width 6 height 17
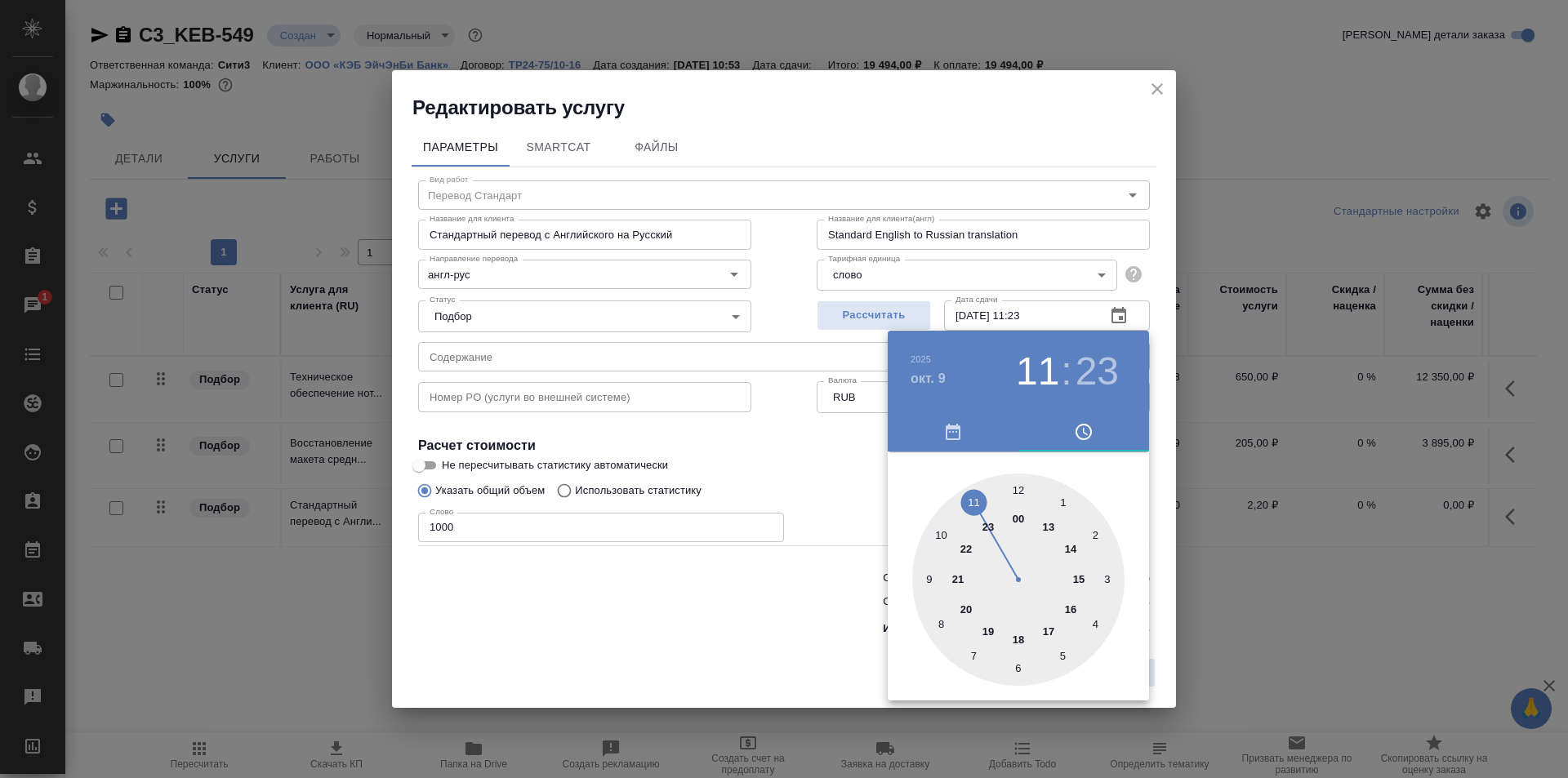
click at [1085, 578] on div at bounding box center [1019, 580] width 213 height 213
click at [1018, 494] on div at bounding box center [1019, 580] width 213 height 213
type input "09.10.2025 15:00"
click at [862, 479] on div at bounding box center [784, 389] width 1568 height 778
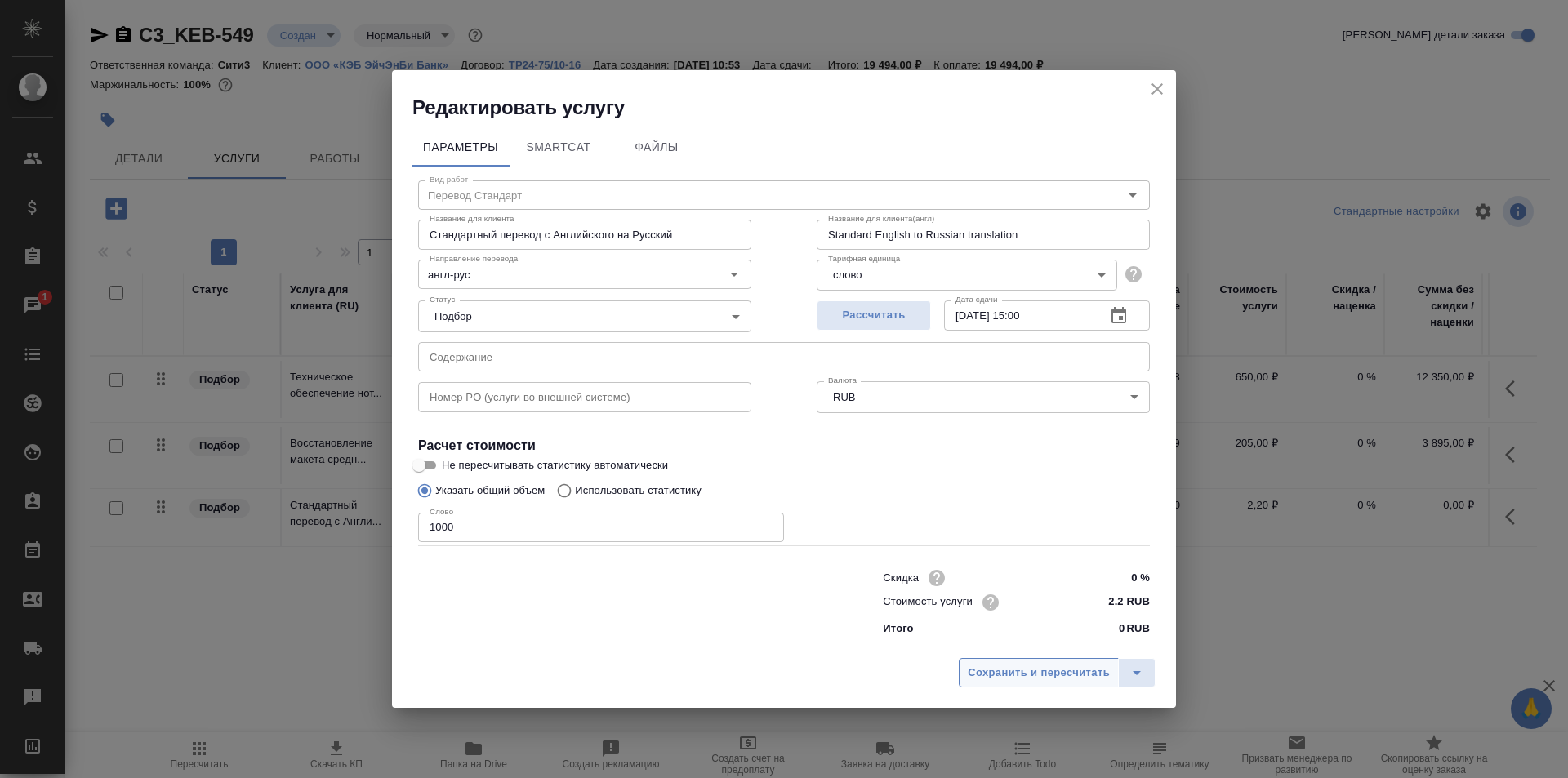
click at [1023, 687] on button "Сохранить и пересчитать" at bounding box center [1039, 673] width 160 height 29
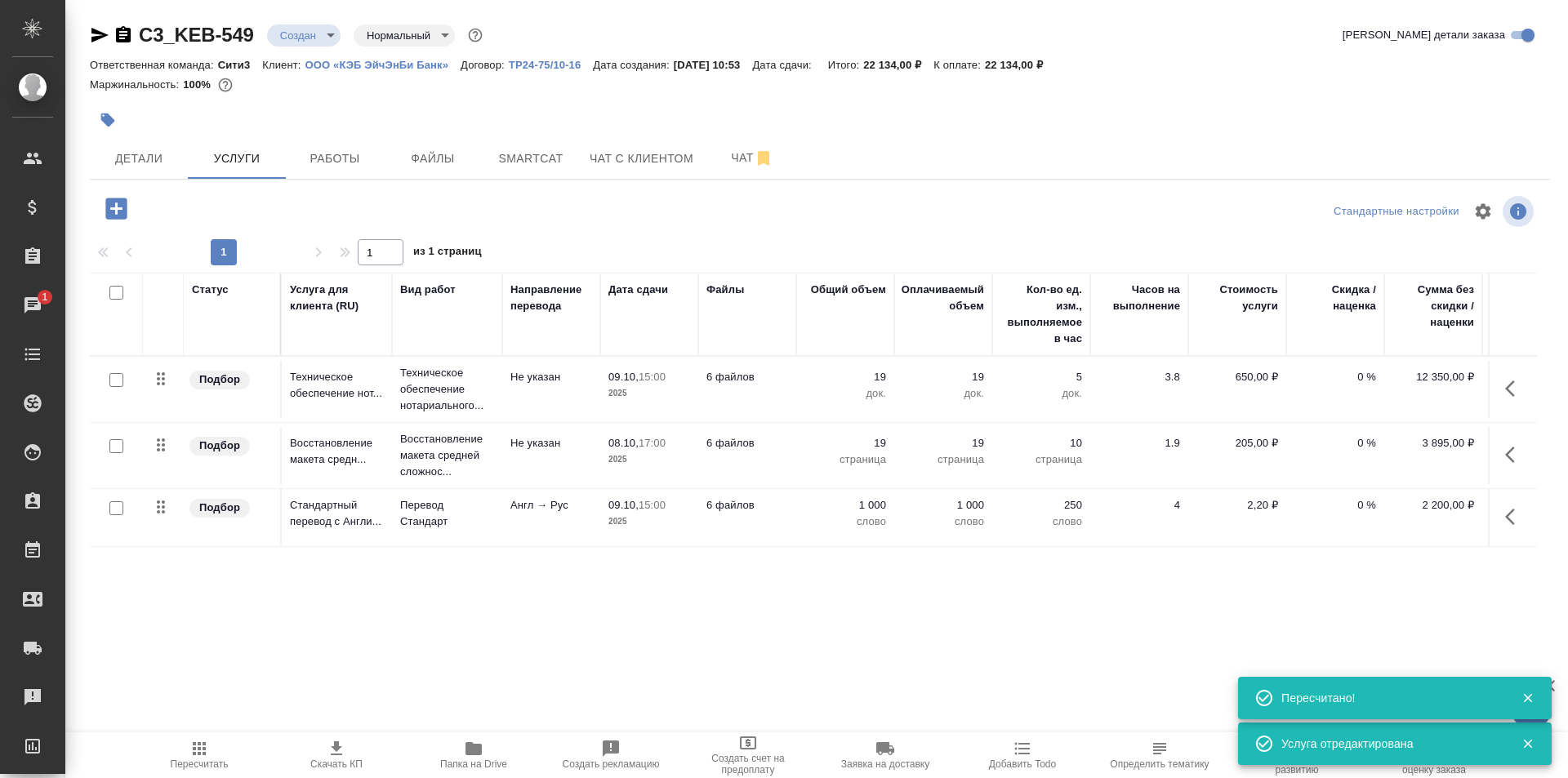
click at [120, 506] on input "checkbox" at bounding box center [116, 508] width 14 height 14
checkbox input "true"
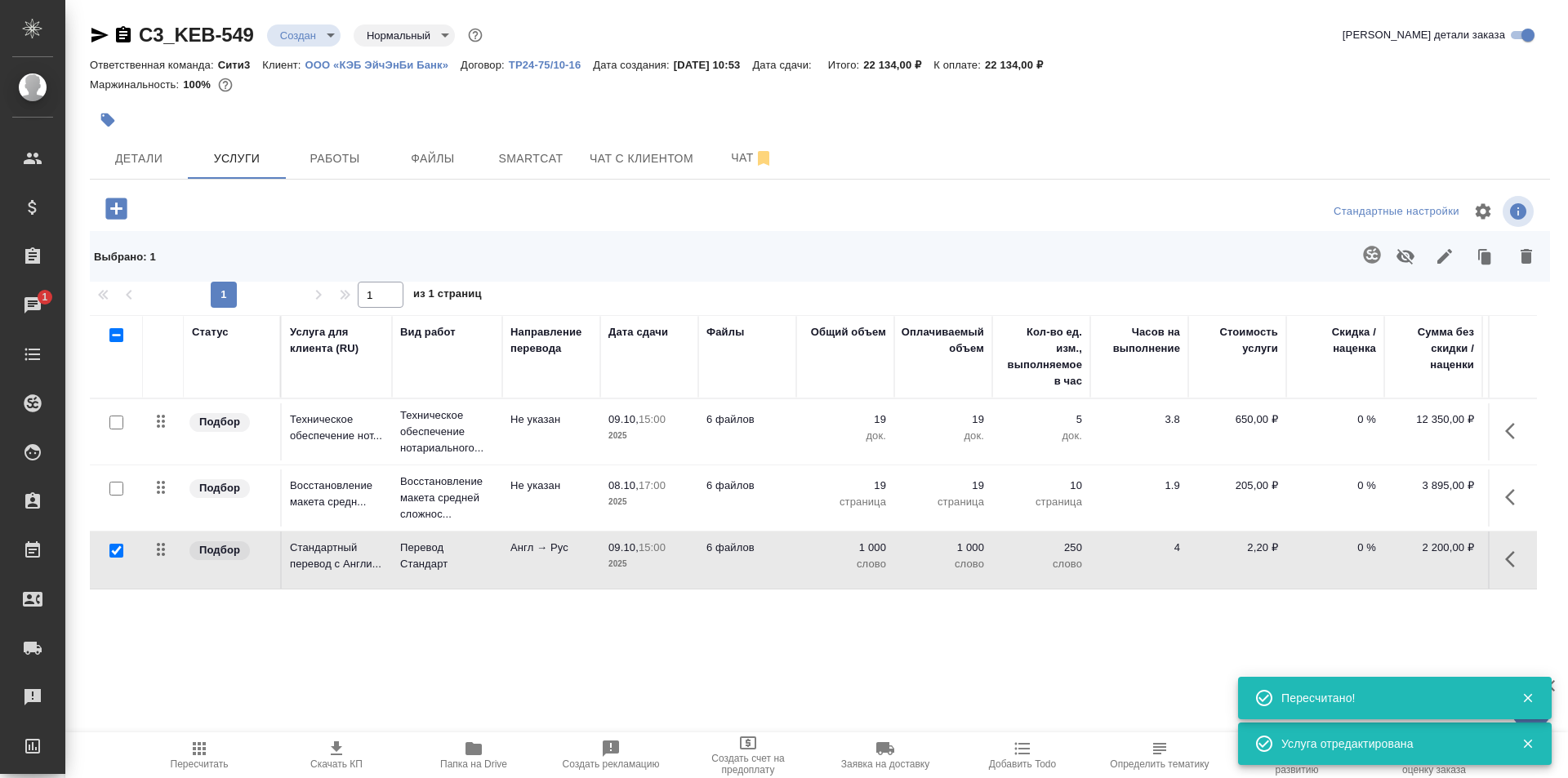
click at [1366, 252] on icon "button" at bounding box center [1372, 255] width 18 height 18
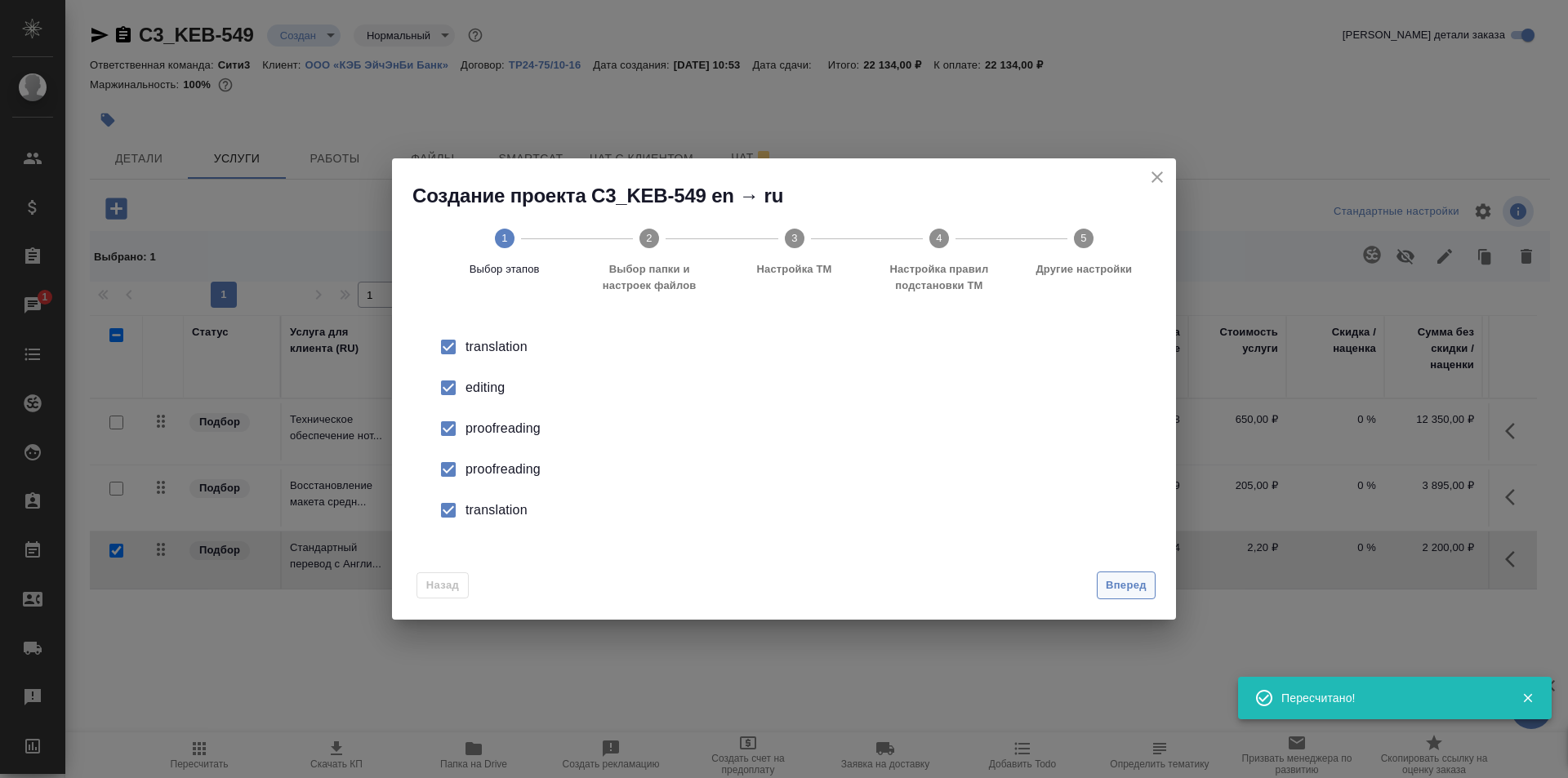
click at [1114, 573] on button "Вперед" at bounding box center [1126, 585] width 59 height 29
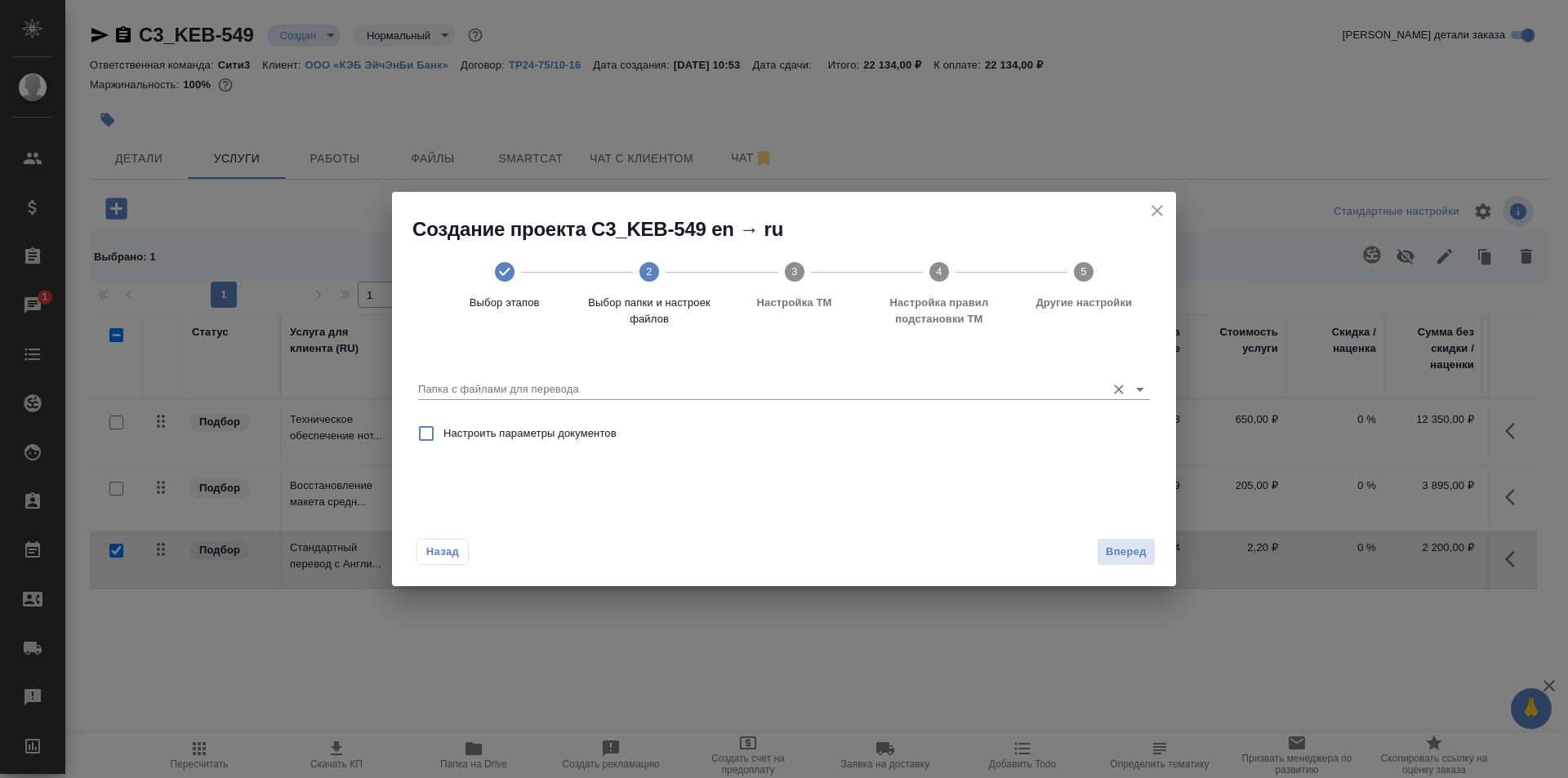
click at [711, 384] on input "Папка с файлами для перевода" at bounding box center [758, 389] width 679 height 19
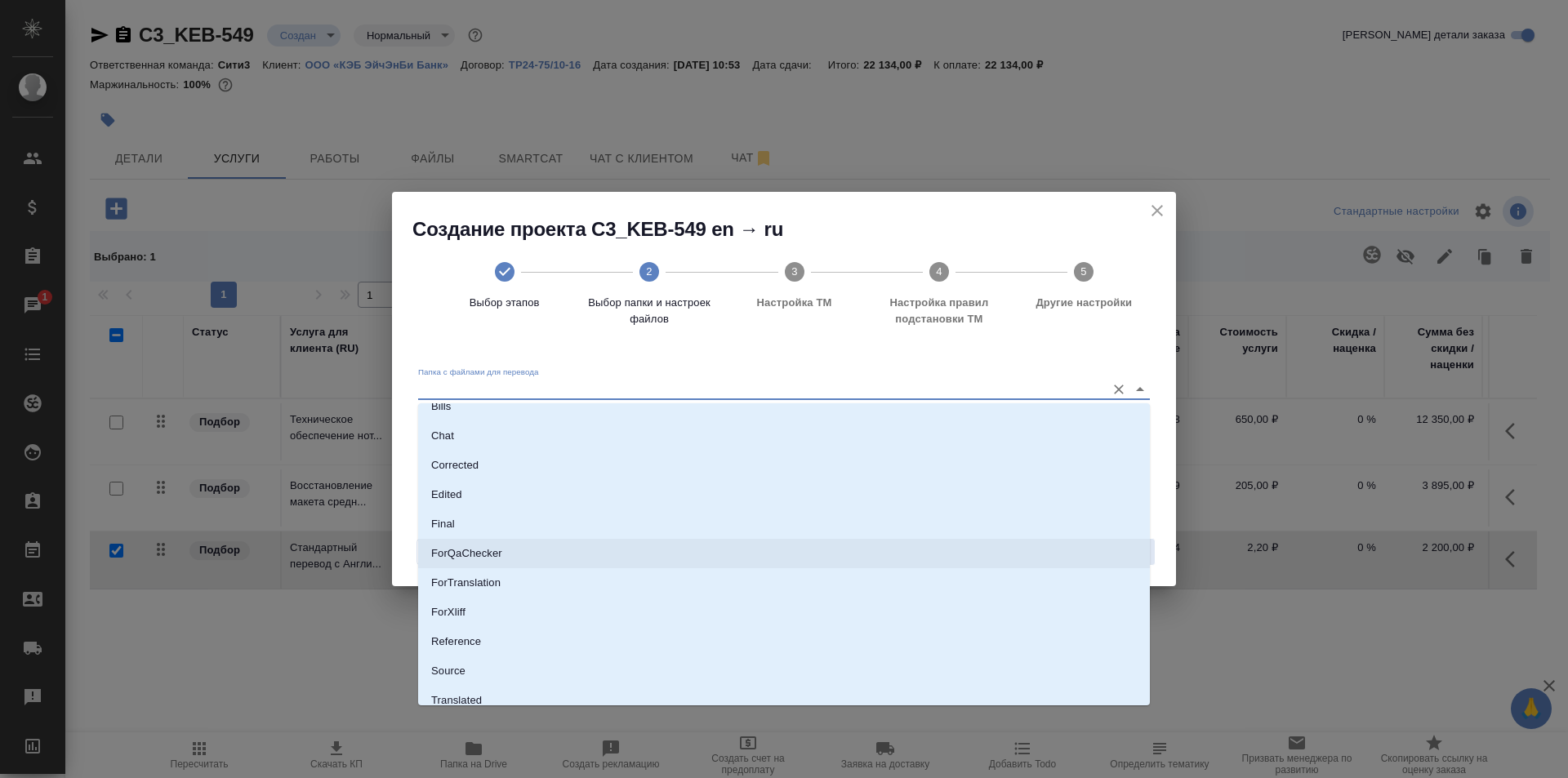
scroll to position [85, 0]
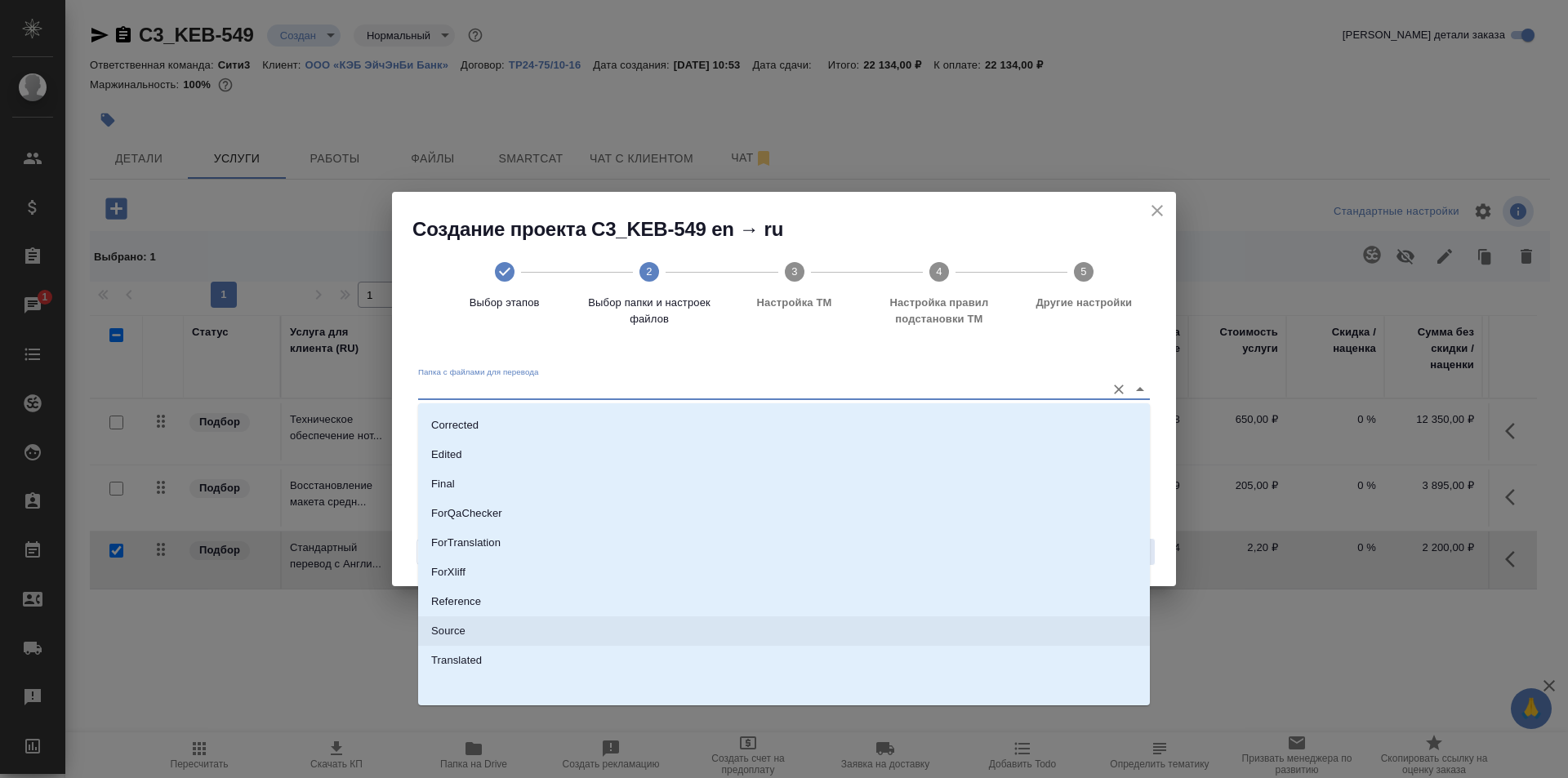
click at [760, 619] on li "Source" at bounding box center [784, 630] width 731 height 29
type input "Source"
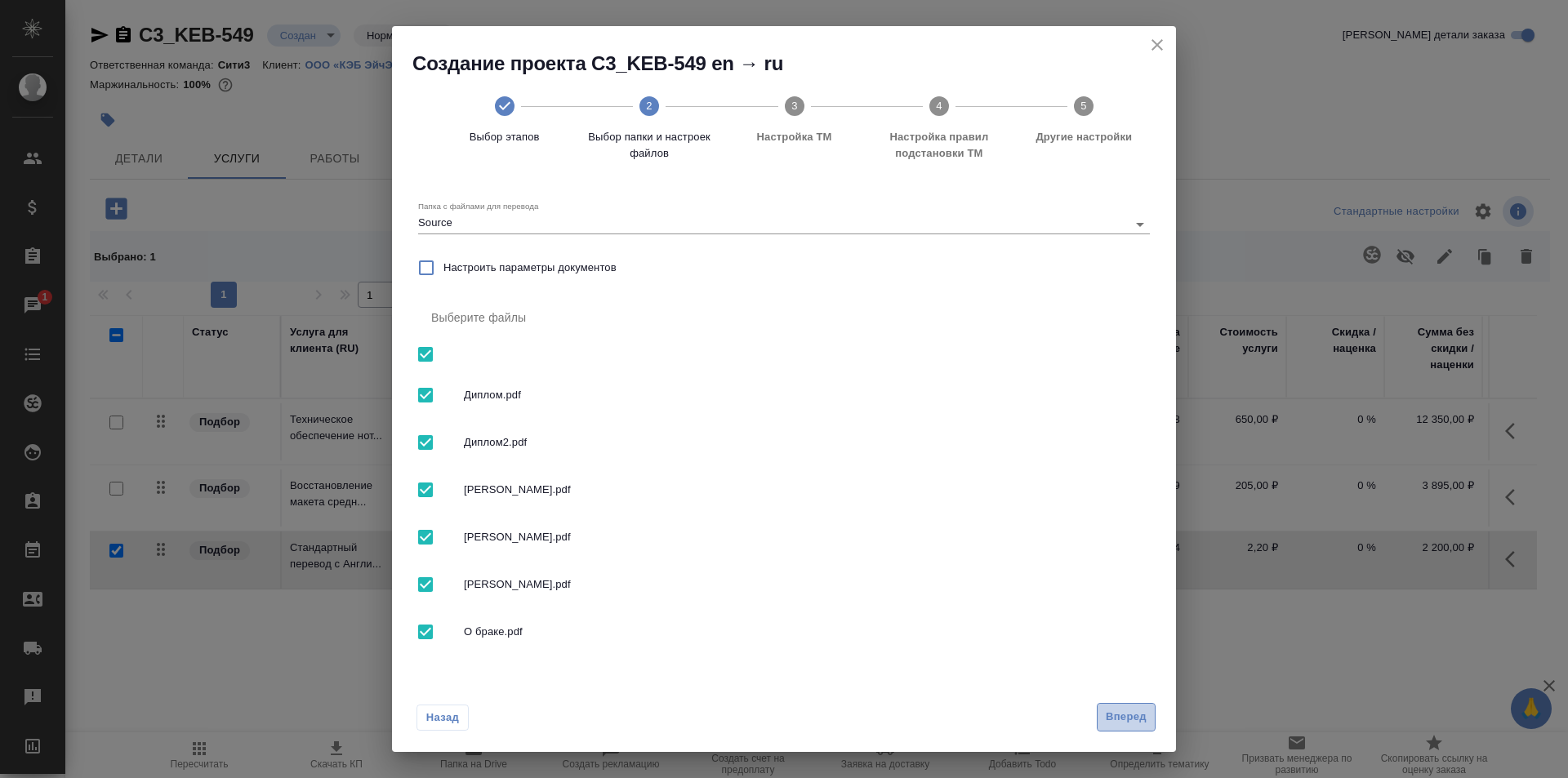
click at [1109, 711] on span "Вперед" at bounding box center [1126, 716] width 40 height 18
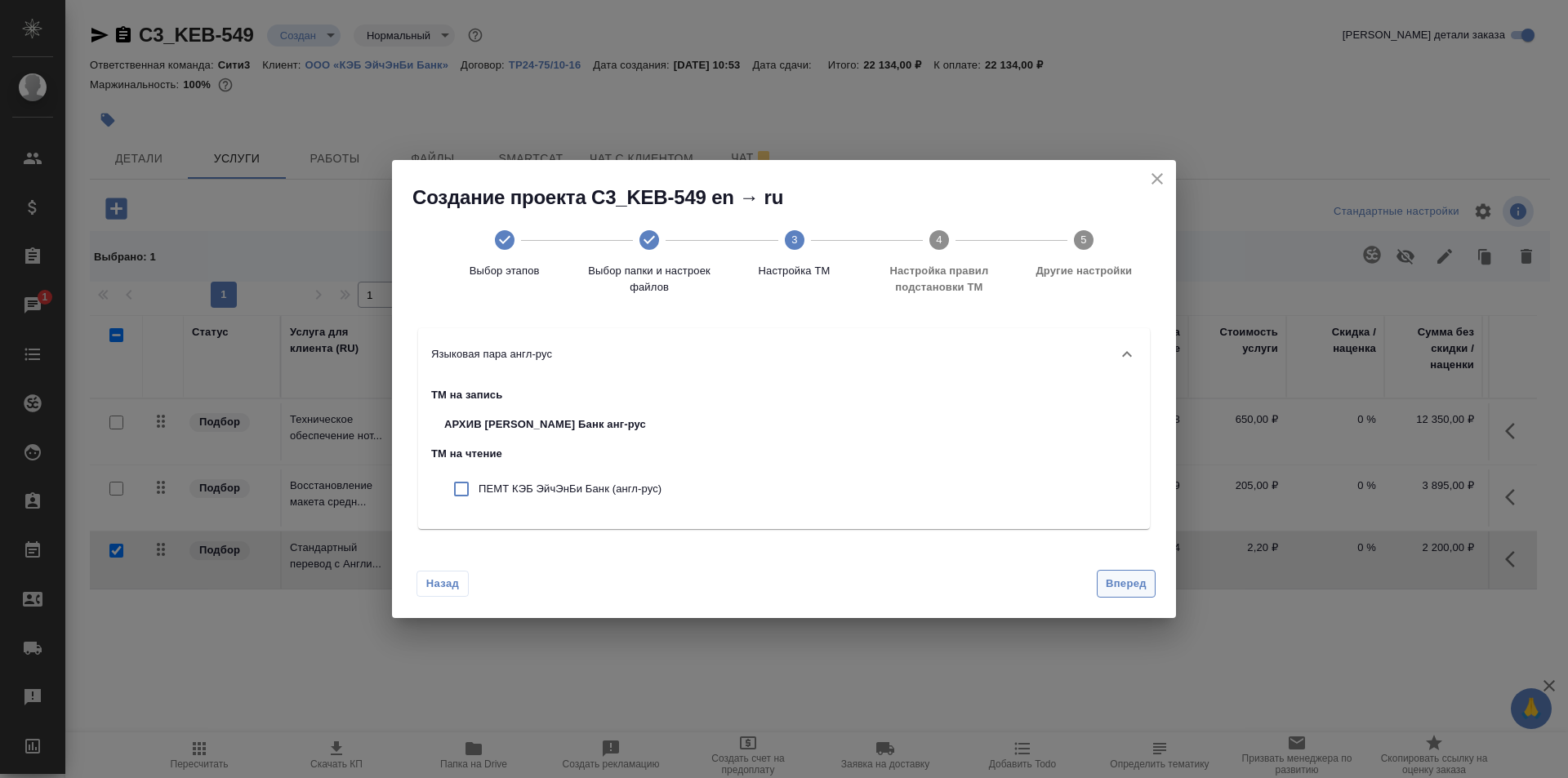
click at [1113, 585] on span "Вперед" at bounding box center [1126, 584] width 40 height 18
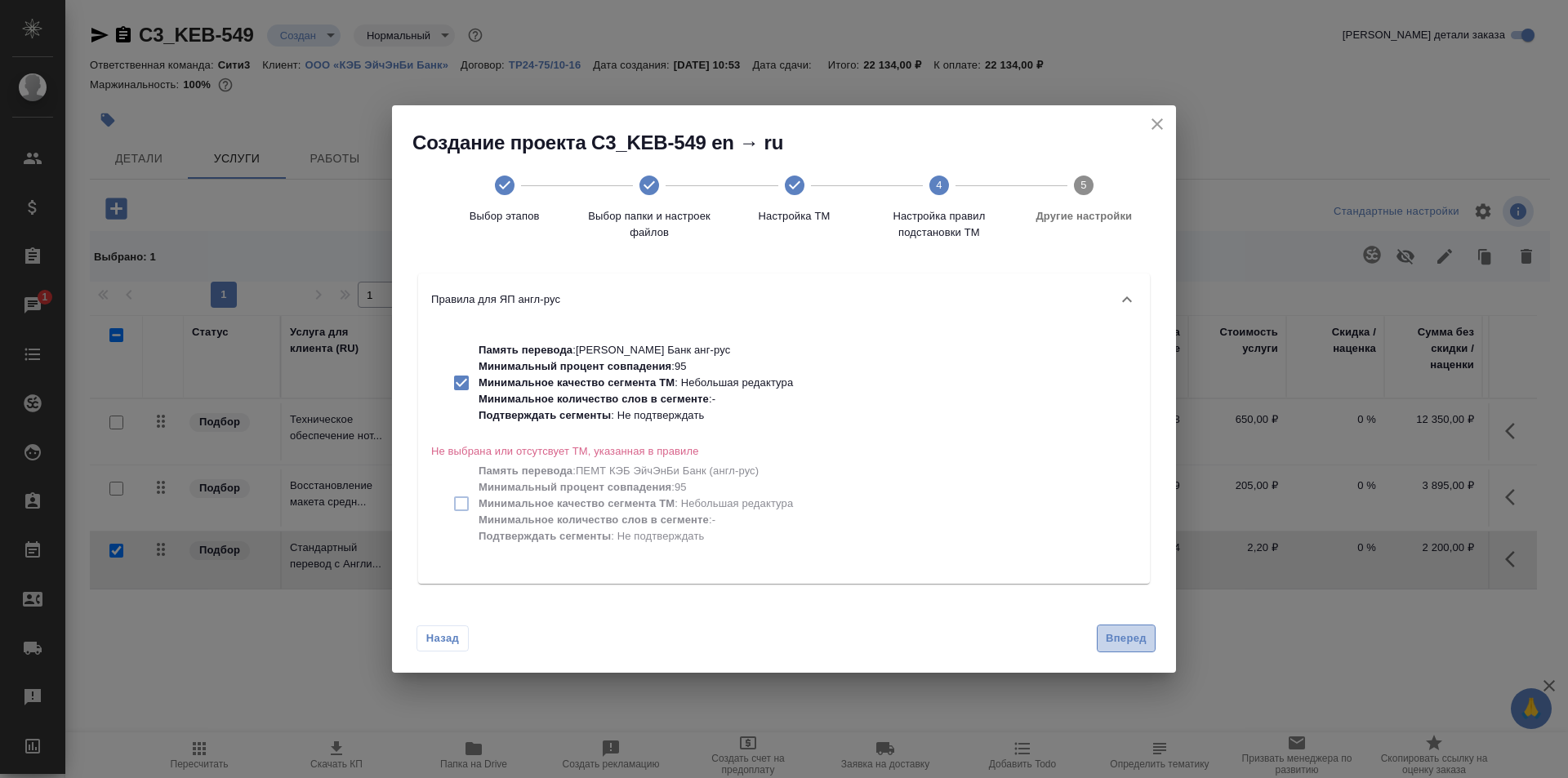
click at [1134, 636] on span "Вперед" at bounding box center [1126, 638] width 40 height 18
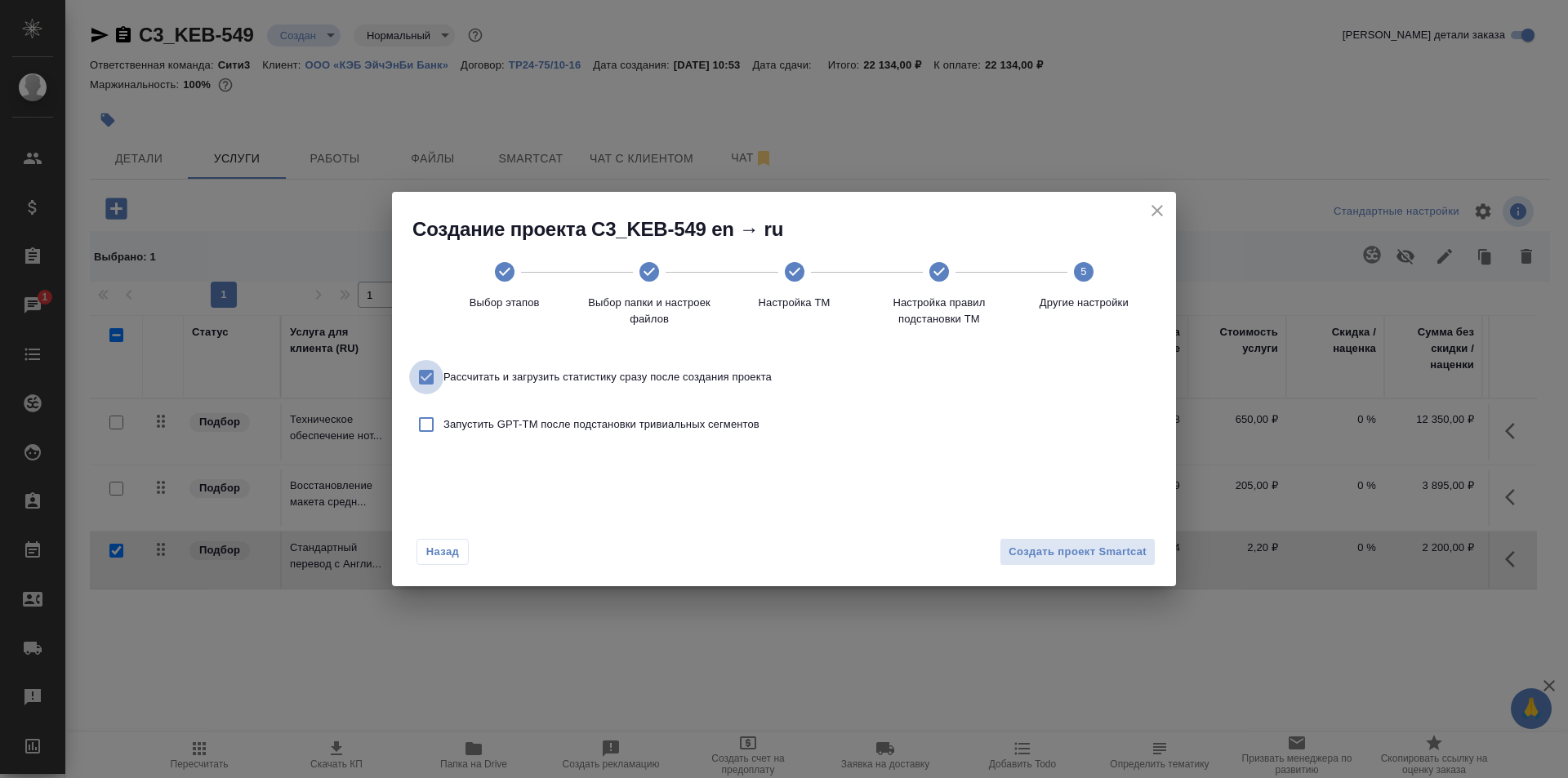
click at [425, 377] on input "Рассчитать и загрузить статистику сразу после создания проекта" at bounding box center [425, 377] width 34 height 34
checkbox input "false"
click at [1123, 549] on span "Создать проект Smartcat" at bounding box center [1077, 552] width 138 height 18
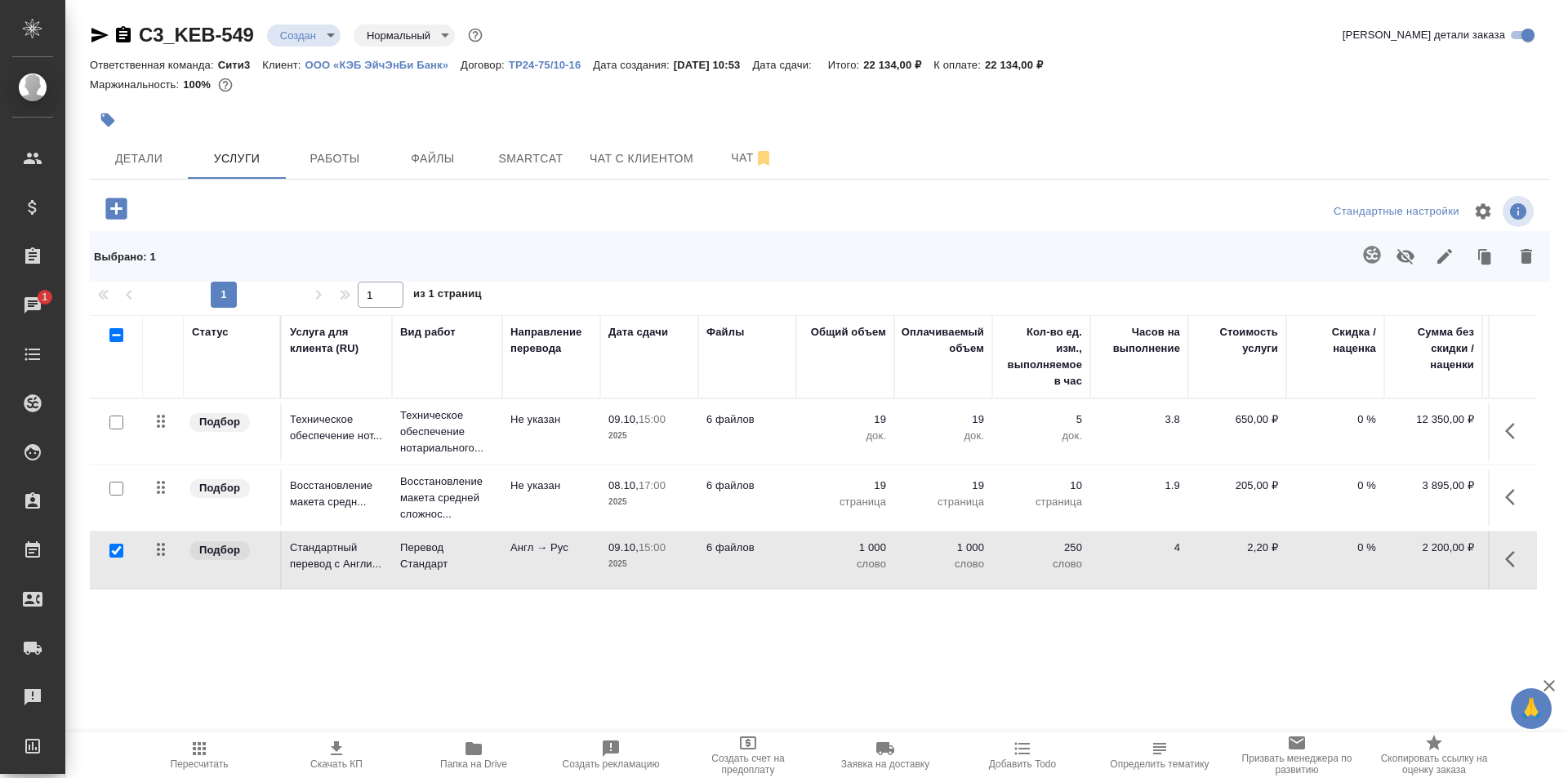
click at [119, 550] on input "checkbox" at bounding box center [116, 551] width 14 height 14
checkbox input "false"
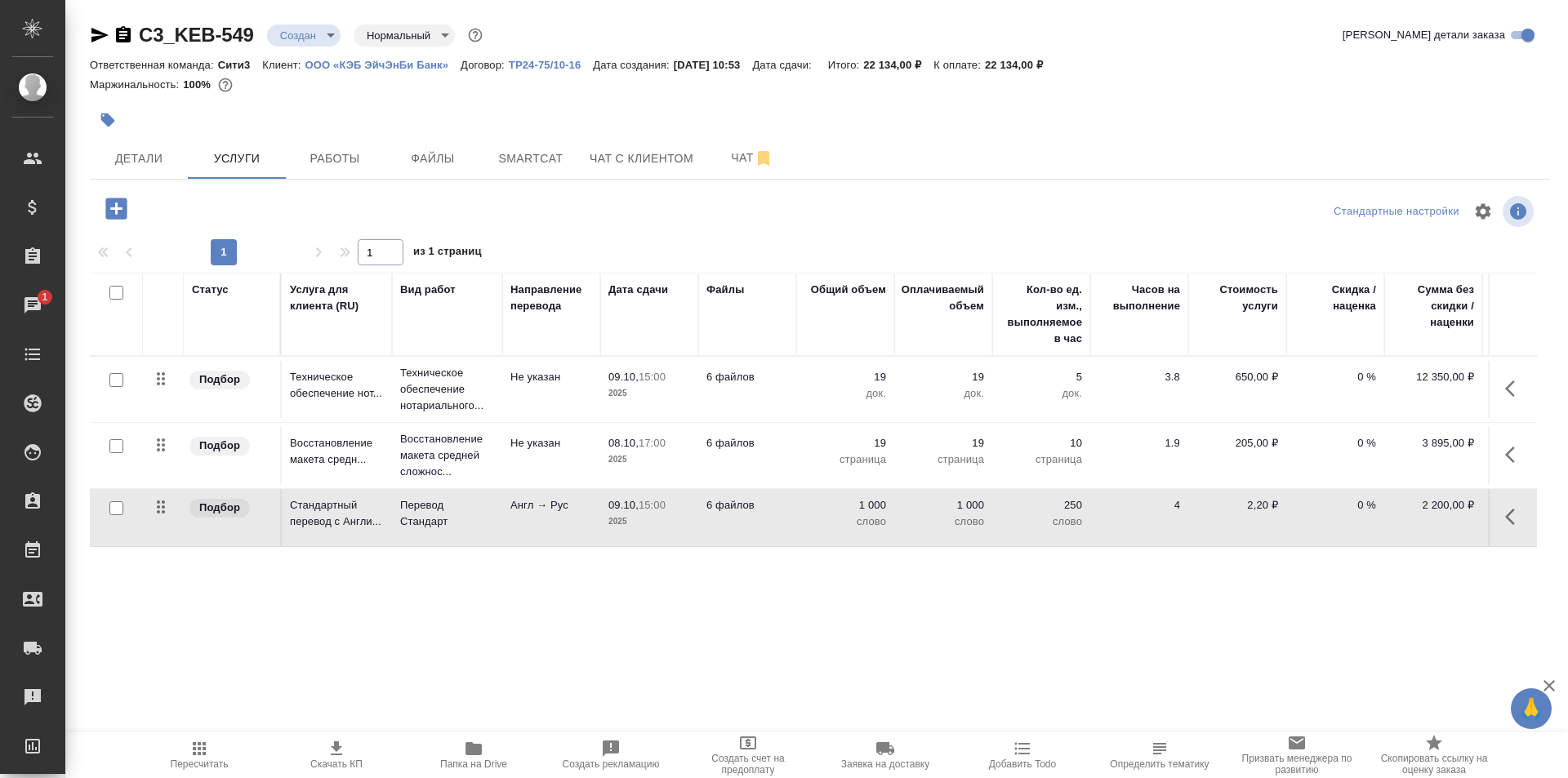
click at [754, 518] on td "6 файлов" at bounding box center [746, 517] width 98 height 57
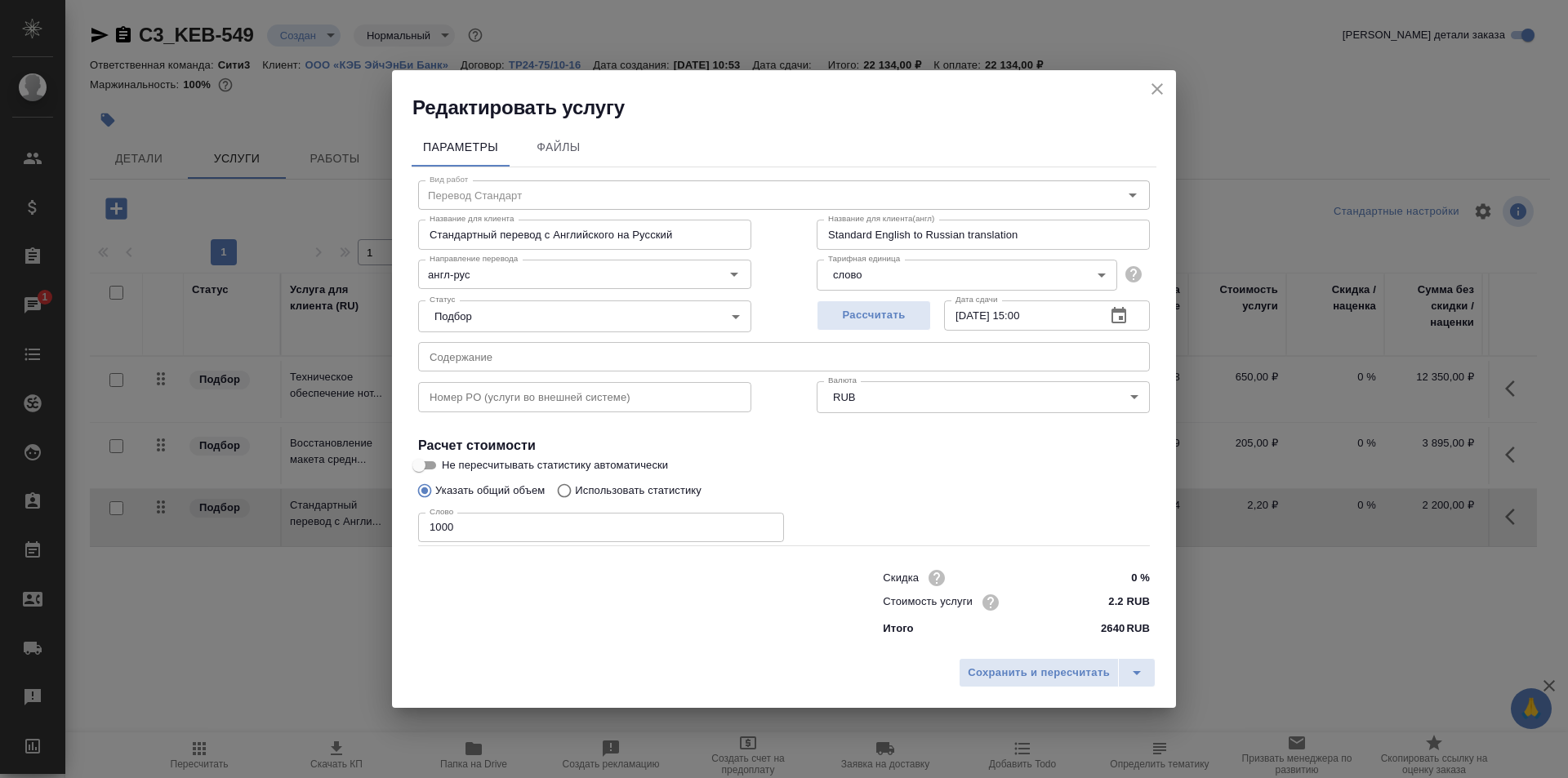
click at [541, 521] on input "1000" at bounding box center [601, 527] width 366 height 29
type input "1"
type input "3709"
click at [1078, 680] on span "Сохранить и пересчитать" at bounding box center [1039, 673] width 142 height 18
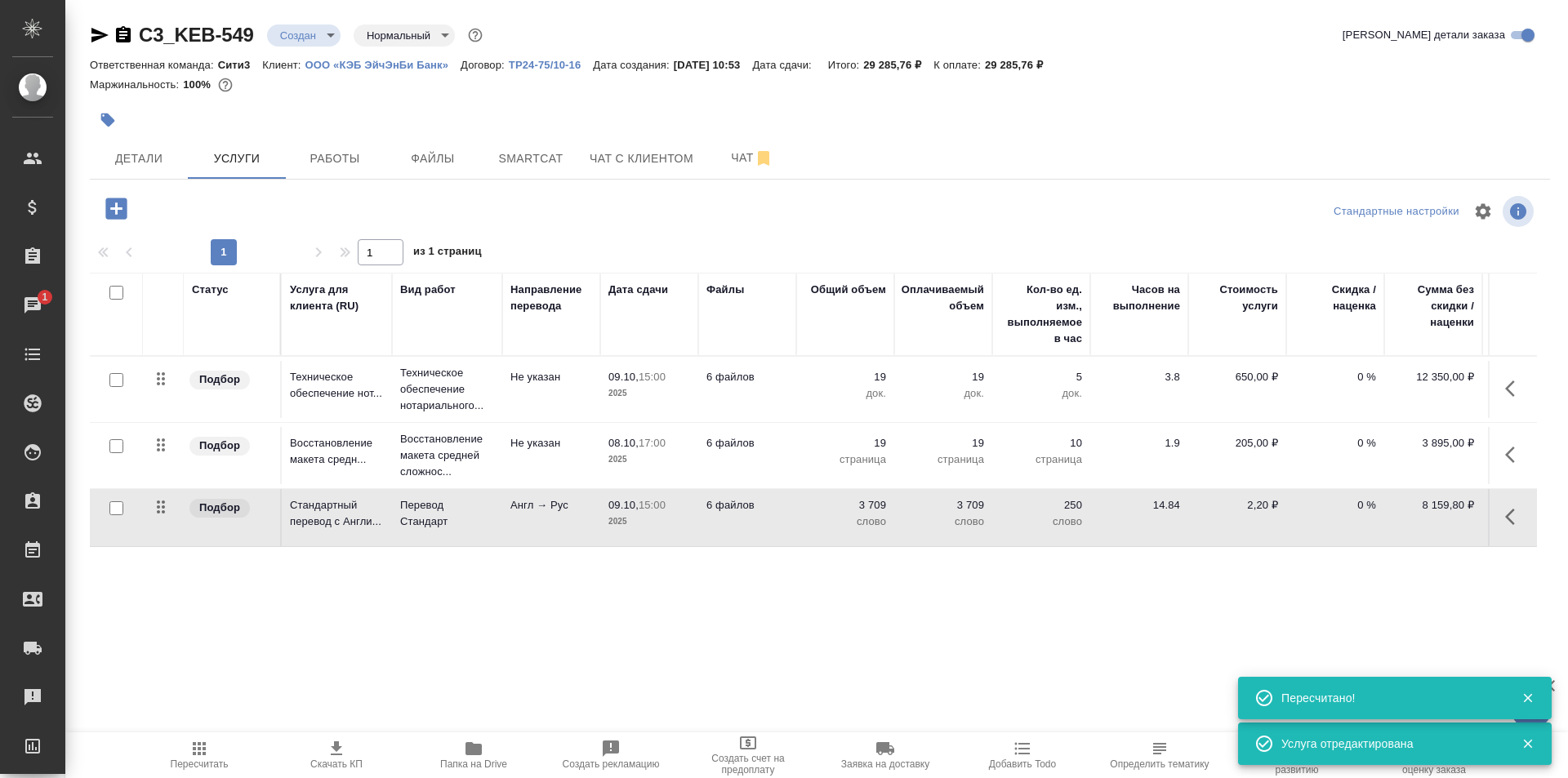
click at [561, 536] on td "Англ → Рус" at bounding box center [550, 517] width 98 height 57
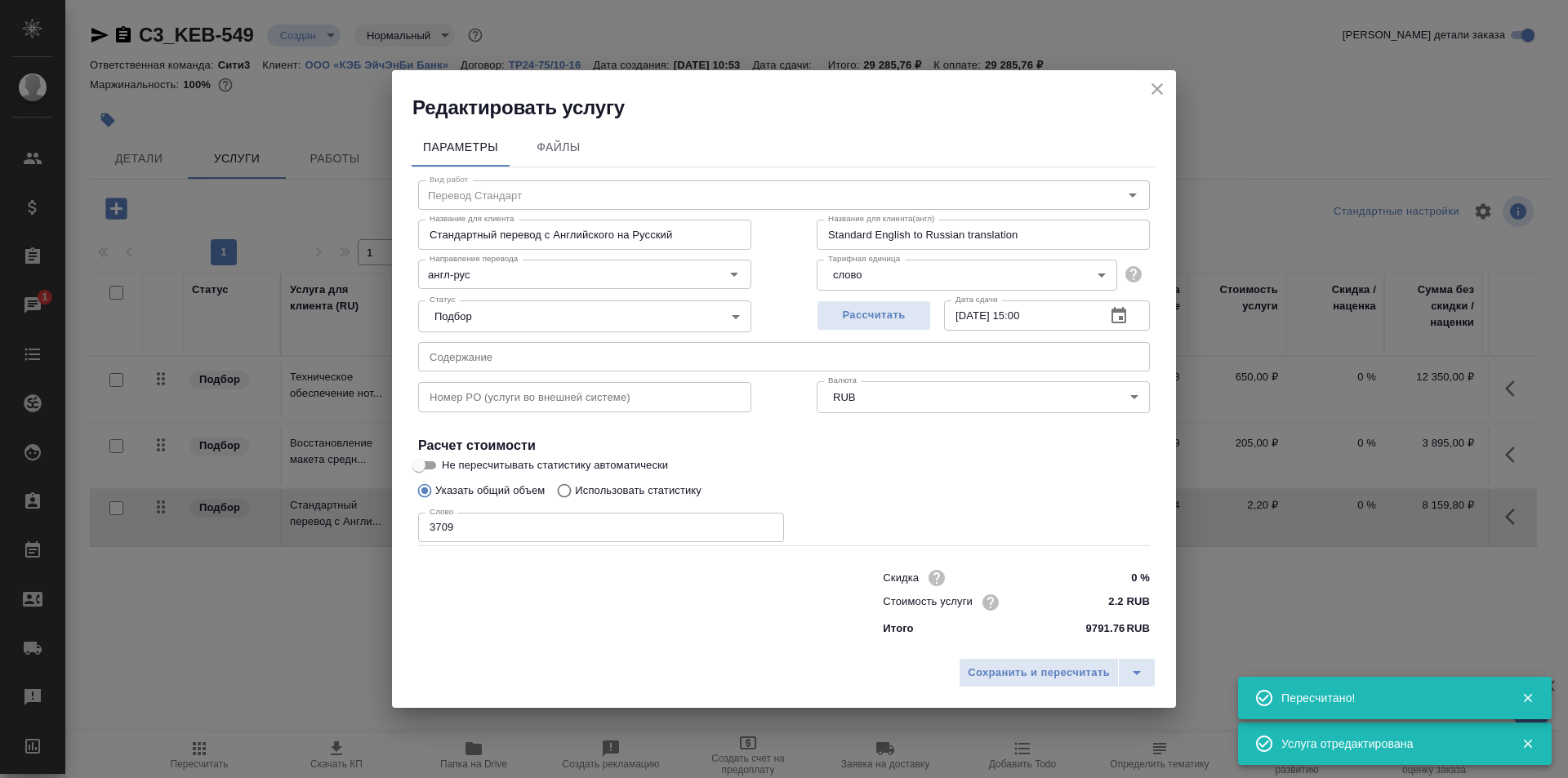
click at [560, 492] on input "Использовать статистику" at bounding box center [562, 491] width 26 height 31
radio input "true"
radio input "false"
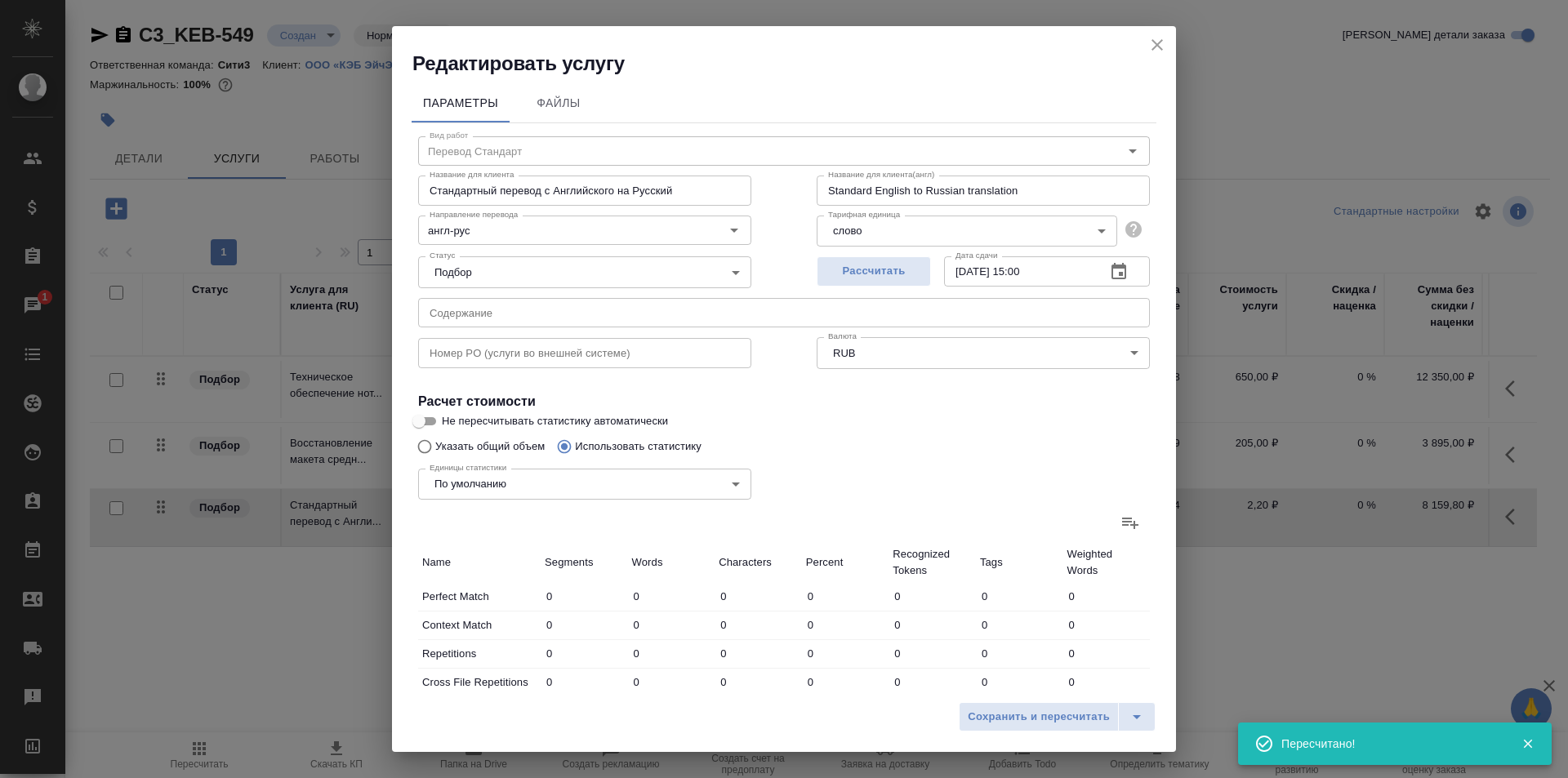
click at [593, 485] on body "🙏 .cls-1 fill:#fff; AWATERA Galisheva Mariya Клиенты Спецификации Заказы 1 Чаты…" at bounding box center [784, 389] width 1568 height 778
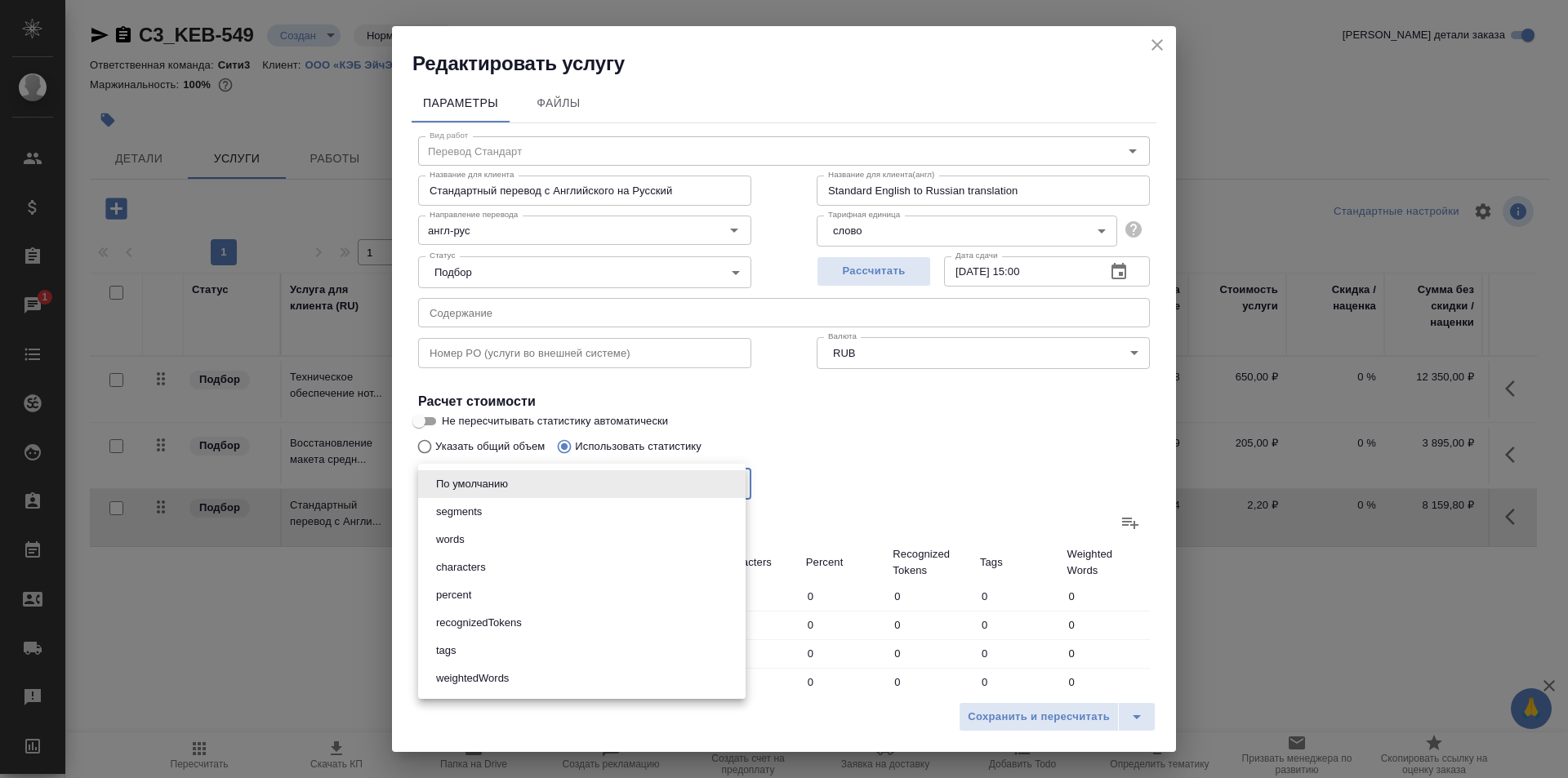
click at [1118, 519] on div at bounding box center [784, 389] width 1568 height 778
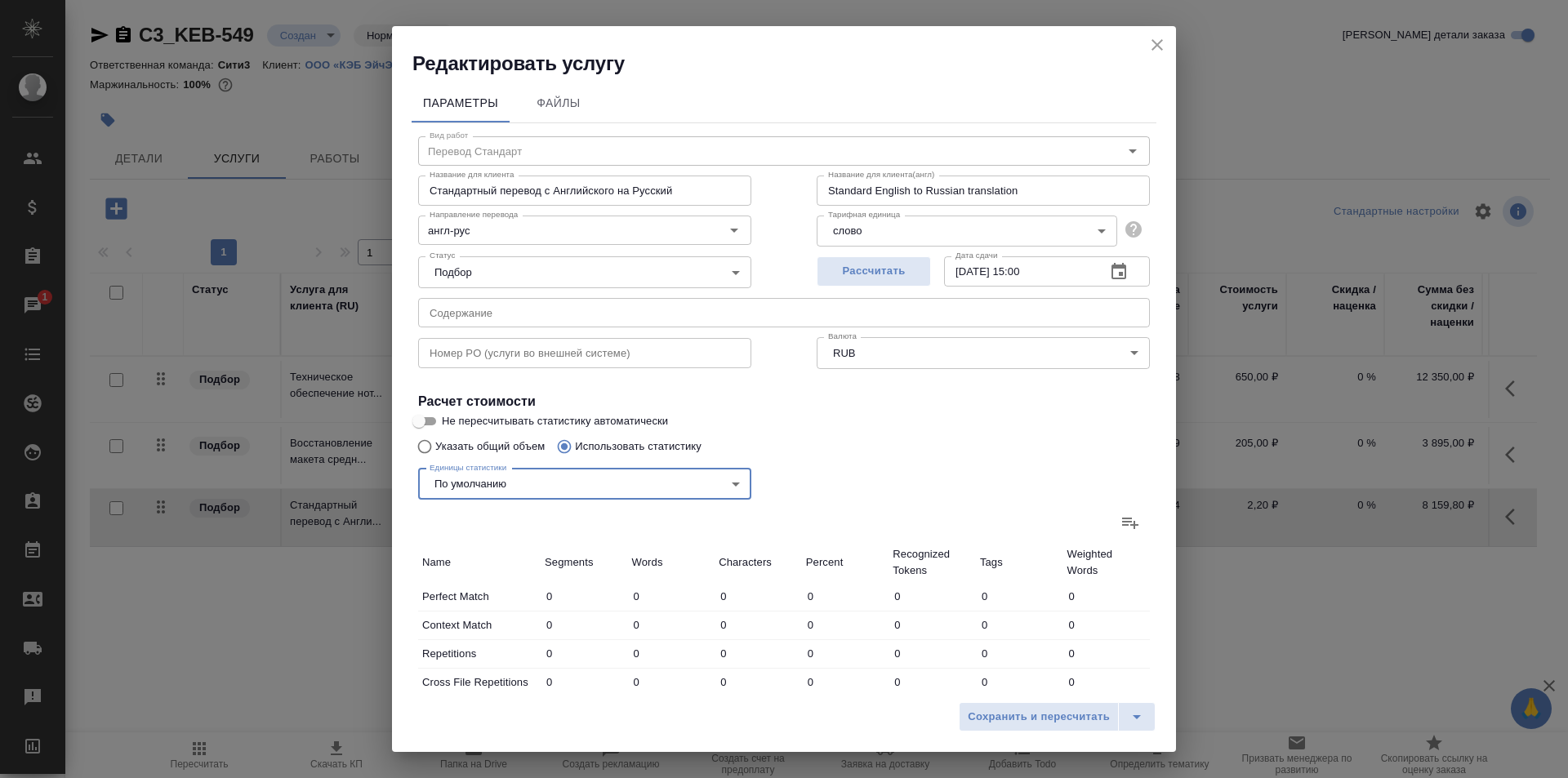
click at [1118, 519] on div "По умолчанию segments words characters percent recognizedTokens tags weightedWo…" at bounding box center [784, 389] width 1568 height 778
click at [1122, 519] on icon at bounding box center [1129, 523] width 17 height 11
click at [0, 0] on input "file" at bounding box center [0, 0] width 0 height 0
type input "45"
type input "70"
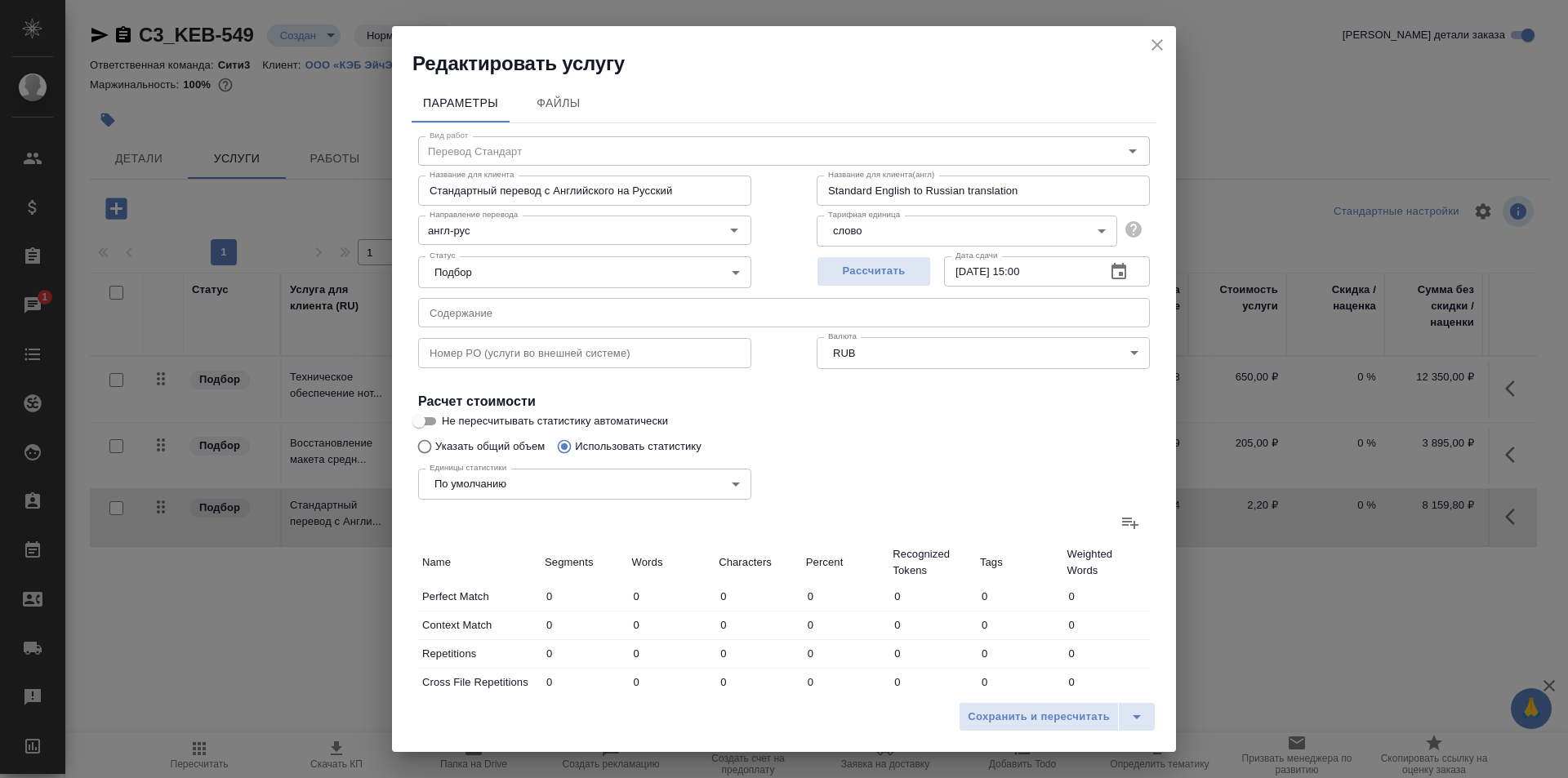
type input "253"
type input "80"
type input "157"
type input "797"
type input "79"
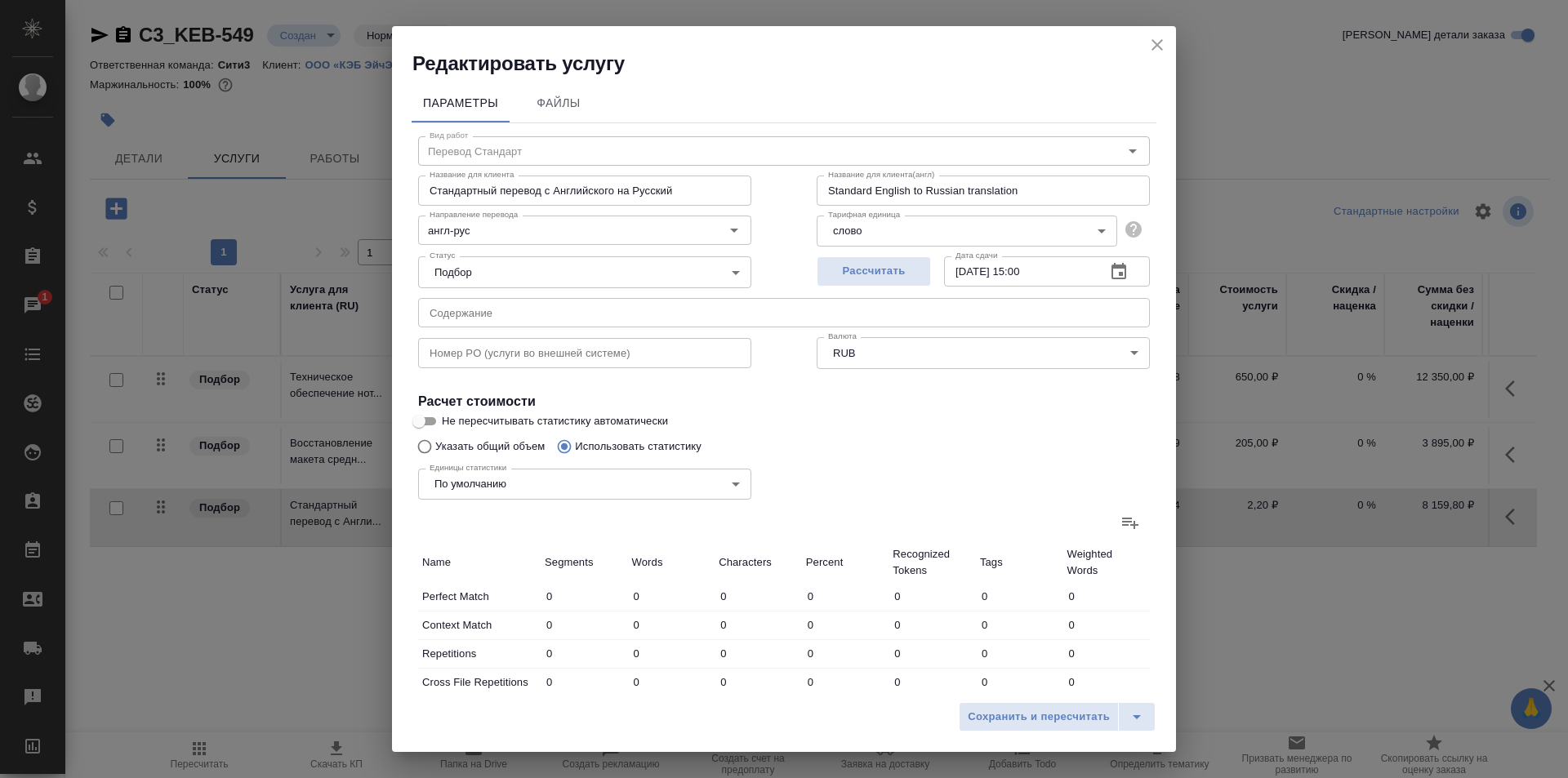
type input "129"
type input "664"
type input "30"
type input "70"
type input "339"
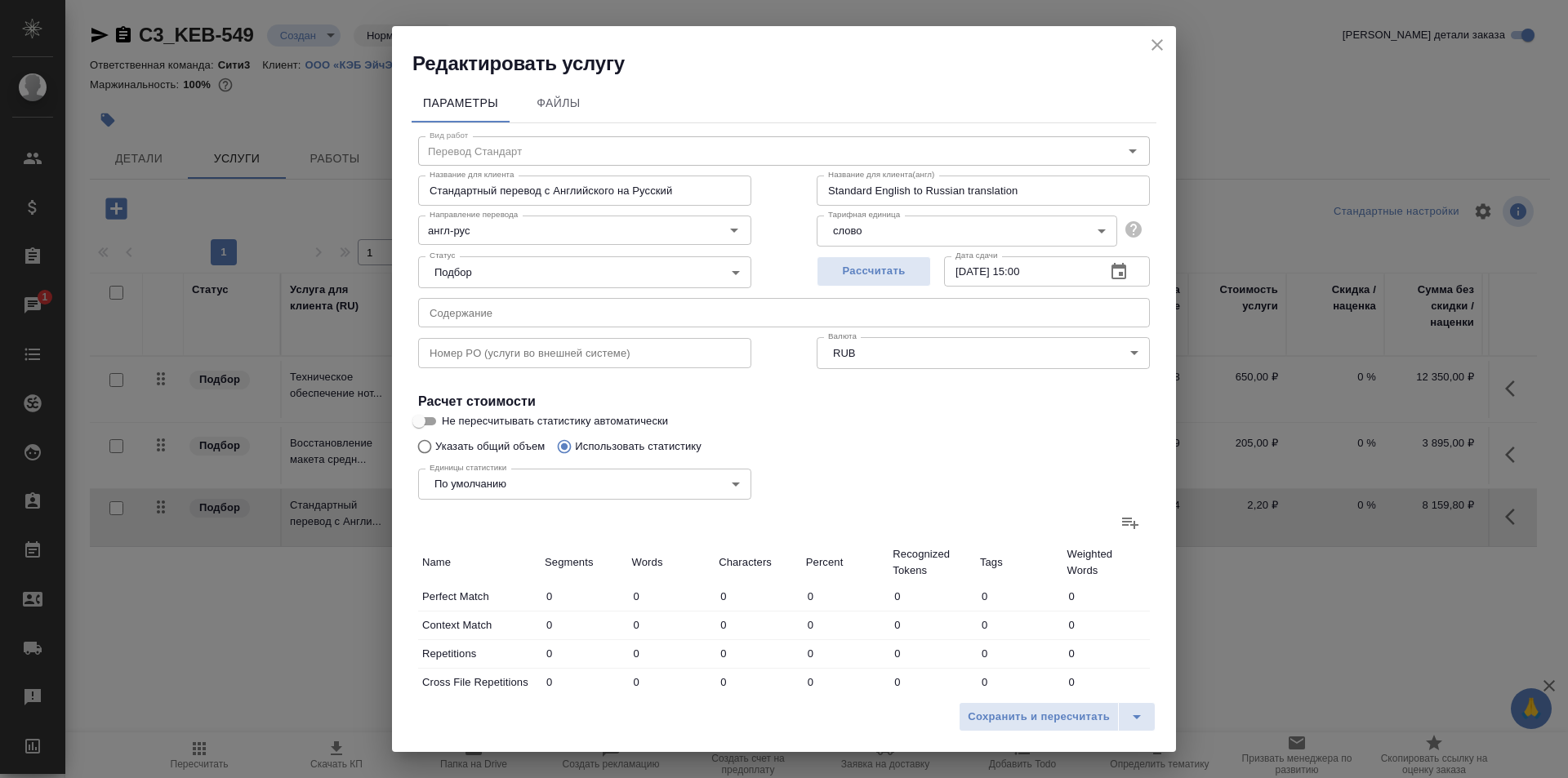
type input "7"
type input "75"
type input "401"
type input "23"
type input "44"
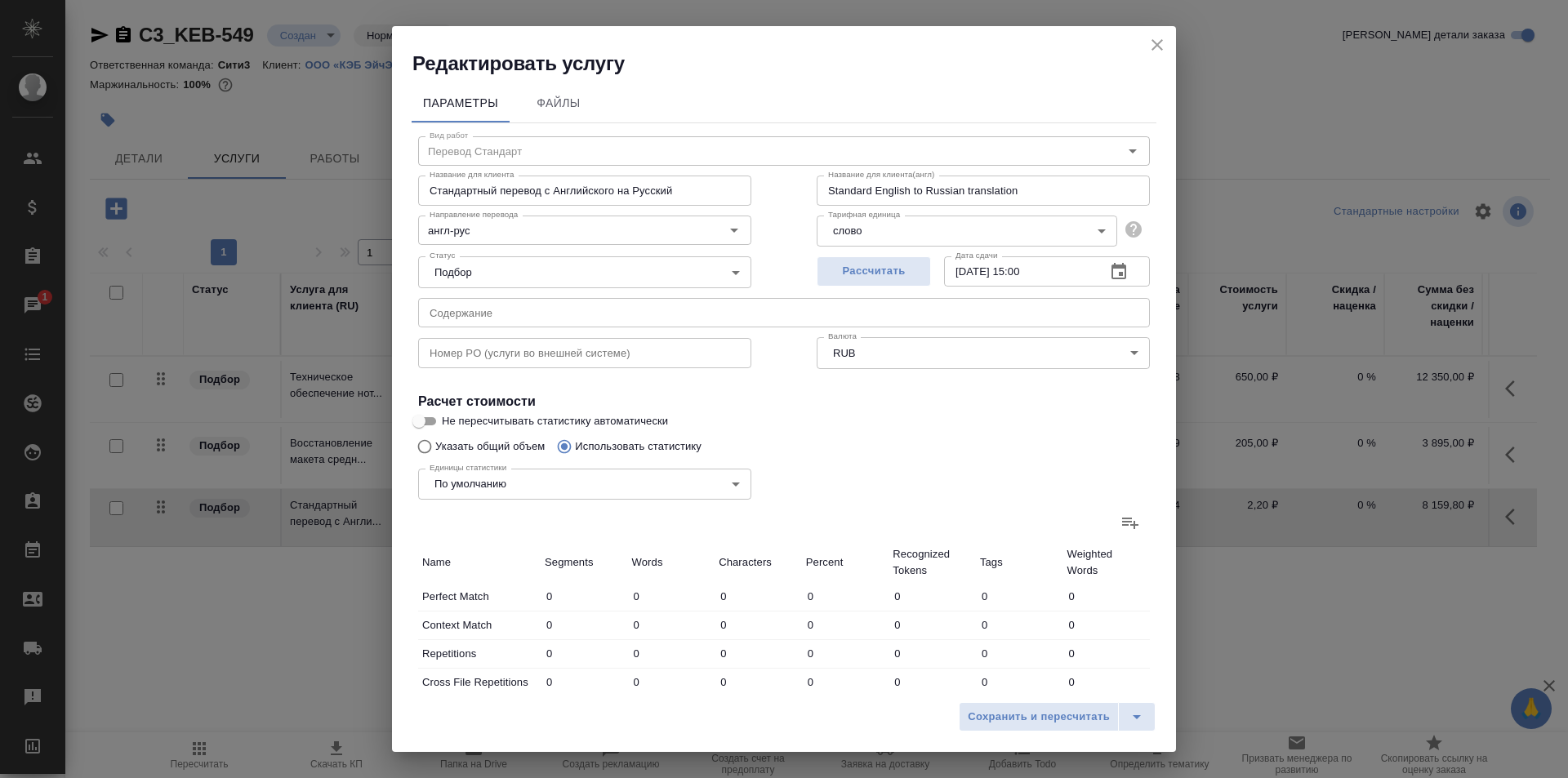
type input "259"
type input "770"
type input "2827"
type input "16920"
type input "909"
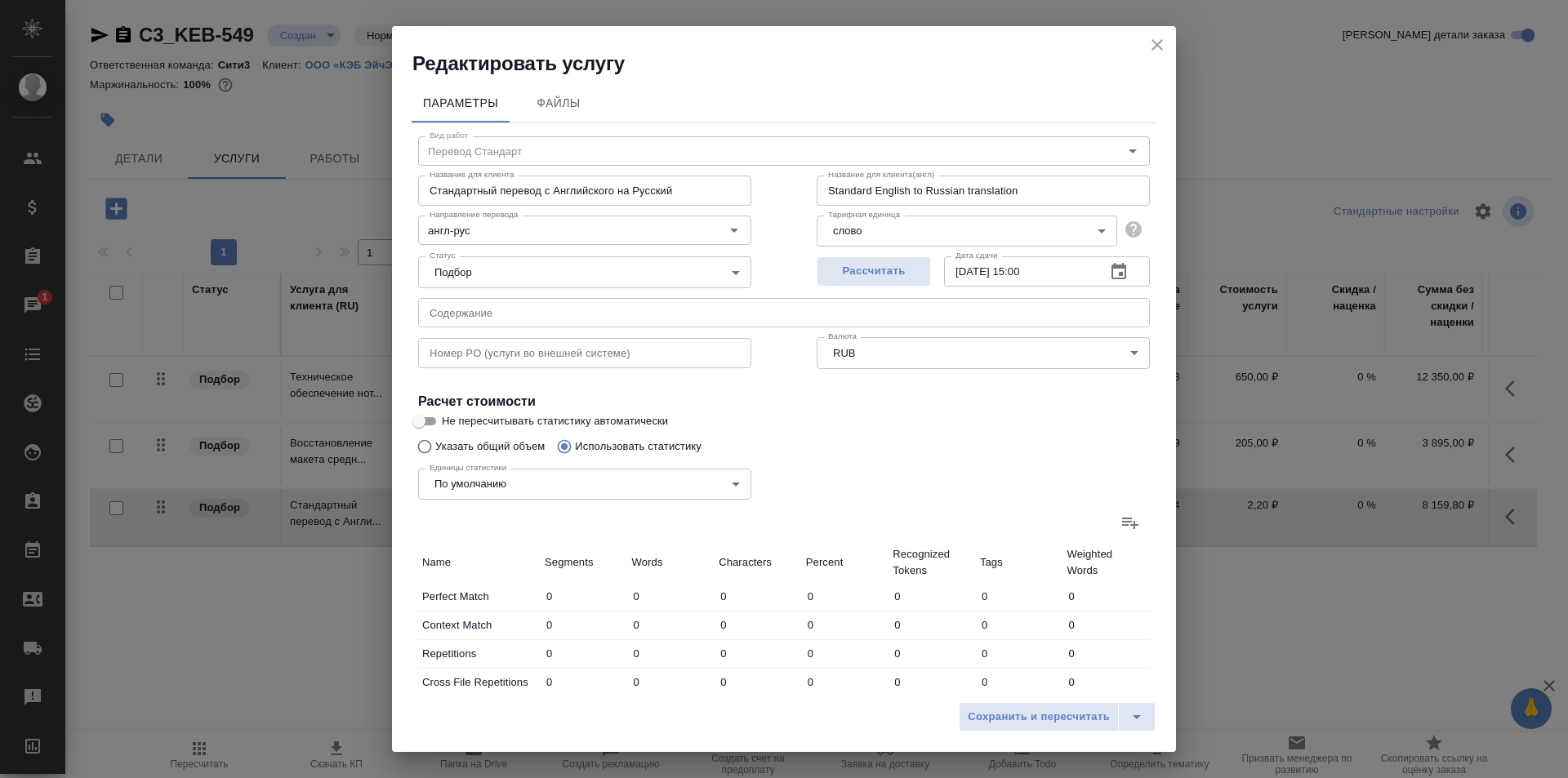
type input "3145"
type input "18583"
type input "1034"
type input "3372"
type input "19633"
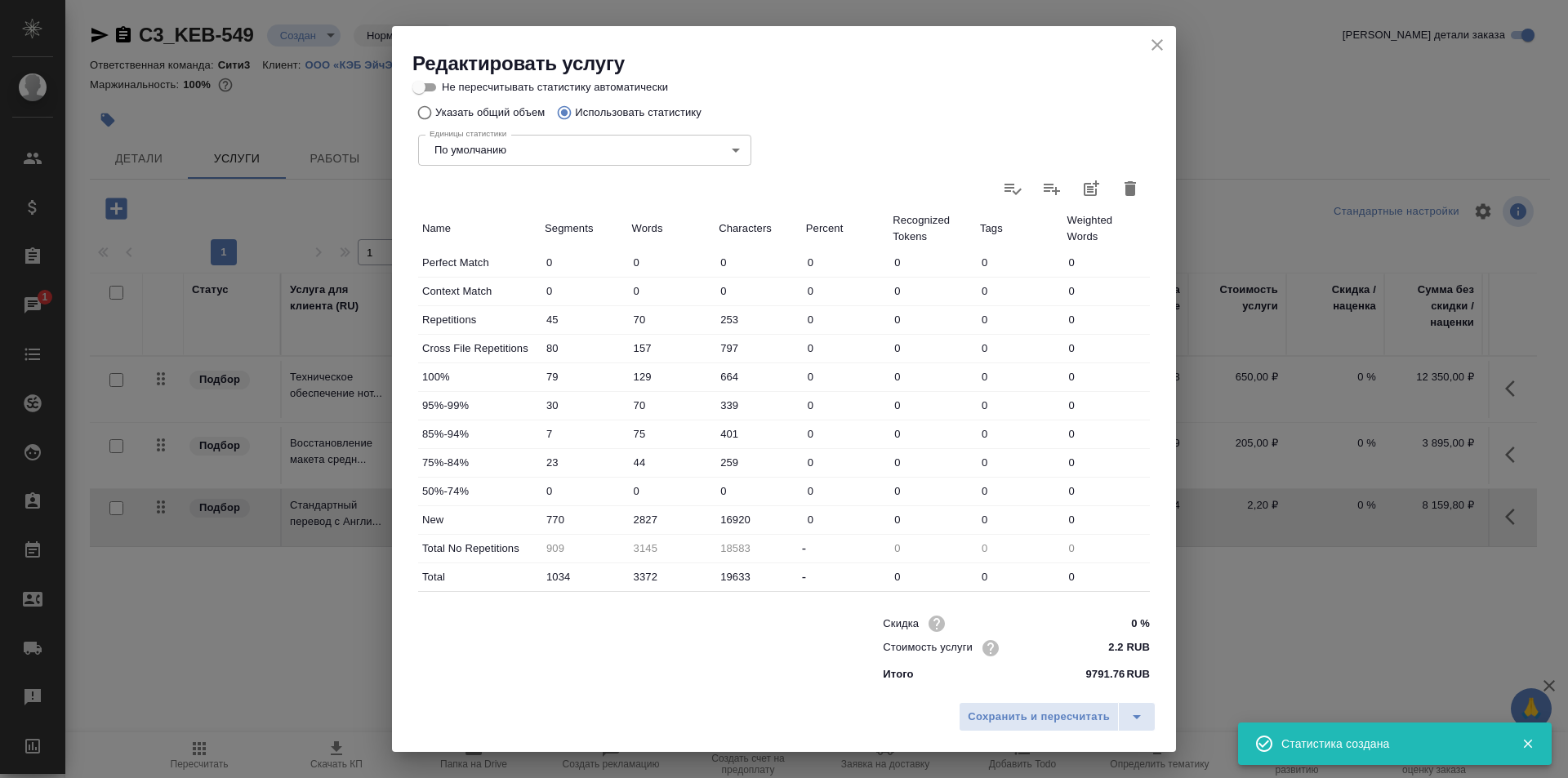
scroll to position [336, 0]
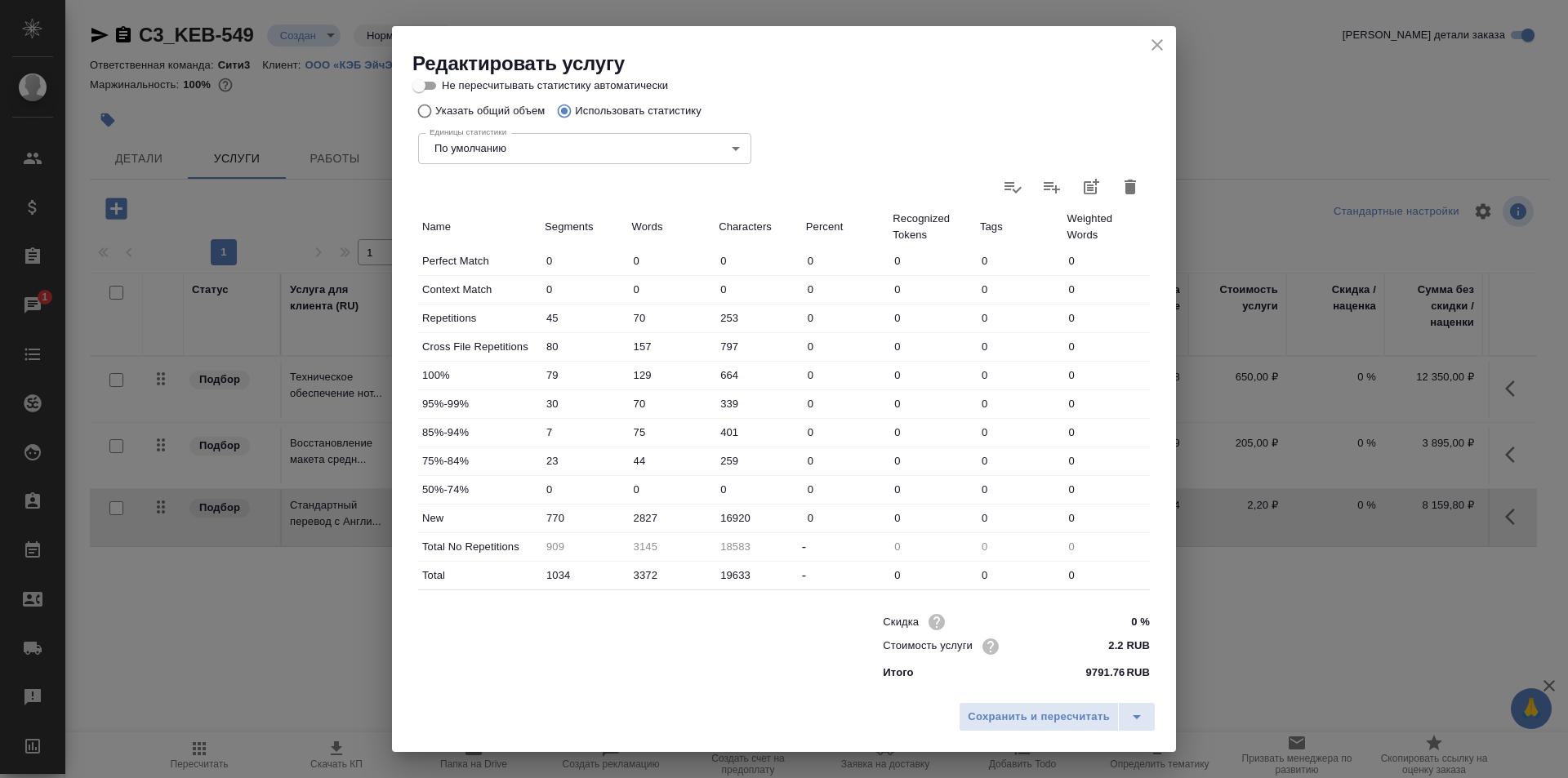
click at [642, 518] on input "2827" at bounding box center [671, 518] width 87 height 24
type input "3127"
click at [643, 574] on input "3372" at bounding box center [671, 575] width 86 height 24
type input "145"
type input "372"
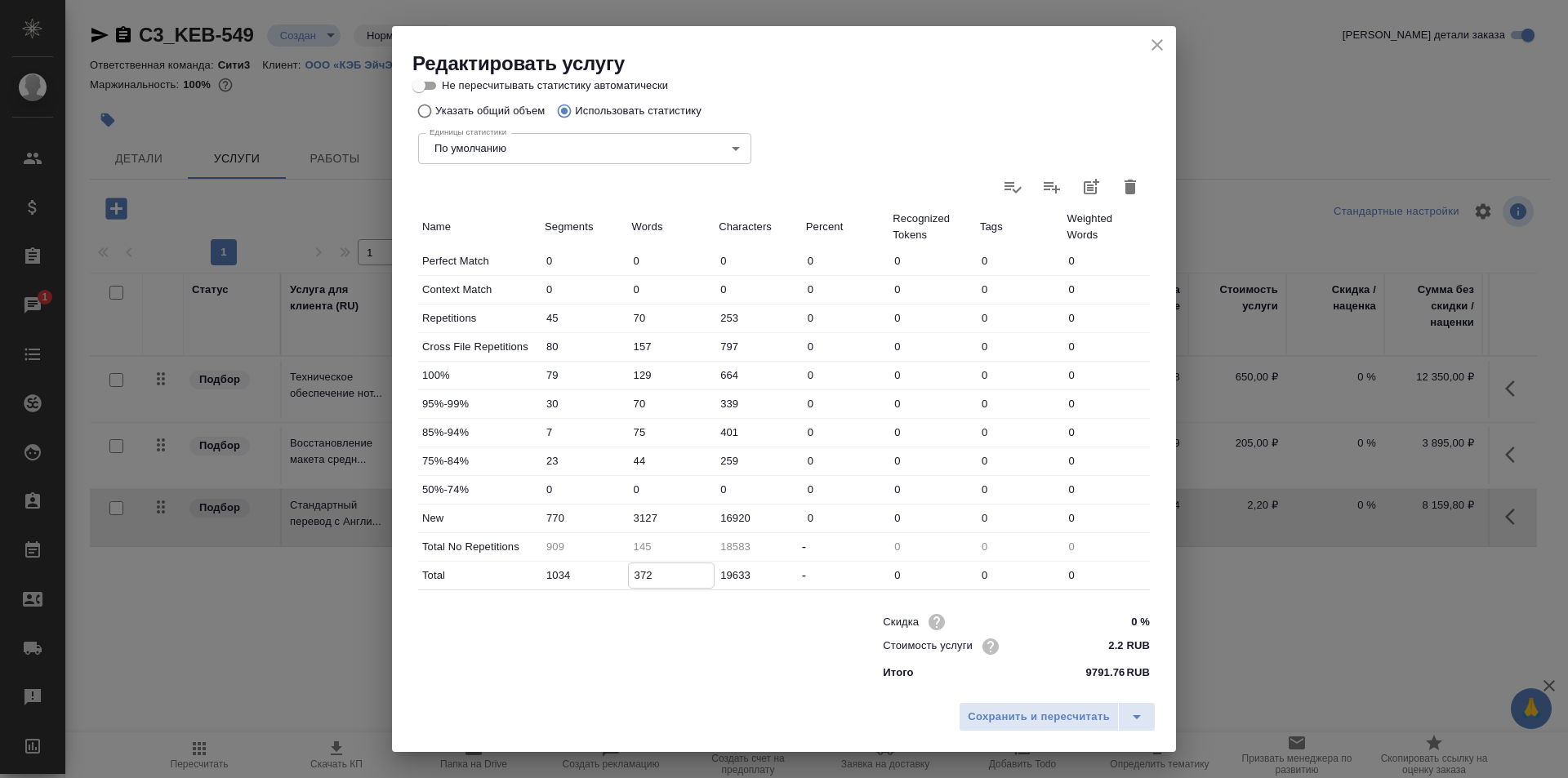
type input "3445"
type input "3672"
click at [1047, 714] on span "Сохранить и пересчитать" at bounding box center [1039, 716] width 142 height 18
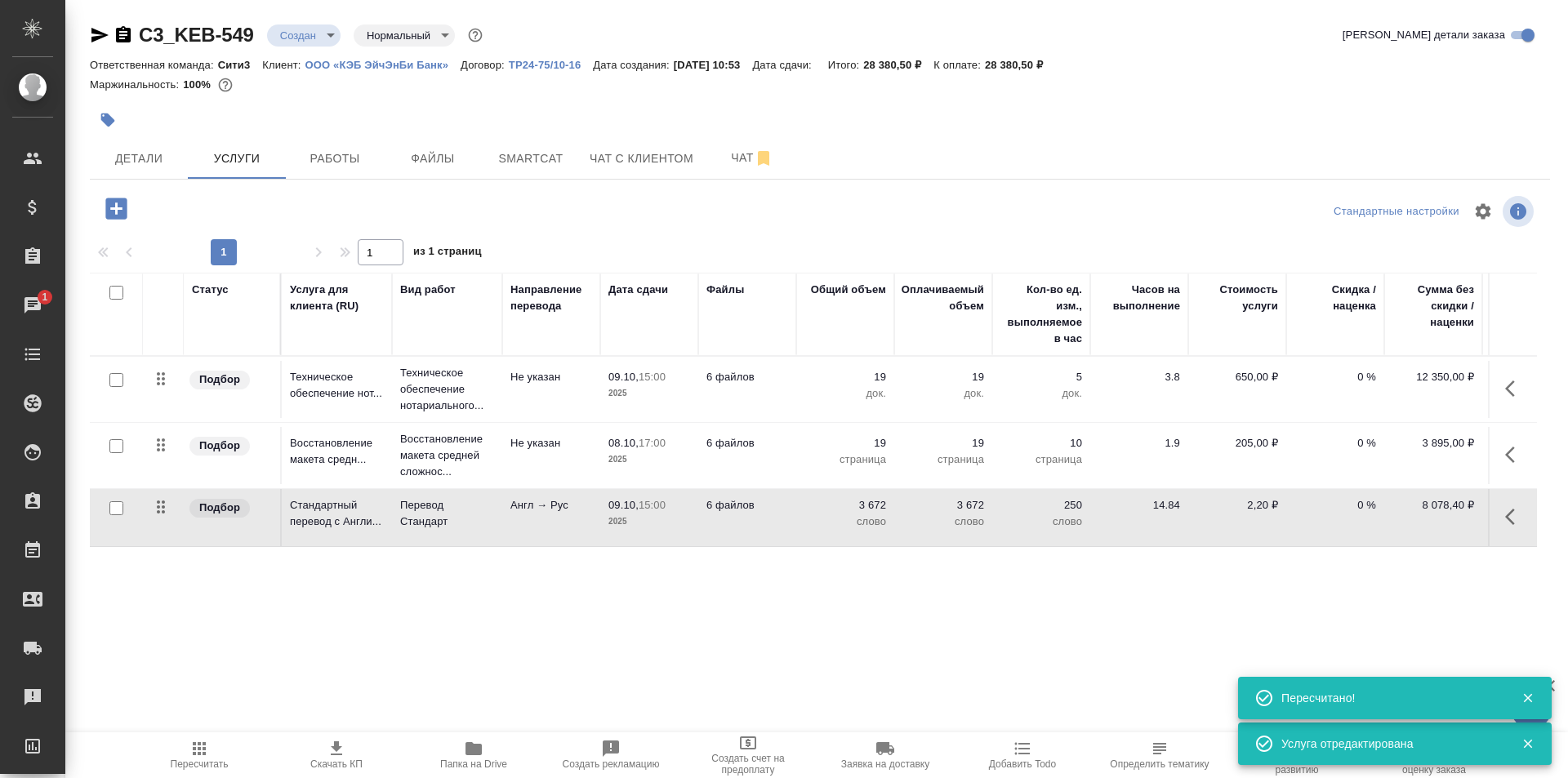
click at [817, 527] on p "слово" at bounding box center [845, 521] width 82 height 17
click at [817, 527] on td "3672" at bounding box center [845, 517] width 98 height 57
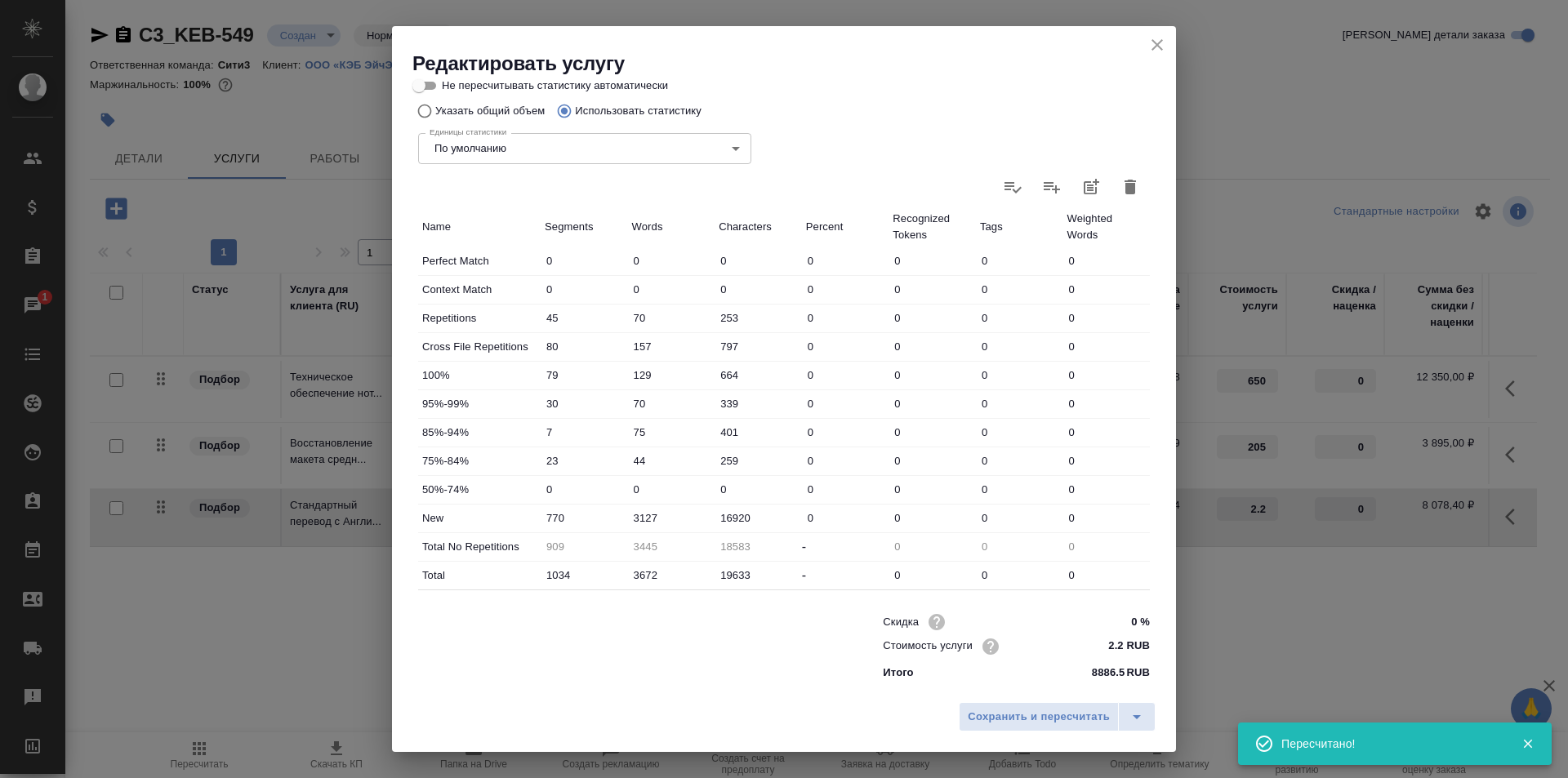
scroll to position [0, 0]
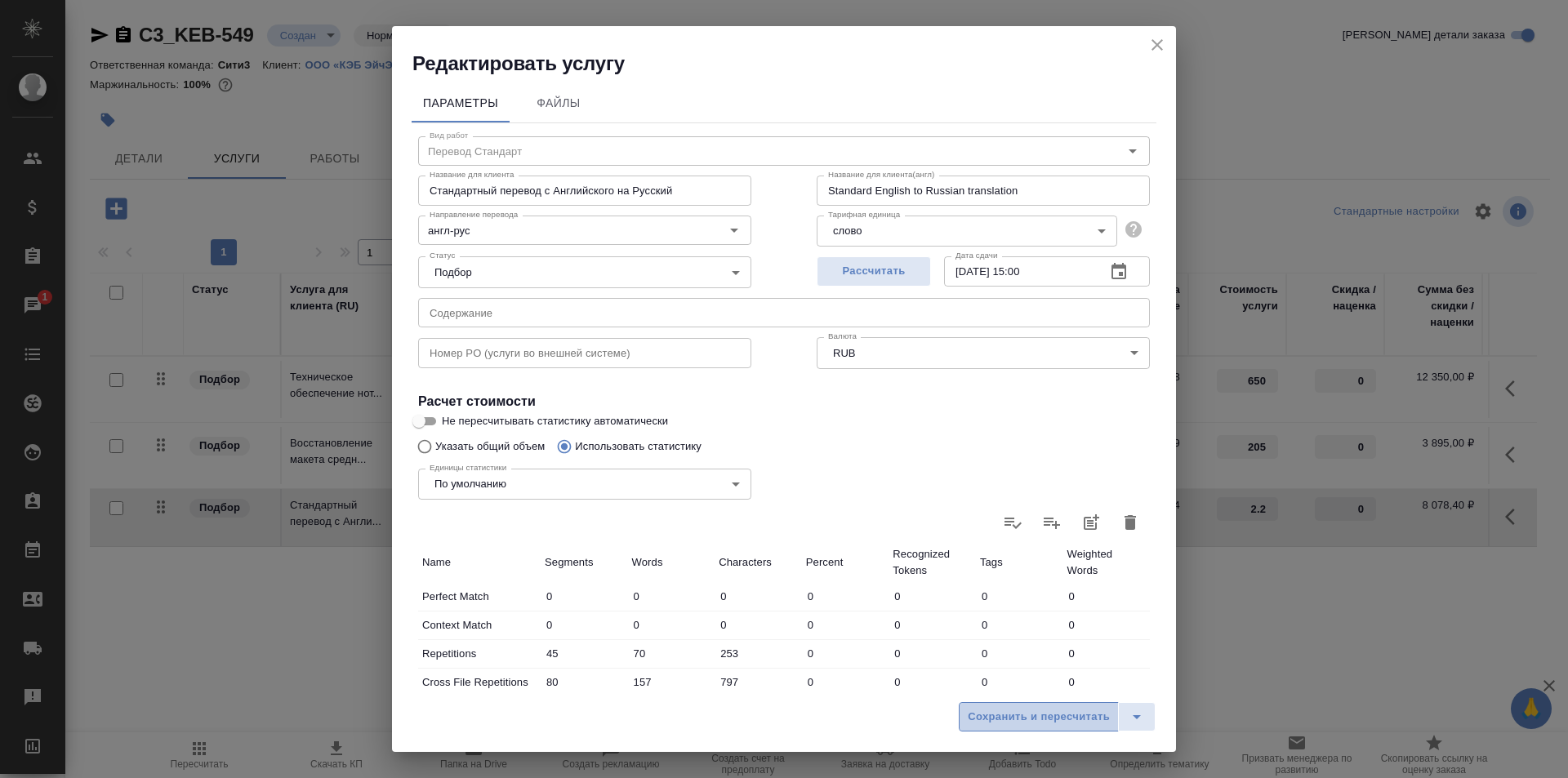
click at [1016, 719] on span "Сохранить и пересчитать" at bounding box center [1039, 716] width 142 height 18
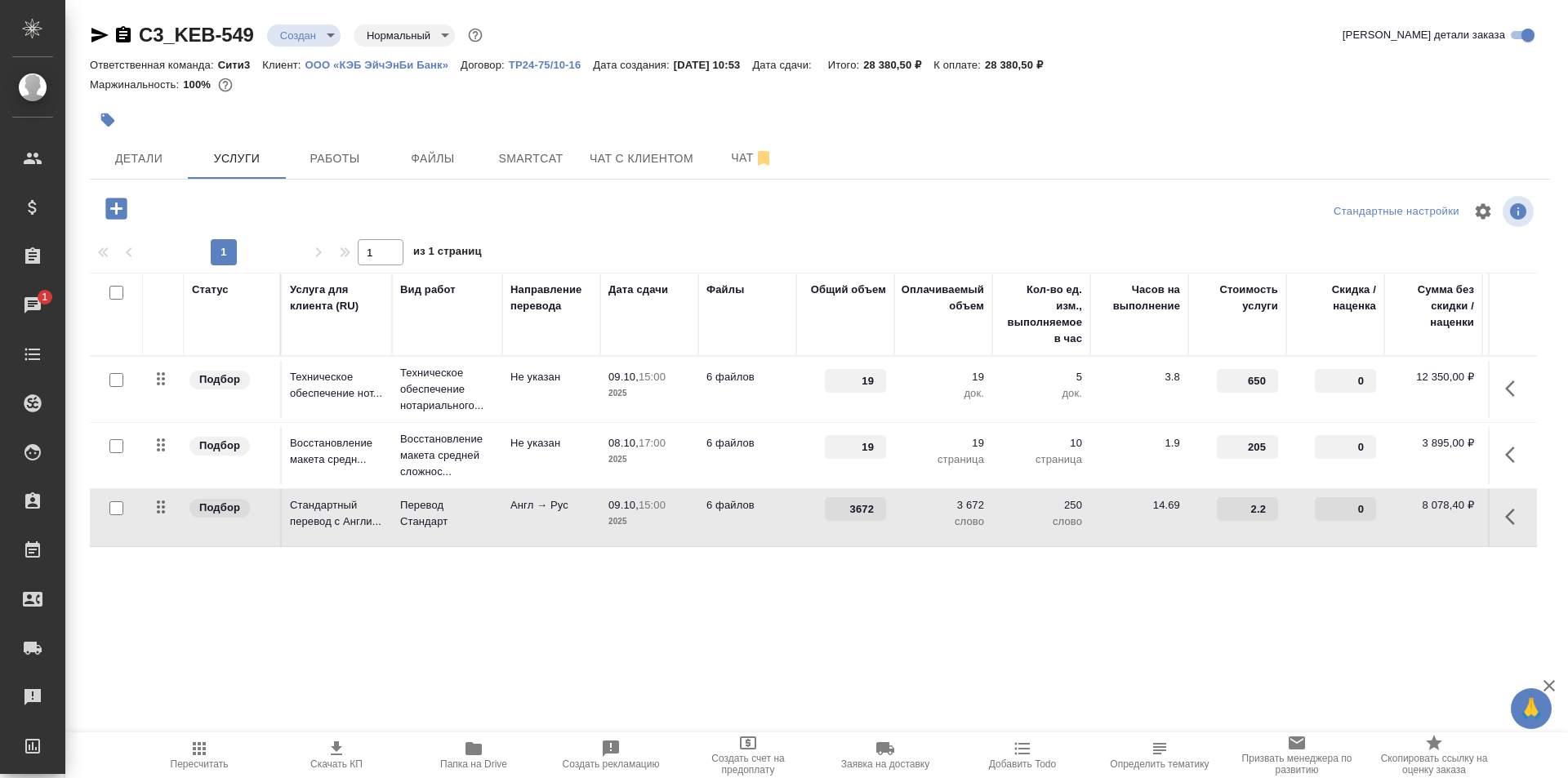
click at [351, 753] on span "Скачать КП" at bounding box center [337, 754] width 118 height 31
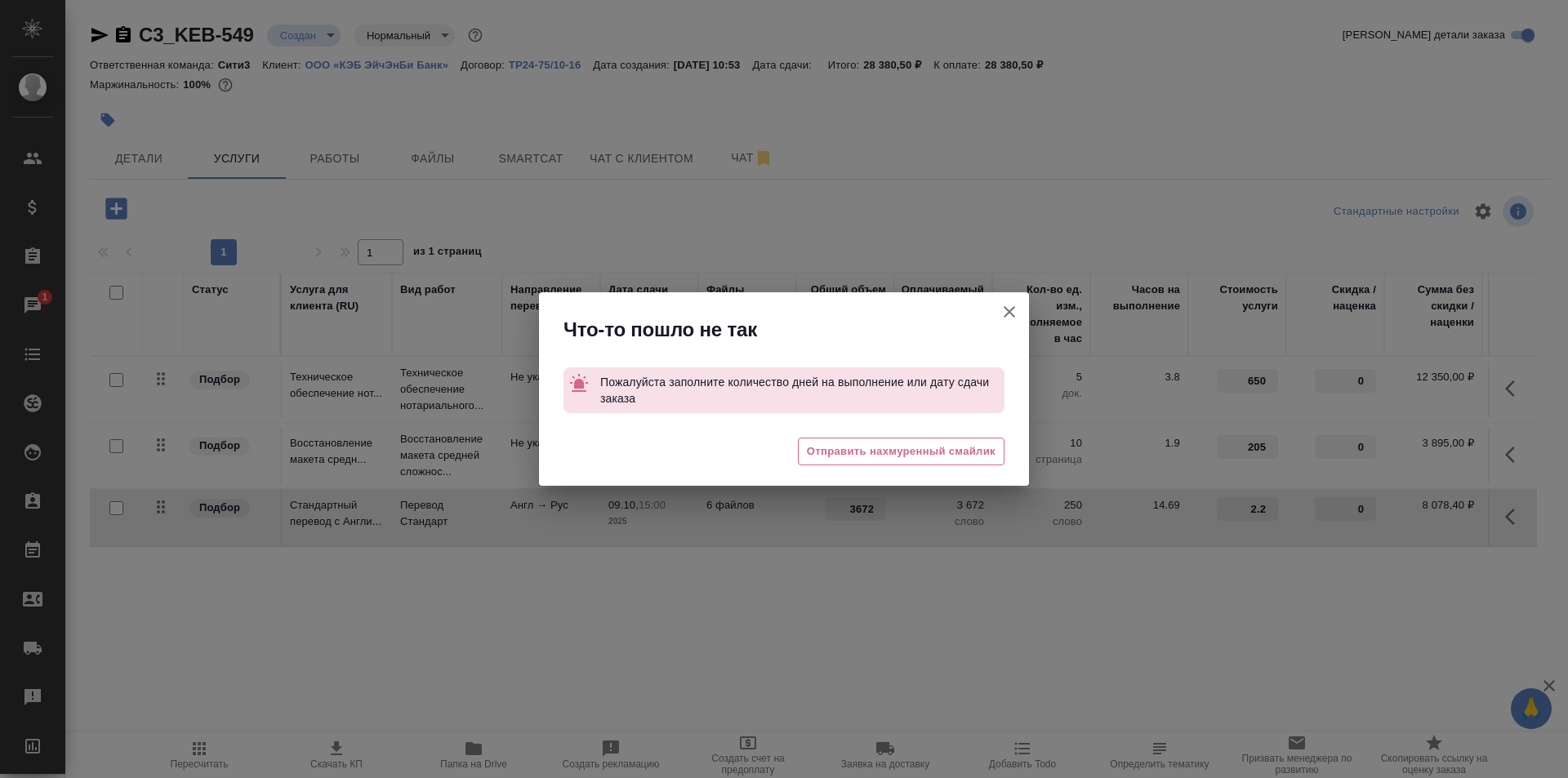
click at [1005, 324] on button "[PERSON_NAME] детали заказа" at bounding box center [1009, 312] width 40 height 40
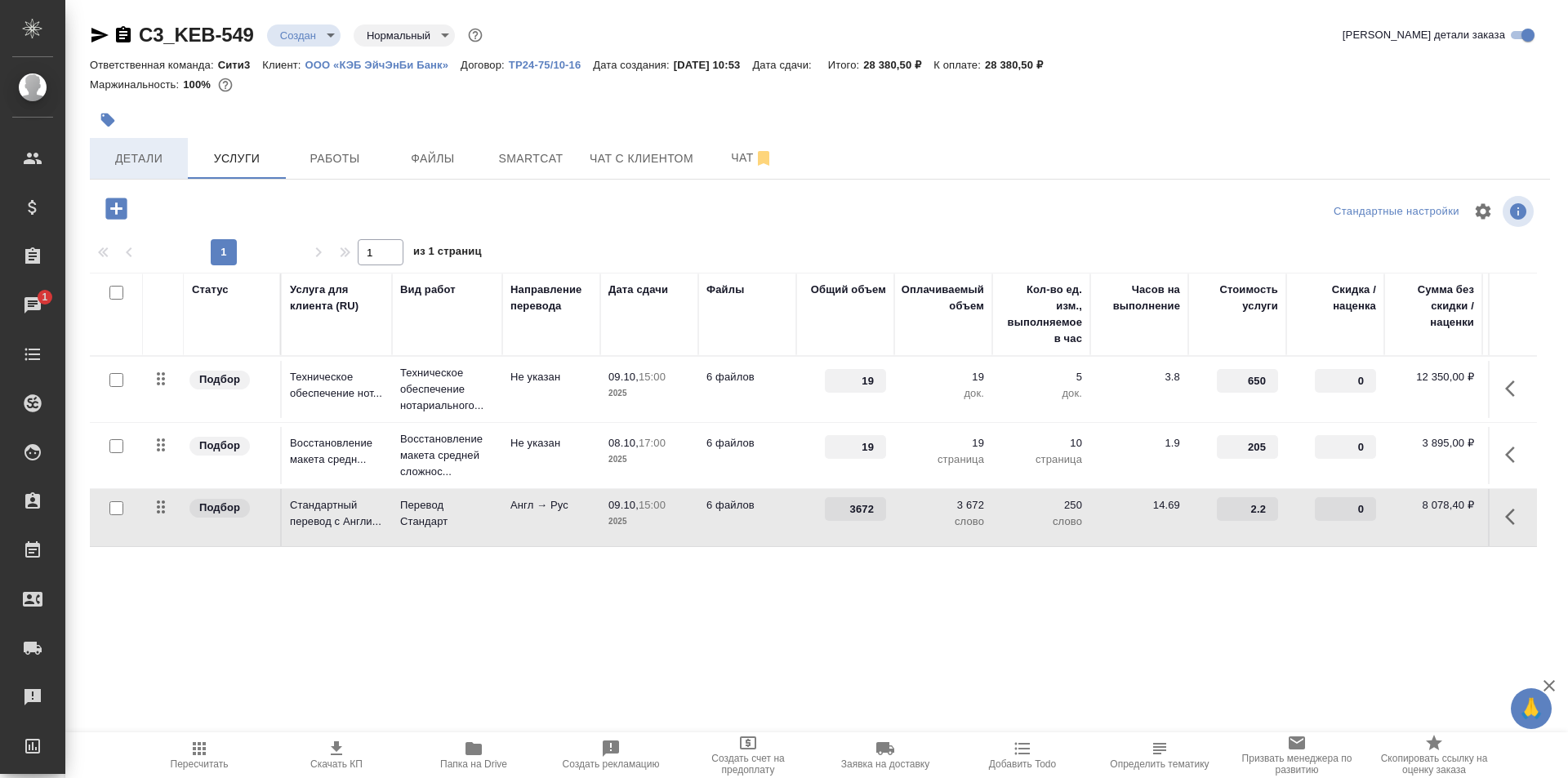
click at [167, 150] on span "Детали" at bounding box center [138, 158] width 78 height 20
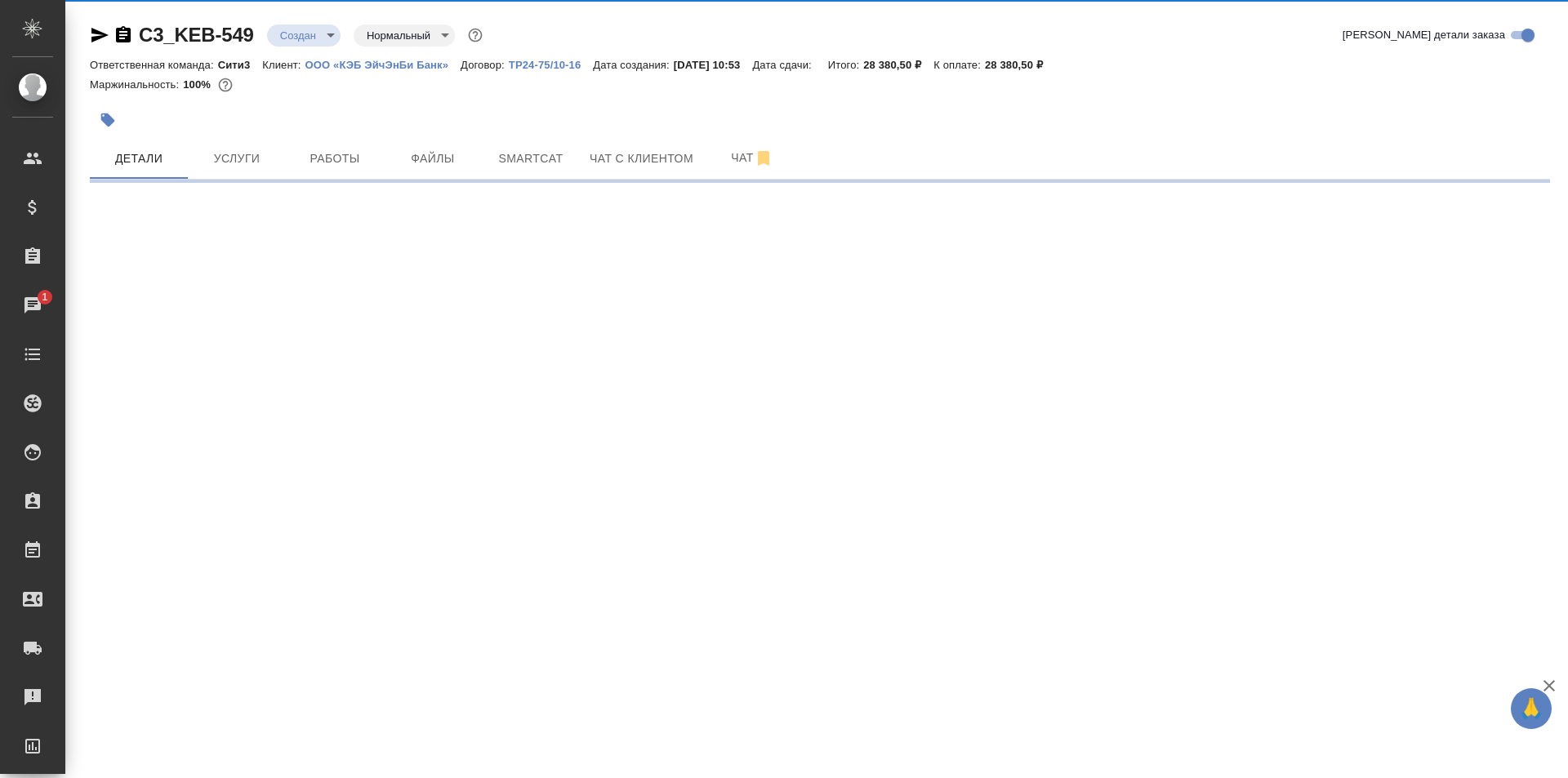
select select "RU"
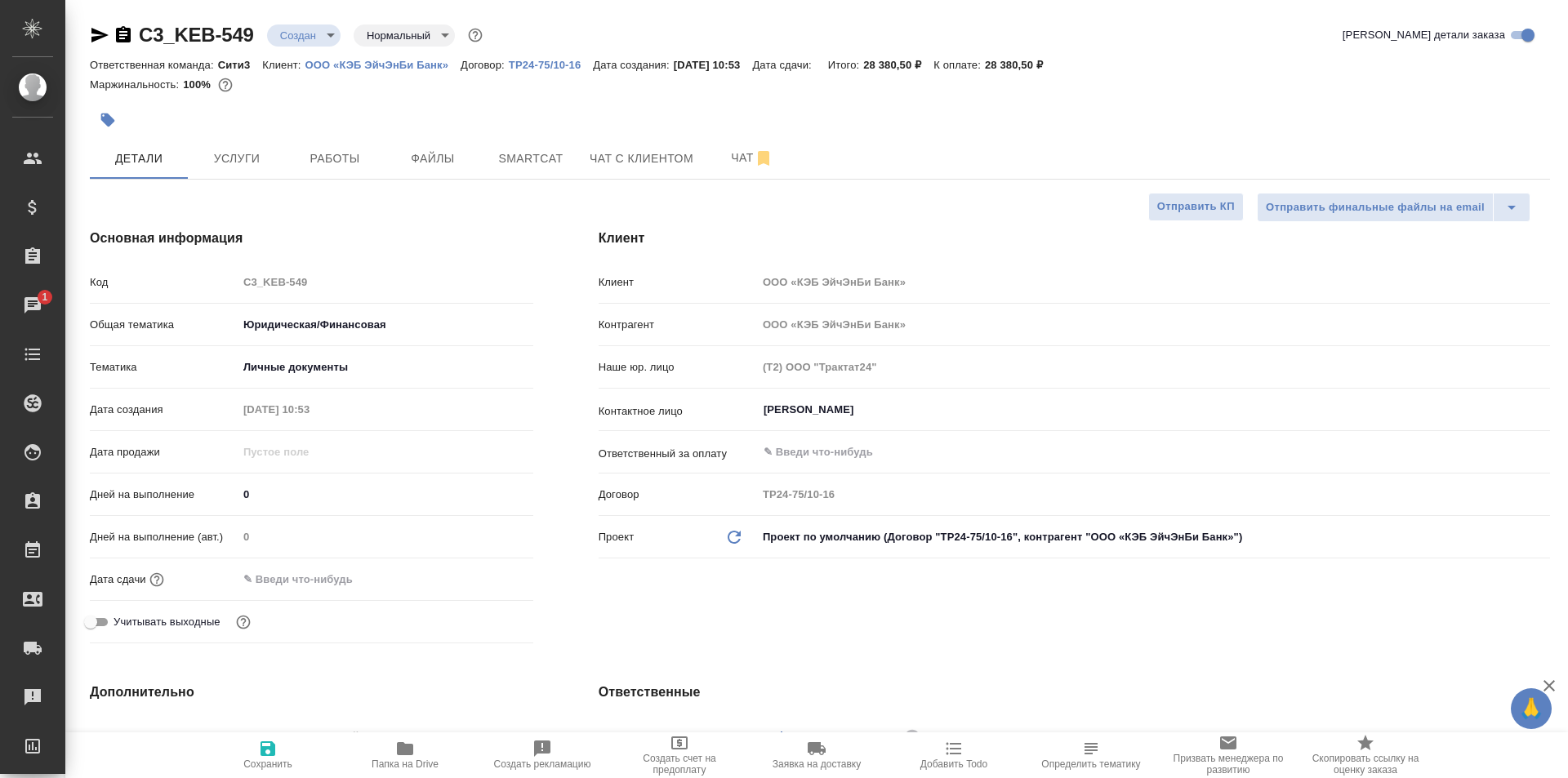
type textarea "x"
click at [330, 585] on input "text" at bounding box center [309, 579] width 143 height 24
click at [480, 571] on icon "button" at bounding box center [486, 578] width 19 height 19
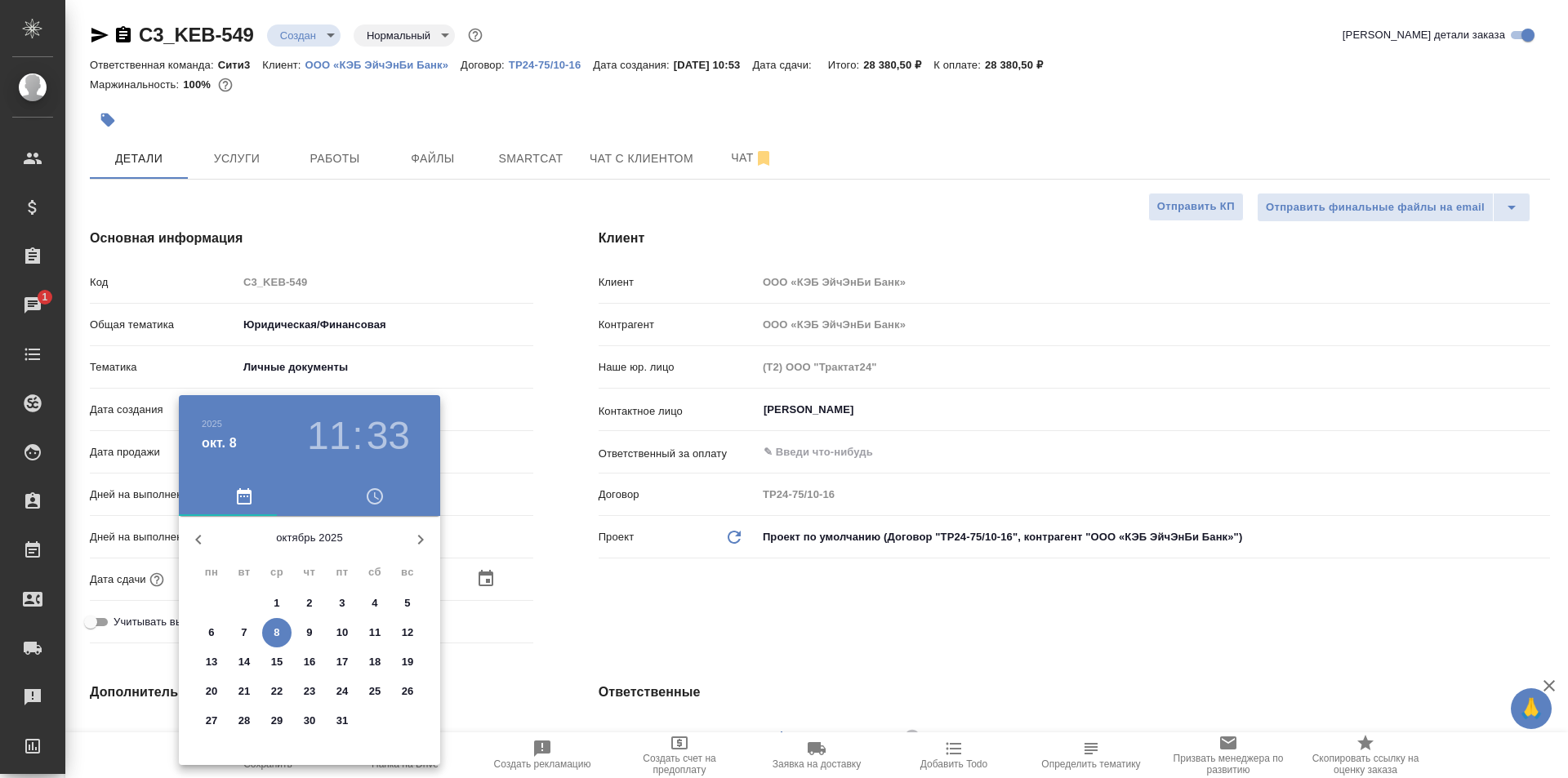
click at [318, 631] on span "9" at bounding box center [309, 633] width 29 height 17
type input "09.10.2025 11:33"
type textarea "x"
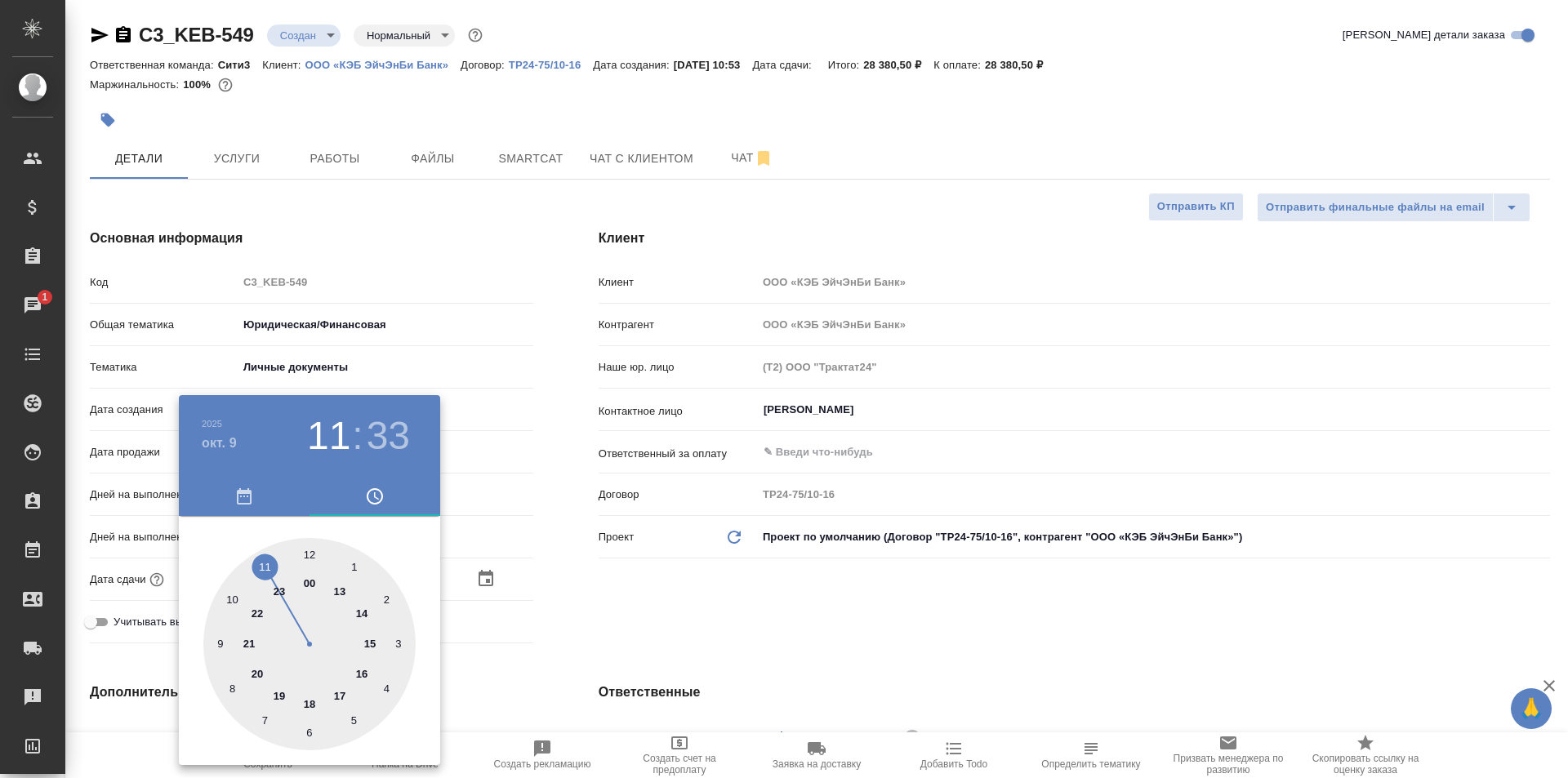
click at [368, 674] on div at bounding box center [309, 644] width 213 height 213
type input "09.10.2025 16:33"
type textarea "x"
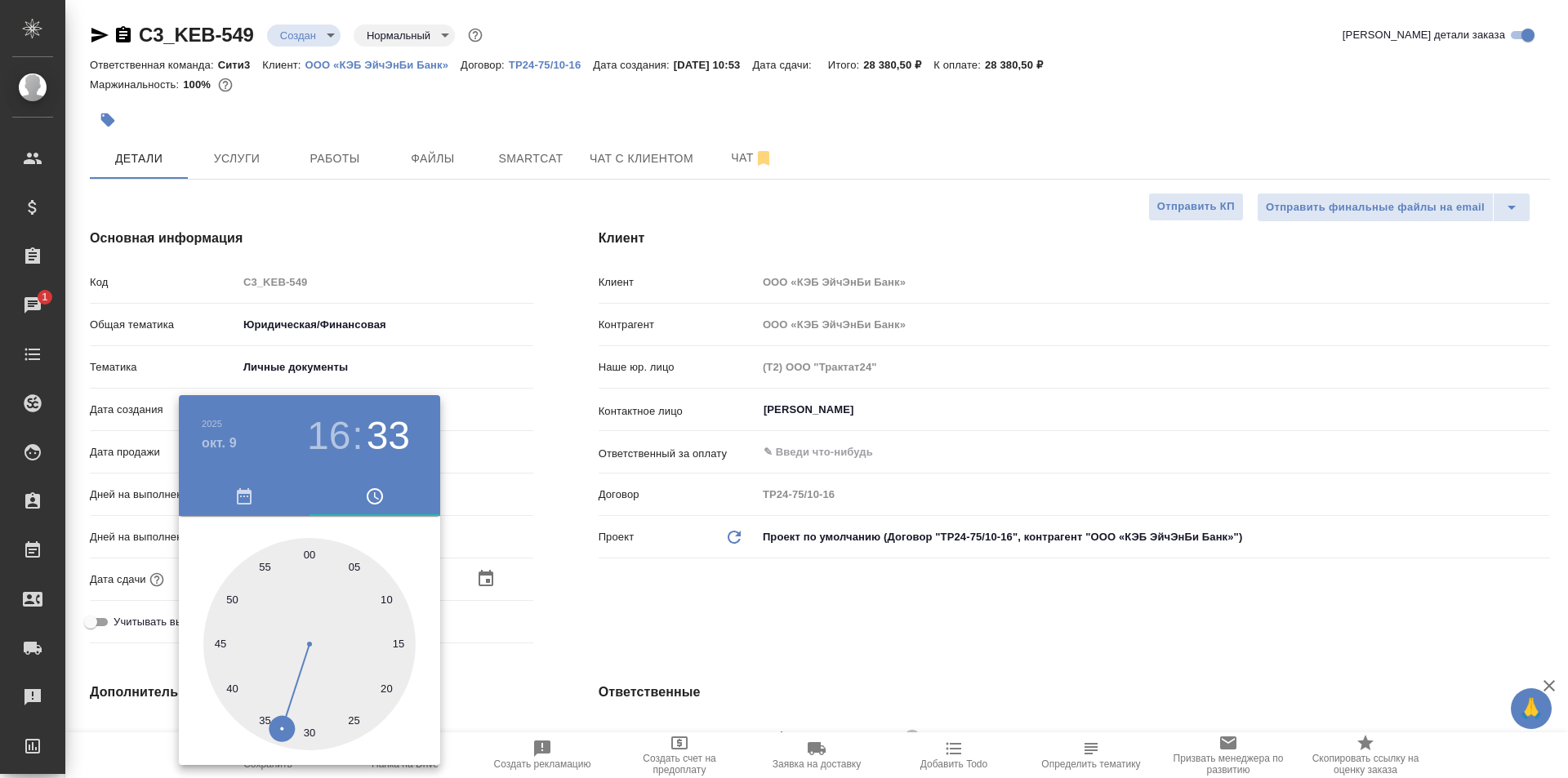
click at [309, 559] on div at bounding box center [309, 644] width 213 height 213
type input "09.10.2025 16:00"
type textarea "x"
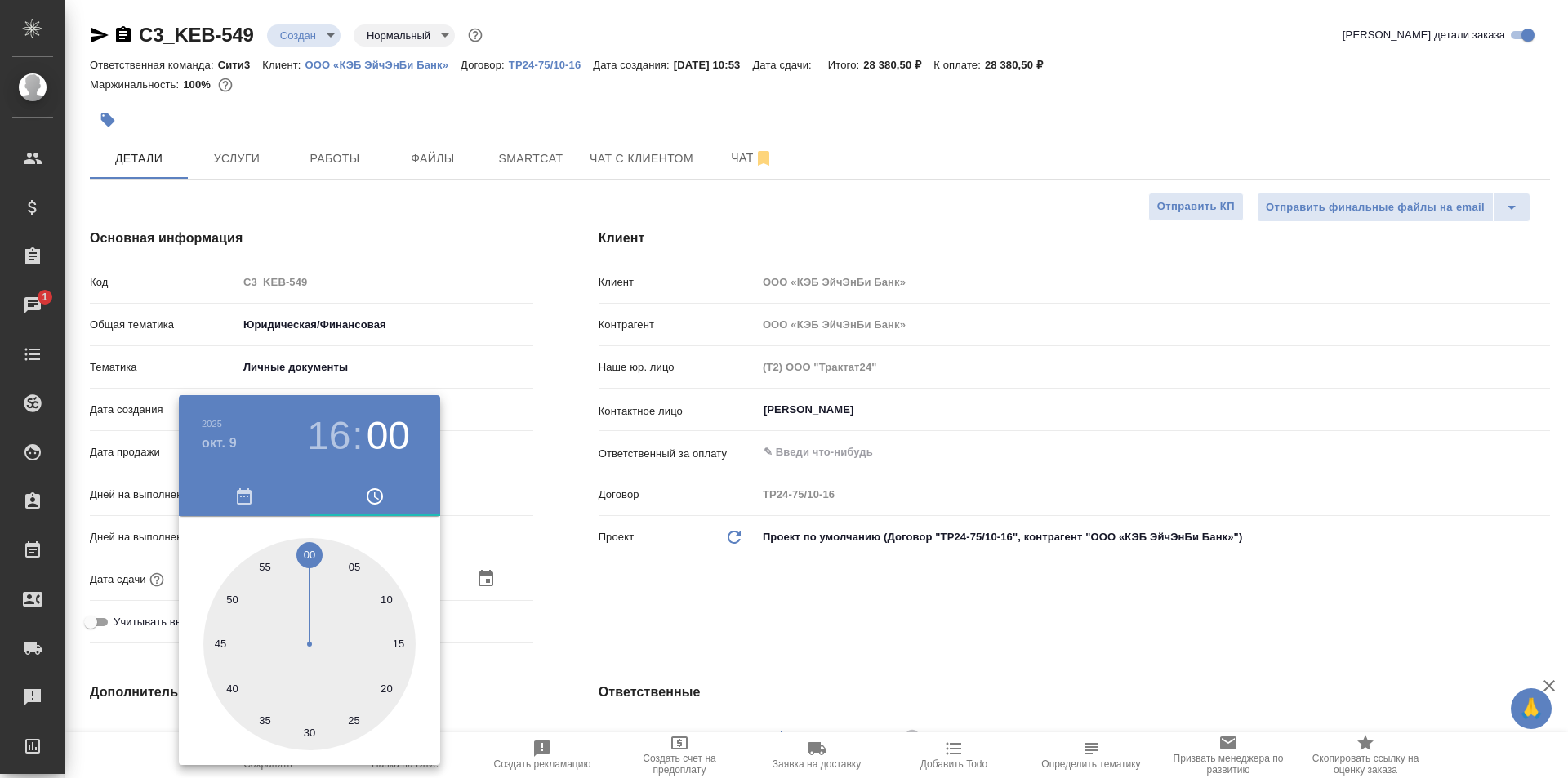
click at [629, 605] on div at bounding box center [784, 389] width 1568 height 778
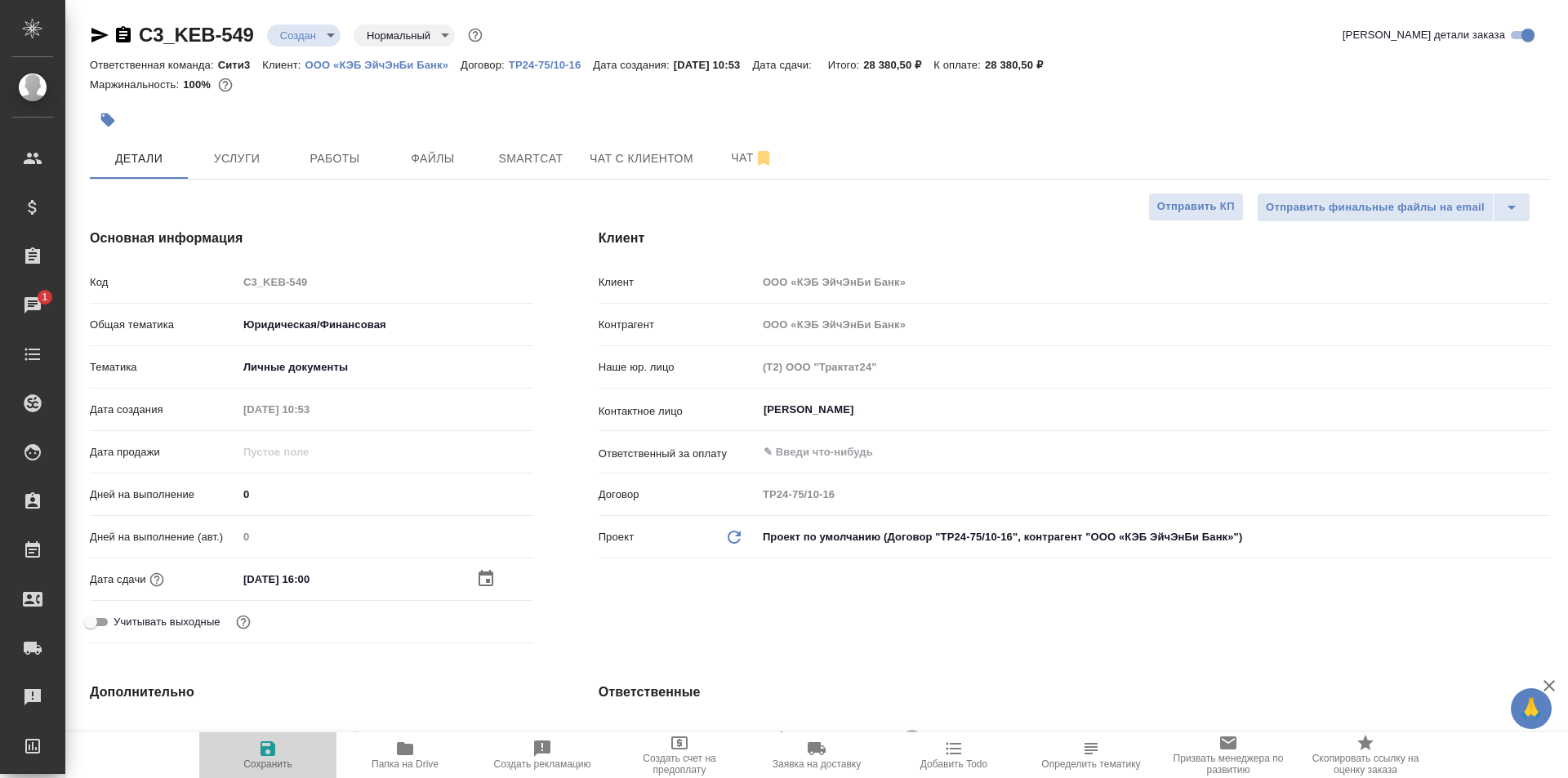
click at [279, 760] on span "Сохранить" at bounding box center [268, 764] width 49 height 11
type textarea "x"
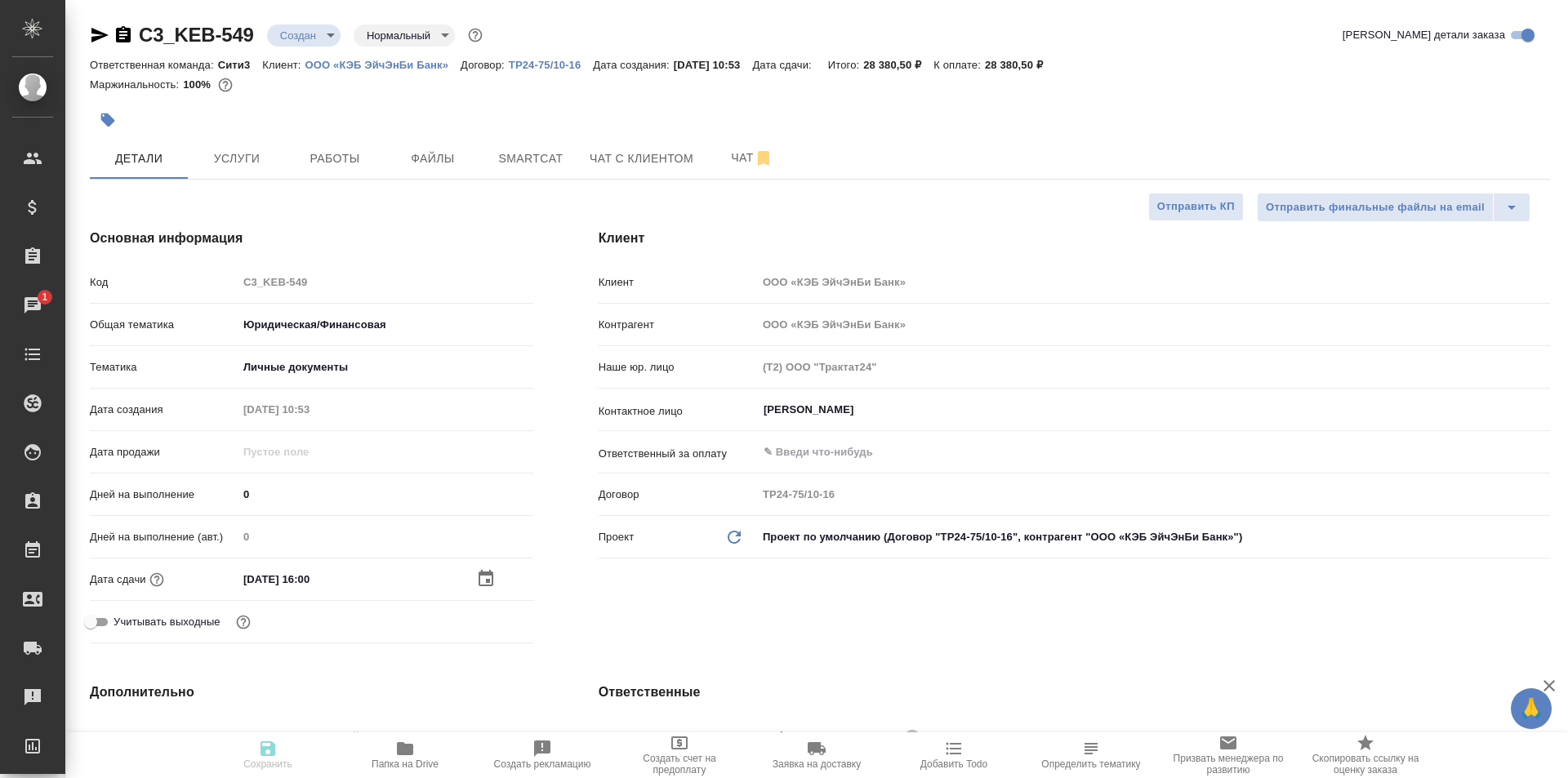
type textarea "x"
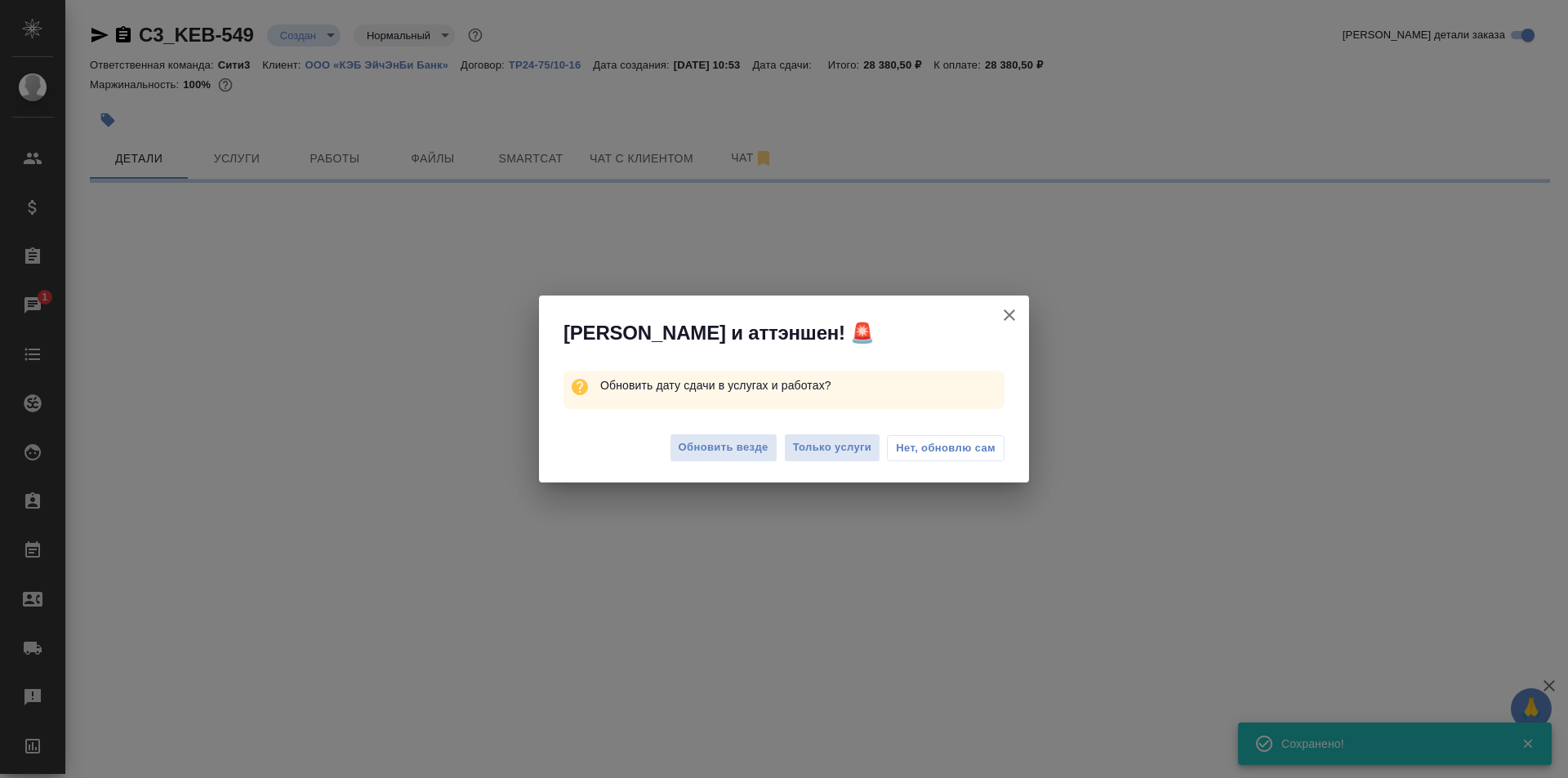
select select "RU"
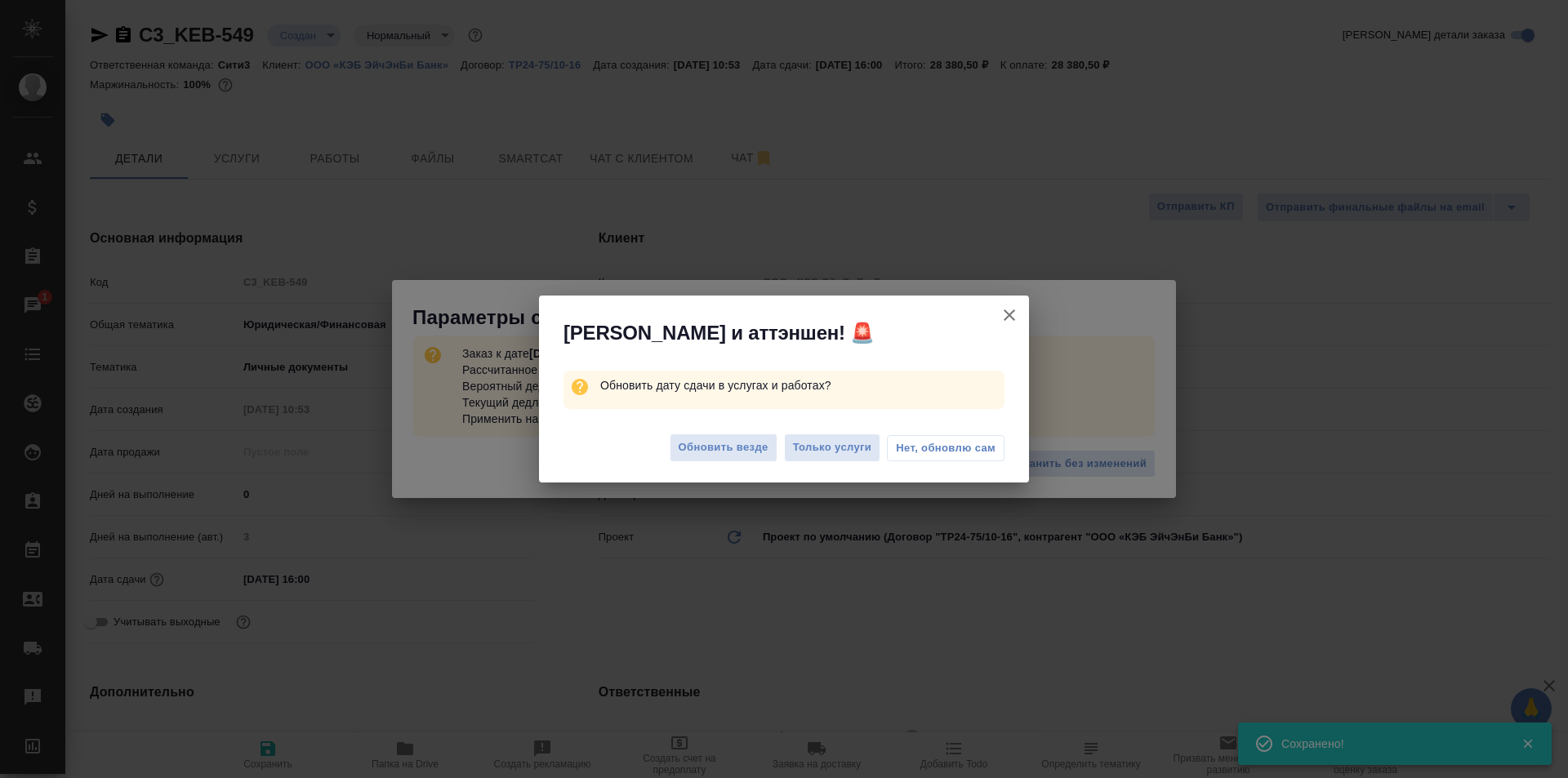
type textarea "x"
click at [931, 454] on span "Нет, обновлю сам" at bounding box center [945, 448] width 99 height 17
type textarea "x"
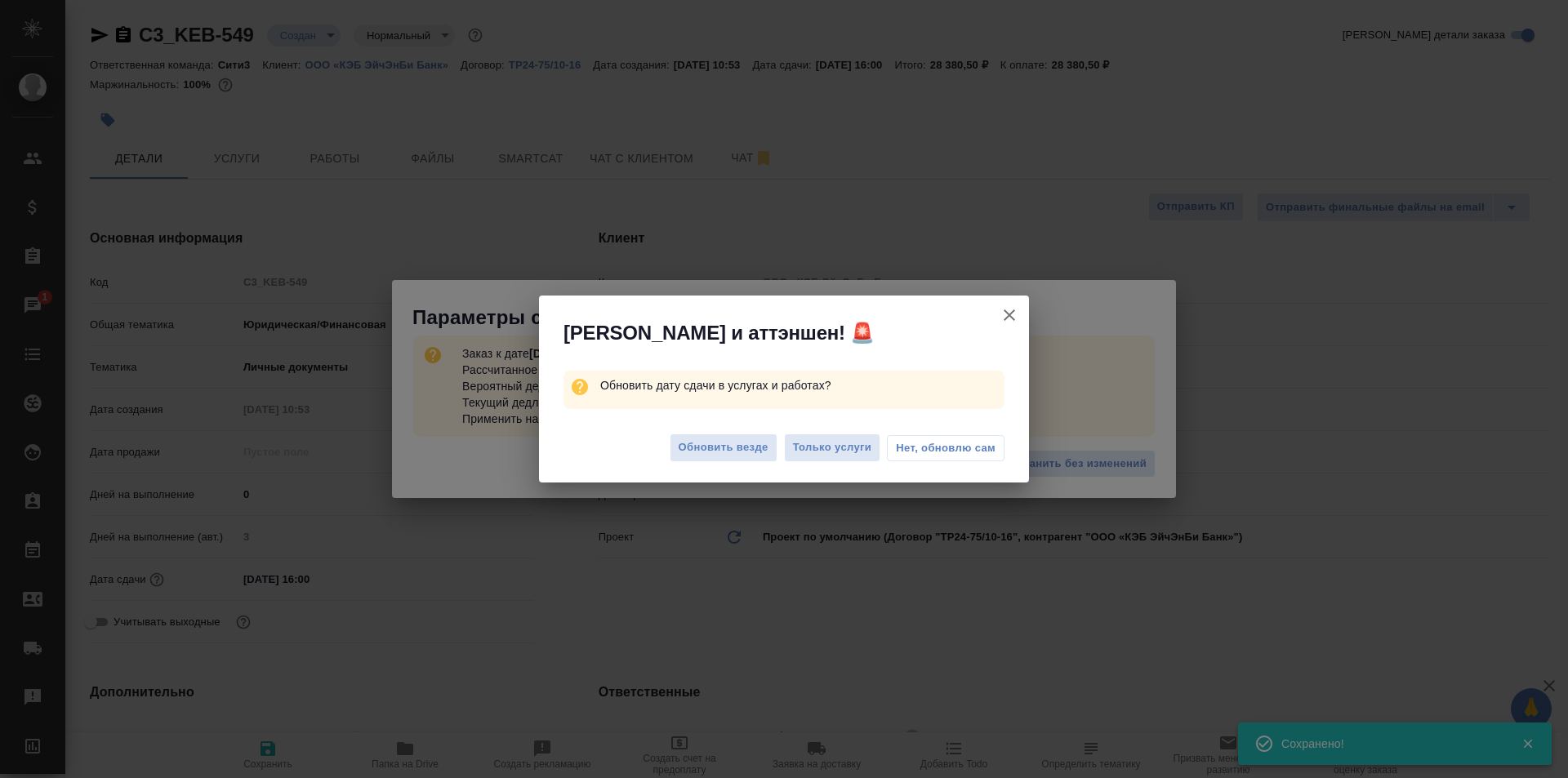
type textarea "x"
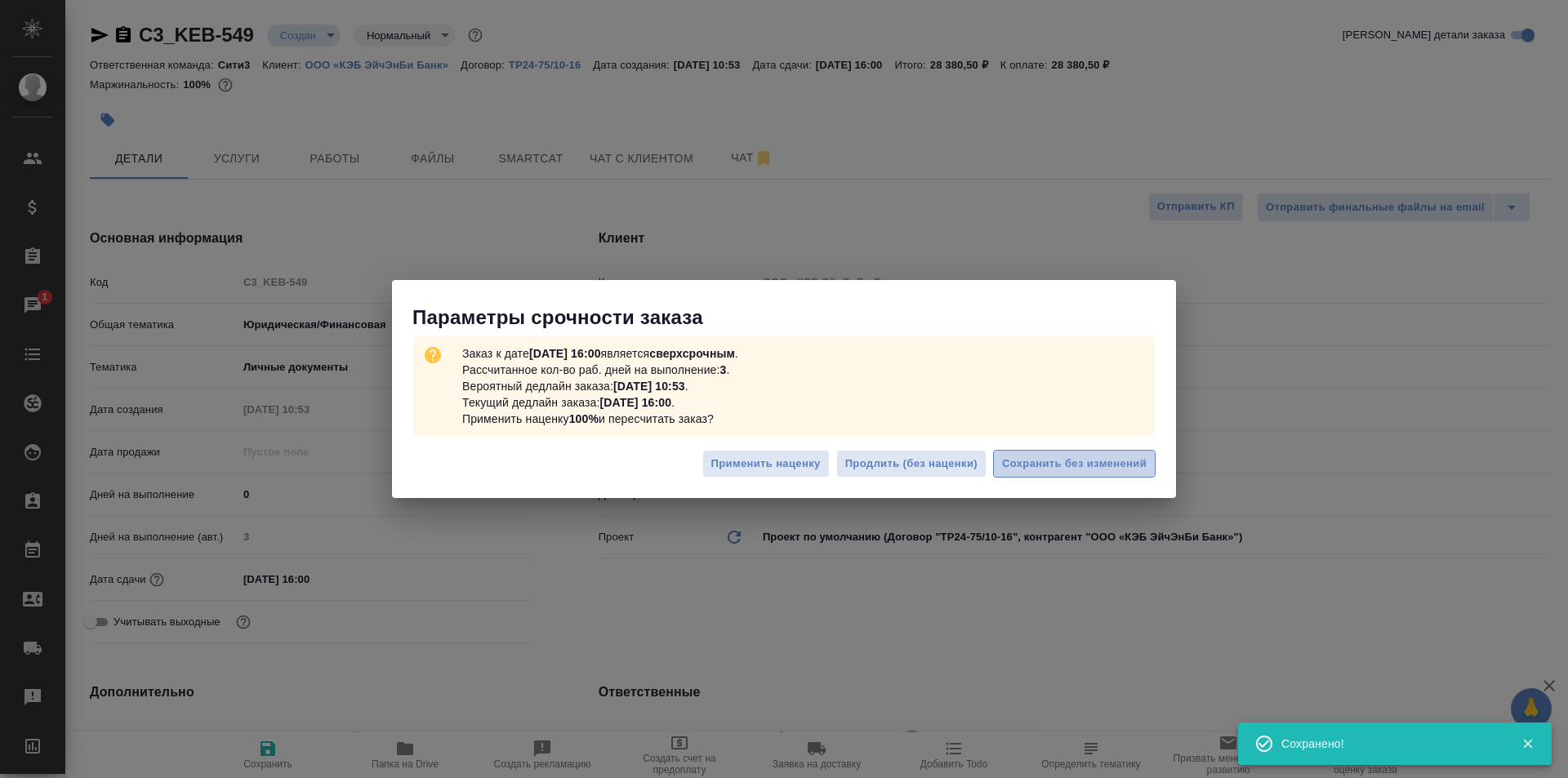
click at [1109, 469] on span "Сохранить без изменений" at bounding box center [1074, 463] width 144 height 18
type textarea "x"
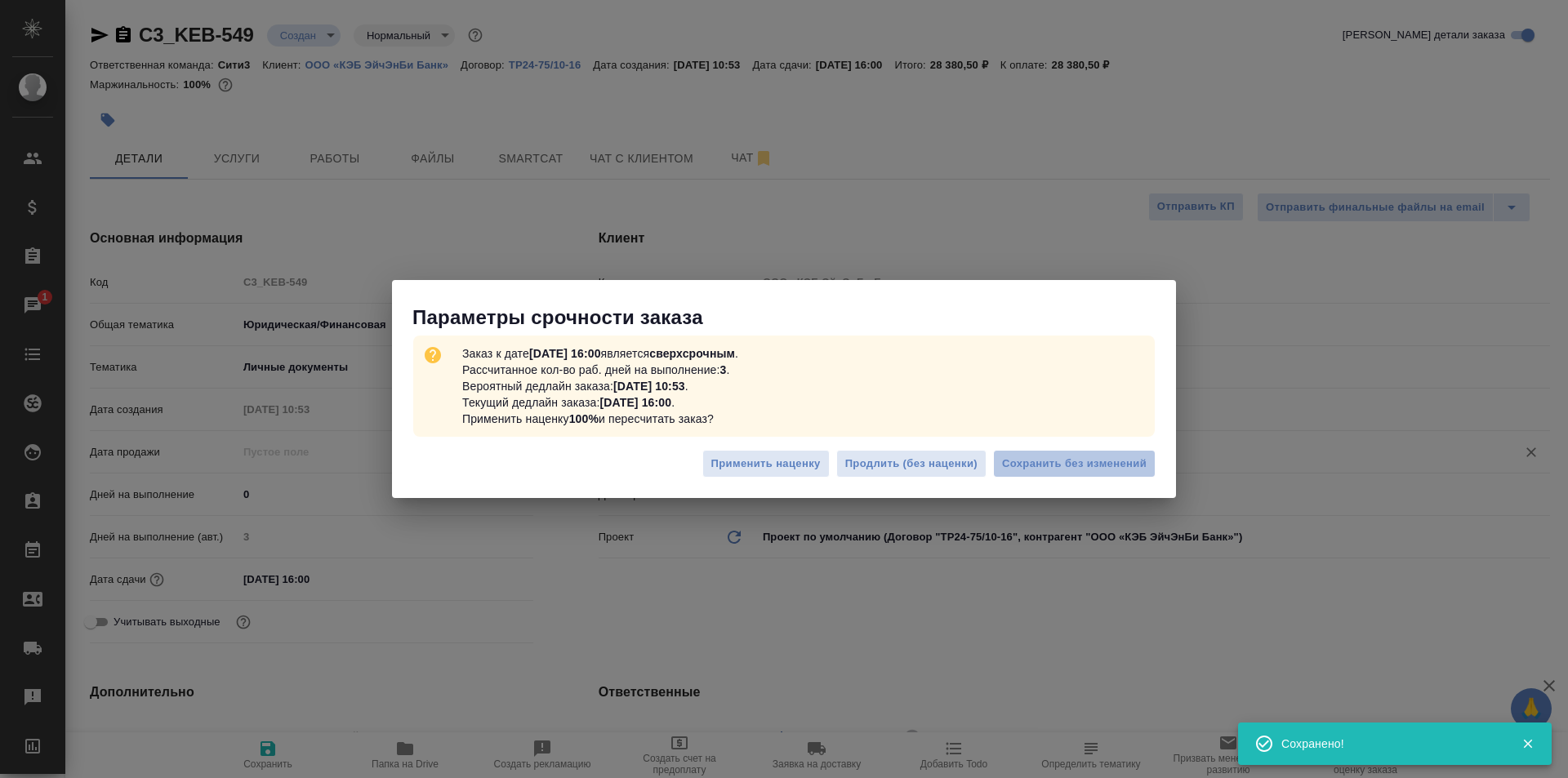
type textarea "x"
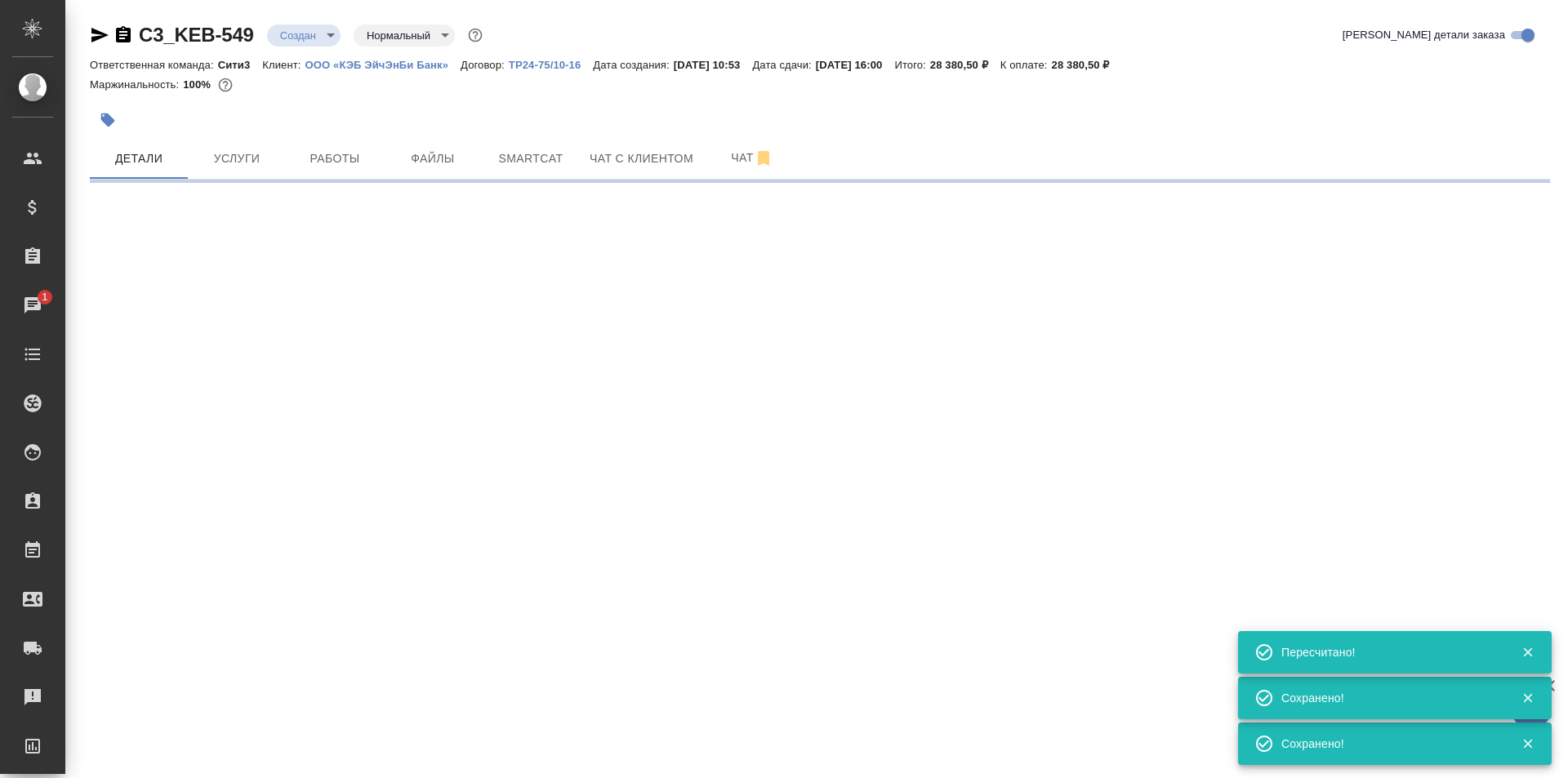
type input "urgent"
select select "RU"
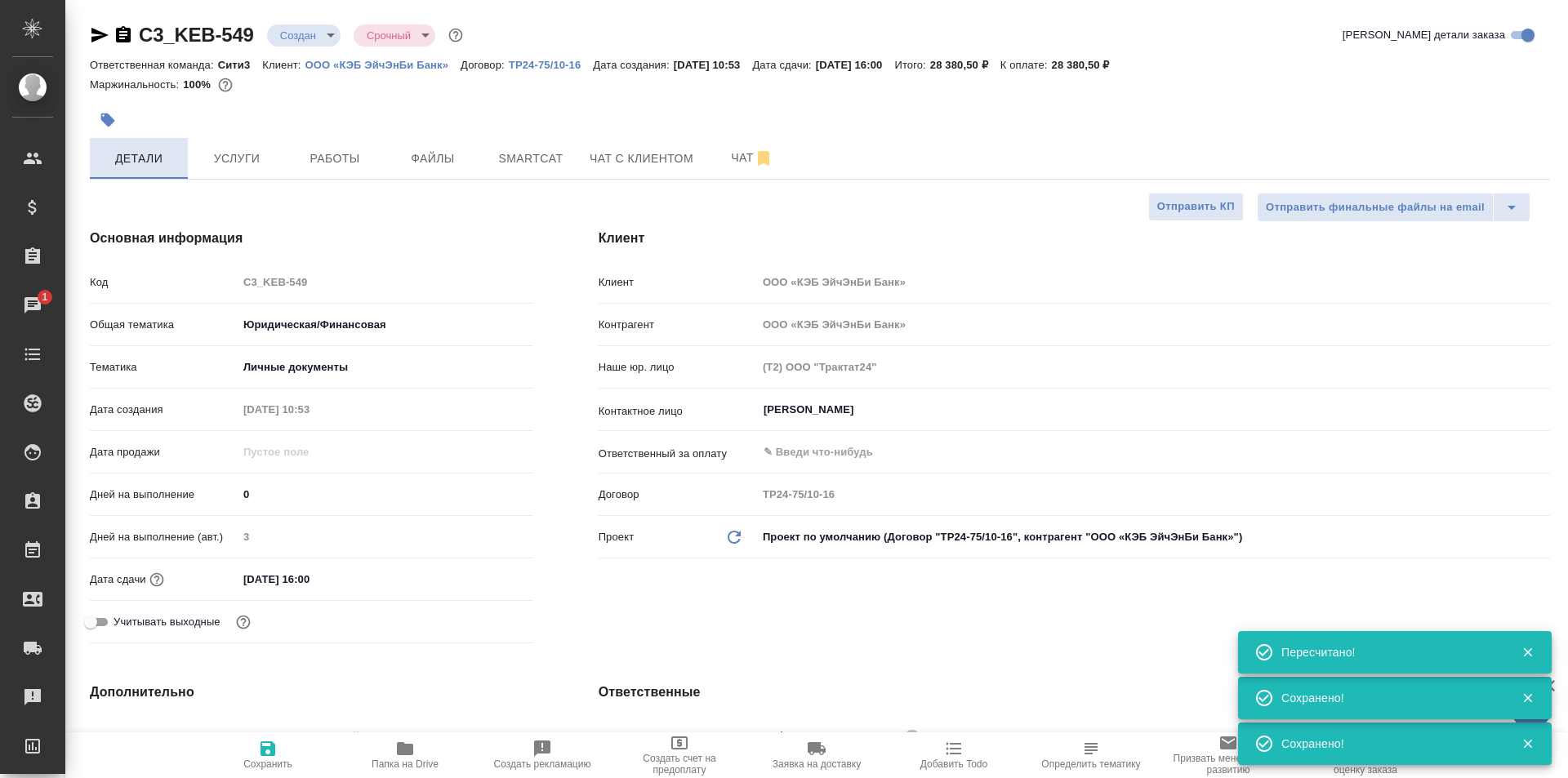
type textarea "x"
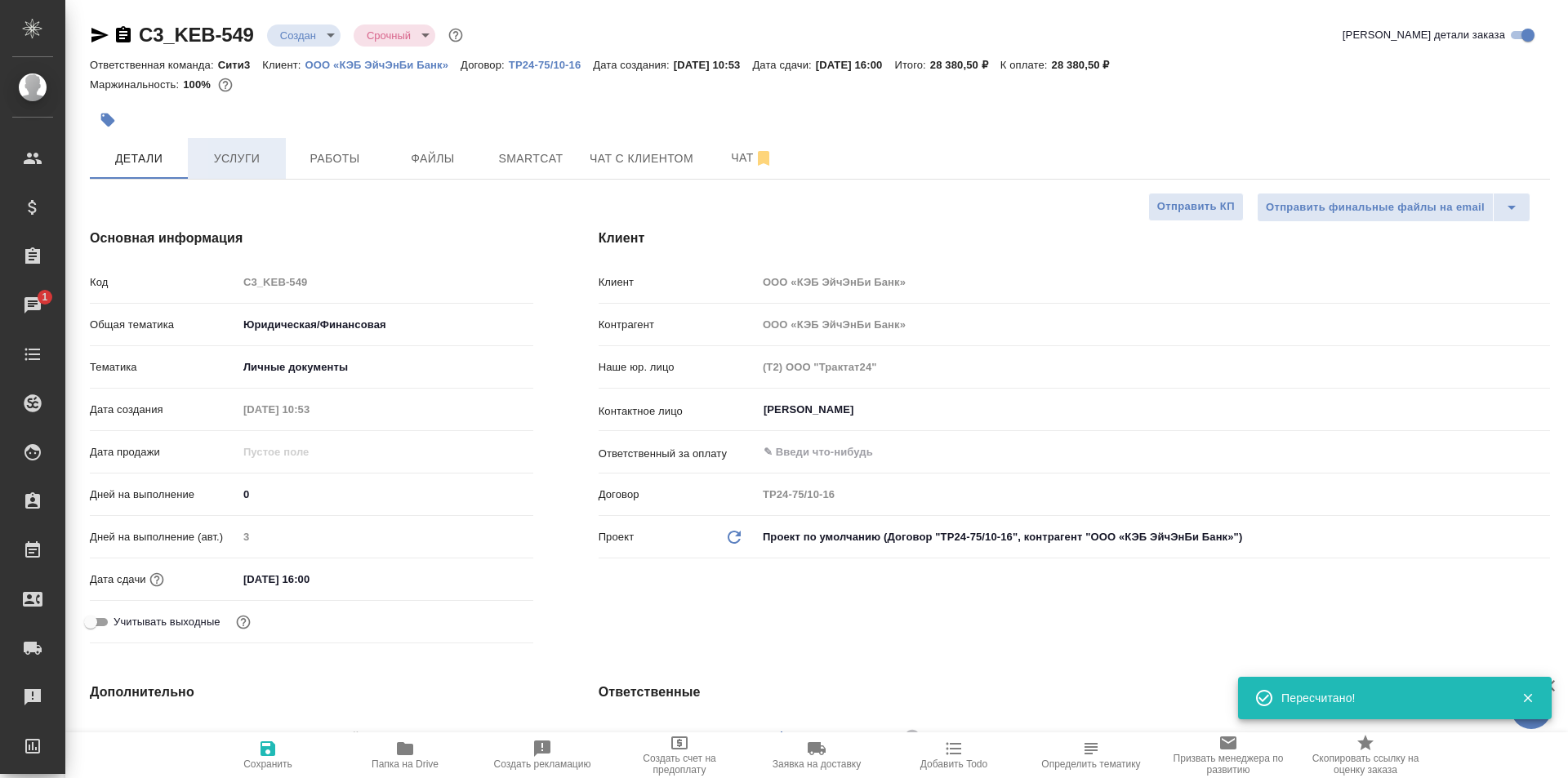
click at [224, 160] on span "Услуги" at bounding box center [236, 158] width 78 height 20
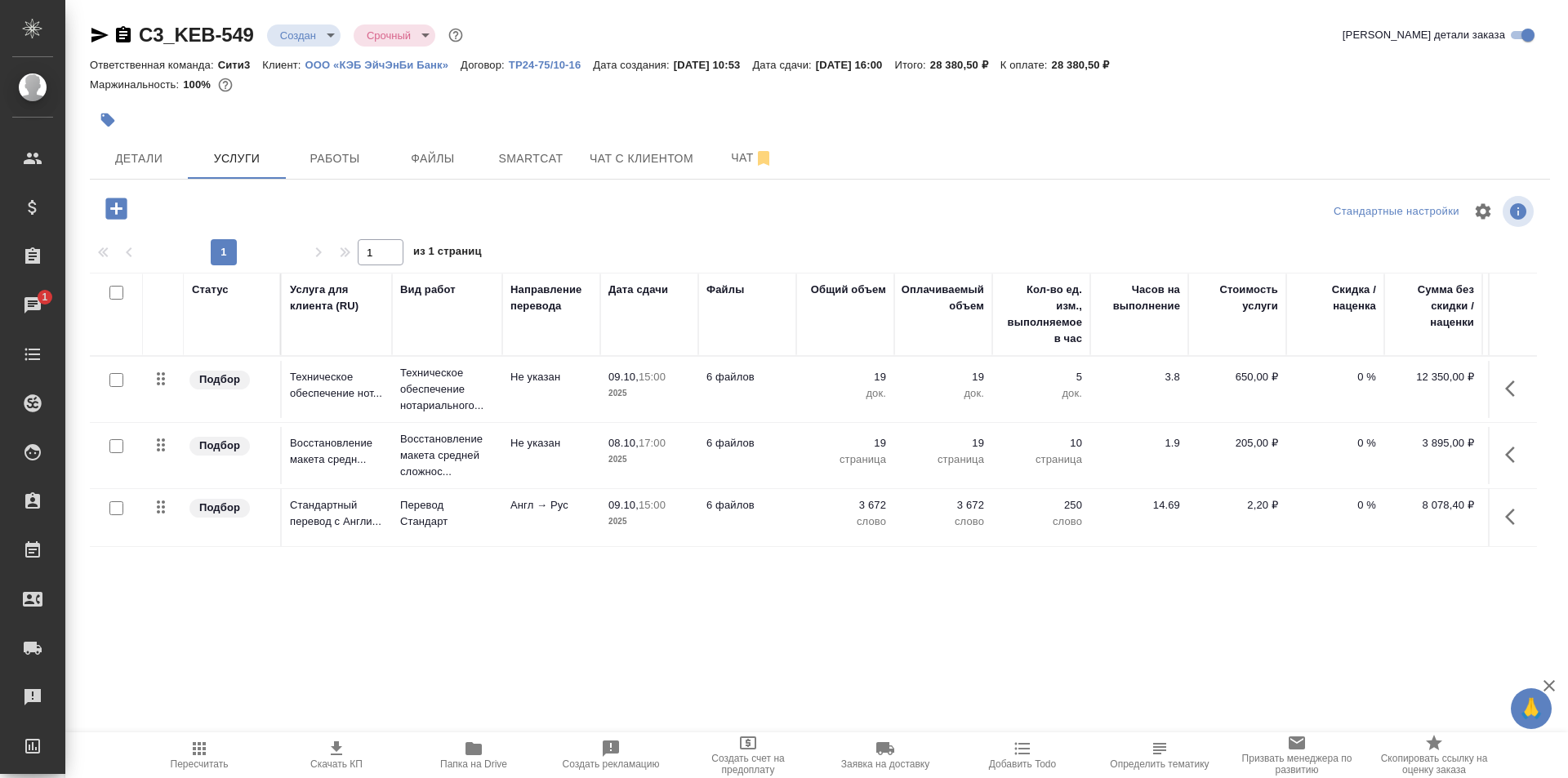
click at [338, 751] on icon "button" at bounding box center [336, 749] width 11 height 14
click at [131, 161] on span "Детали" at bounding box center [138, 158] width 78 height 20
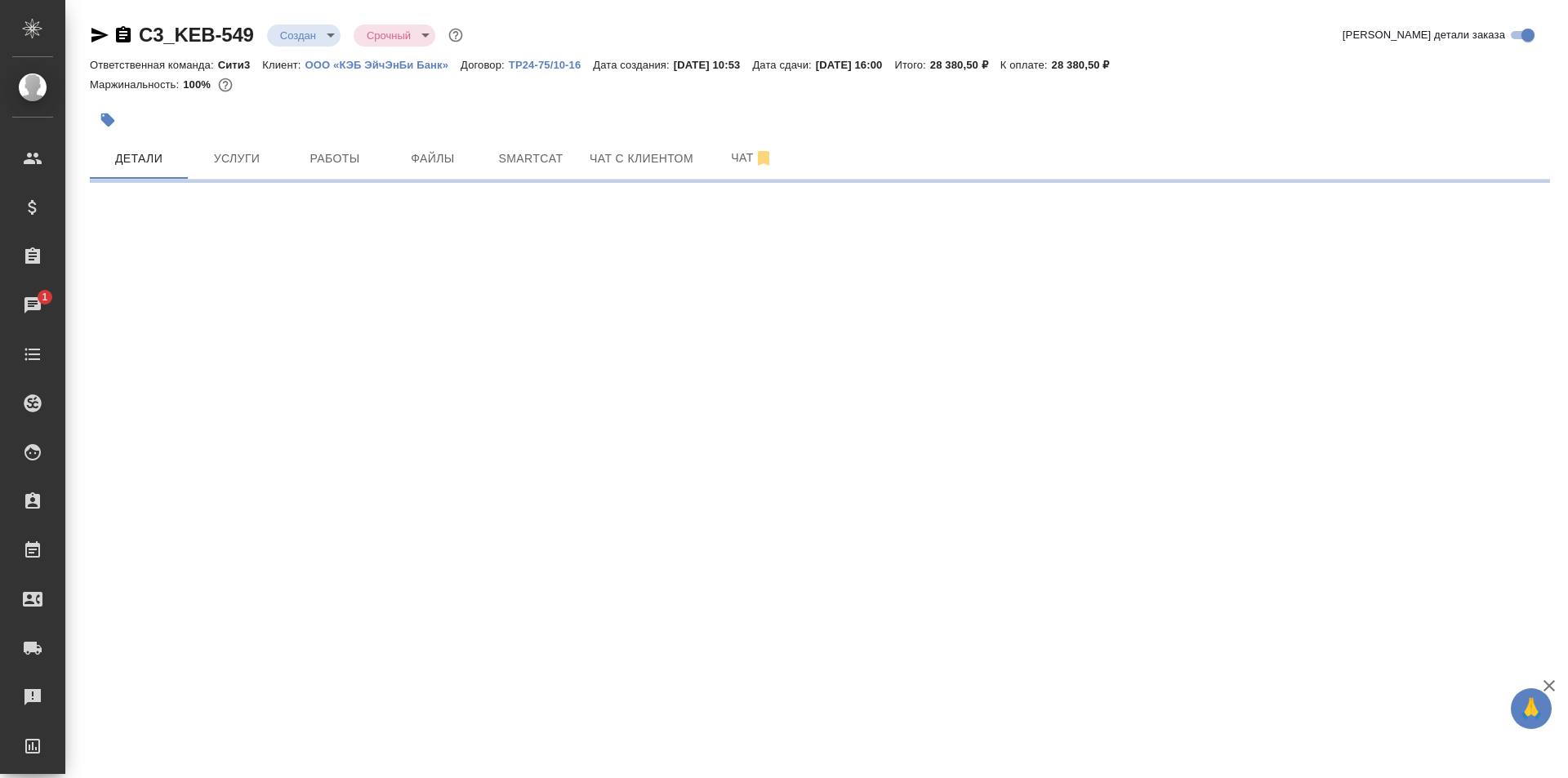
select select "RU"
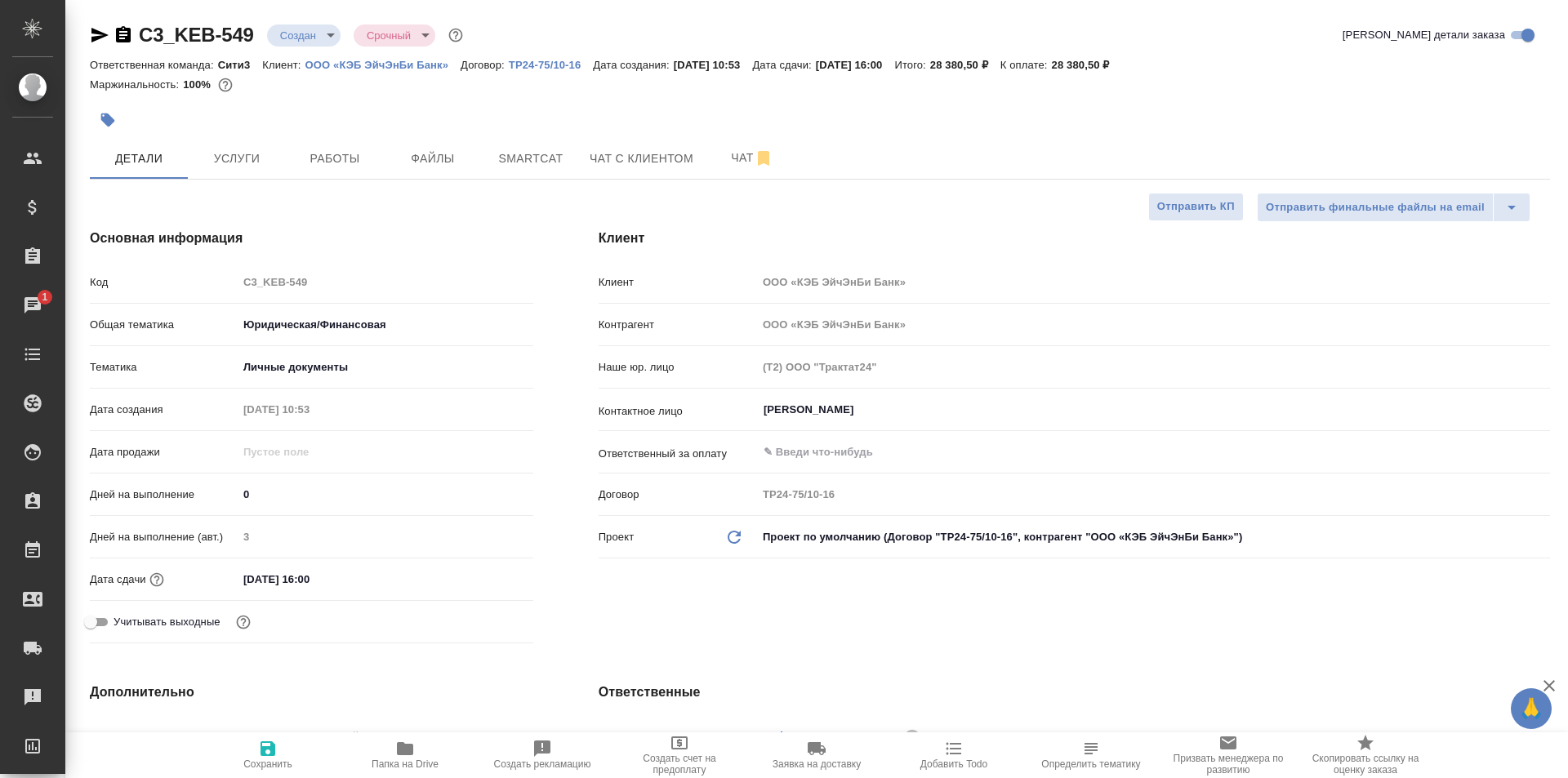
type textarea "x"
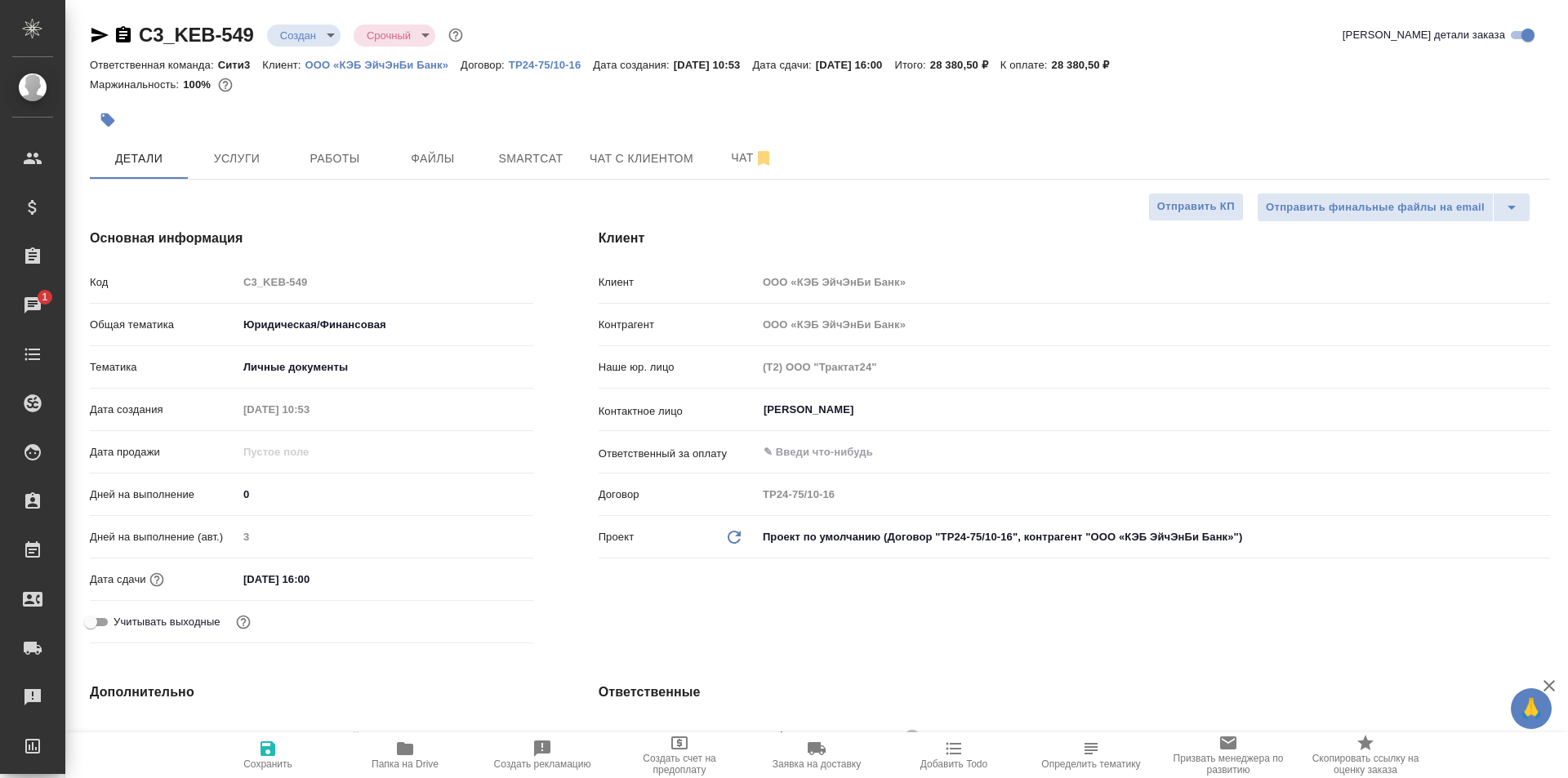
type textarea "x"
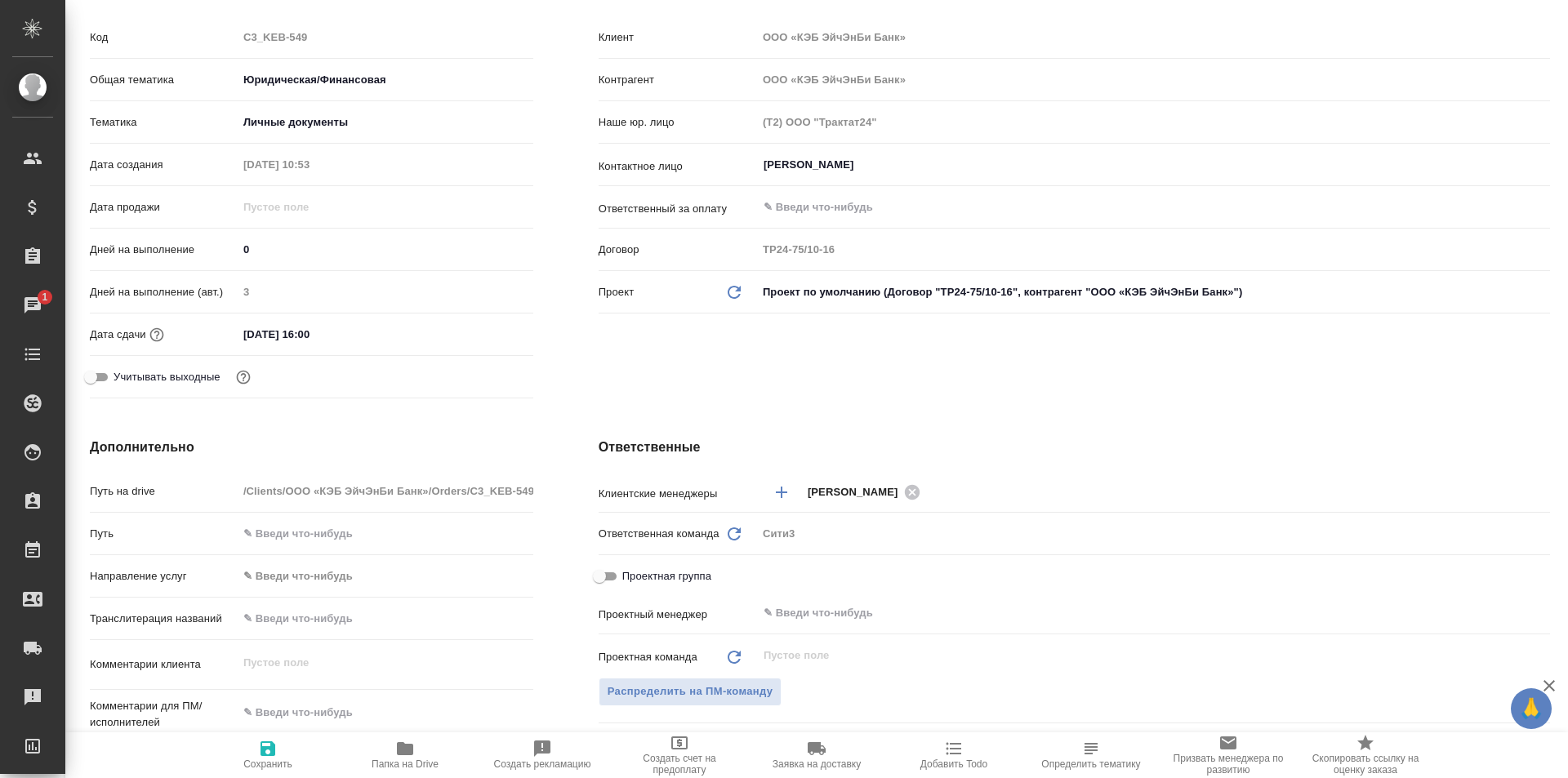
scroll to position [490, 0]
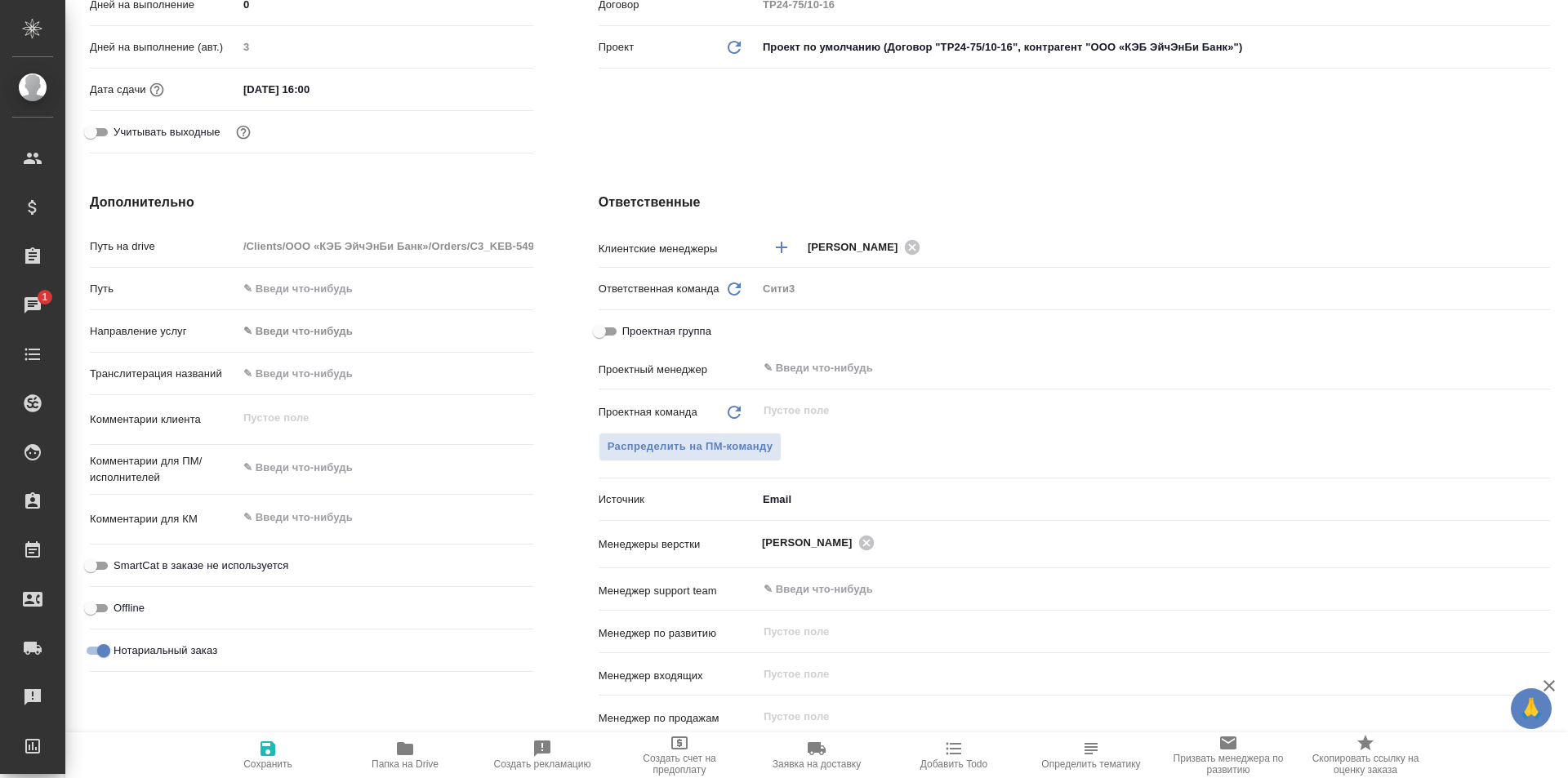
type textarea "x"
click at [334, 466] on textarea at bounding box center [385, 469] width 295 height 28
paste textarea "4 док-та о родстве – нотариальный перевод, по 3 экз. 2 док-та об образовании – …"
type textarea "x"
type textarea "4 док-та о родстве – нотариальный перевод, по 3 экз. 2 док-та об образовании – …"
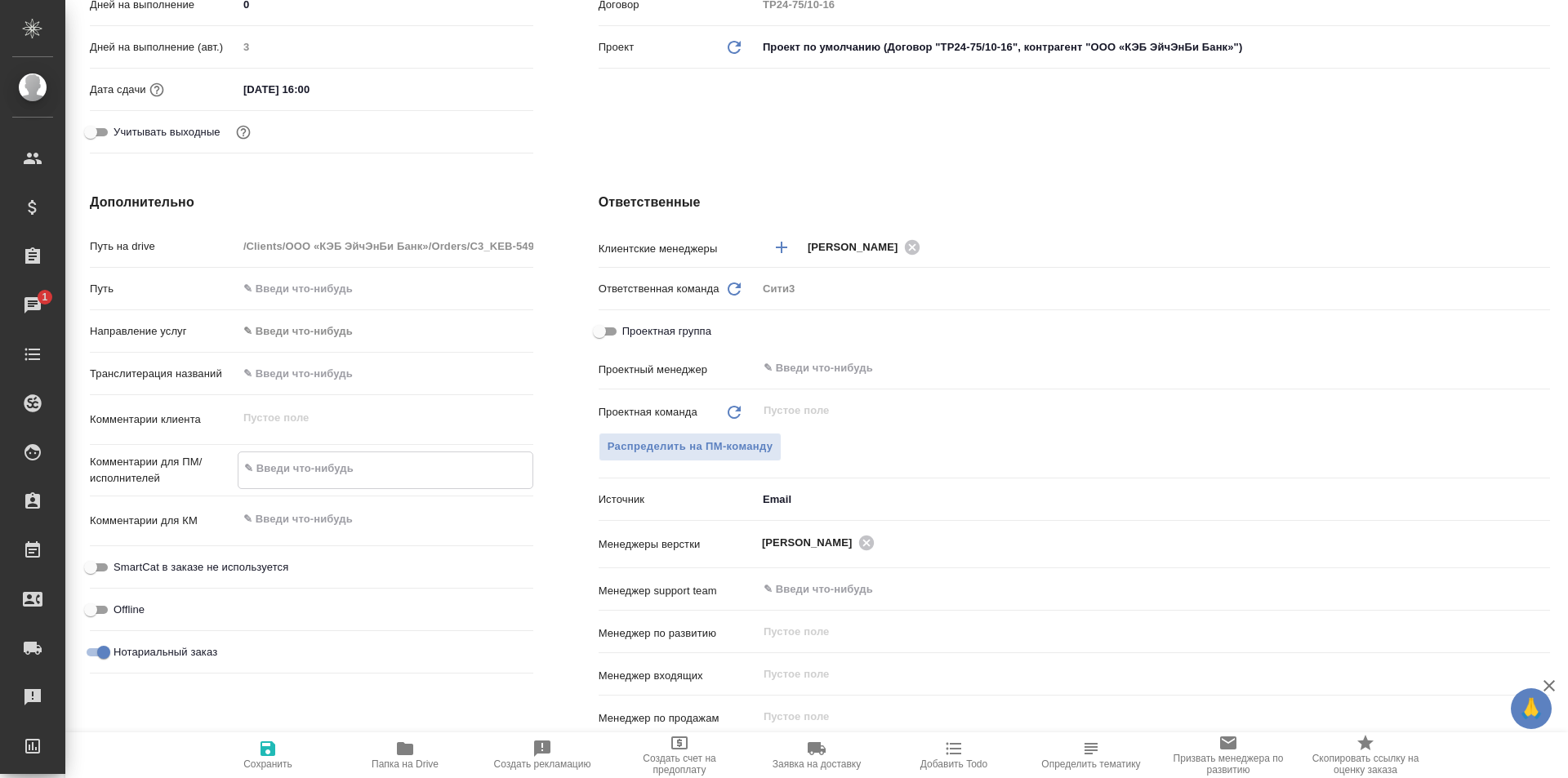
type textarea "x"
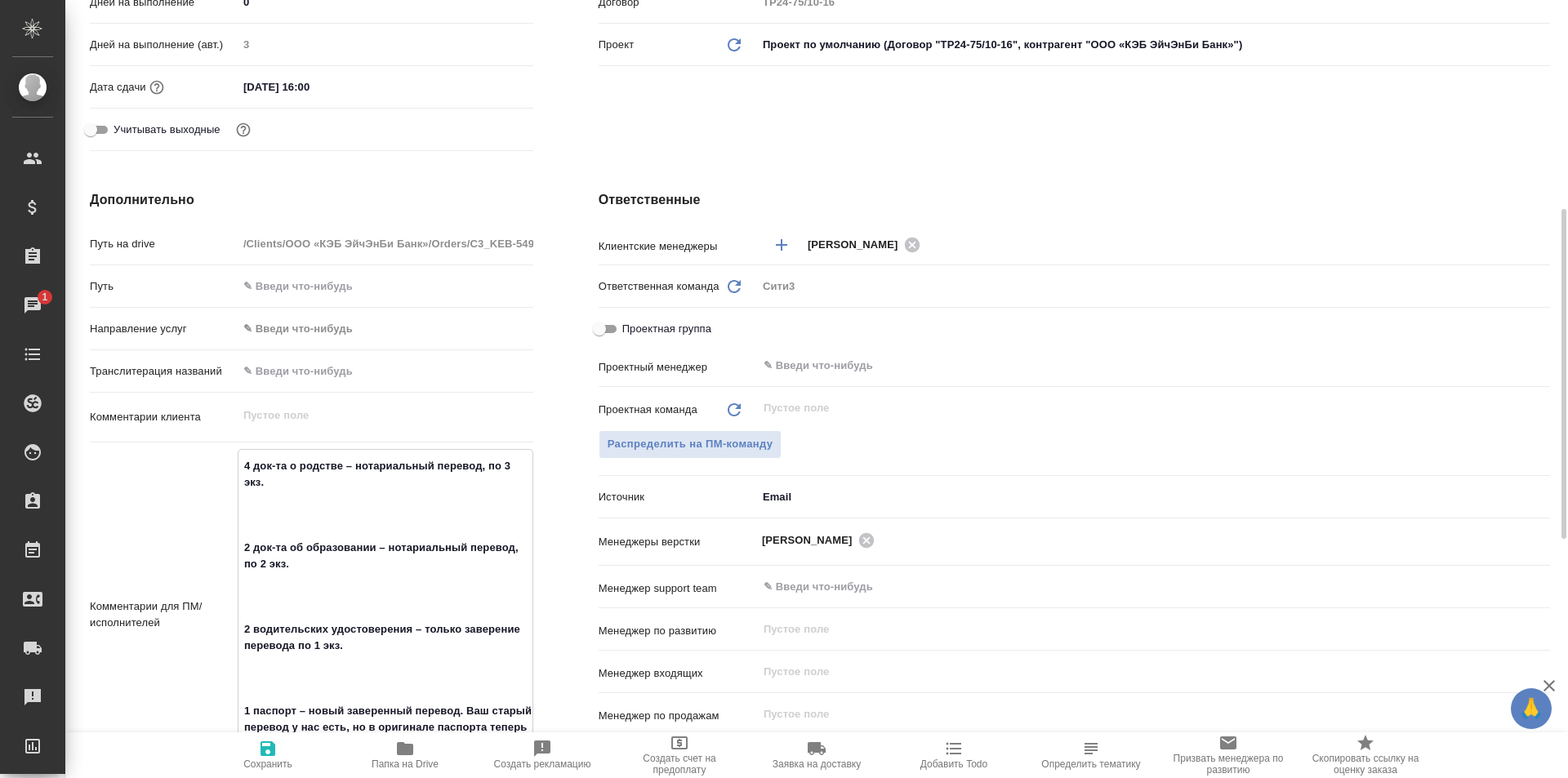
scroll to position [656, 0]
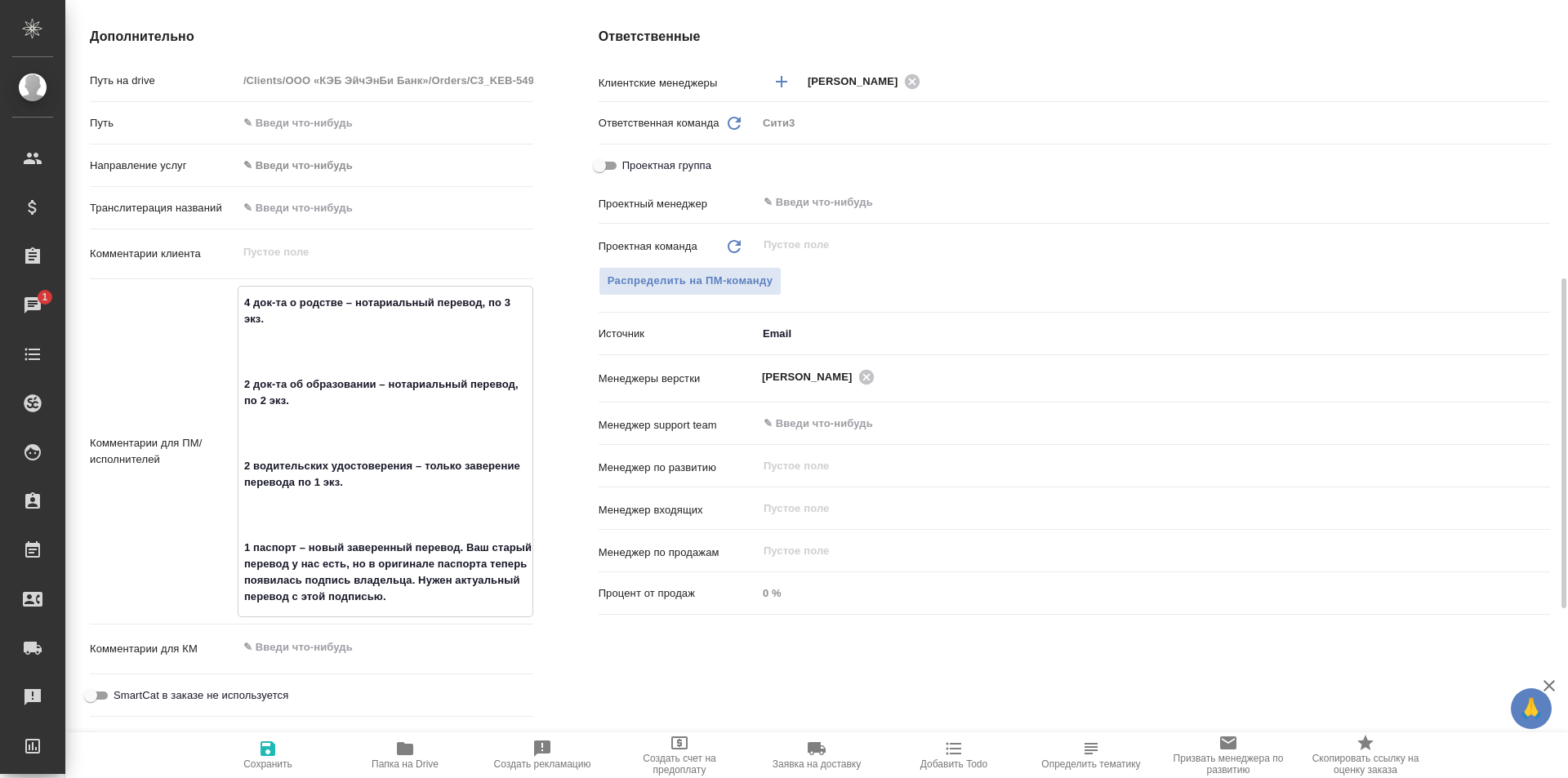
click at [301, 360] on textarea "4 док-та о родстве – нотариальный перевод, по 3 экз. 2 док-та об образовании – …" at bounding box center [385, 450] width 294 height 322
type textarea "4 док-та о родстве – нотариальный перевод, по 3 экз. 2 док-та об образовании – …"
type textarea "x"
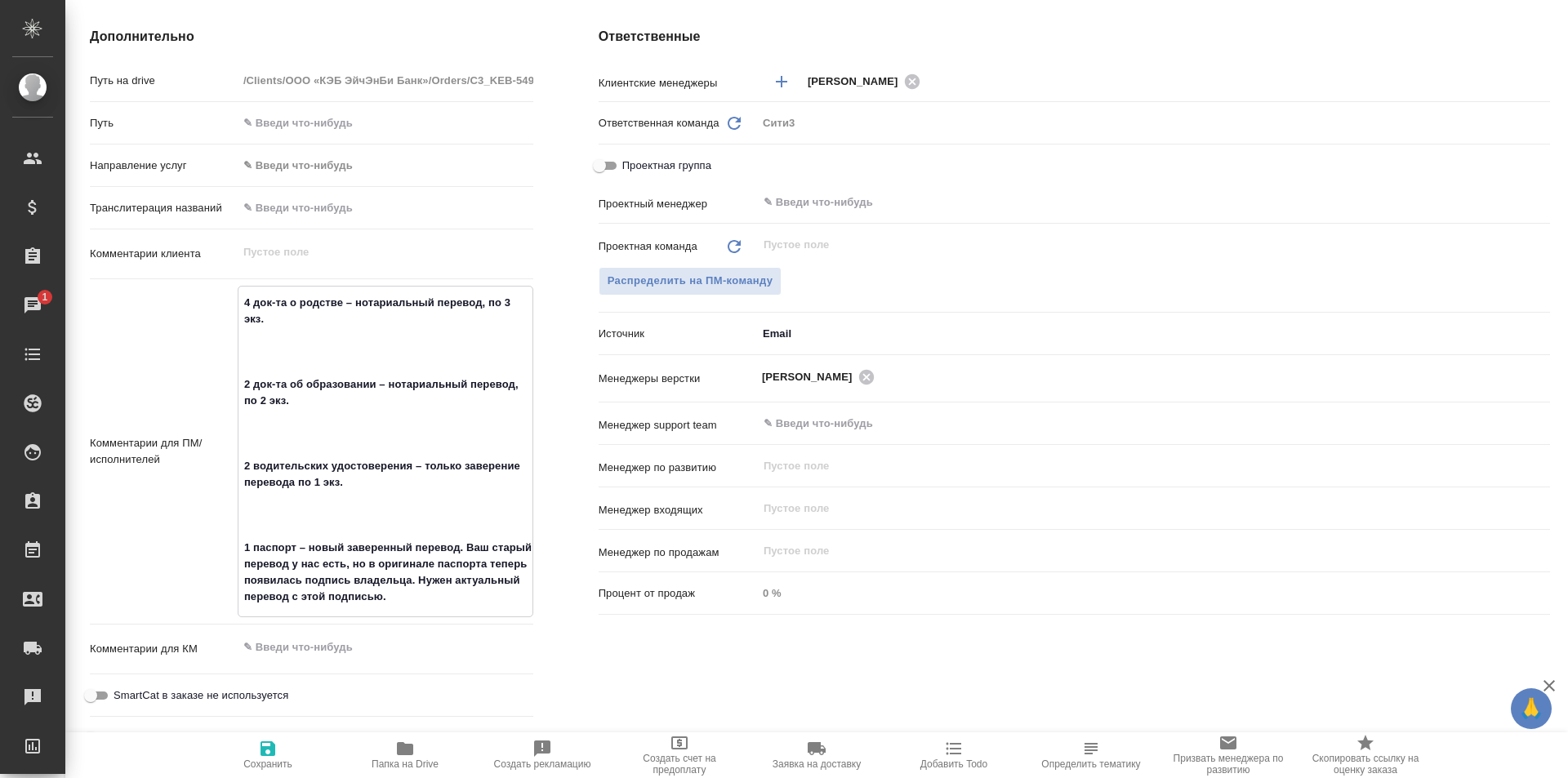
type textarea "x"
type textarea "4 док-та о родстве – нотариальный перевод, по 3 экз. 2 док-та об образовании – …"
type textarea "x"
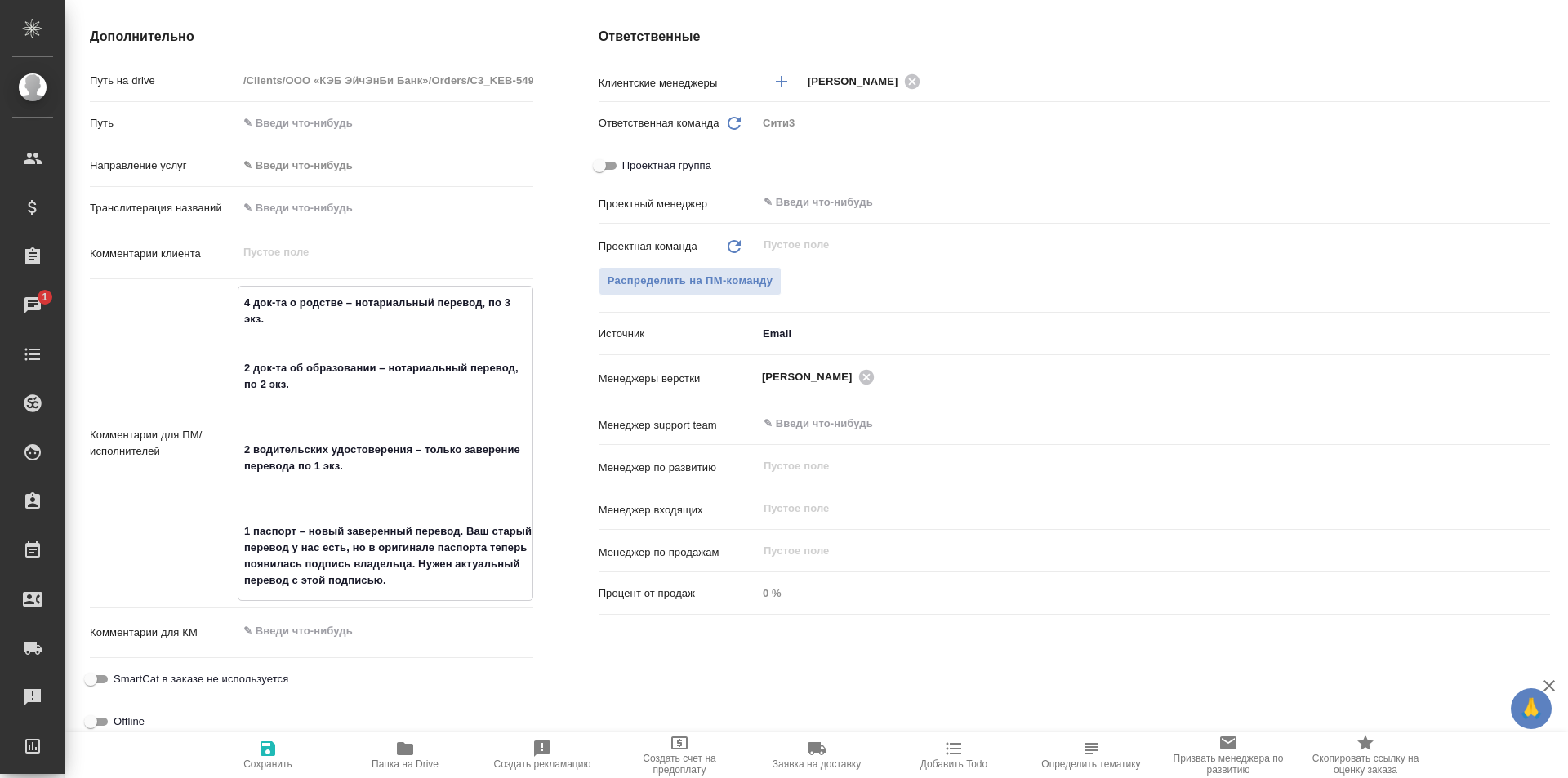
type textarea "x"
type textarea "4 док-та о родстве – нотариальный перевод, по 3 экз. 2 док-та об образовании – …"
type textarea "x"
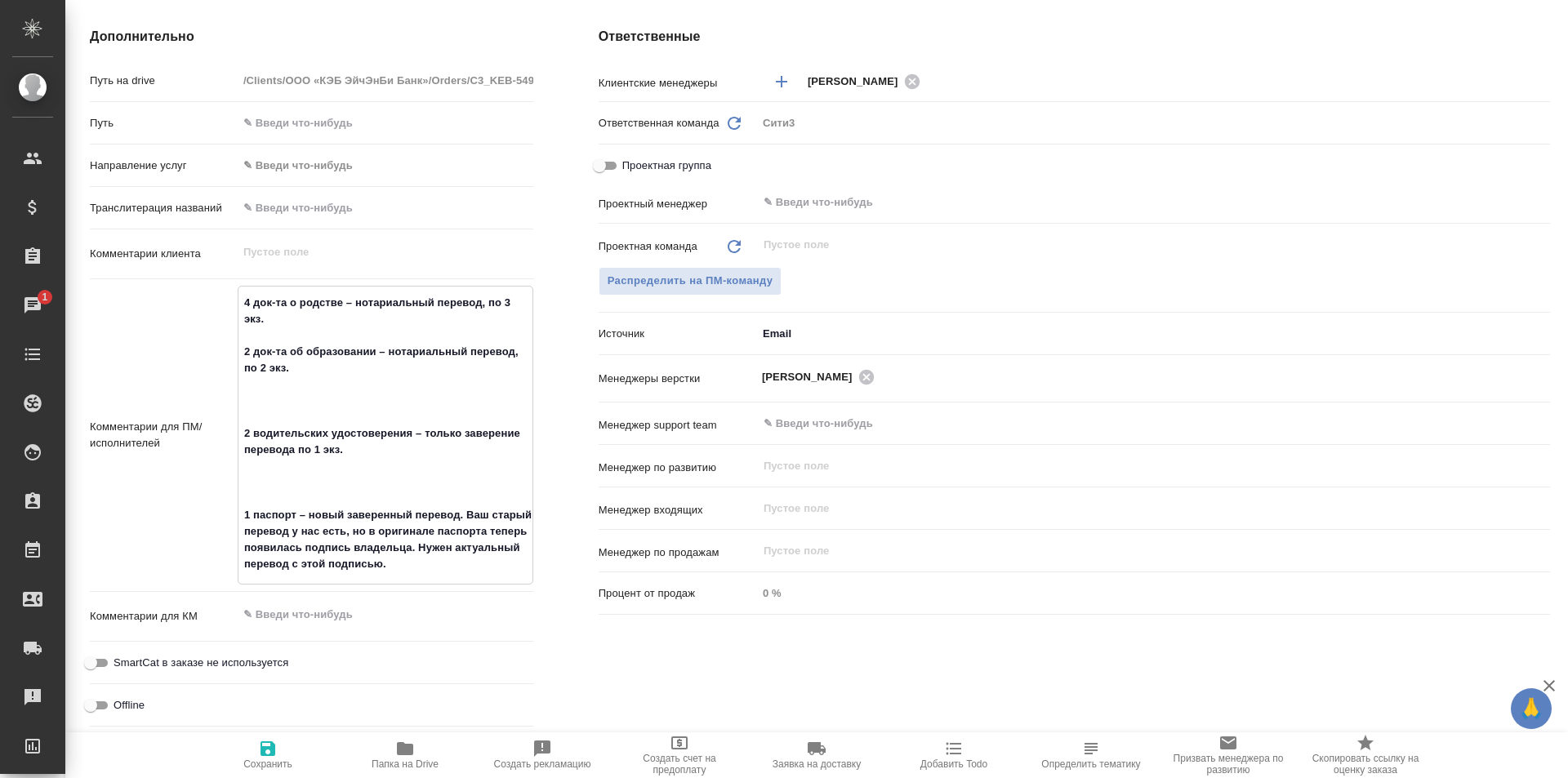
click at [307, 410] on textarea "4 док-та о родстве – нотариальный перевод, по 3 экз. 2 док-та об образовании – …" at bounding box center [385, 433] width 294 height 289
type textarea "x"
type textarea "4 док-та о родстве – нотариальный перевод, по 3 экз. 2 док-та об образовании – …"
type textarea "x"
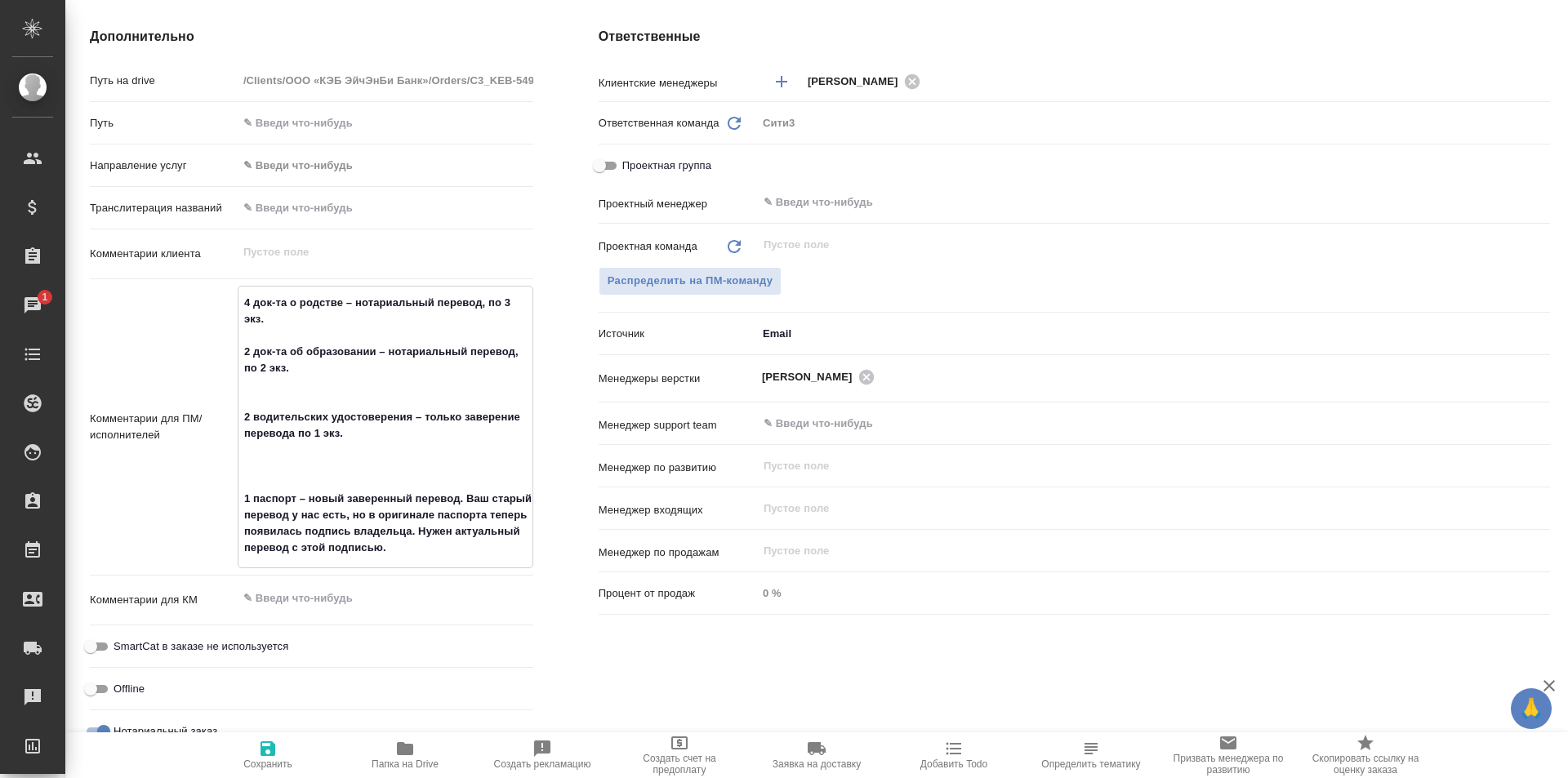
type textarea "x"
type textarea "4 док-та о родстве – нотариальный перевод, по 3 экз. 2 док-та об образовании – …"
type textarea "x"
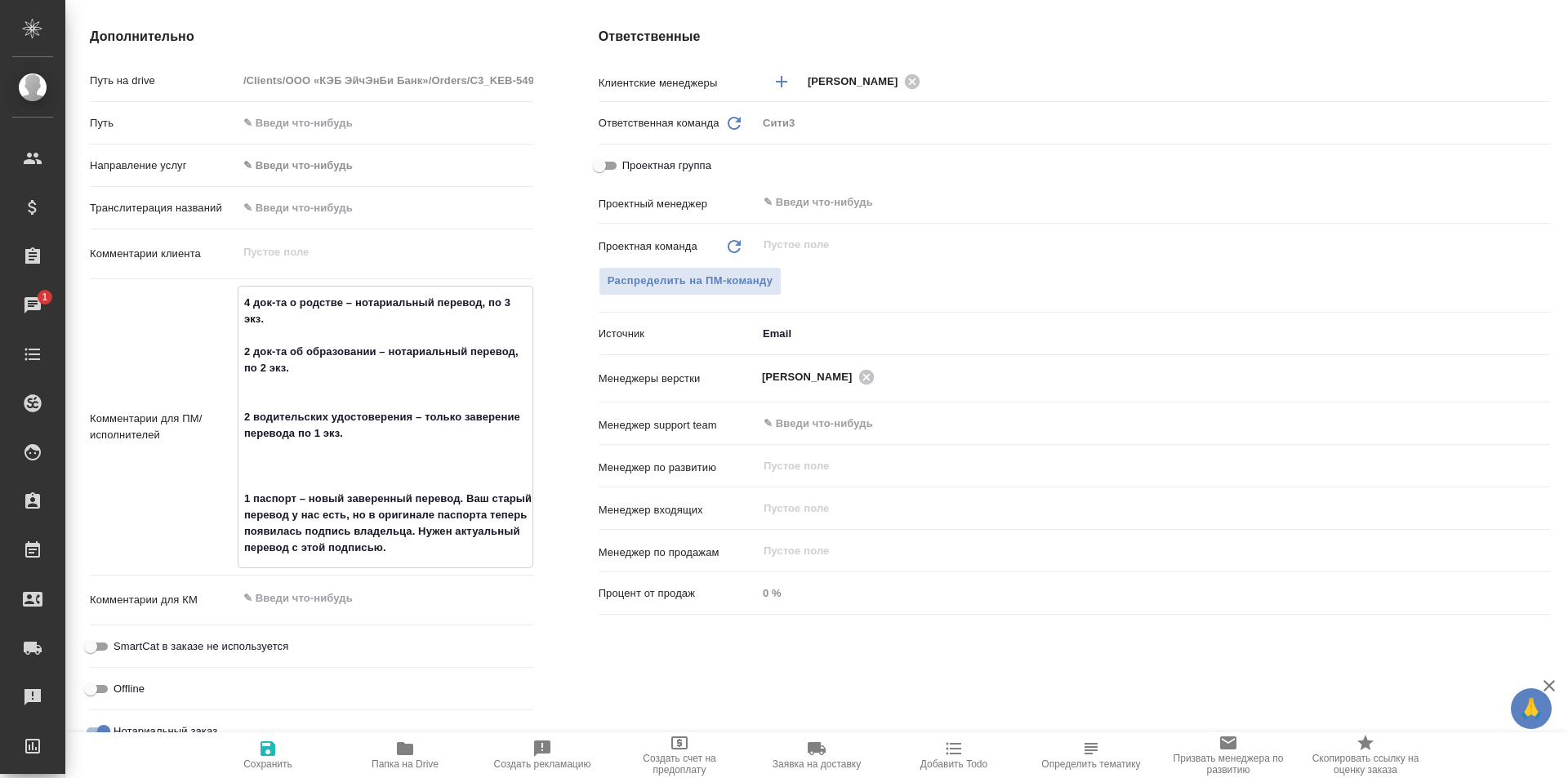
type textarea "4 док-та о родстве – нотариальный перевод, по 3 экз. 2 док-та об образовании – …"
type textarea "x"
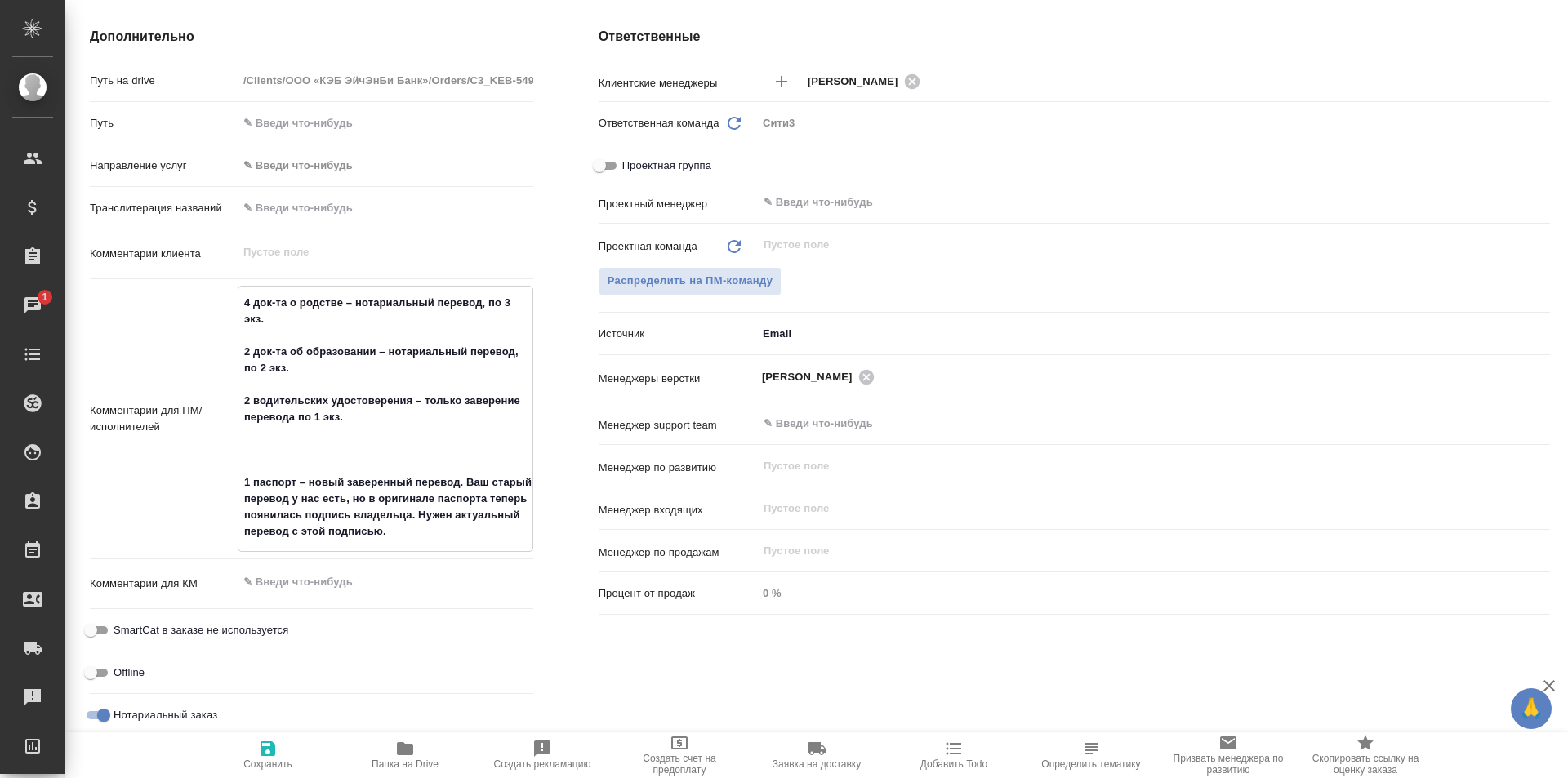
click at [310, 465] on textarea "4 док-та о родстве – нотариальный перевод, по 3 экз. 2 док-та об образовании – …" at bounding box center [385, 418] width 294 height 257
type textarea "x"
type textarea "4 док-та о родстве – нотариальный перевод, по 3 экз. 2 док-та об образовании – …"
type textarea "x"
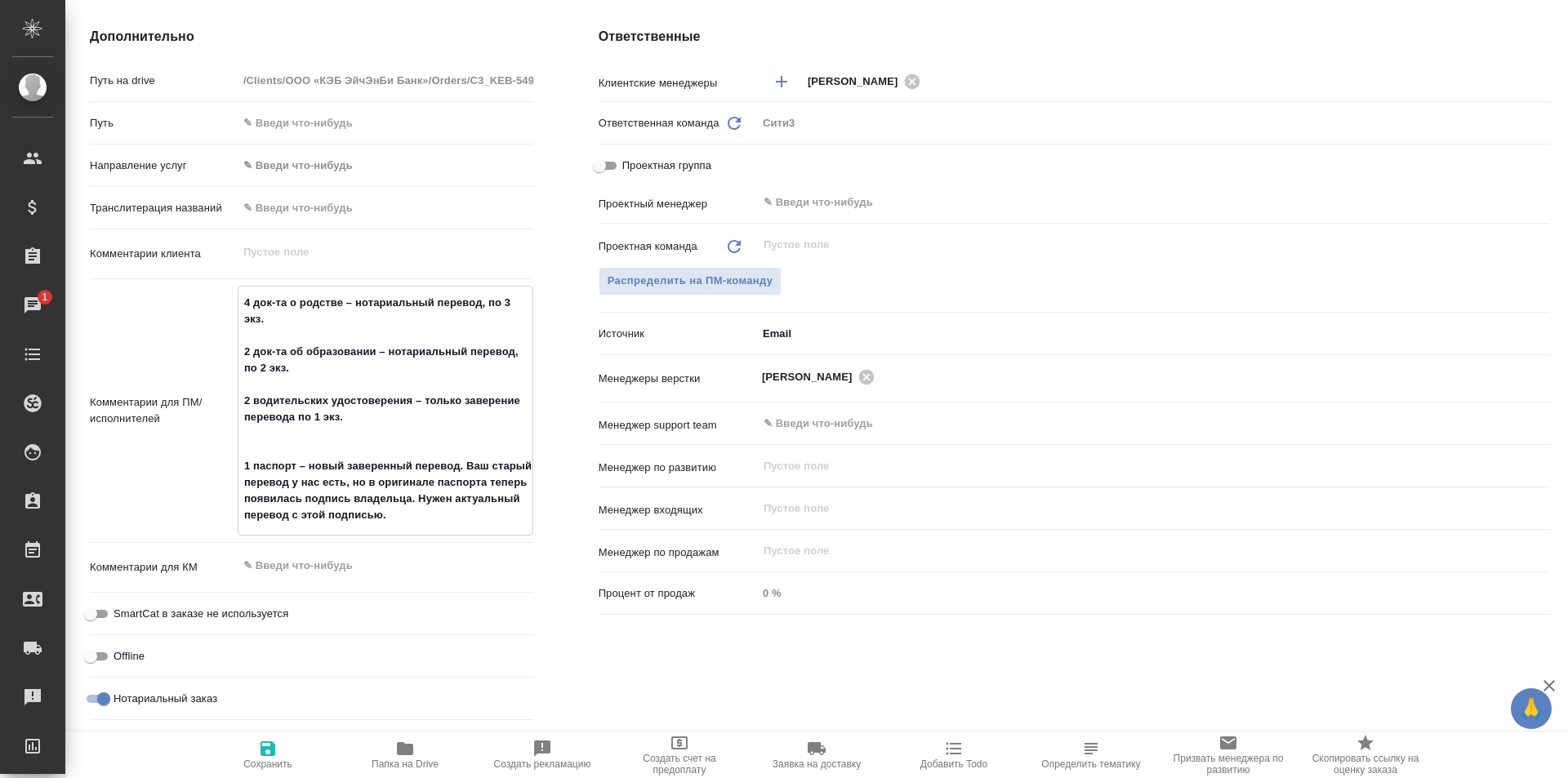
type textarea "x"
type textarea "4 док-та о родстве – нотариальный перевод, по 3 экз. 2 док-та об образовании – …"
type textarea "x"
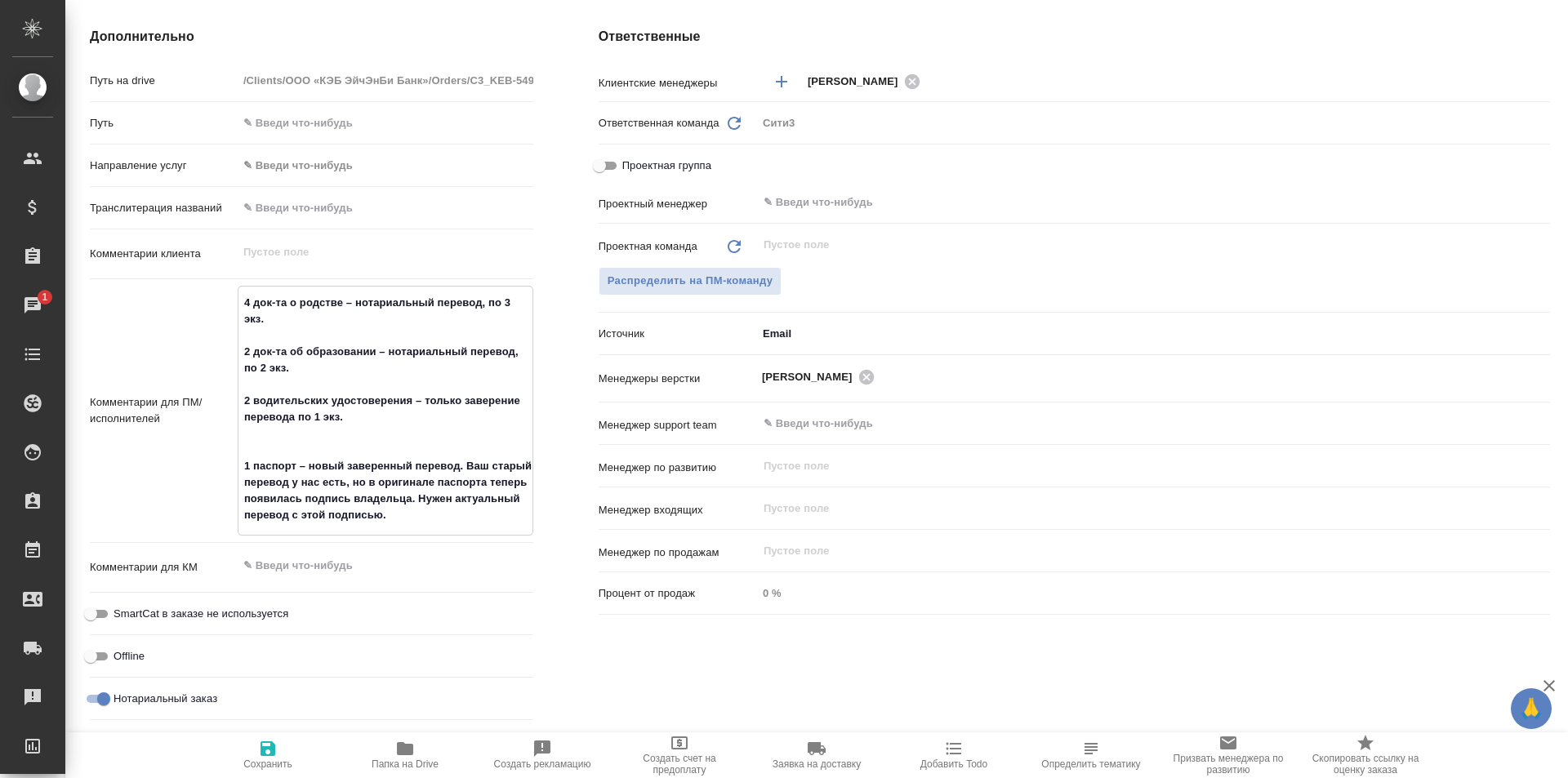
type textarea "4 док-та о родстве – нотариальный перевод, по 3 экз. 2 док-та об образовании – …"
type textarea "x"
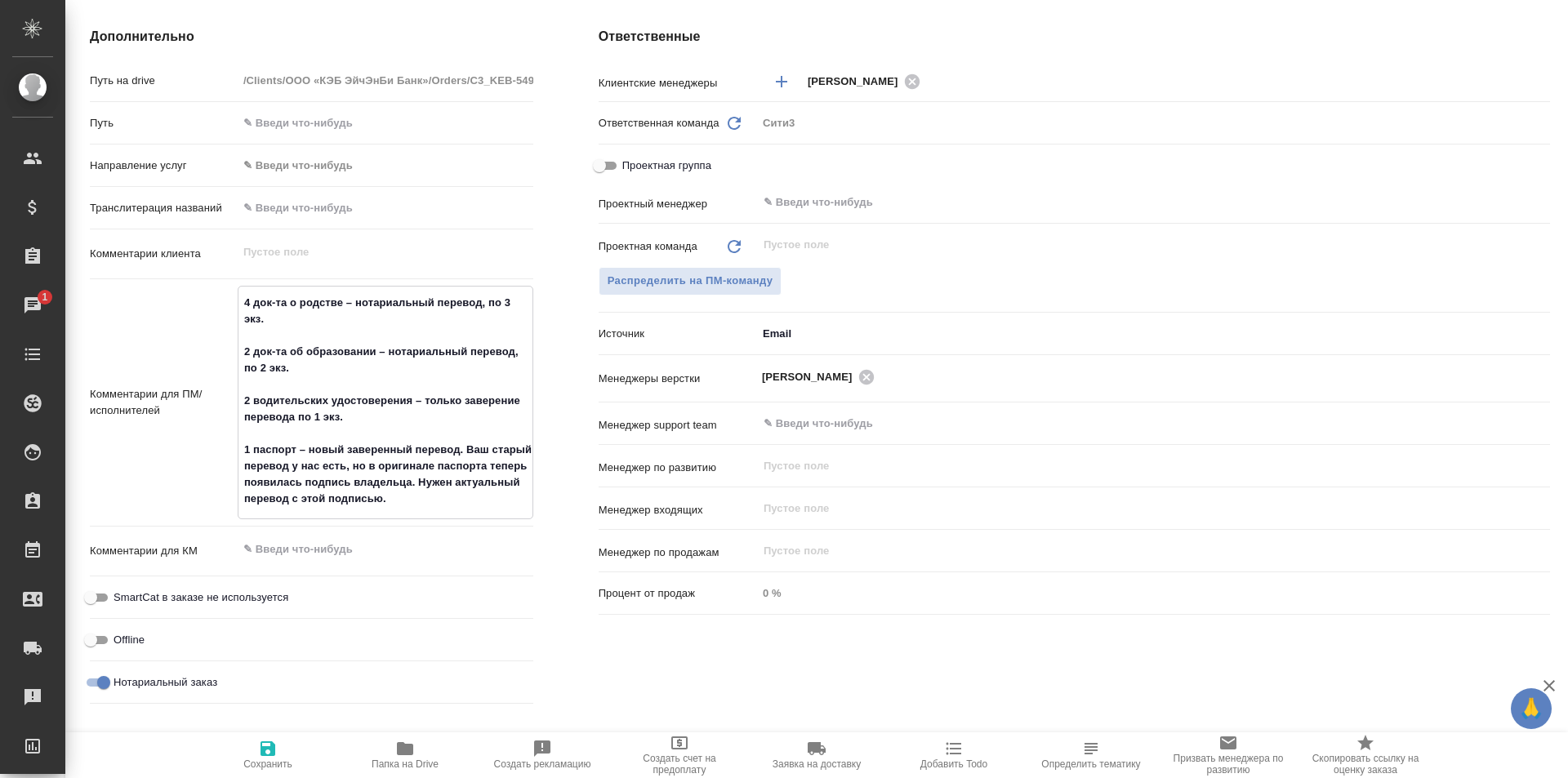
type textarea "4 док-та о родстве – нотариальный перевод, по 3 экз. 2 док-та об образовании – …"
type textarea "x"
click at [257, 757] on span "Сохранить" at bounding box center [268, 754] width 118 height 31
type textarea "x"
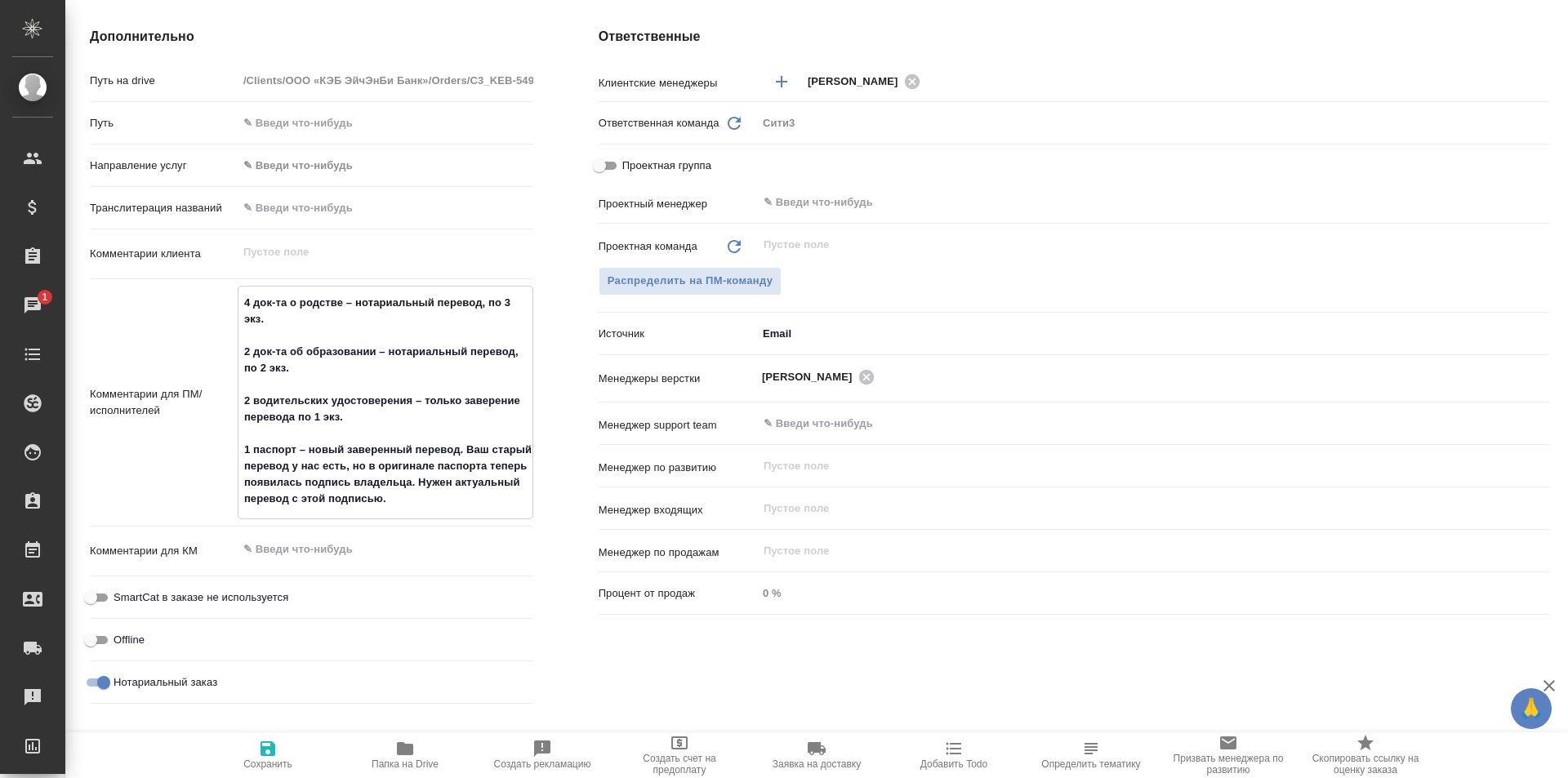
type textarea "x"
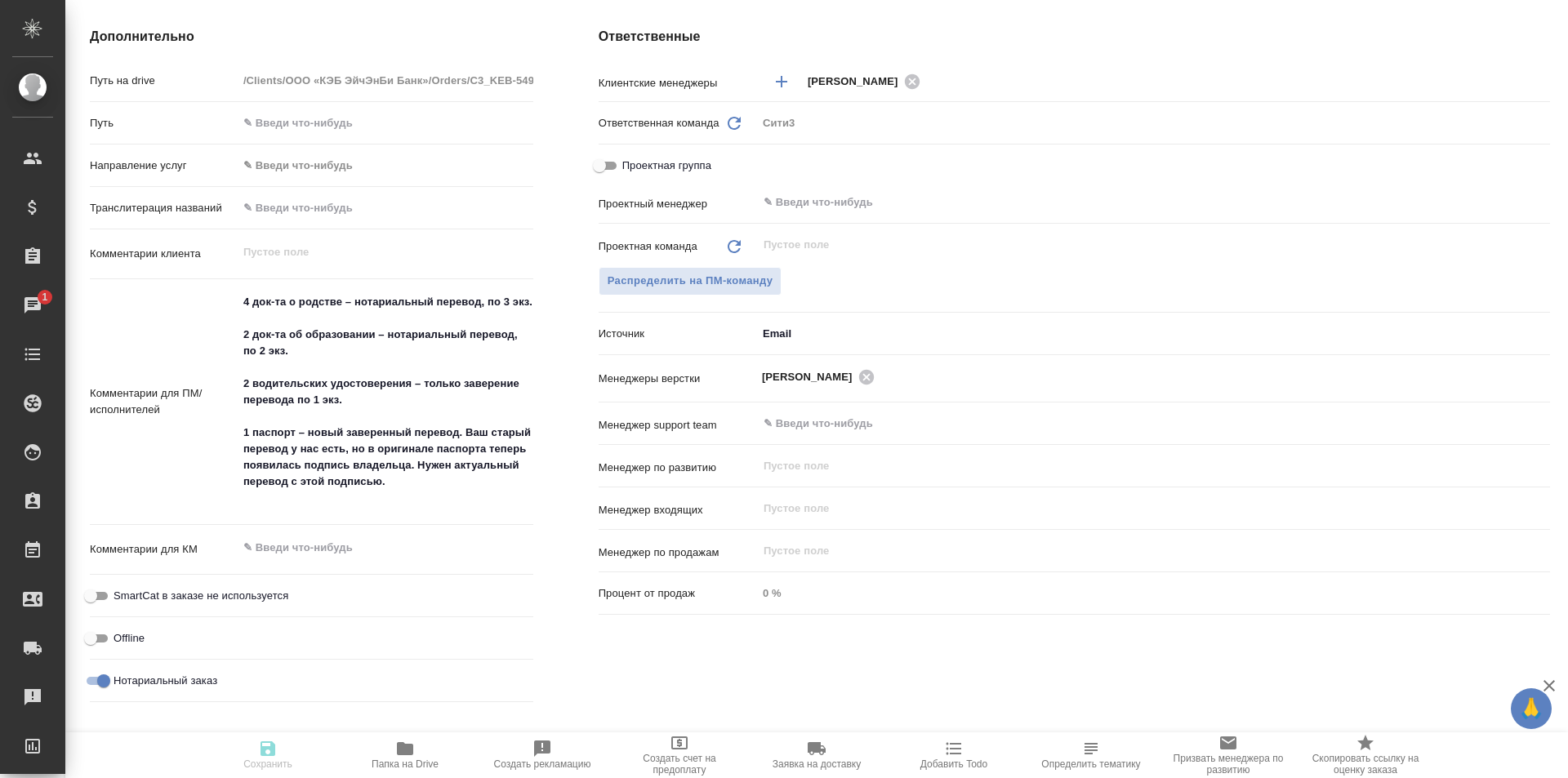
type textarea "x"
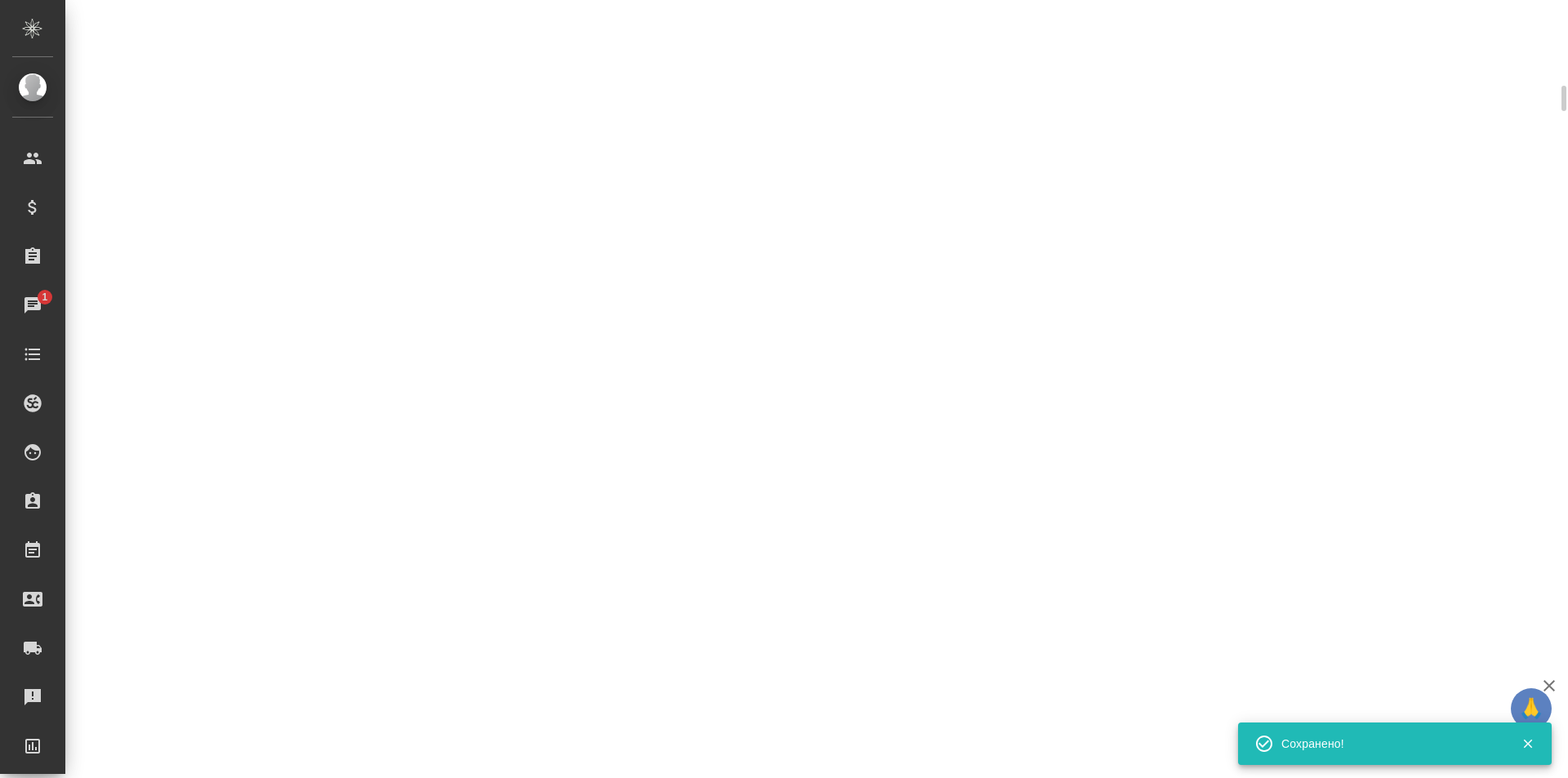
select select "RU"
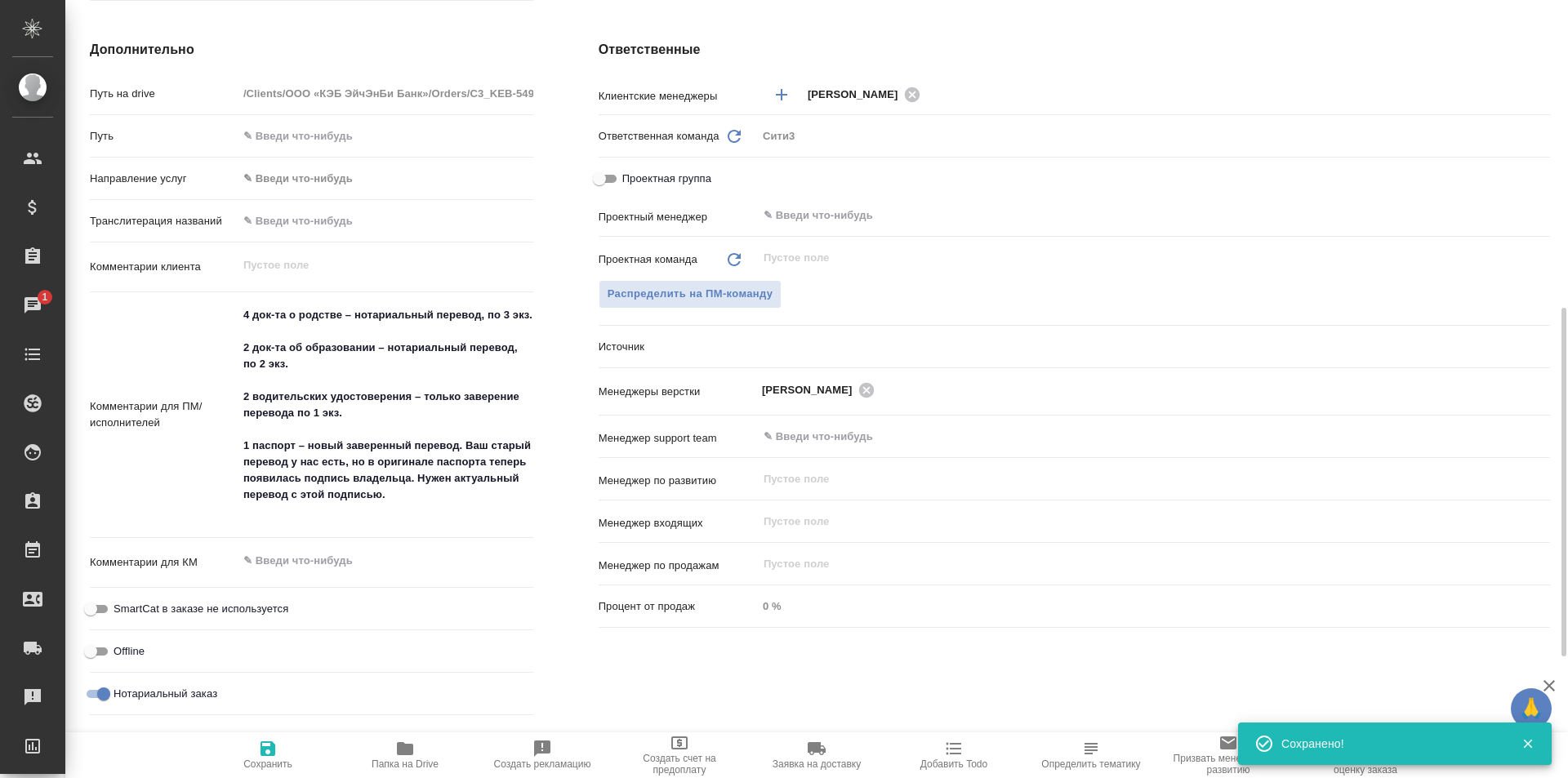
type textarea "x"
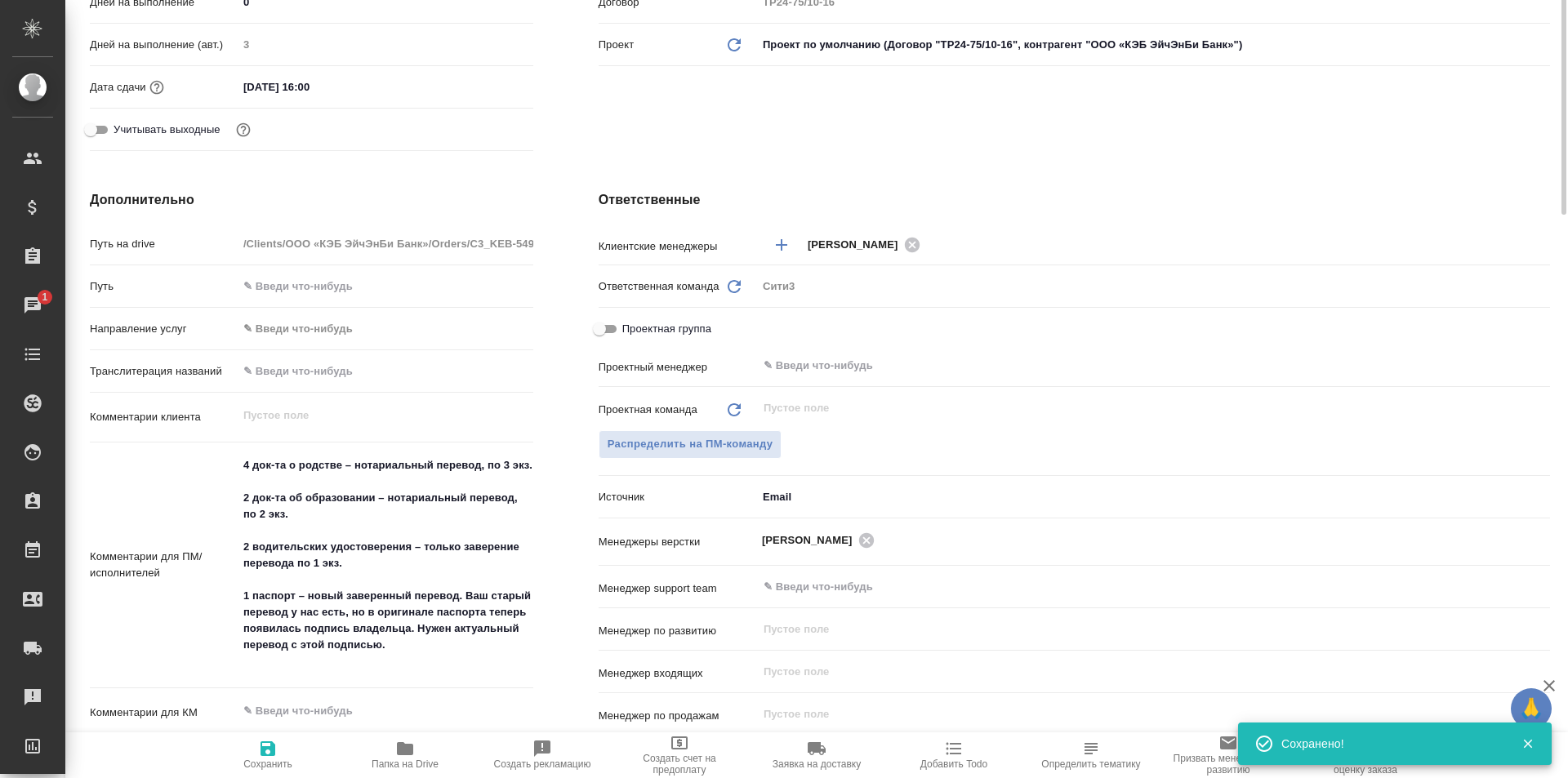
scroll to position [3, 0]
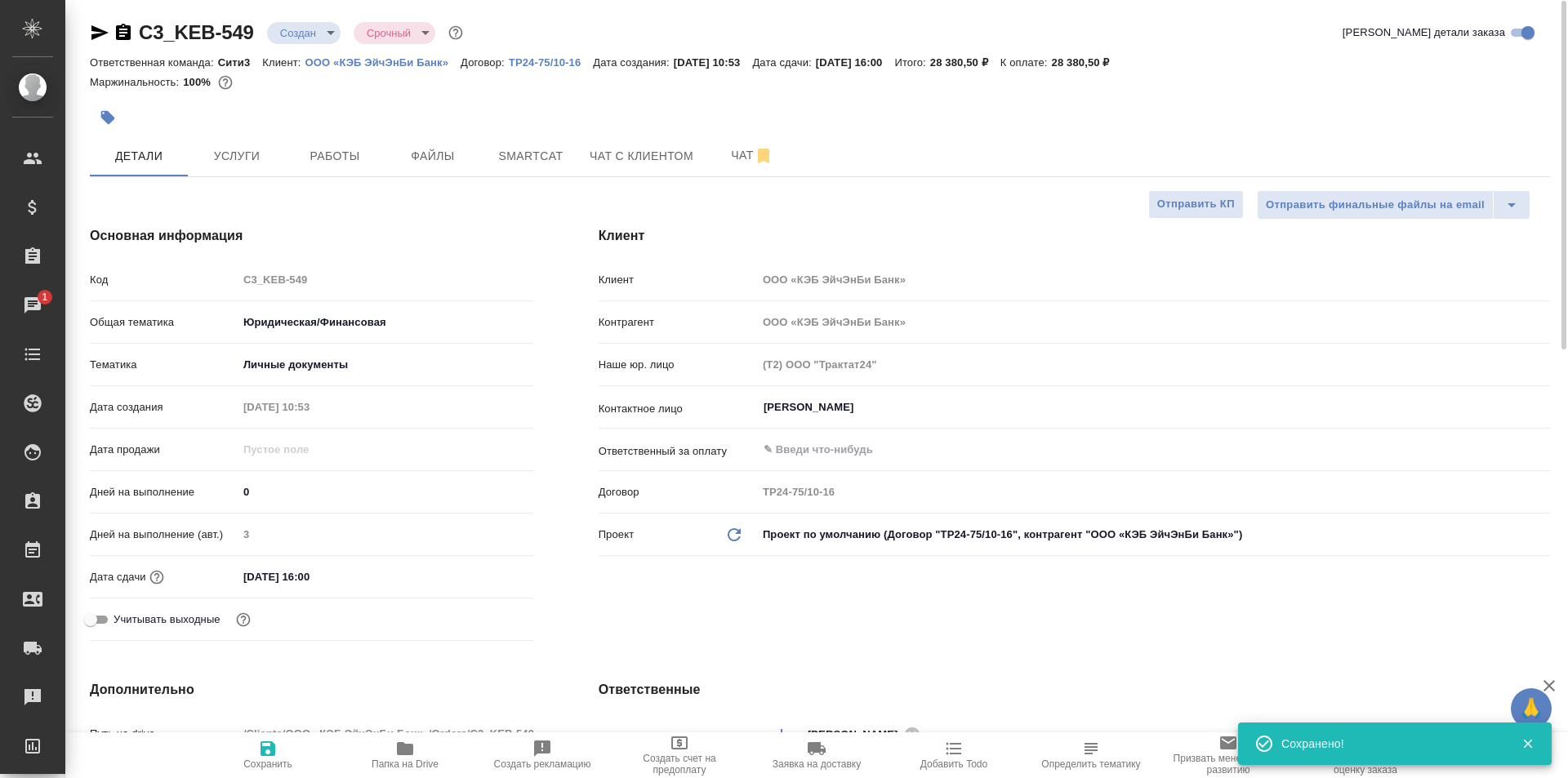
type textarea "x"
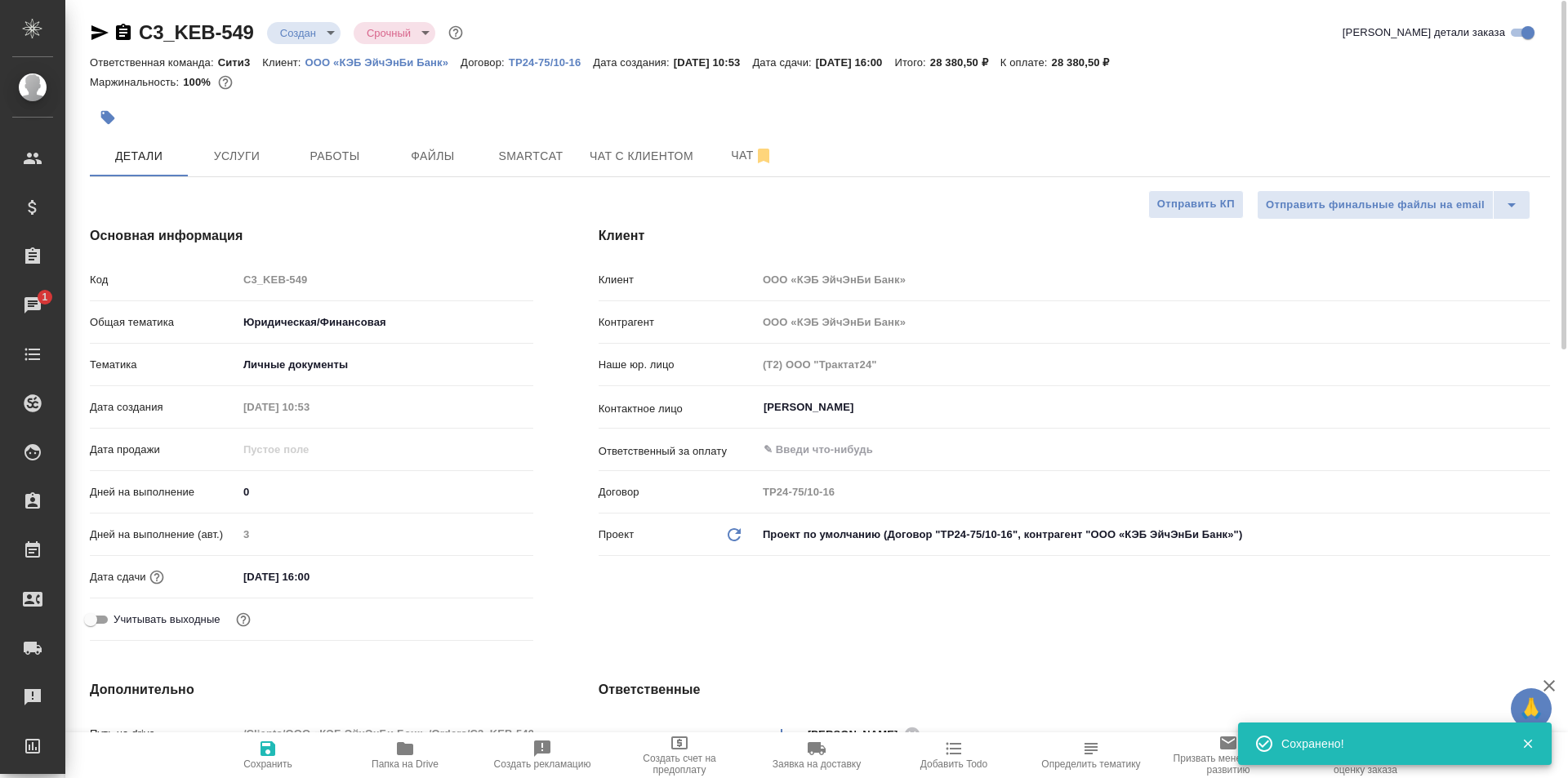
type textarea "x"
click at [373, 63] on p "ООО «КЭБ ЭйчЭнБи Банк»" at bounding box center [382, 62] width 156 height 12
type textarea "x"
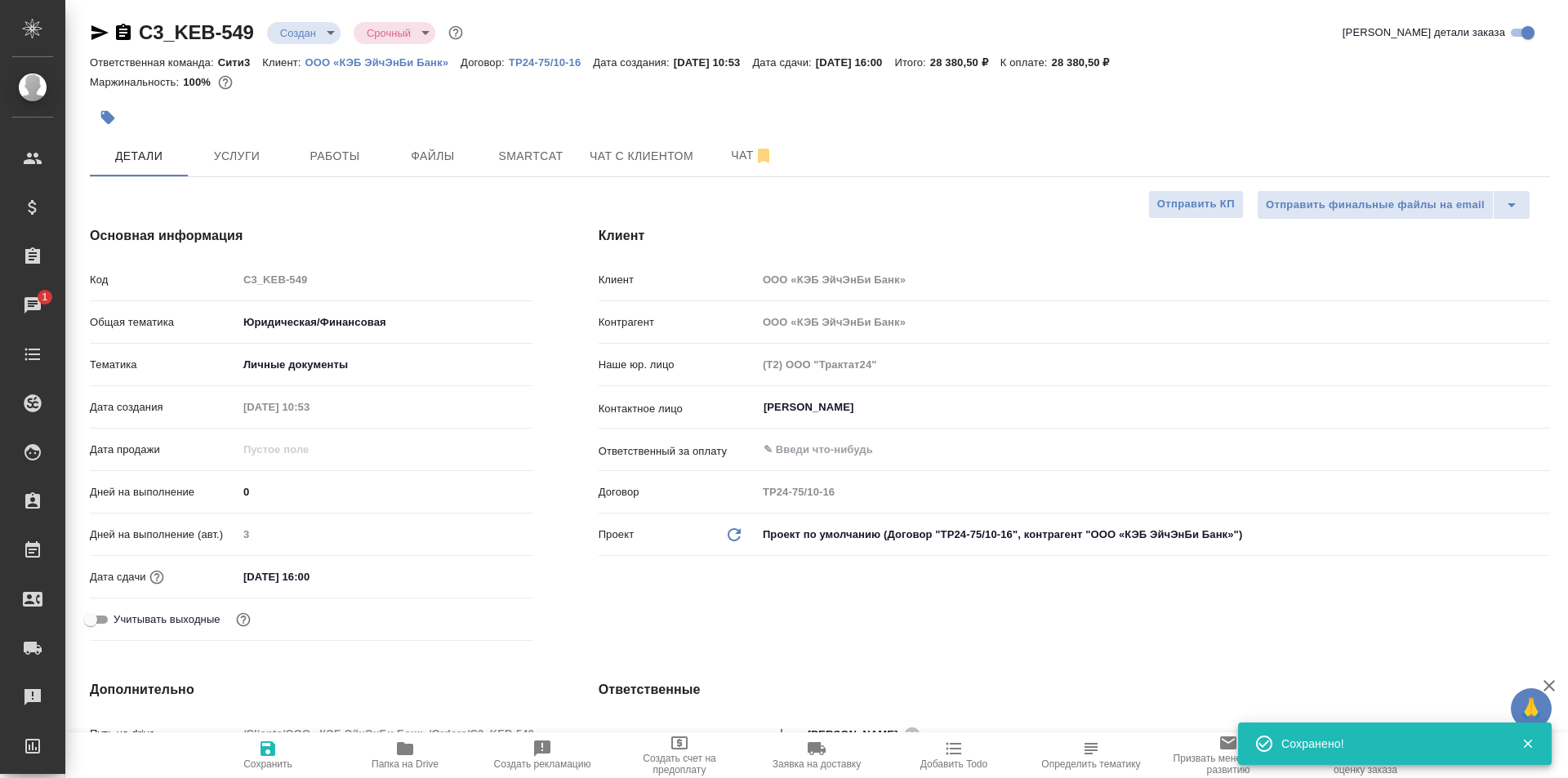
type textarea "x"
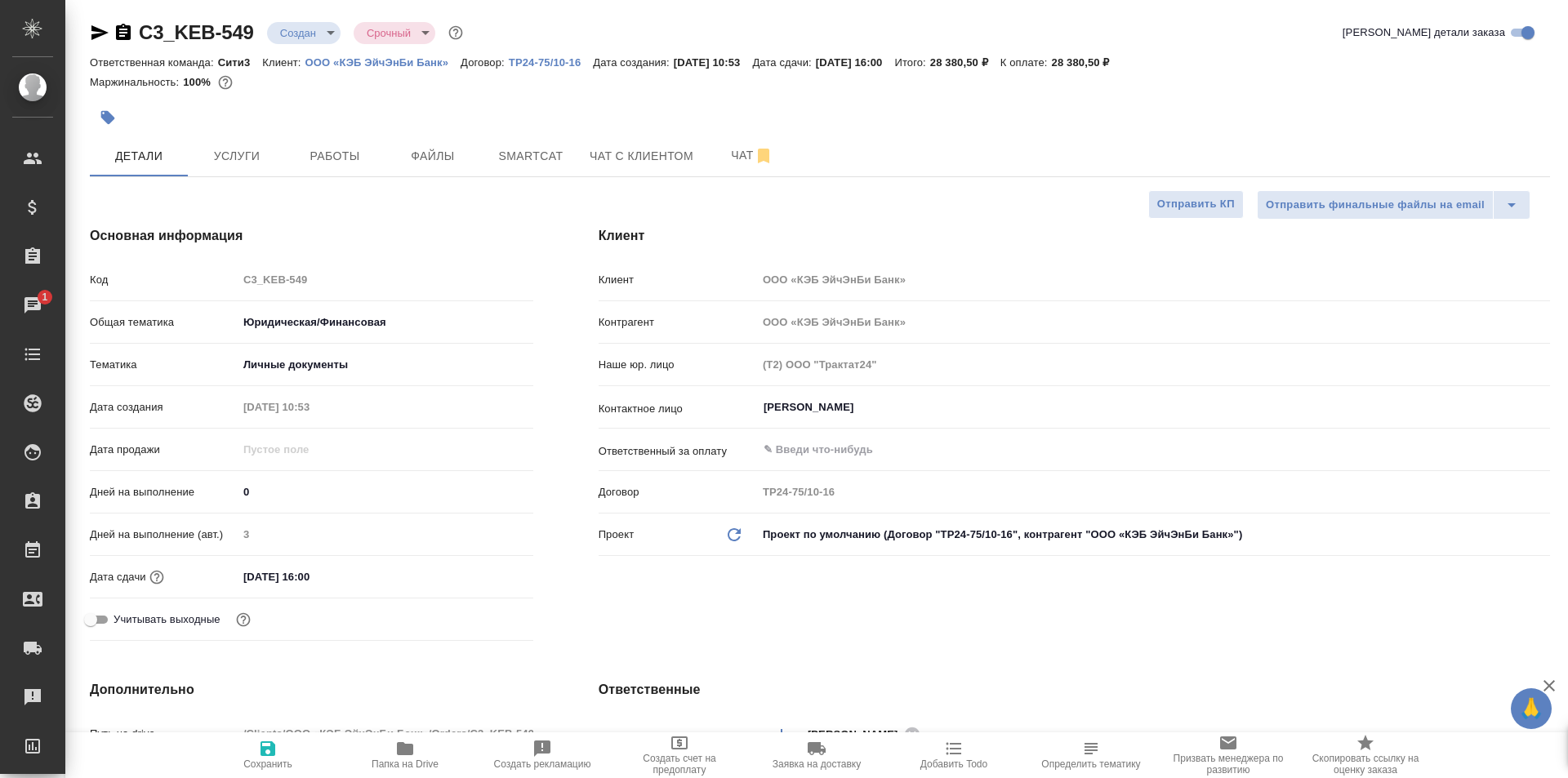
type textarea "x"
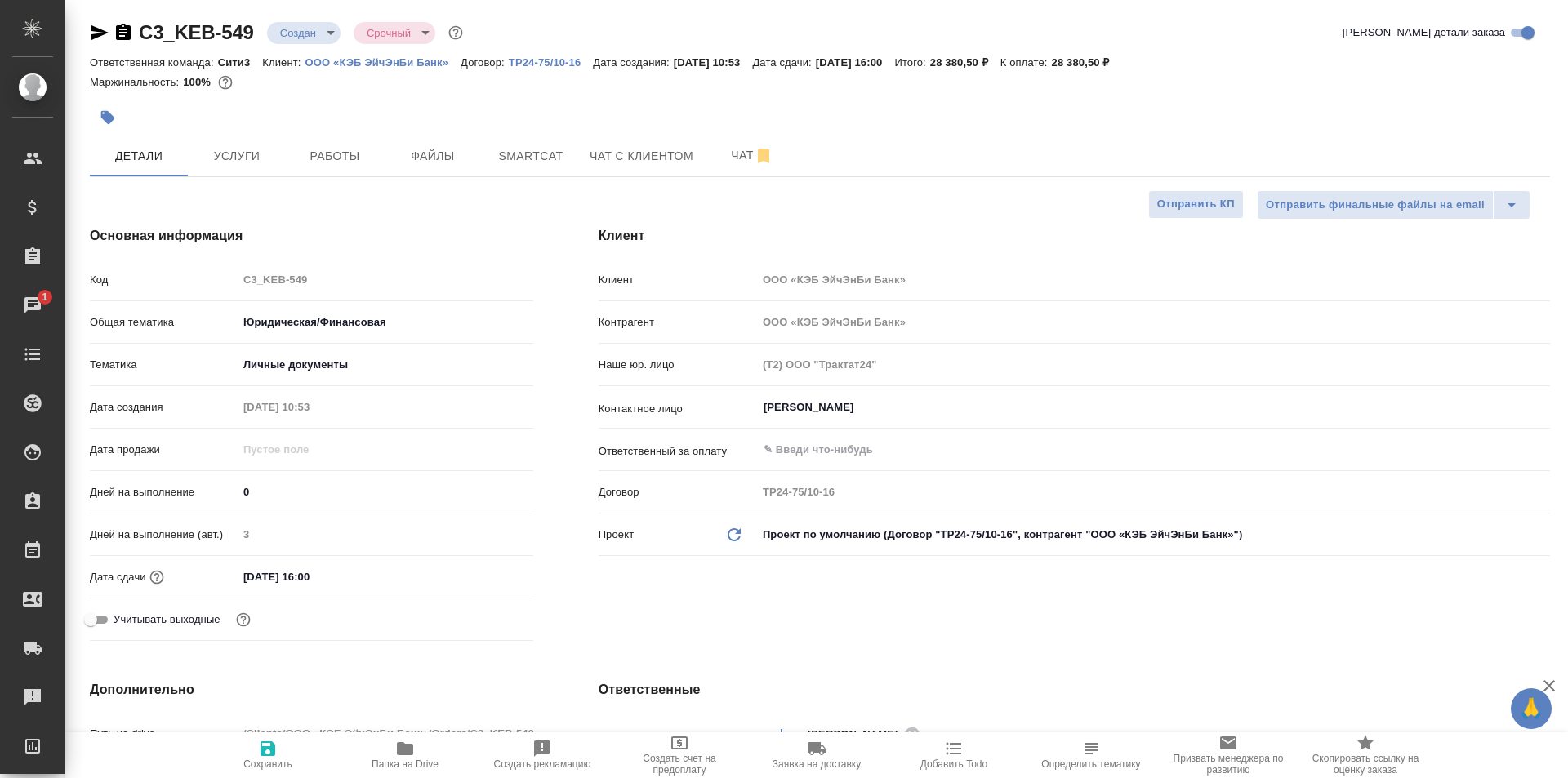
type textarea "x"
click at [448, 154] on span "Файлы" at bounding box center [432, 156] width 78 height 20
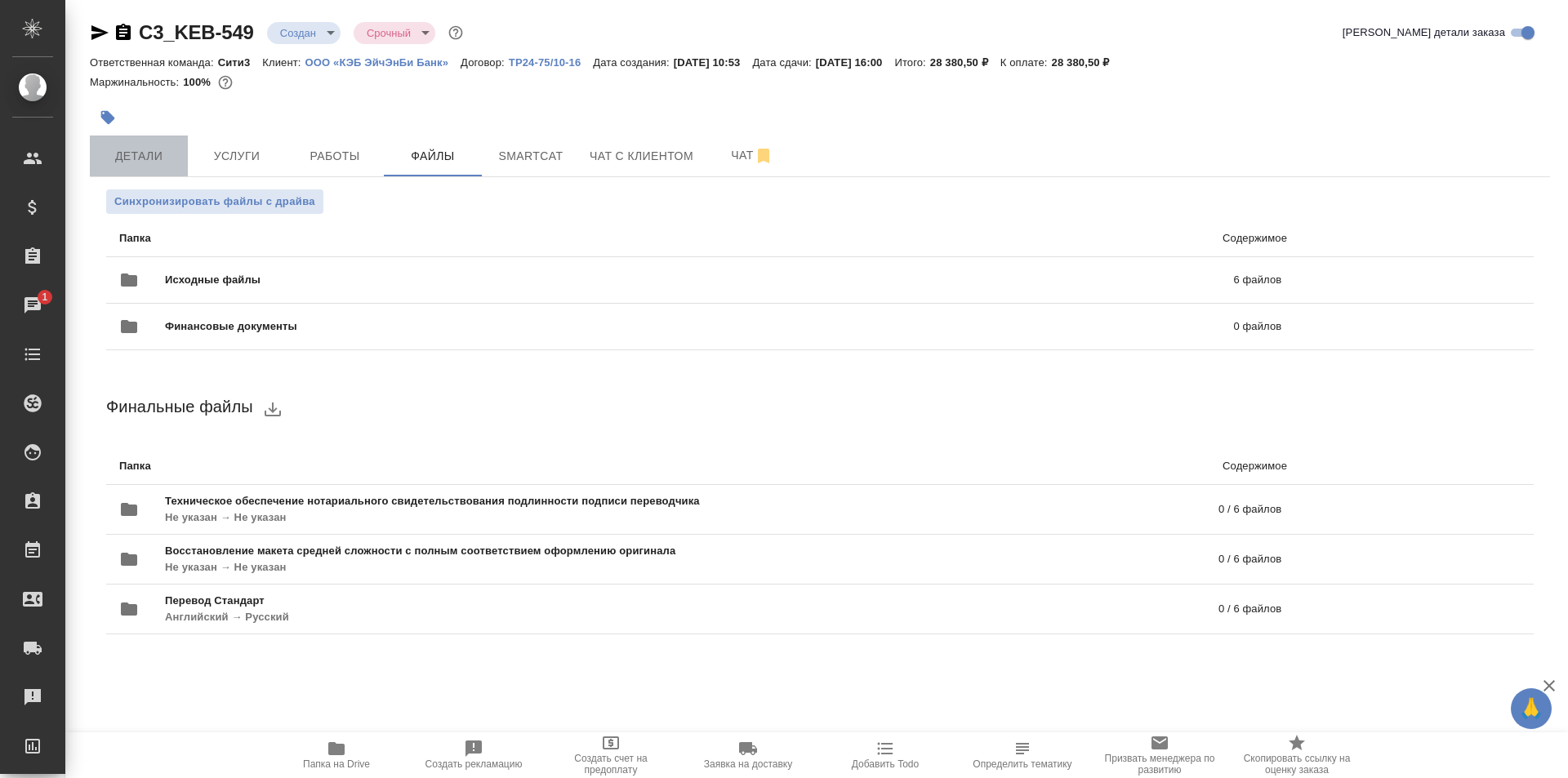
click at [145, 159] on span "Детали" at bounding box center [138, 156] width 78 height 20
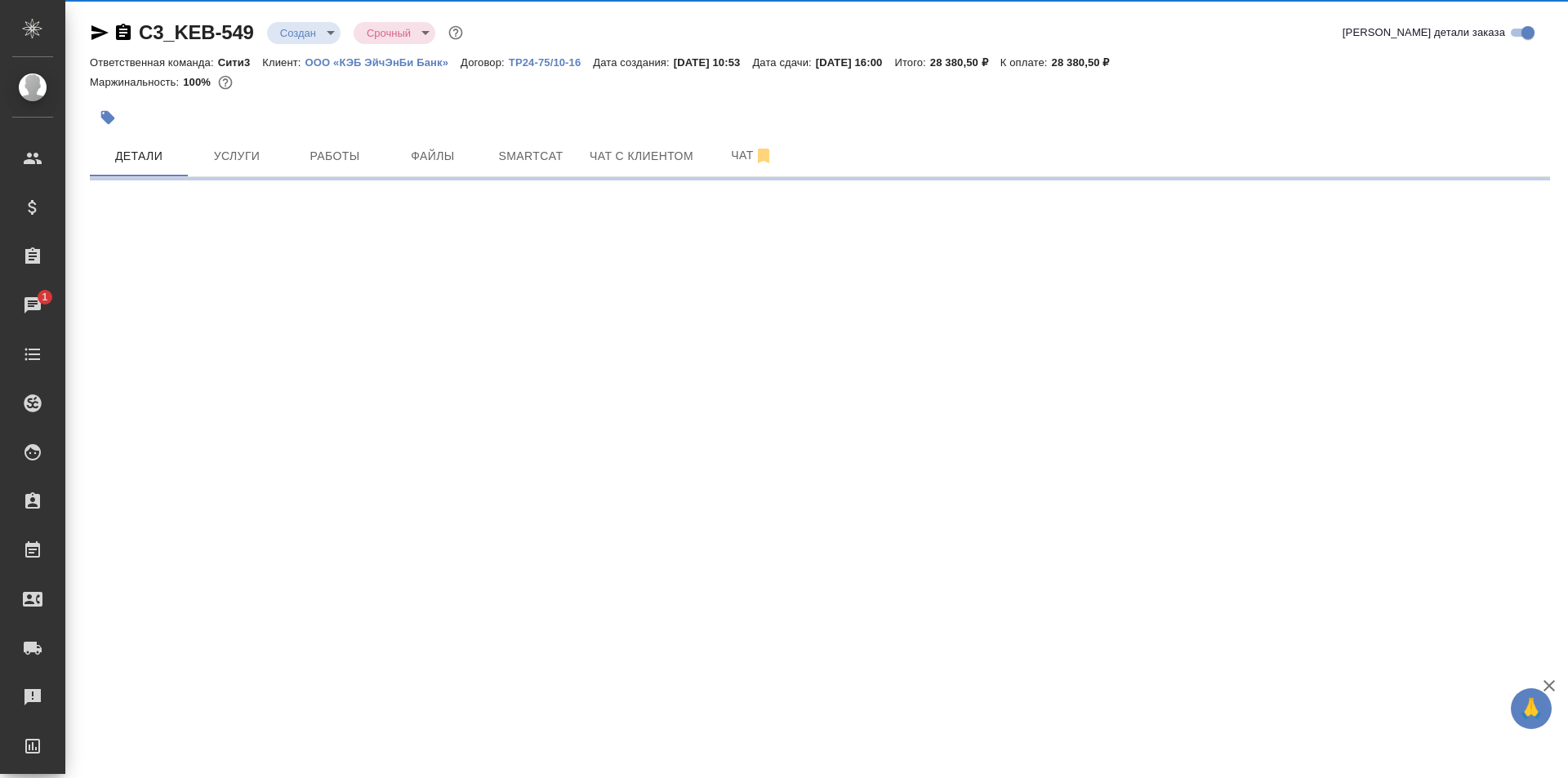
select select "RU"
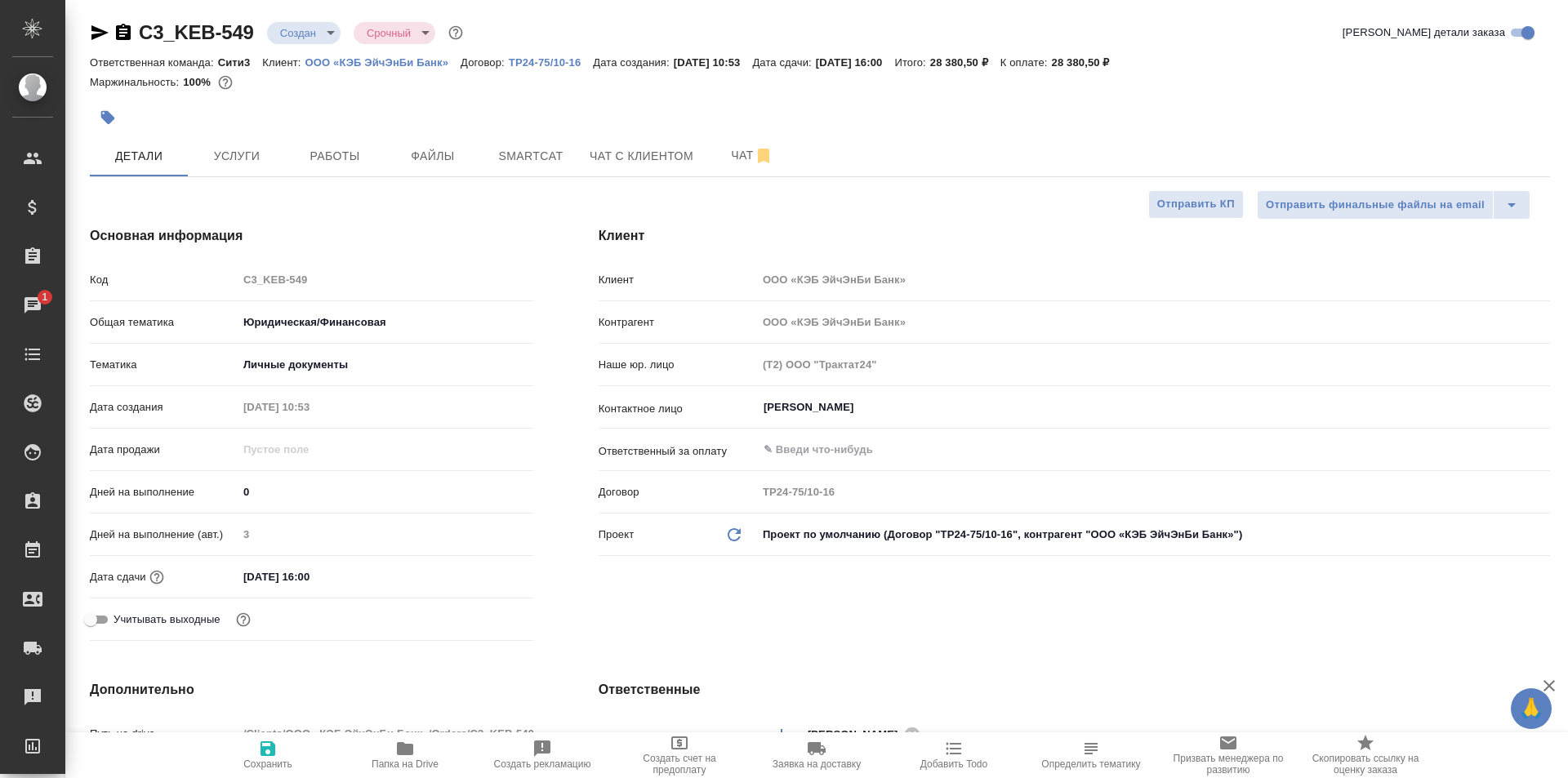
type textarea "x"
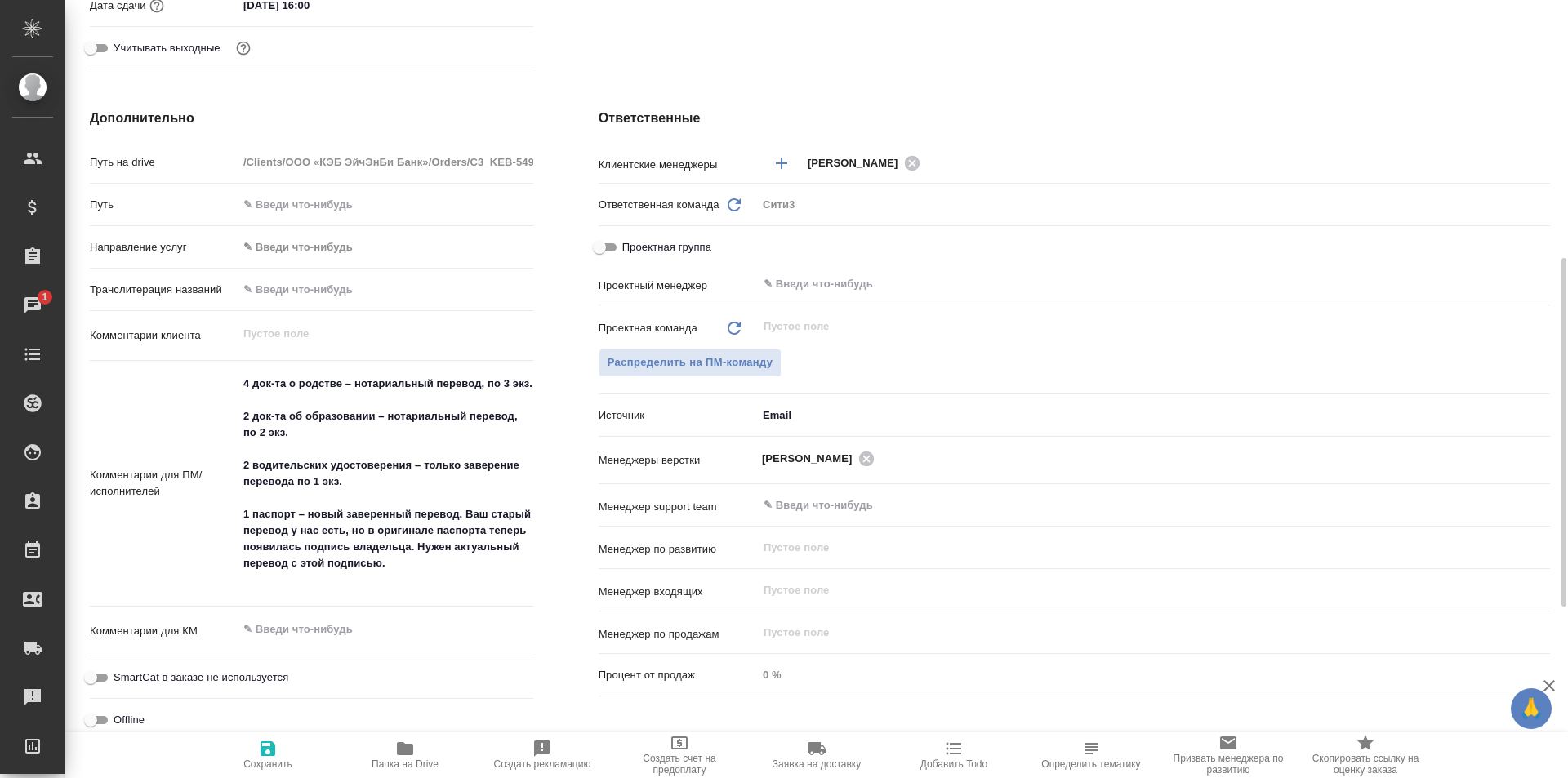
scroll to position [656, 0]
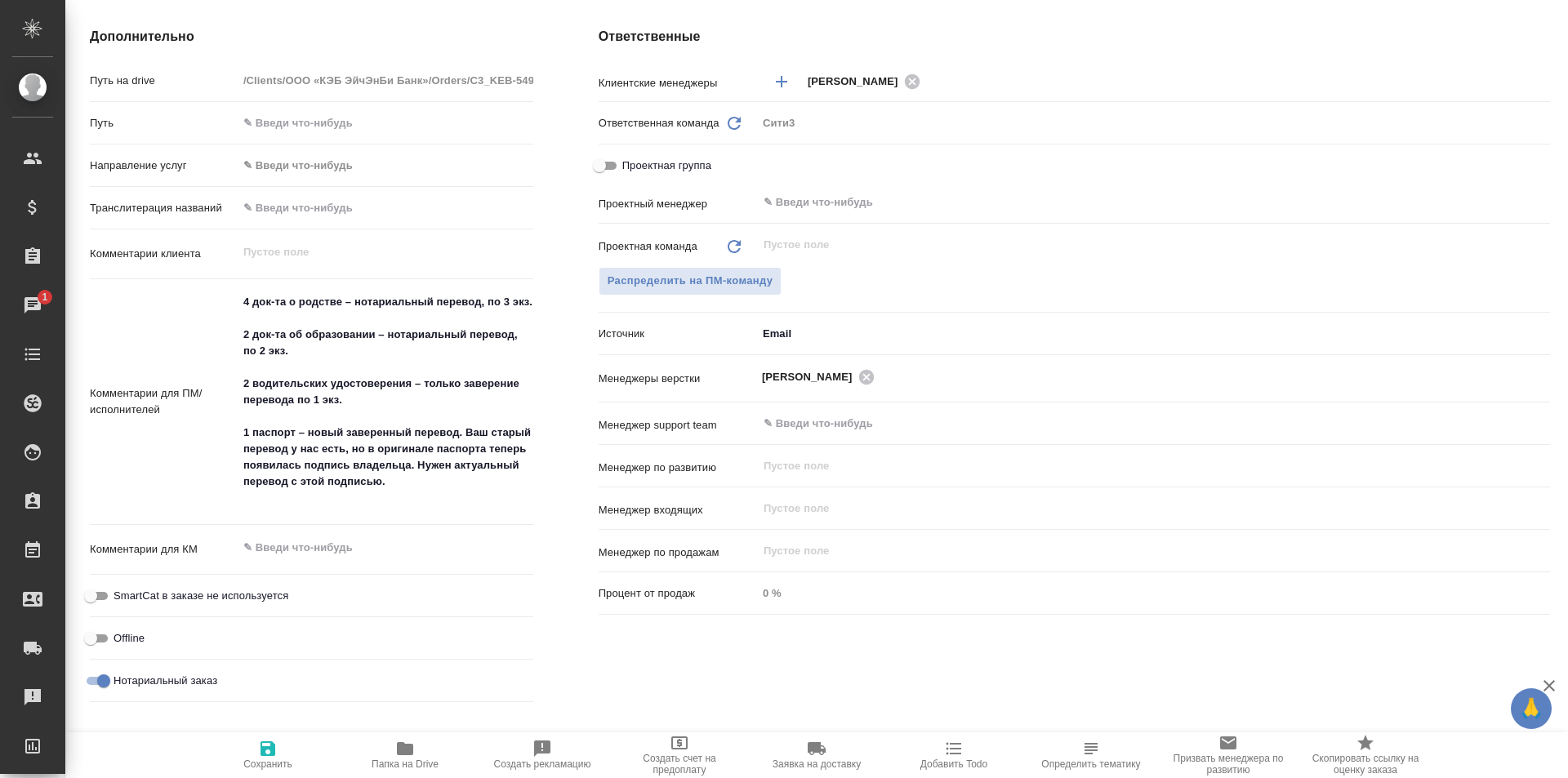
type textarea "x"
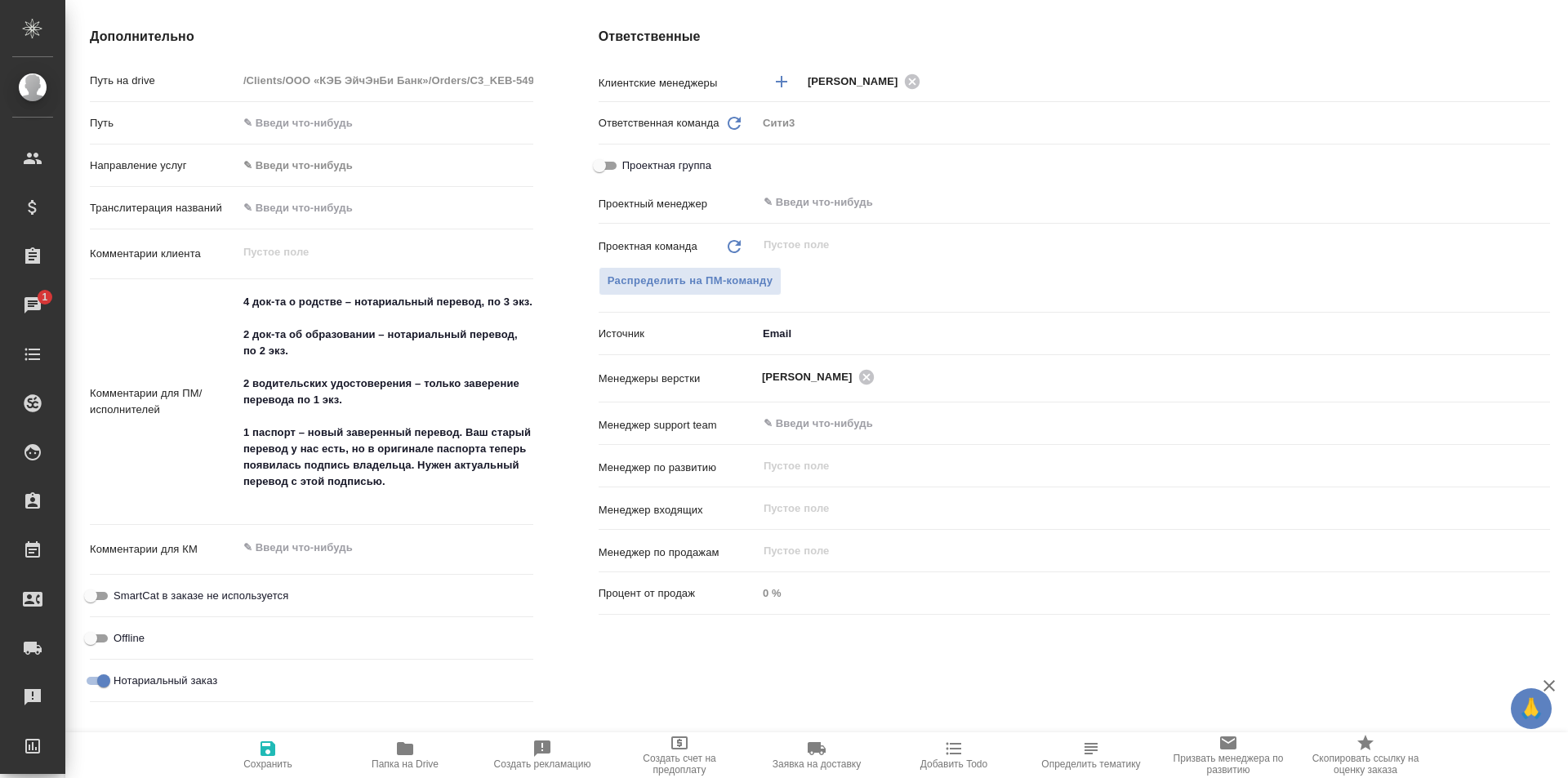
type textarea "x"
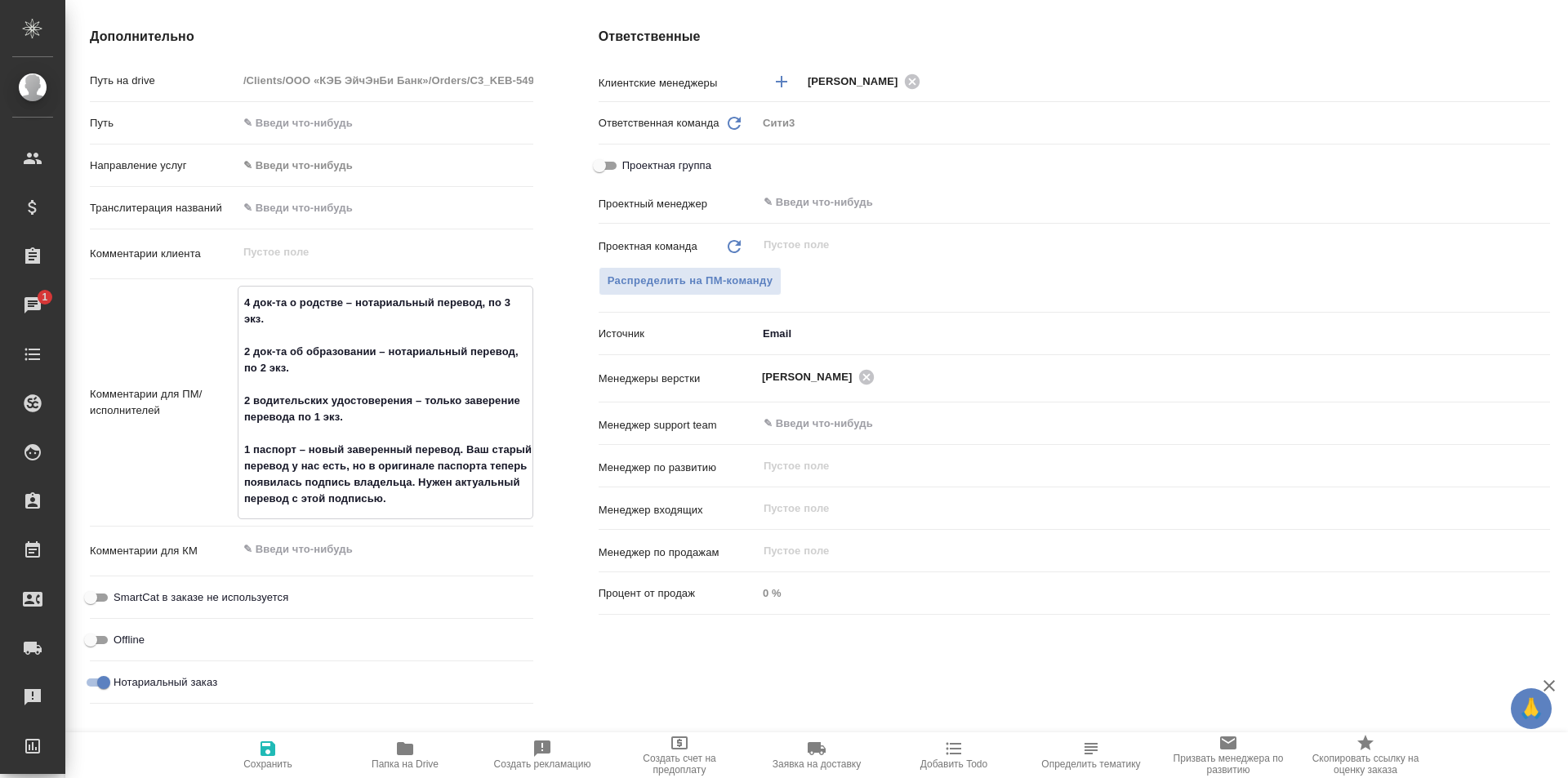
drag, startPoint x: 489, startPoint y: 500, endPoint x: 501, endPoint y: 494, distance: 13.4
click at [493, 498] on textarea "4 док-та о родстве – нотариальный перевод, по 3 экз. 2 док-та об образовании – …" at bounding box center [385, 401] width 294 height 224
drag, startPoint x: 510, startPoint y: 498, endPoint x: 239, endPoint y: 400, distance: 288.2
click at [239, 400] on textarea "4 док-та о родстве – нотариальный перевод, по 3 экз. 2 док-та об образовании – …" at bounding box center [385, 401] width 294 height 224
type textarea "x"
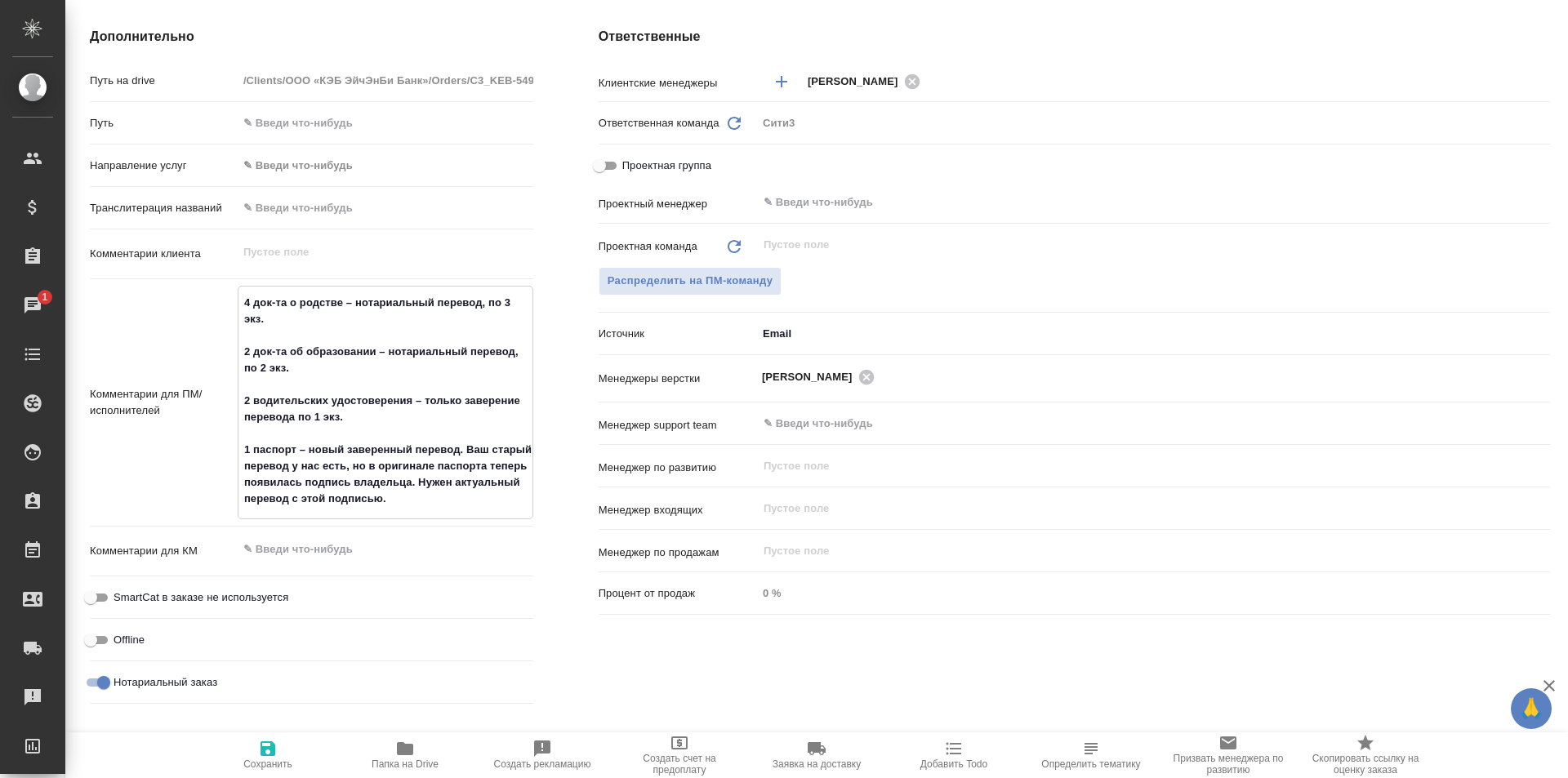
type textarea "4 док-та о родстве – нотариальный перевод, по 3 экз. 2 док-та об образовании – …"
type textarea "x"
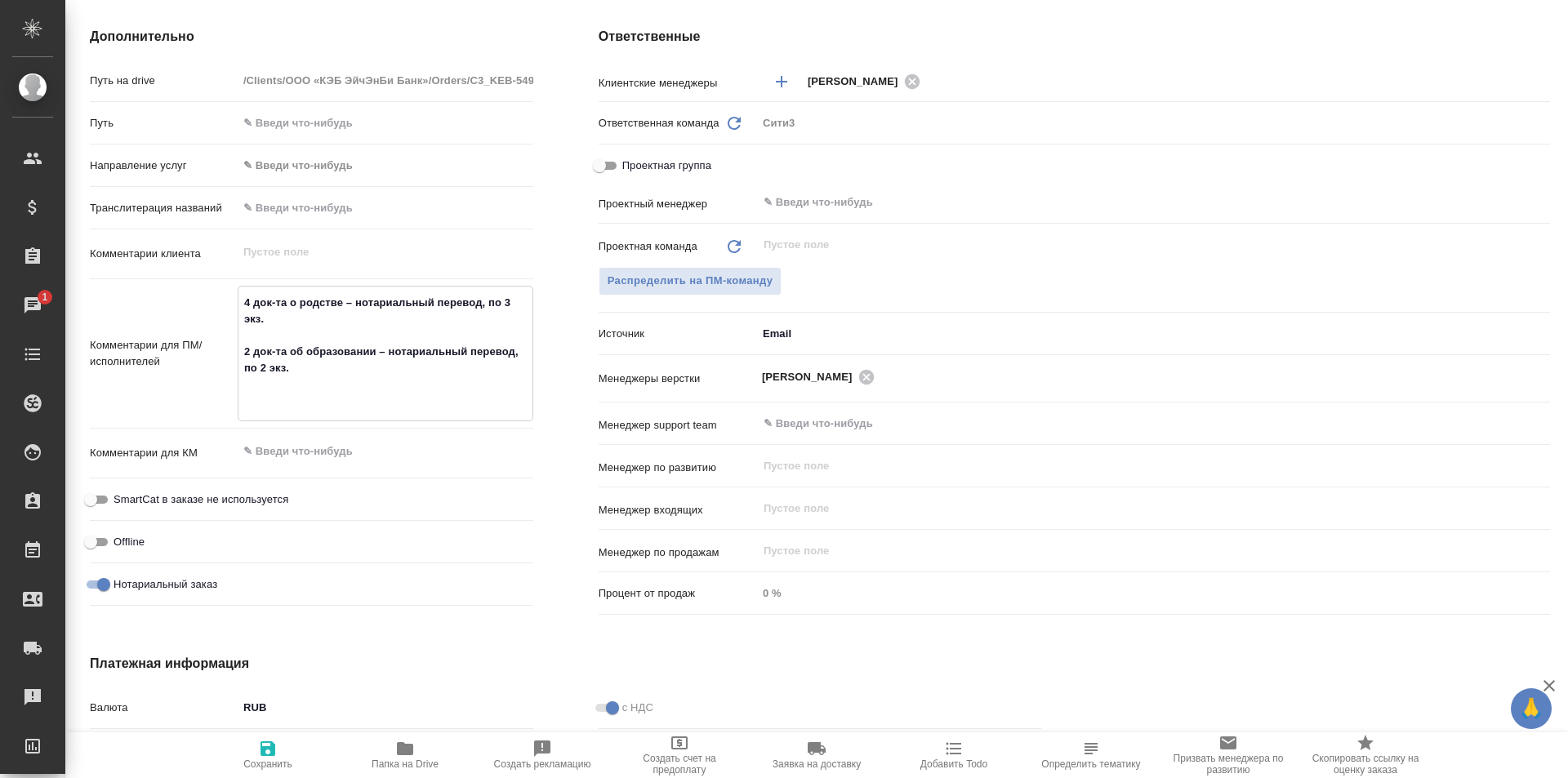
type textarea "x"
type textarea "4 док-та о родстве – нотариальный перевод, по 3 экз. 2 док-та об образовании – …"
type textarea "x"
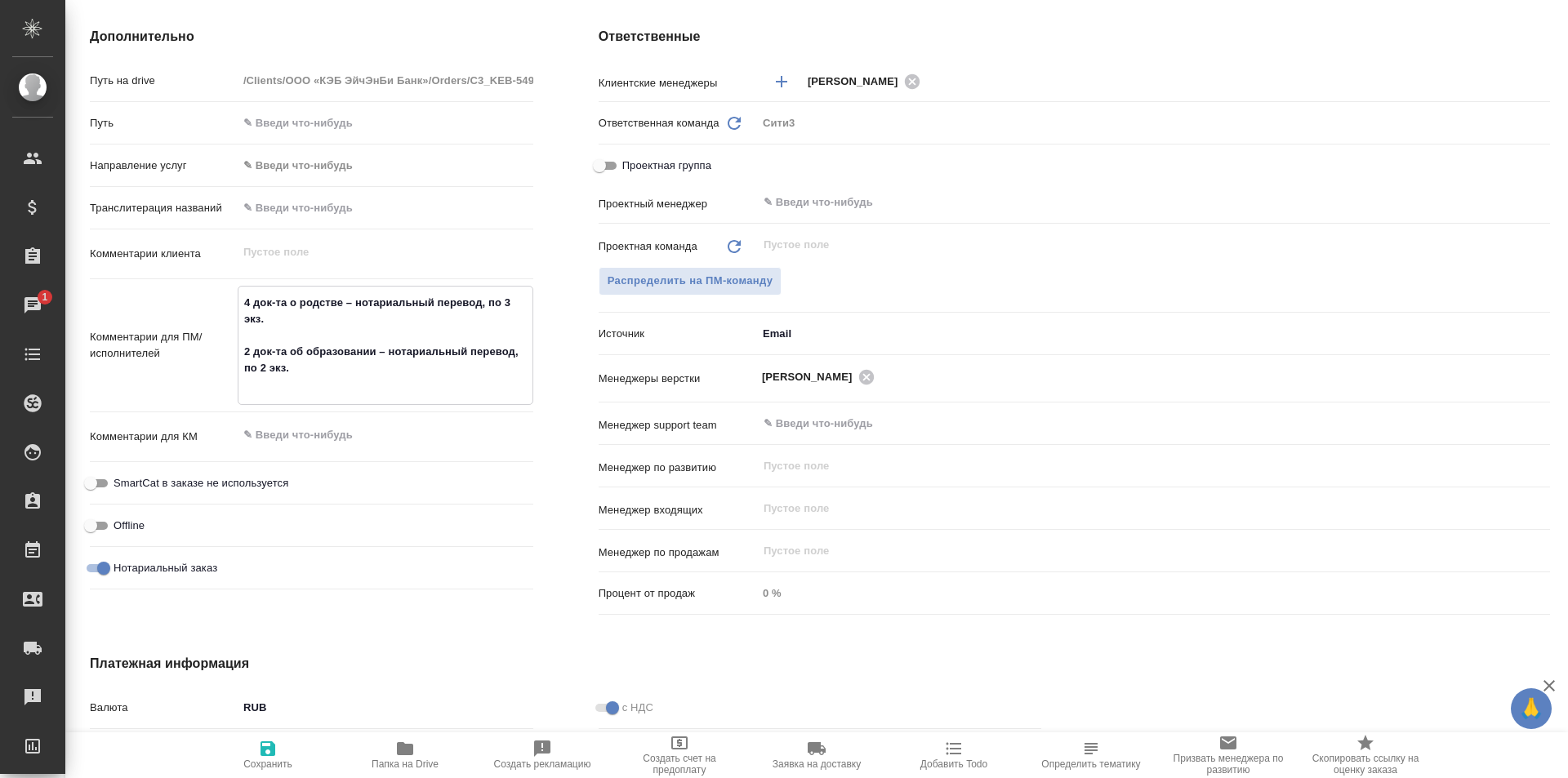
type textarea "x"
type textarea "4 док-та о родстве – нотариальный перевод, по 3 экз. 2 док-та об образовании – …"
type textarea "x"
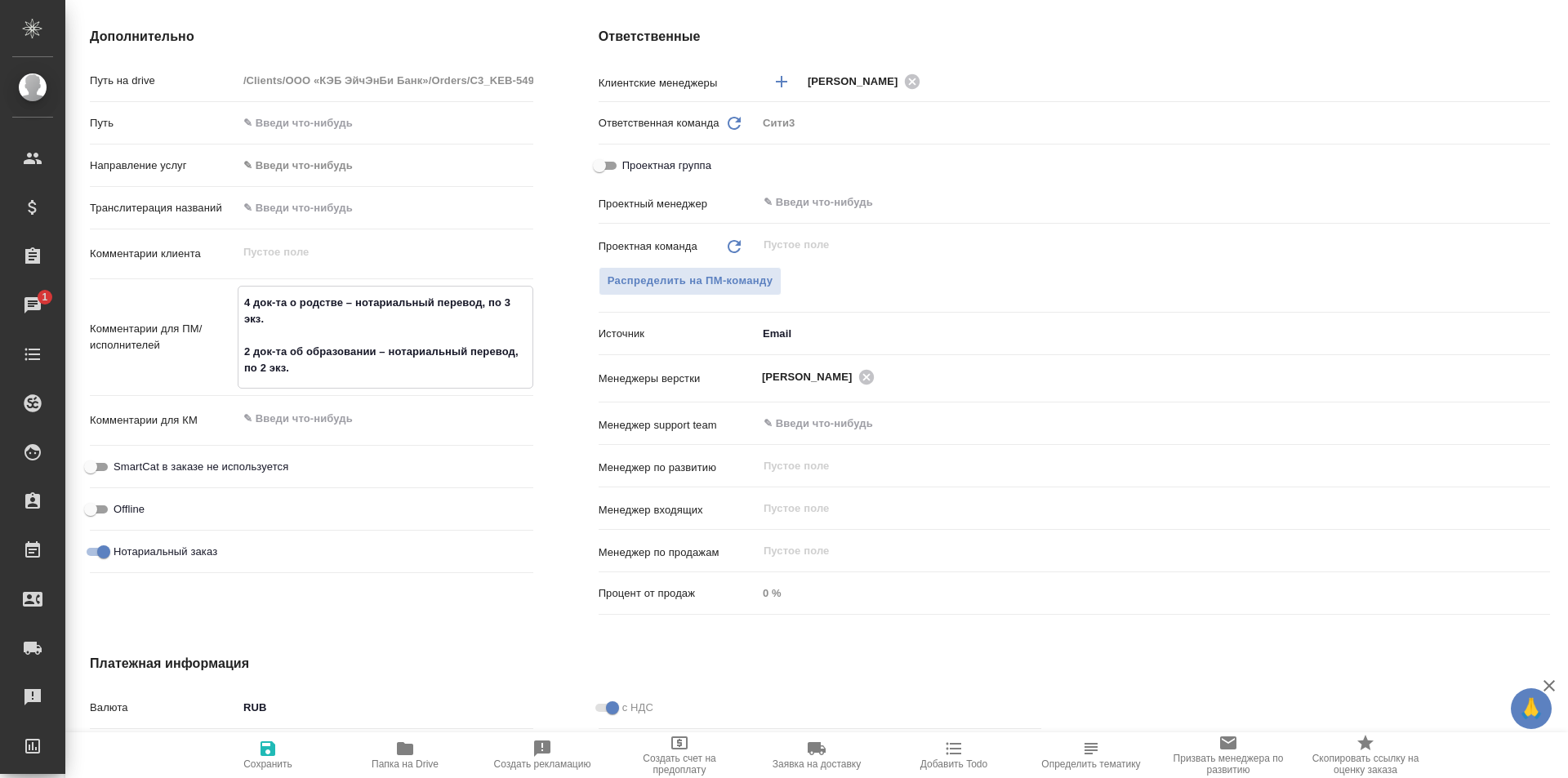
drag, startPoint x: 497, startPoint y: 313, endPoint x: 487, endPoint y: 305, distance: 12.8
click at [487, 305] on textarea "4 док-та о родстве – нотариальный перевод, по 3 экз. 2 док-та об образовании – …" at bounding box center [385, 336] width 294 height 93
type textarea "4 док-та о родстве – нотариальный перевод, 2 док-та об образовании – нотариальн…"
type textarea "x"
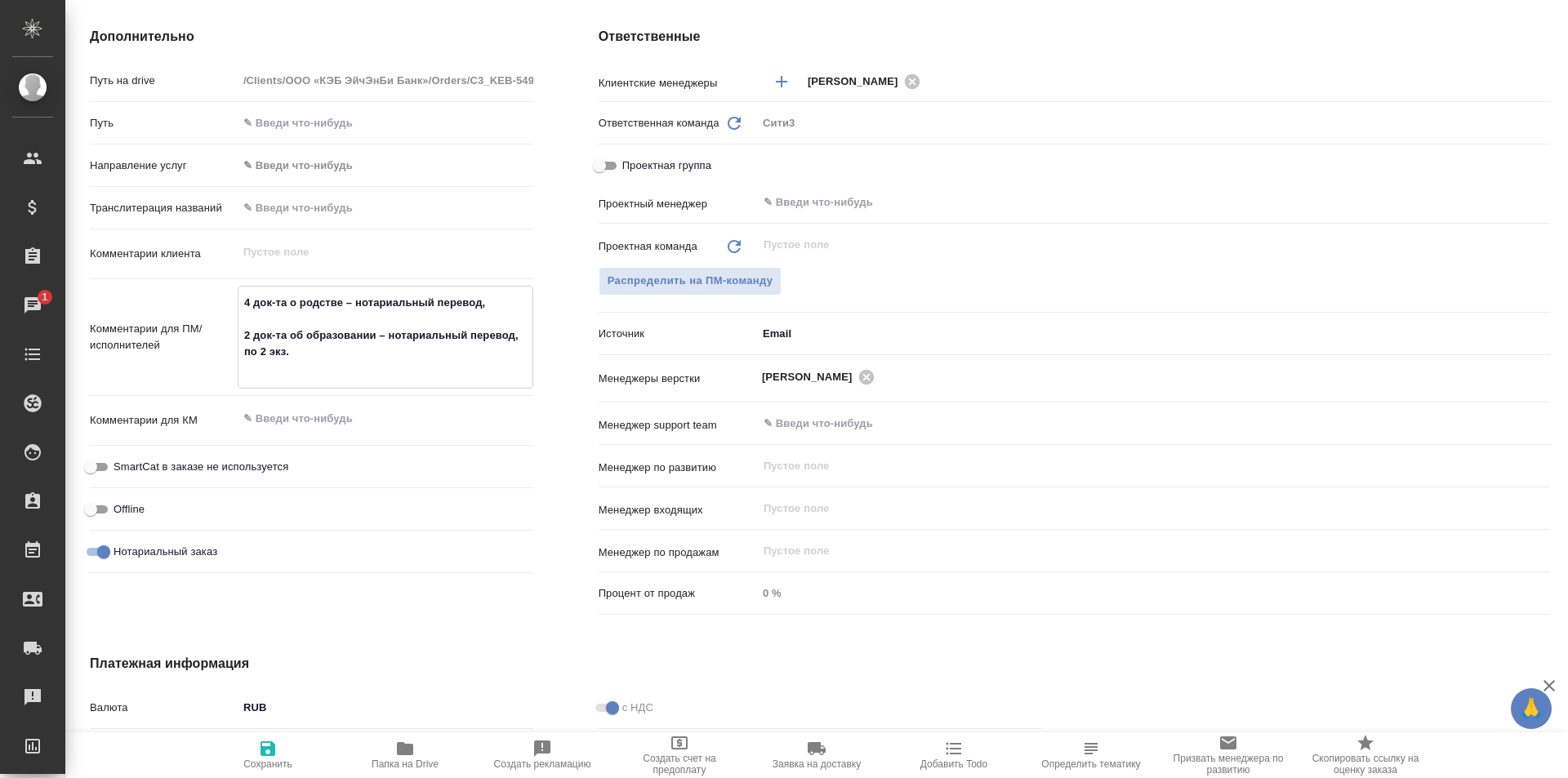
type textarea "x"
type textarea "4 док-та о родстве – нотариальный перевод, 2 док-та об образовании – нотариальн…"
type textarea "x"
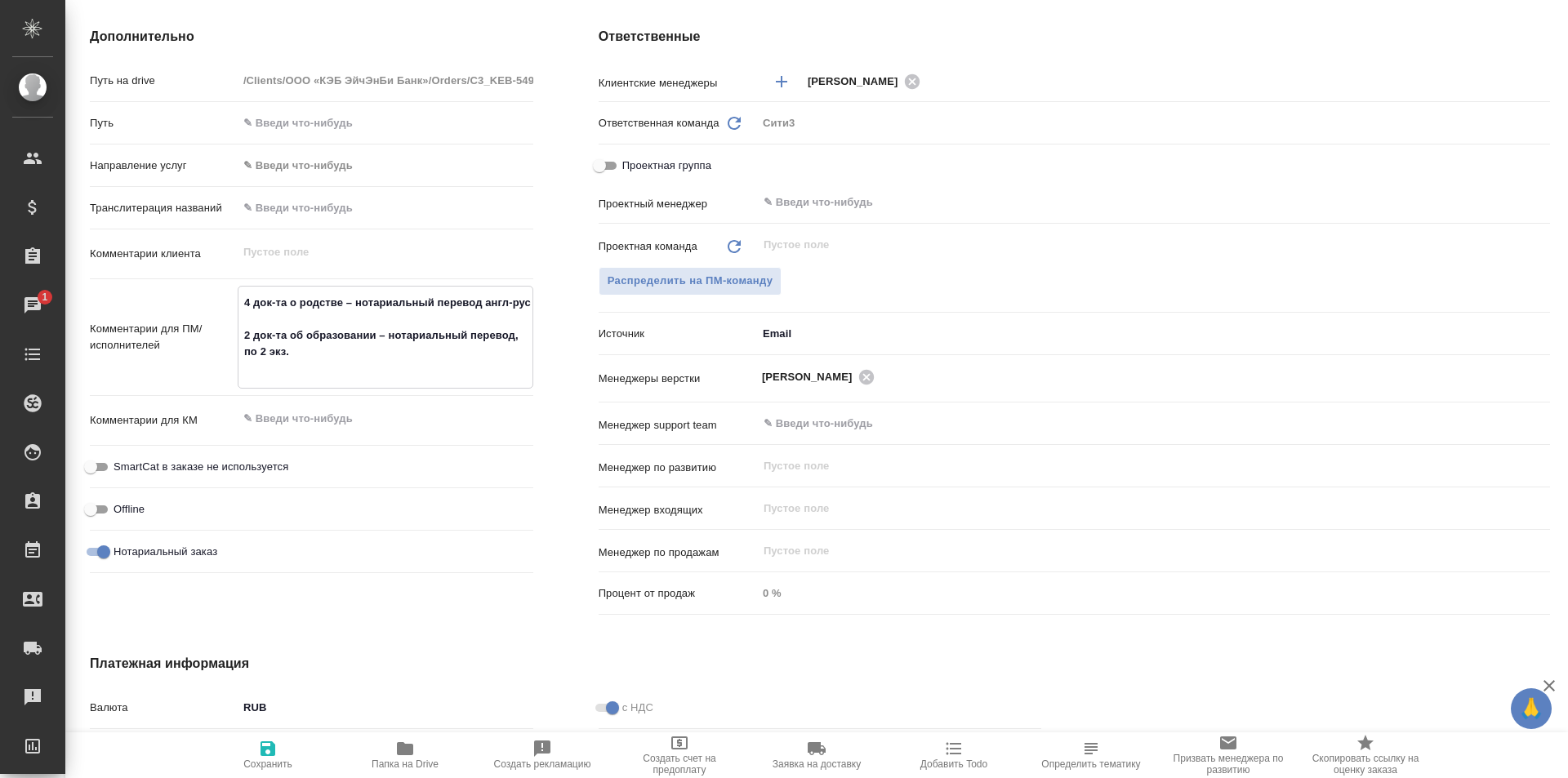
click at [339, 367] on textarea "4 док-та о родстве – нотариальный перевод англ-рус 2 док-та об образовании – но…" at bounding box center [385, 336] width 294 height 93
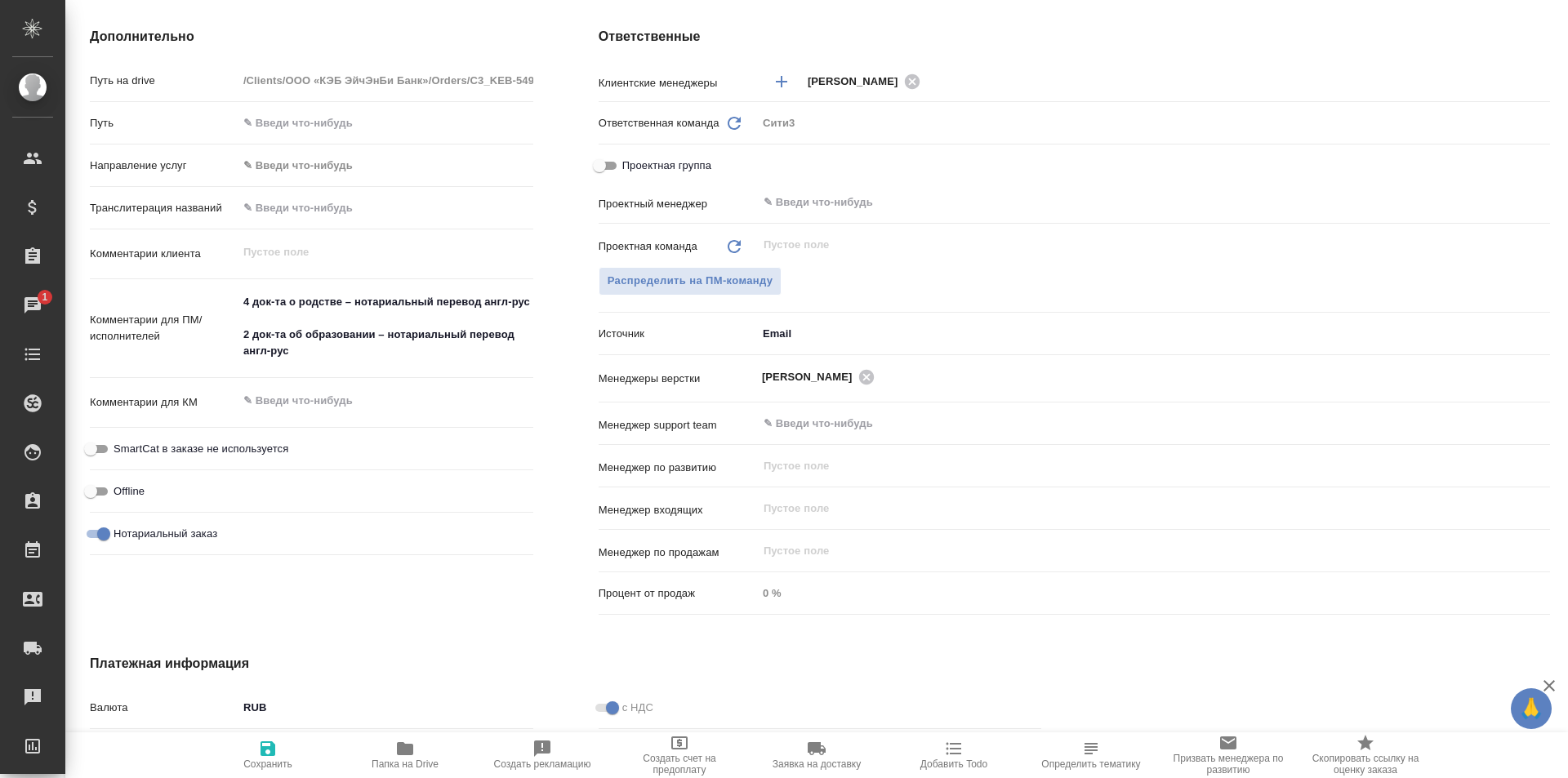
click at [559, 404] on div "Дополнительно Путь на drive /Clients/ООО «КЭБ ЭйчЭнБи Банк»/Orders/C3_KEB-549 П…" at bounding box center [311, 324] width 509 height 660
click at [333, 407] on textarea at bounding box center [385, 401] width 295 height 28
paste textarea "4 док-та о родстве – нотариальный перевод, по 3 экз. 2 док-та об образовании – …"
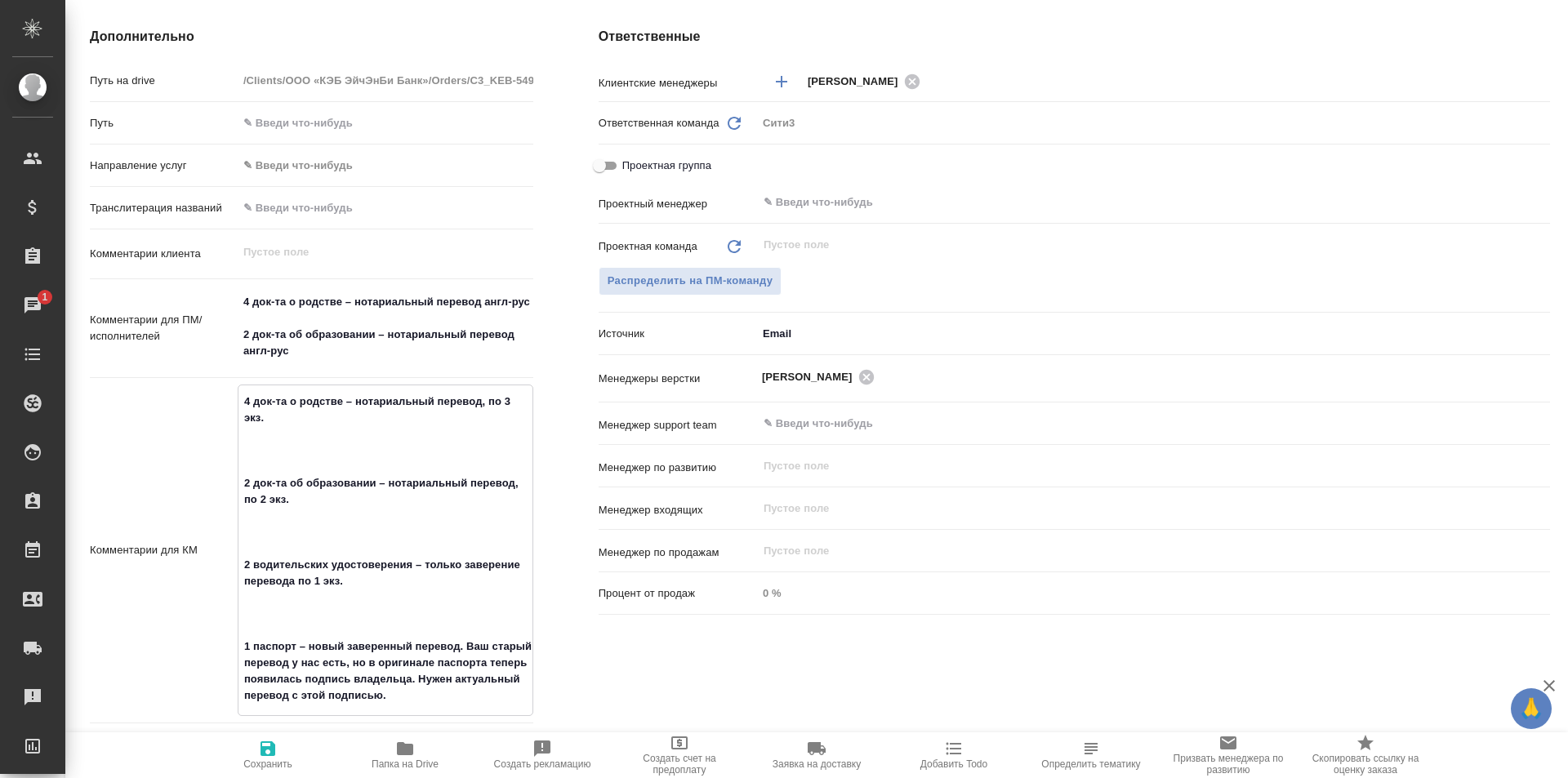
click at [391, 447] on textarea "4 док-та о родстве – нотариальный перевод, по 3 экз. 2 док-та об образовании – …" at bounding box center [385, 549] width 294 height 322
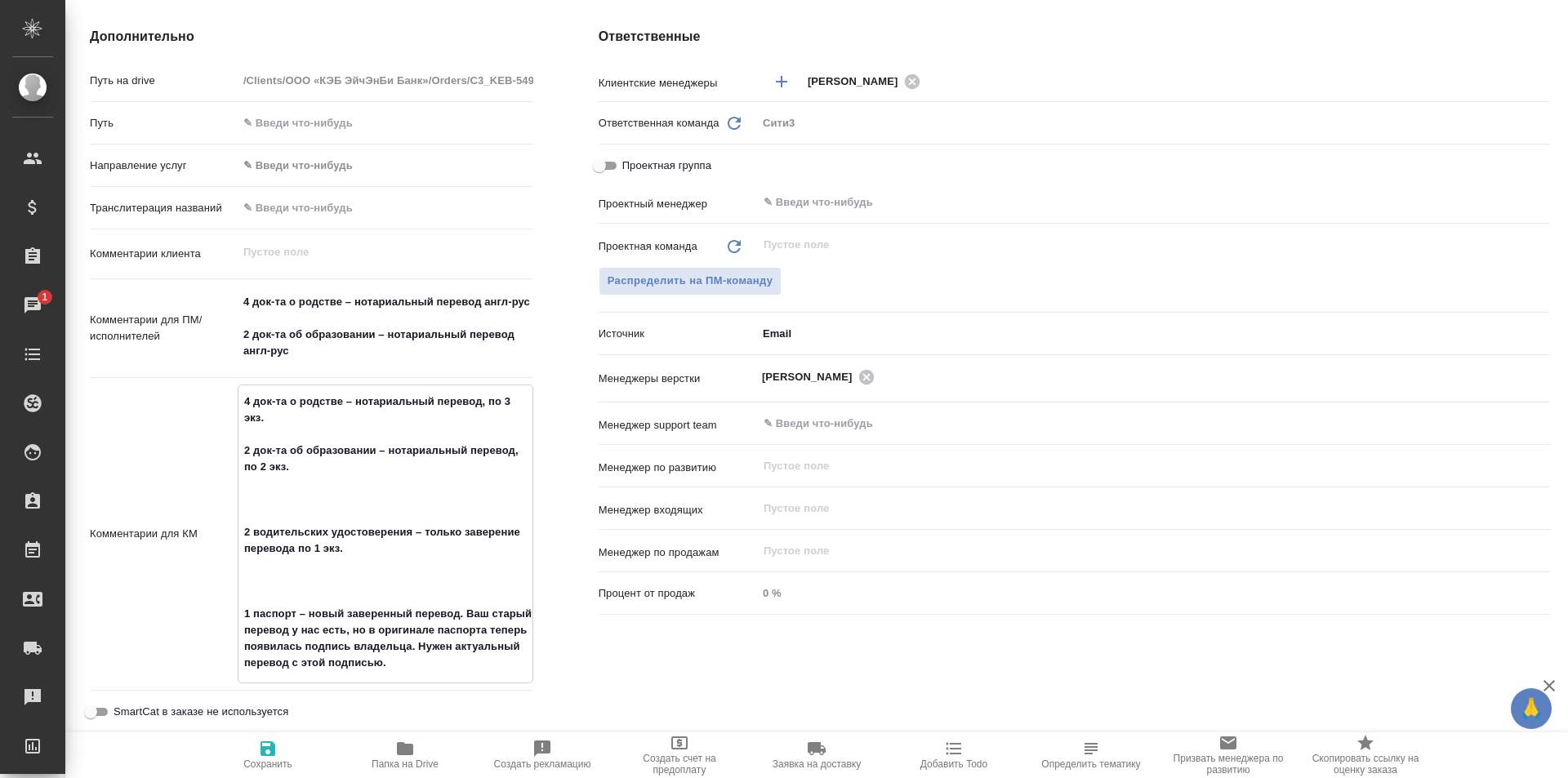
click at [305, 506] on textarea "4 док-та о родстве – нотариальный перевод, по 3 экз. 2 док-та об образовании – …" at bounding box center [385, 532] width 294 height 289
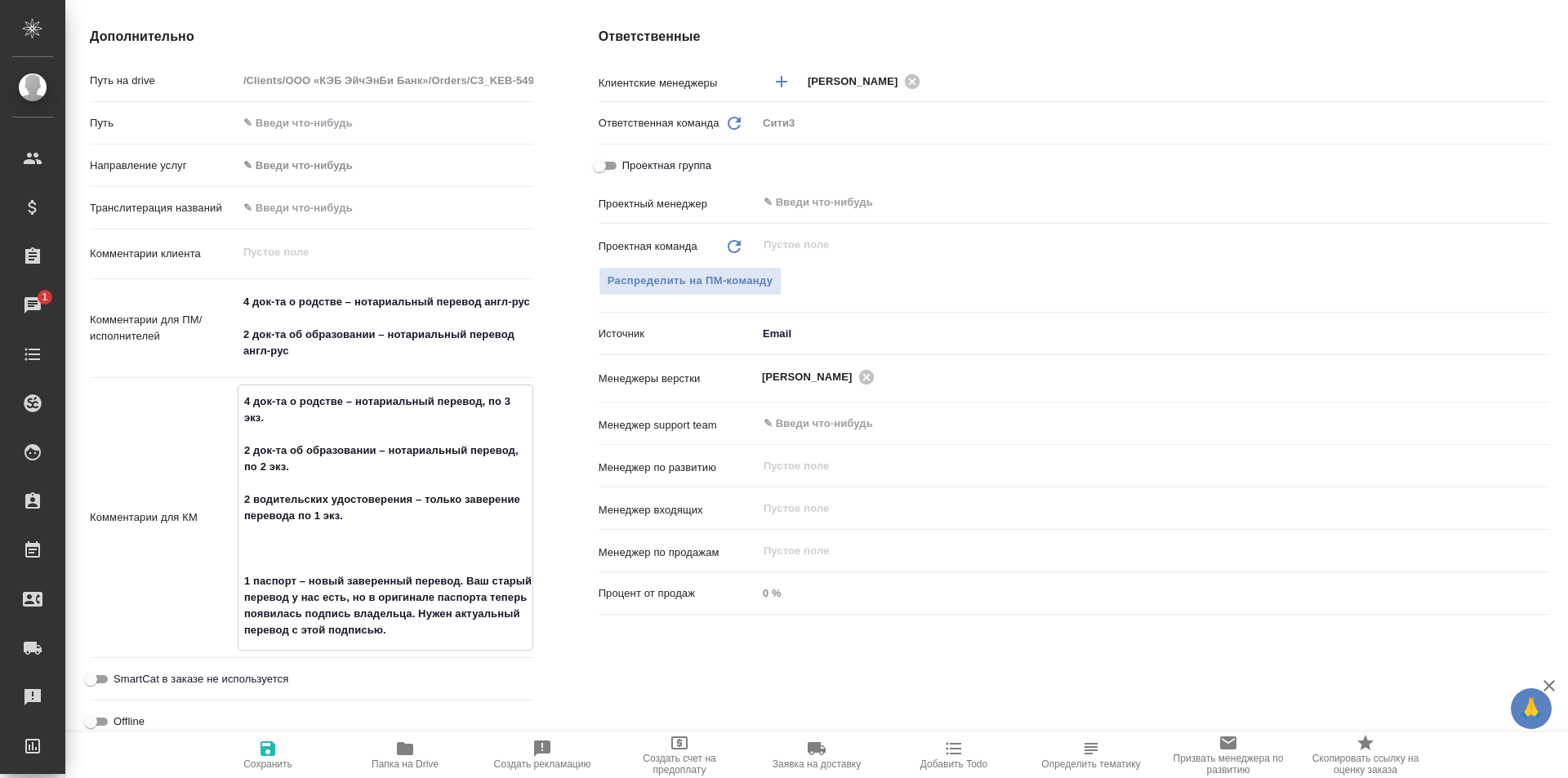
click at [355, 560] on textarea "4 док-та о родстве – нотариальный перевод, по 3 экз. 2 док-та об образовании – …" at bounding box center [385, 516] width 294 height 257
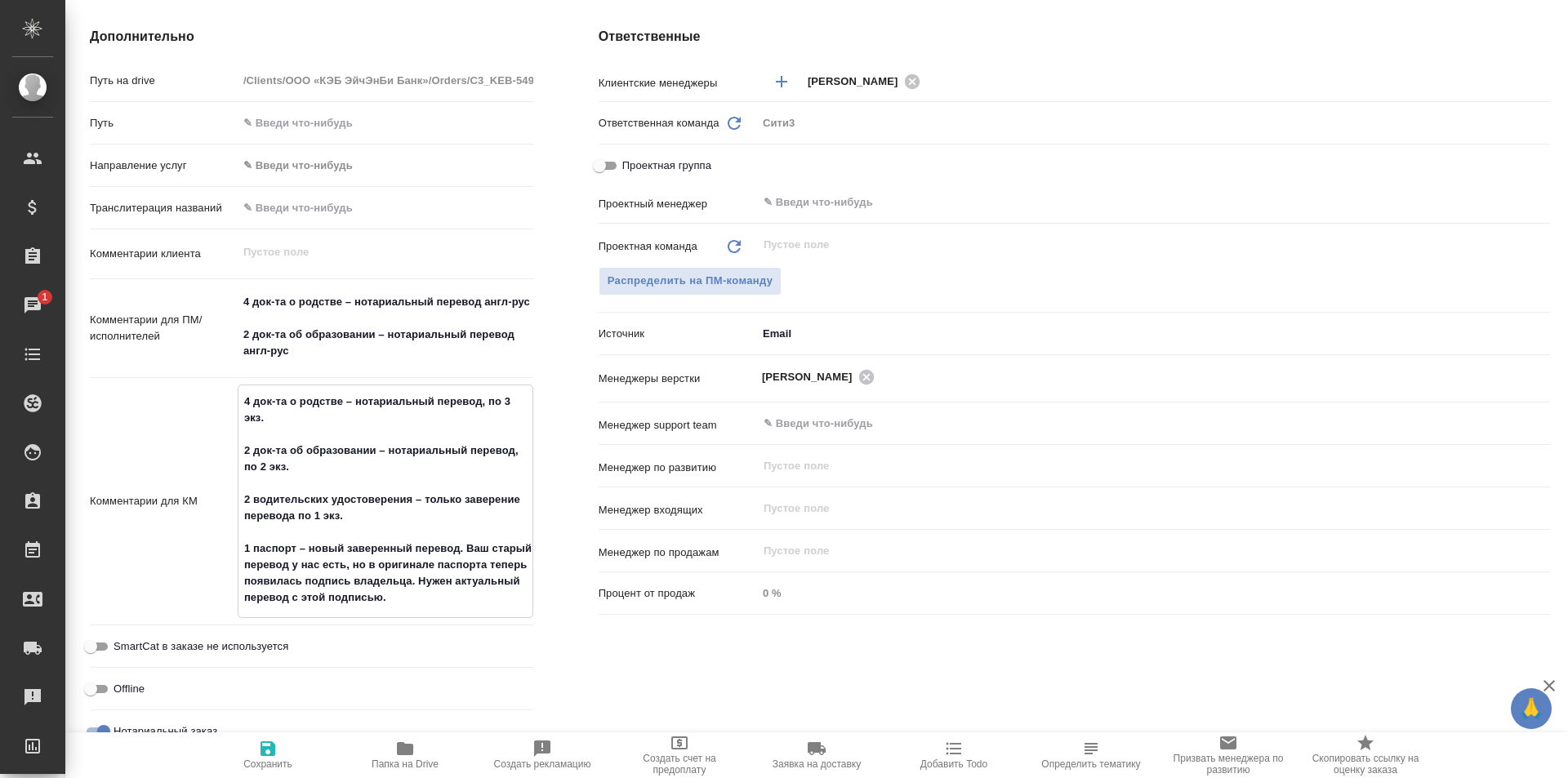
click at [279, 755] on span "Сохранить" at bounding box center [268, 754] width 118 height 31
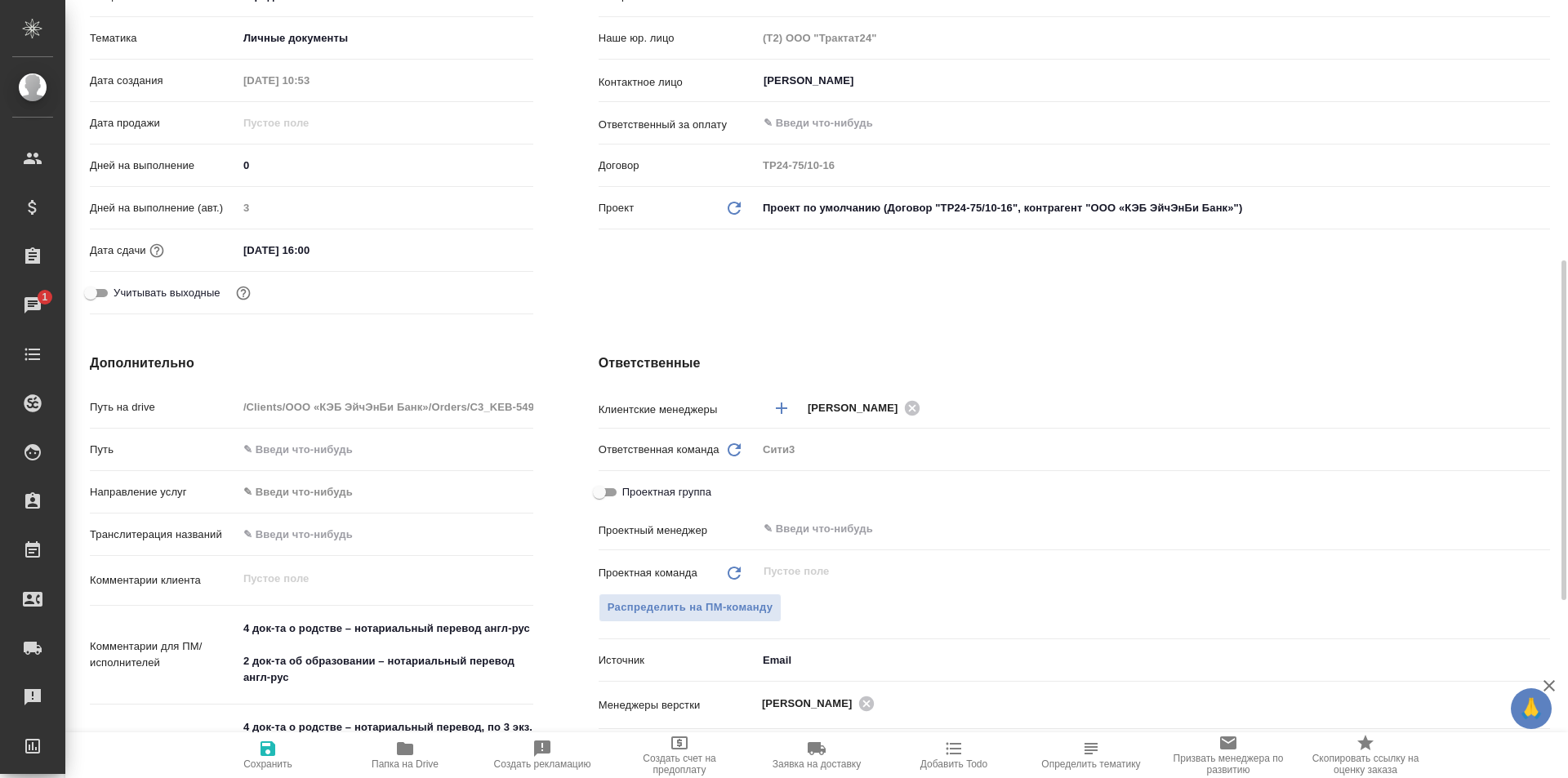
scroll to position [411, 0]
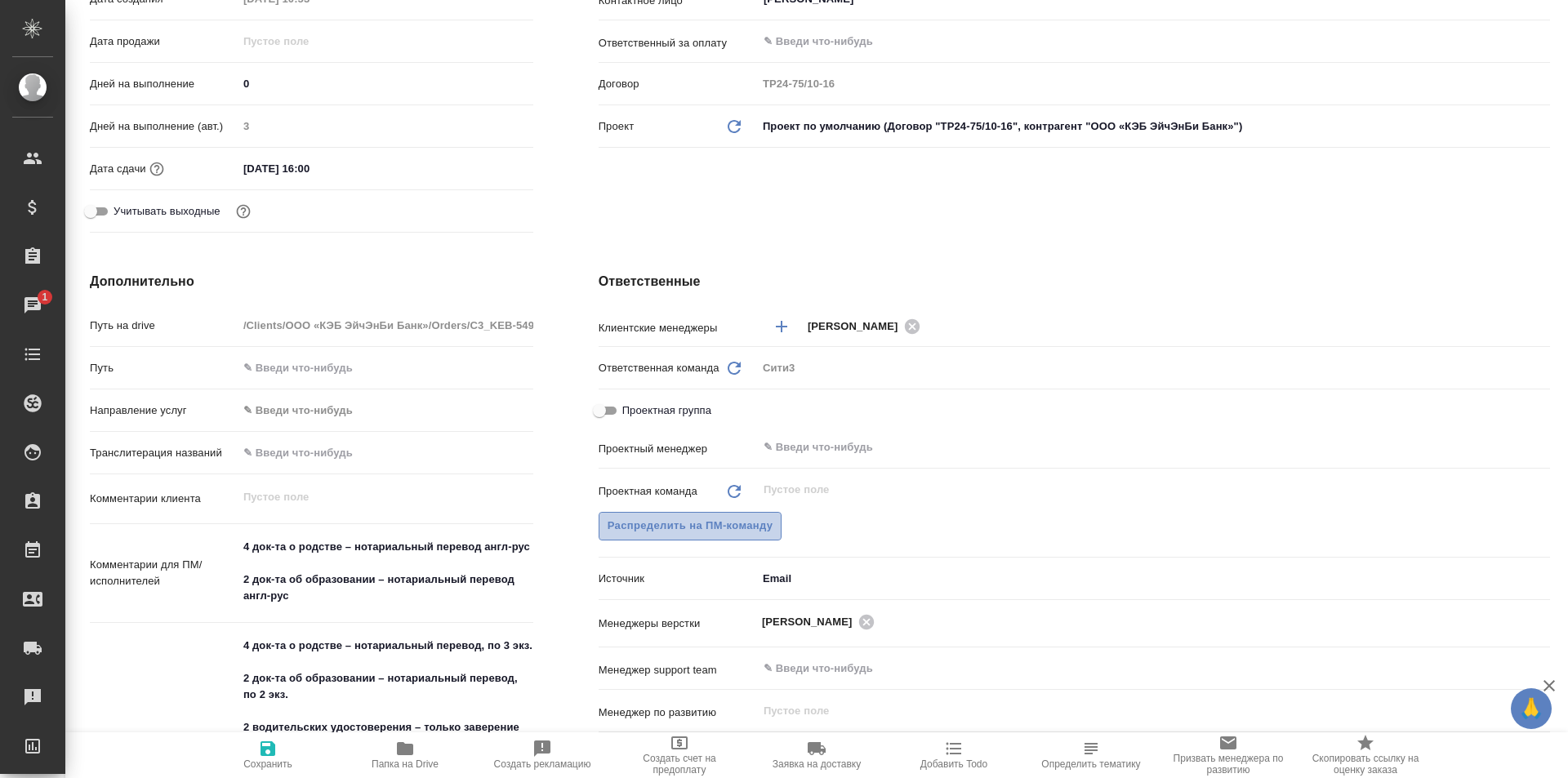
click at [751, 520] on span "Распределить на ПМ-команду" at bounding box center [690, 526] width 166 height 18
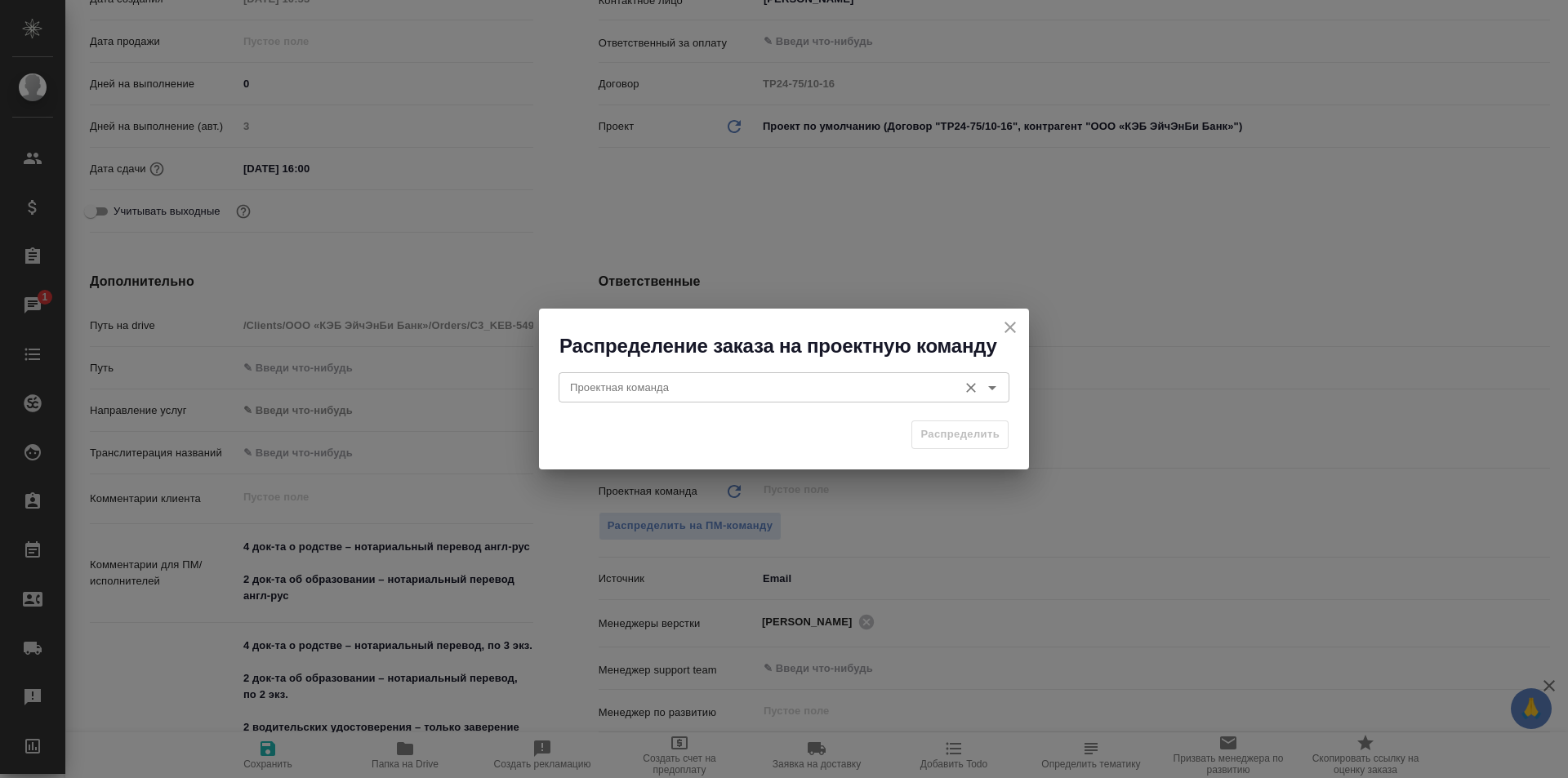
click at [753, 388] on input "Проектная команда" at bounding box center [756, 387] width 386 height 19
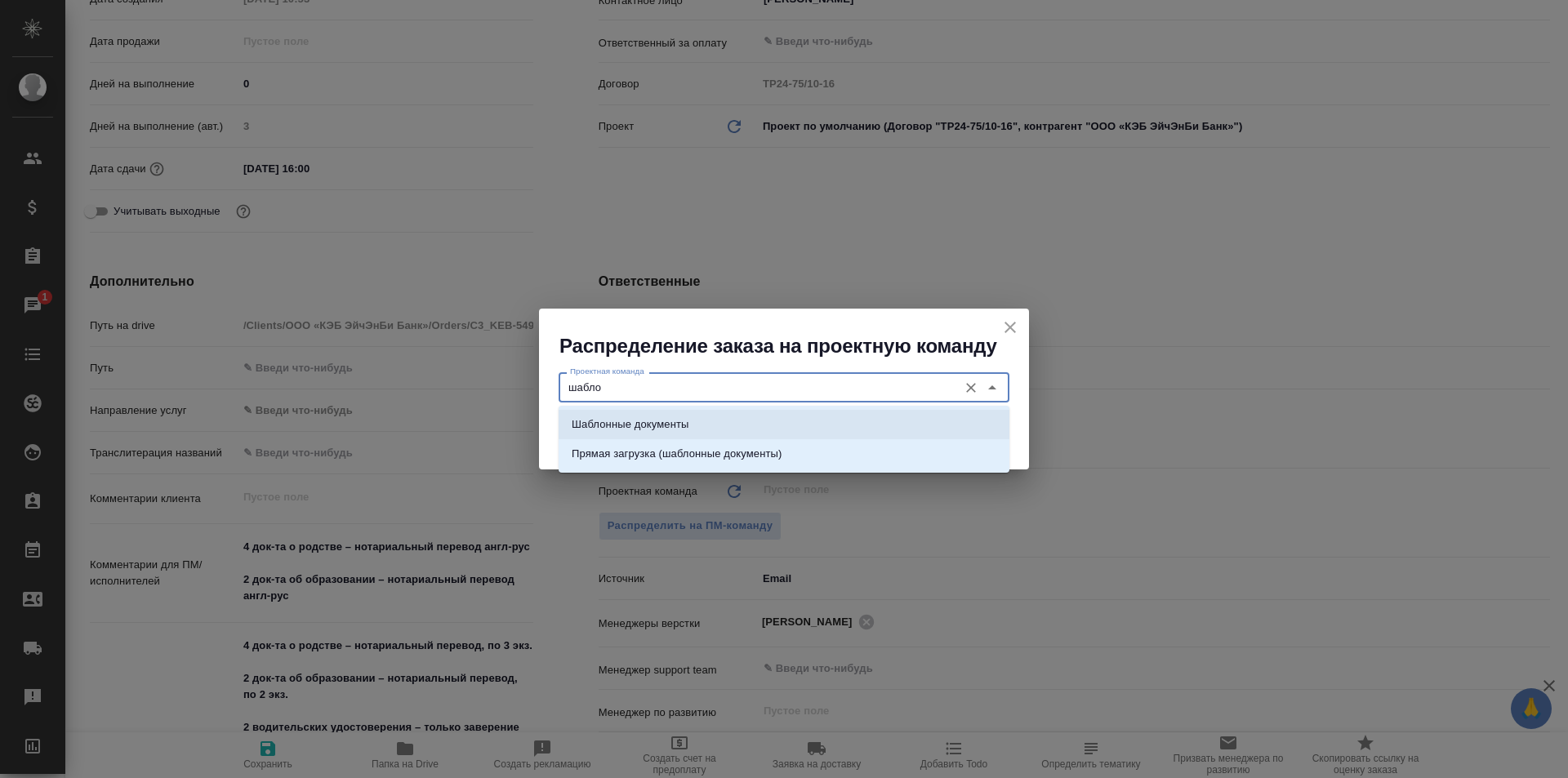
click at [767, 420] on li "Шаблонные документы" at bounding box center [783, 424] width 451 height 29
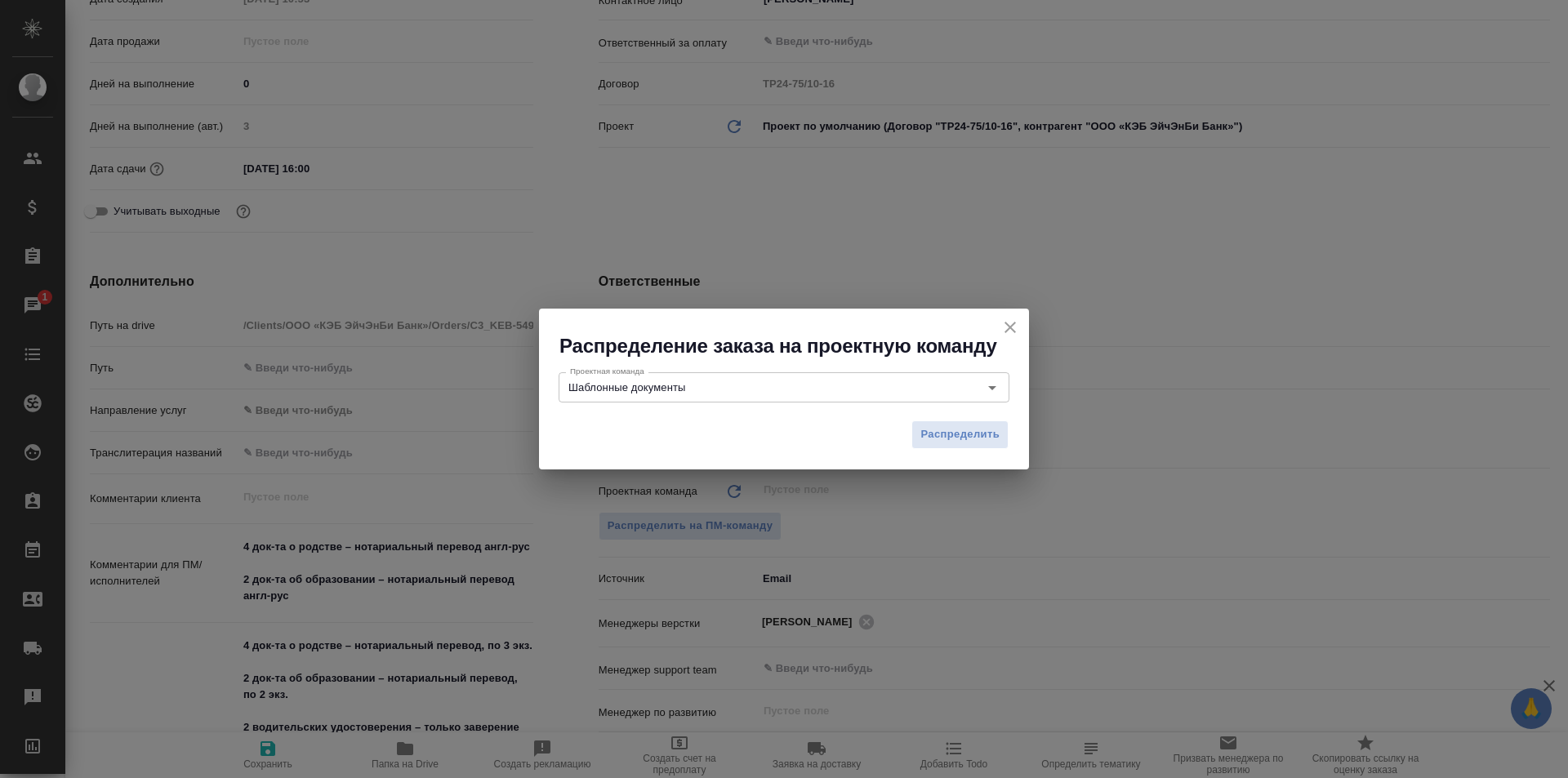
click at [1018, 316] on div "Распределение заказа на проектную команду" at bounding box center [783, 334] width 490 height 51
click at [1018, 324] on icon "close" at bounding box center [1010, 327] width 19 height 19
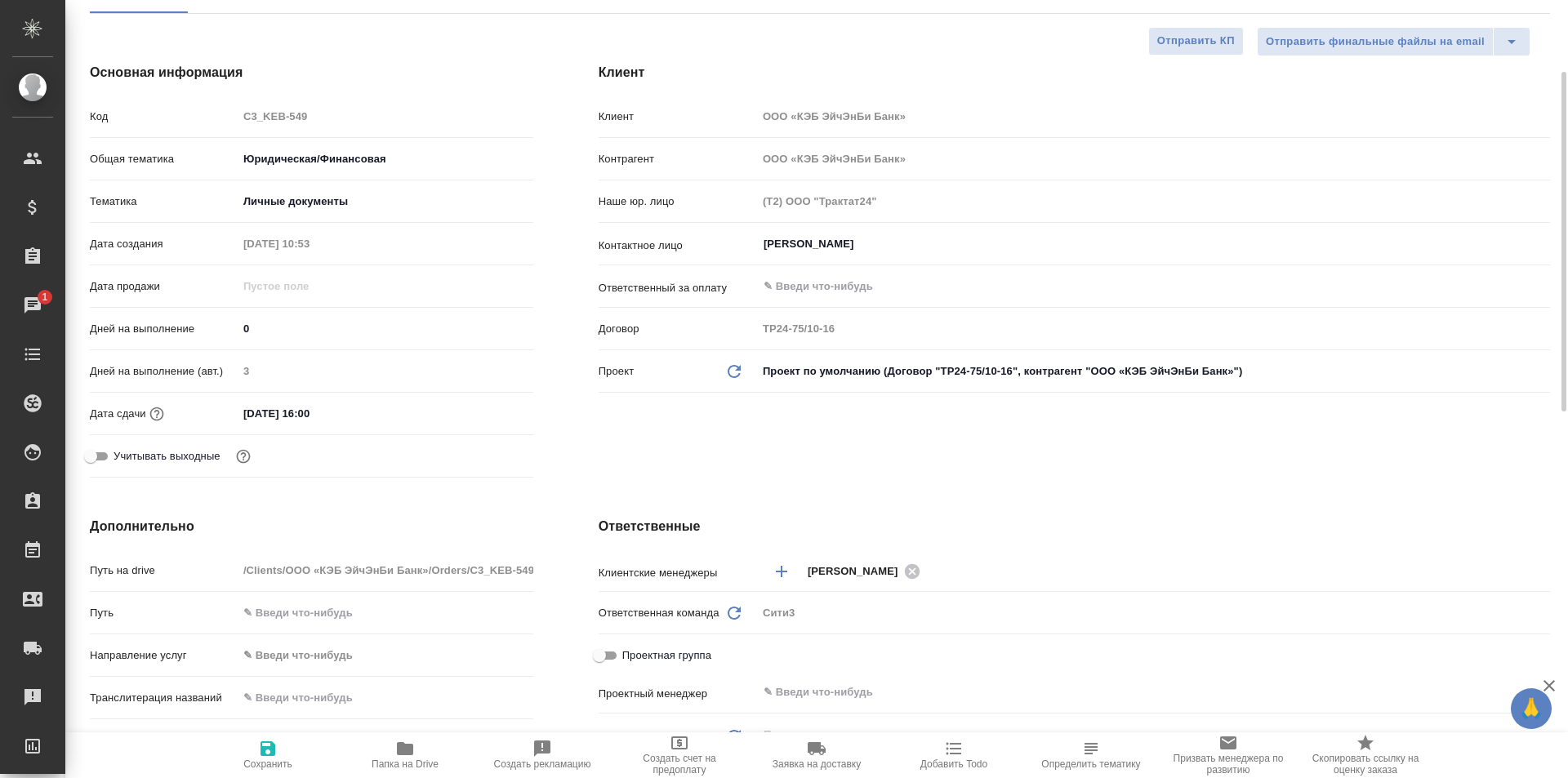
scroll to position [0, 0]
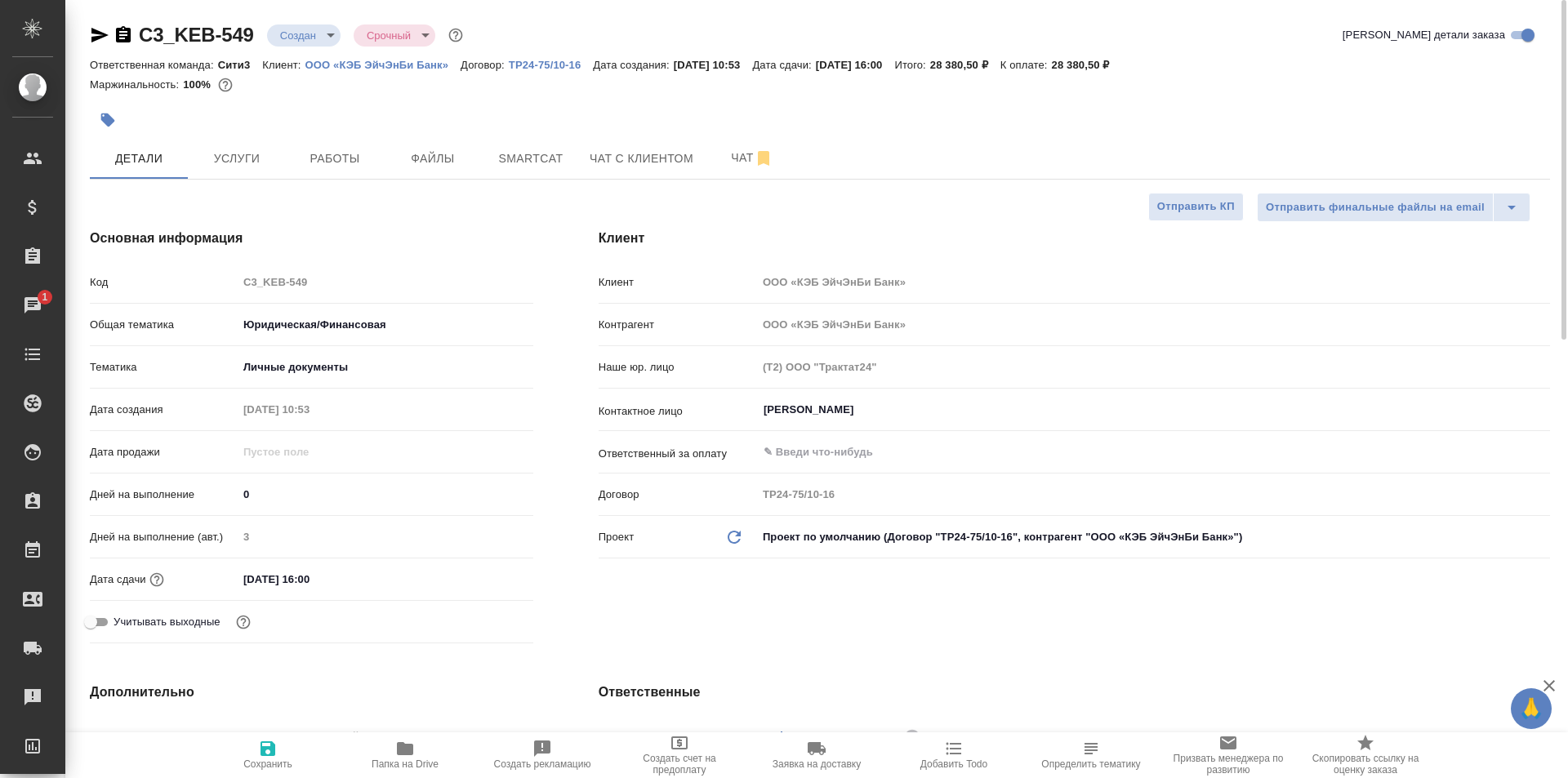
click at [299, 25] on body "🙏 .cls-1 fill:#fff; AWATERA Galisheva Mariya Клиенты Спецификации Заказы 1 Чаты…" at bounding box center [784, 389] width 1568 height 778
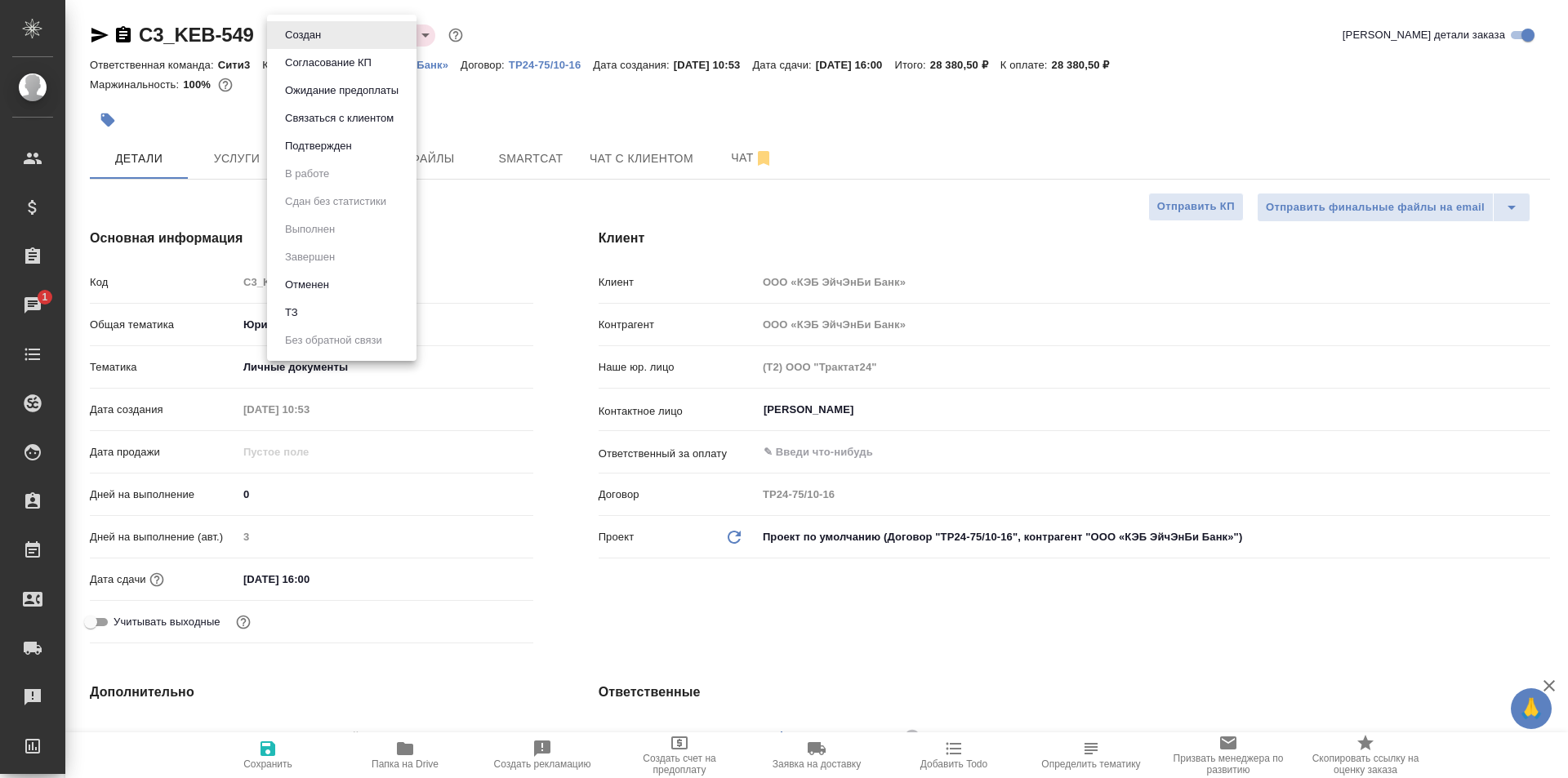
click at [381, 141] on li "Подтвержден" at bounding box center [342, 147] width 149 height 28
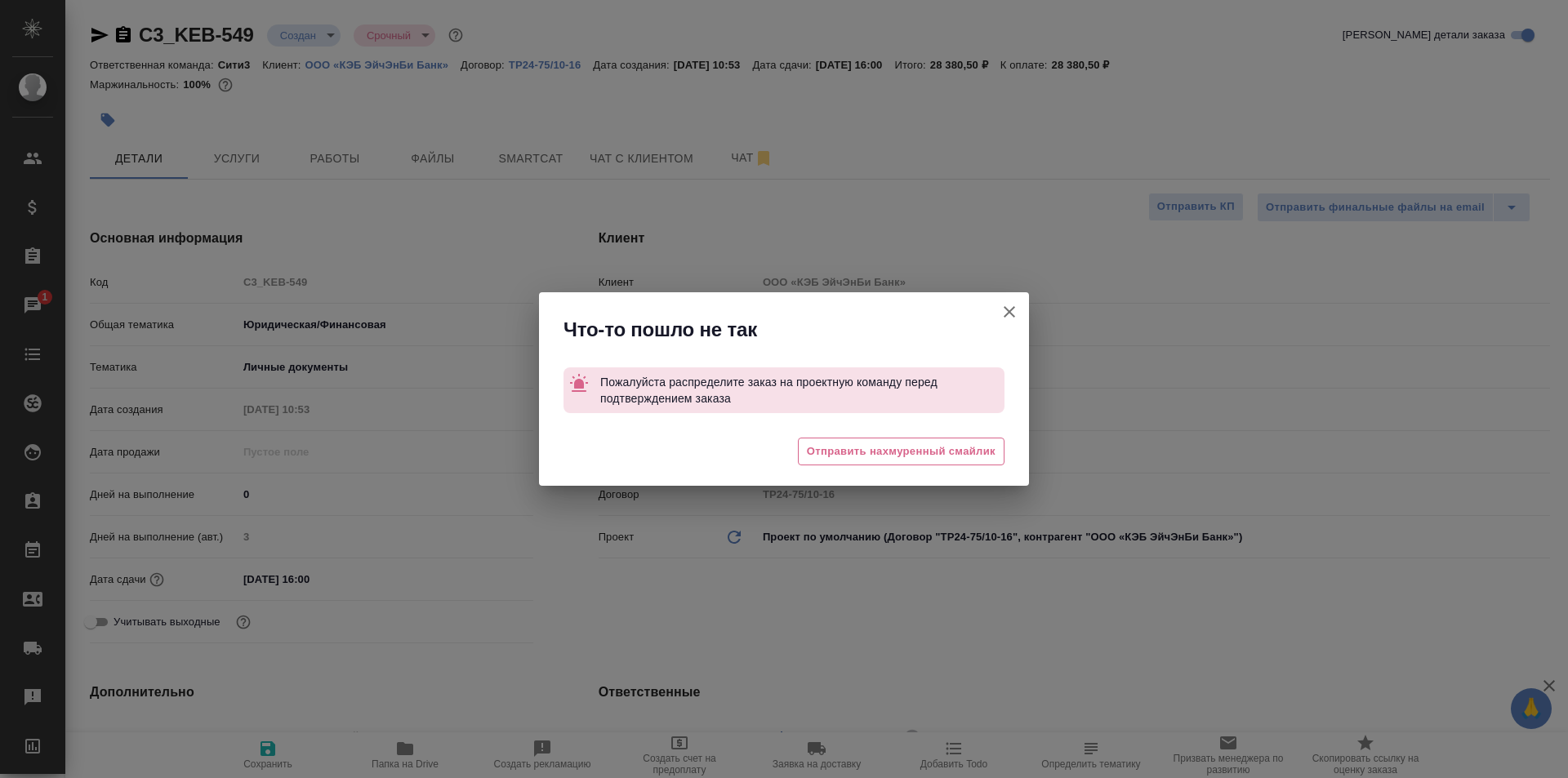
click at [1003, 304] on icon "button" at bounding box center [1009, 312] width 19 height 19
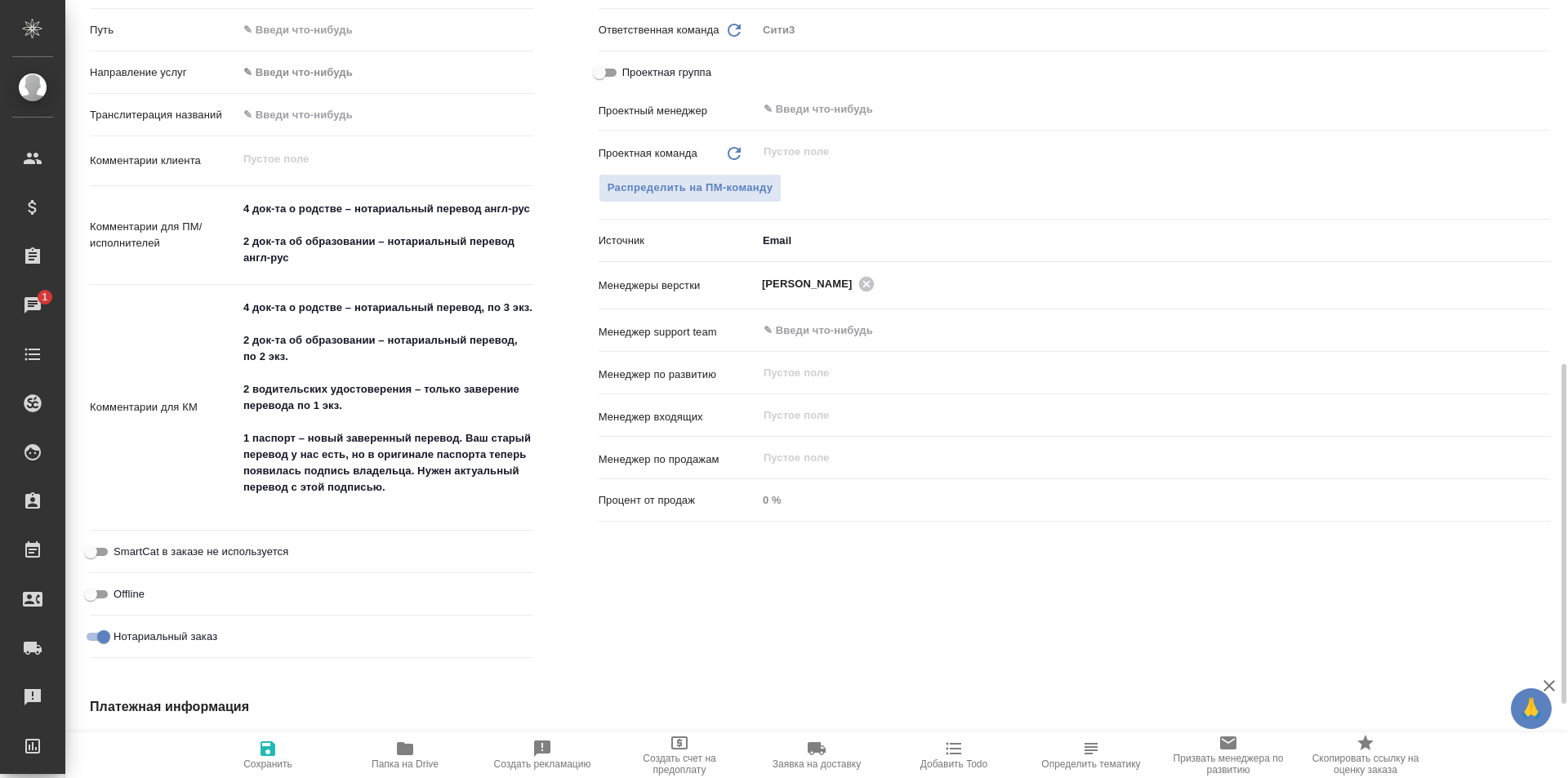
scroll to position [819, 0]
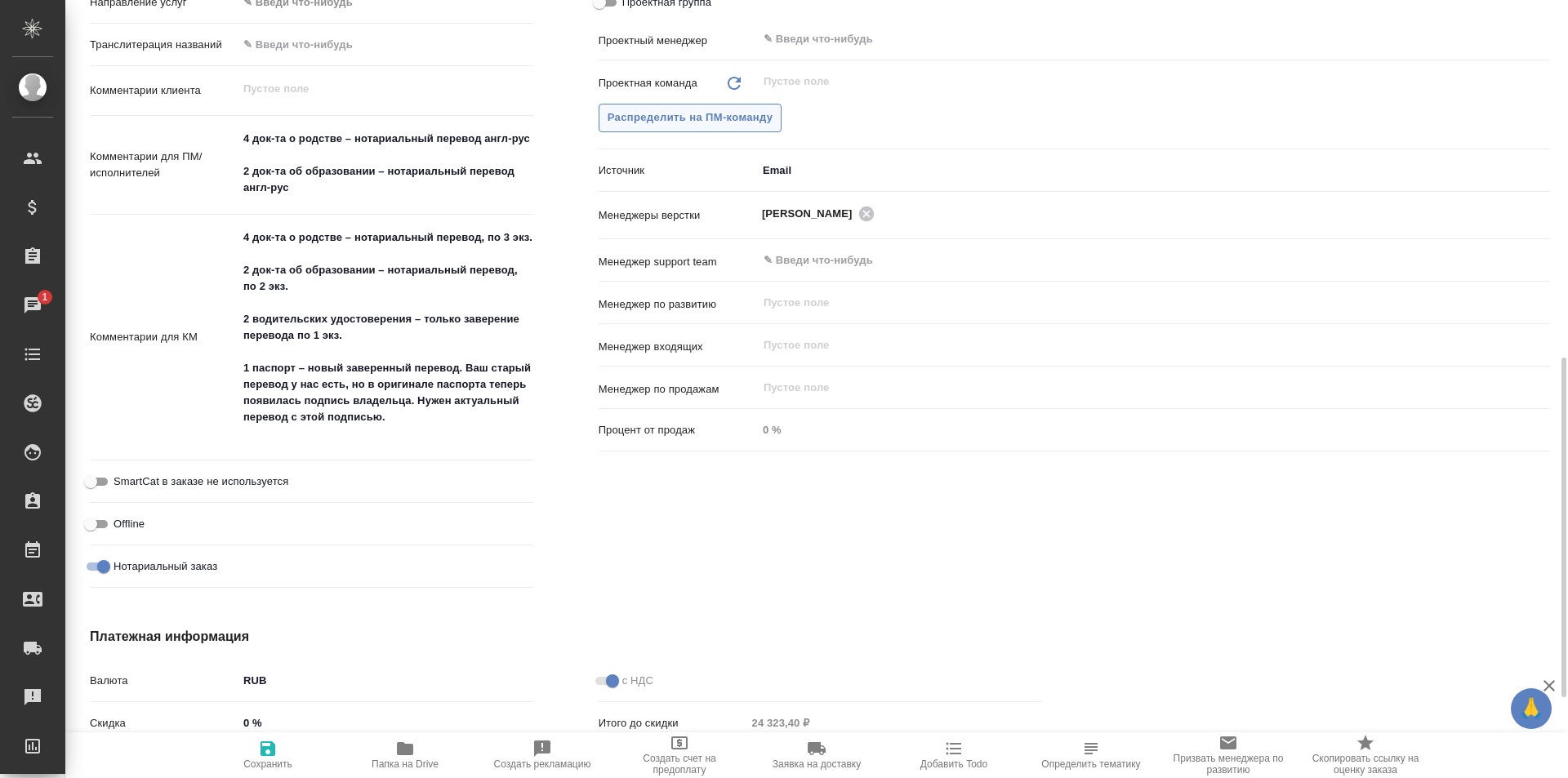
click at [732, 120] on span "Распределить на ПМ-команду" at bounding box center [690, 118] width 166 height 18
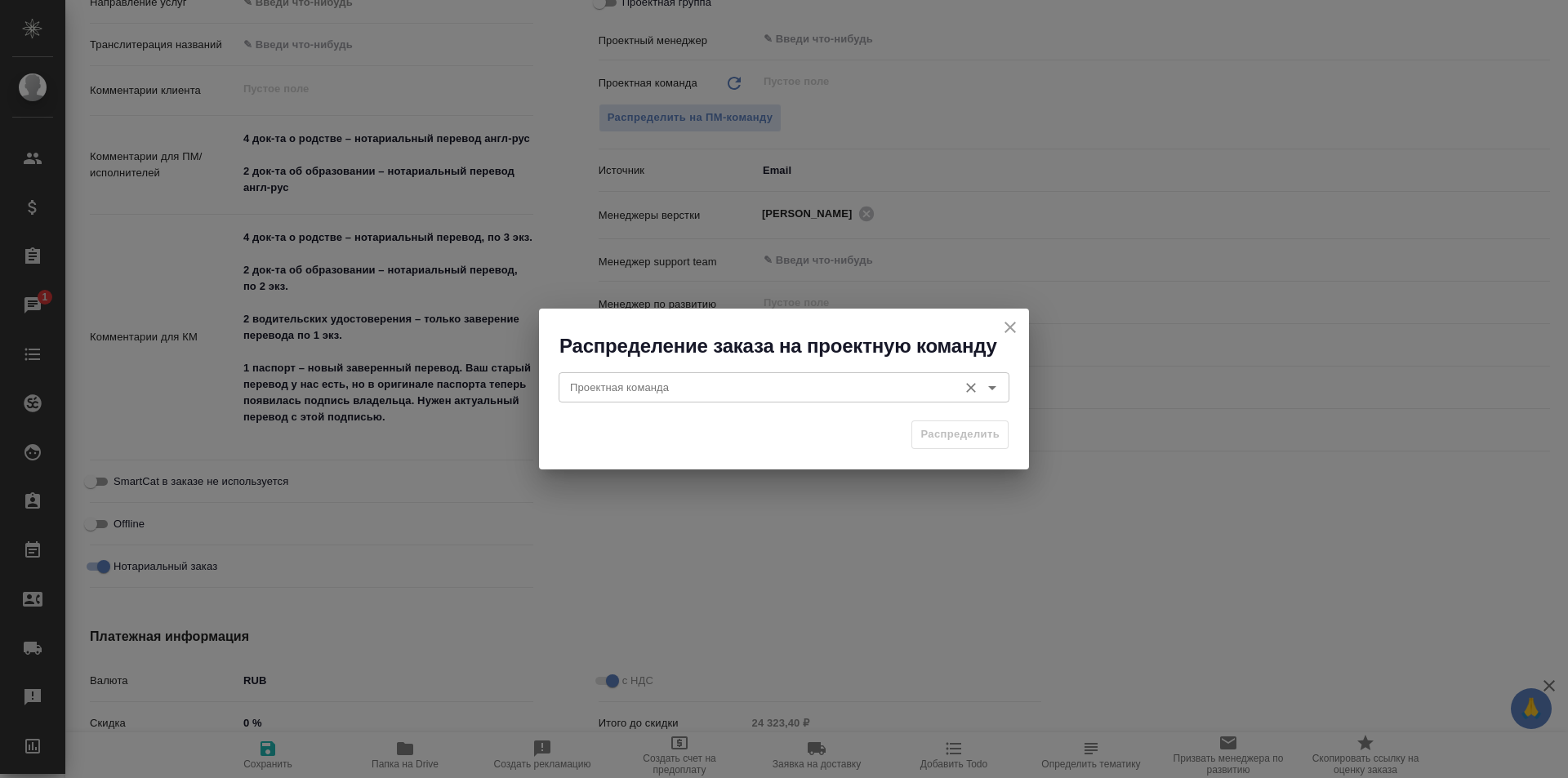
click at [780, 382] on input "Проектная команда" at bounding box center [756, 387] width 386 height 19
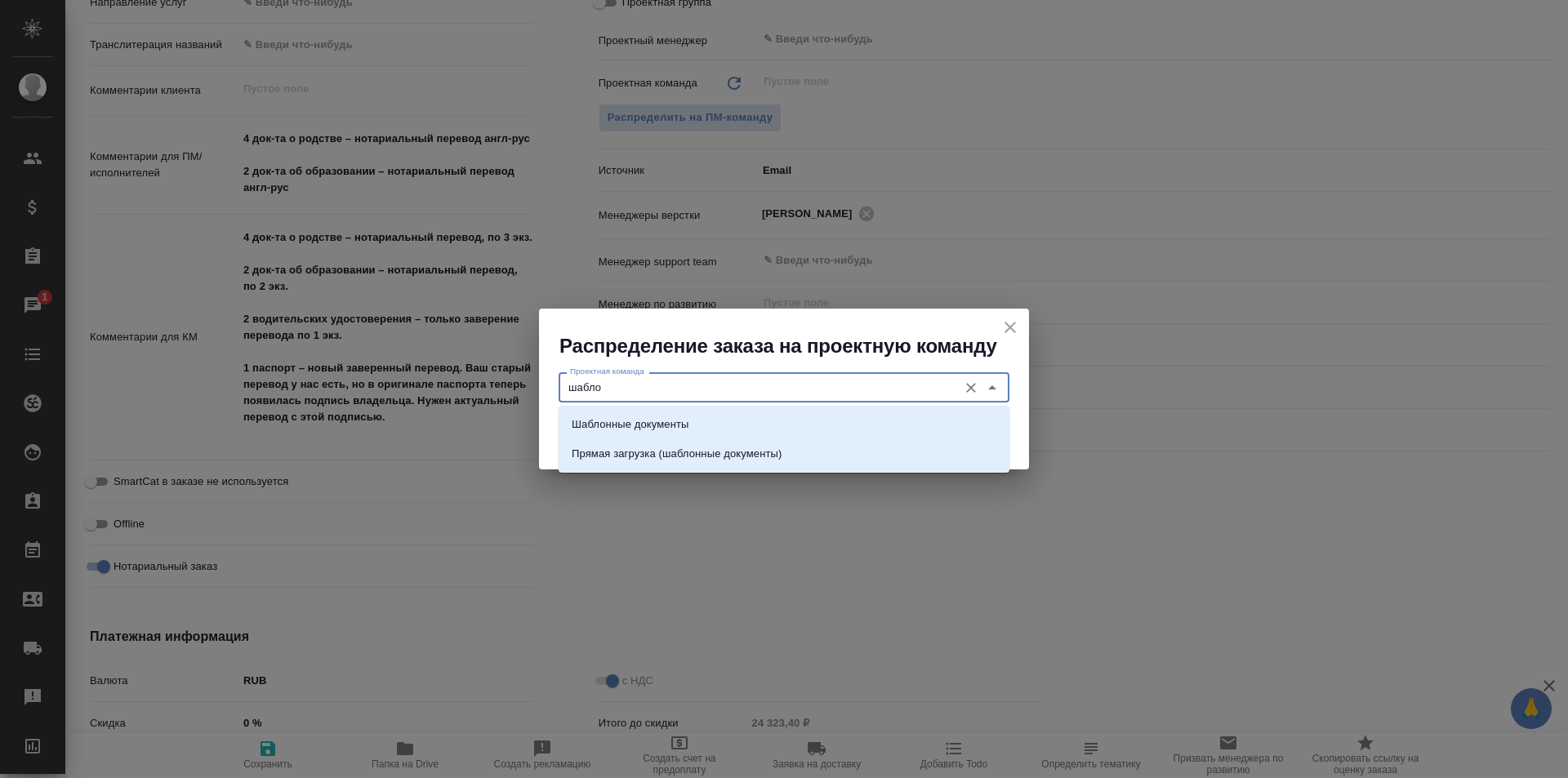
click at [809, 410] on li "Шаблонные документы" at bounding box center [783, 424] width 451 height 29
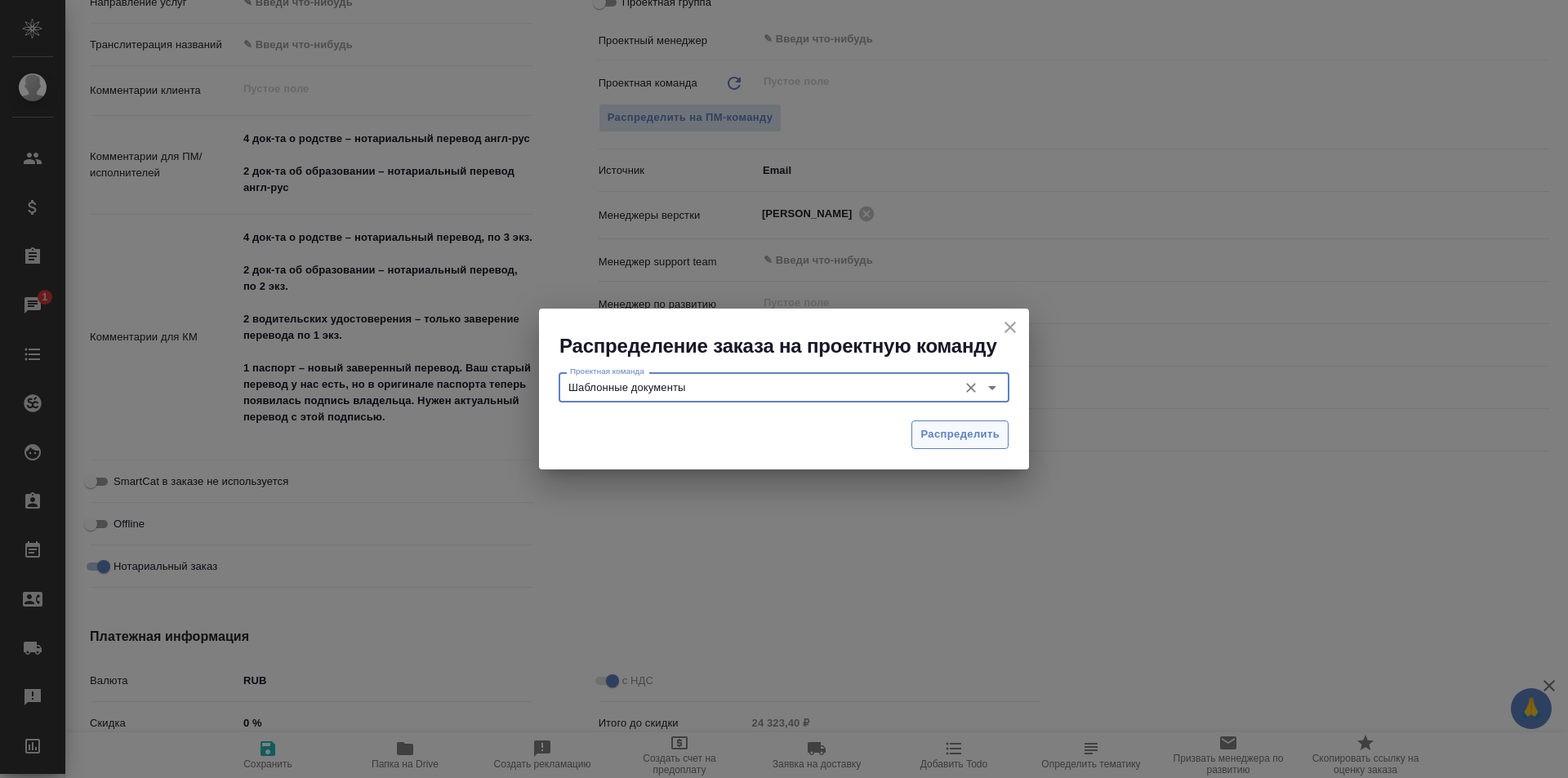
click at [928, 431] on span "Распределить" at bounding box center [960, 434] width 79 height 18
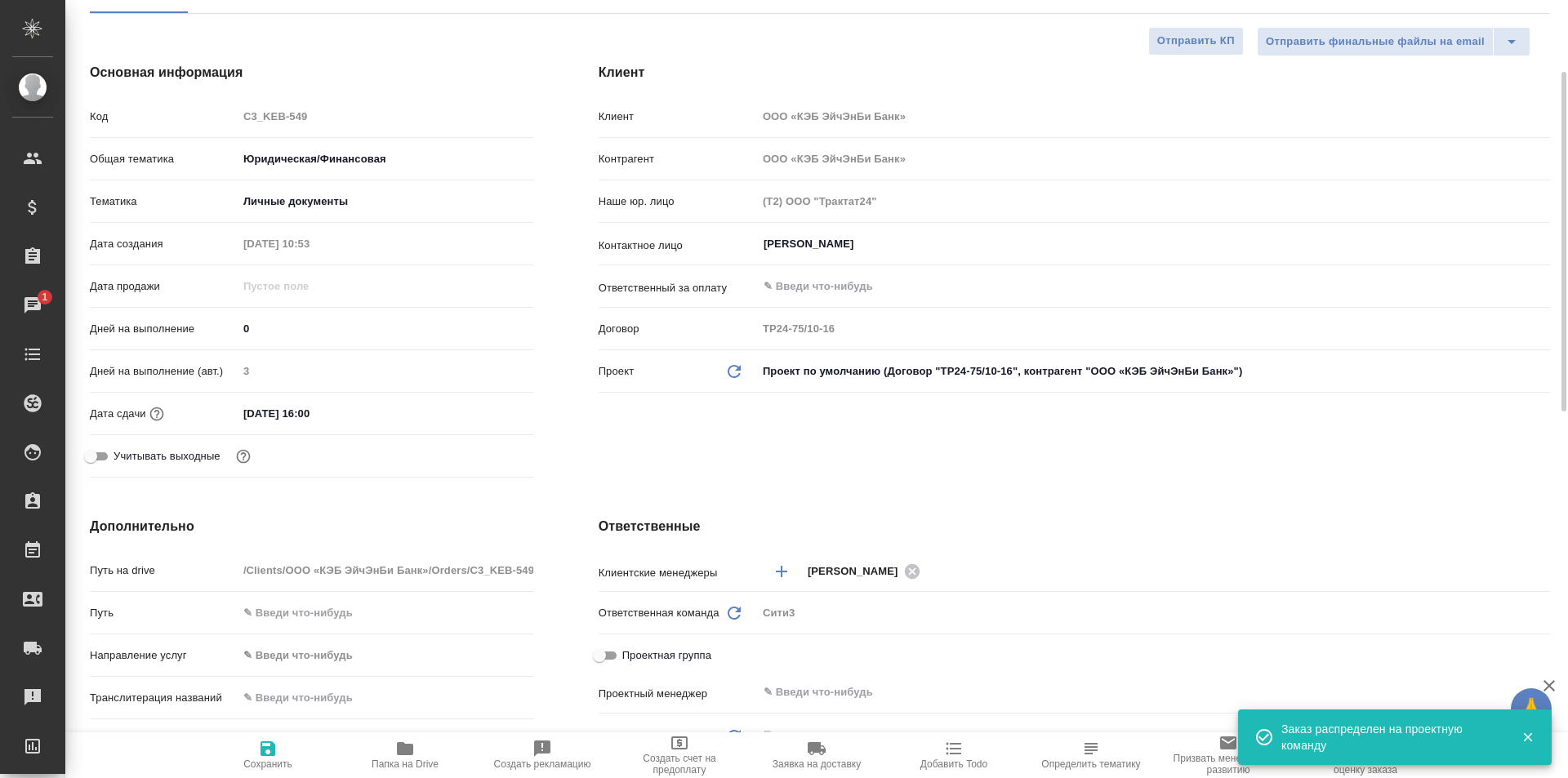
scroll to position [0, 0]
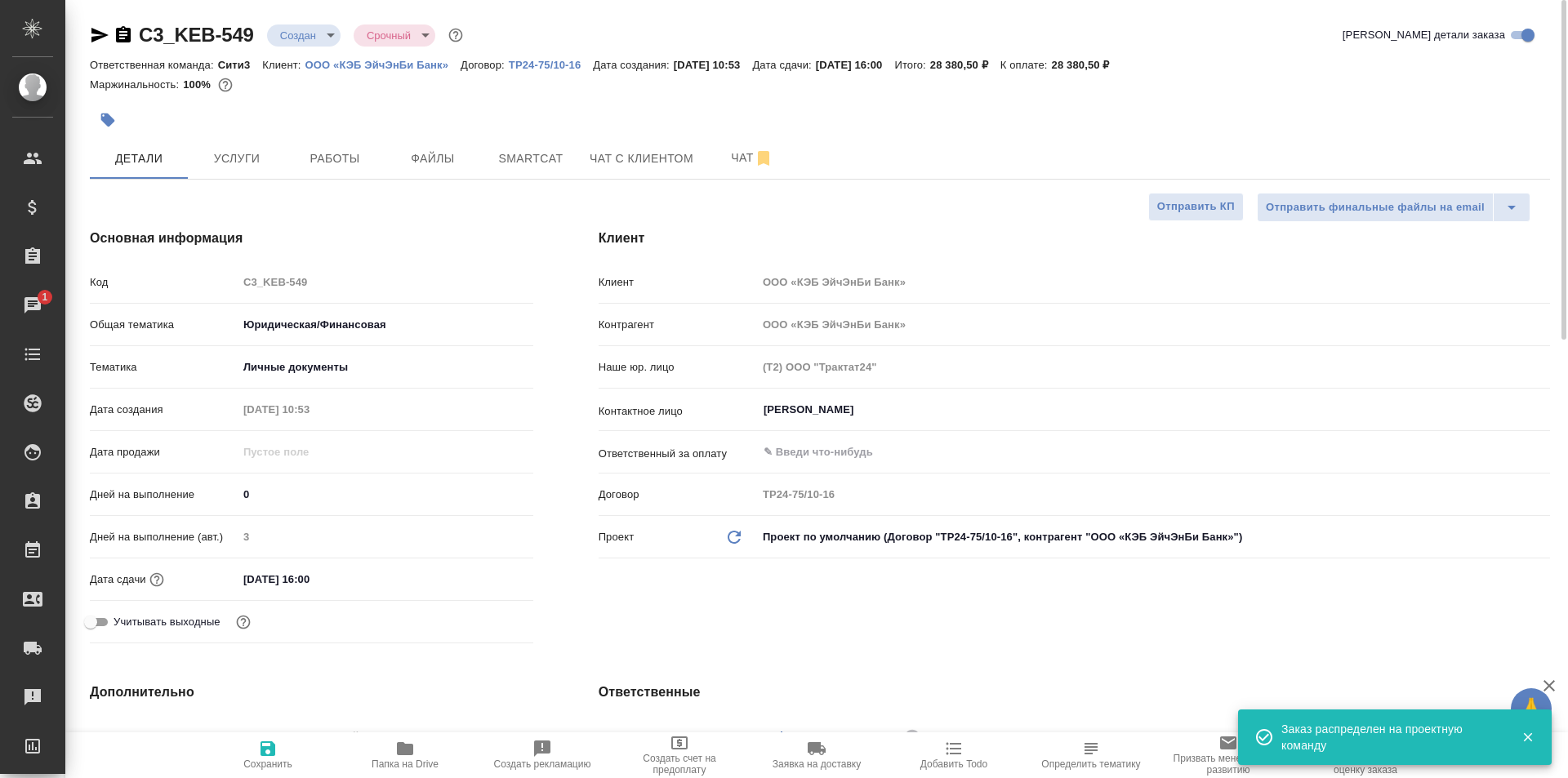
click at [297, 54] on div "C3_KEB-549 Создан new Срочный urgent Кратко детали заказа" at bounding box center [819, 38] width 1460 height 33
click at [298, 40] on body "🙏 .cls-1 fill:#fff; AWATERA Galisheva Mariya Клиенты Спецификации Заказы 1 Чаты…" at bounding box center [784, 389] width 1568 height 778
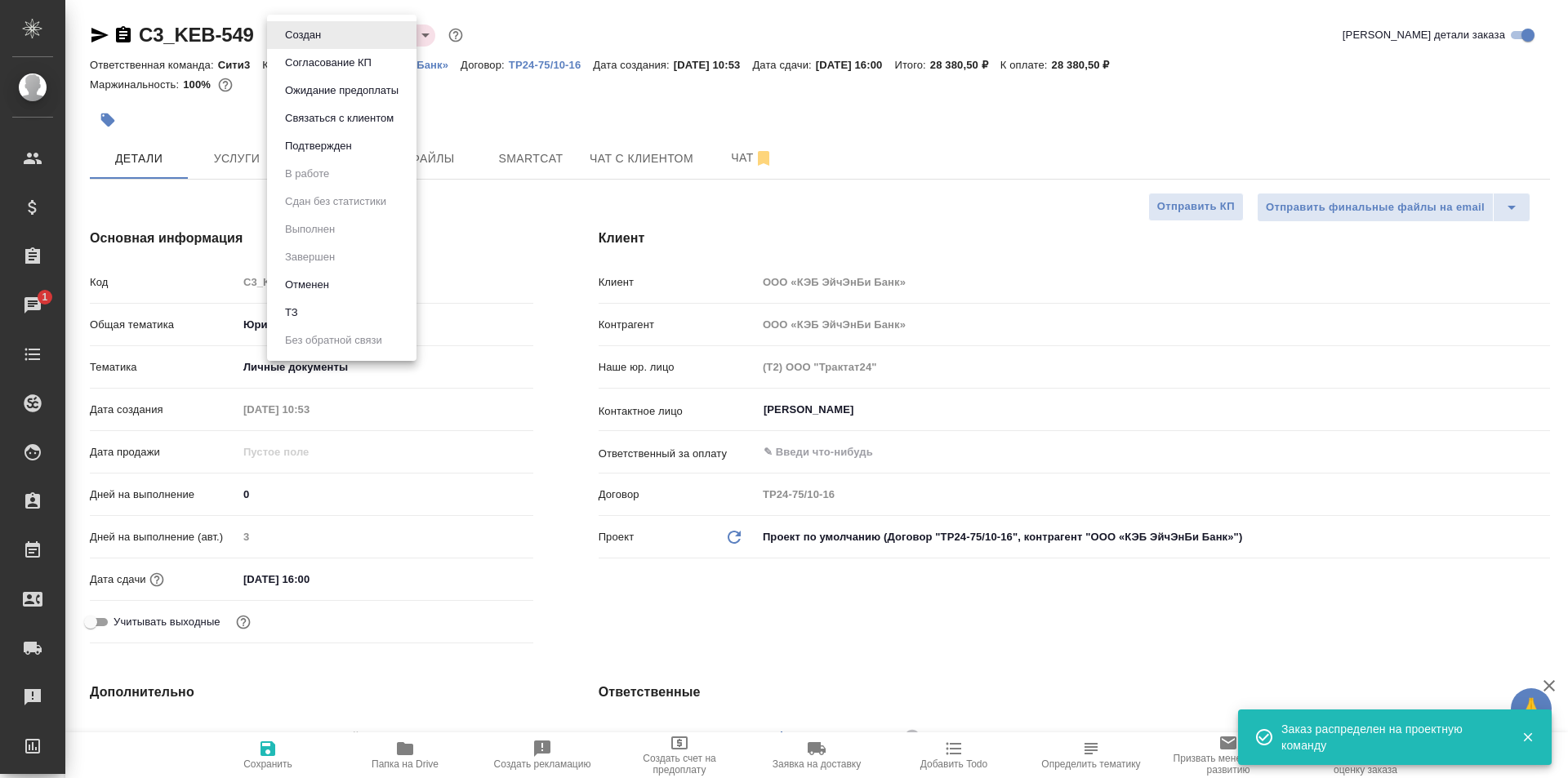
click at [361, 149] on li "Подтвержден" at bounding box center [342, 147] width 149 height 28
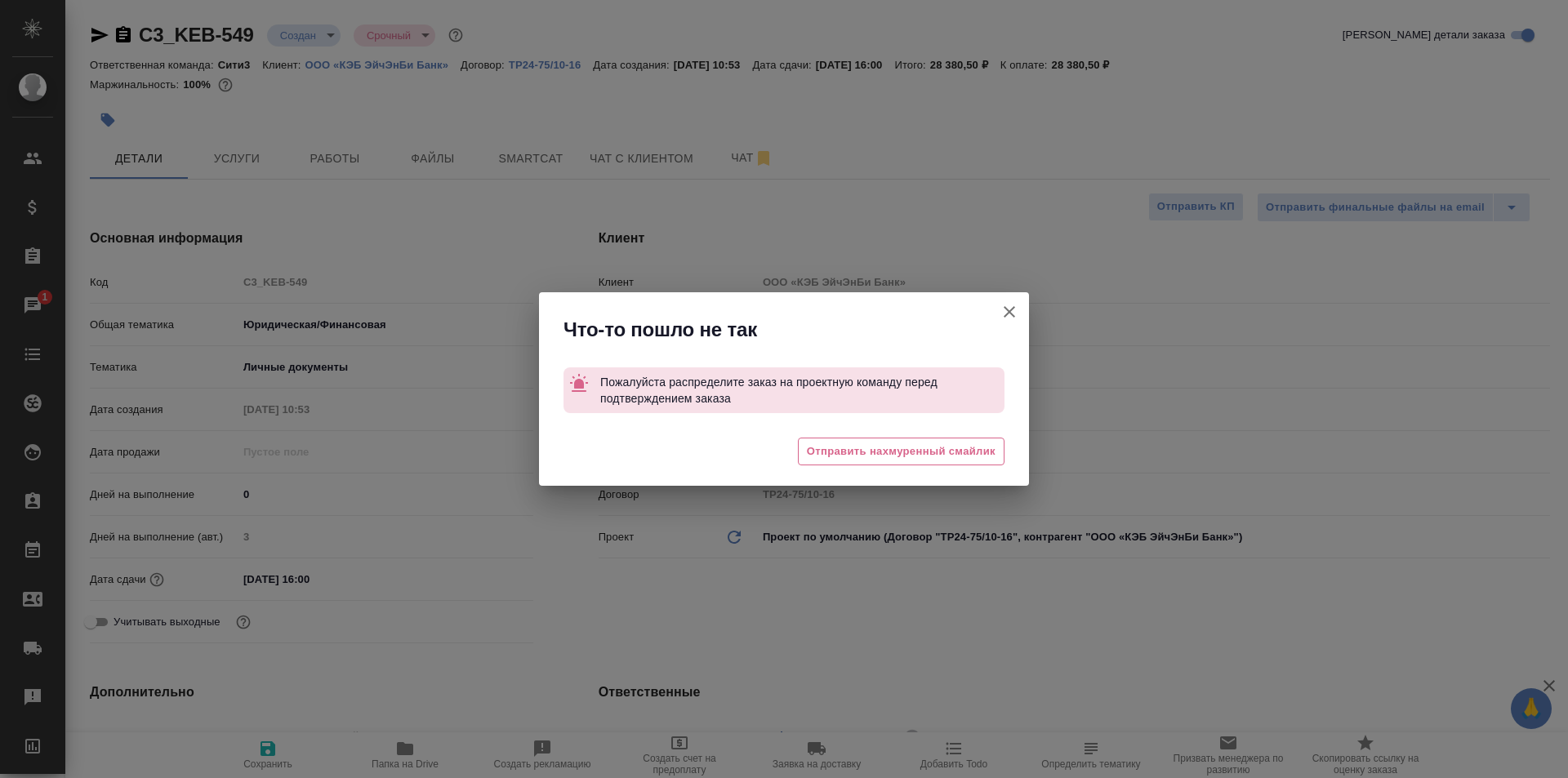
click at [1005, 314] on icon "button" at bounding box center [1009, 312] width 19 height 19
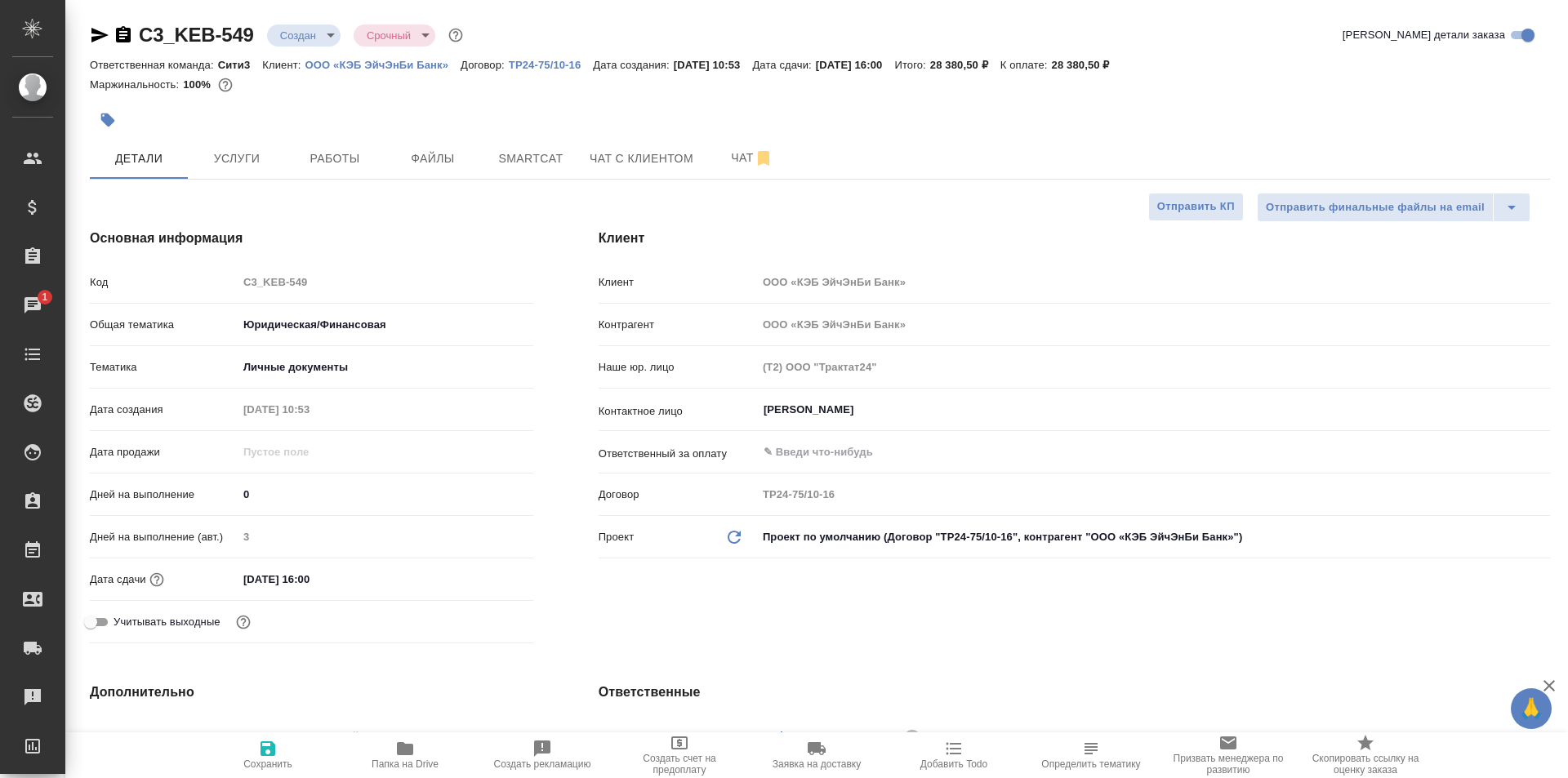
click at [261, 747] on icon "button" at bounding box center [267, 749] width 15 height 15
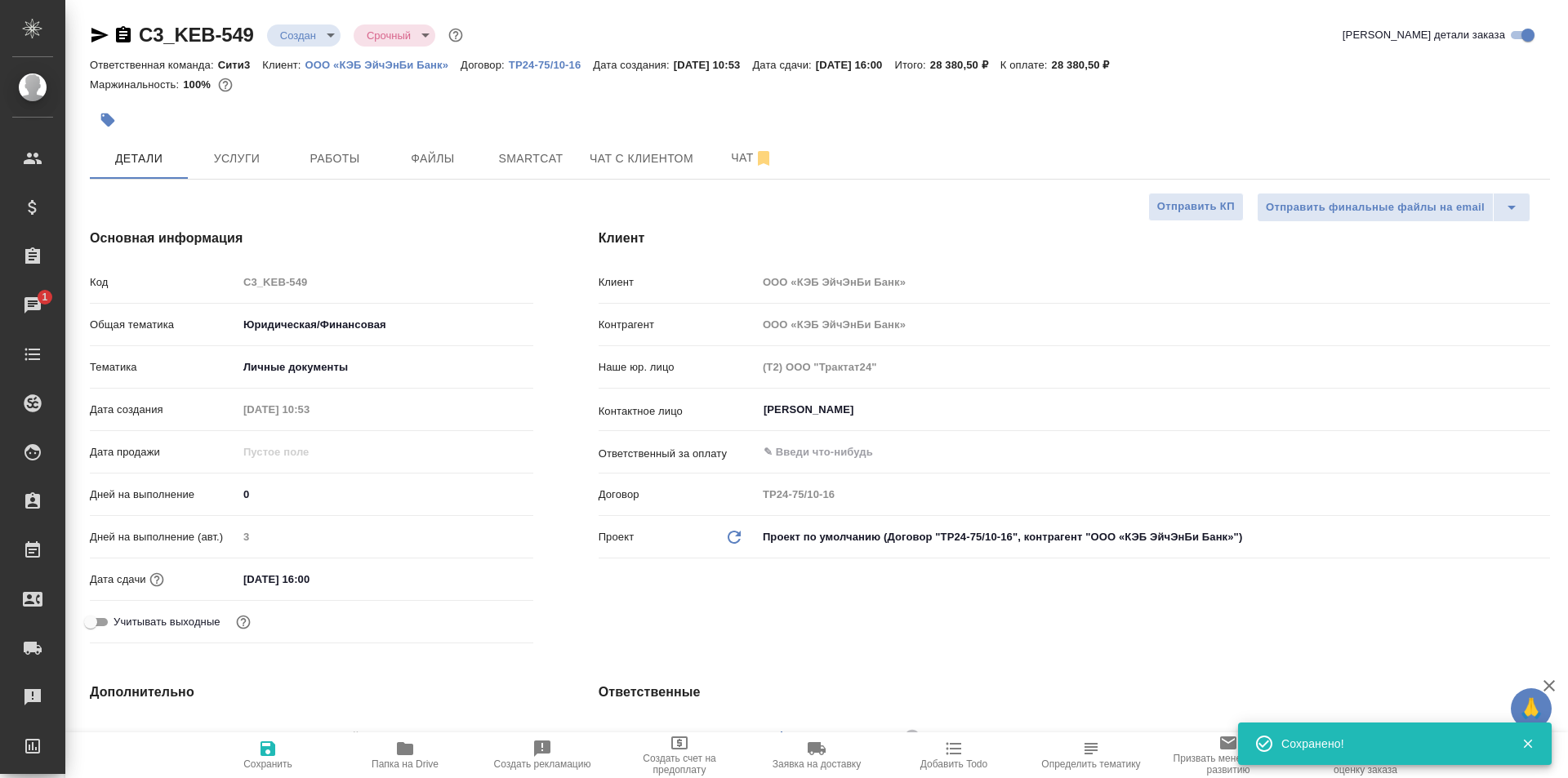
click at [320, 37] on body "🙏 .cls-1 fill:#fff; AWATERA Galisheva Mariya Клиенты Спецификации Заказы 1 Чаты…" at bounding box center [784, 389] width 1568 height 778
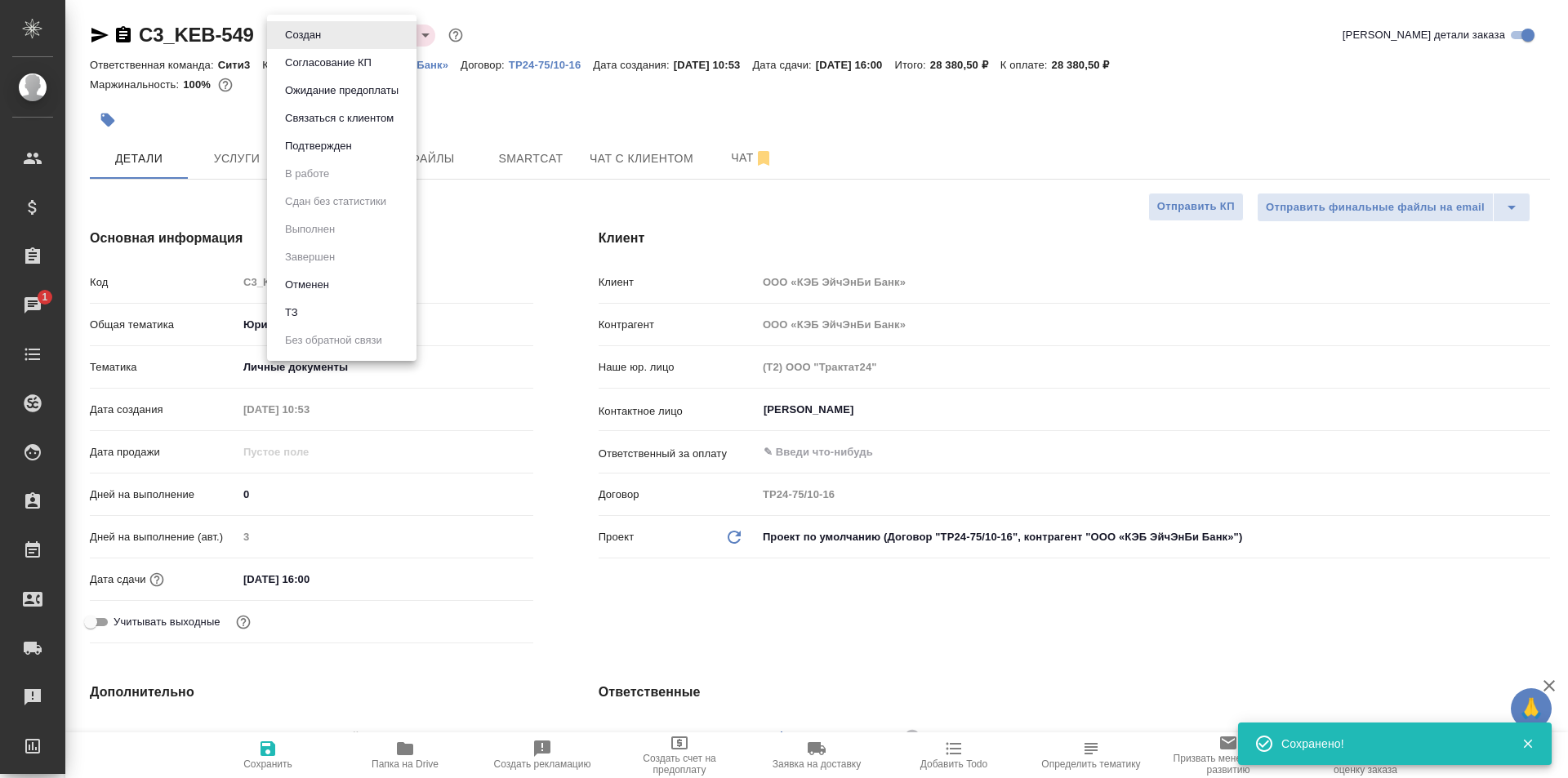
click at [371, 158] on li "Подтвержден" at bounding box center [342, 147] width 149 height 28
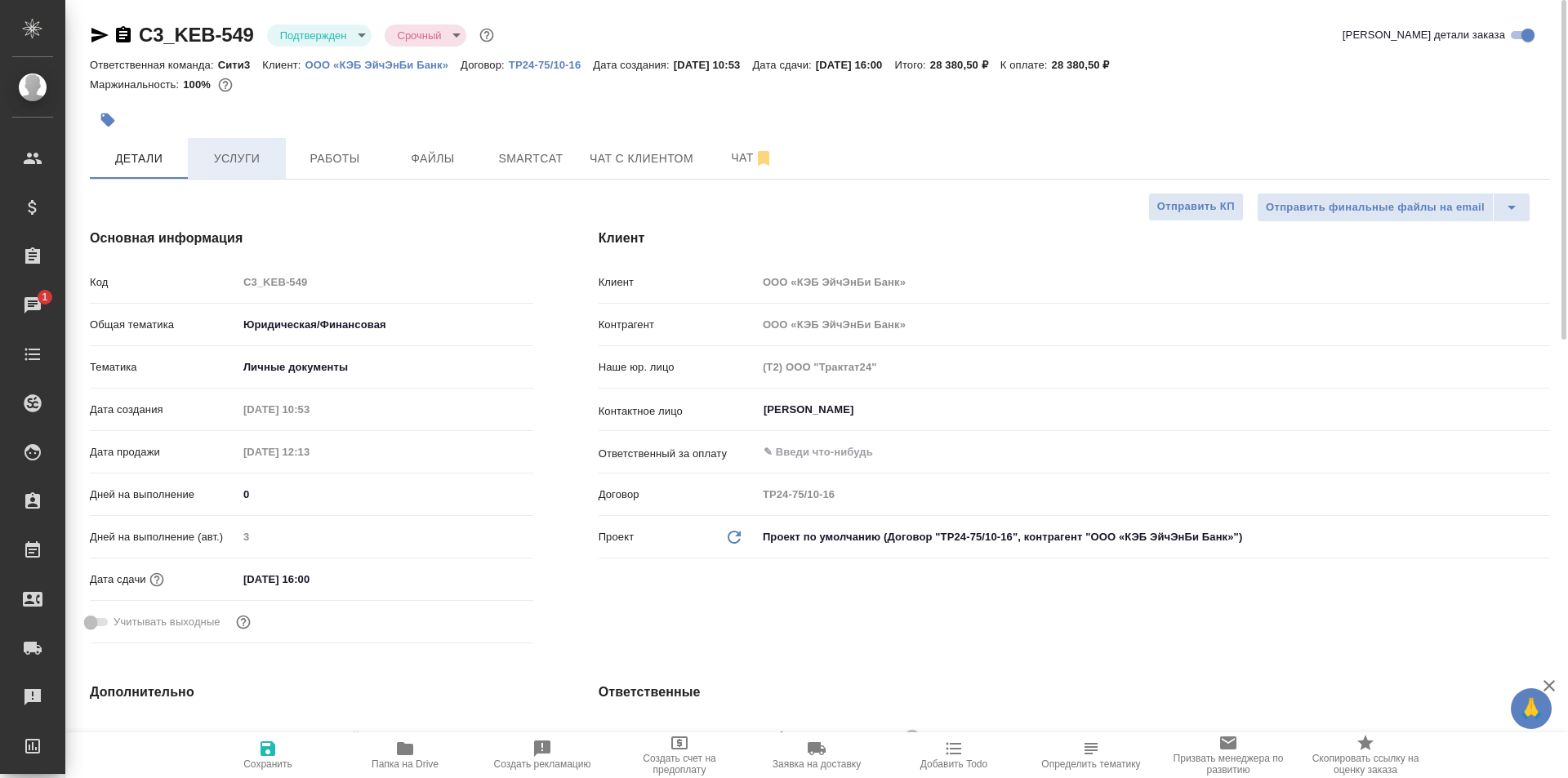
click at [236, 169] on button "Услуги" at bounding box center [236, 158] width 98 height 40
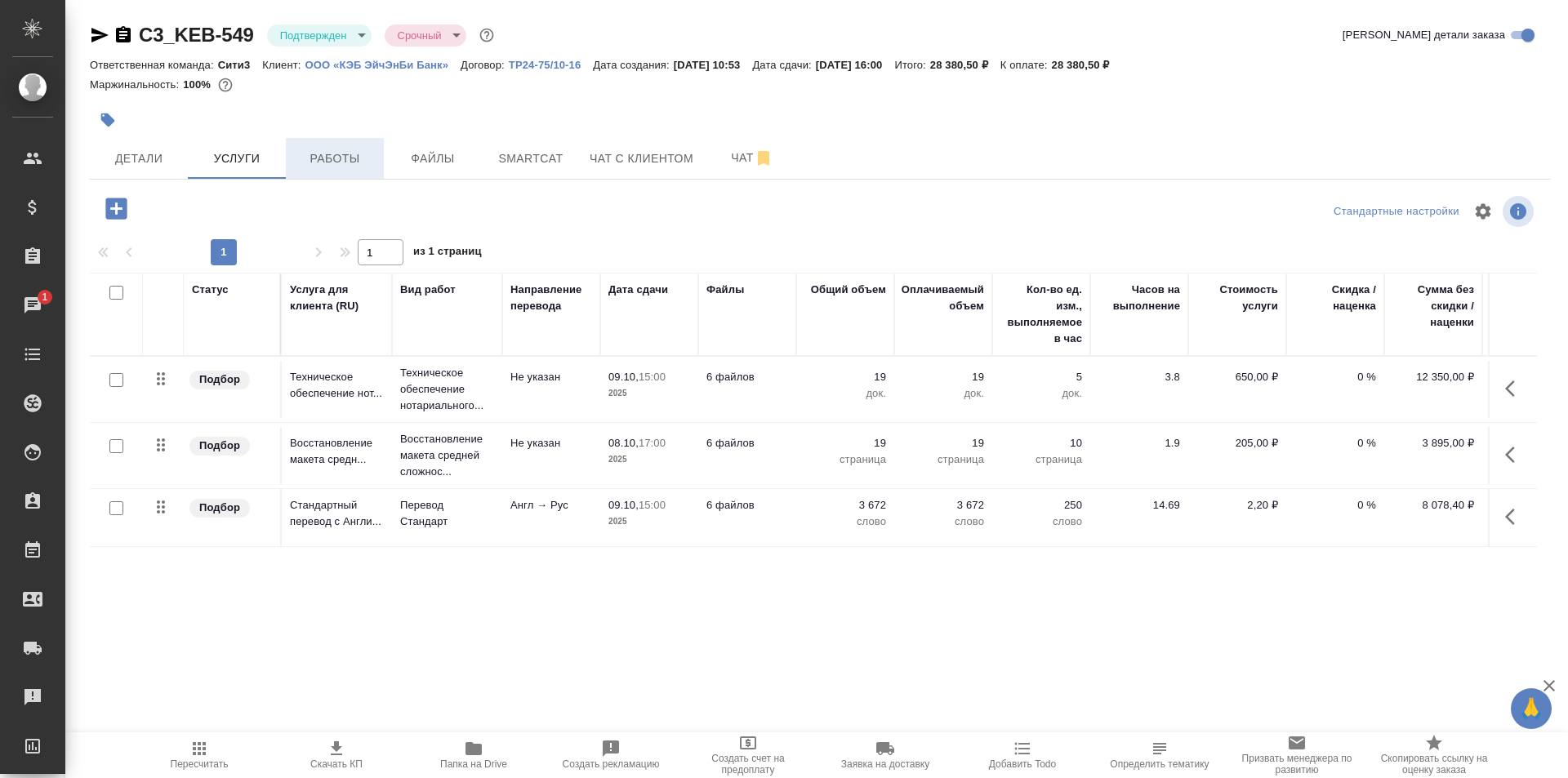
click at [338, 165] on span "Работы" at bounding box center [334, 158] width 78 height 20
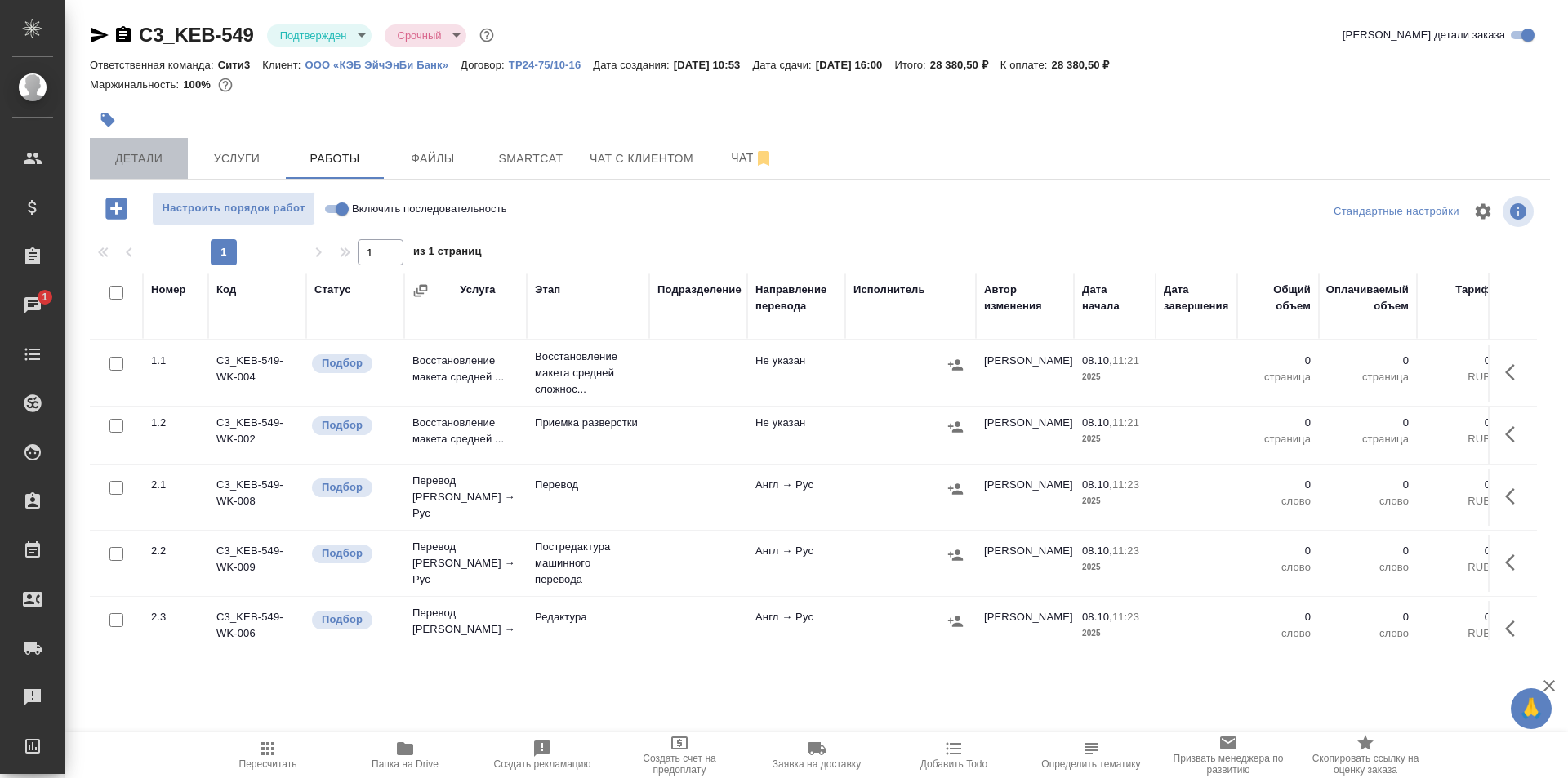
click at [120, 168] on span "Детали" at bounding box center [138, 158] width 78 height 20
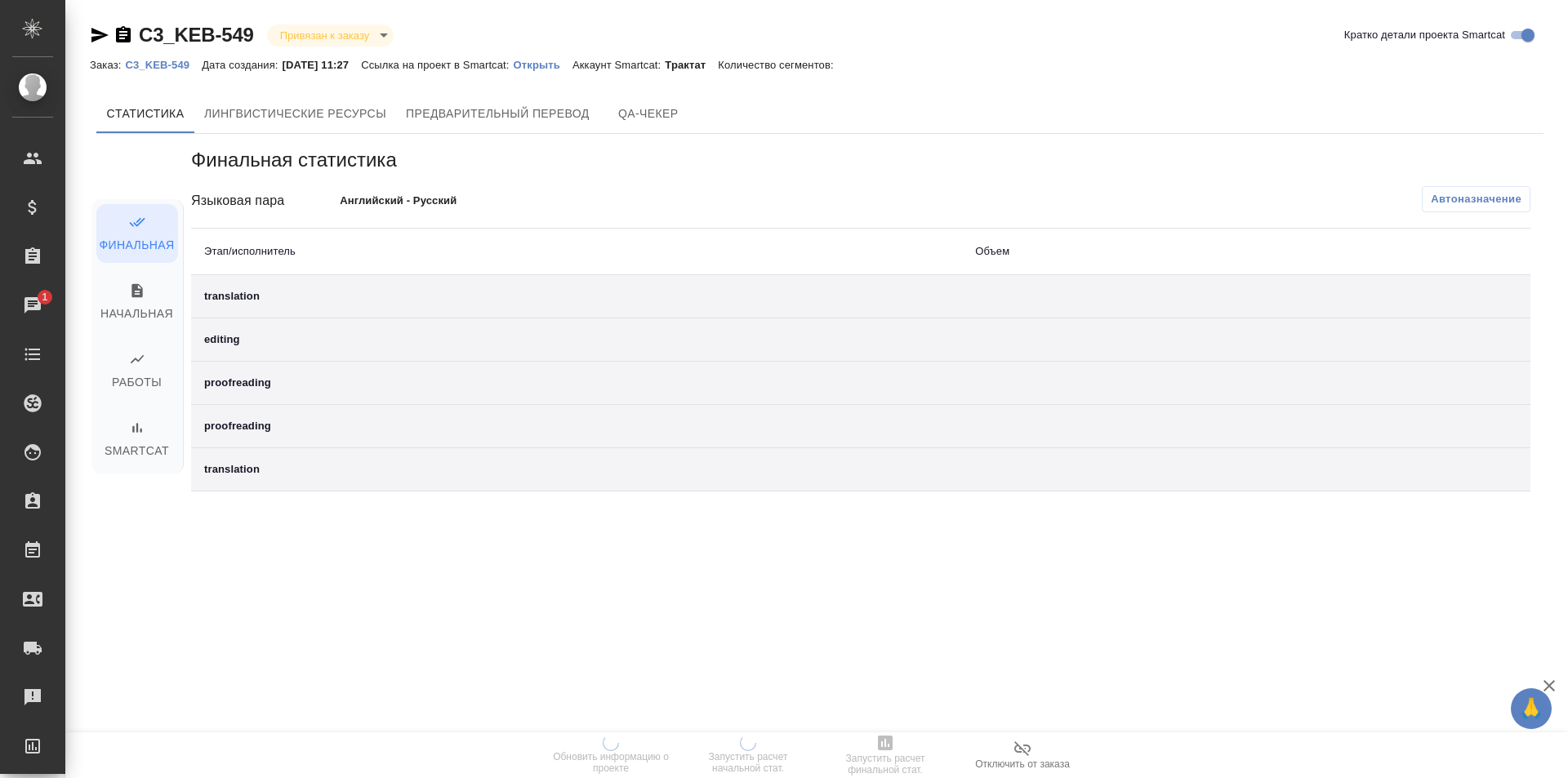
click at [563, 61] on p "Открыть" at bounding box center [542, 65] width 59 height 12
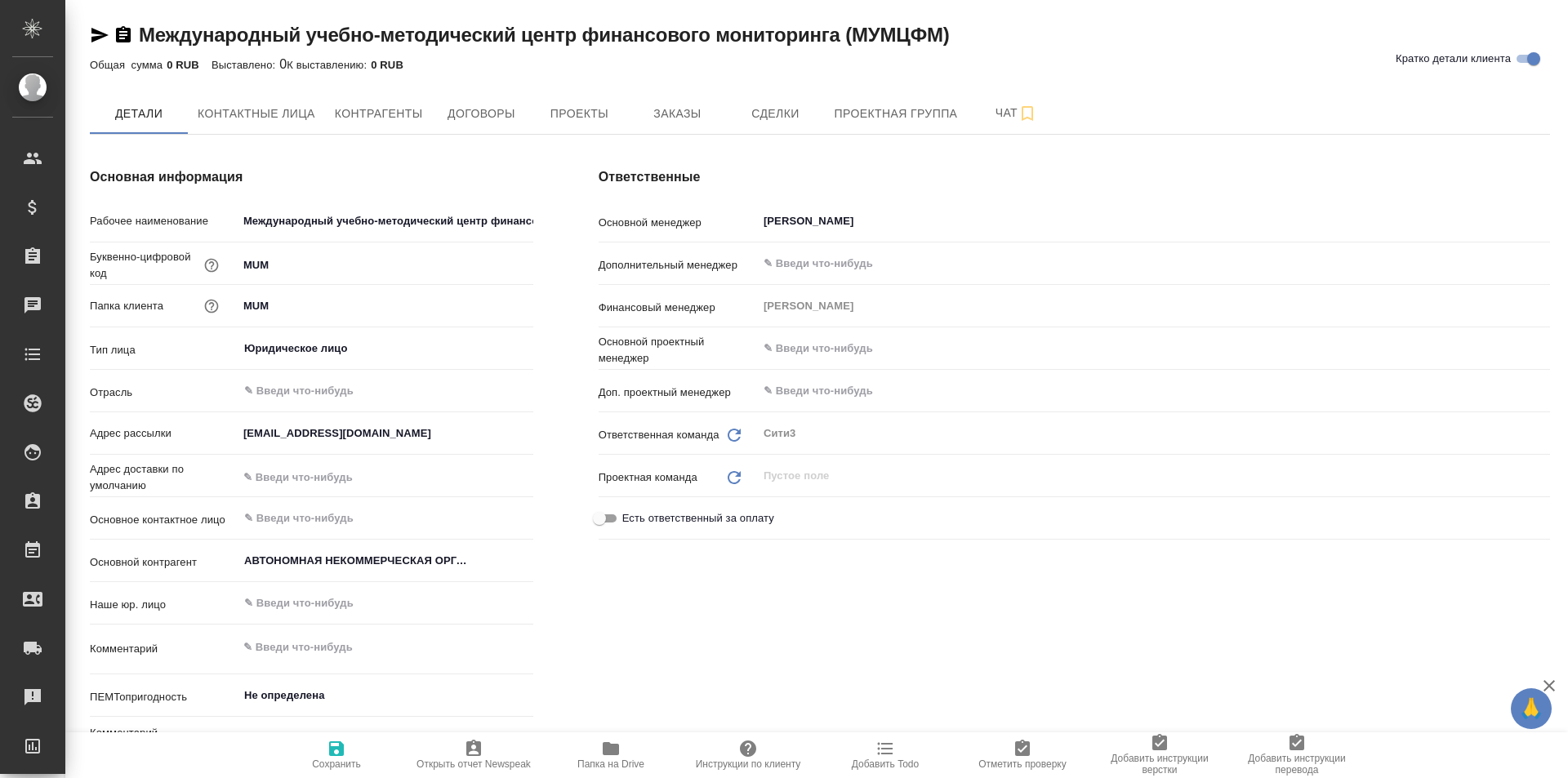
click at [95, 28] on icon "button" at bounding box center [99, 35] width 19 height 19
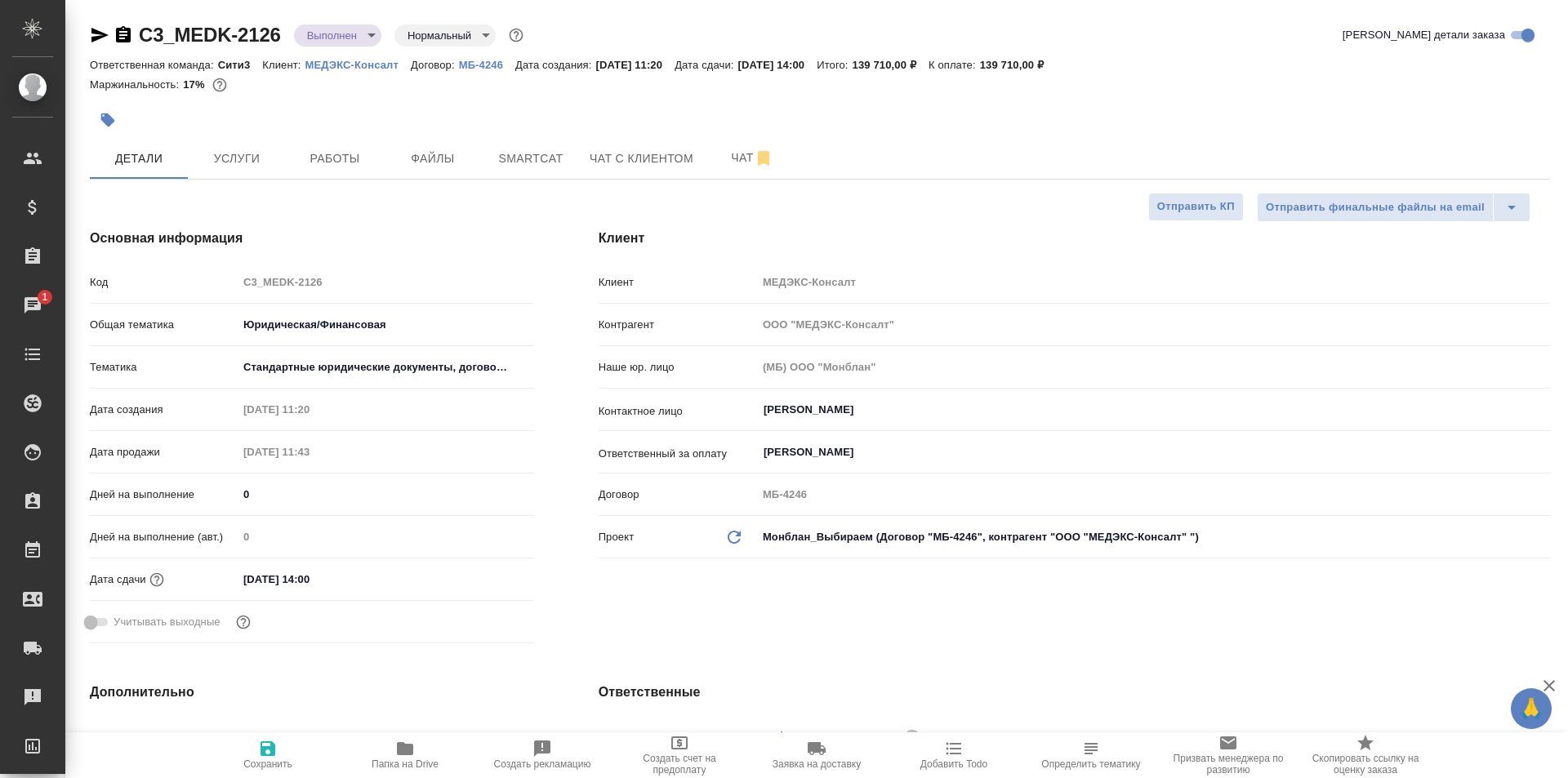
select select "RU"
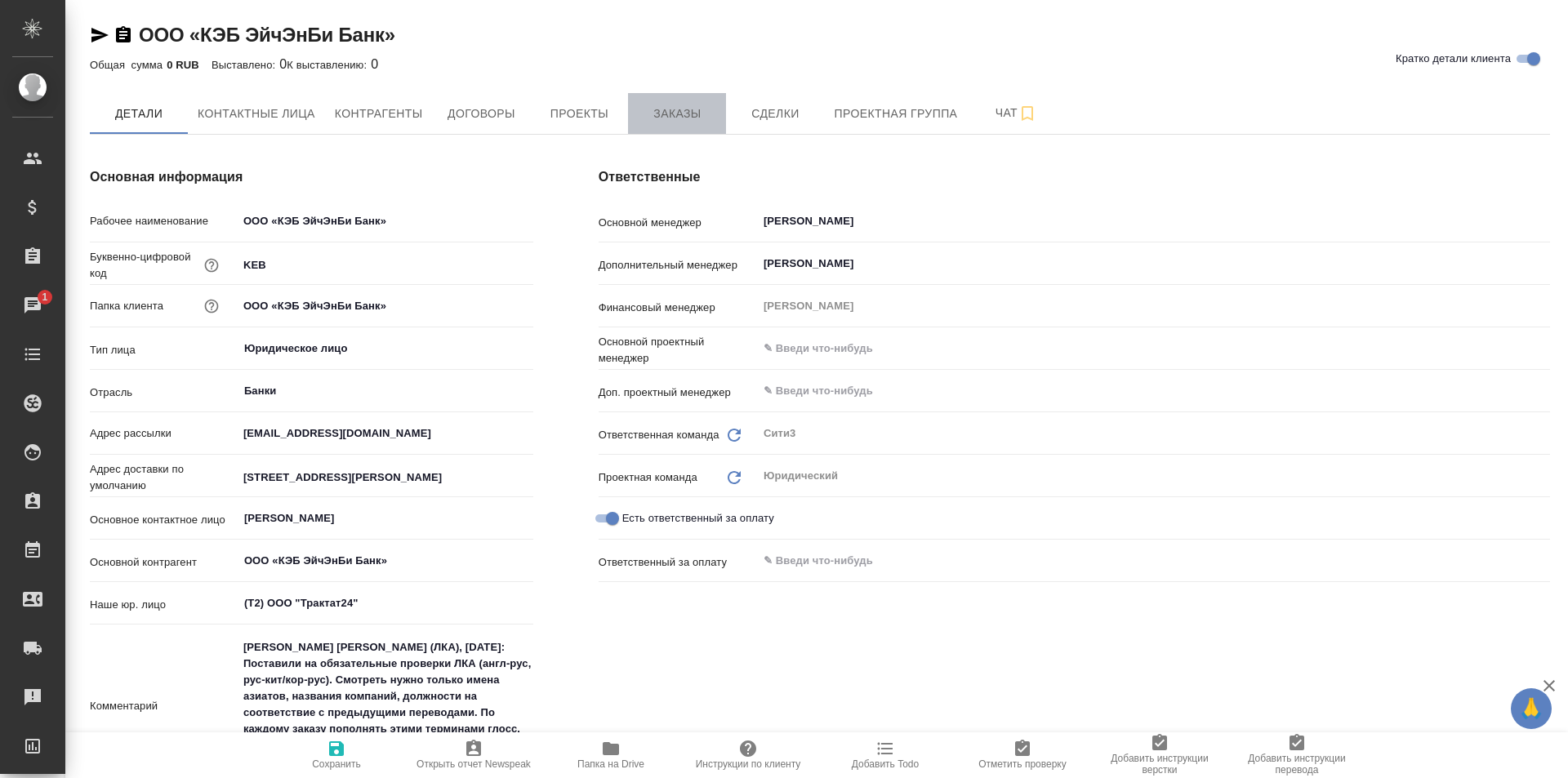
click at [654, 106] on span "Заказы" at bounding box center [677, 113] width 78 height 20
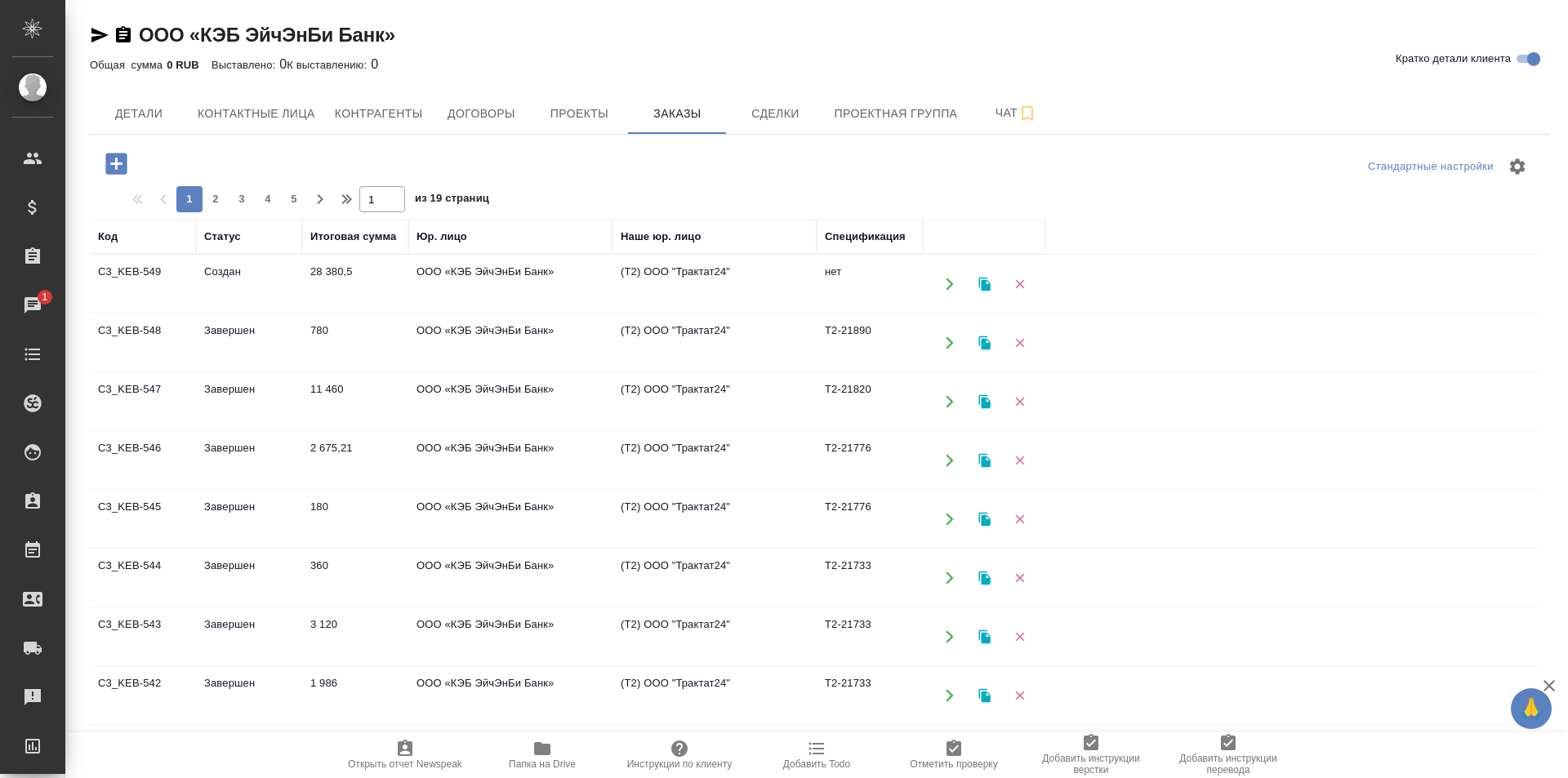
click at [411, 361] on td "ООО «КЭБ ЭйчЭнБи Банк»" at bounding box center [511, 343] width 204 height 57
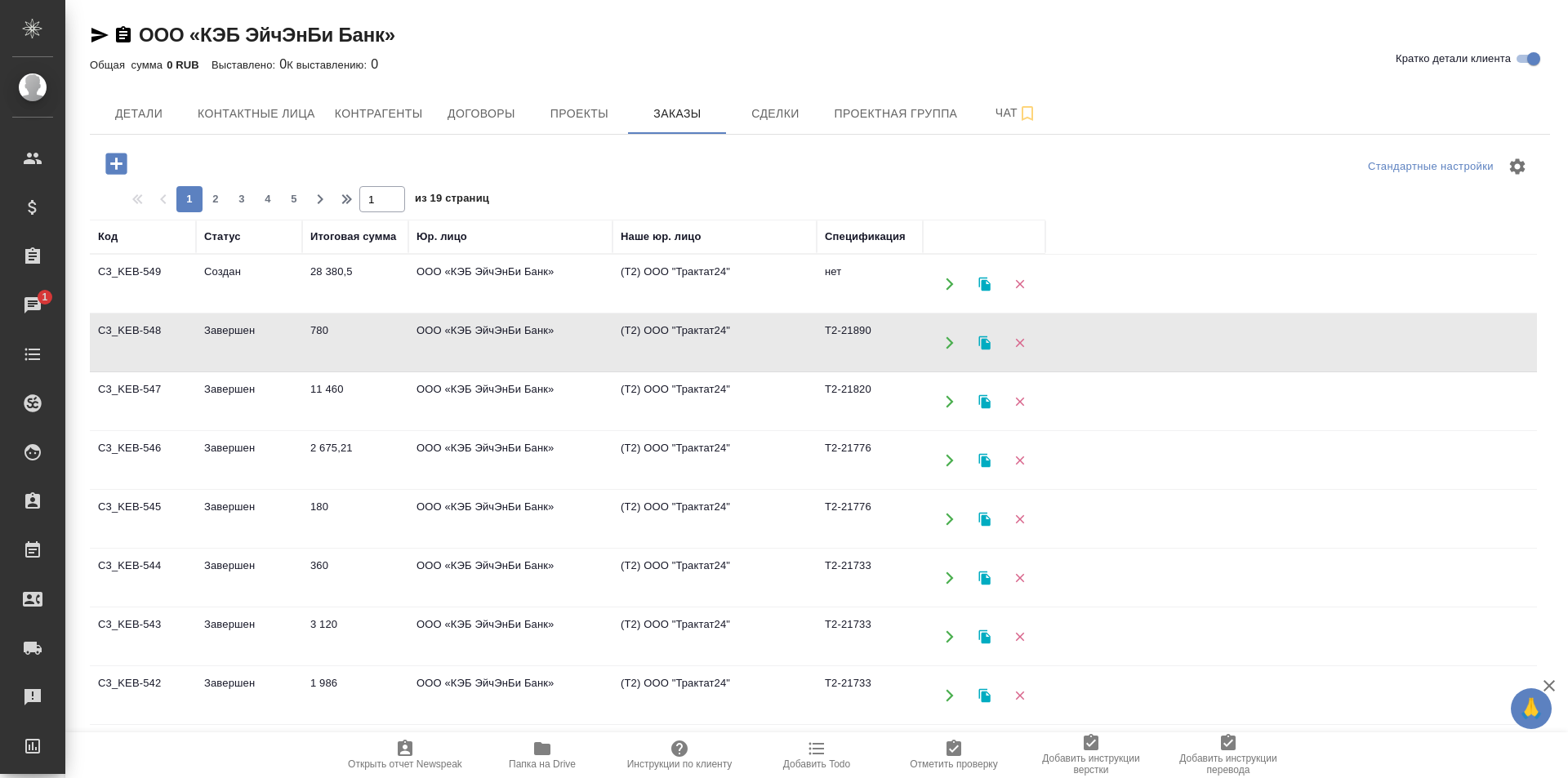
click at [411, 361] on td "ООО «КЭБ ЭйчЭнБи Банк»" at bounding box center [511, 343] width 204 height 57
click at [392, 420] on td "11 460" at bounding box center [355, 402] width 106 height 57
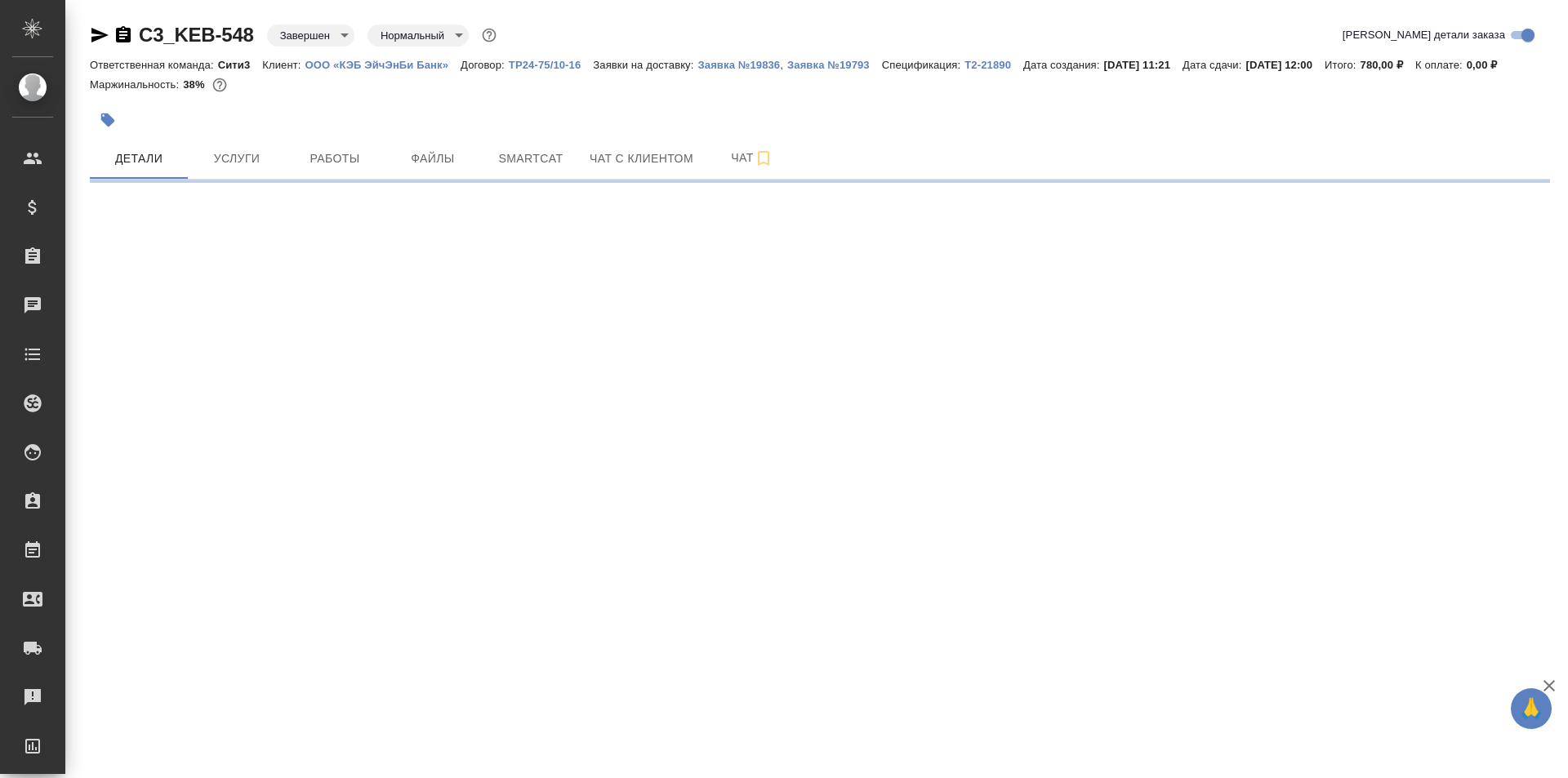
select select "RU"
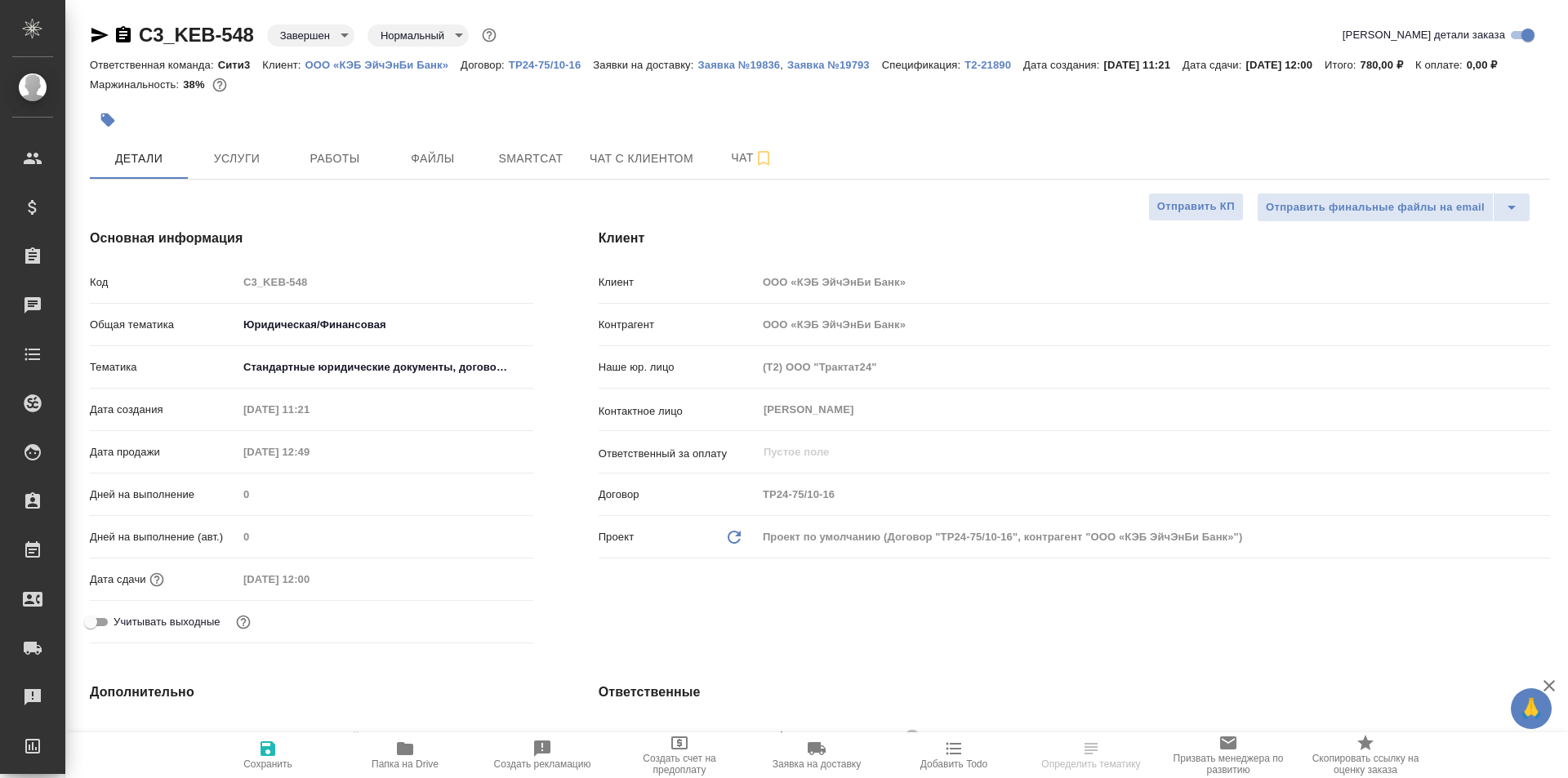
type textarea "x"
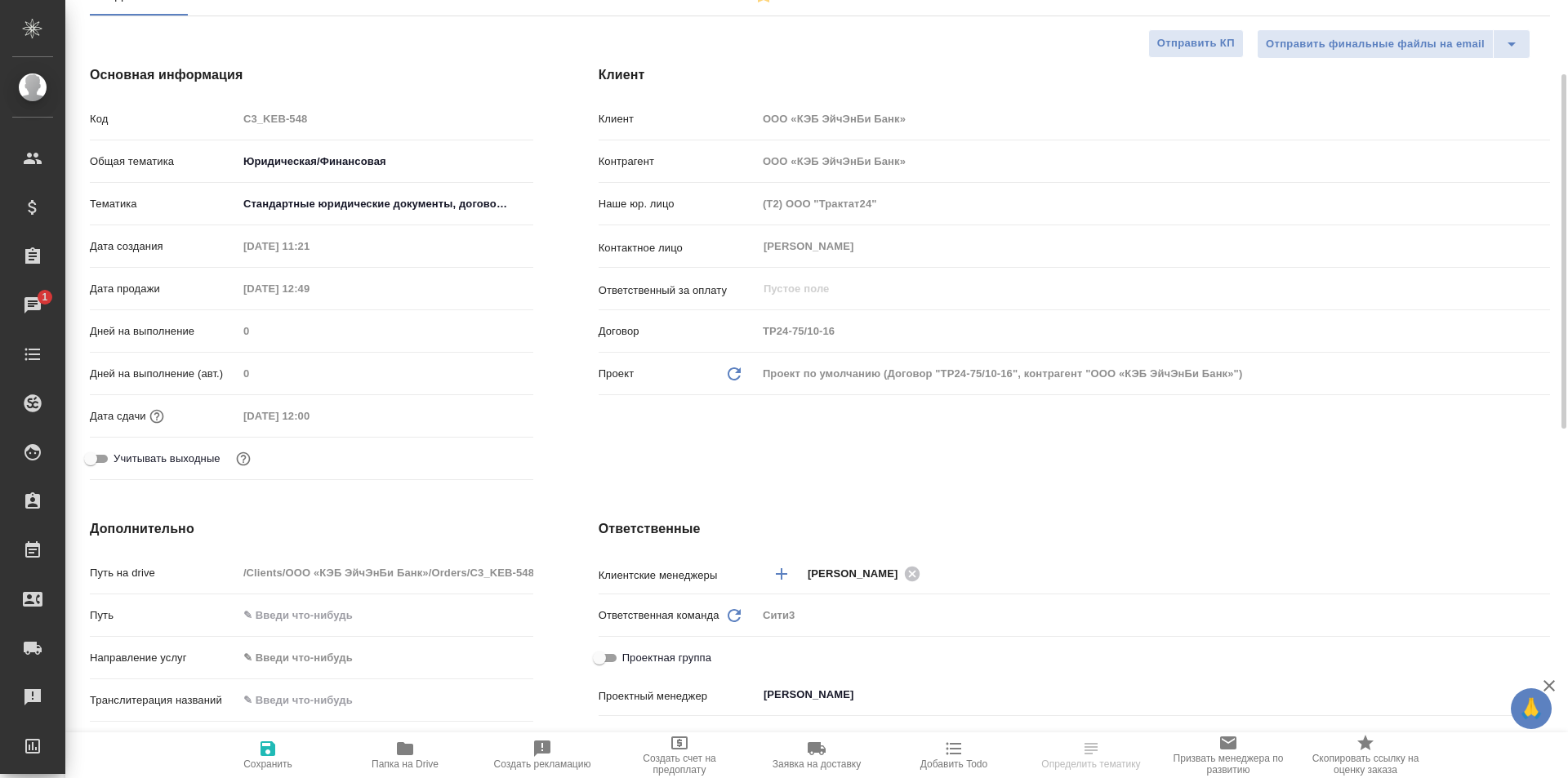
scroll to position [82, 0]
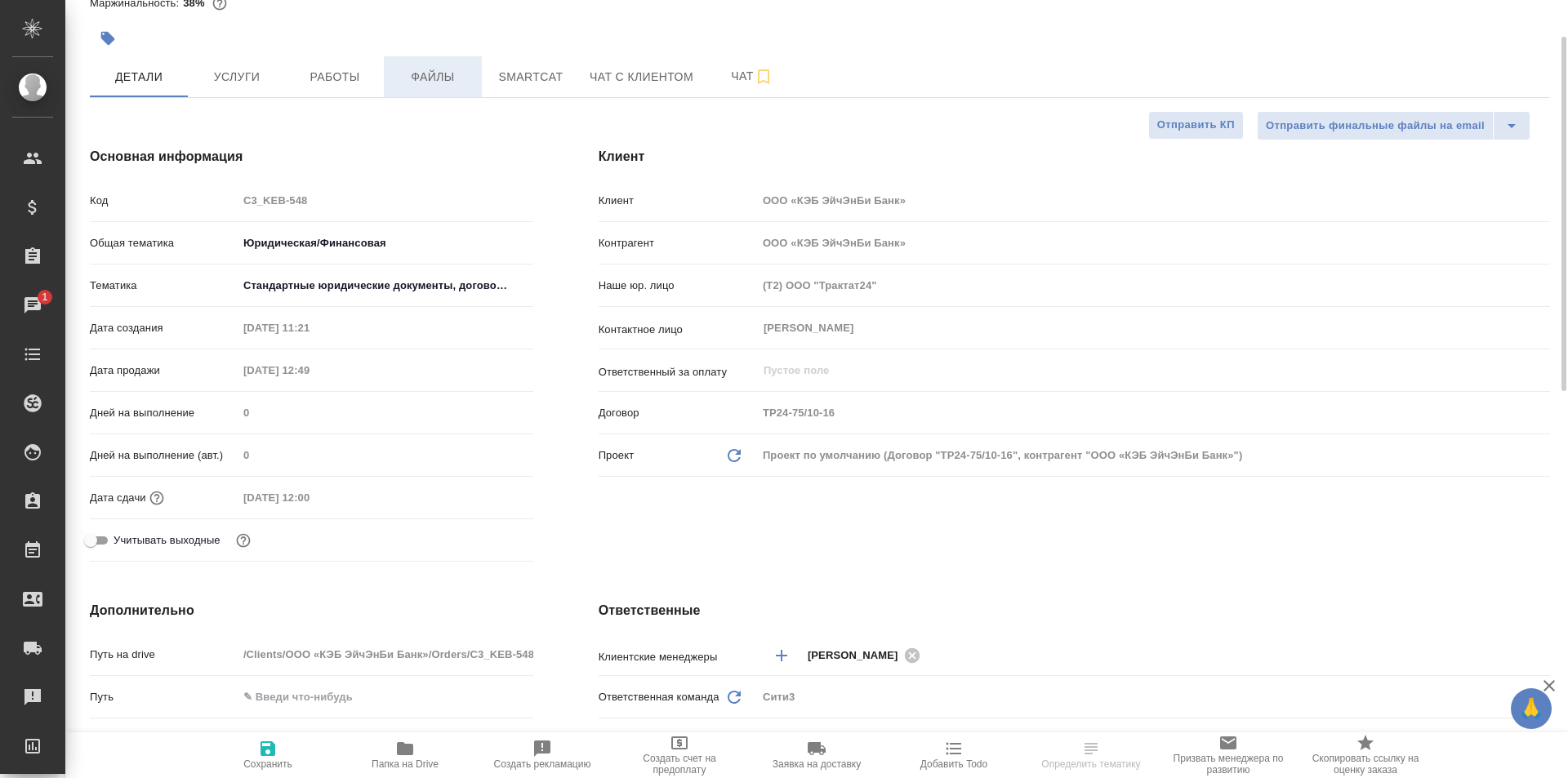
click at [415, 87] on span "Файлы" at bounding box center [432, 76] width 78 height 20
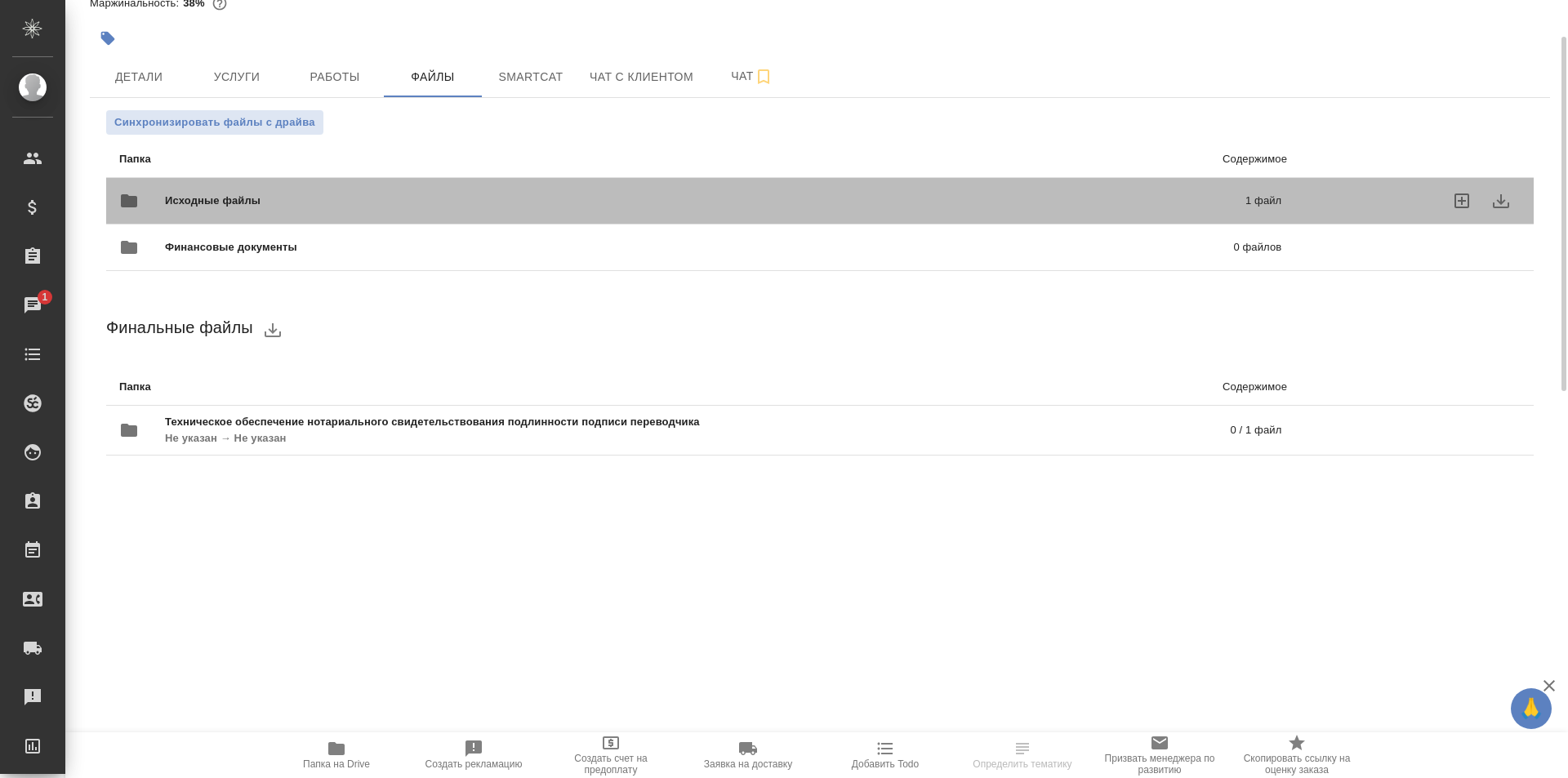
click at [439, 209] on span "Исходные файлы" at bounding box center [459, 200] width 588 height 17
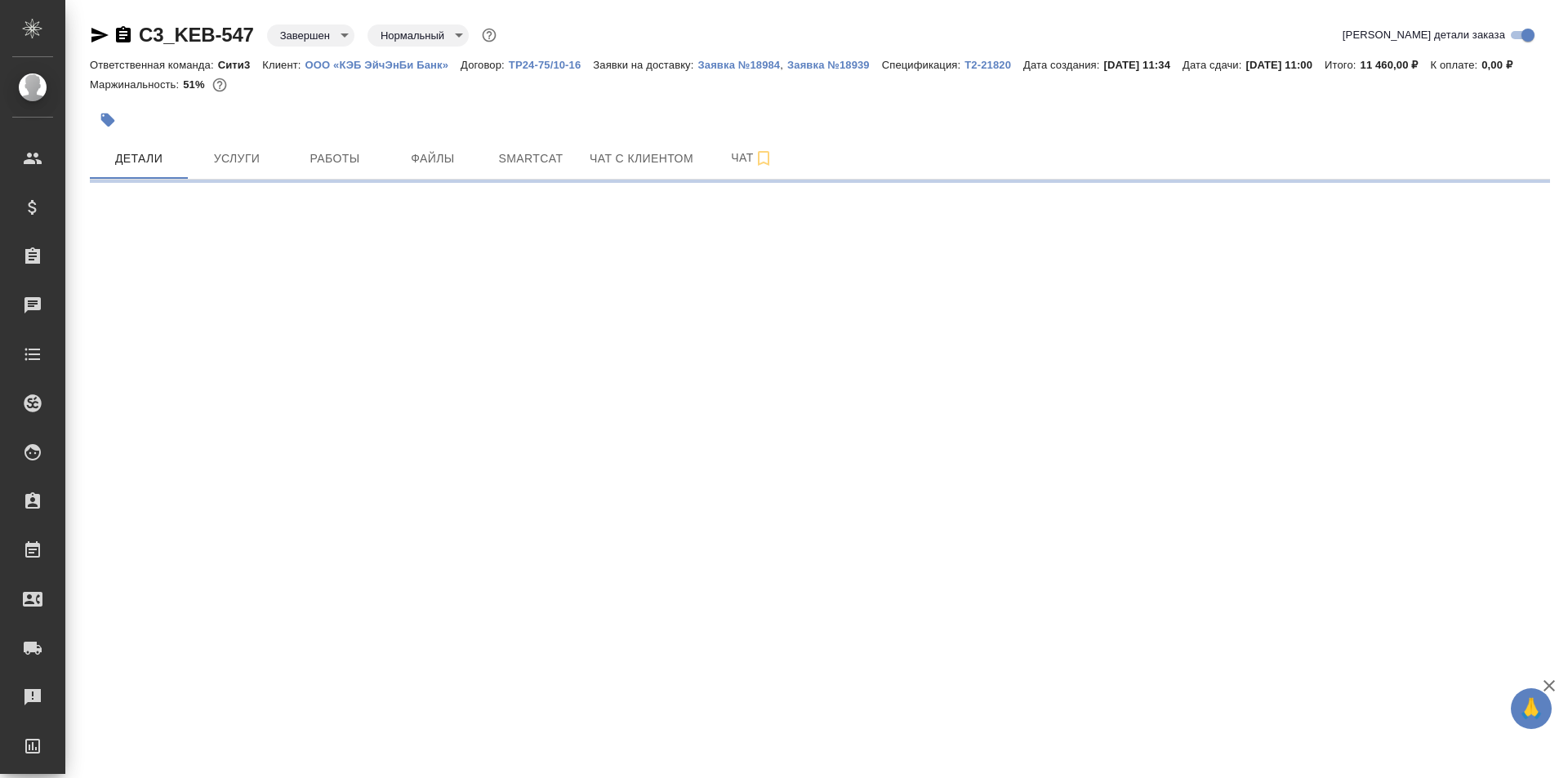
select select "RU"
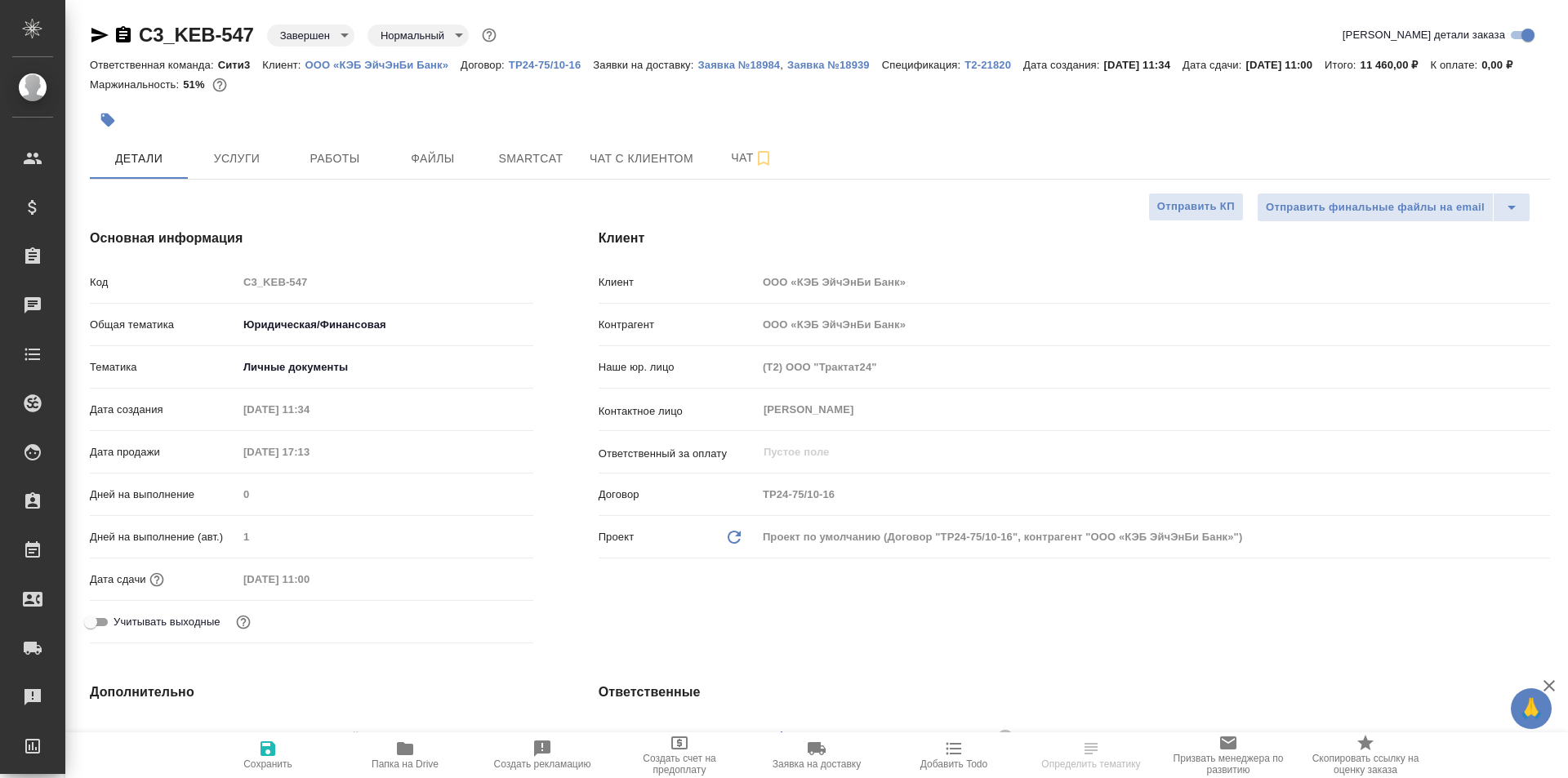
type textarea "x"
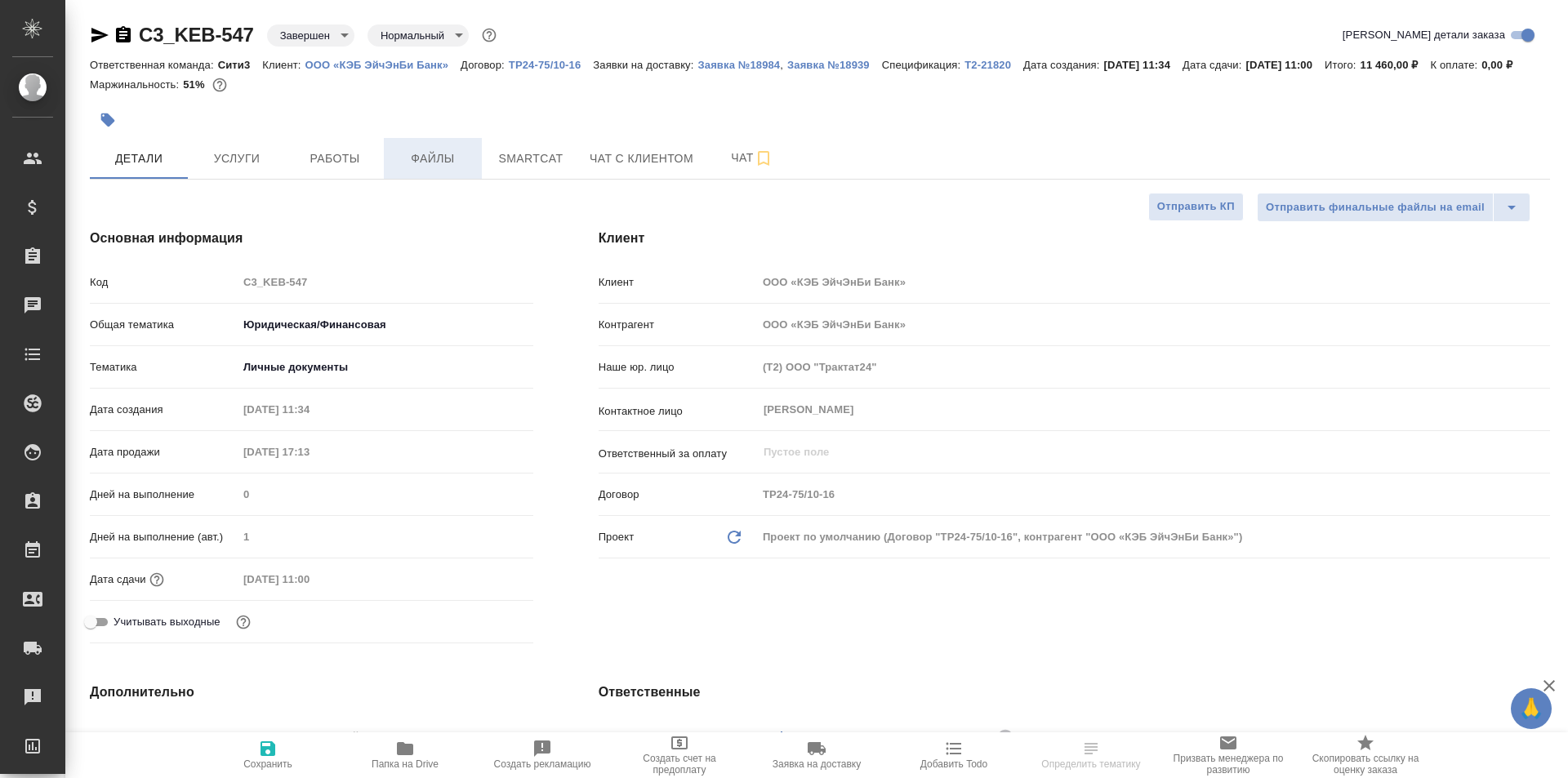
type textarea "x"
click at [410, 169] on span "Файлы" at bounding box center [432, 158] width 78 height 20
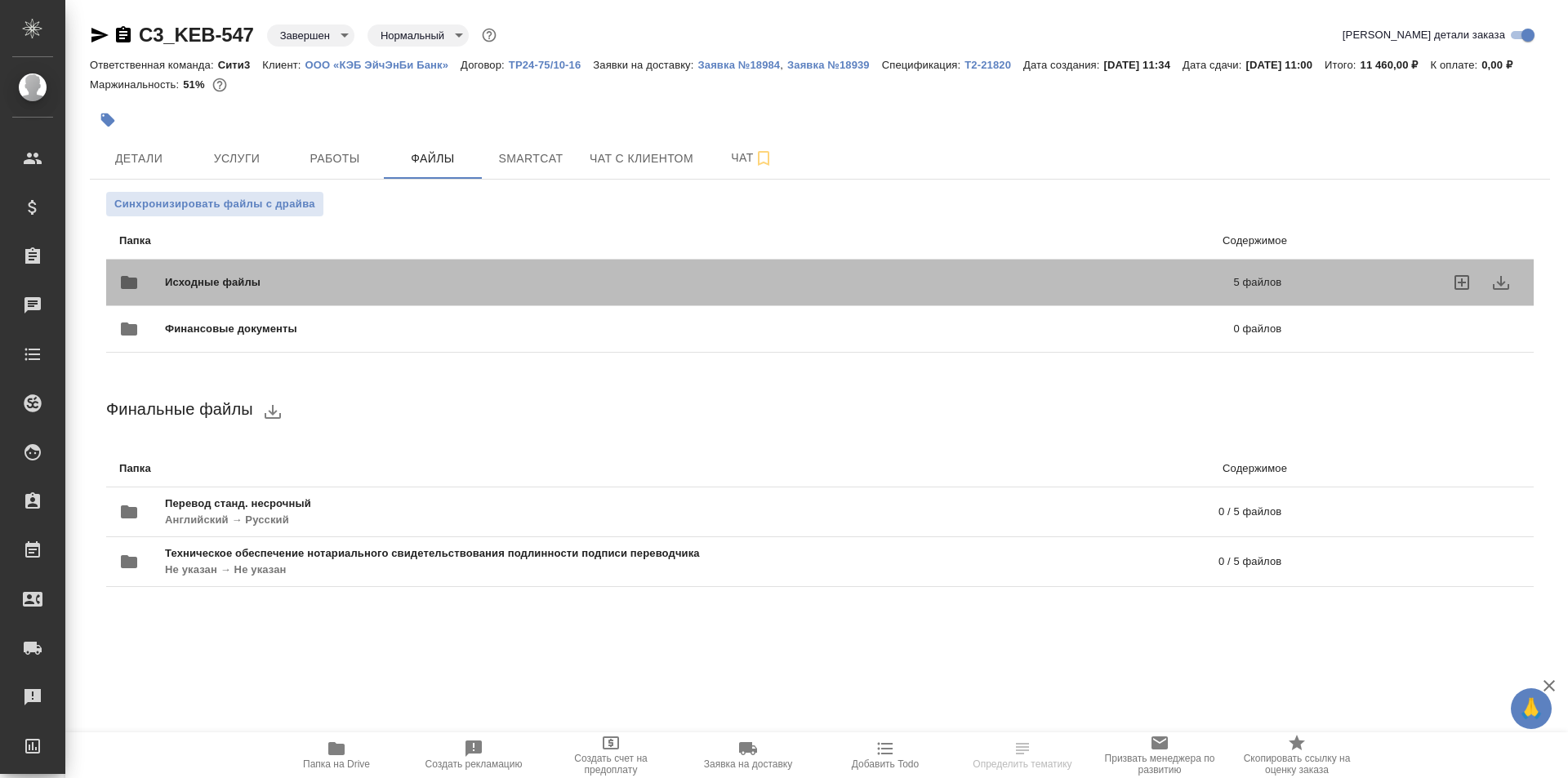
click at [388, 289] on div "Исходные файлы 5 файлов" at bounding box center [701, 282] width 1162 height 40
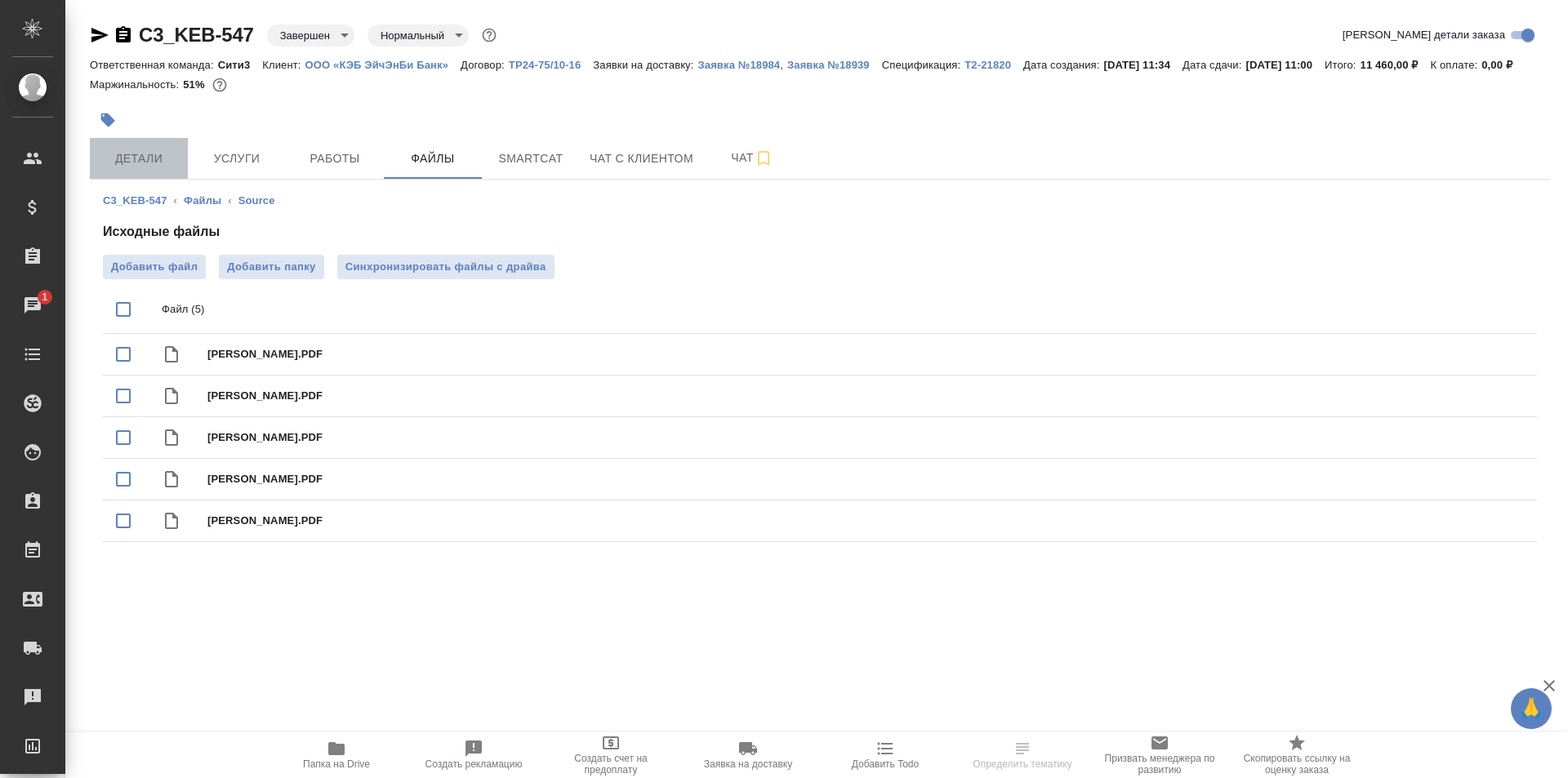
click at [134, 169] on span "Детали" at bounding box center [138, 158] width 78 height 20
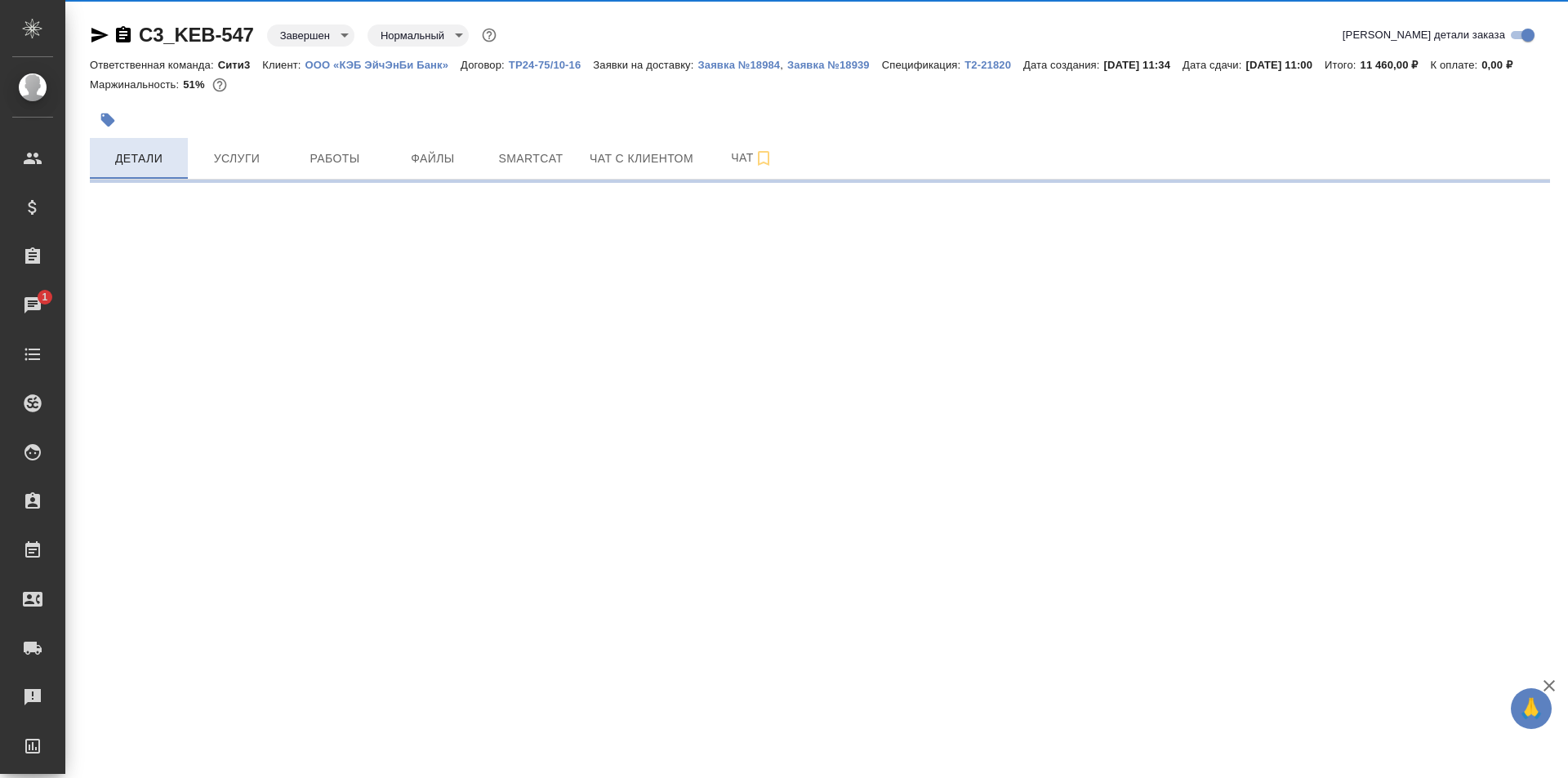
select select "RU"
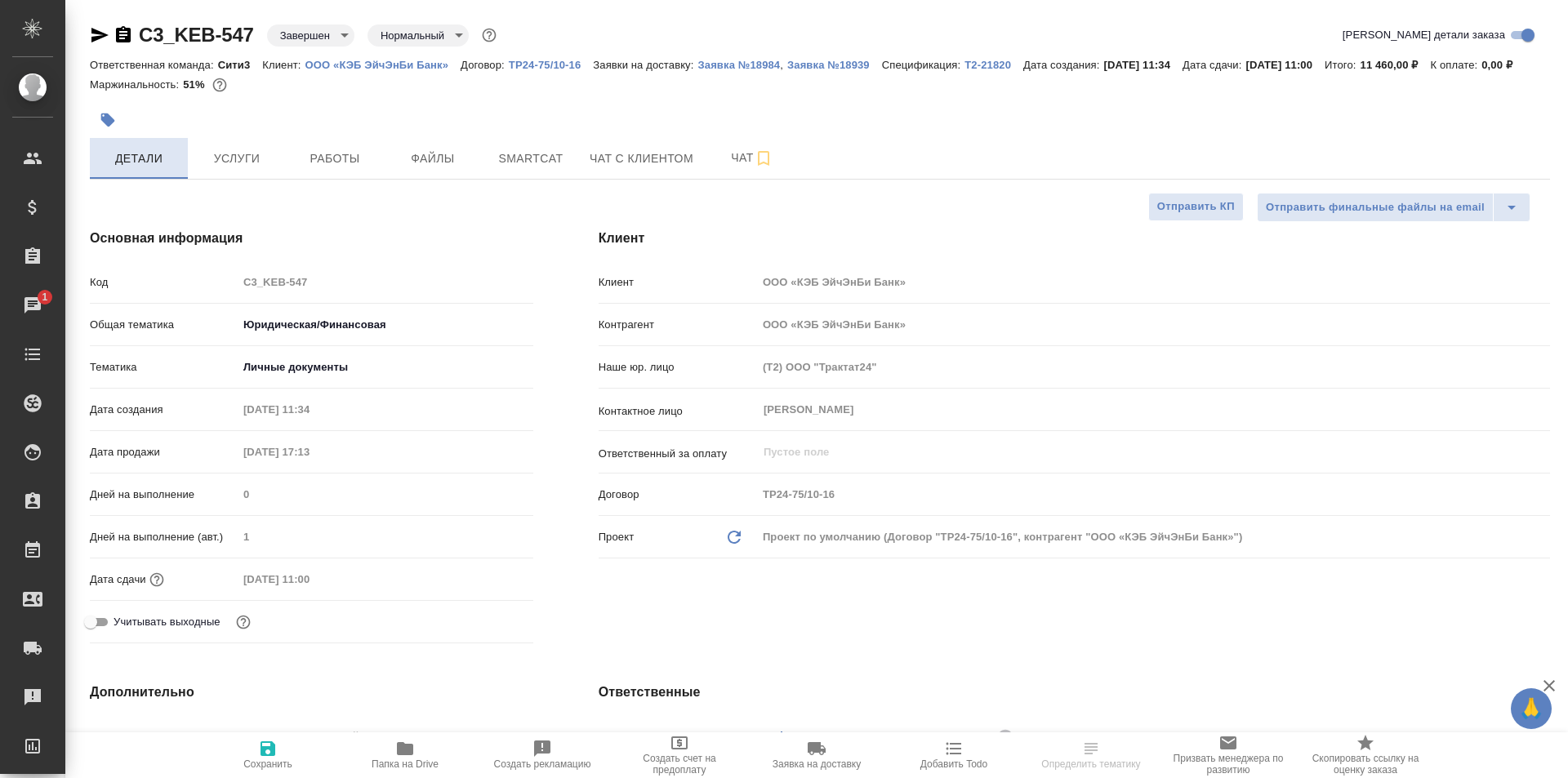
type textarea "x"
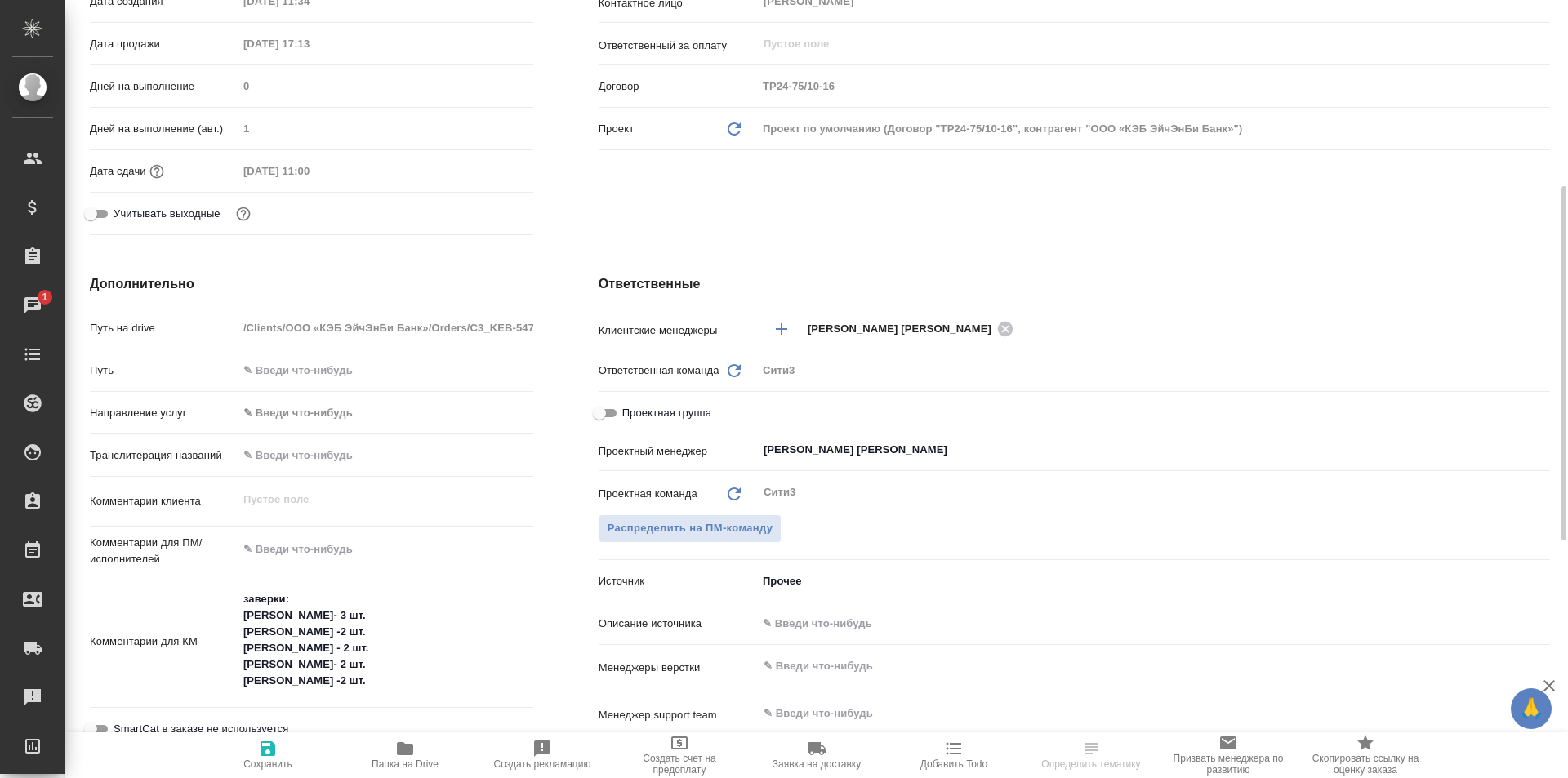
scroll to position [571, 0]
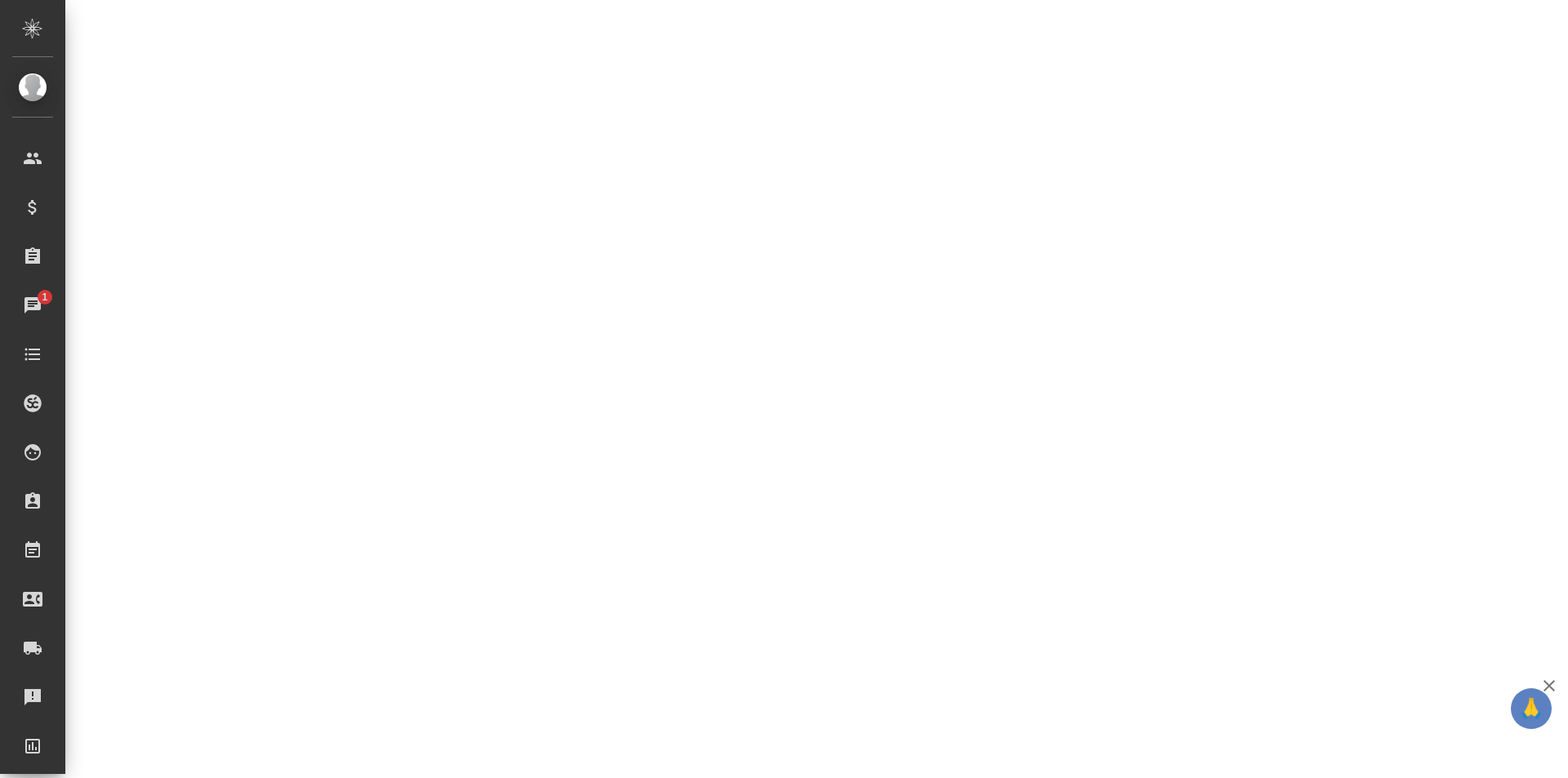
select select "RU"
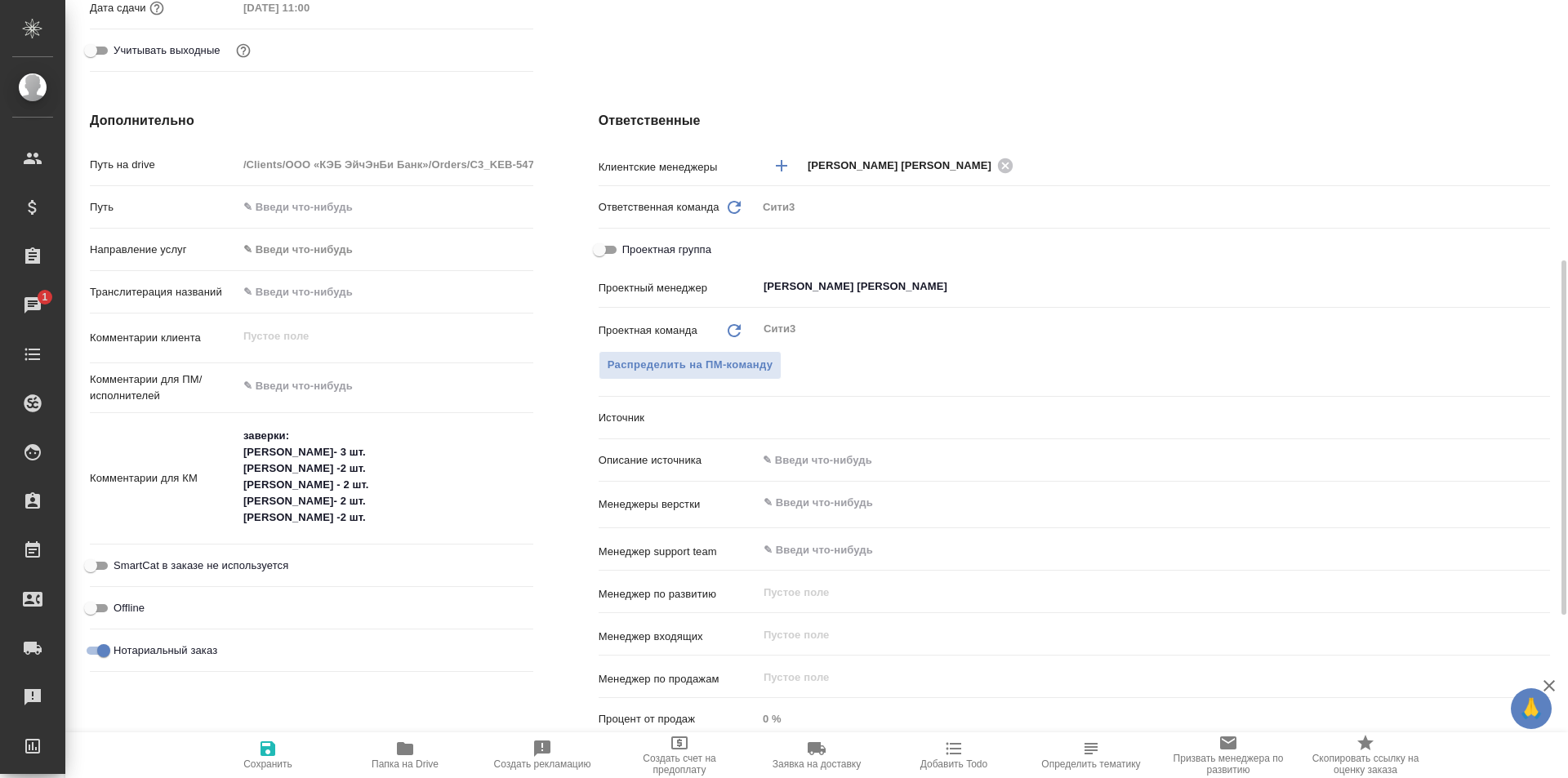
type textarea "x"
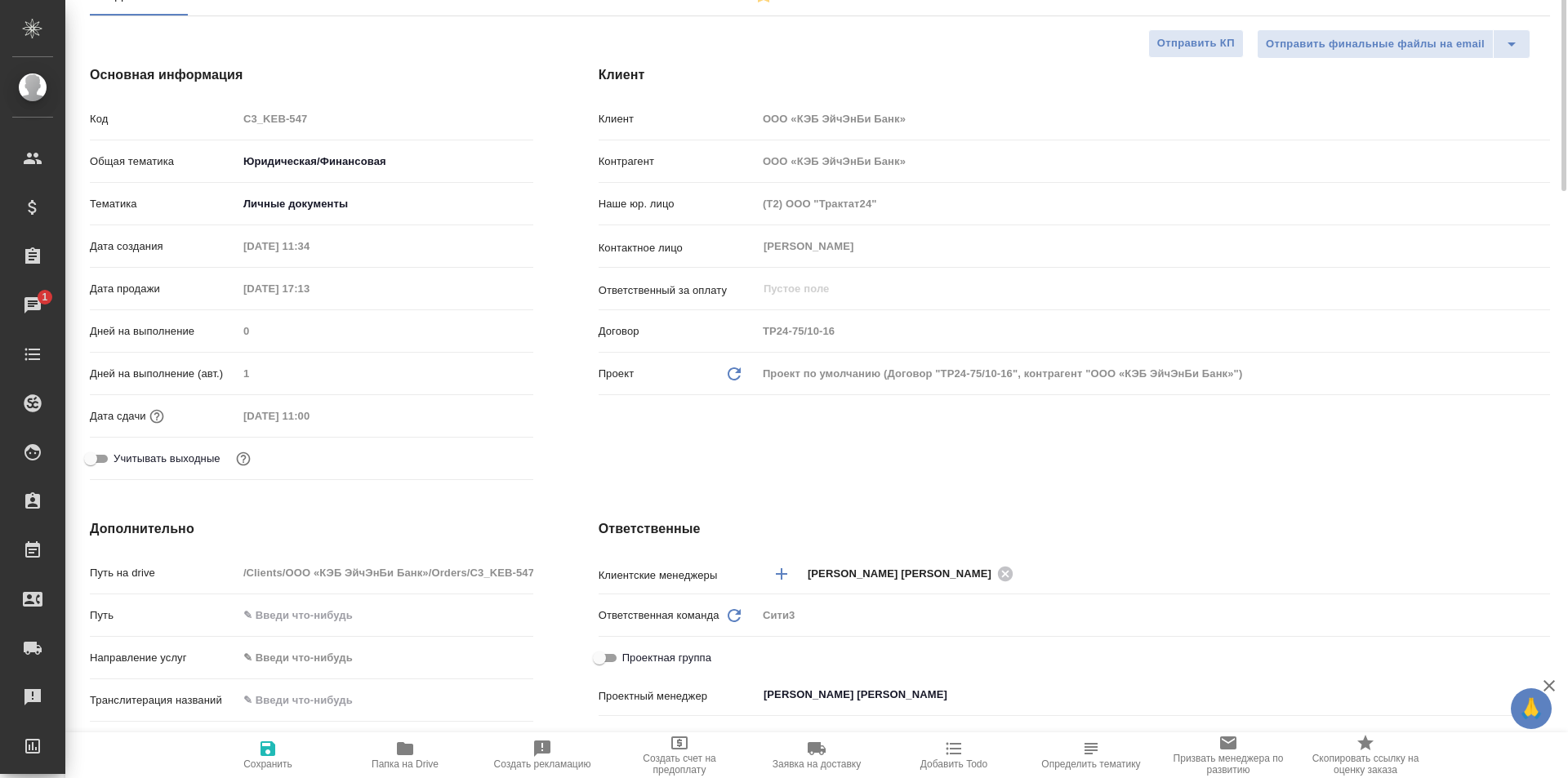
scroll to position [0, 0]
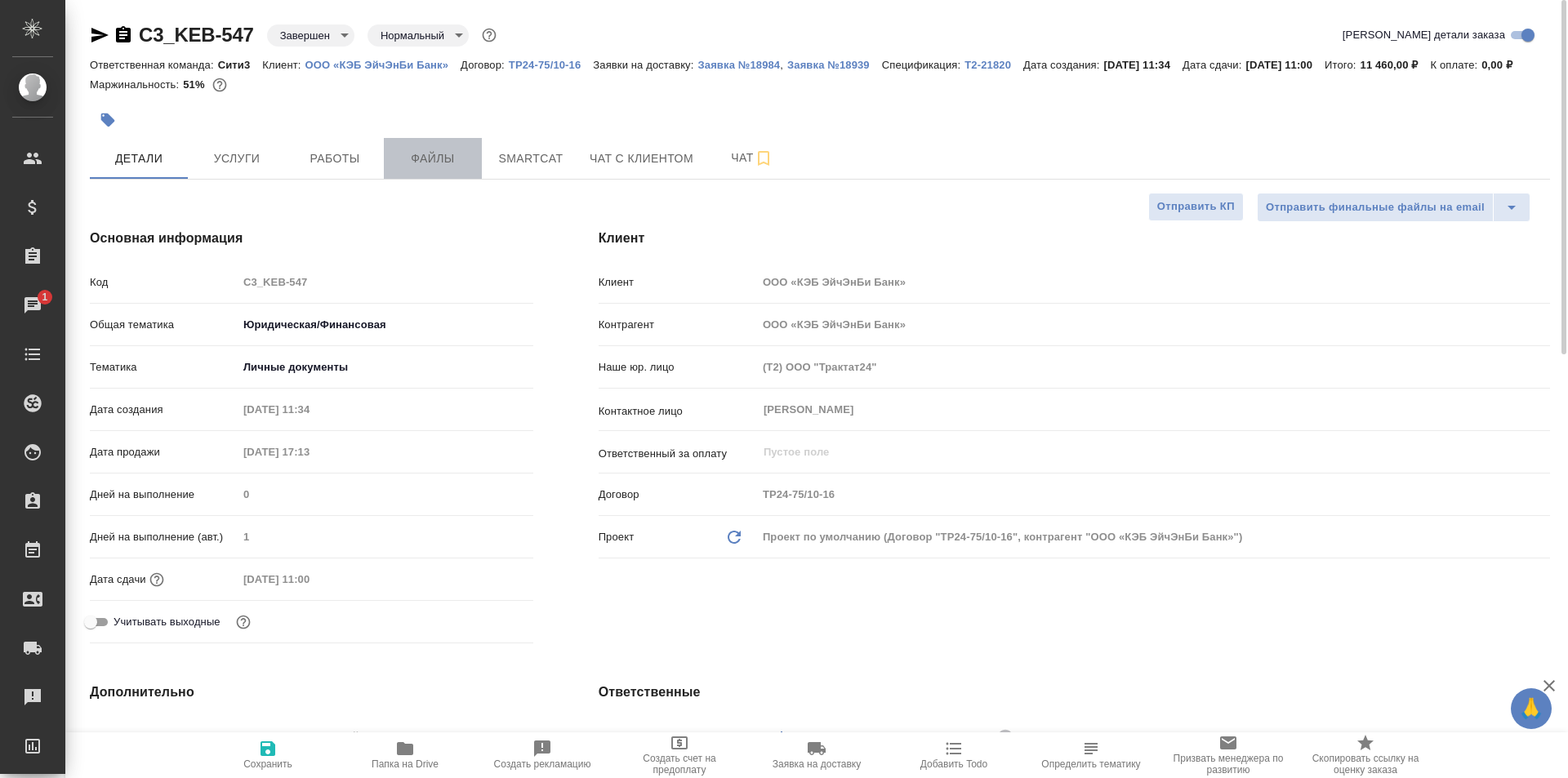
click at [460, 169] on span "Файлы" at bounding box center [432, 158] width 78 height 20
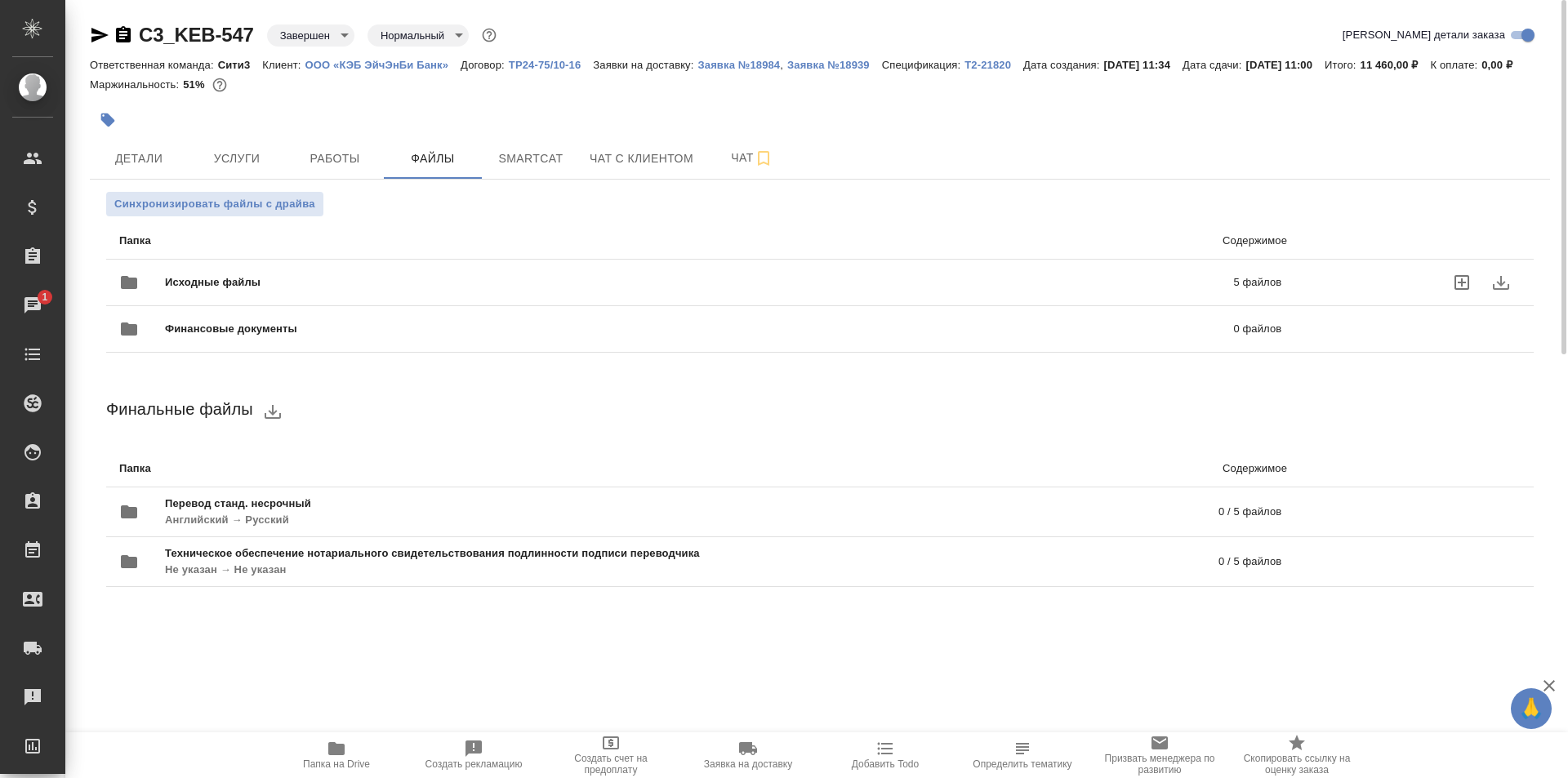
click at [509, 291] on span "Исходные файлы" at bounding box center [456, 282] width 582 height 17
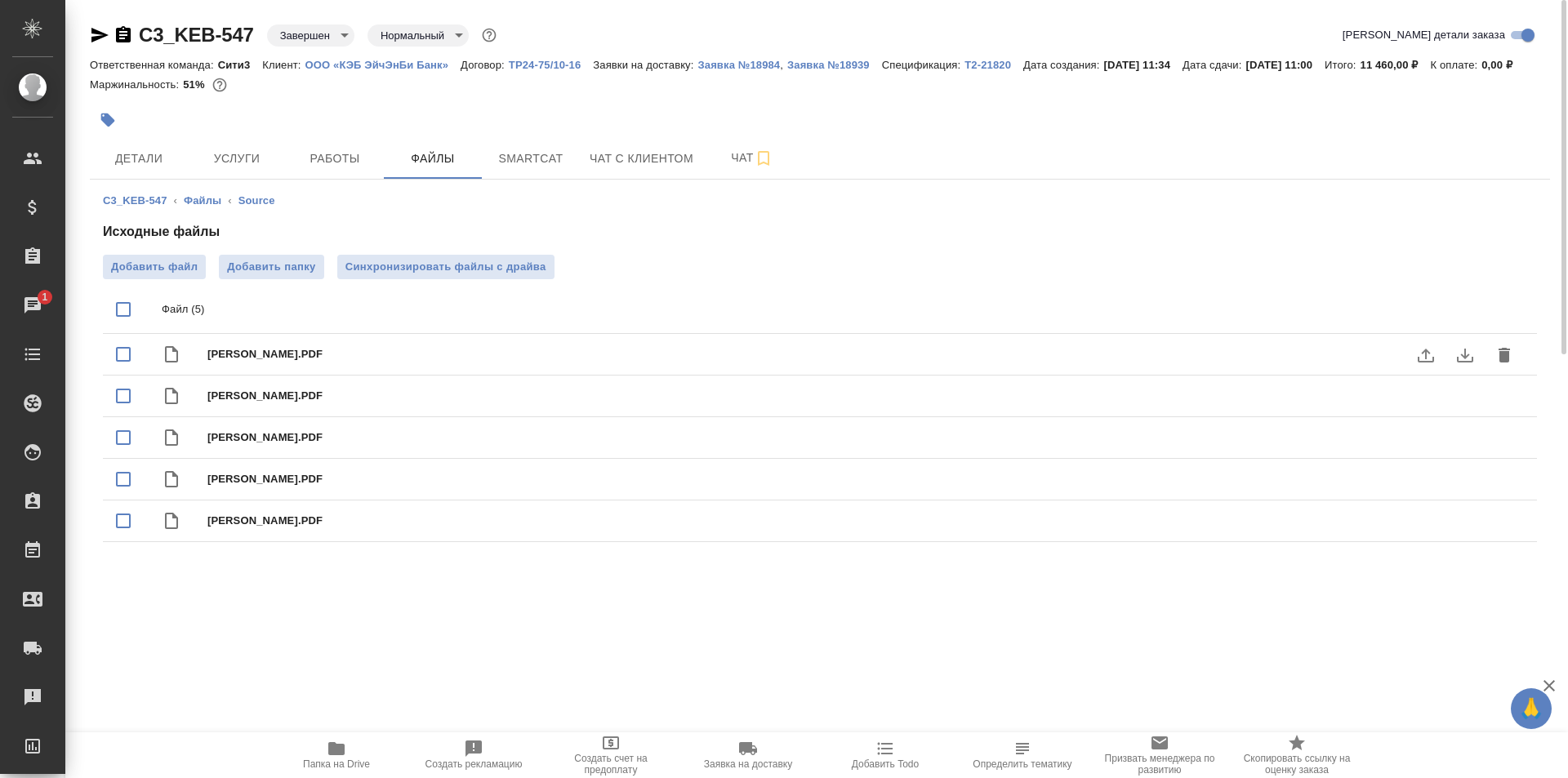
click at [400, 363] on div "KIM JUNGHOON.PDF" at bounding box center [853, 354] width 1290 height 23
checkbox input "true"
click at [1469, 365] on icon "download" at bounding box center [1465, 355] width 19 height 19
click at [325, 758] on span "Папка на Drive" at bounding box center [337, 754] width 118 height 31
click at [378, 59] on p "ООО «КЭБ ЭйчЭнБи Банк»" at bounding box center [382, 65] width 156 height 12
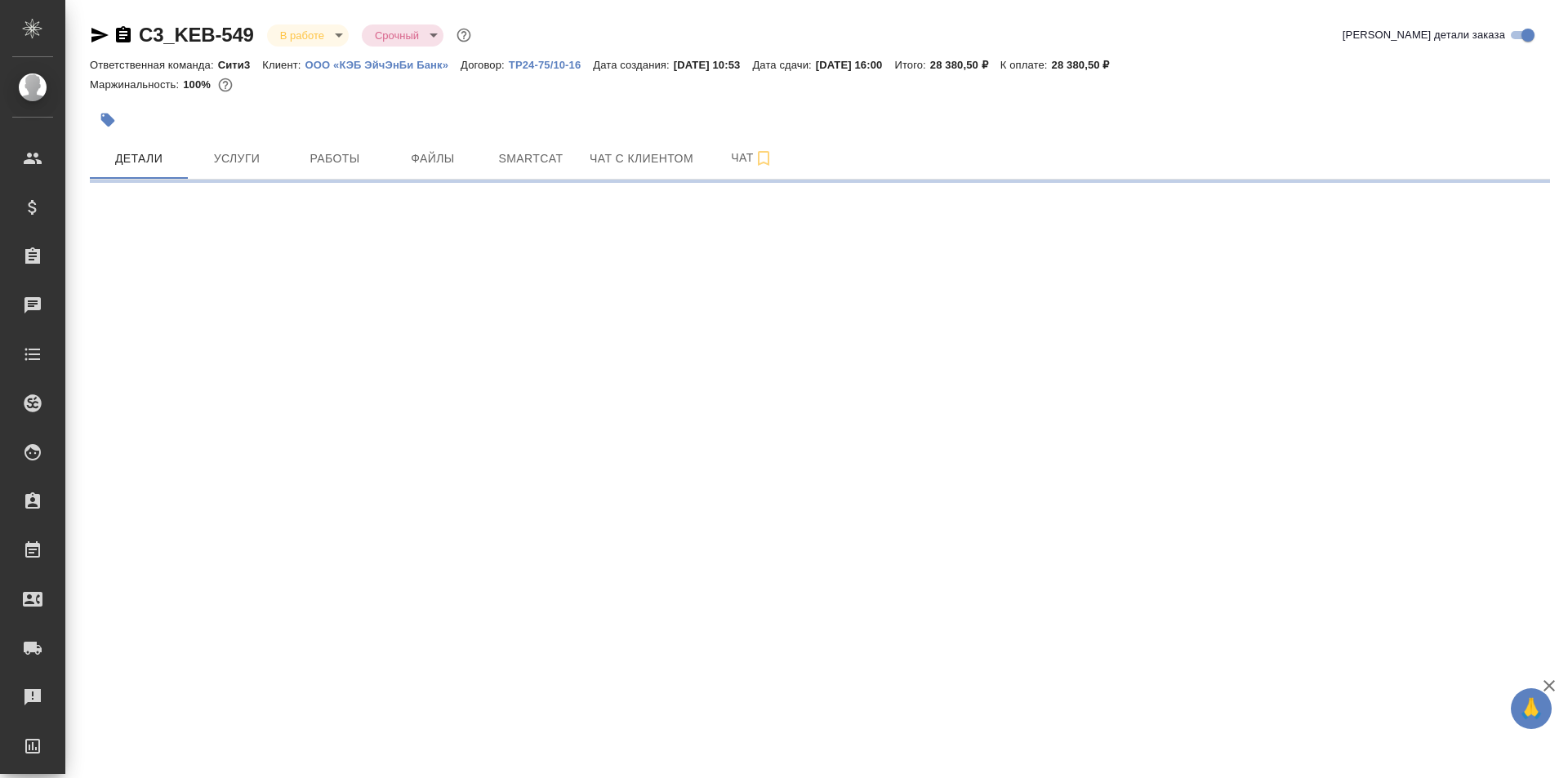
select select "RU"
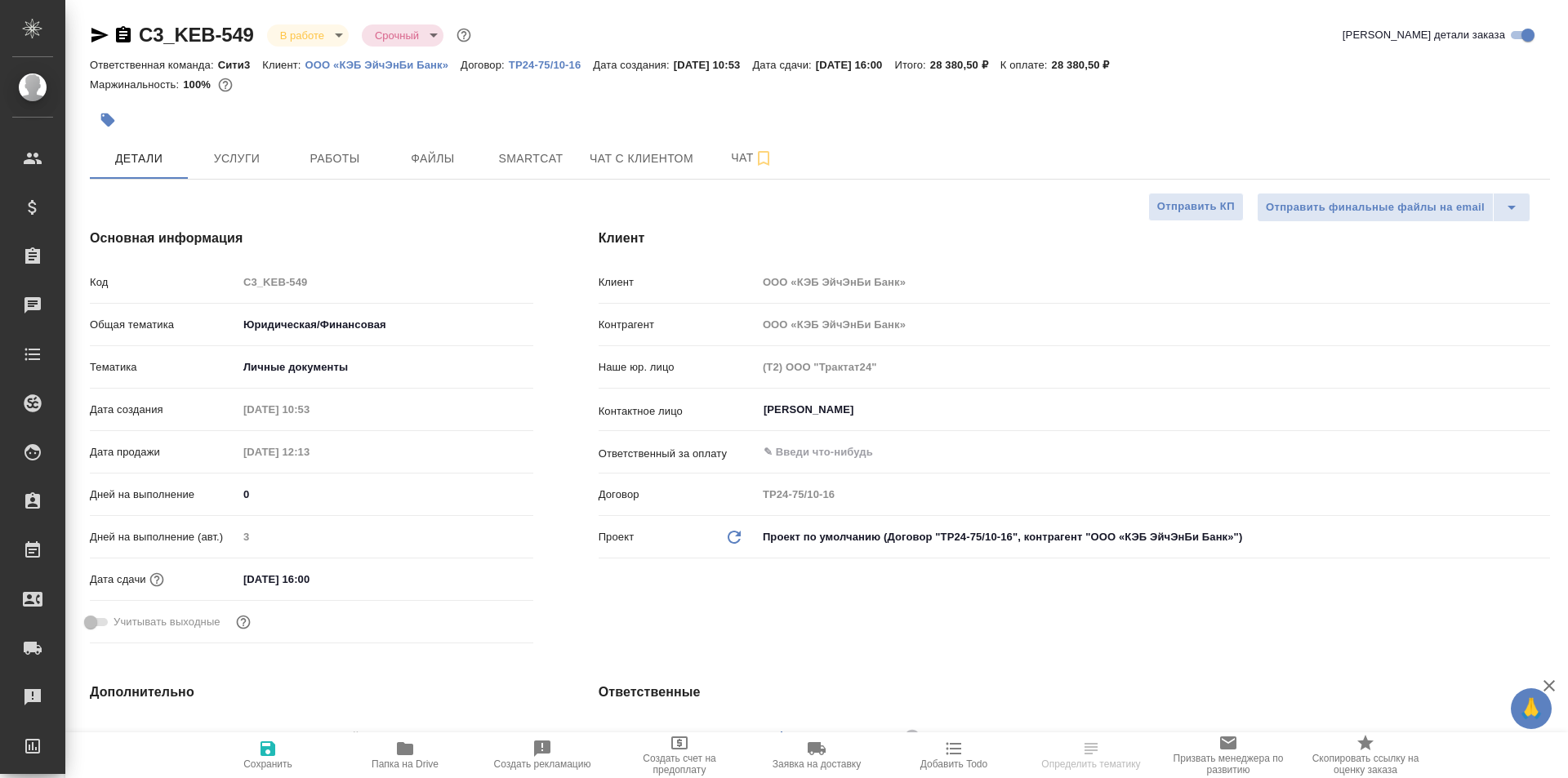
type textarea "x"
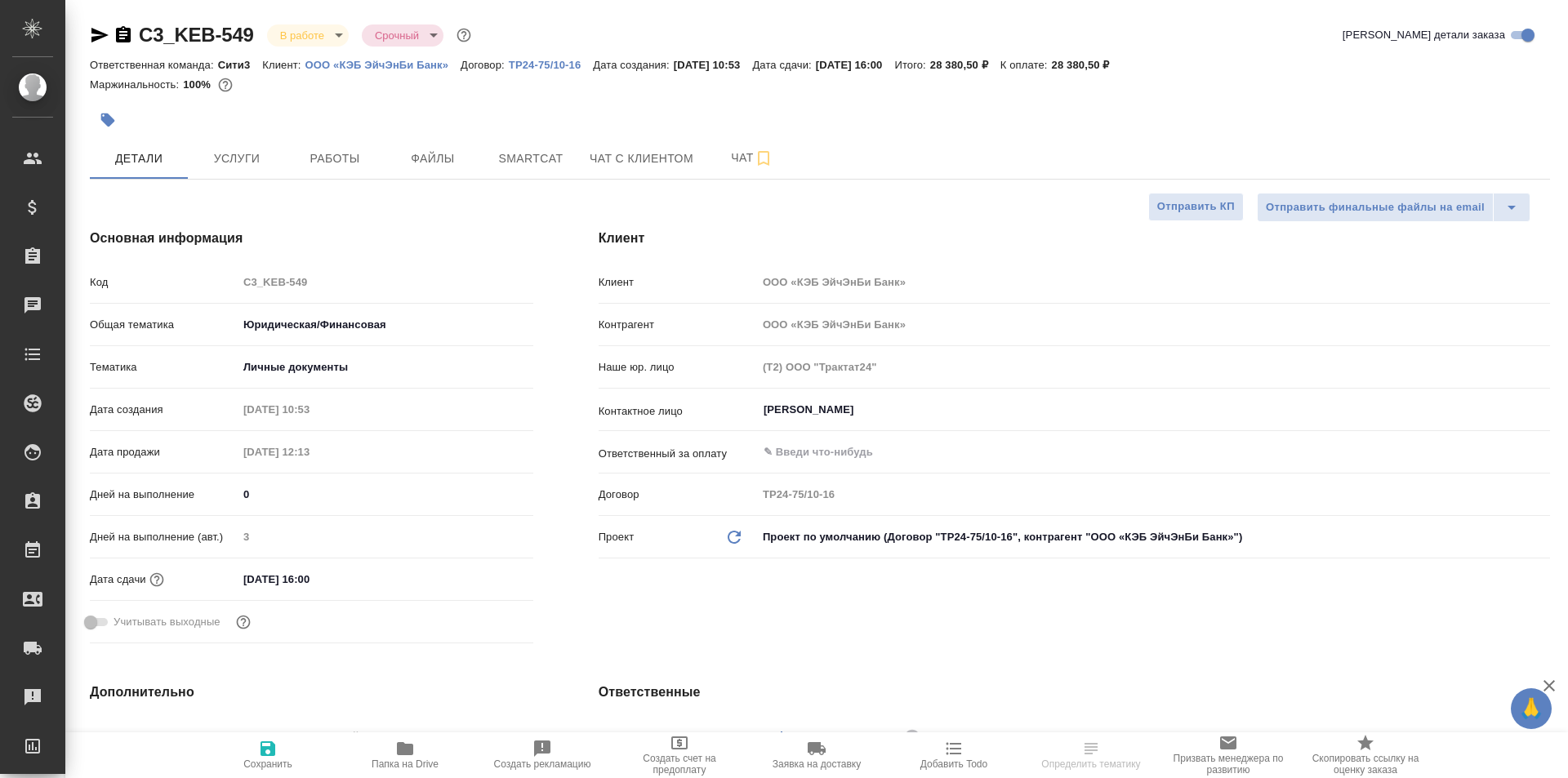
type textarea "x"
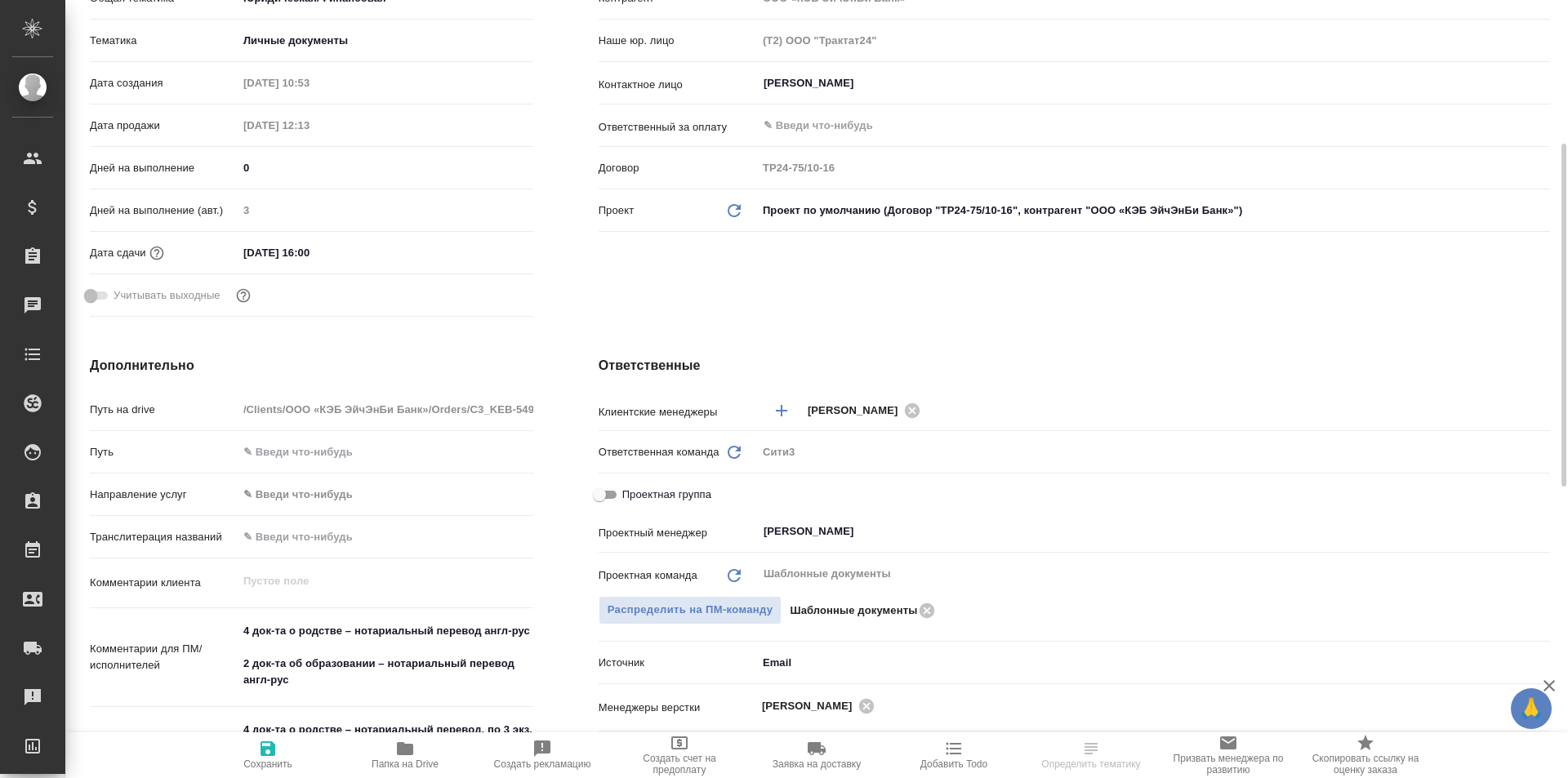
scroll to position [490, 0]
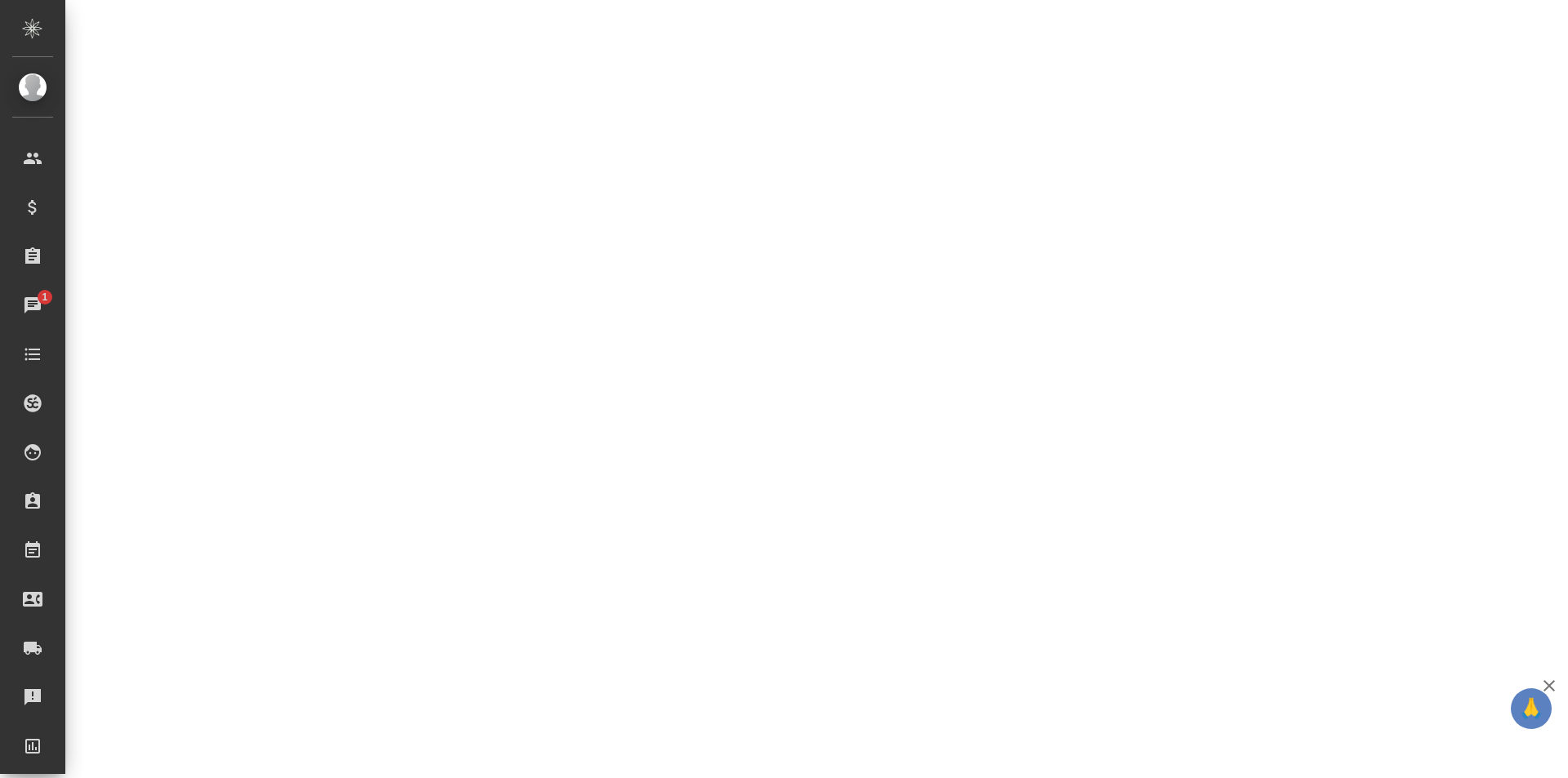
select select "RU"
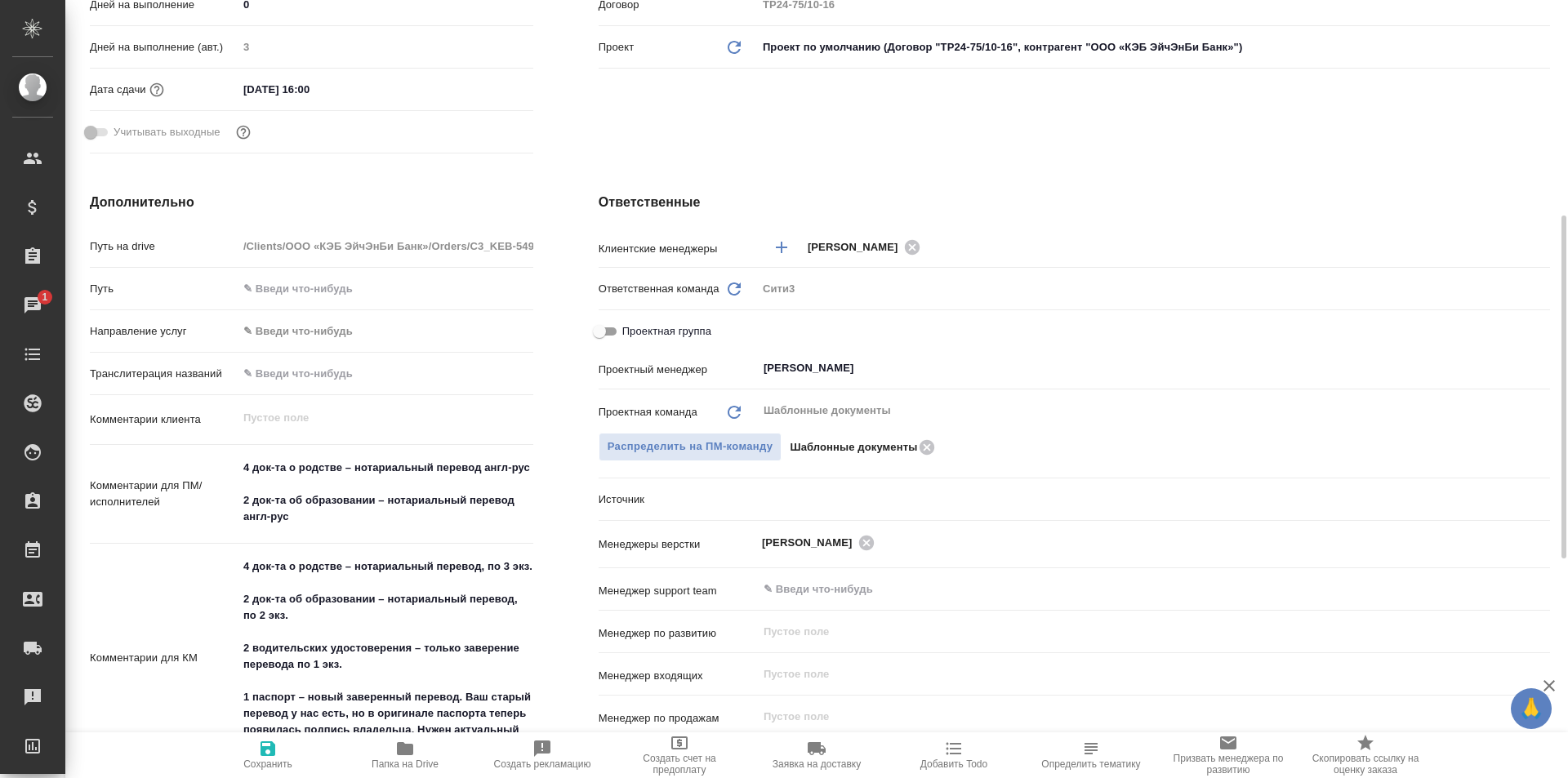
type textarea "x"
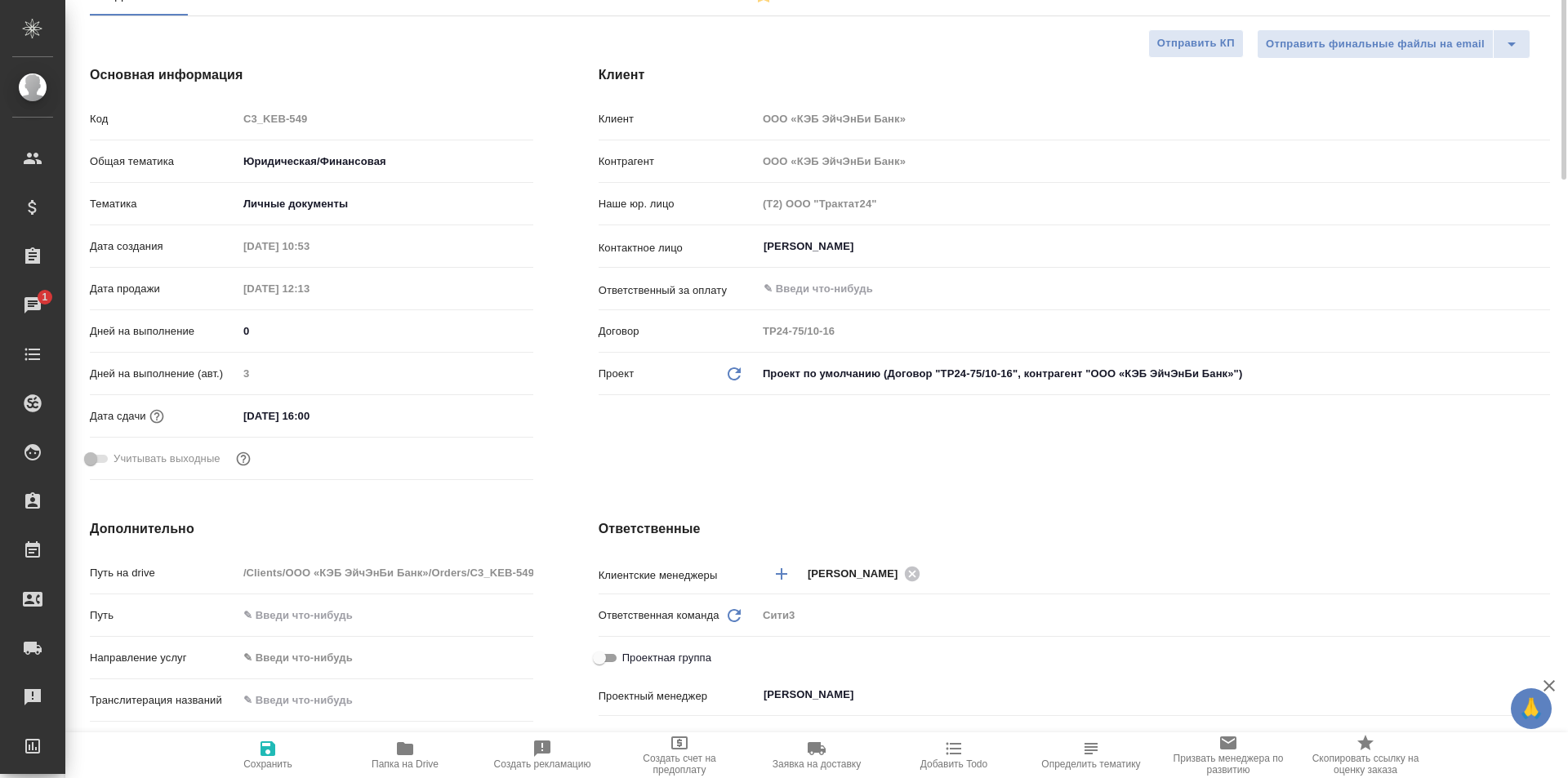
scroll to position [0, 0]
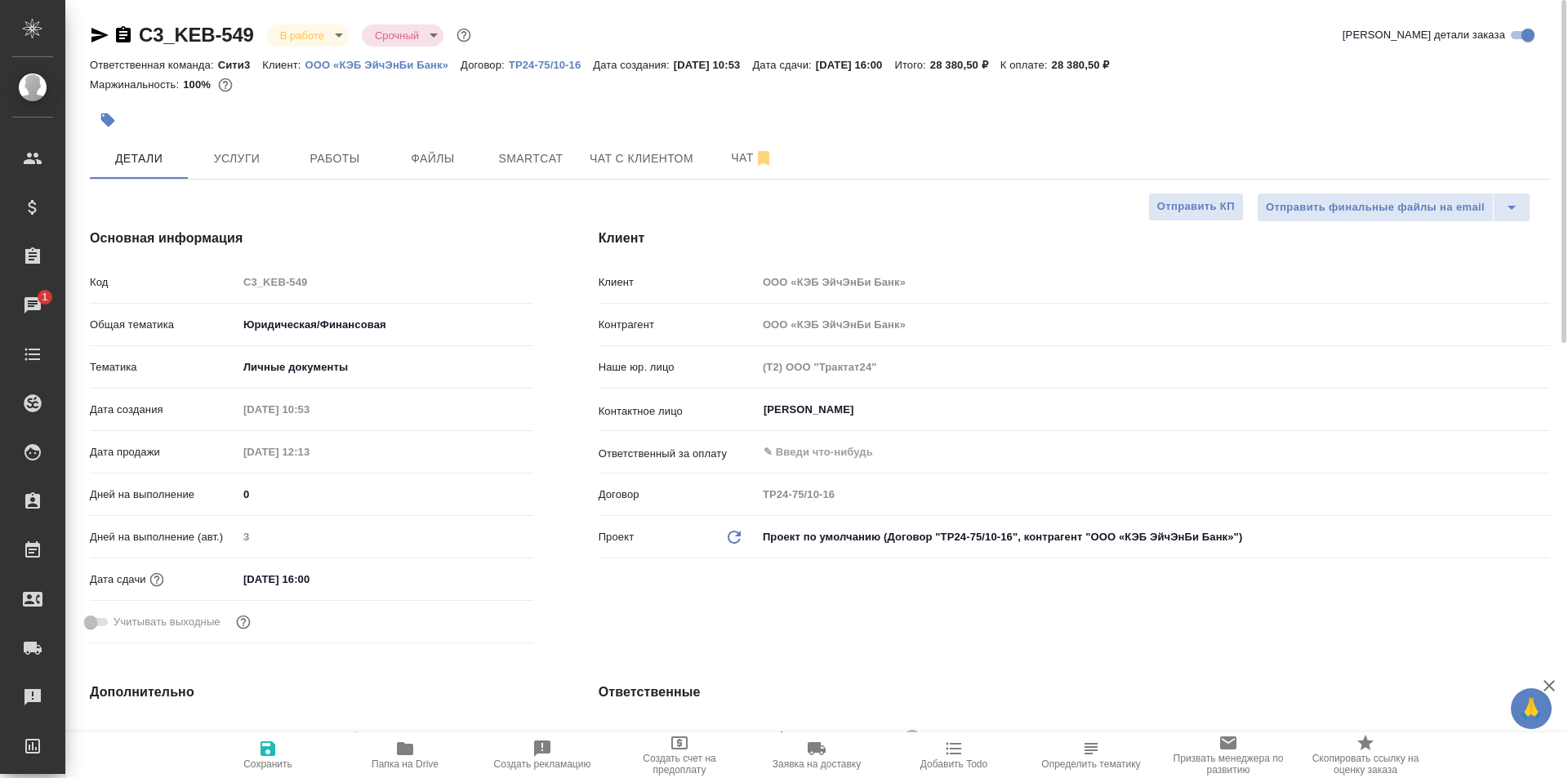
type textarea "x"
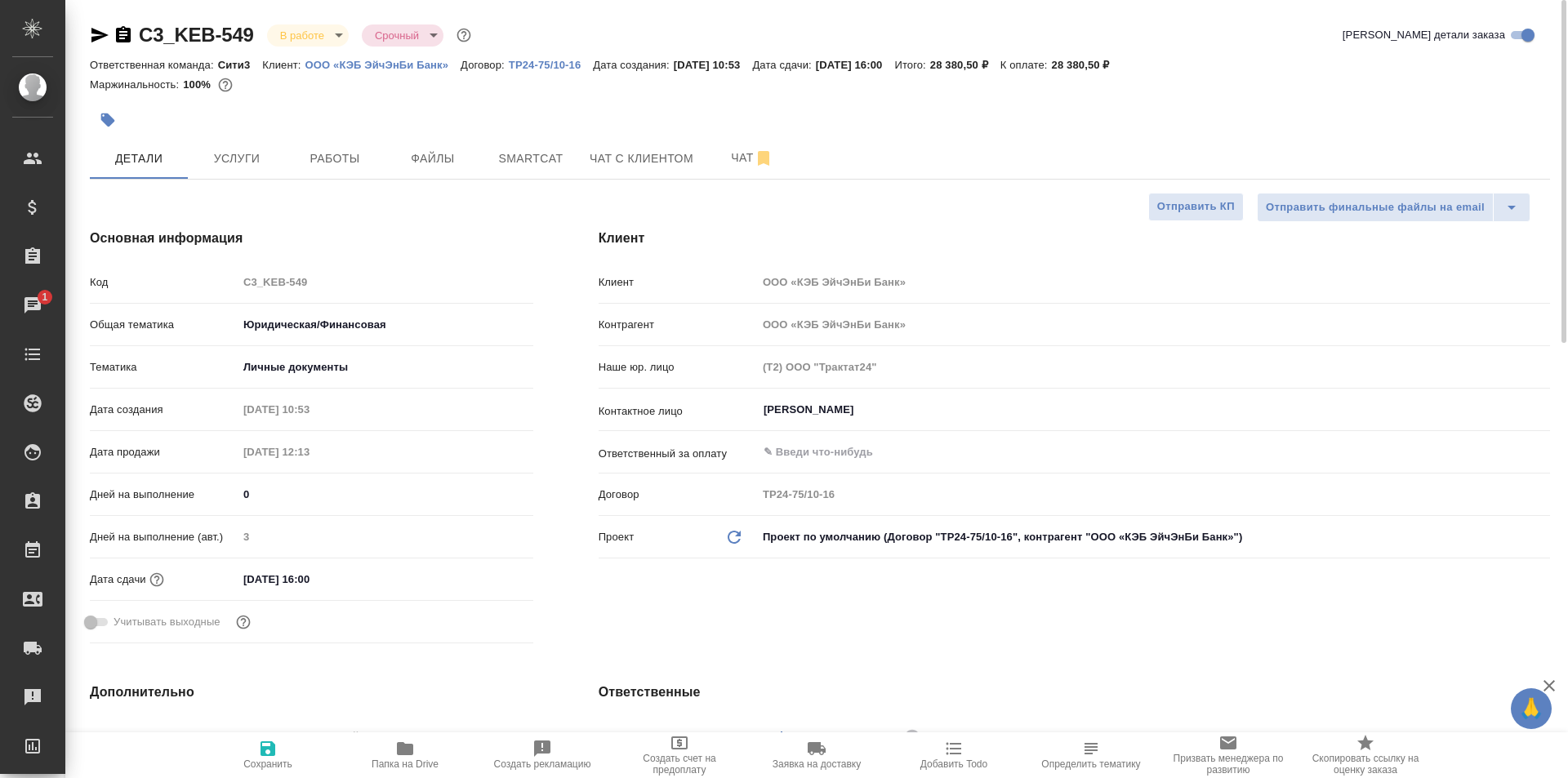
type textarea "x"
click at [340, 153] on span "Работы" at bounding box center [334, 158] width 78 height 20
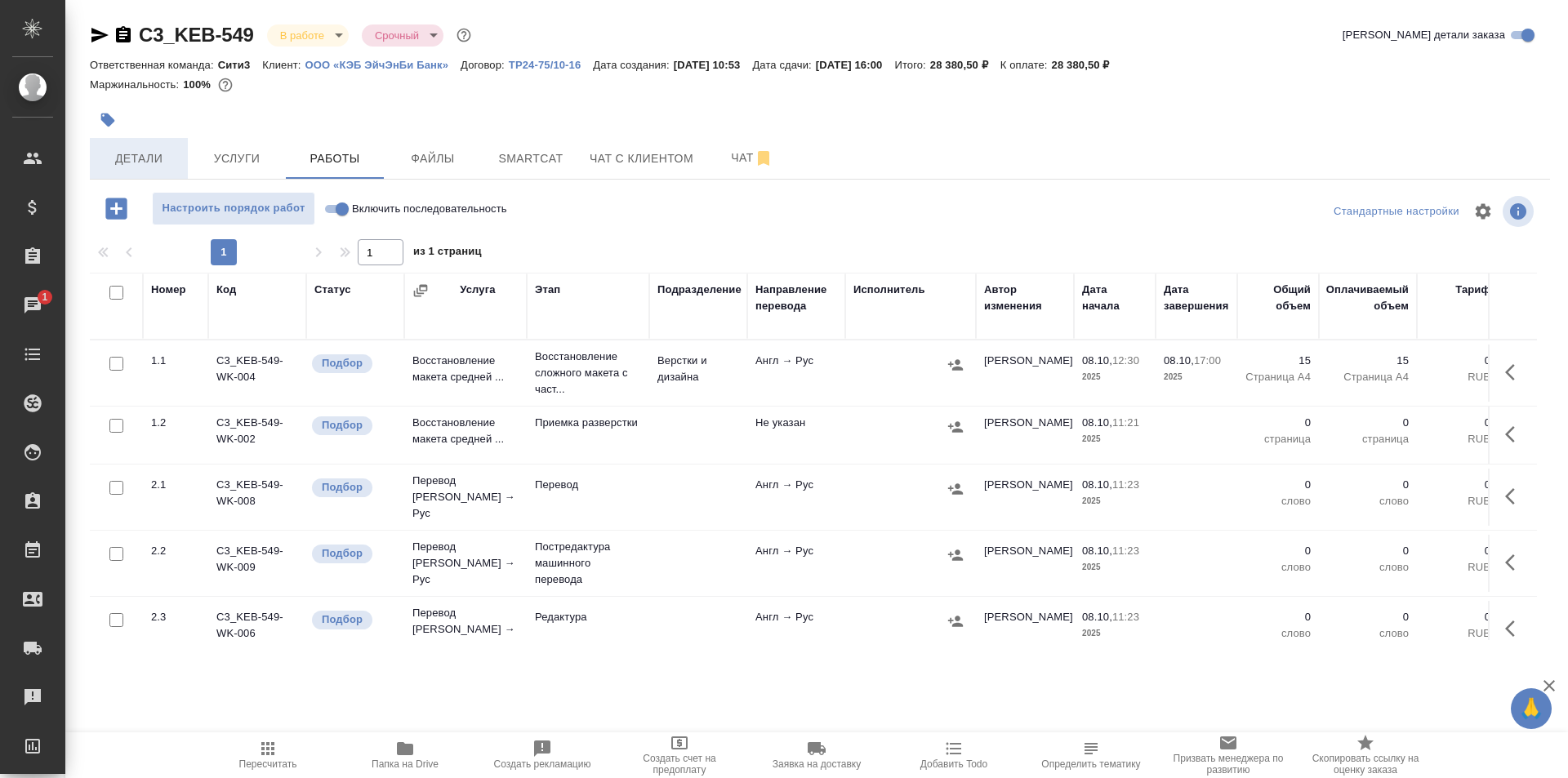
click at [105, 152] on span "Детали" at bounding box center [138, 158] width 78 height 20
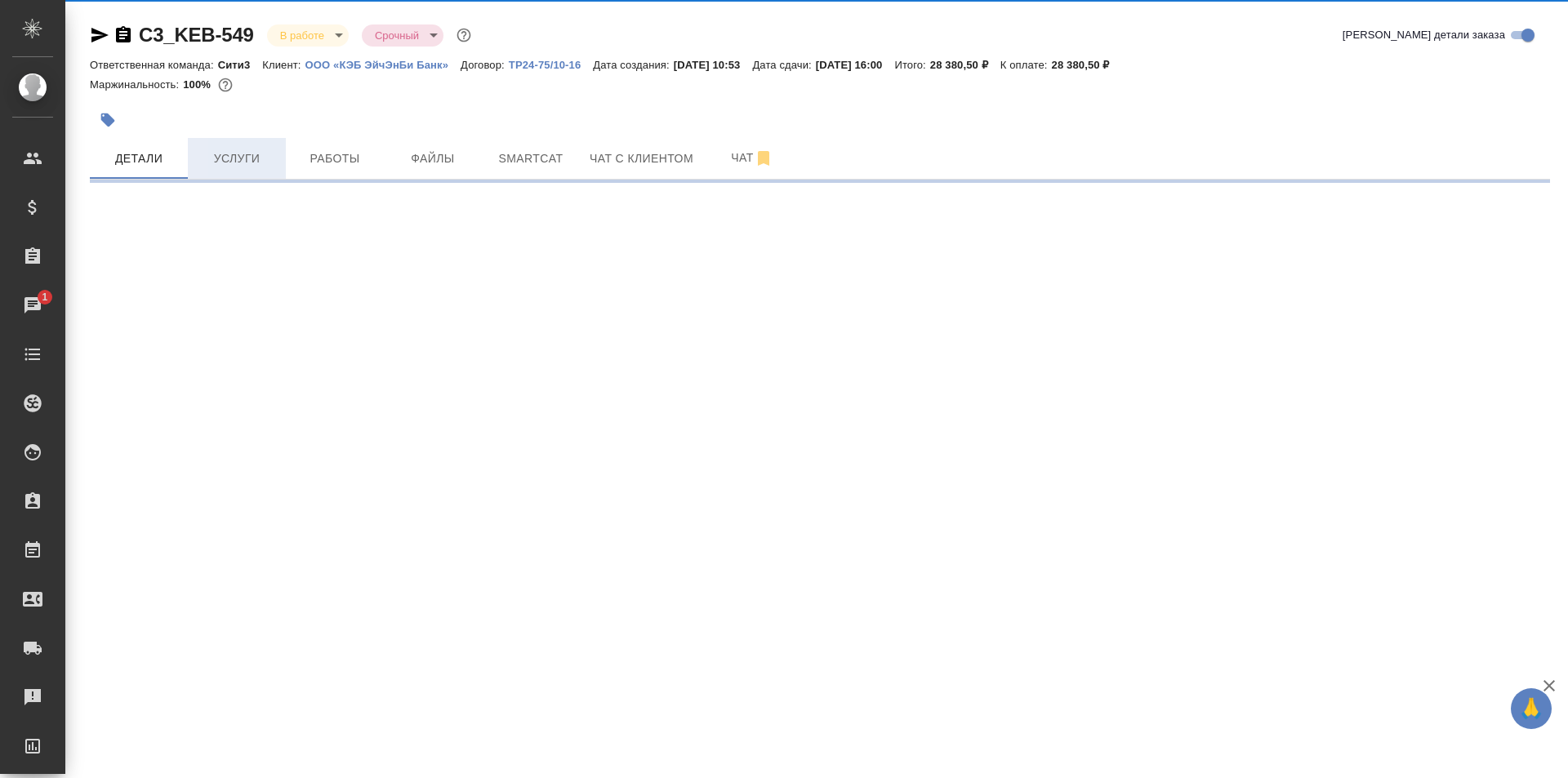
select select "RU"
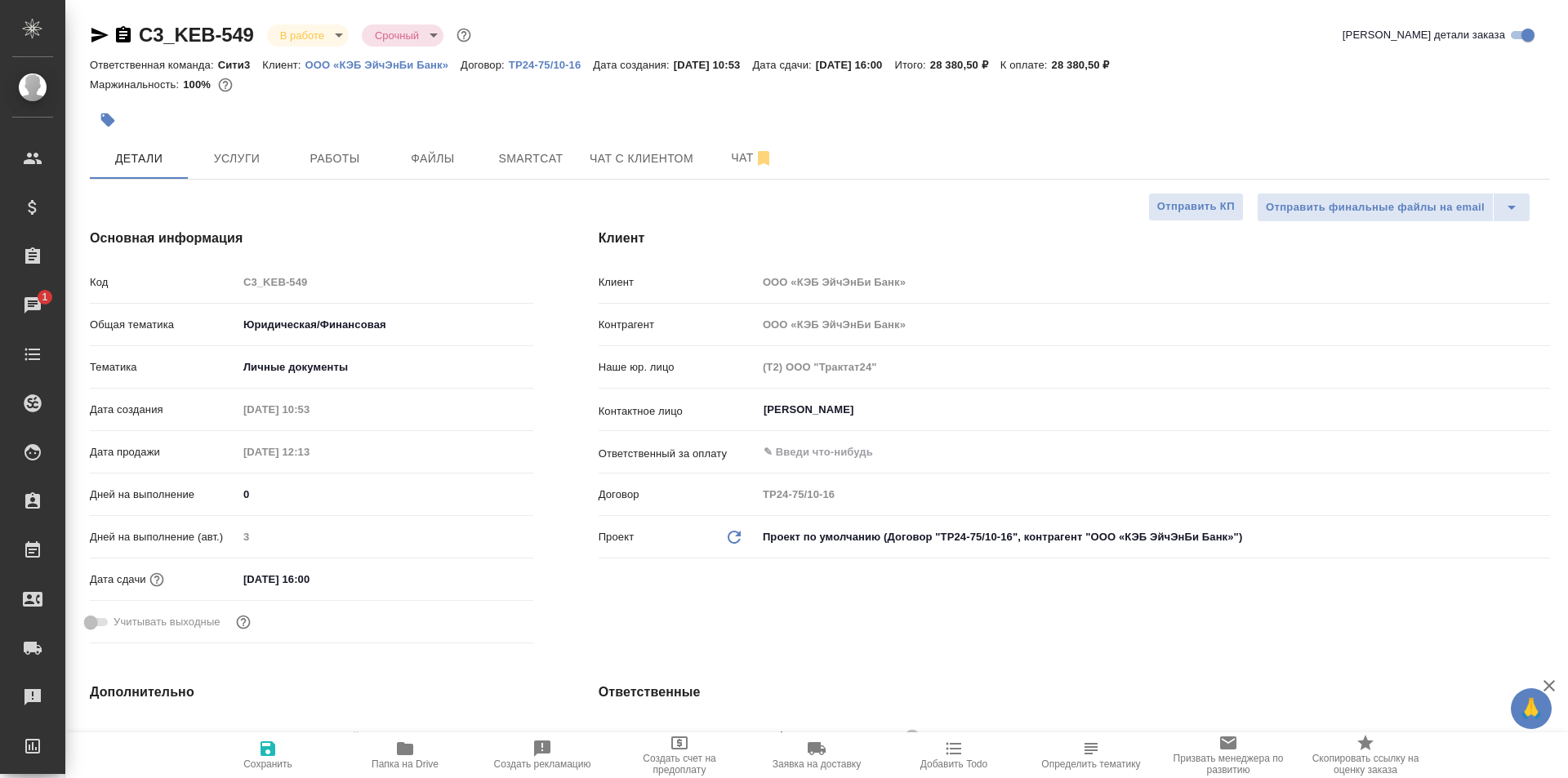
type textarea "x"
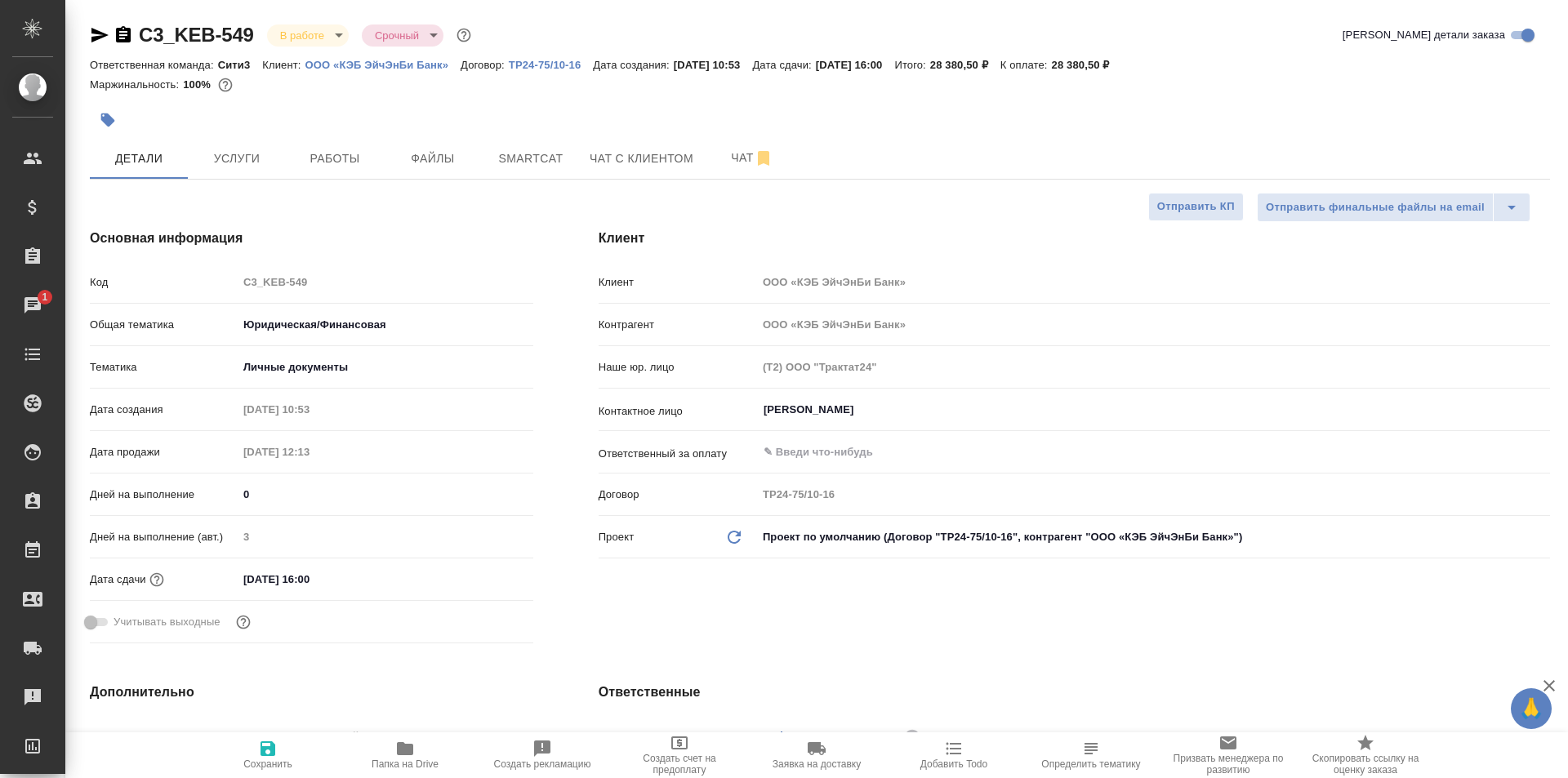
type textarea "x"
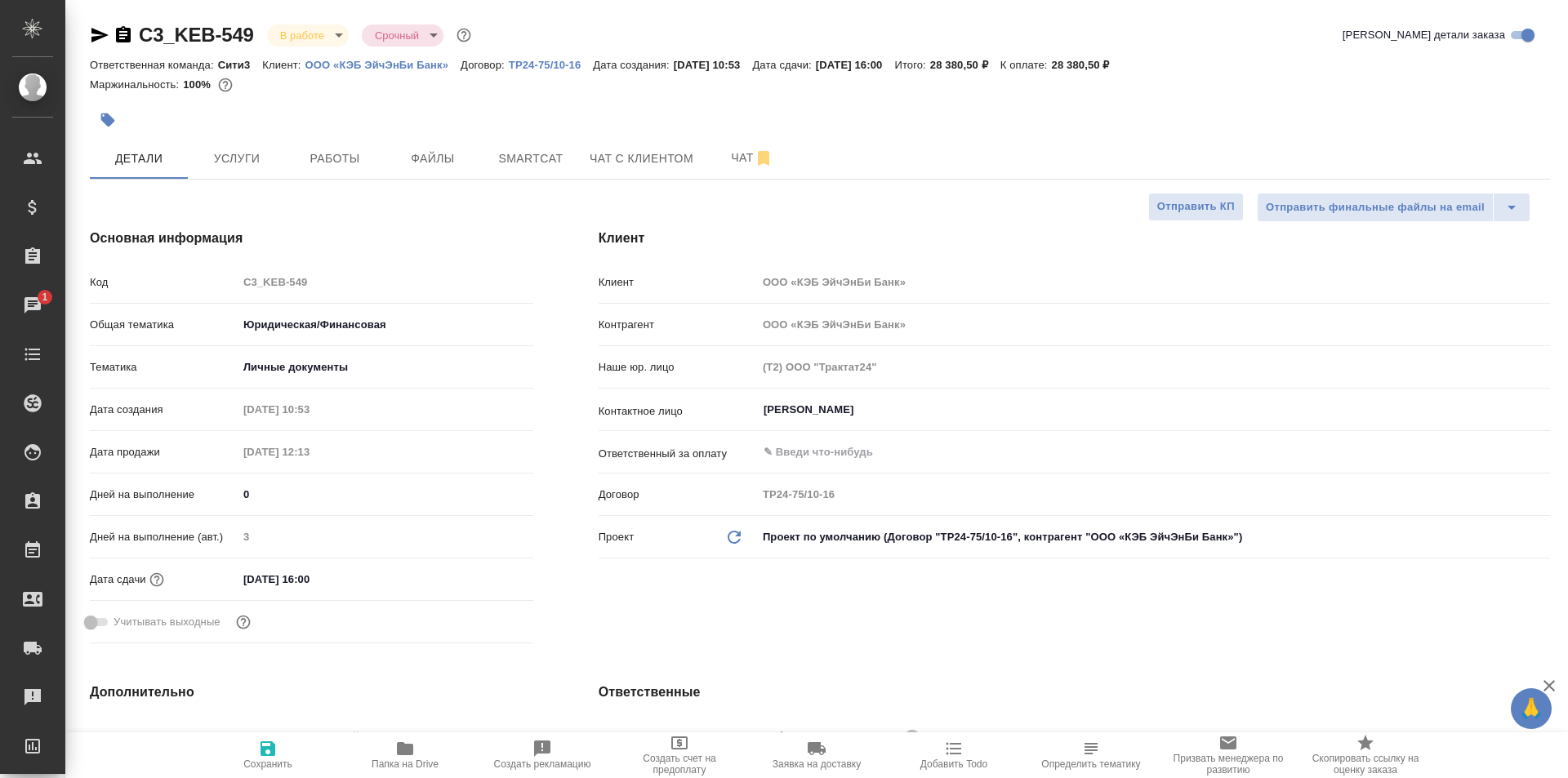
type textarea "x"
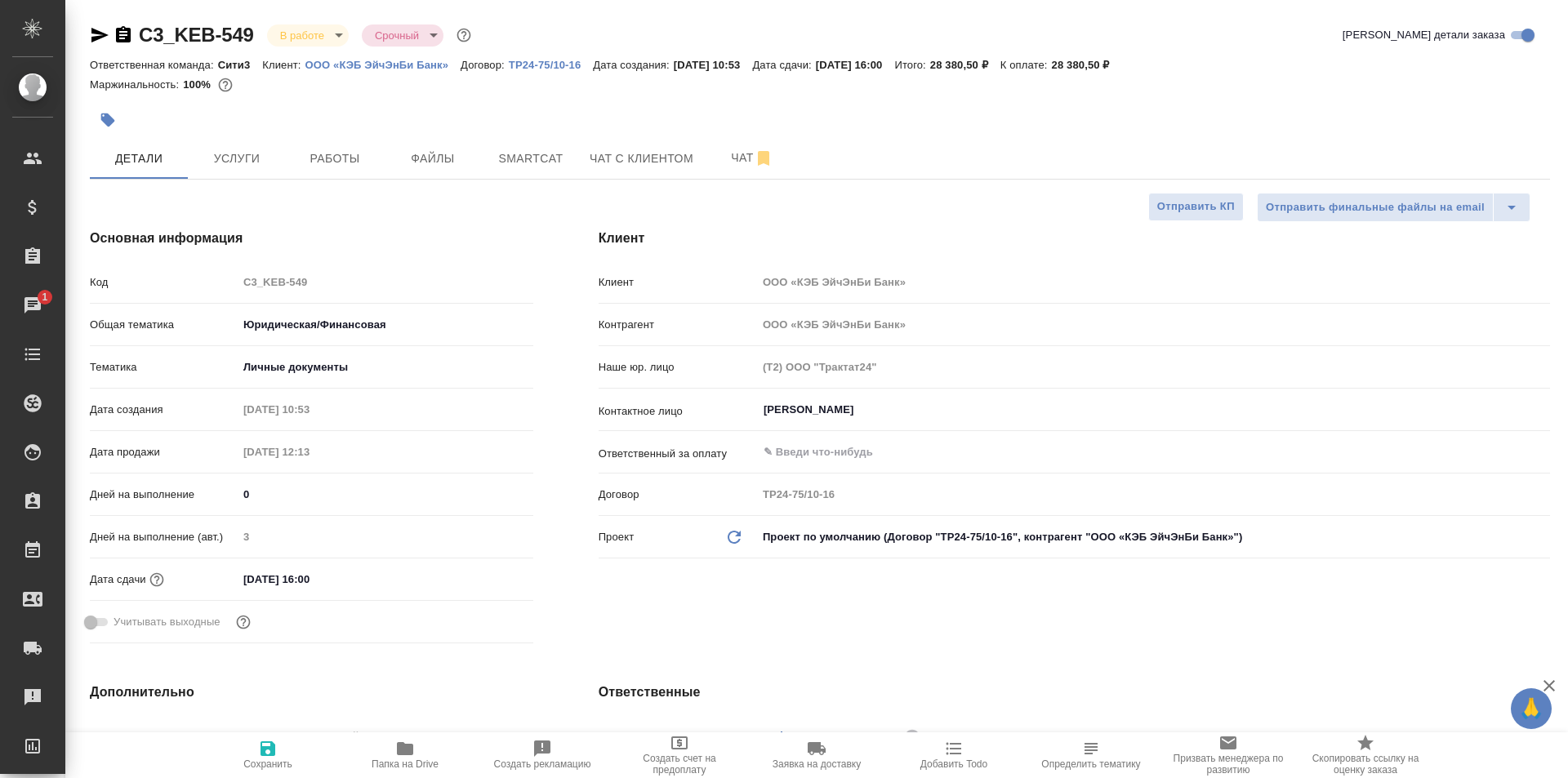
type textarea "x"
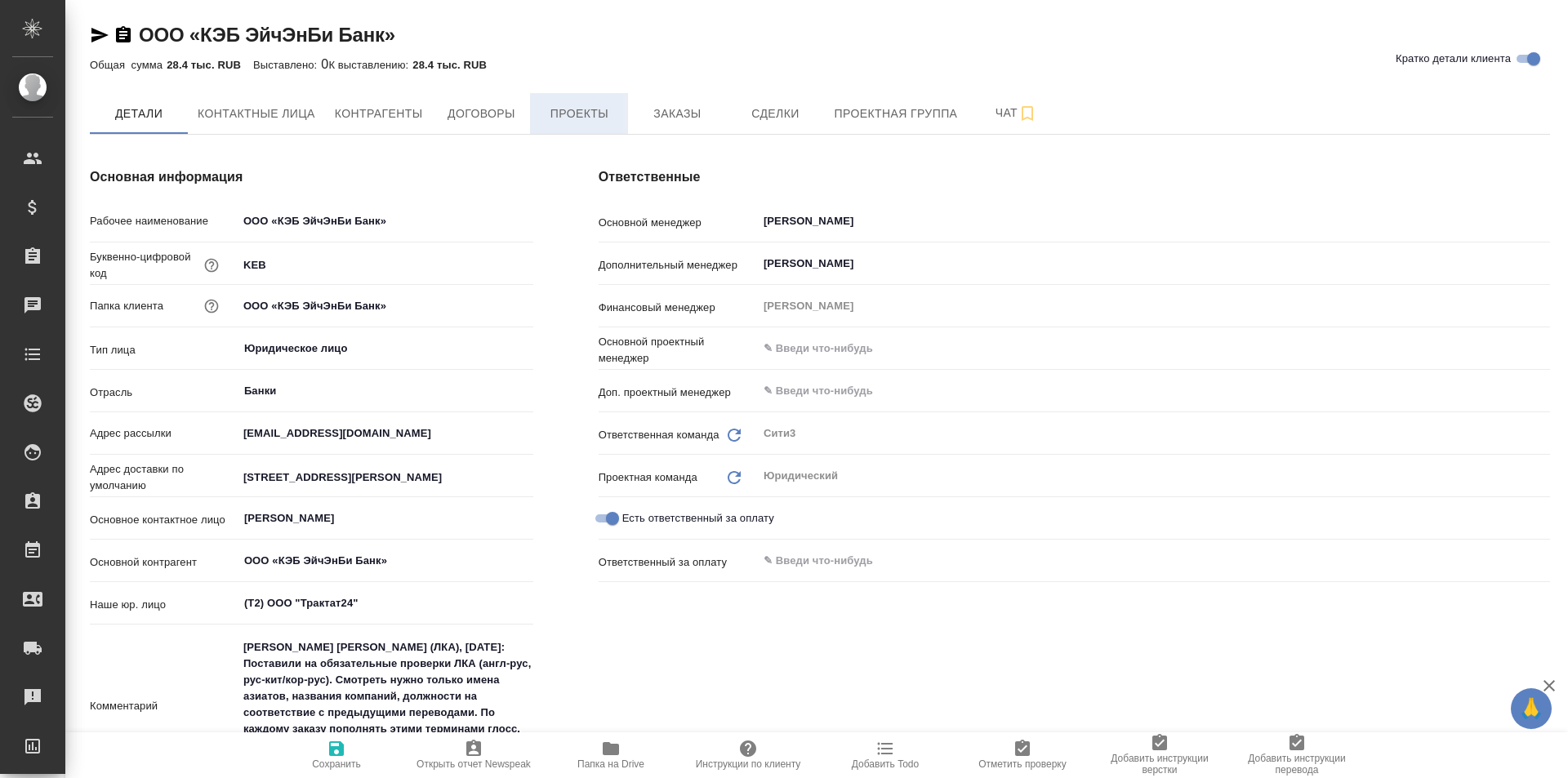
click at [623, 100] on button "Проекты" at bounding box center [578, 113] width 98 height 40
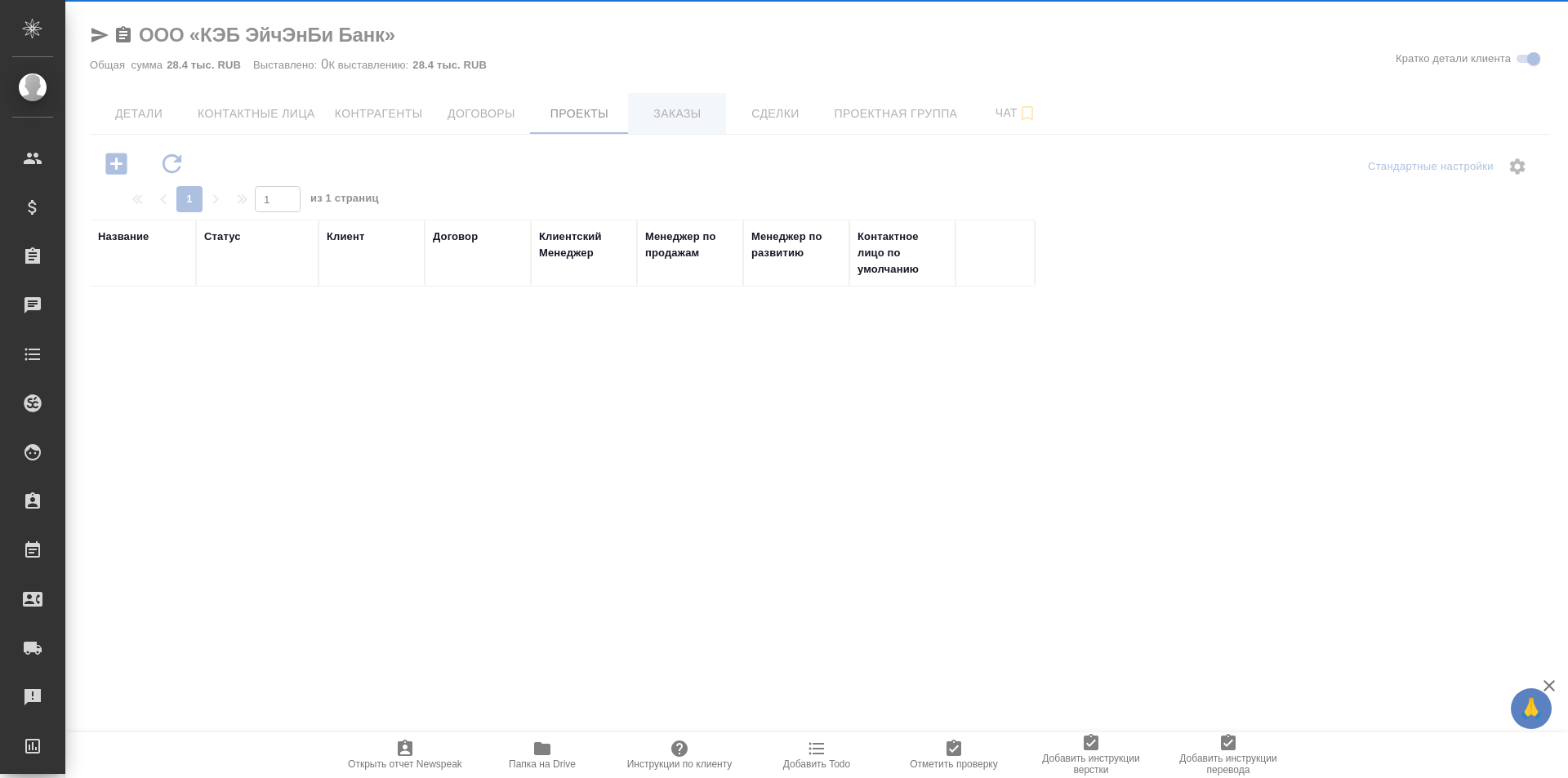
click at [685, 97] on div at bounding box center [816, 389] width 1502 height 778
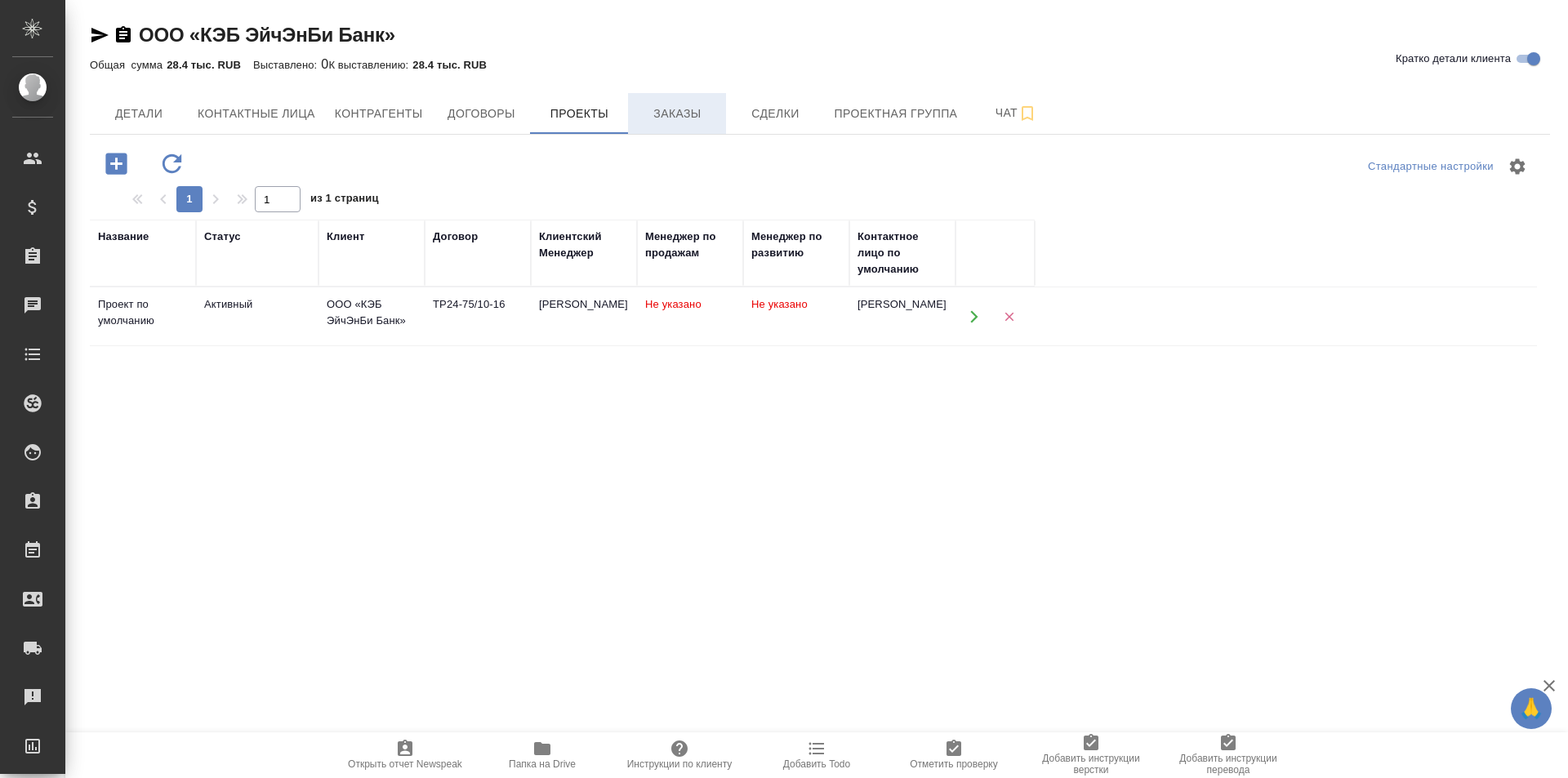
click at [696, 98] on button "Заказы" at bounding box center [676, 113] width 98 height 40
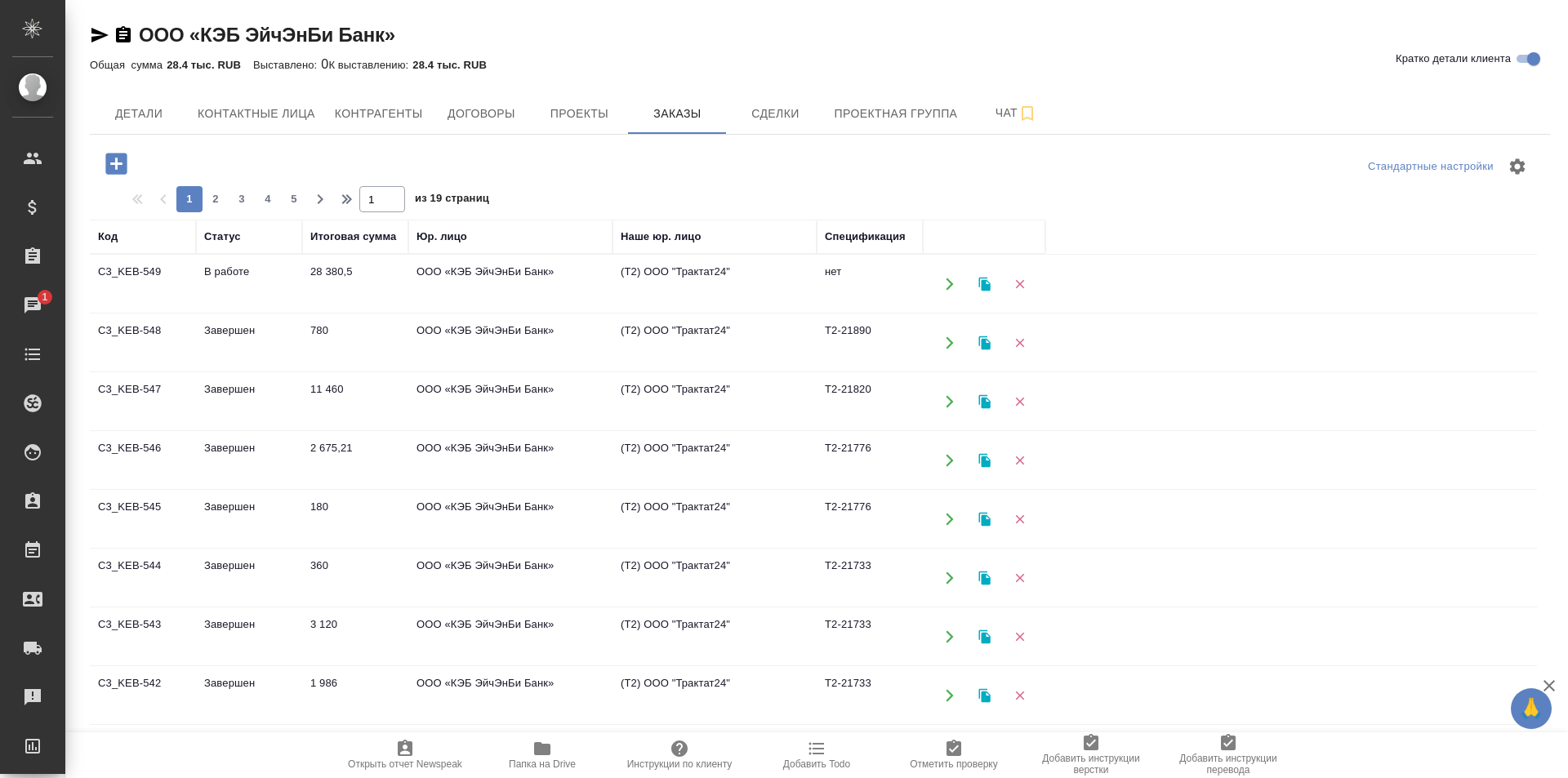
click at [373, 411] on td "11 460" at bounding box center [355, 402] width 106 height 57
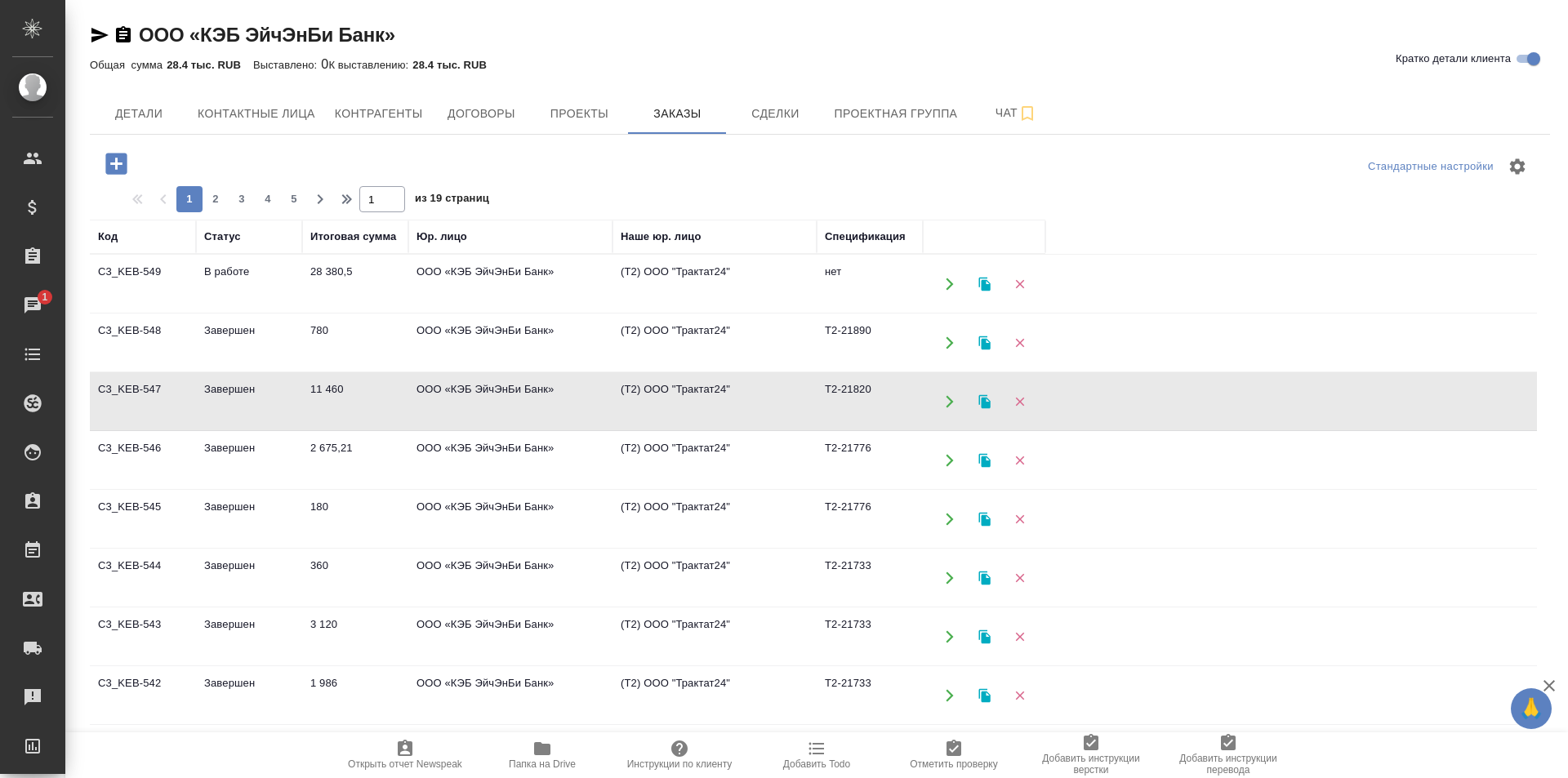
click at [373, 411] on td "11 460" at bounding box center [355, 402] width 106 height 57
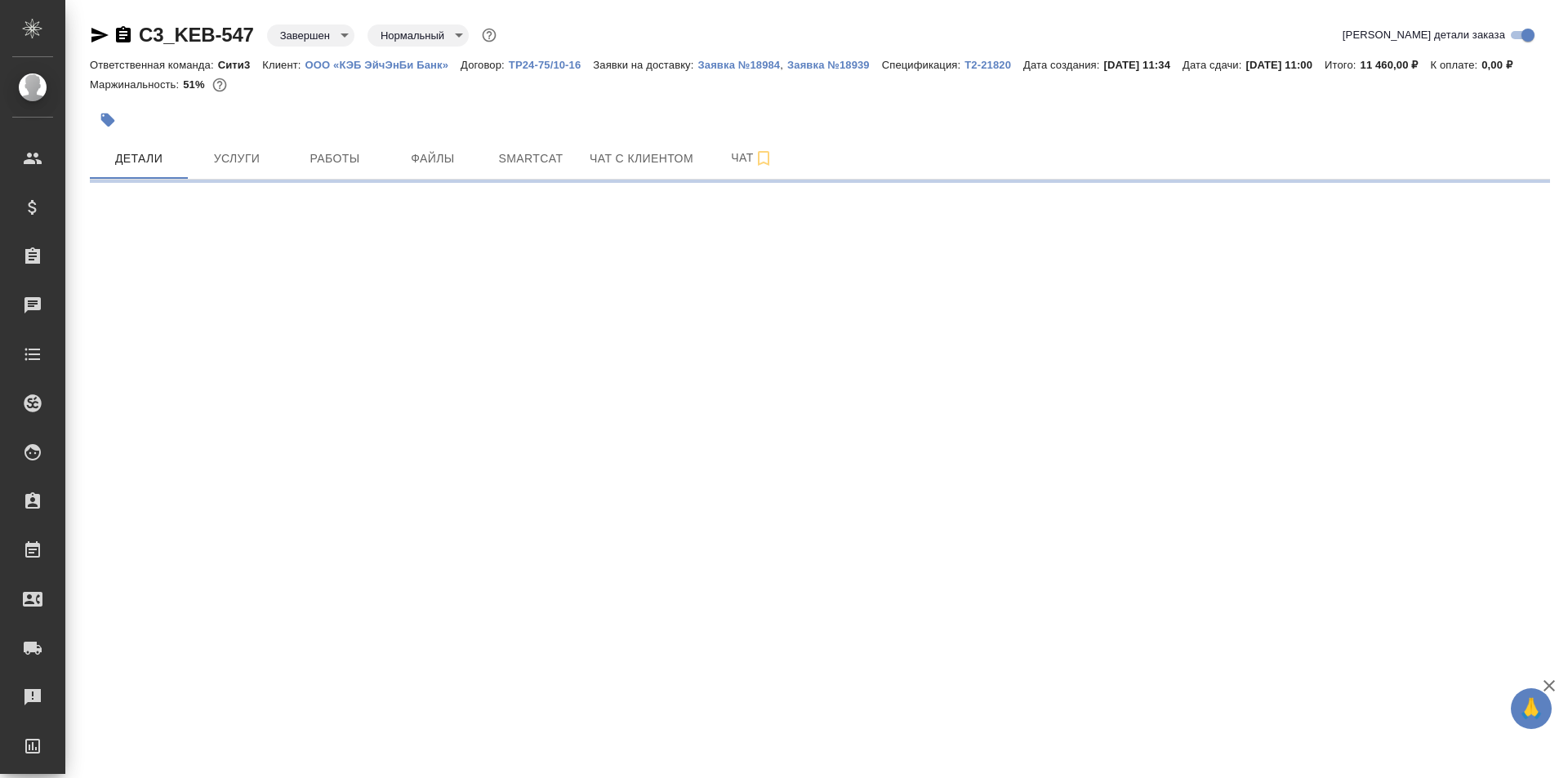
select select "RU"
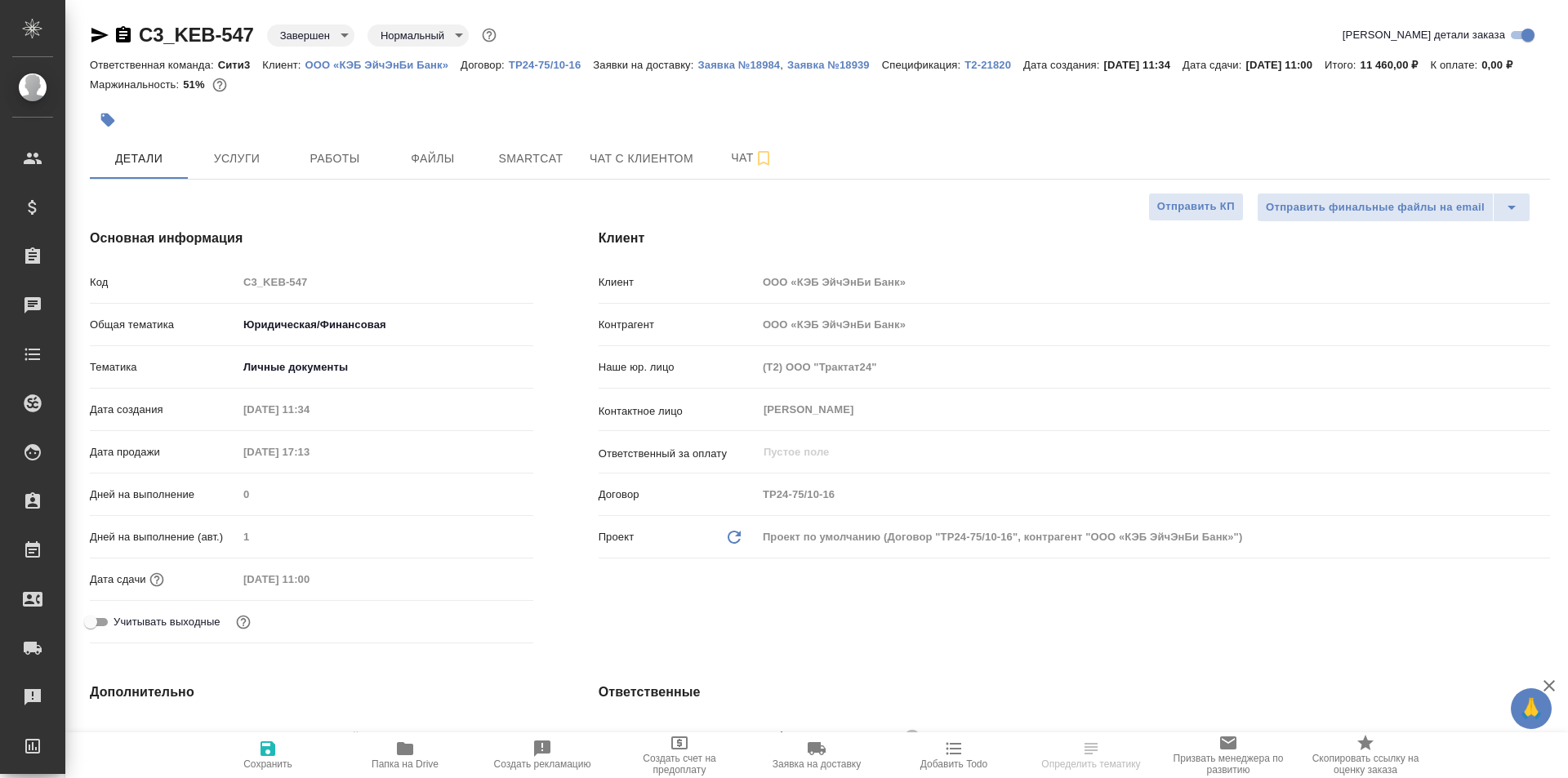
type textarea "x"
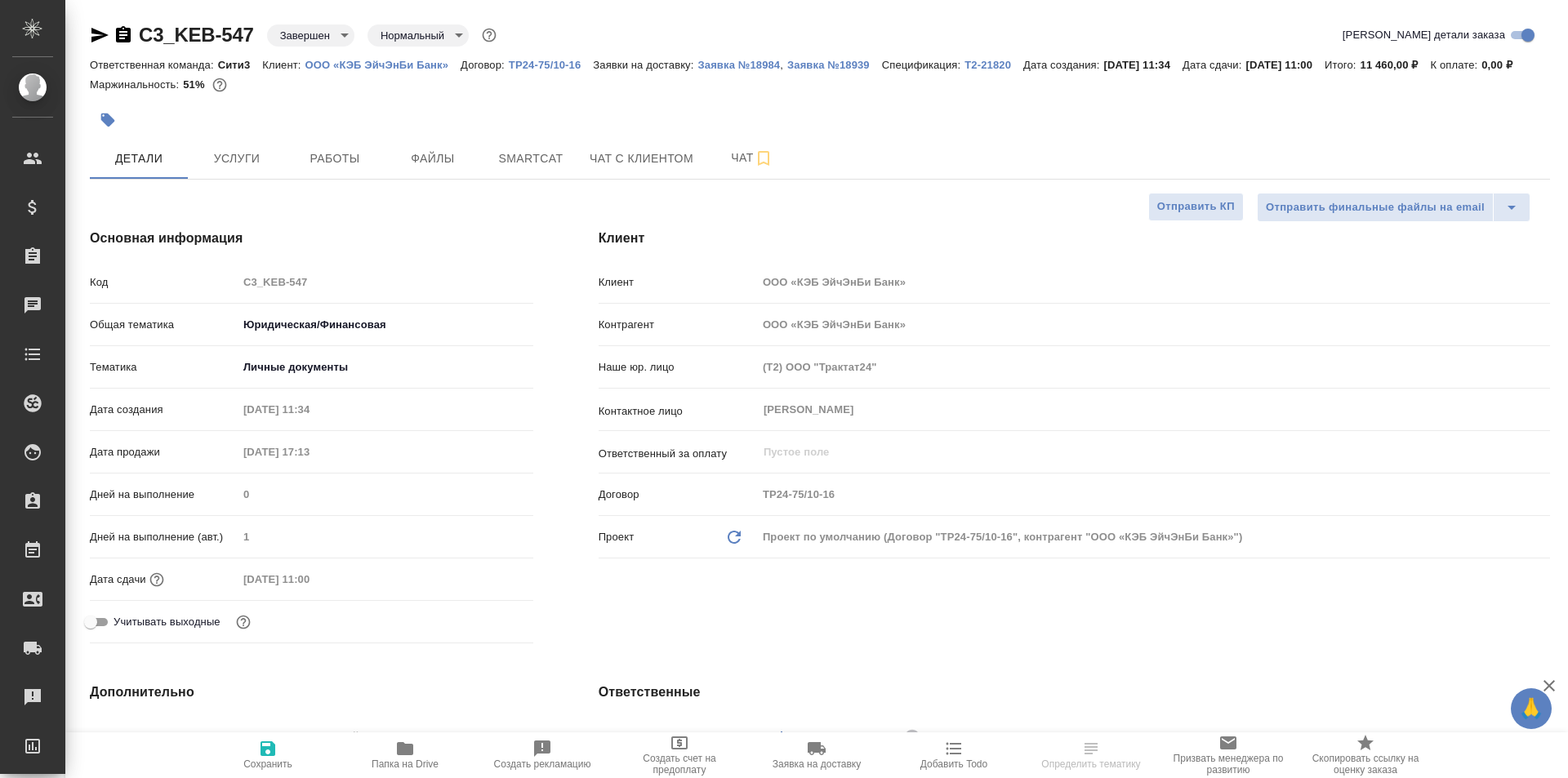
type textarea "x"
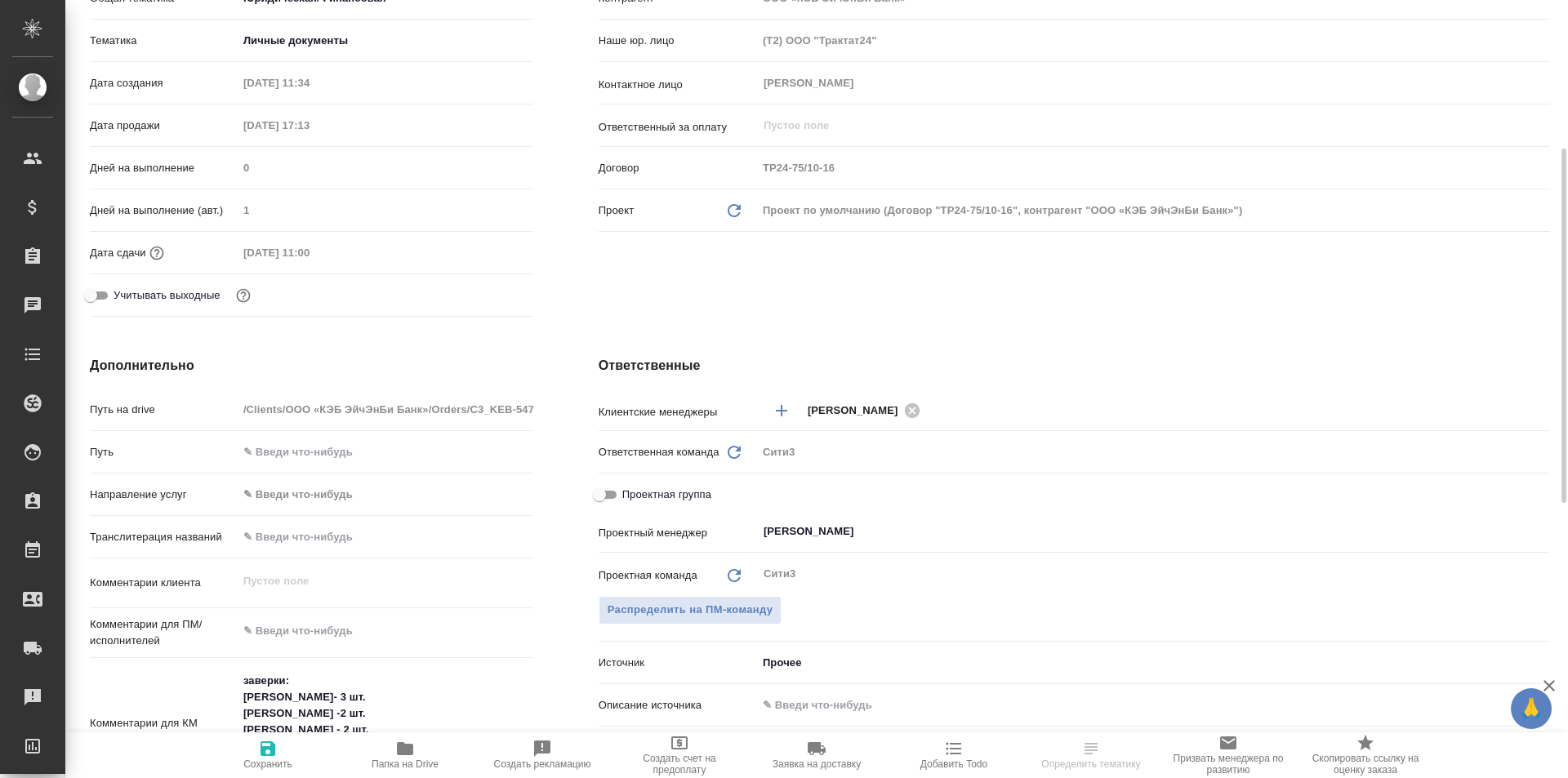
scroll to position [409, 0]
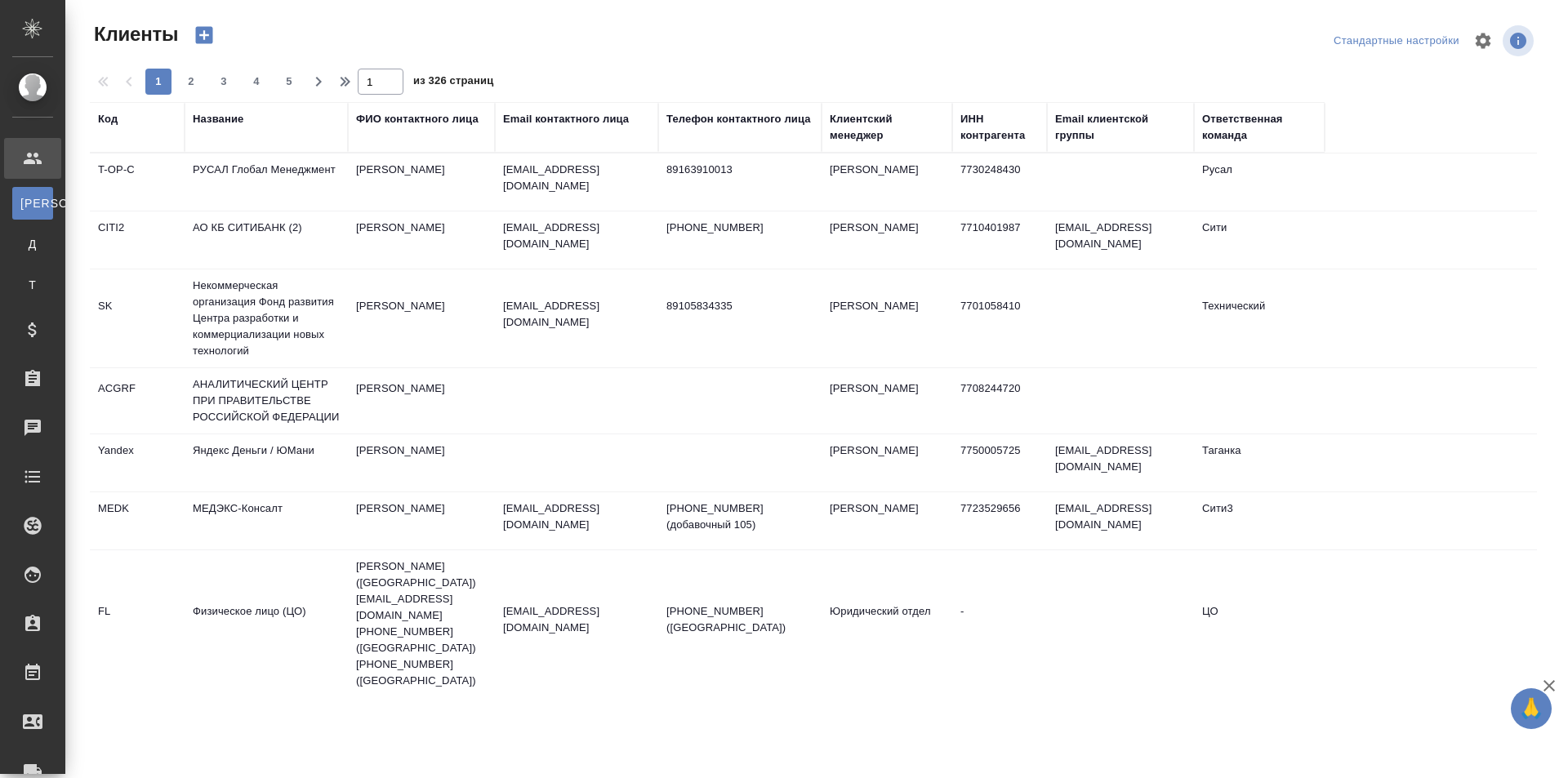
select select "RU"
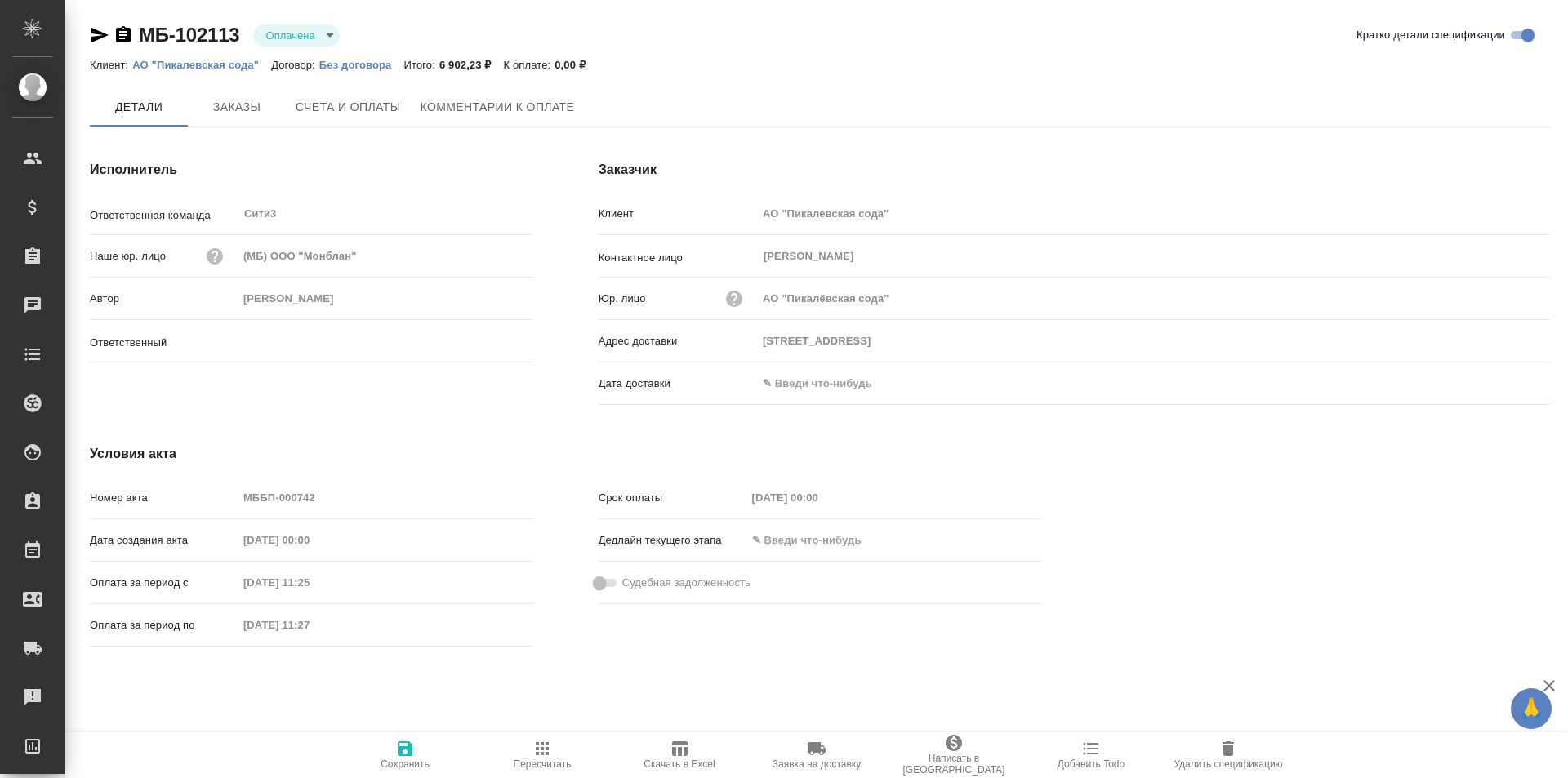
type input "[PERSON_NAME]"
click at [354, 109] on span "Счета и оплаты" at bounding box center [348, 107] width 105 height 20
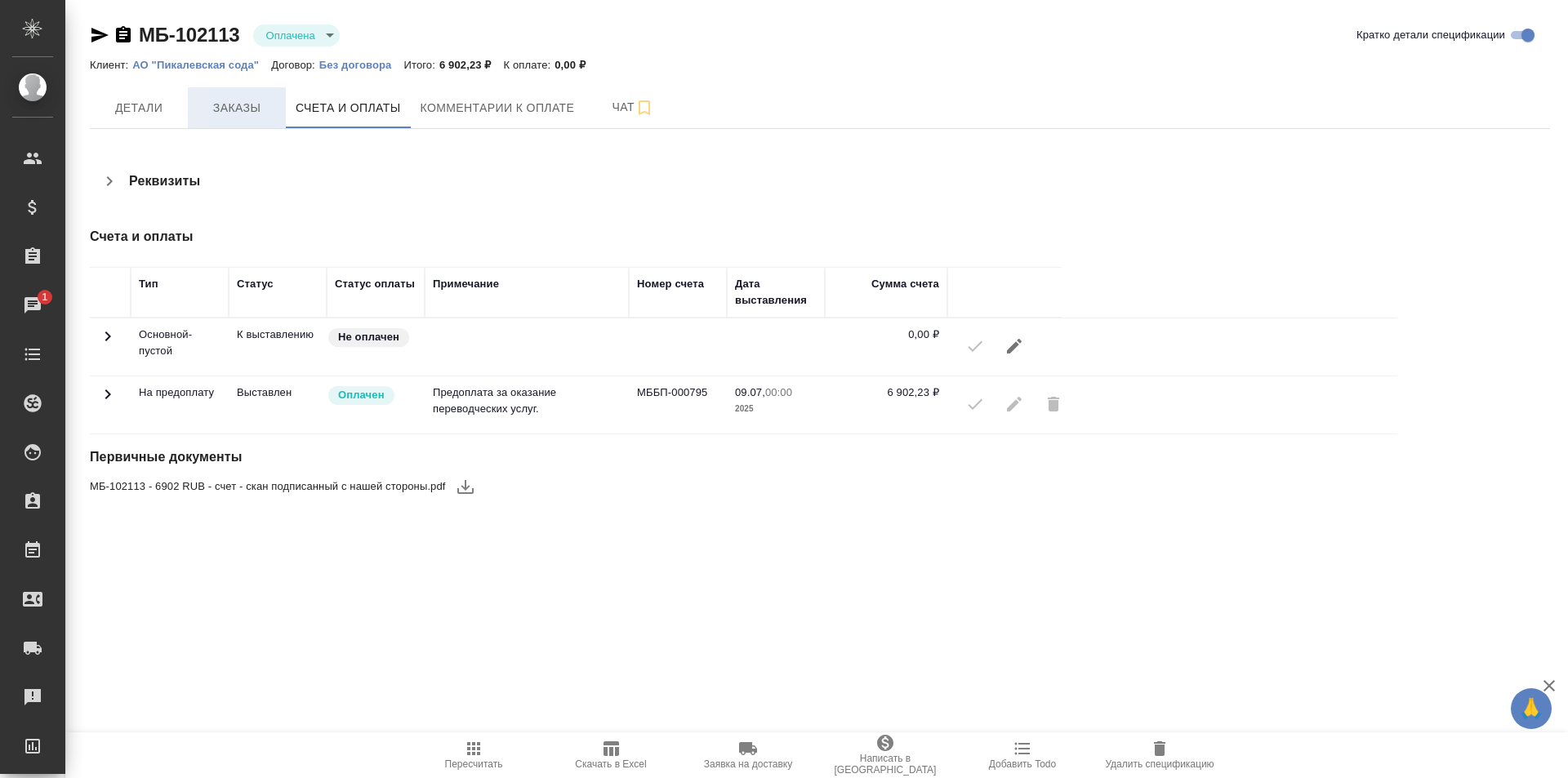
click at [258, 91] on button "Заказы" at bounding box center [236, 107] width 98 height 40
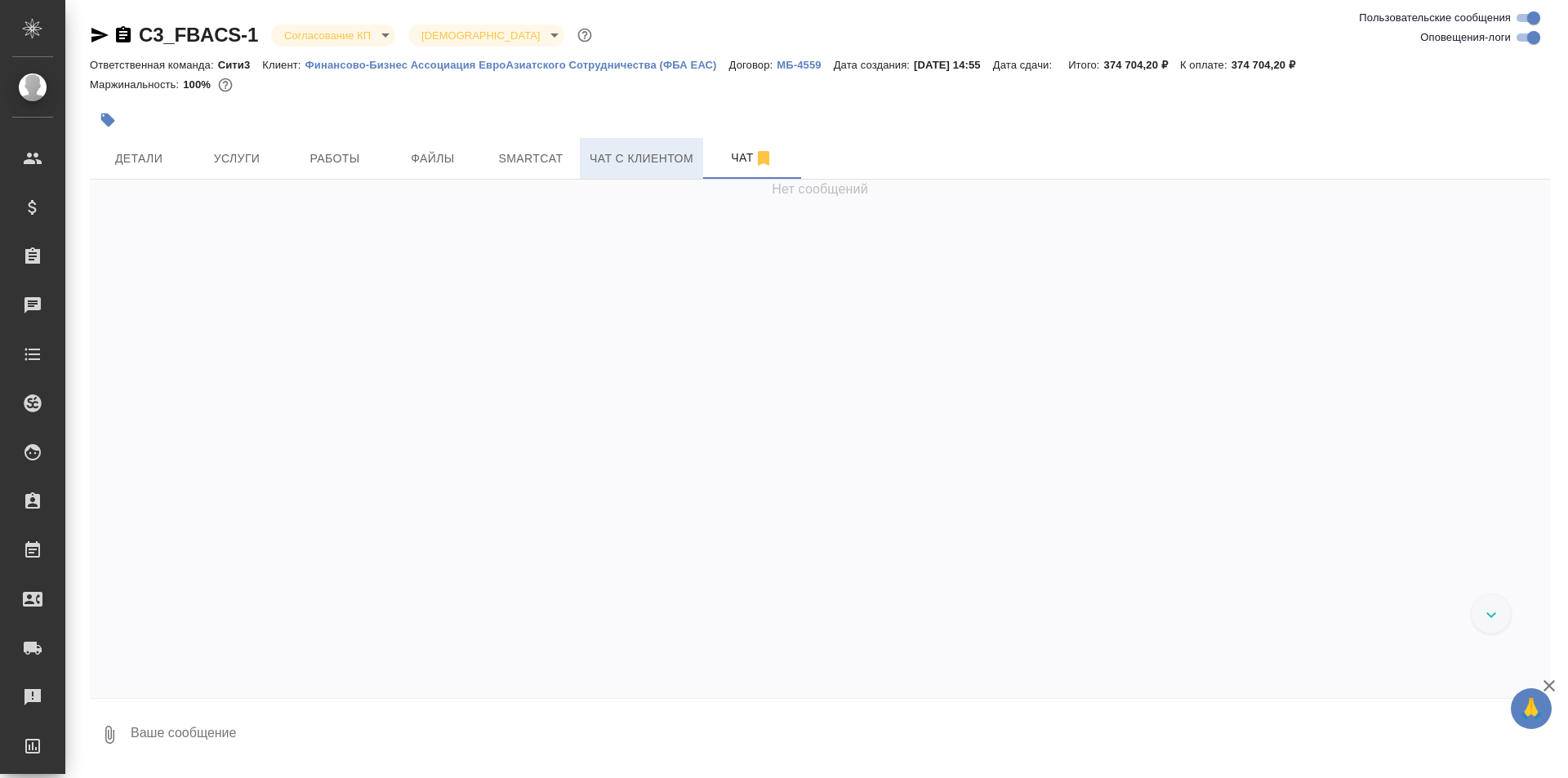
click at [639, 164] on span "Чат с клиентом" at bounding box center [642, 158] width 104 height 20
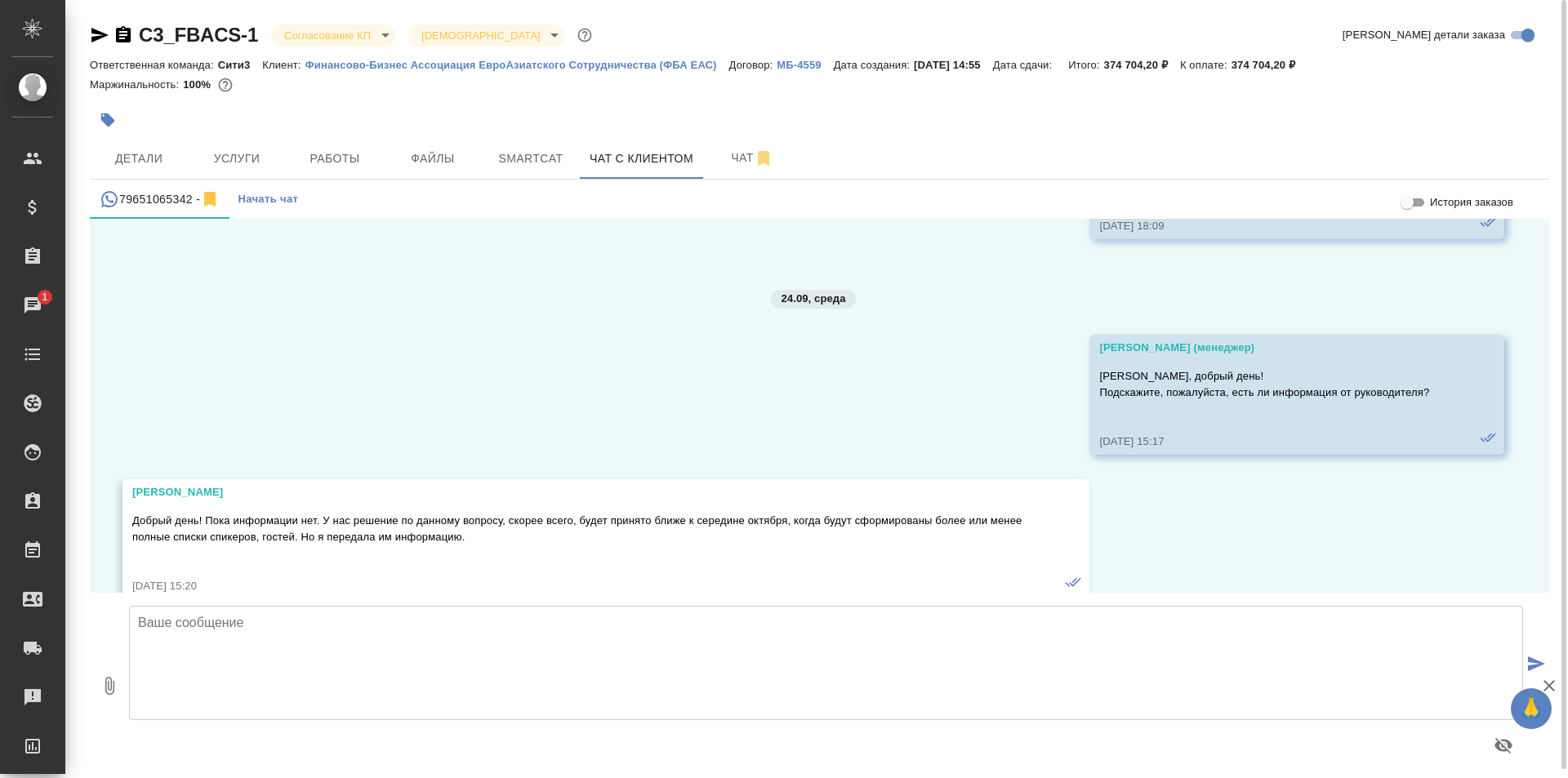
scroll to position [7420, 0]
